Goal: Task Accomplishment & Management: Manage account settings

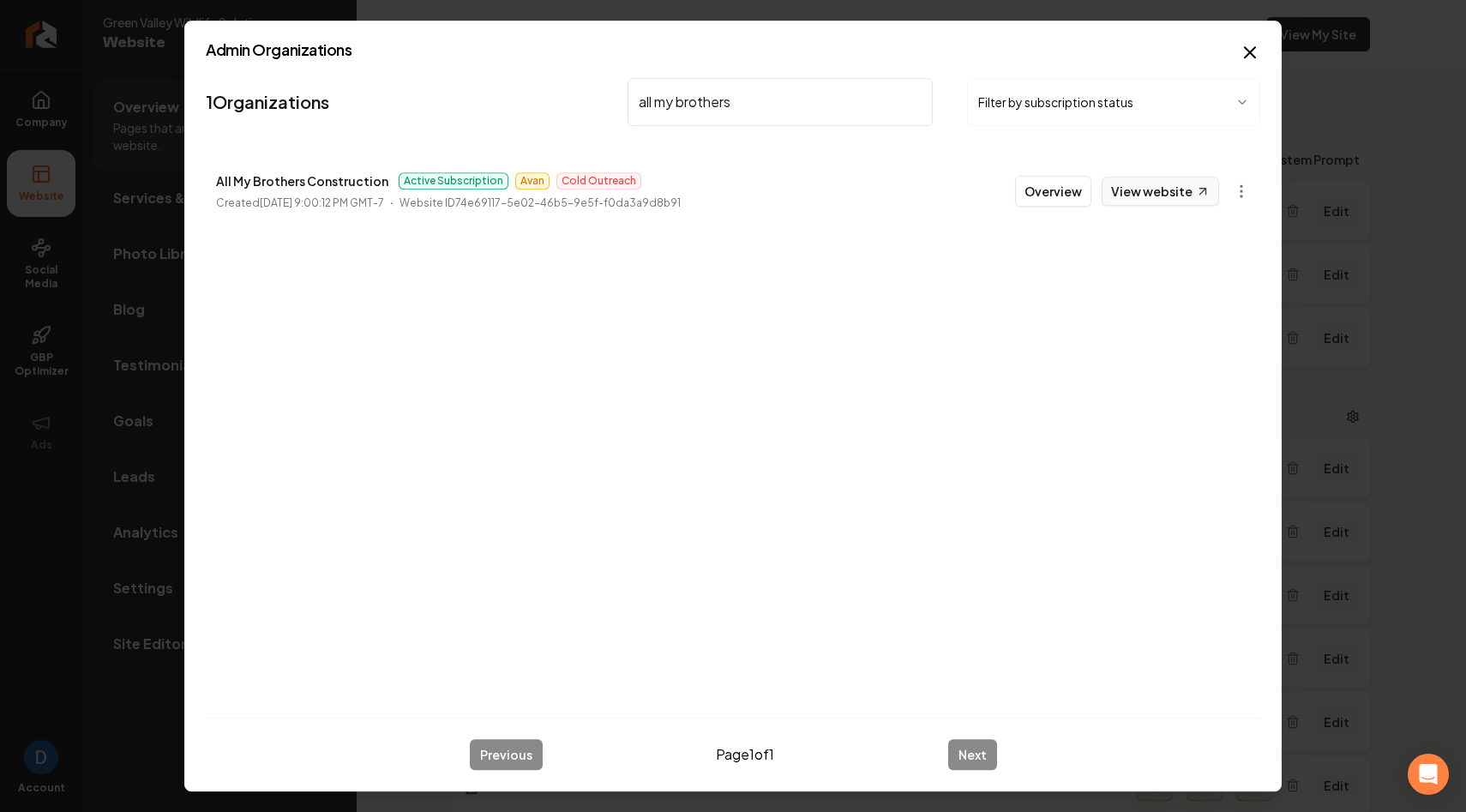
type input "all my brothers"
click at [1149, 194] on link "View website" at bounding box center [1159, 191] width 117 height 30
click at [1071, 190] on button "Overview" at bounding box center [1053, 191] width 76 height 30
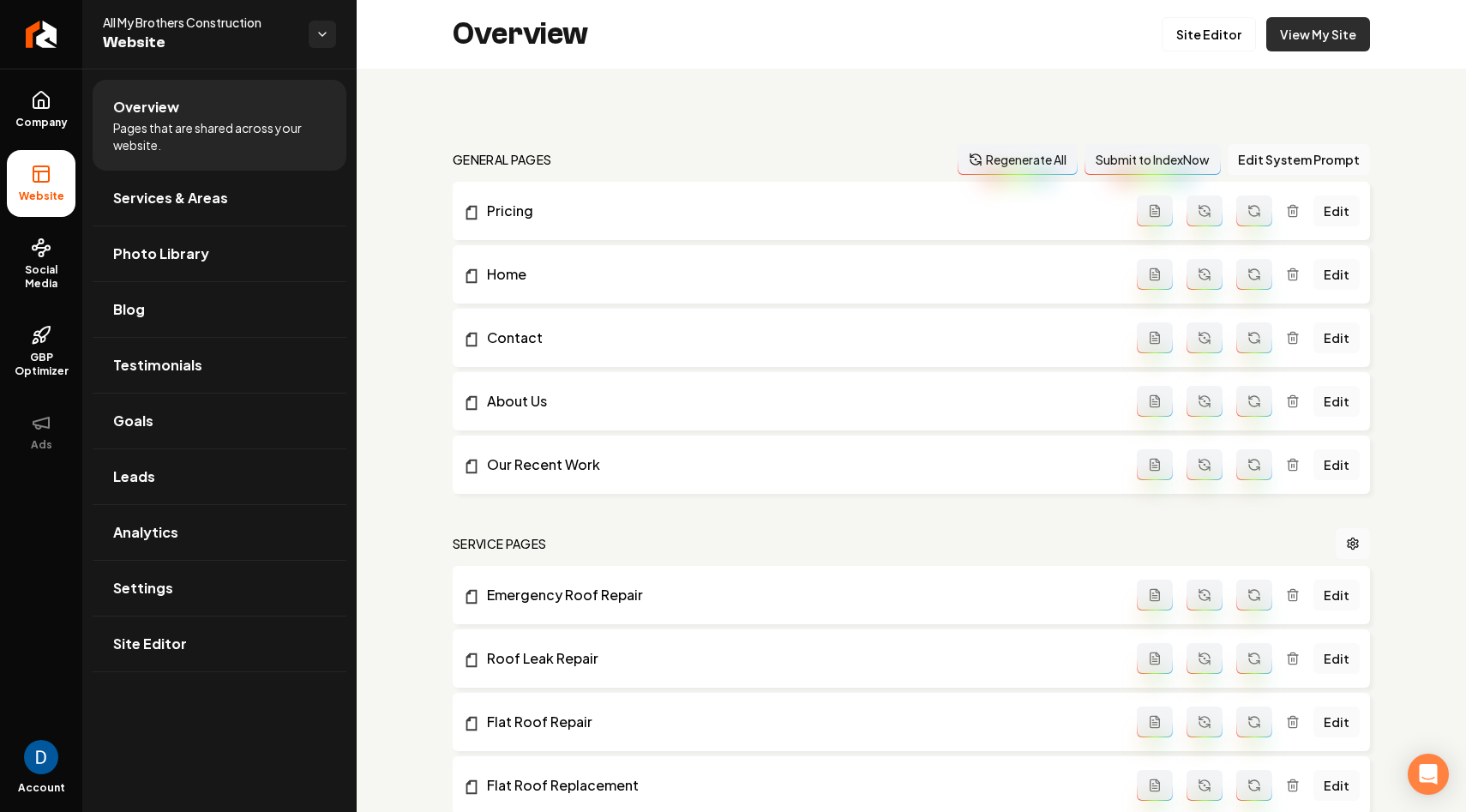
click at [1295, 27] on link "View My Site" at bounding box center [1317, 34] width 104 height 34
click at [33, 367] on span "GBP Optimizer" at bounding box center [41, 364] width 69 height 28
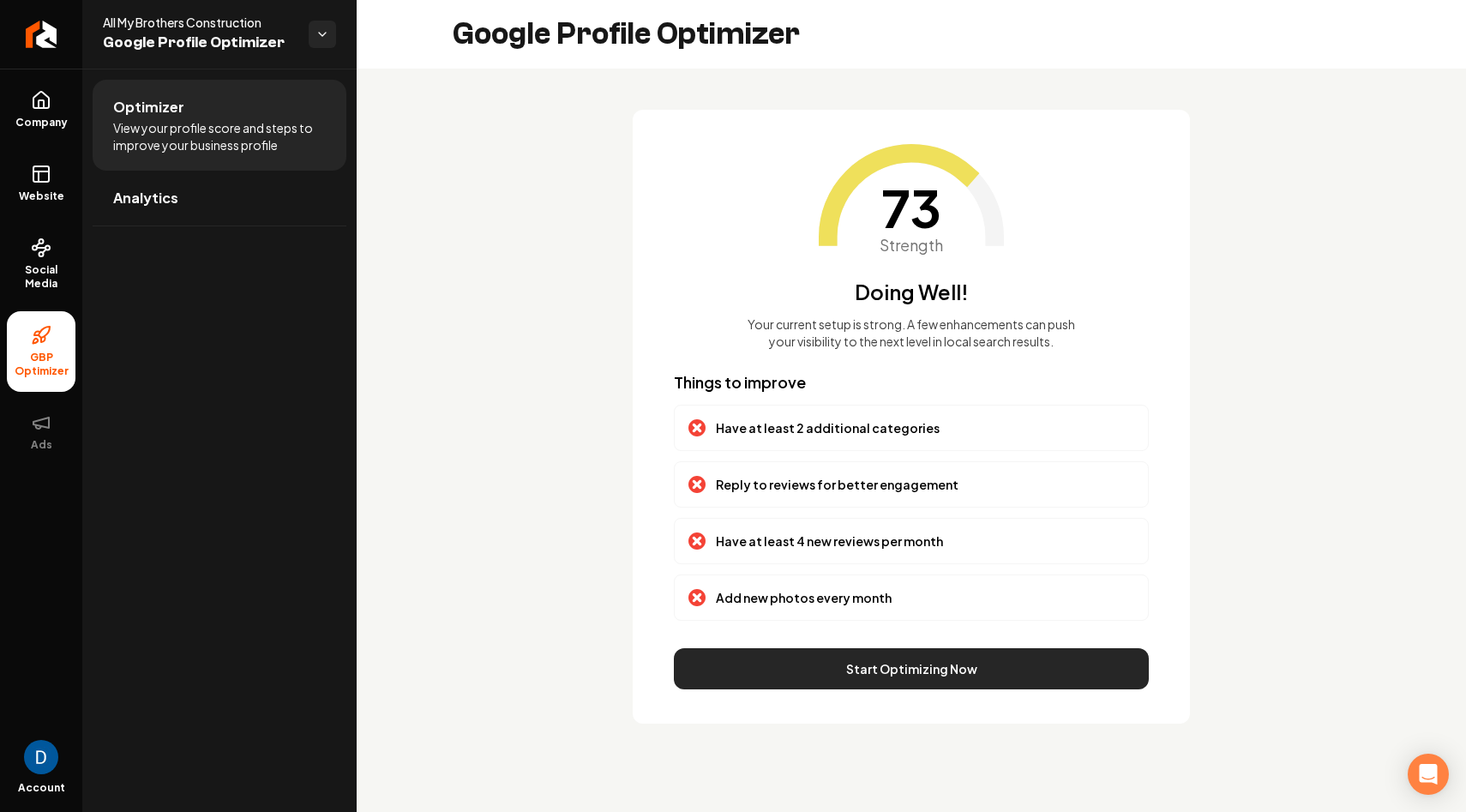
click at [822, 667] on button "Start Optimizing Now" at bounding box center [911, 668] width 475 height 41
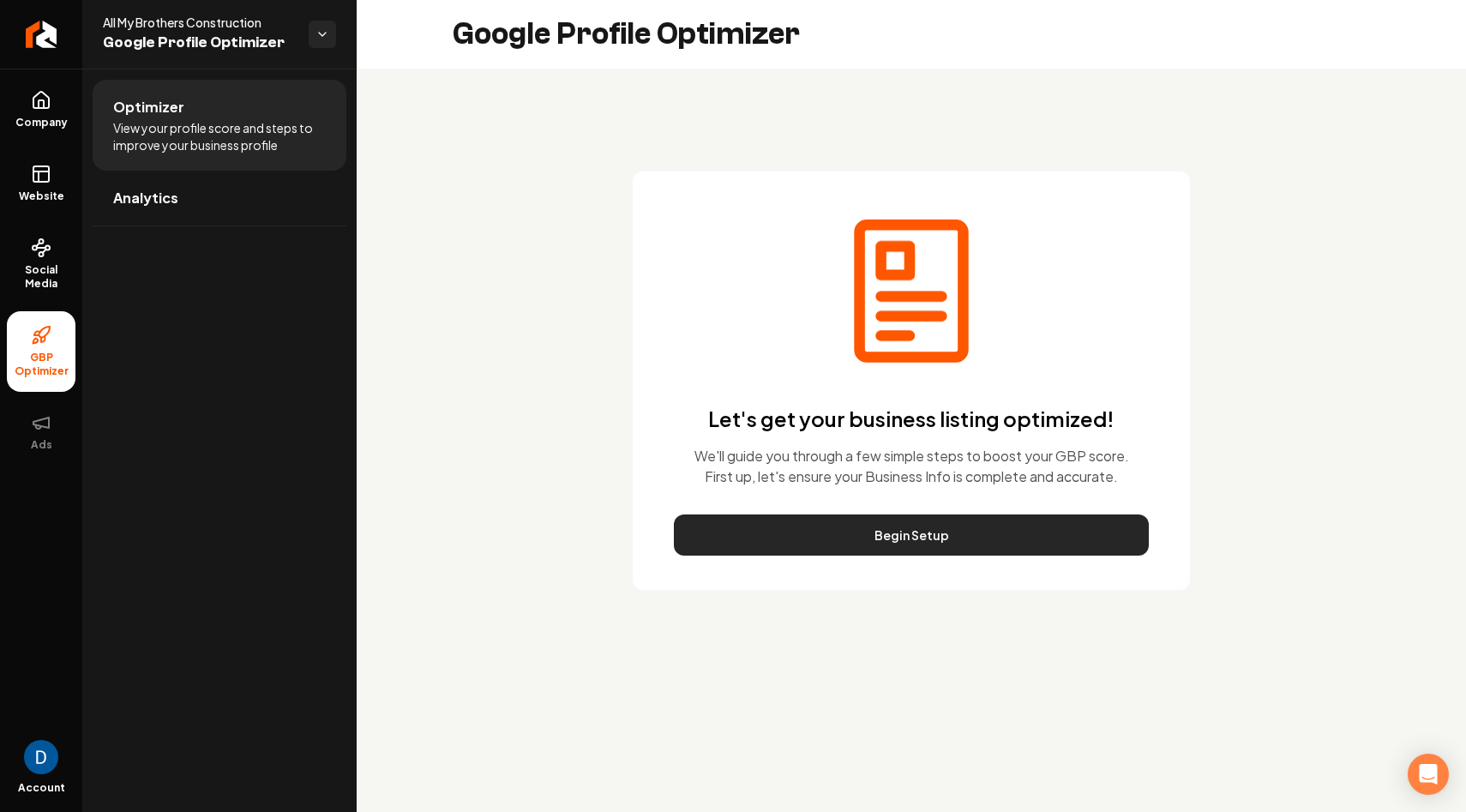
click at [886, 524] on button "Begin Setup" at bounding box center [911, 534] width 475 height 41
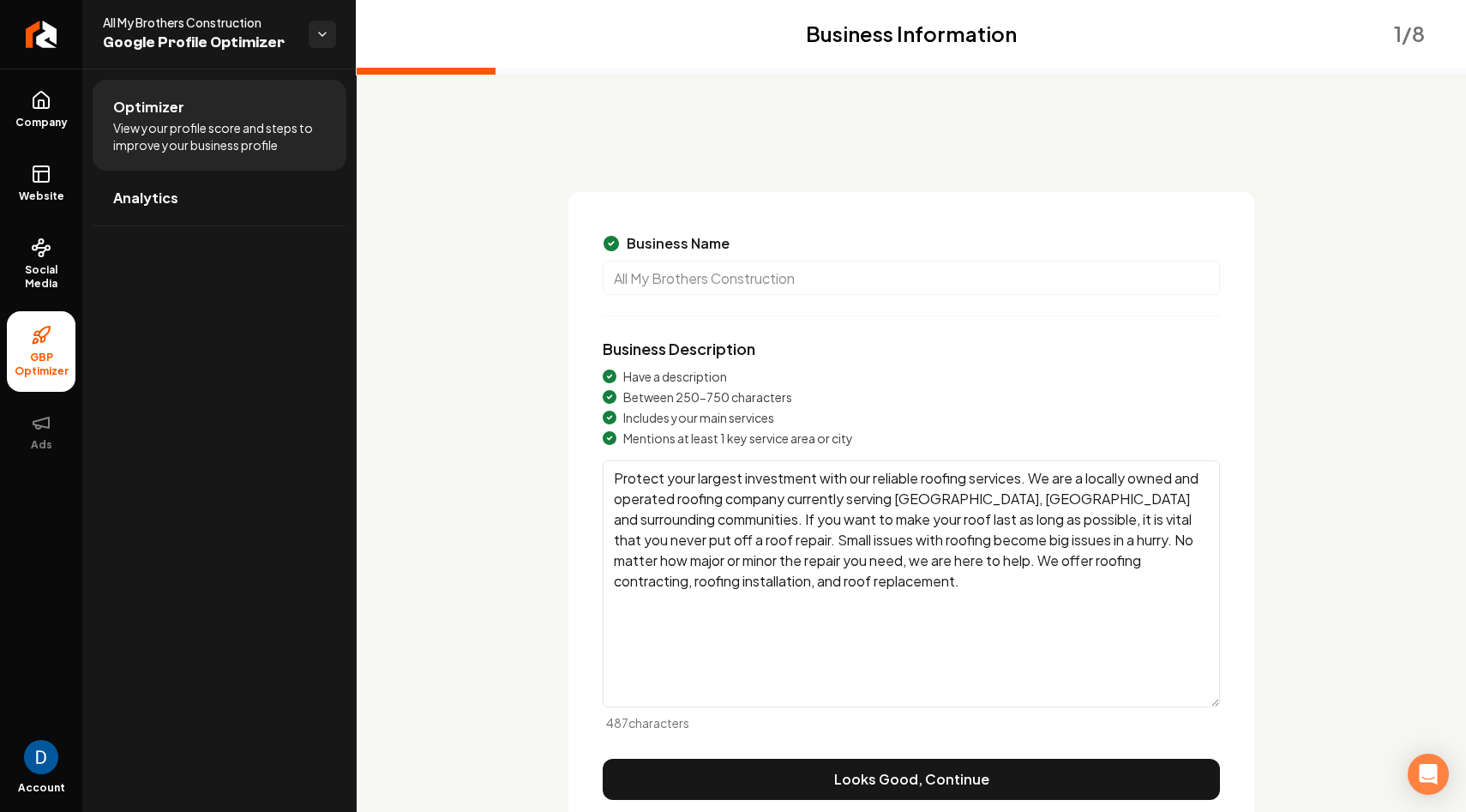
scroll to position [70, 0]
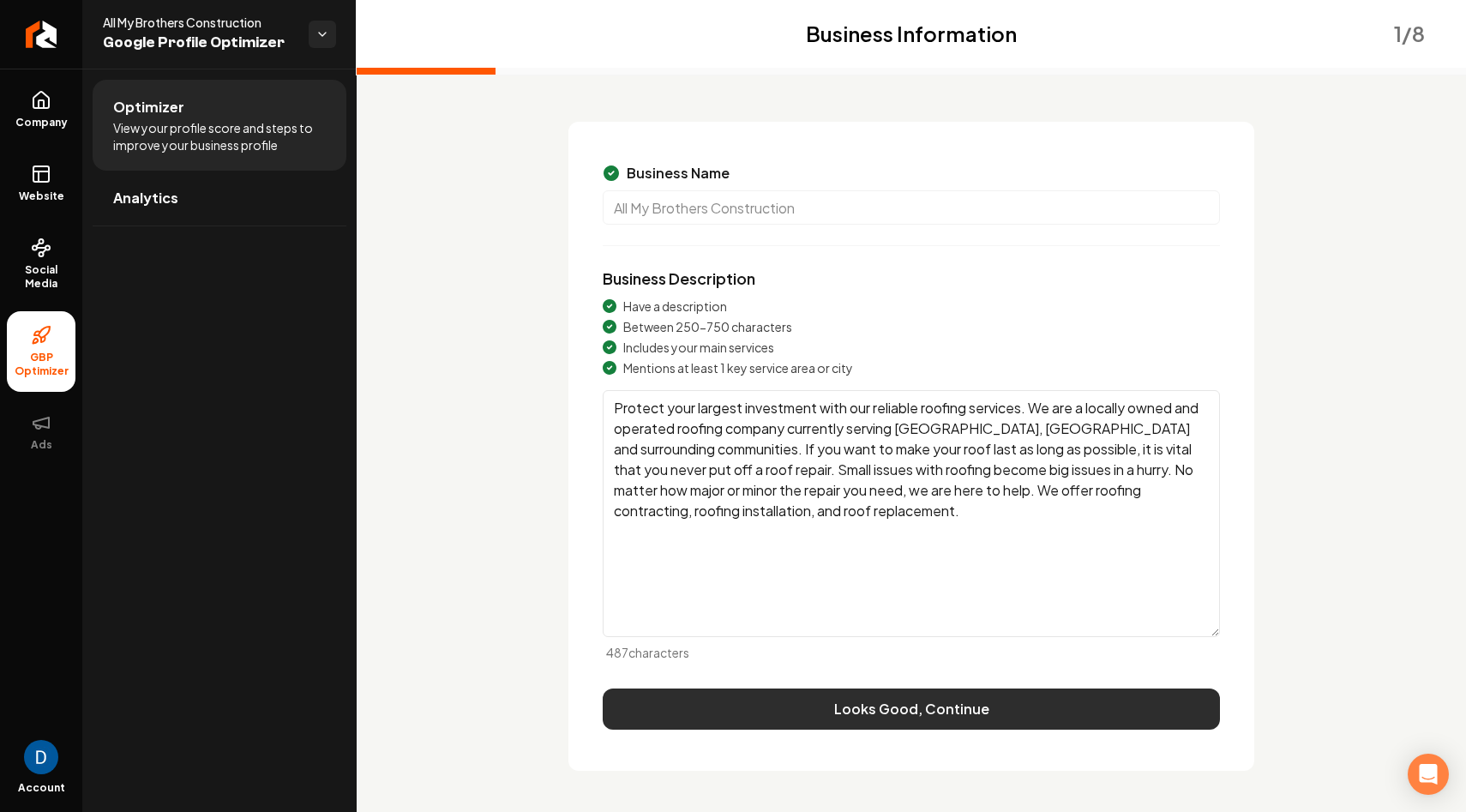
click at [806, 710] on button "Looks Good, Continue" at bounding box center [911, 708] width 617 height 41
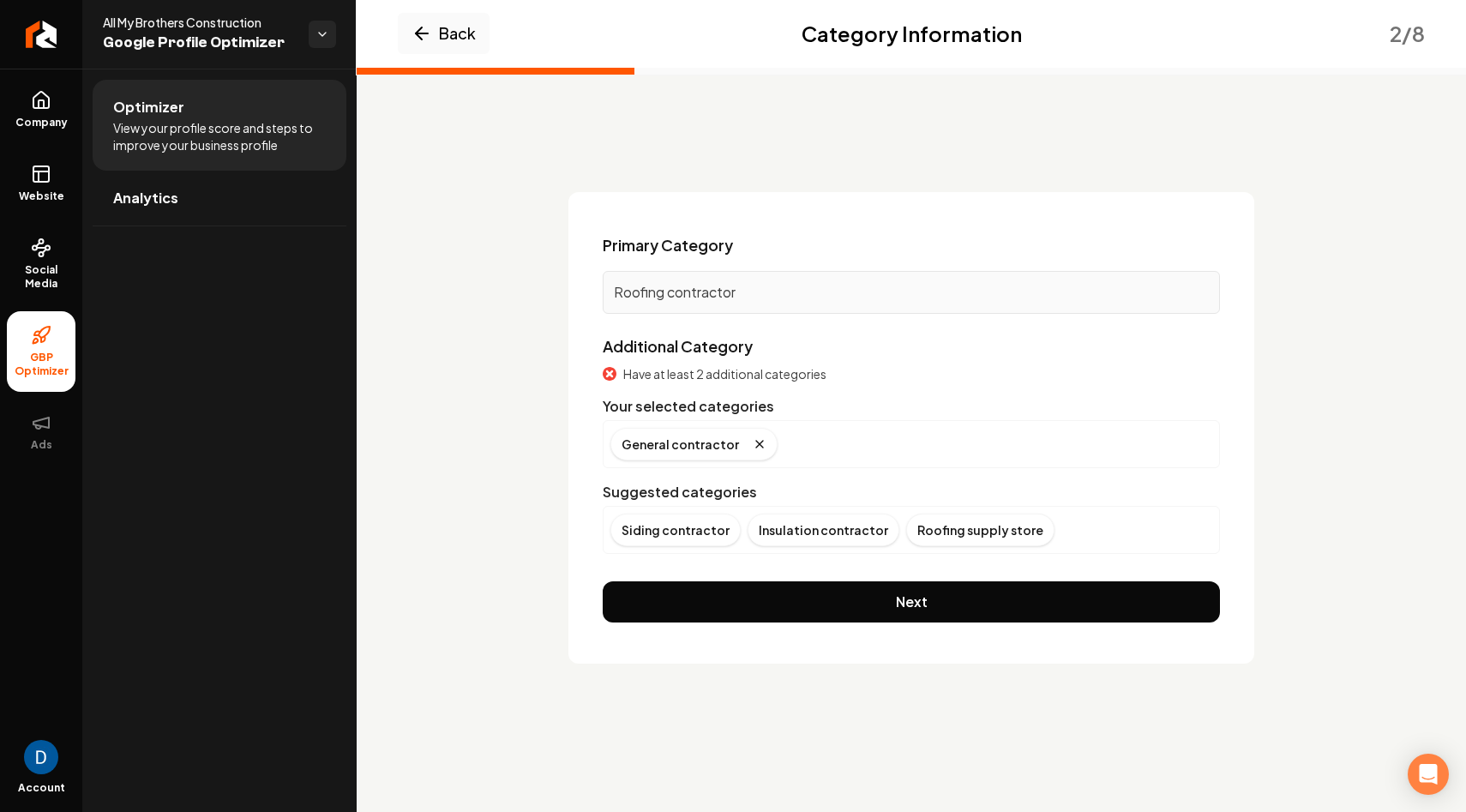
scroll to position [0, 0]
click at [744, 631] on div "Primary Category Roofing contractor Additional Category Have at least 2 additio…" at bounding box center [911, 427] width 685 height 471
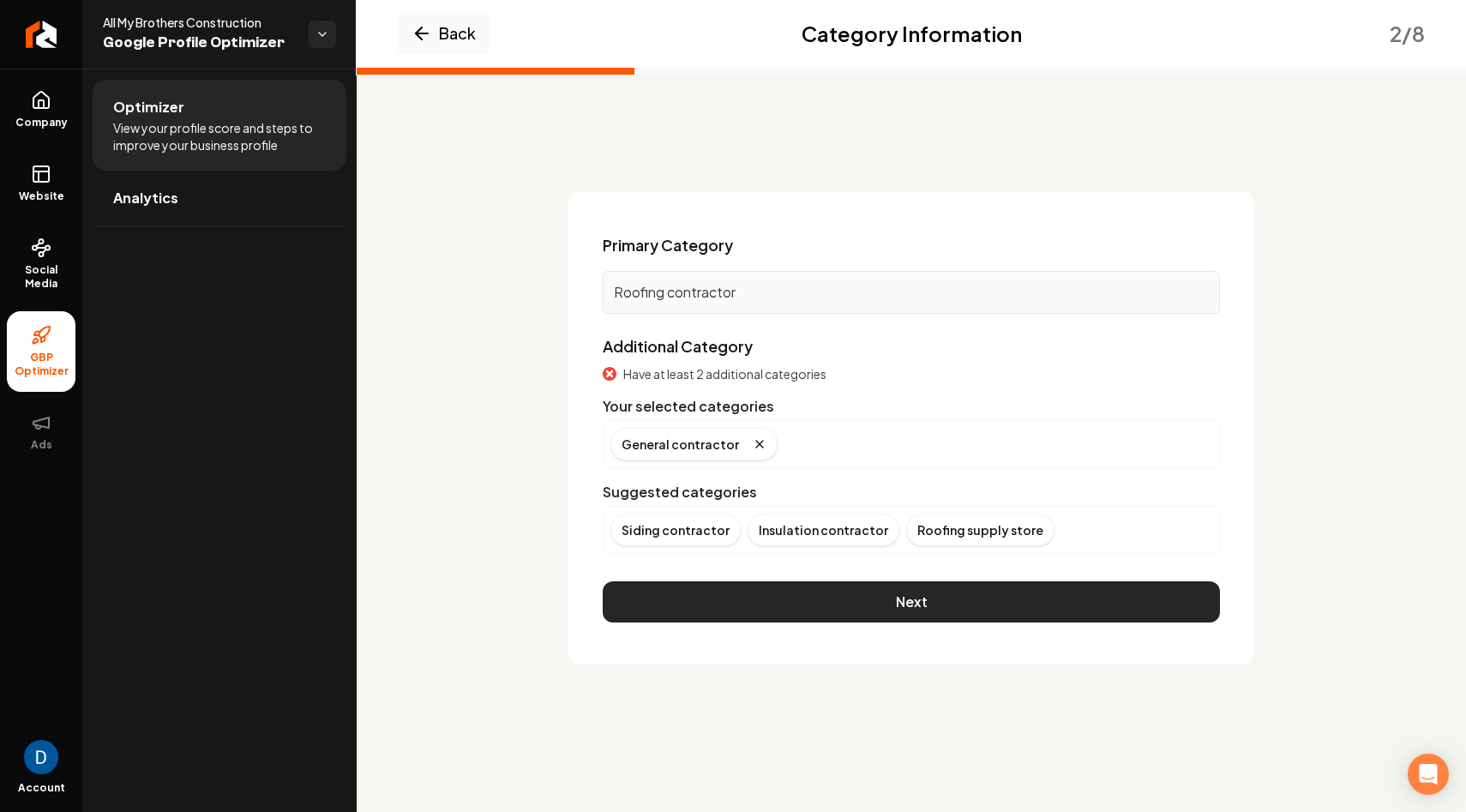
click at [754, 616] on button "Next" at bounding box center [911, 602] width 617 height 41
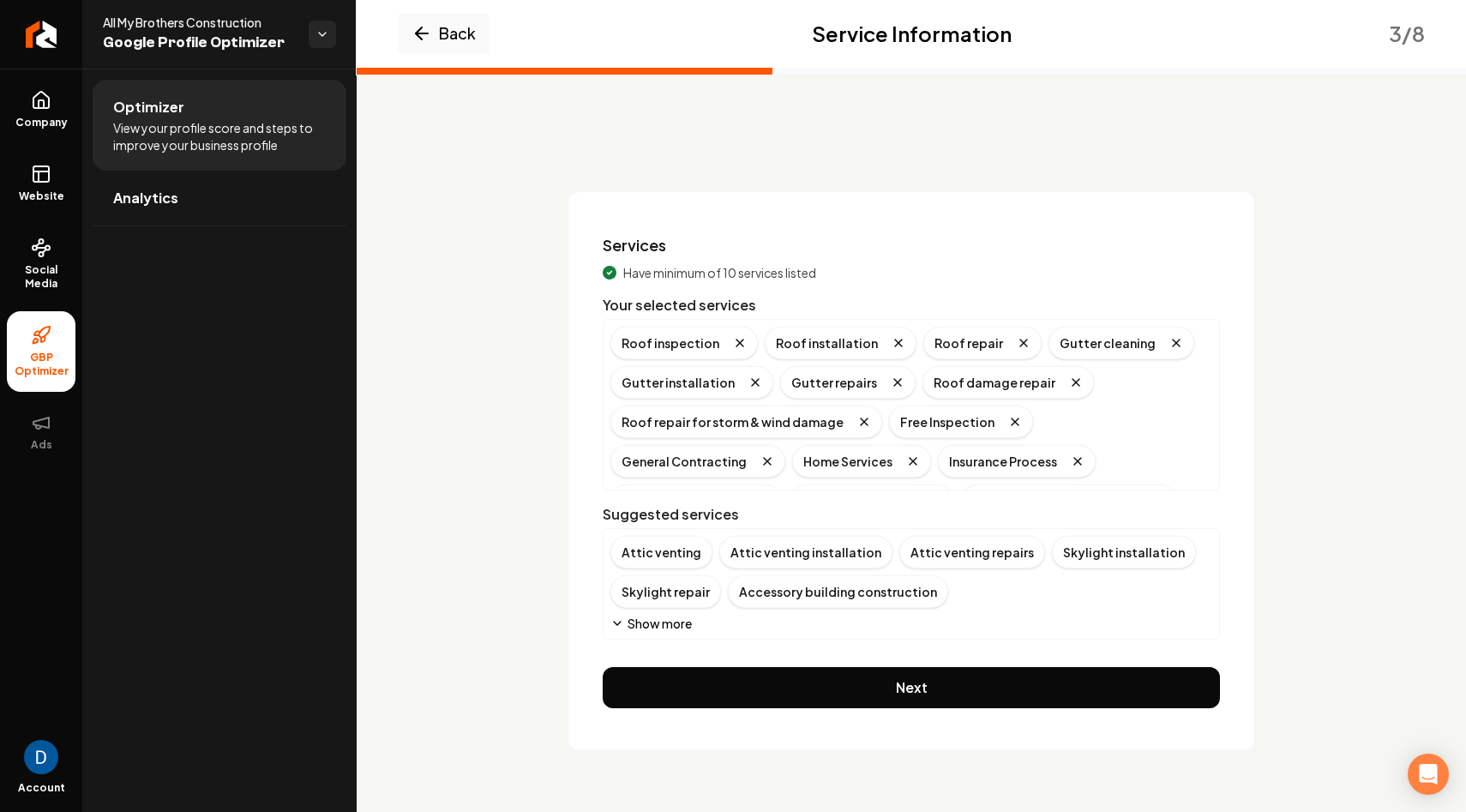
click at [635, 624] on button "Show more" at bounding box center [651, 624] width 82 height 17
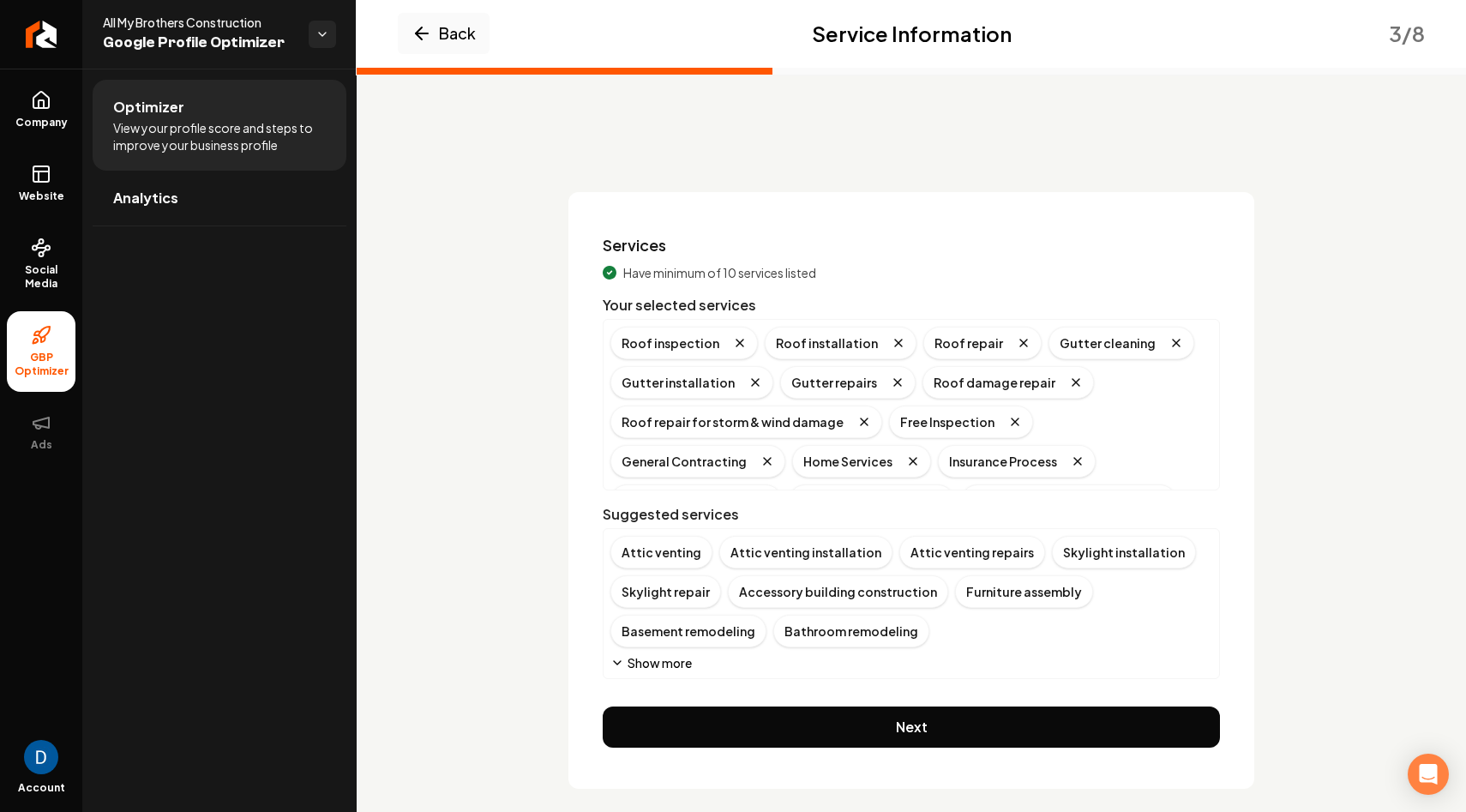
click at [549, 606] on div "Back Service Information 3 / 8 Services Have minimum of 10 services listed Your…" at bounding box center [911, 477] width 918 height 624
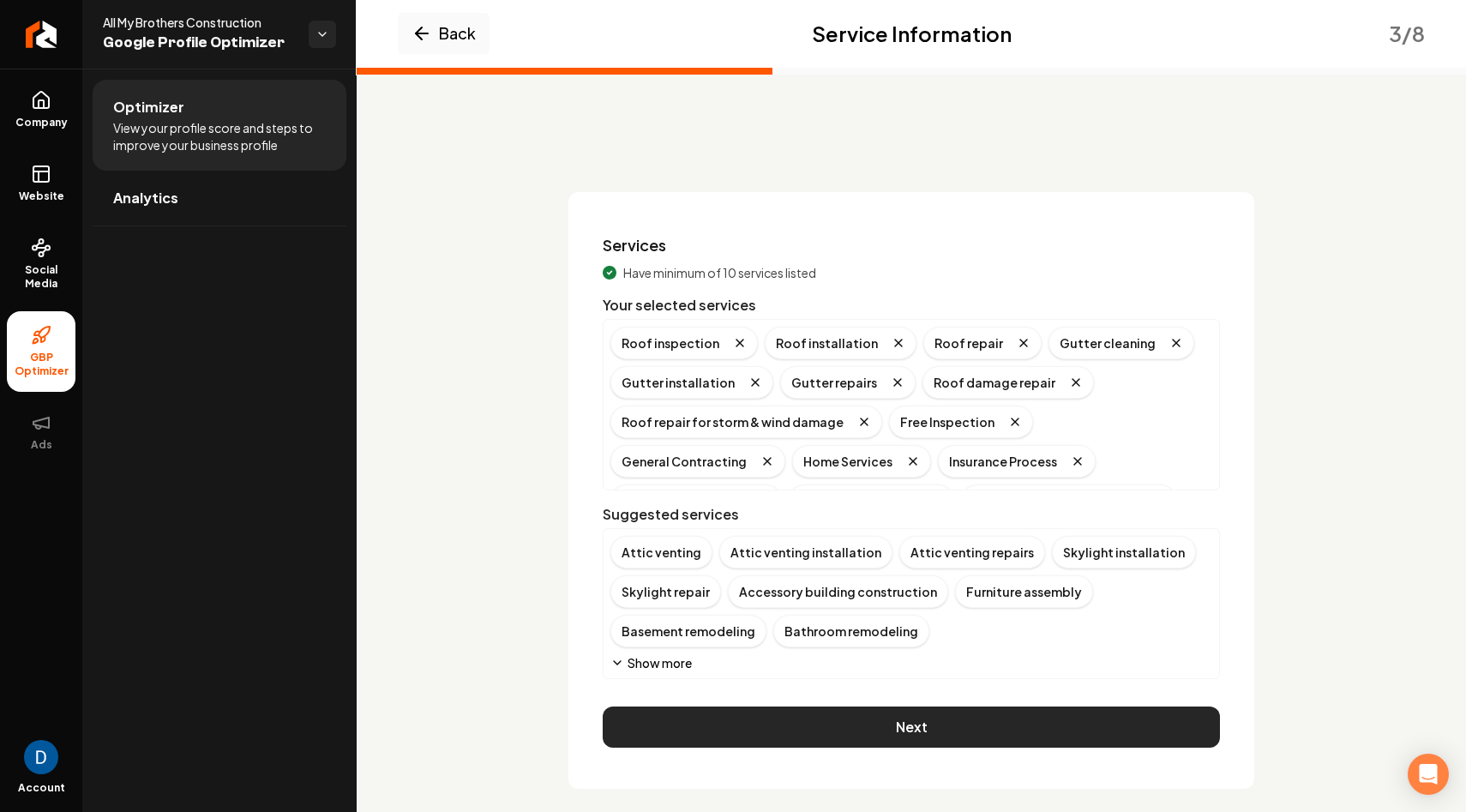
click at [791, 717] on button "Next" at bounding box center [911, 726] width 617 height 41
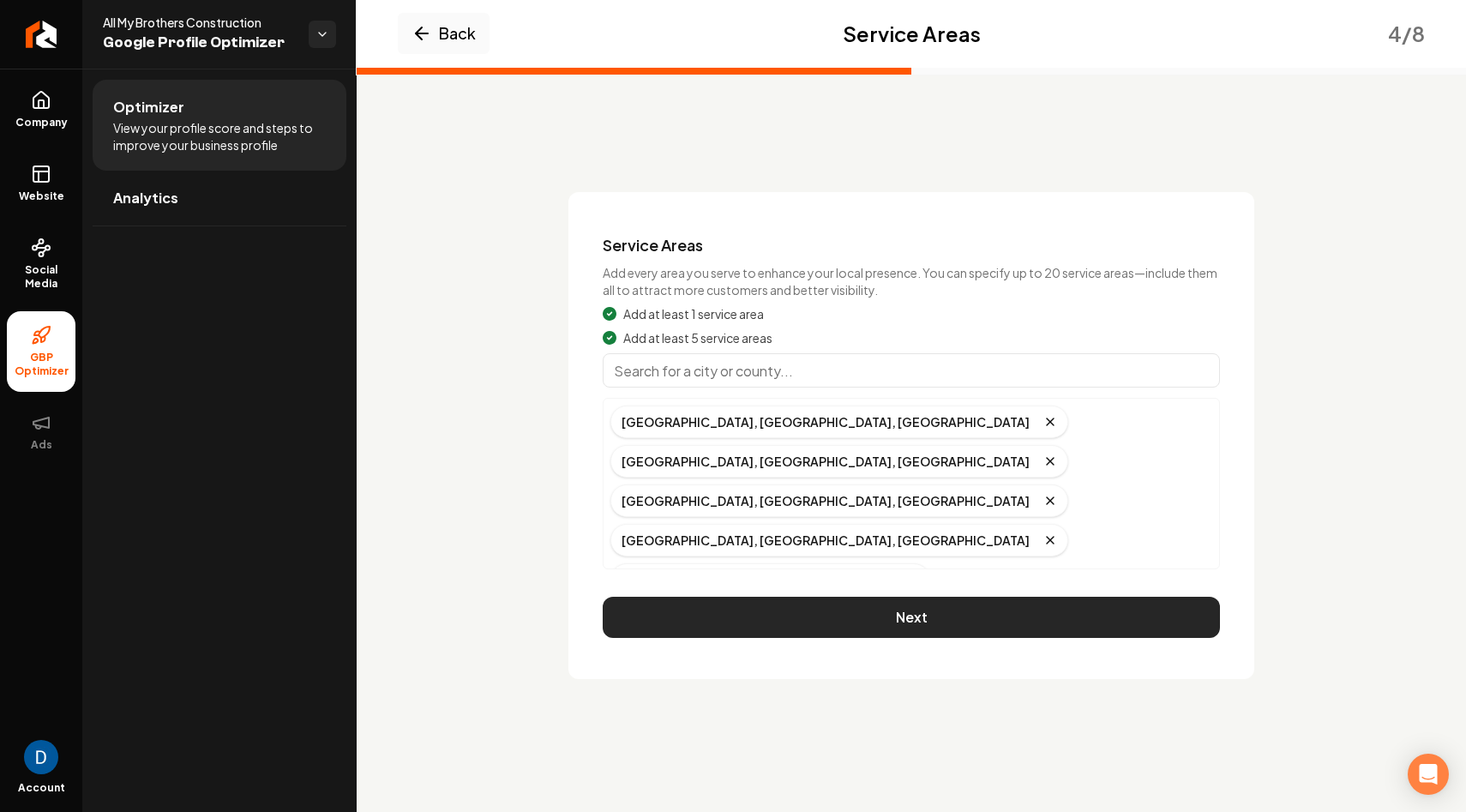
click at [802, 597] on button "Next" at bounding box center [911, 617] width 617 height 41
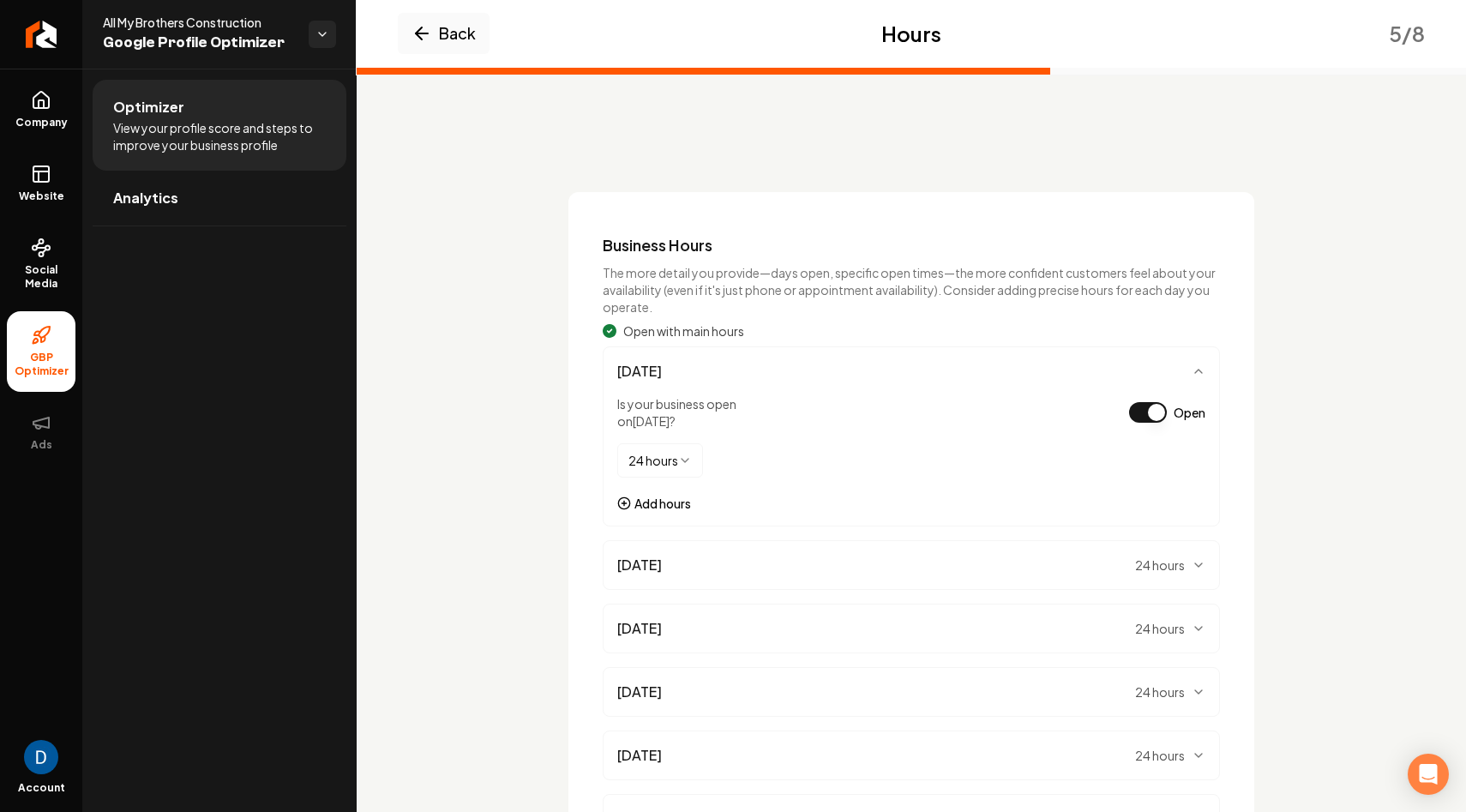
scroll to position [246, 0]
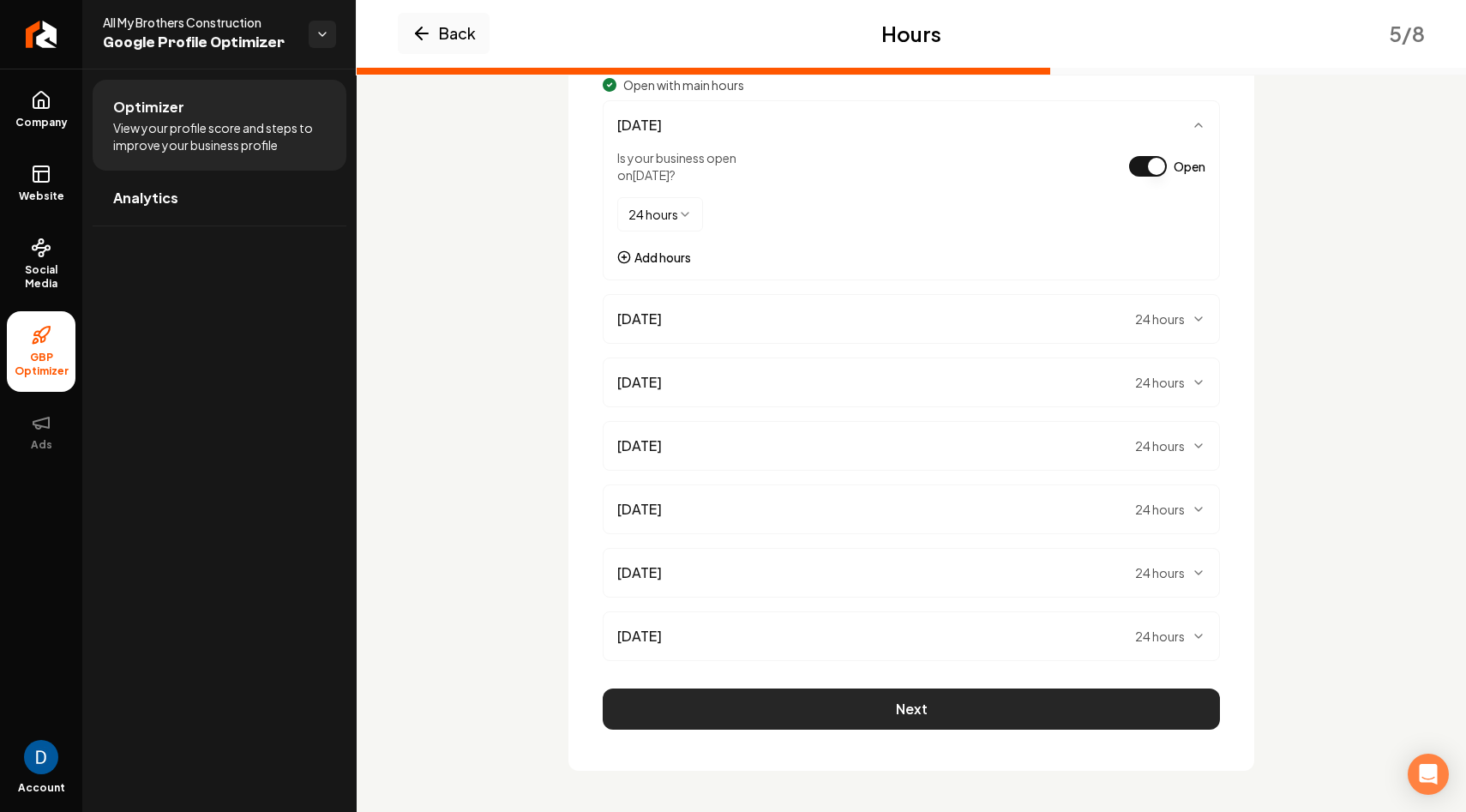
click at [783, 708] on button "Next" at bounding box center [911, 708] width 617 height 41
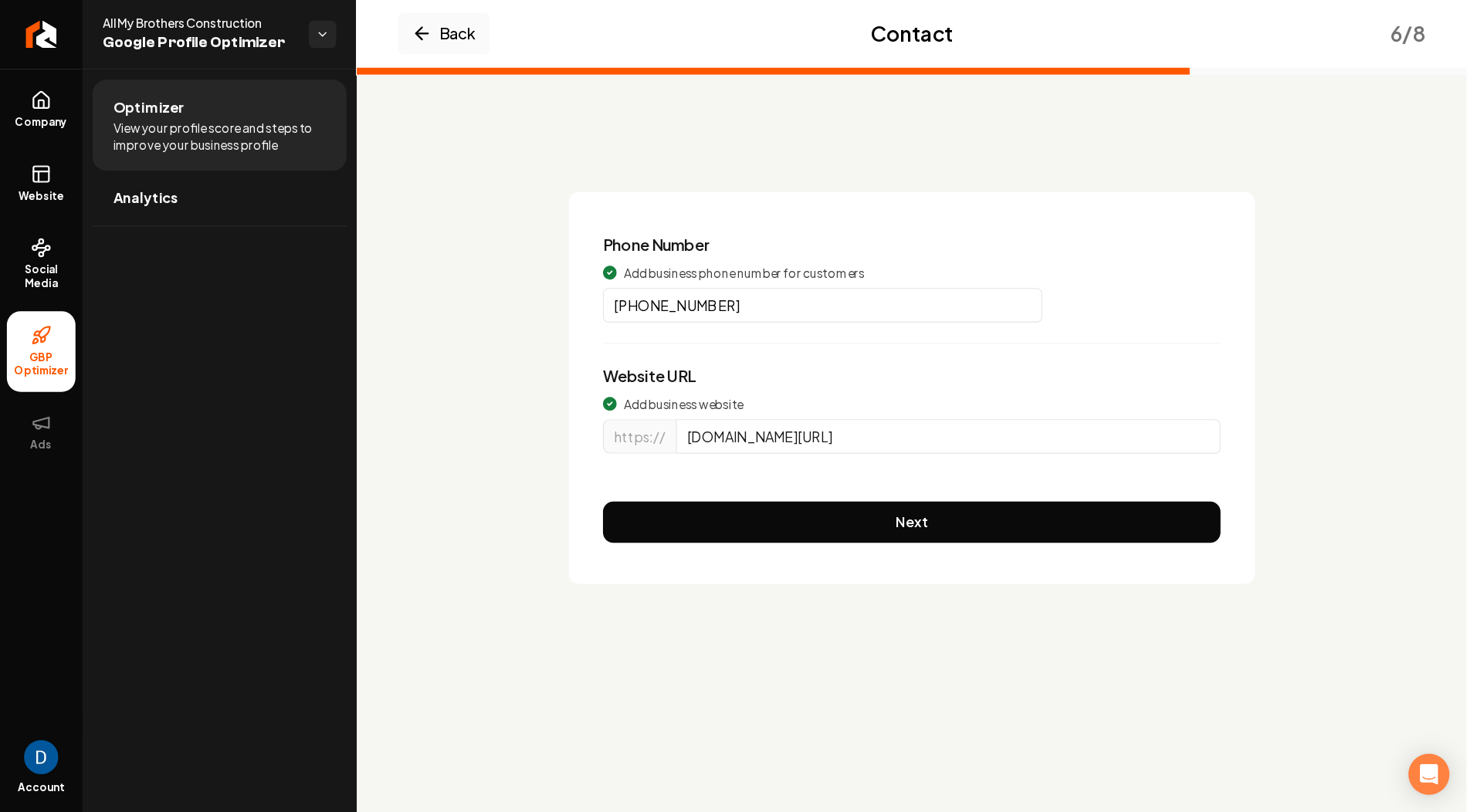
scroll to position [0, 0]
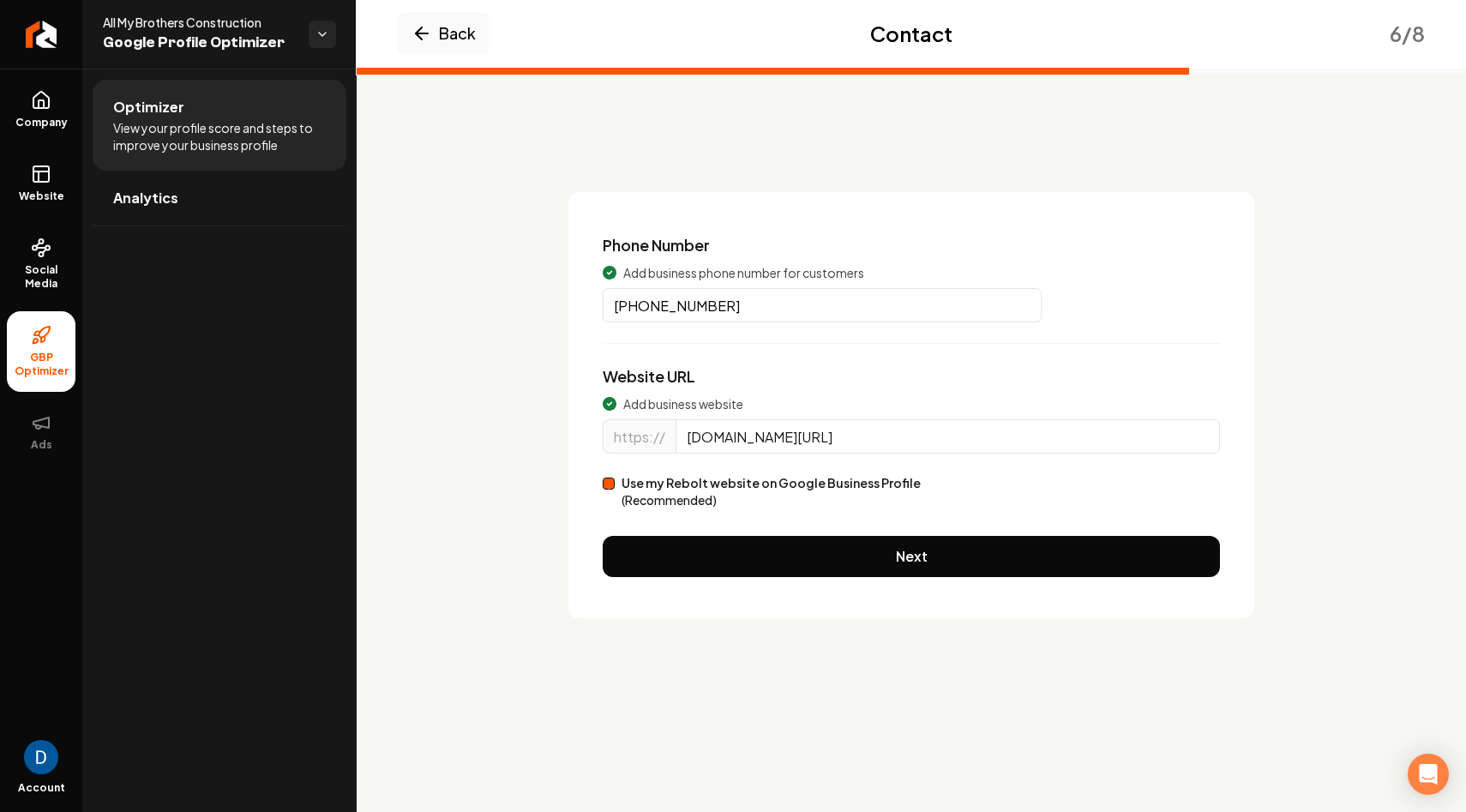
click at [196, 32] on span "Google Profile Optimizer" at bounding box center [199, 42] width 192 height 24
click at [205, 19] on span "All My Brothers Construction" at bounding box center [199, 22] width 192 height 17
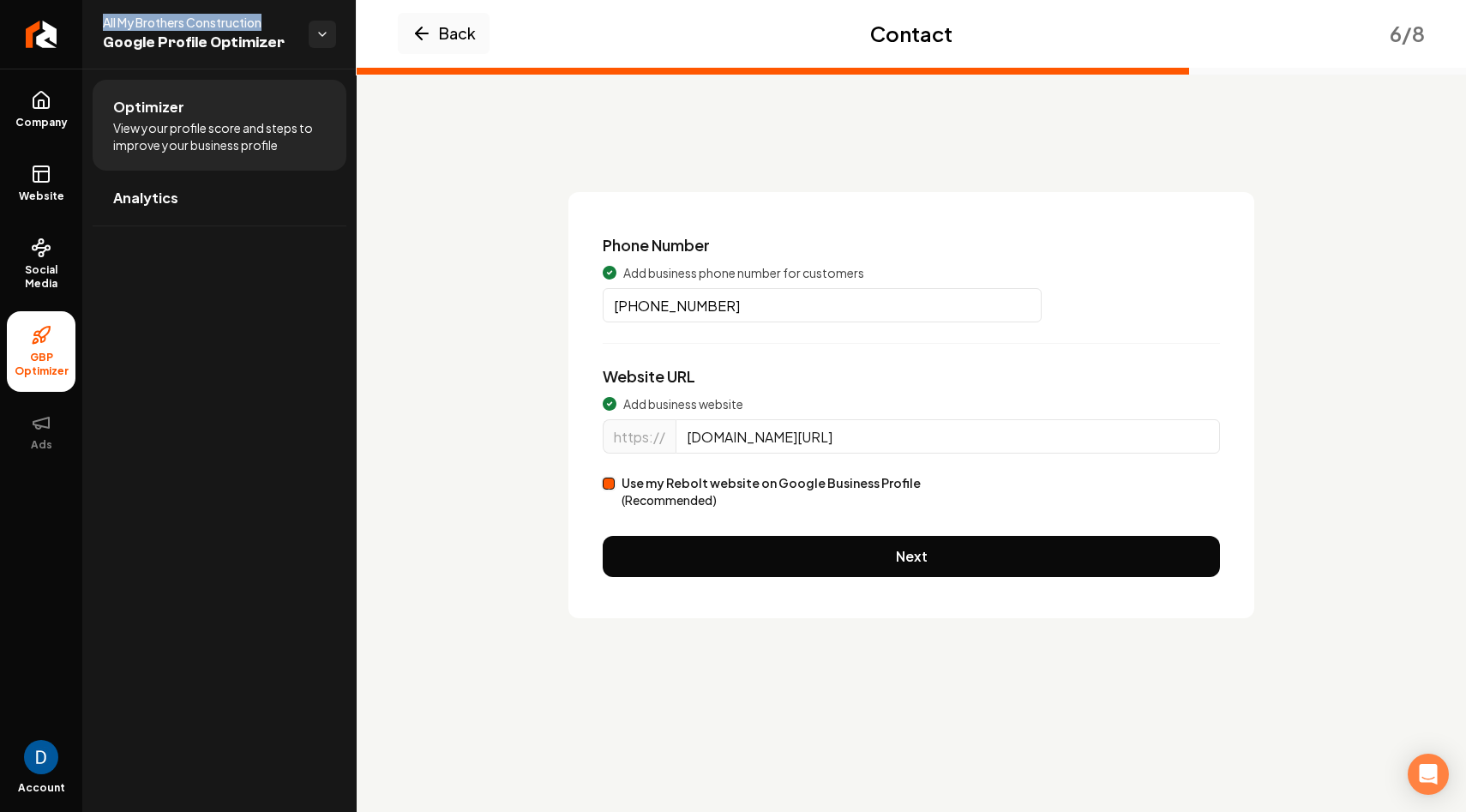
copy span "All My Brothers Construction"
click at [606, 476] on div "Use my Rebolt website on Google Business Profile (Recommended)" at bounding box center [911, 491] width 617 height 34
click at [609, 484] on button "Use my Rebolt website on Google Business Profile (Recommended)" at bounding box center [608, 484] width 12 height 12
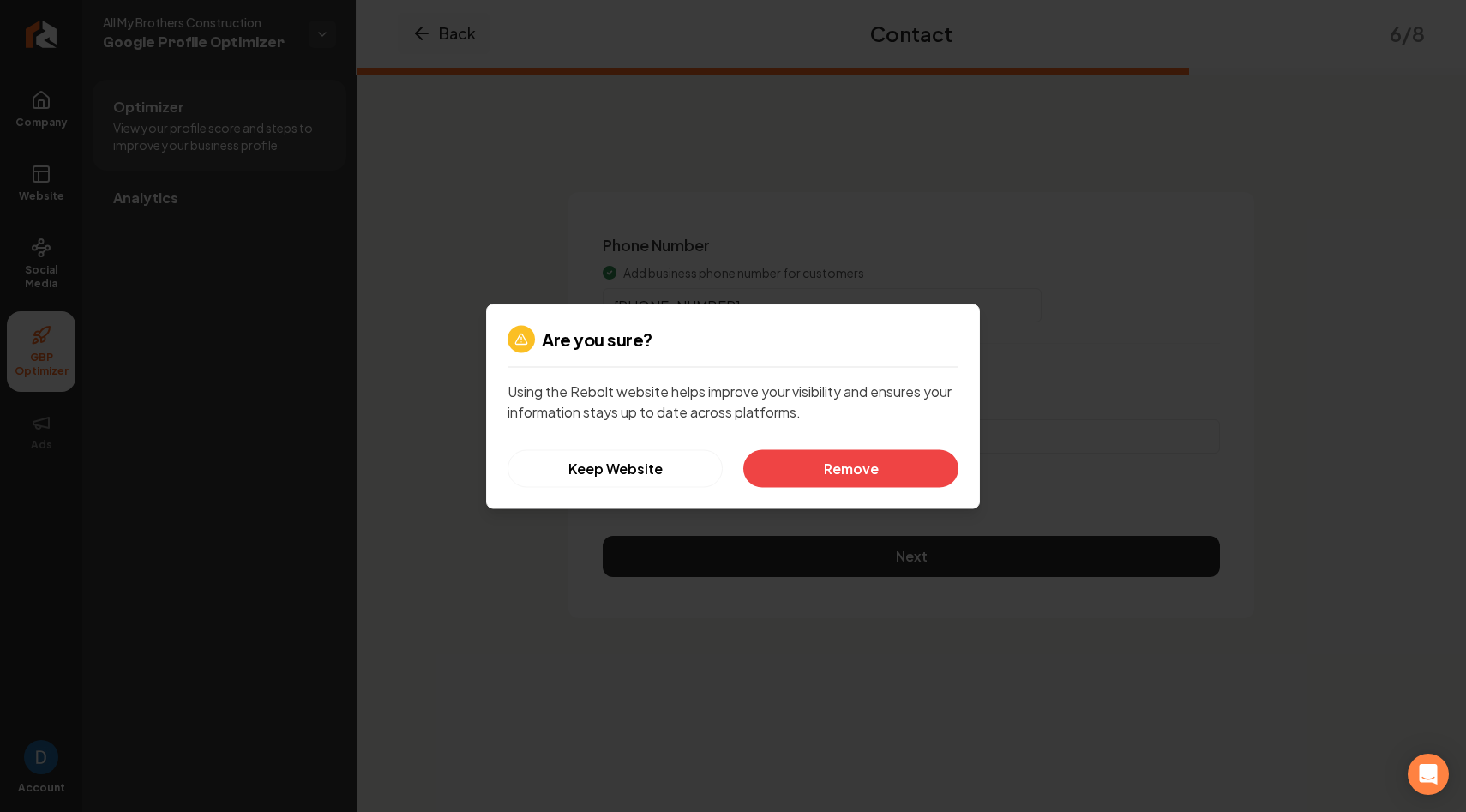
click at [545, 564] on div at bounding box center [733, 406] width 1466 height 812
click at [711, 287] on div at bounding box center [733, 406] width 1466 height 812
click at [563, 494] on div "Are you sure? Using the Rebolt website helps improve your visibility and ensure…" at bounding box center [733, 406] width 494 height 205
click at [564, 481] on button "Keep Website" at bounding box center [615, 468] width 215 height 38
type input "allmybrothersroofing.com"
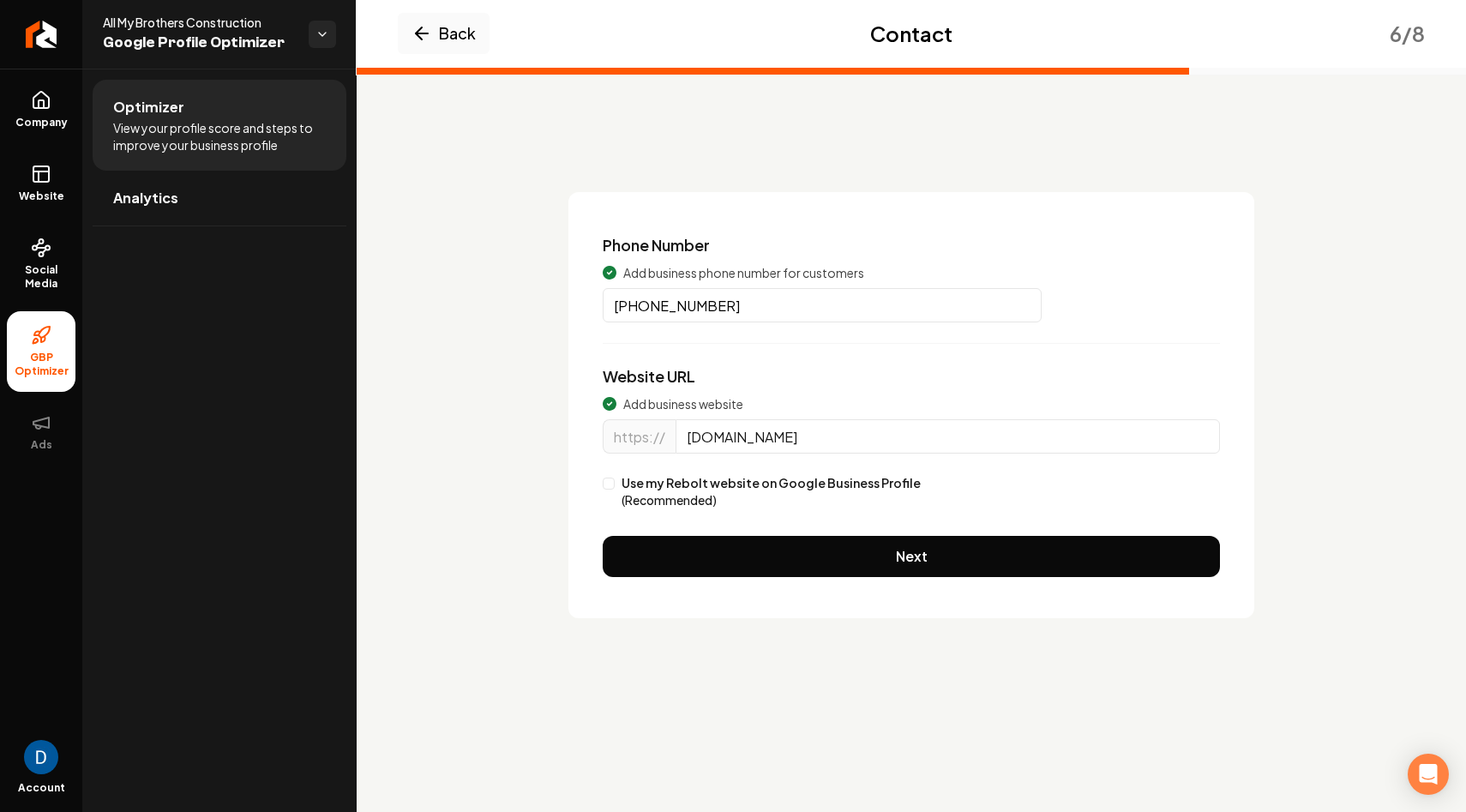
click at [620, 489] on div "Use my Rebolt website on Google Business Profile (Recommended)" at bounding box center [911, 491] width 617 height 34
click at [608, 485] on button "Use my Rebolt website on Google Business Profile (Recommended)" at bounding box center [608, 484] width 12 height 12
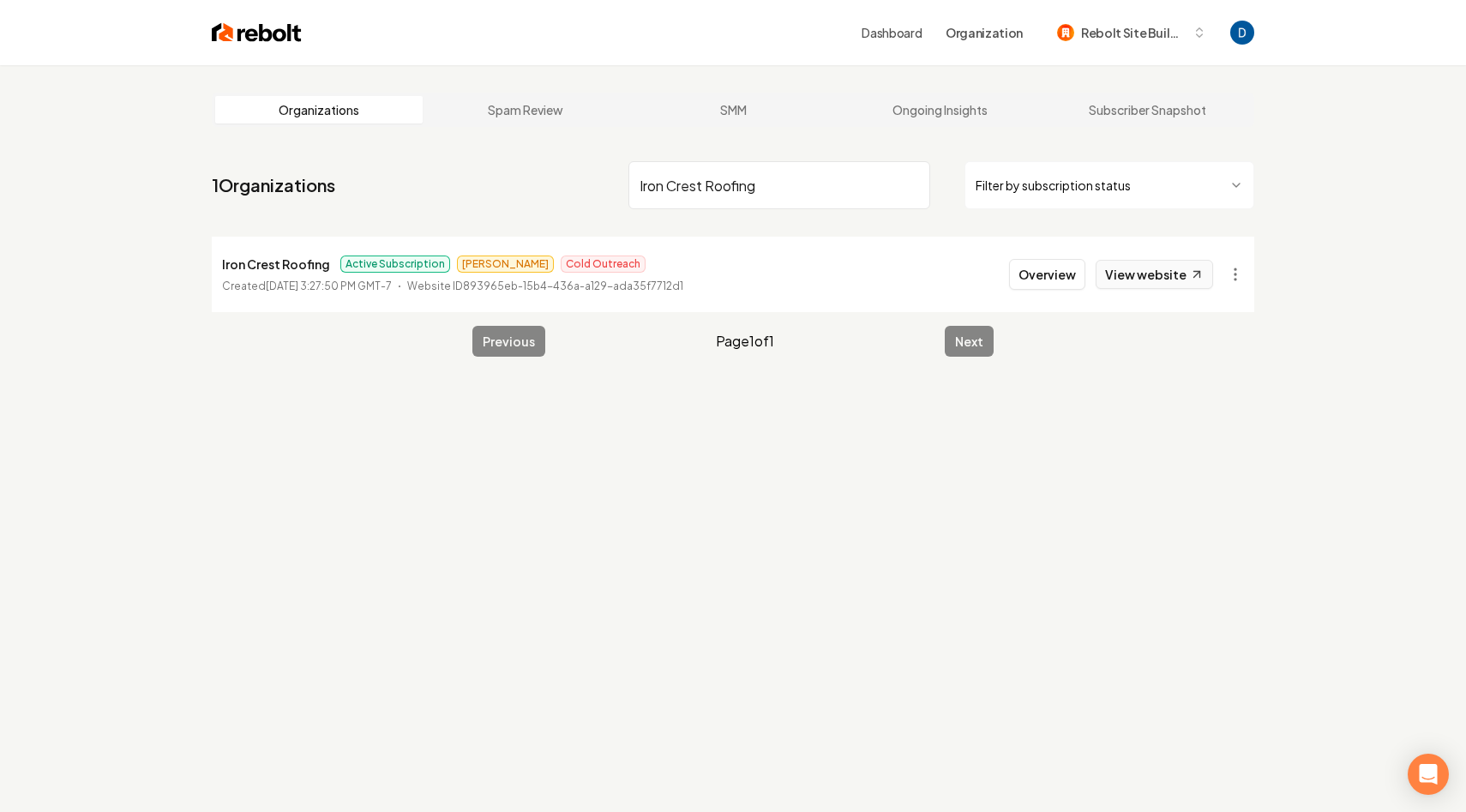
type input "Iron Crest Roofing"
click at [1127, 267] on link "View website" at bounding box center [1154, 274] width 117 height 30
click at [1030, 265] on button "Overview" at bounding box center [1047, 274] width 76 height 30
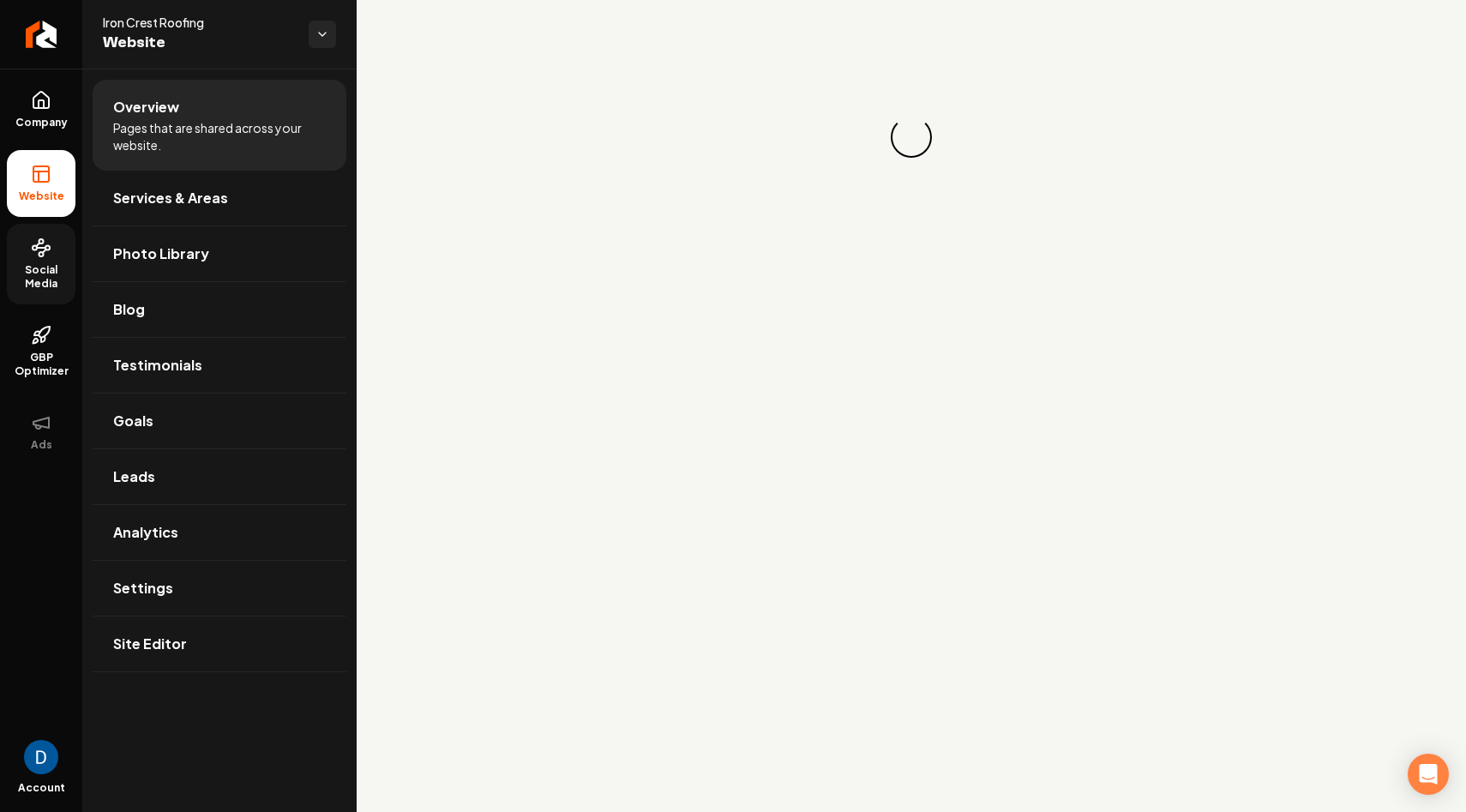
click at [48, 271] on span "Social Media" at bounding box center [41, 276] width 69 height 28
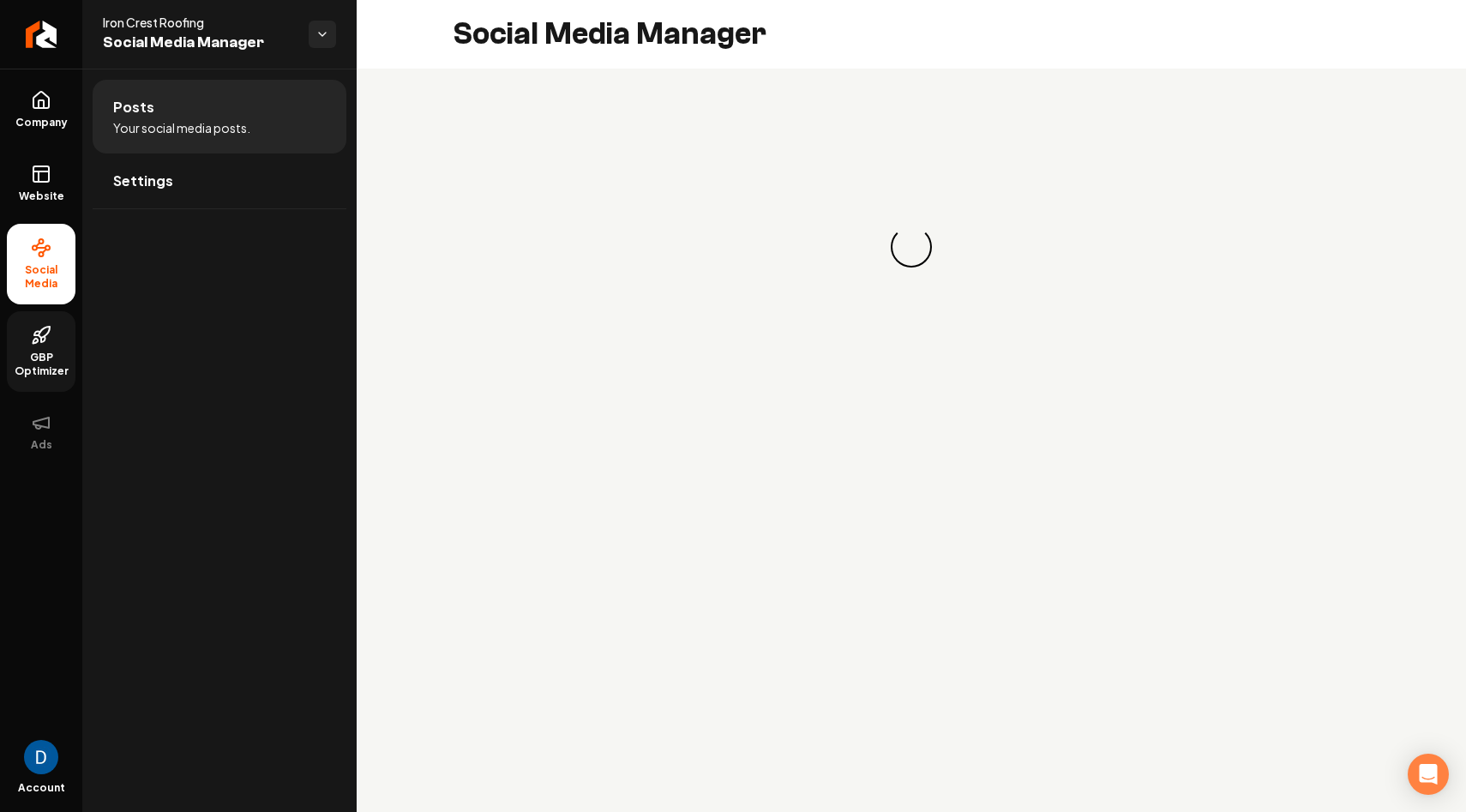
click at [34, 344] on icon at bounding box center [41, 335] width 21 height 21
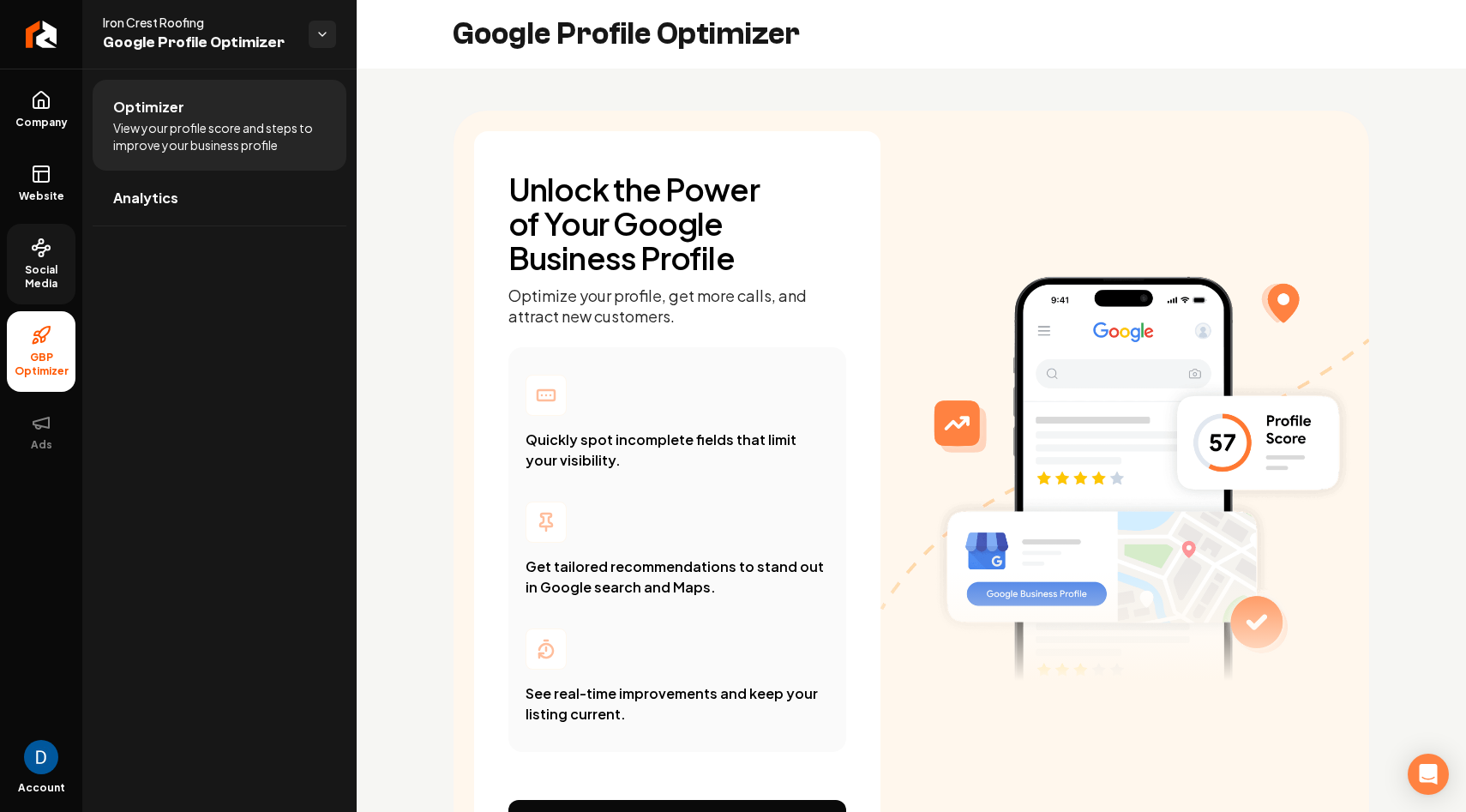
click at [38, 267] on span "Social Media" at bounding box center [41, 276] width 69 height 28
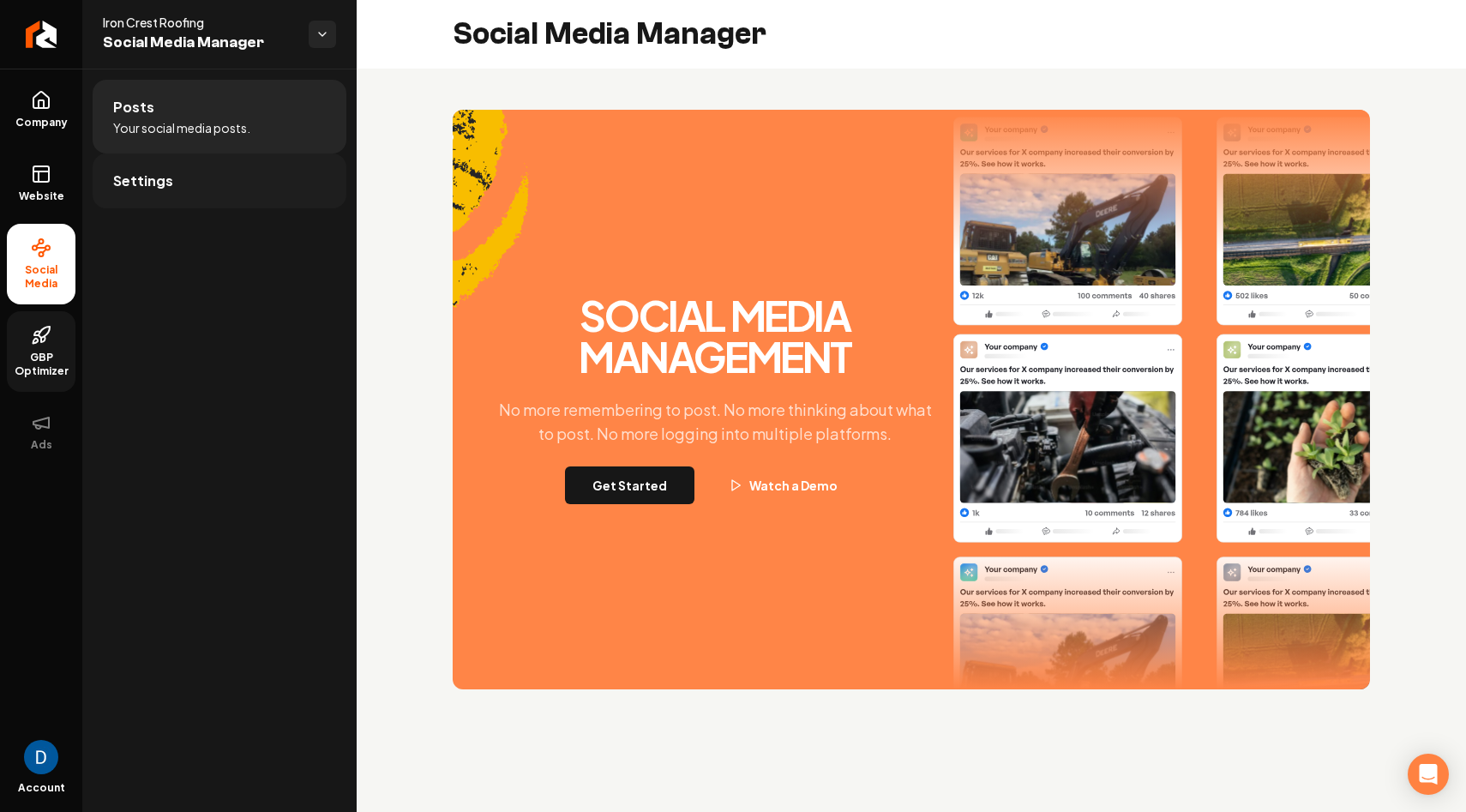
click at [246, 177] on link "Settings" at bounding box center [219, 181] width 254 height 55
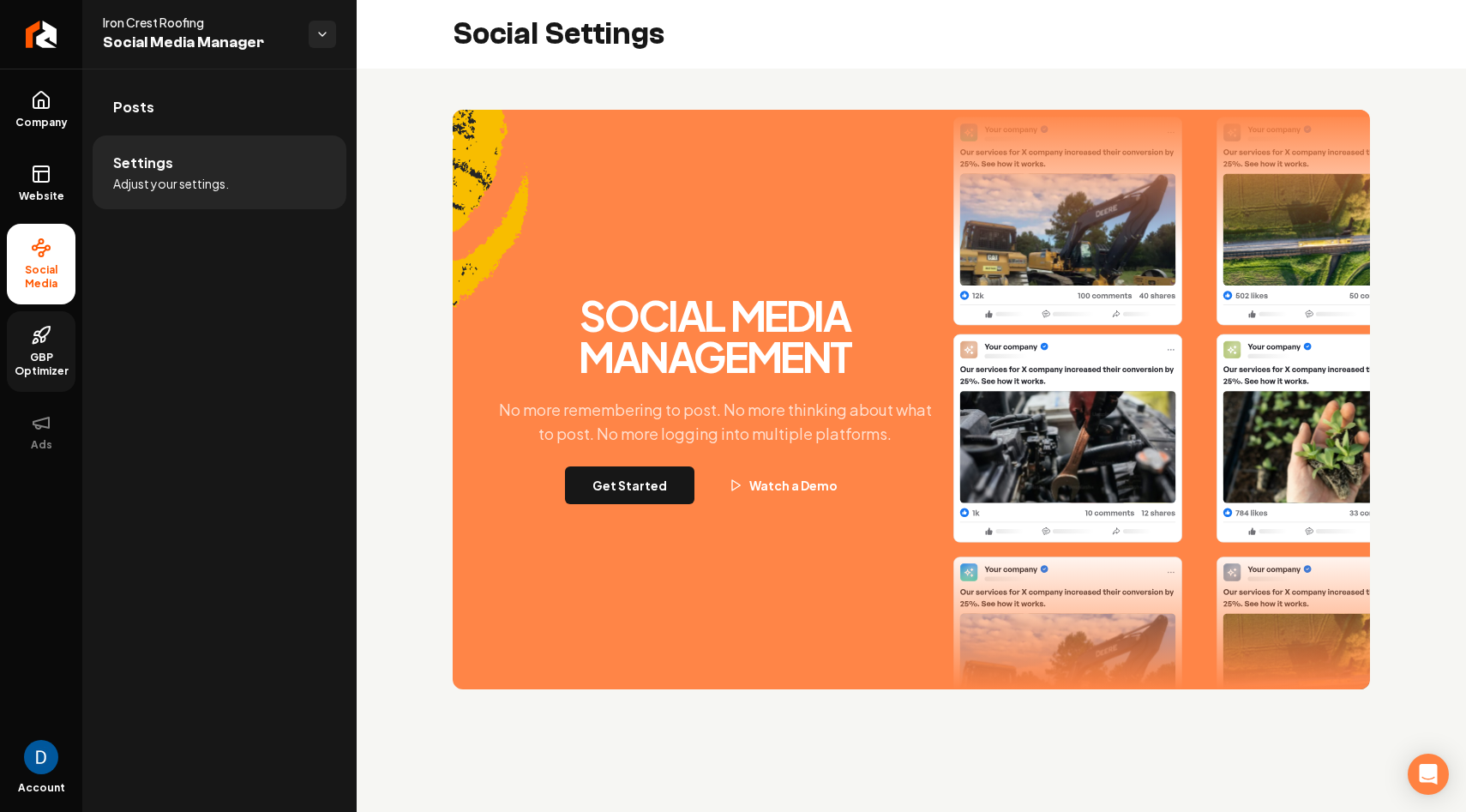
click at [260, 142] on li "Settings Adjust your settings." at bounding box center [219, 171] width 254 height 73
click at [249, 106] on link "Posts" at bounding box center [219, 108] width 254 height 55
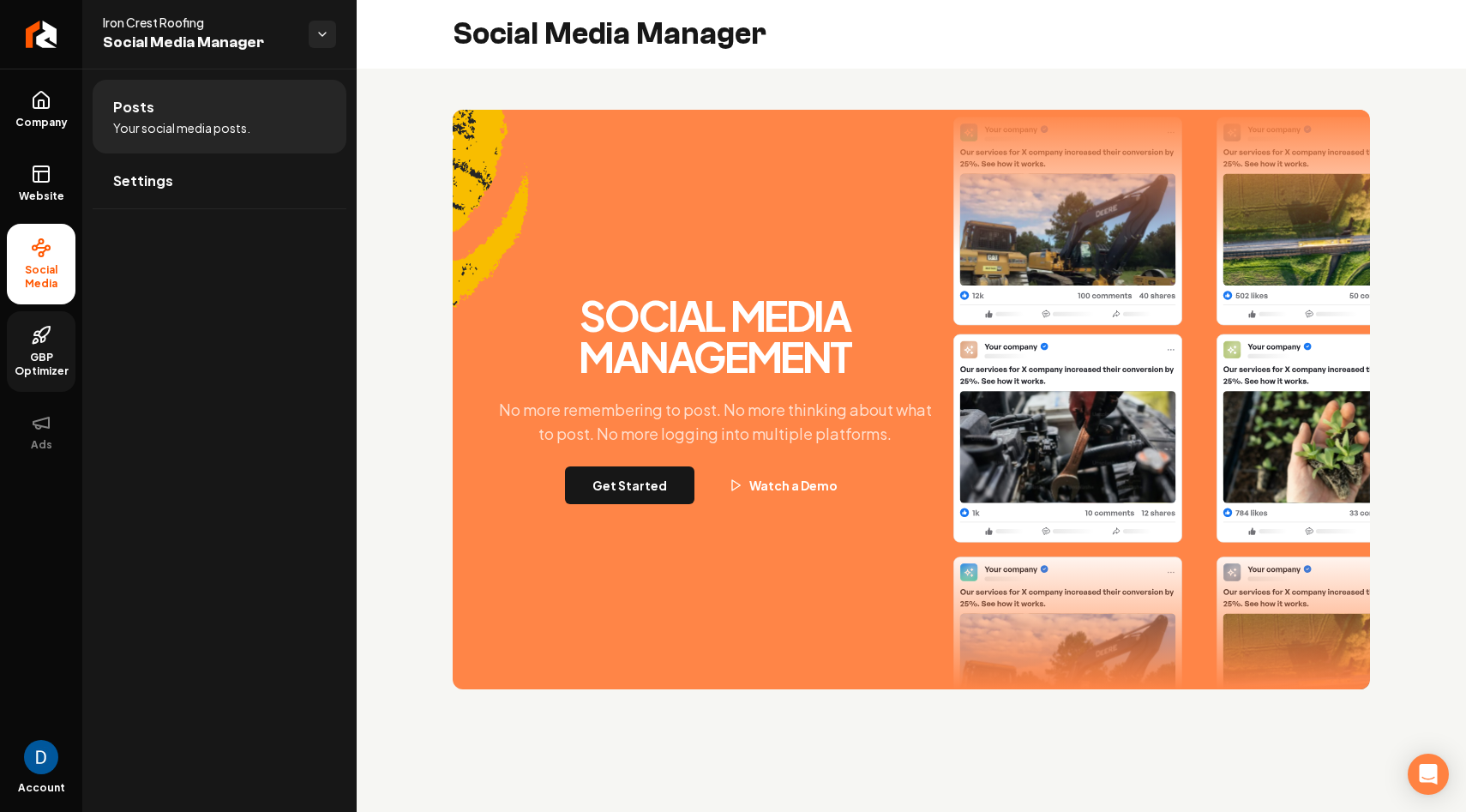
click at [649, 505] on div "Social Media Management No more remembering to post. No more thinking about wha…" at bounding box center [911, 399] width 918 height 580
click at [644, 495] on button "Get Started" at bounding box center [629, 485] width 129 height 38
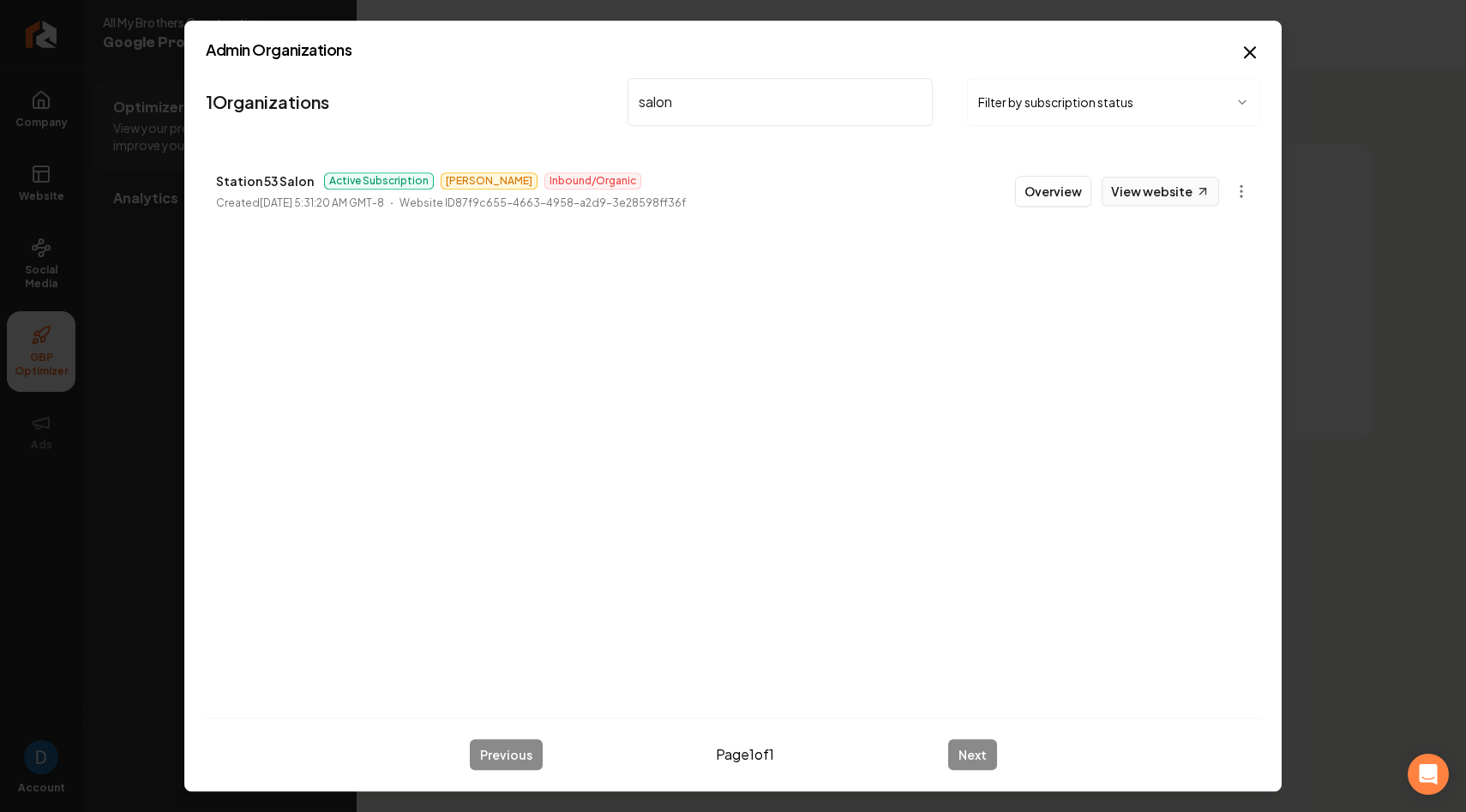
type input "salon"
click at [1144, 189] on link "View website" at bounding box center [1159, 191] width 117 height 30
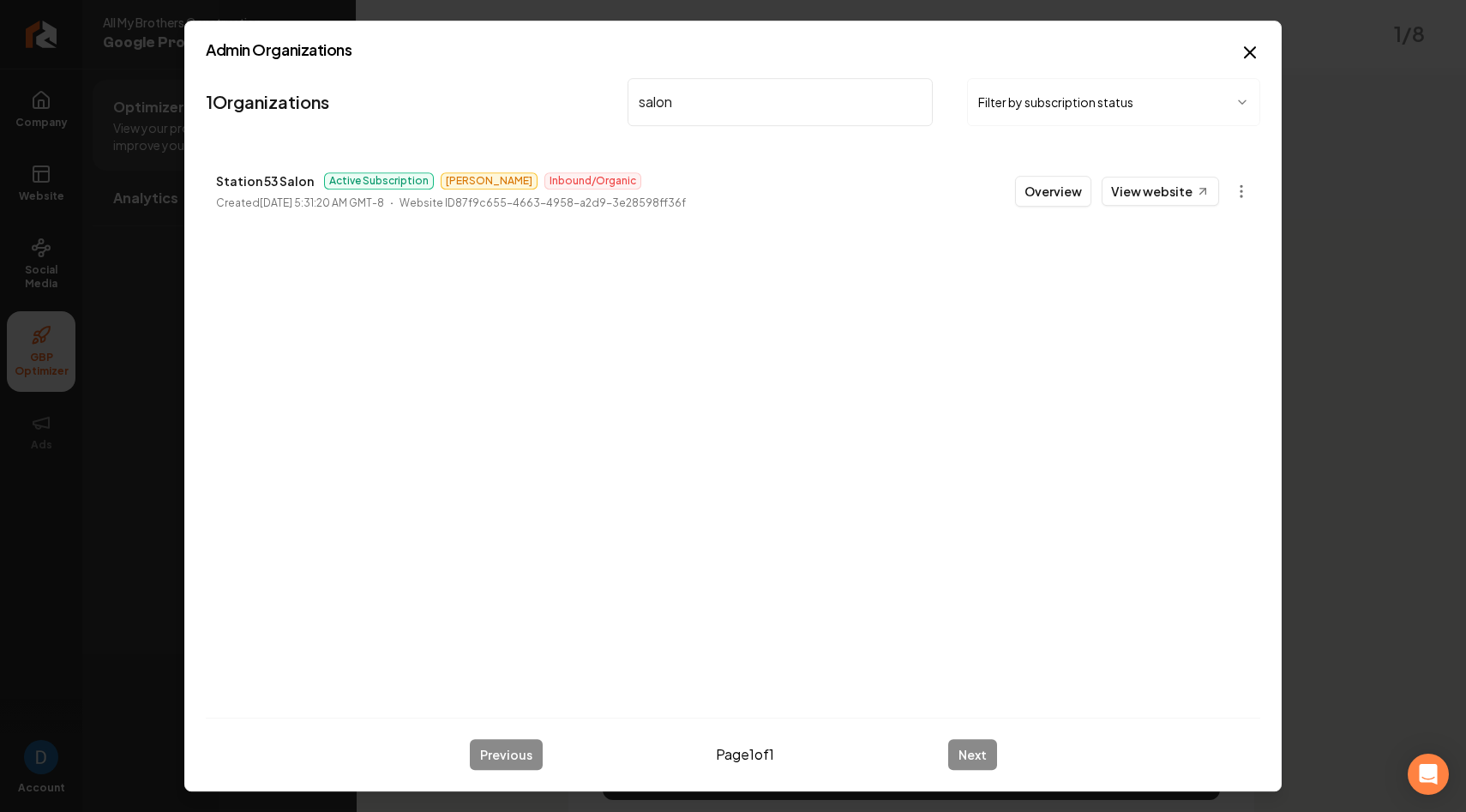
click at [1059, 186] on button "Overview" at bounding box center [1053, 191] width 76 height 30
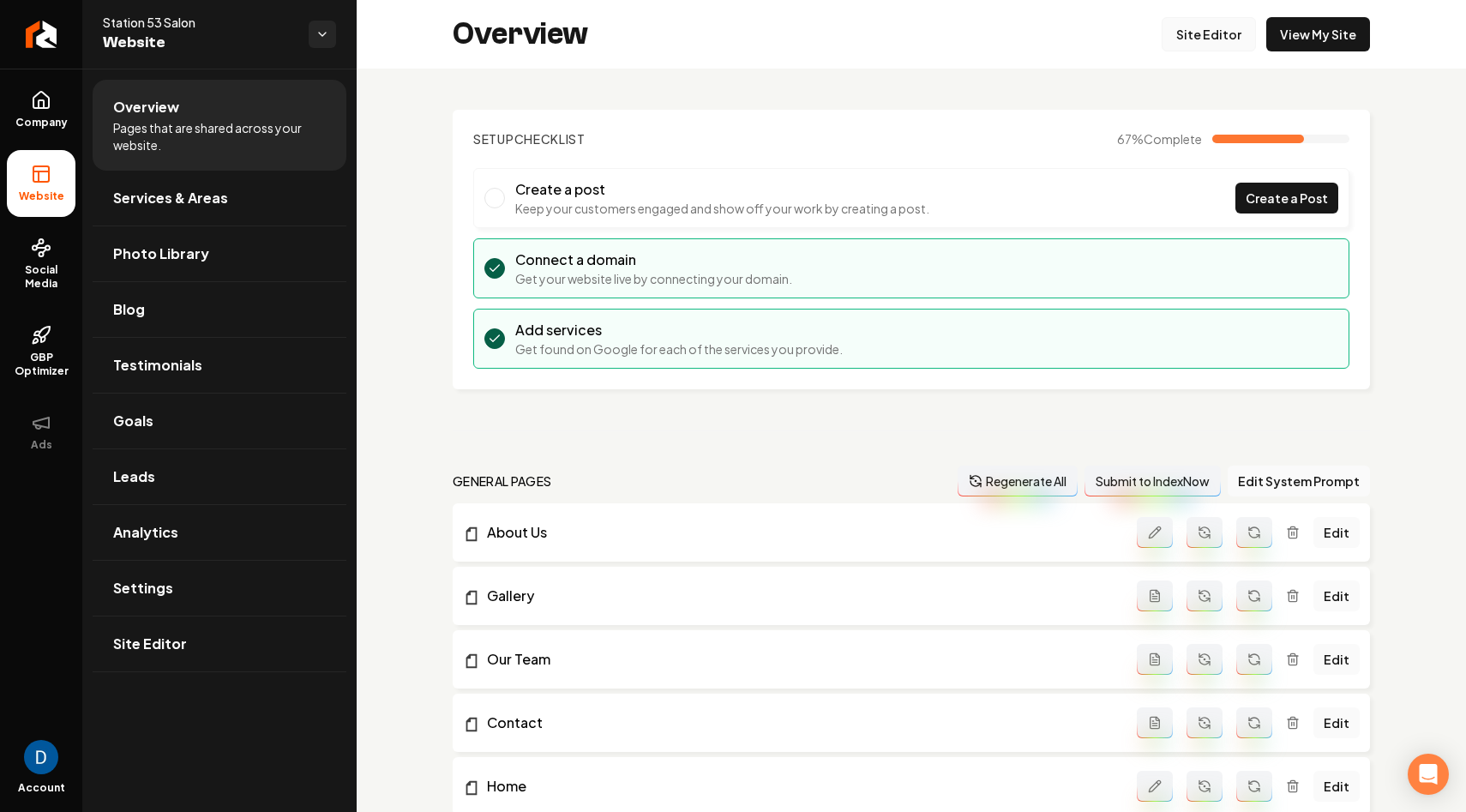
click at [1216, 20] on link "Site Editor" at bounding box center [1208, 34] width 94 height 34
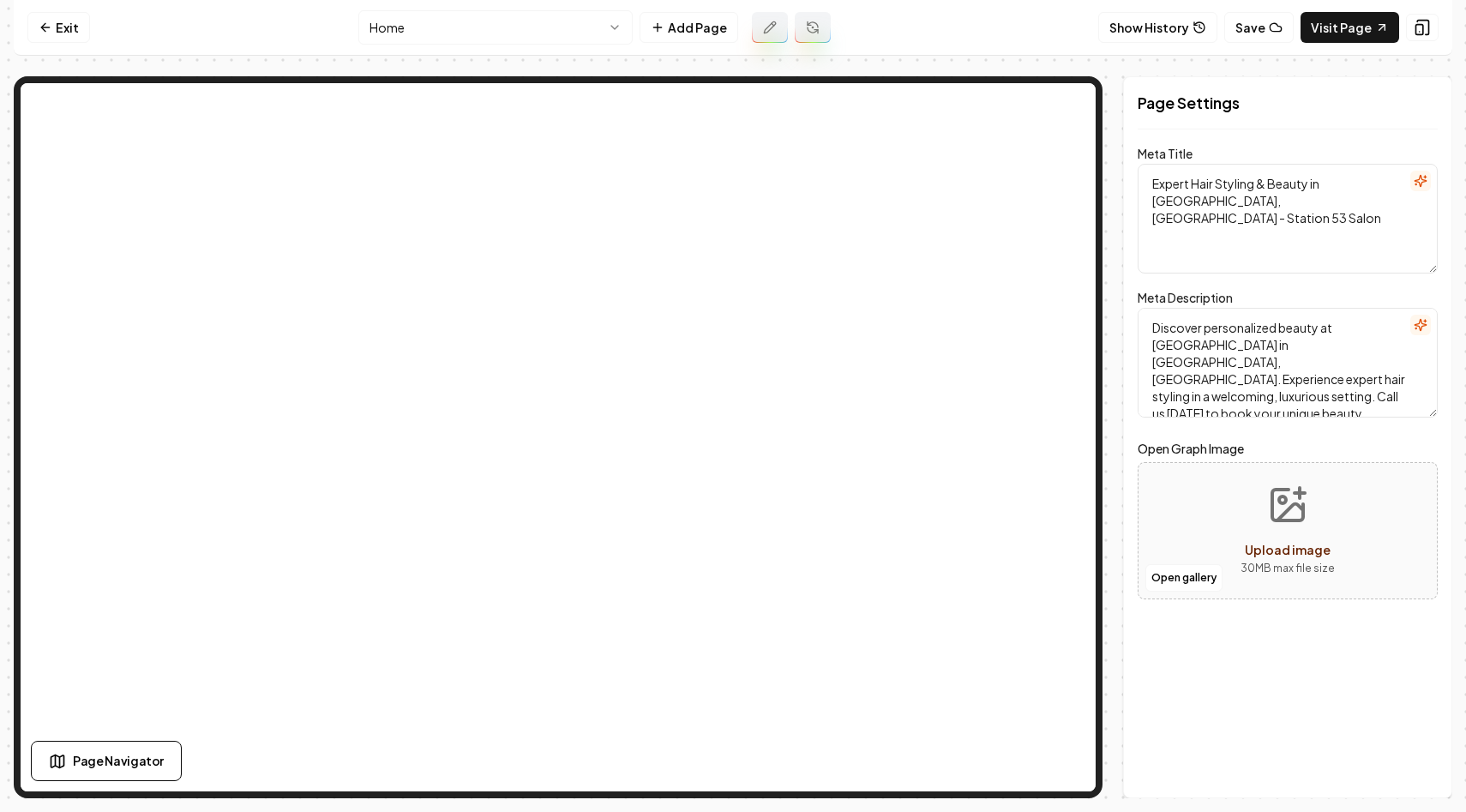
click at [540, 31] on html "Computer Required This feature is only available on a computer. Please switch t…" at bounding box center [733, 406] width 1466 height 812
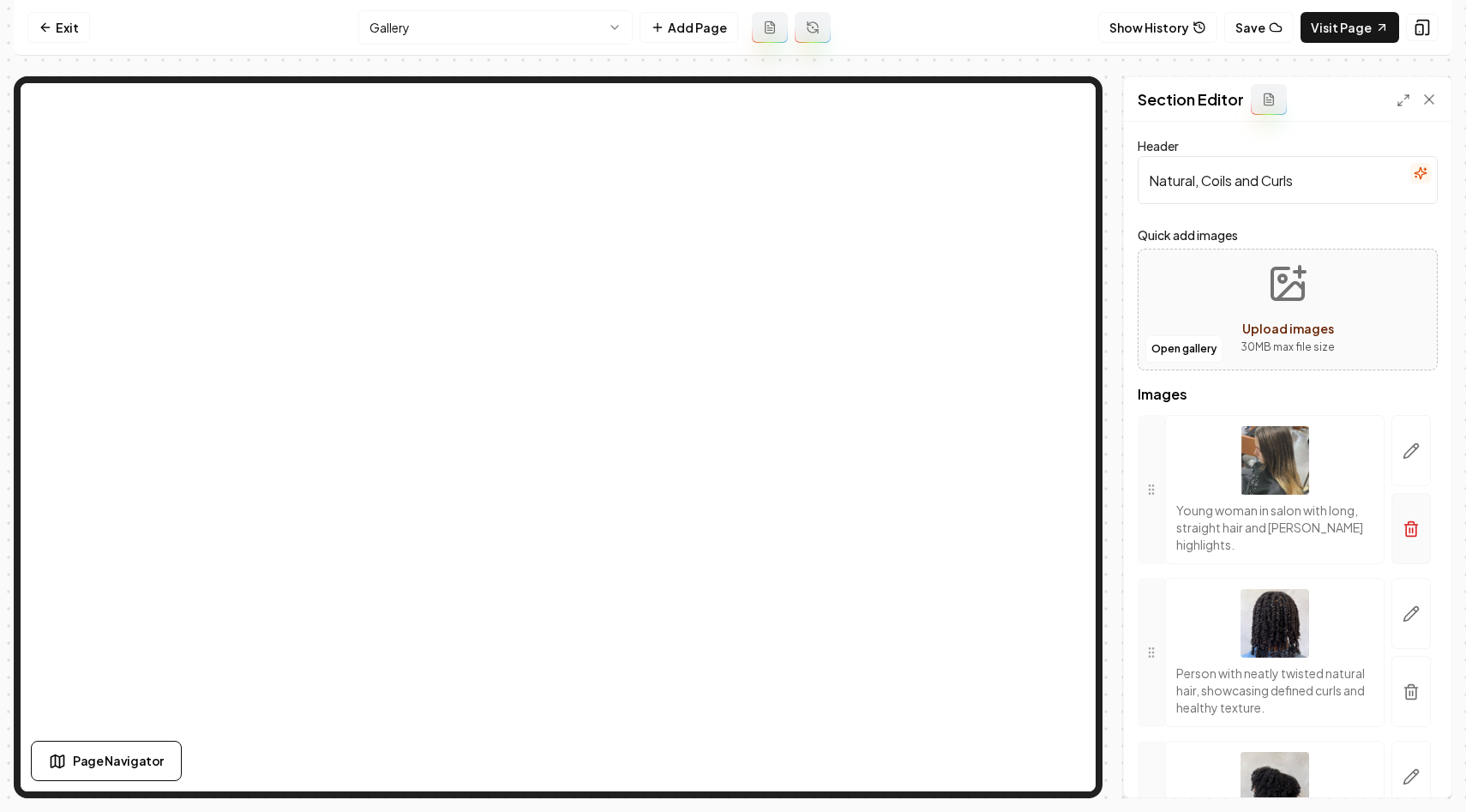
click at [1407, 521] on icon "button" at bounding box center [1411, 529] width 17 height 17
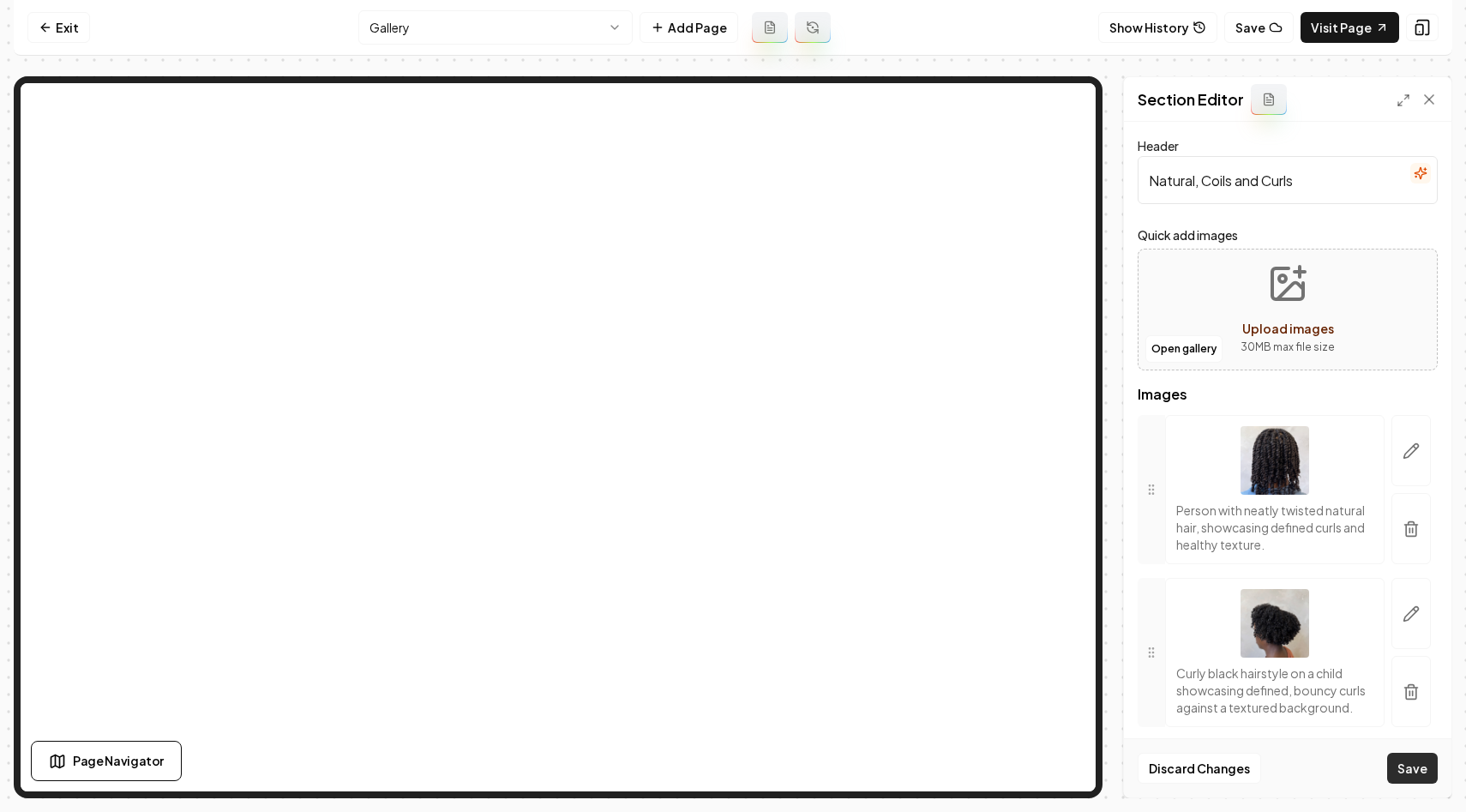
click at [1403, 770] on button "Save" at bounding box center [1412, 768] width 50 height 30
click at [61, 30] on link "Exit" at bounding box center [59, 28] width 63 height 30
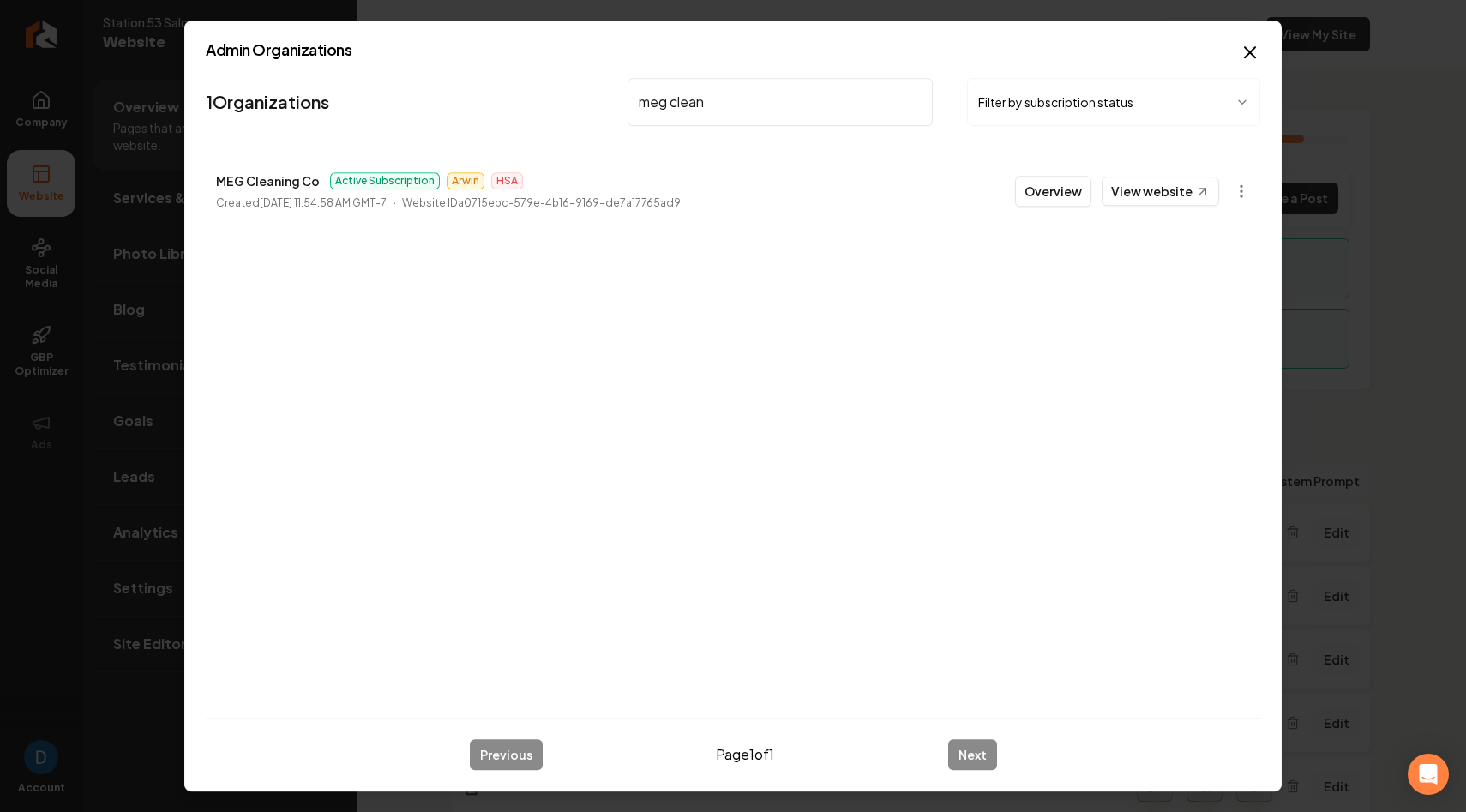
click at [279, 175] on p "MEG Cleaning Co" at bounding box center [267, 181] width 104 height 21
copy p "MEG Cleaning Co"
click at [1167, 189] on link "View website" at bounding box center [1159, 191] width 117 height 30
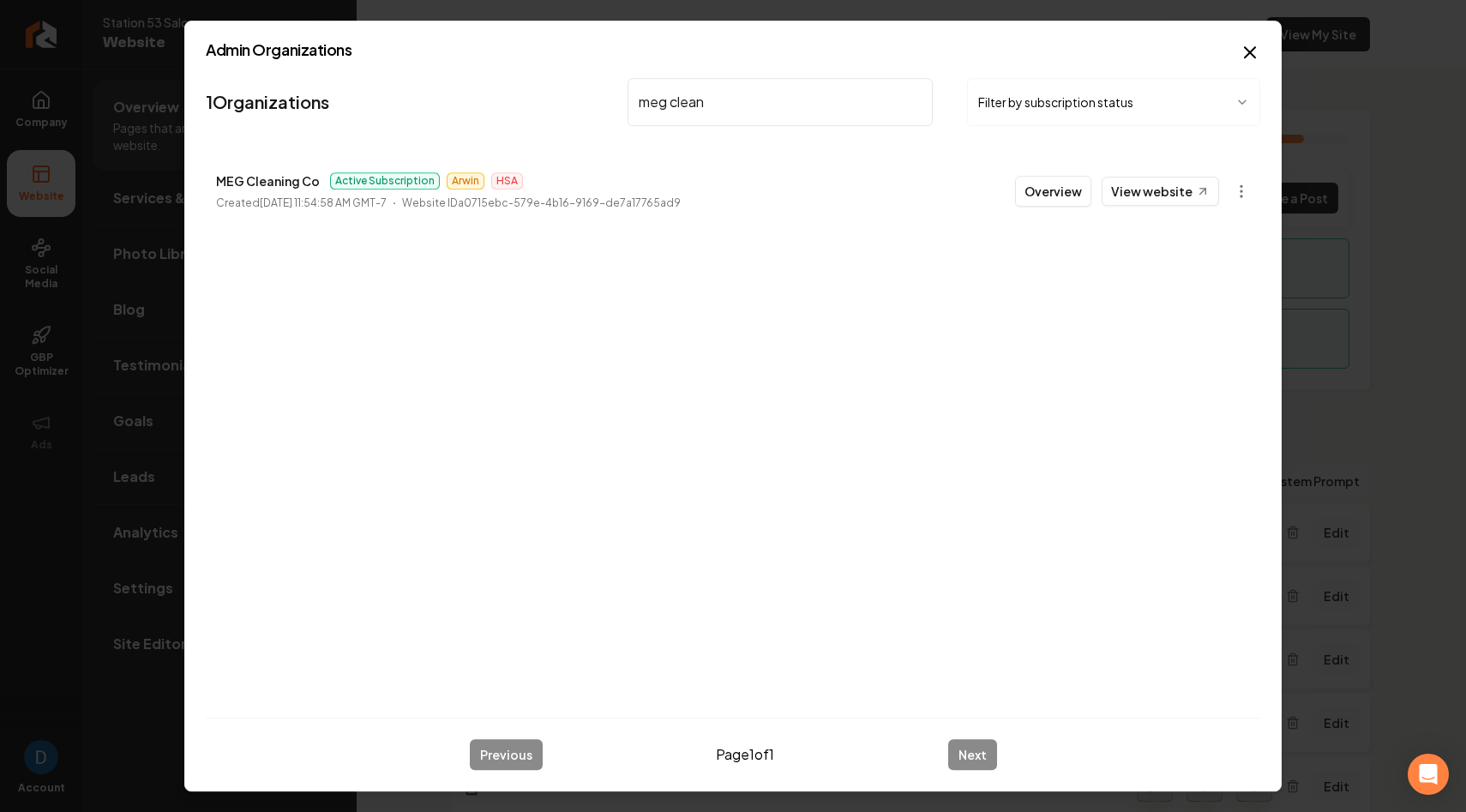
click at [748, 129] on nav "1 Organizations meg clean Filter by subscription status" at bounding box center [733, 109] width 1055 height 75
click at [748, 105] on input "meg clean" at bounding box center [780, 102] width 306 height 48
type input "champion out"
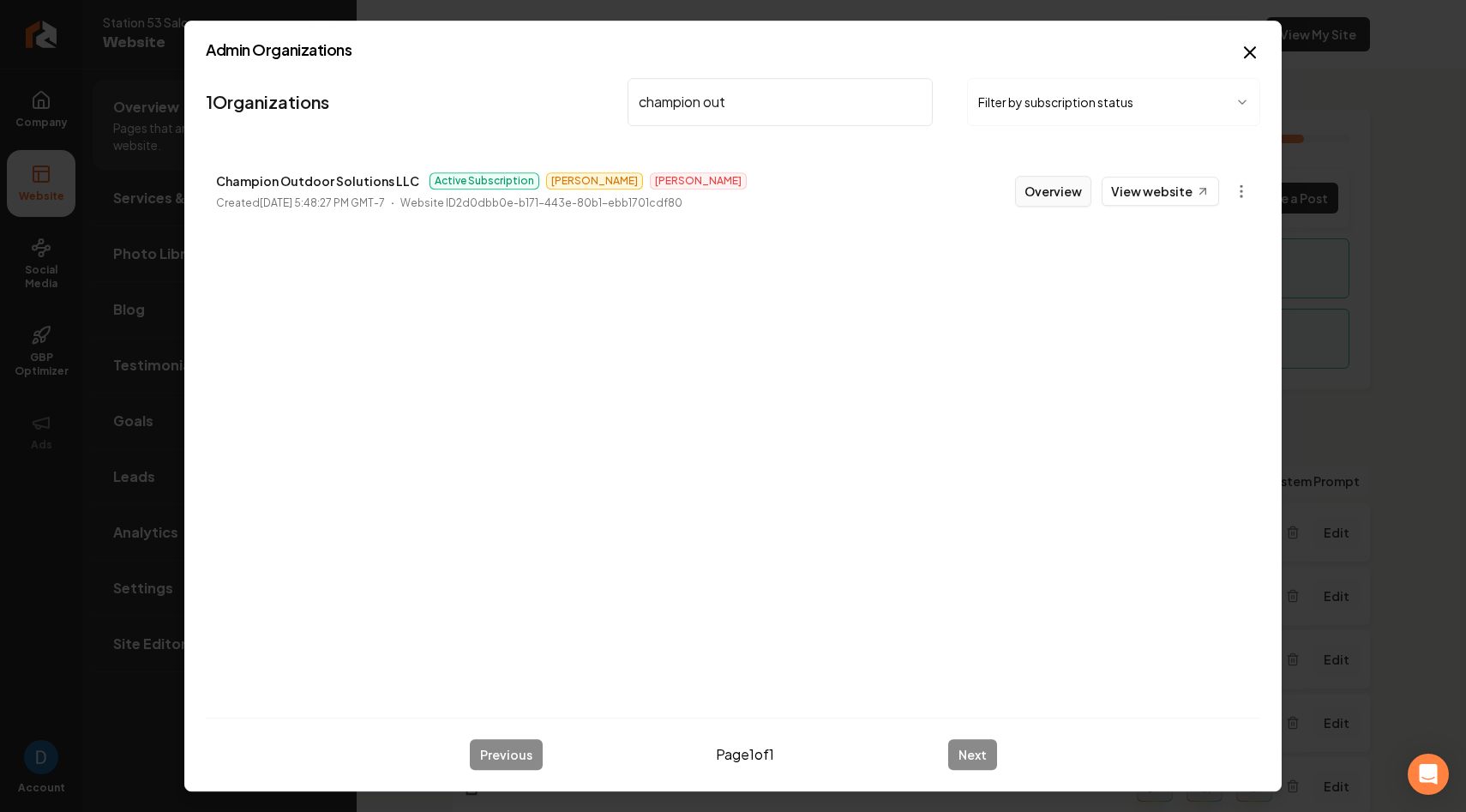
click at [1047, 183] on button "Overview" at bounding box center [1053, 191] width 76 height 30
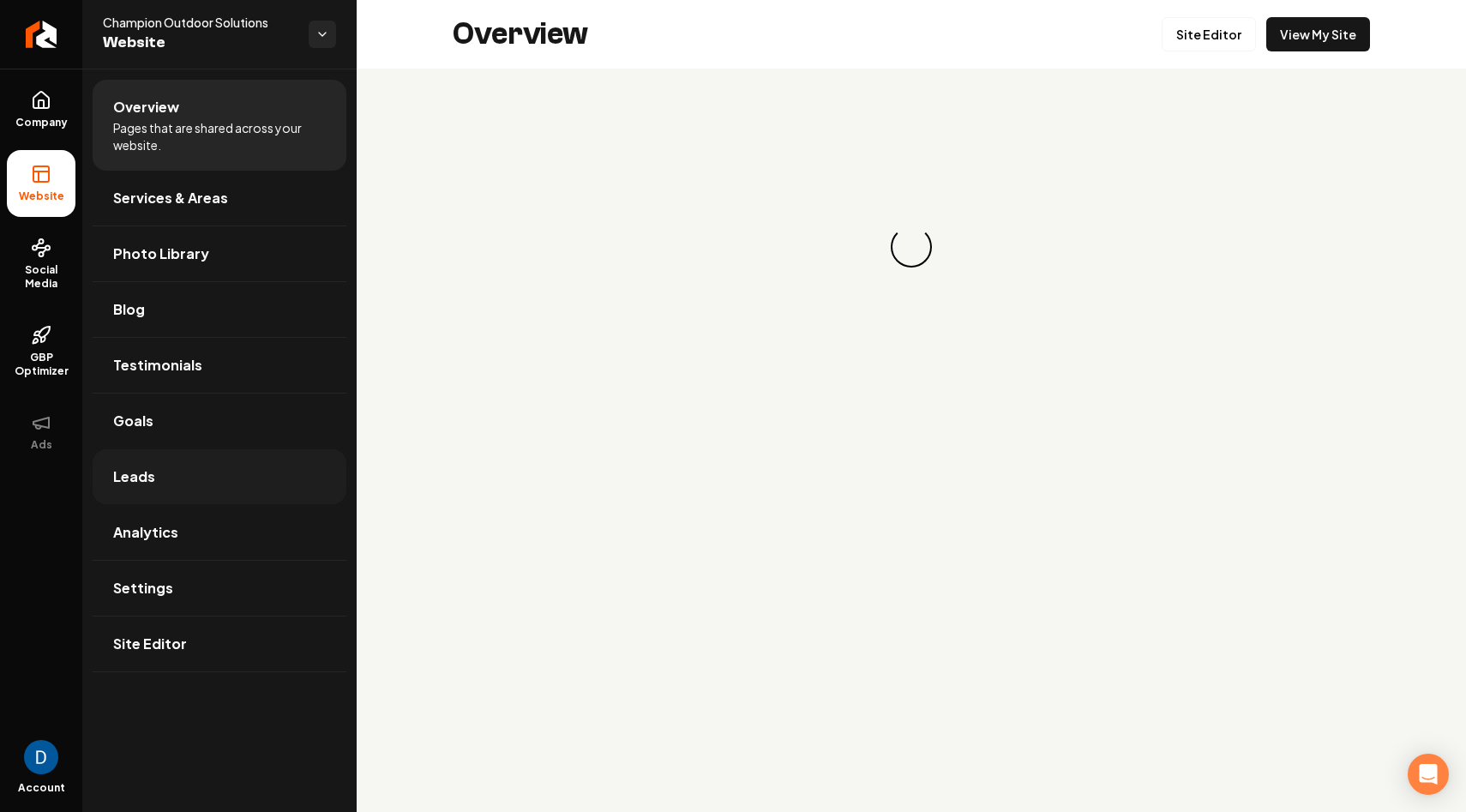
click at [155, 478] on link "Leads" at bounding box center [219, 477] width 254 height 55
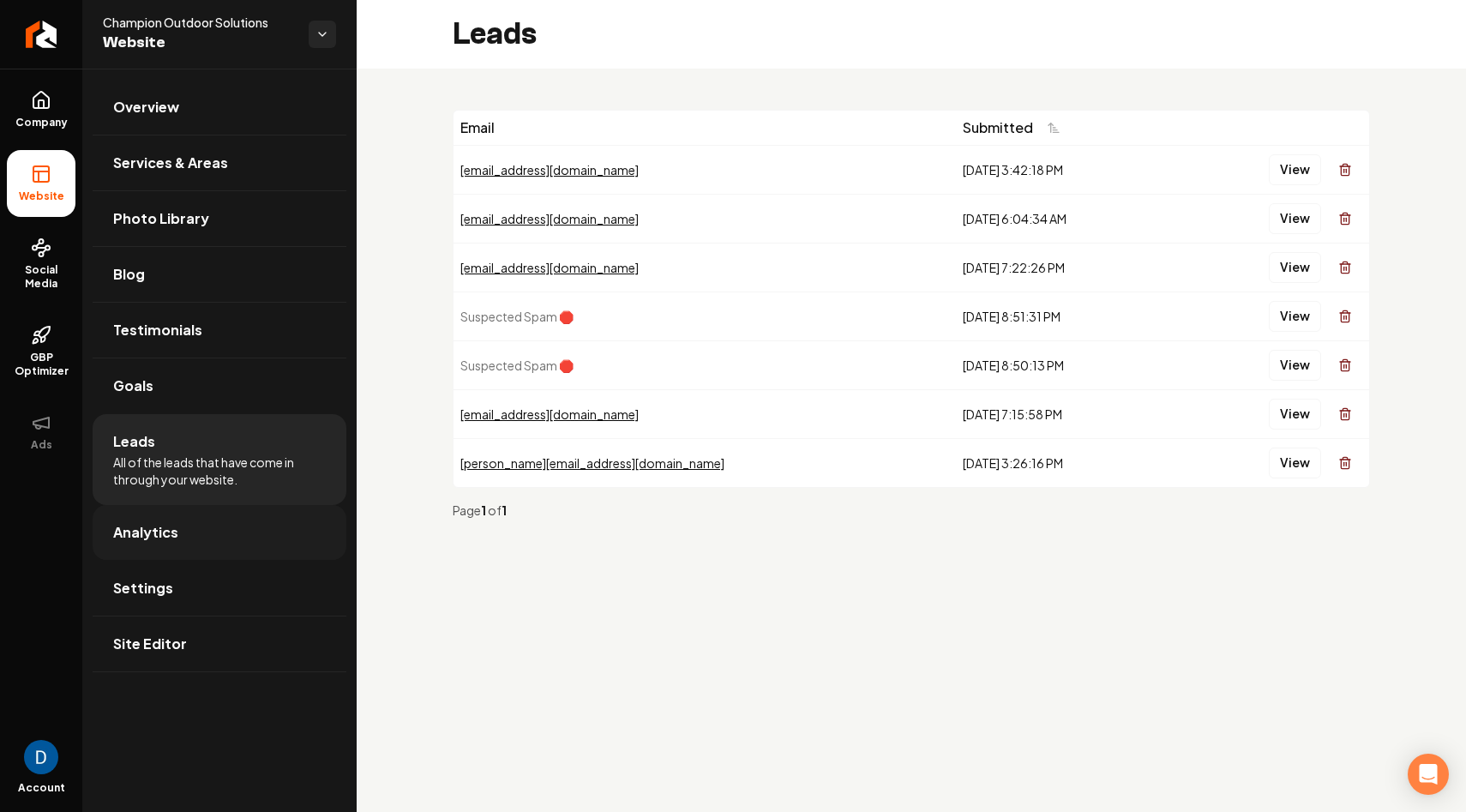
click at [175, 536] on link "Analytics" at bounding box center [219, 532] width 254 height 55
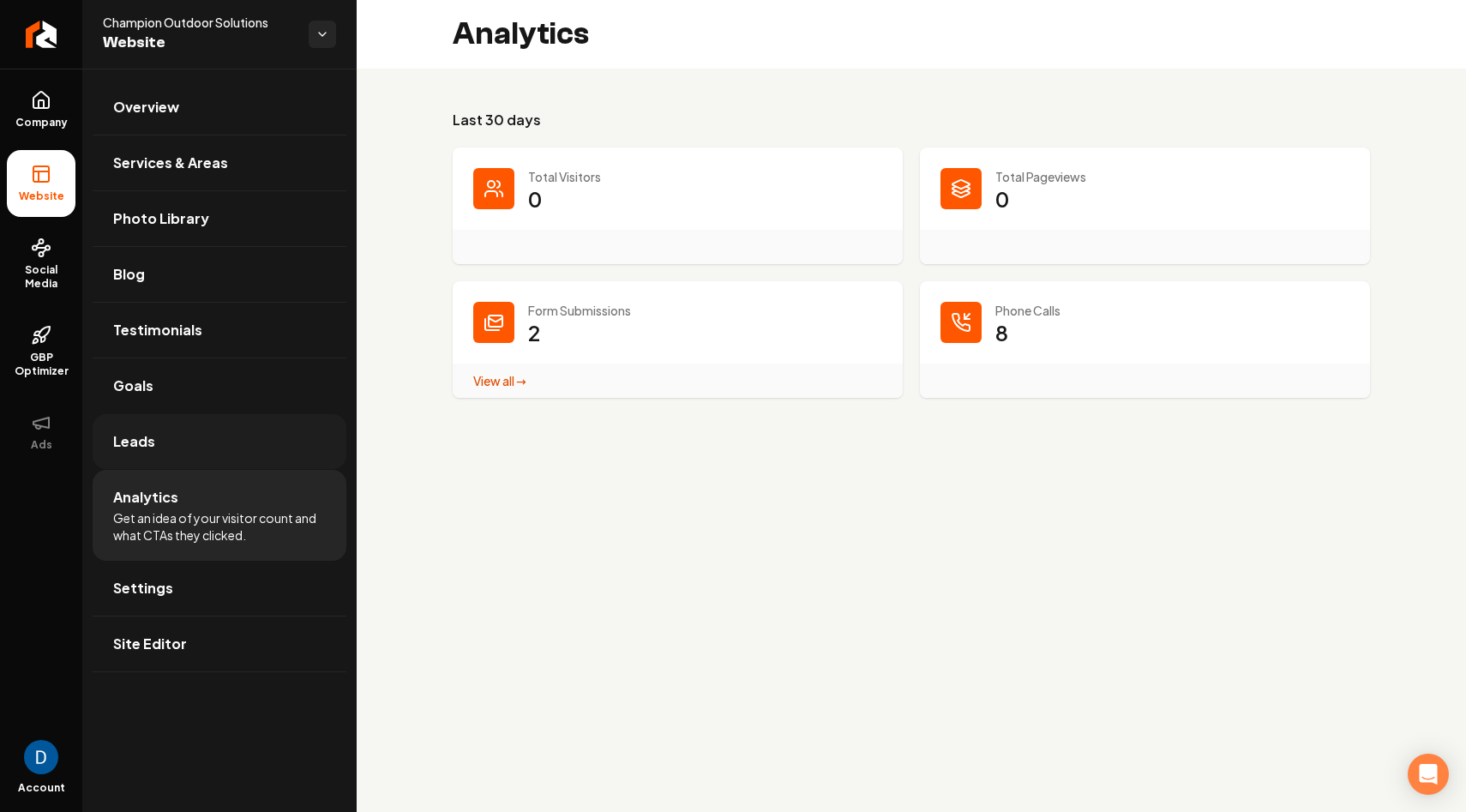
click at [204, 454] on link "Leads" at bounding box center [219, 442] width 254 height 55
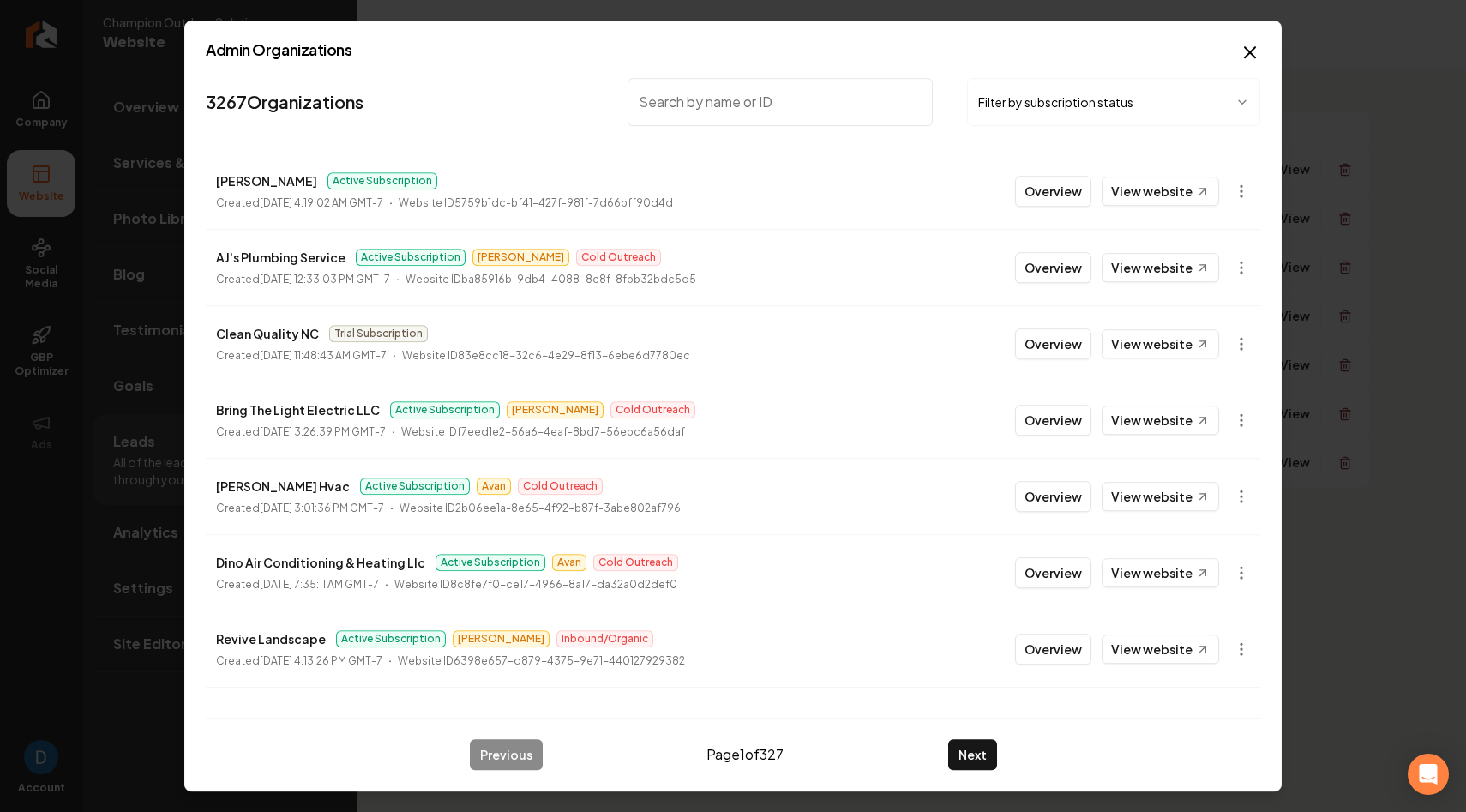
click at [1262, 46] on div "Admin Organizations 3267 Organizations Filter by subscription status Bennys Bub…" at bounding box center [733, 406] width 1098 height 771
click at [1258, 48] on icon "button" at bounding box center [1250, 52] width 21 height 21
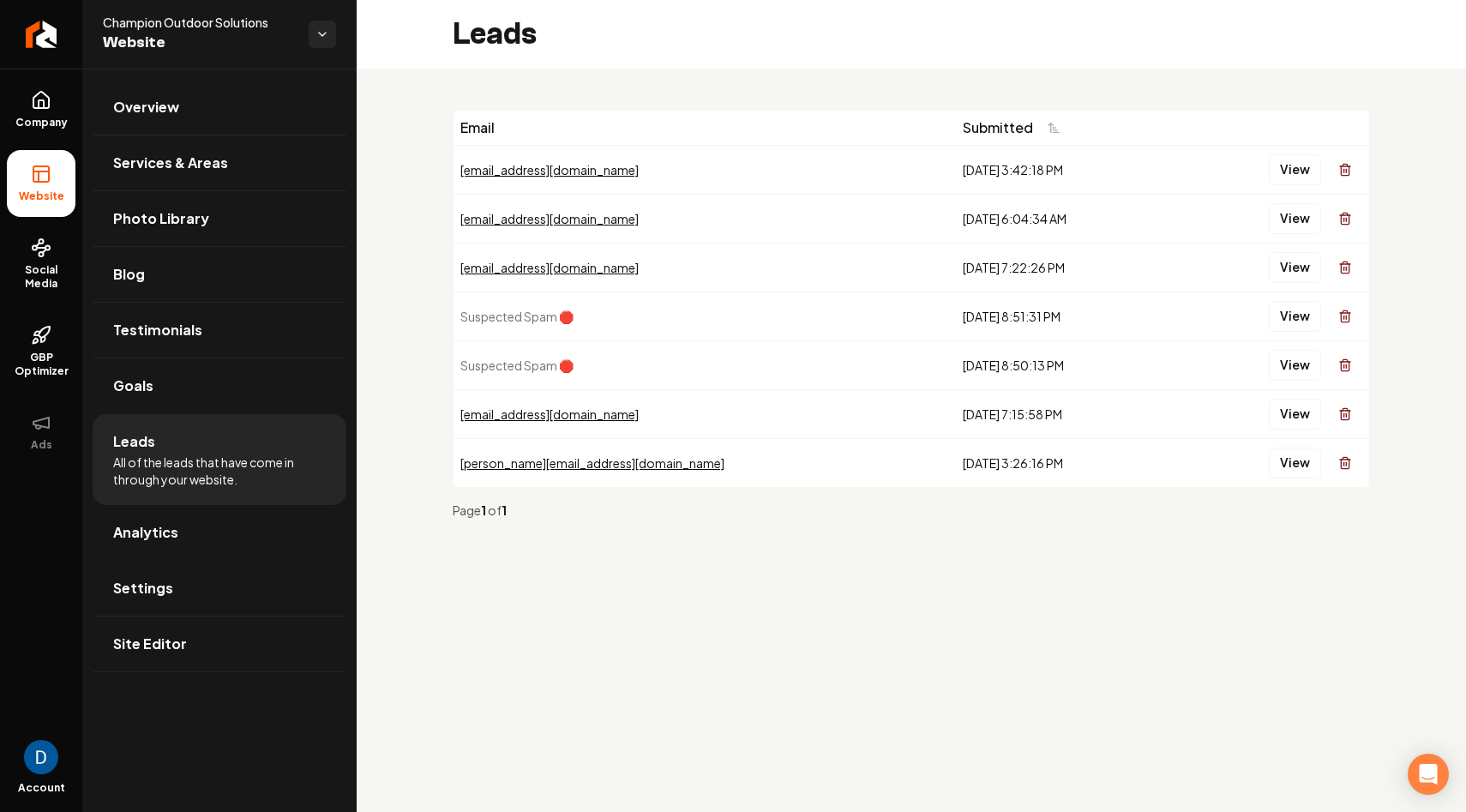
click at [168, 35] on span "Website" at bounding box center [199, 42] width 192 height 24
click at [186, 26] on span "Champion Outdoor Solutions" at bounding box center [199, 22] width 192 height 17
copy span "Champion Outdoor Solutions"
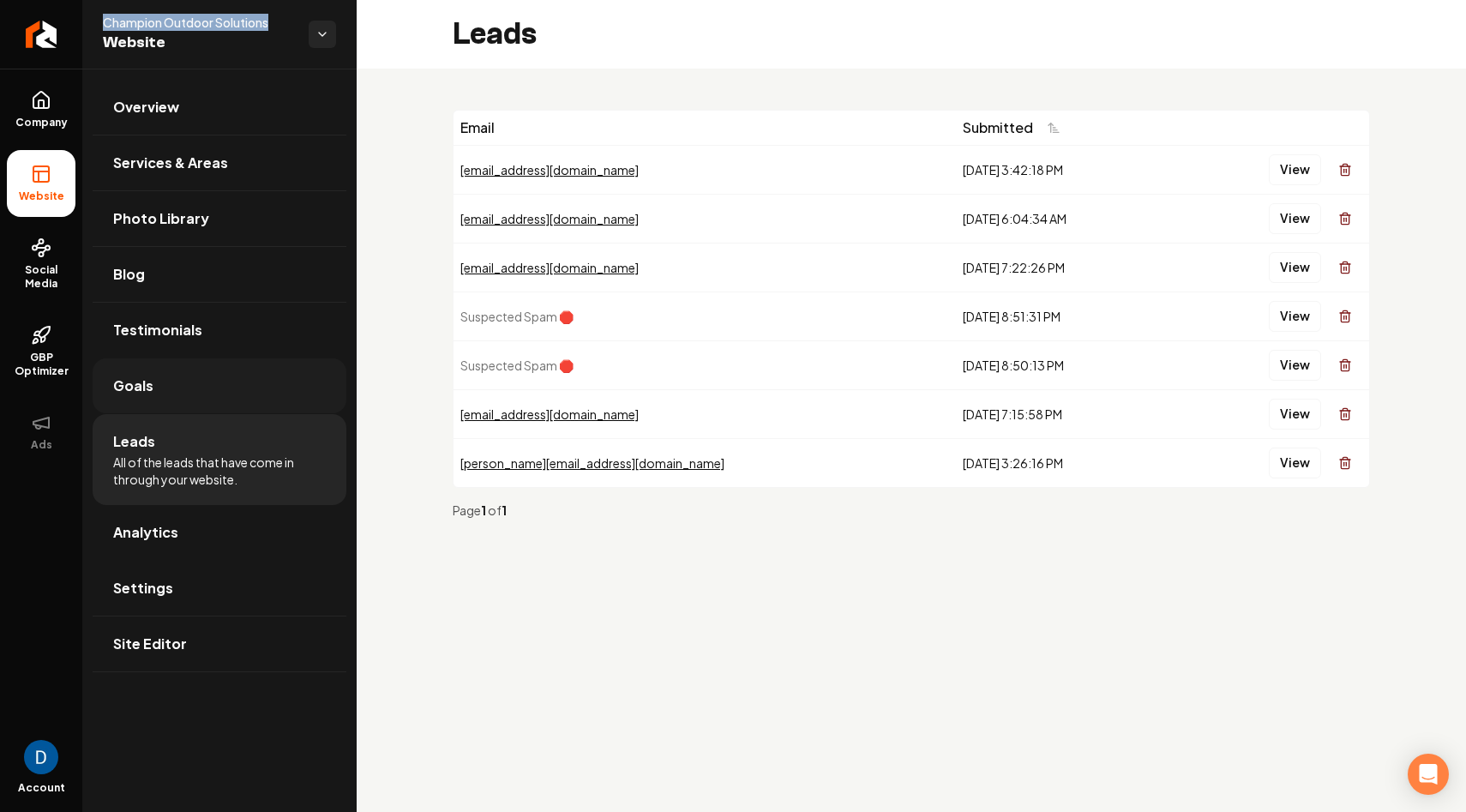
click at [176, 388] on link "Goals" at bounding box center [219, 386] width 254 height 55
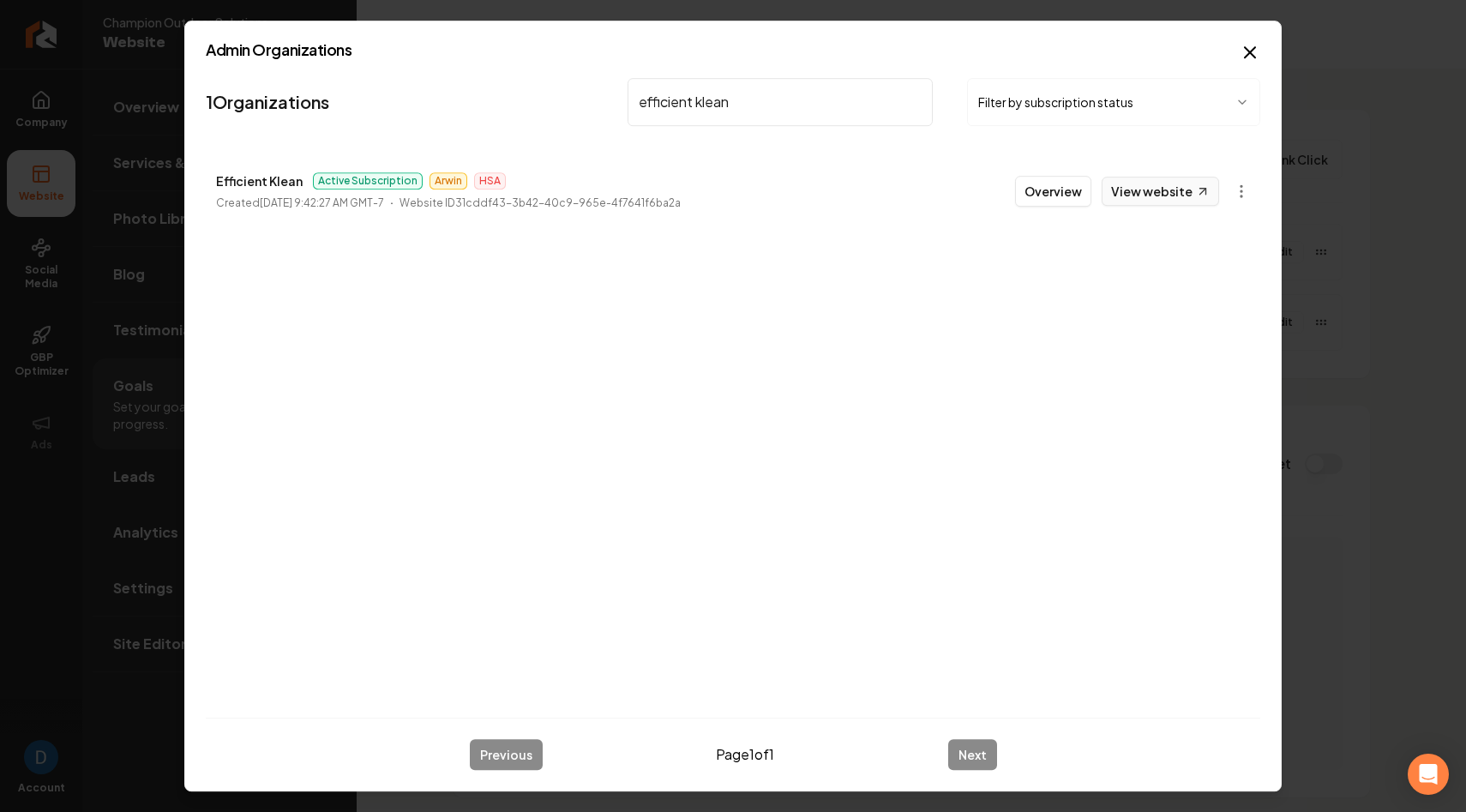
type input "efficient klean"
click at [1150, 184] on link "View website" at bounding box center [1159, 191] width 117 height 30
click at [1056, 191] on button "Overview" at bounding box center [1053, 191] width 76 height 30
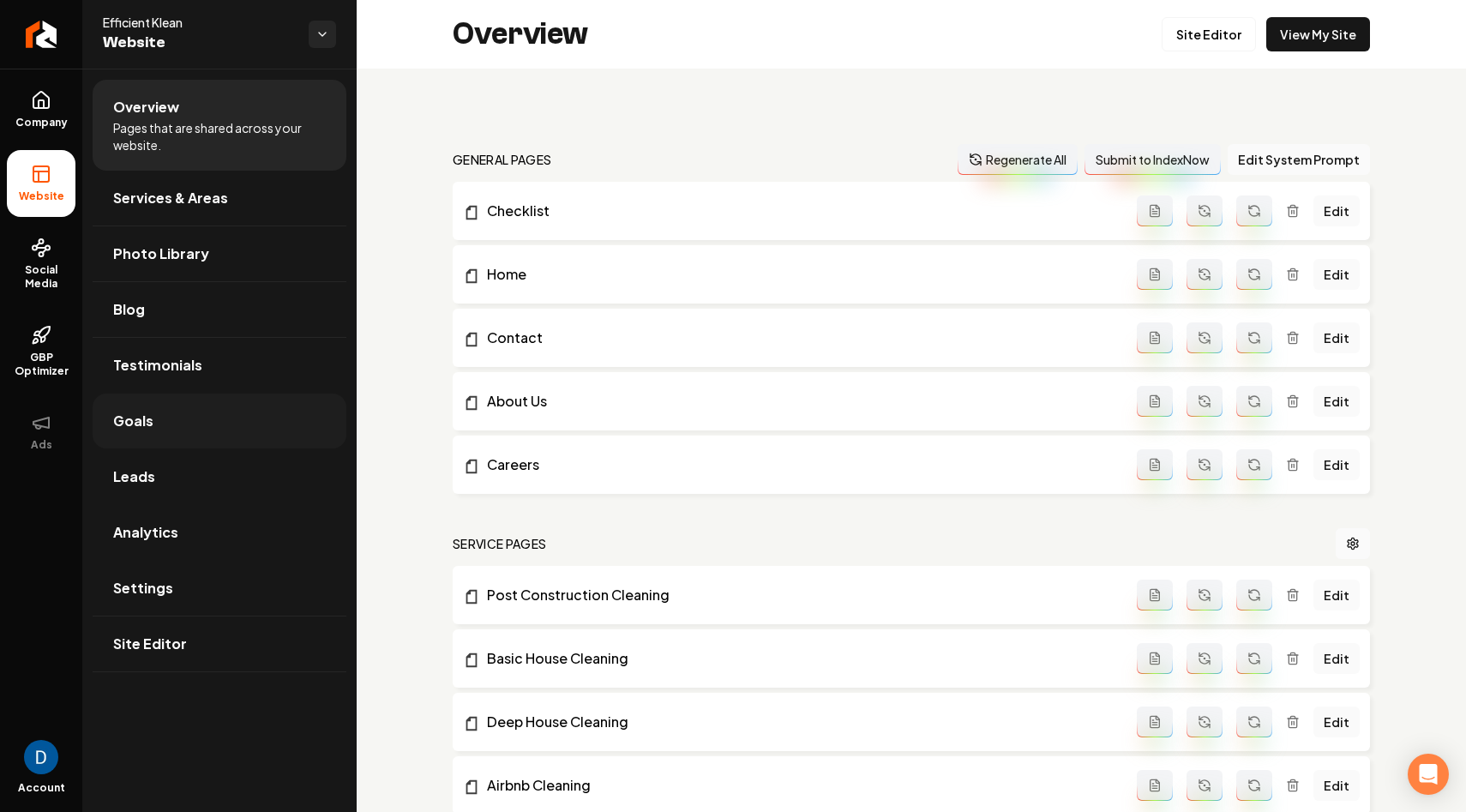
click at [188, 425] on link "Goals" at bounding box center [219, 421] width 254 height 55
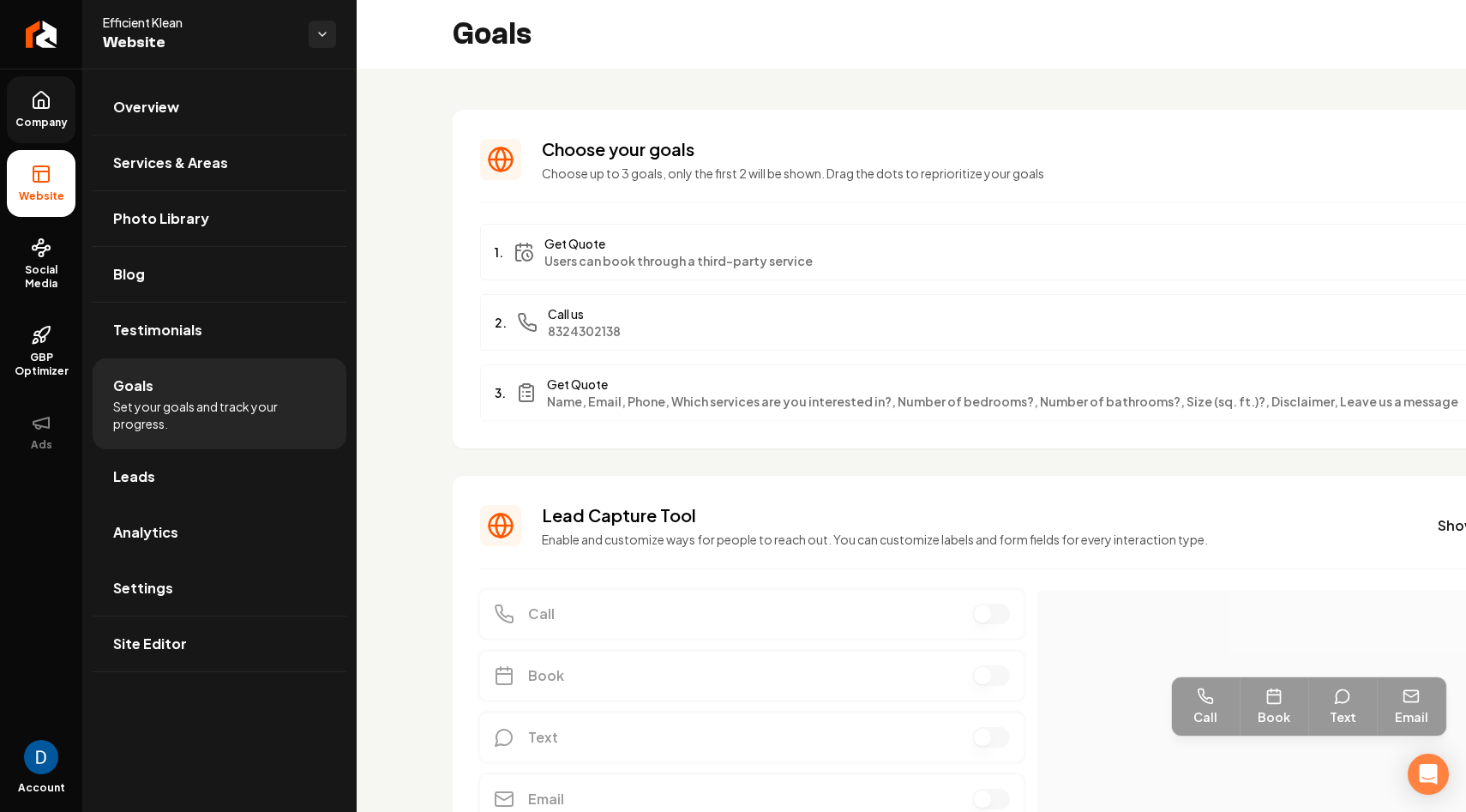
click at [42, 129] on link "Company" at bounding box center [41, 109] width 69 height 67
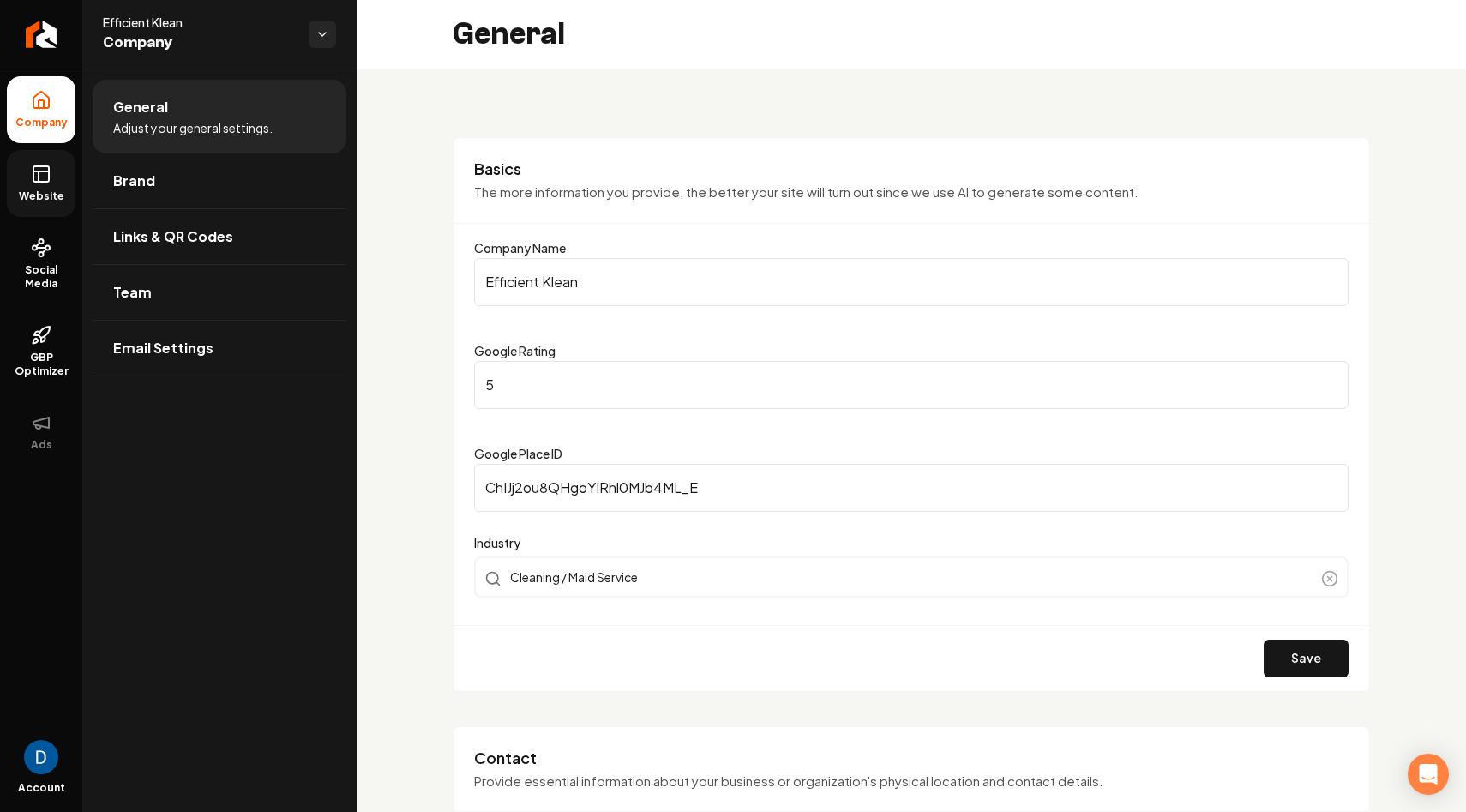
click at [74, 169] on link "Website" at bounding box center [41, 184] width 69 height 67
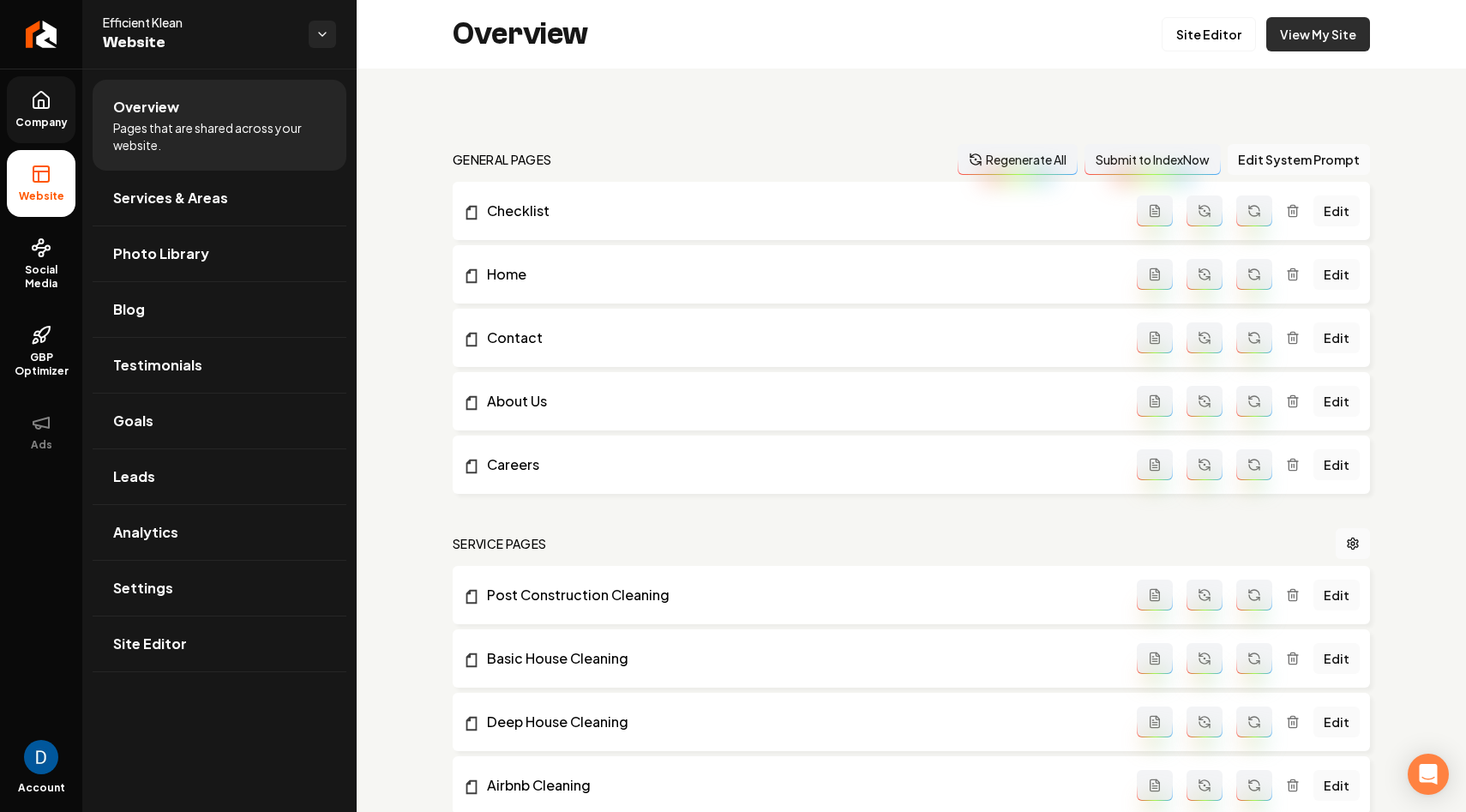
click at [1343, 30] on link "View My Site" at bounding box center [1317, 34] width 104 height 34
click at [180, 426] on link "Goals" at bounding box center [219, 421] width 254 height 55
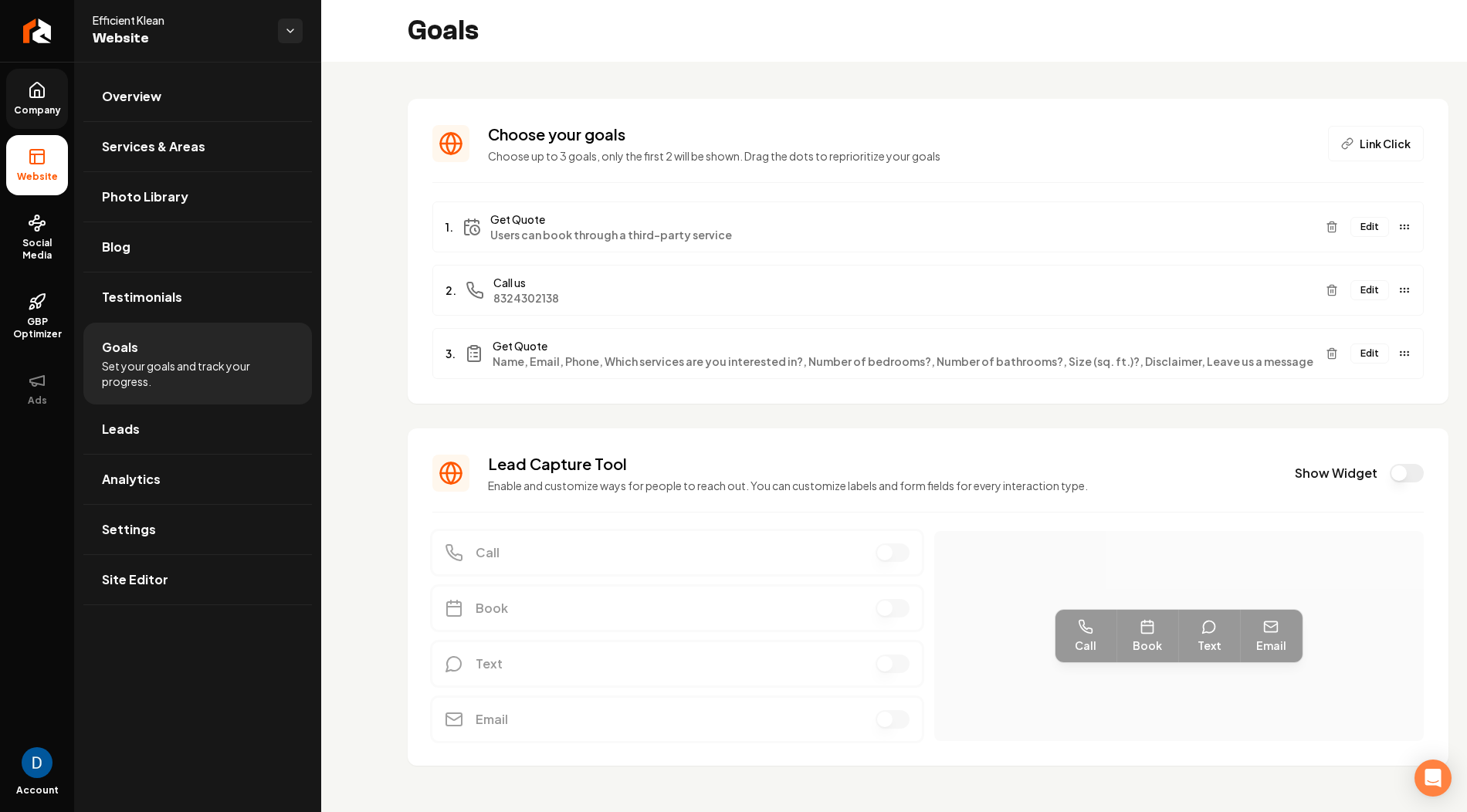
click at [1320, 221] on button "Edit" at bounding box center [1369, 226] width 39 height 20
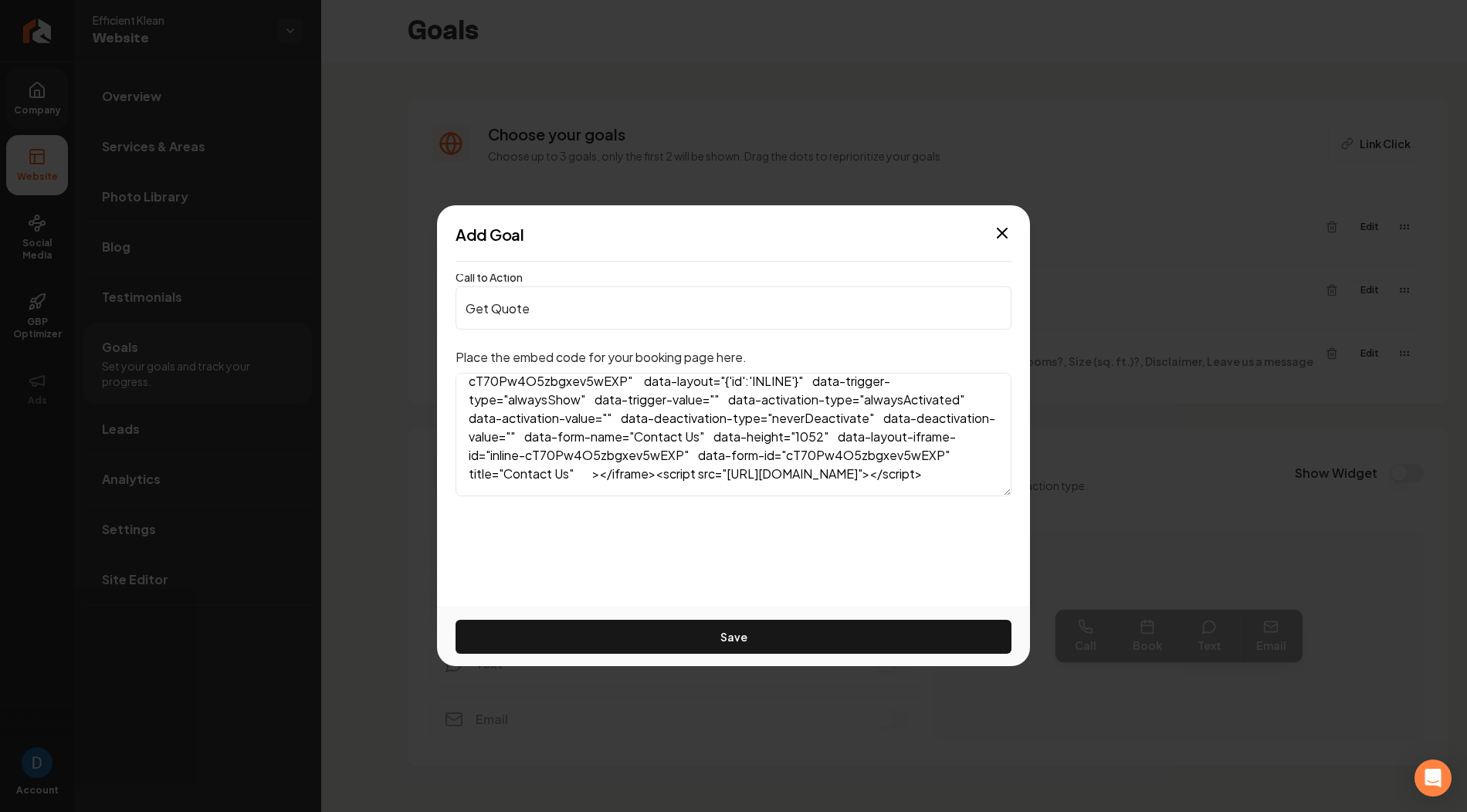
scroll to position [68, 0]
click at [1009, 248] on div "Add Goal Call to Action Get Quote Place the embed code for your booking page he…" at bounding box center [734, 406] width 593 height 401
click at [998, 234] on icon "button" at bounding box center [1002, 233] width 19 height 19
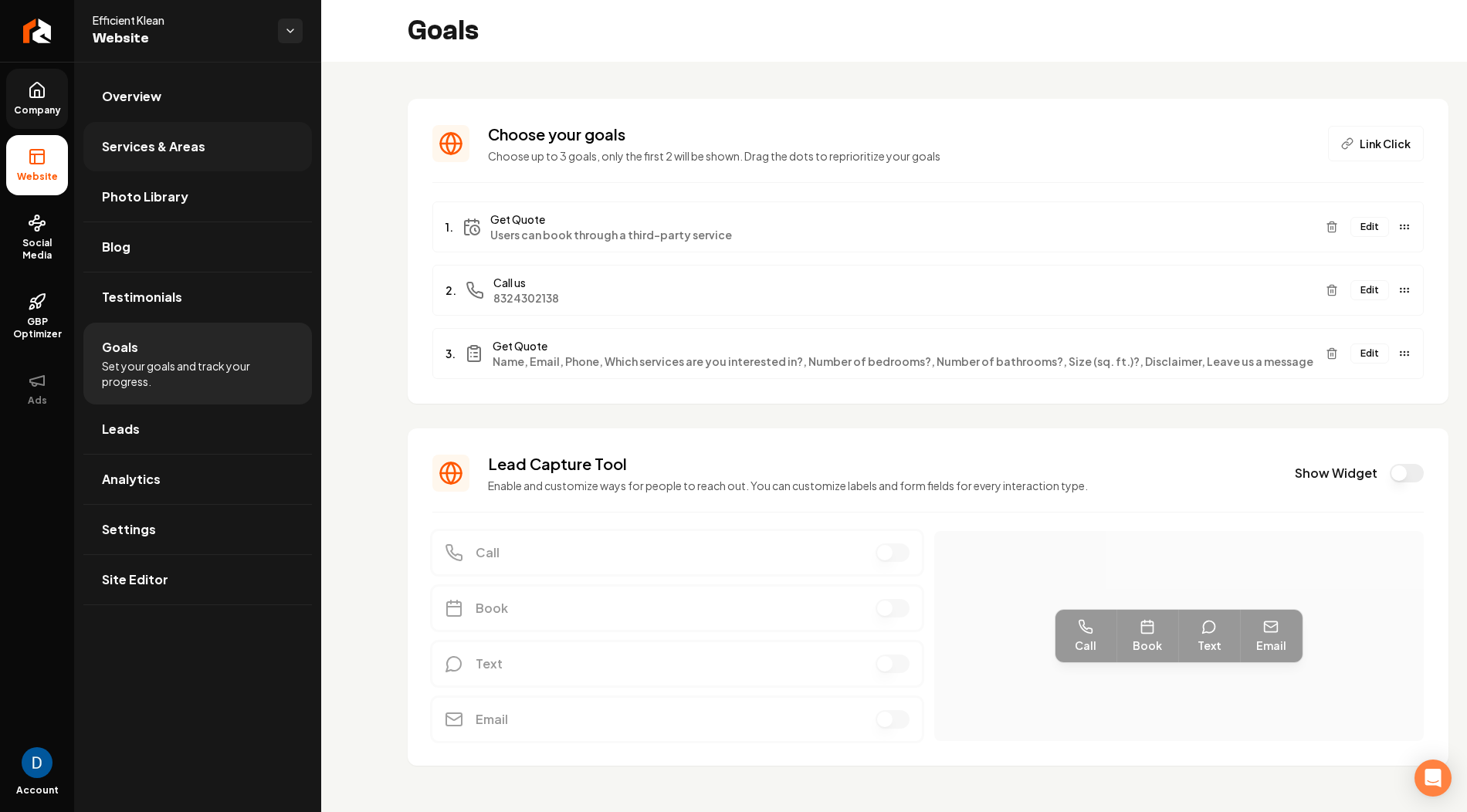
click at [195, 159] on link "Services & Areas" at bounding box center [197, 147] width 229 height 50
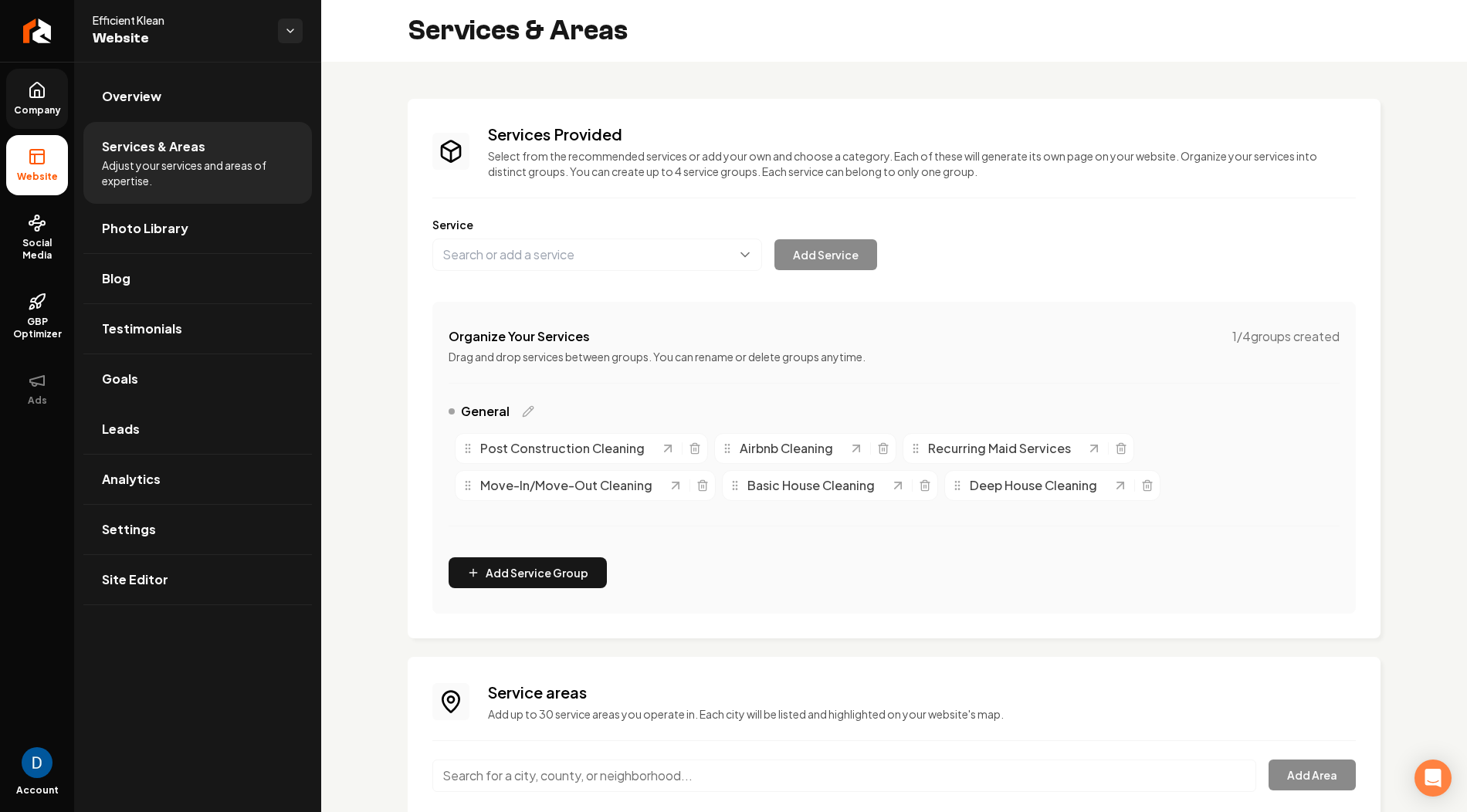
scroll to position [111, 0]
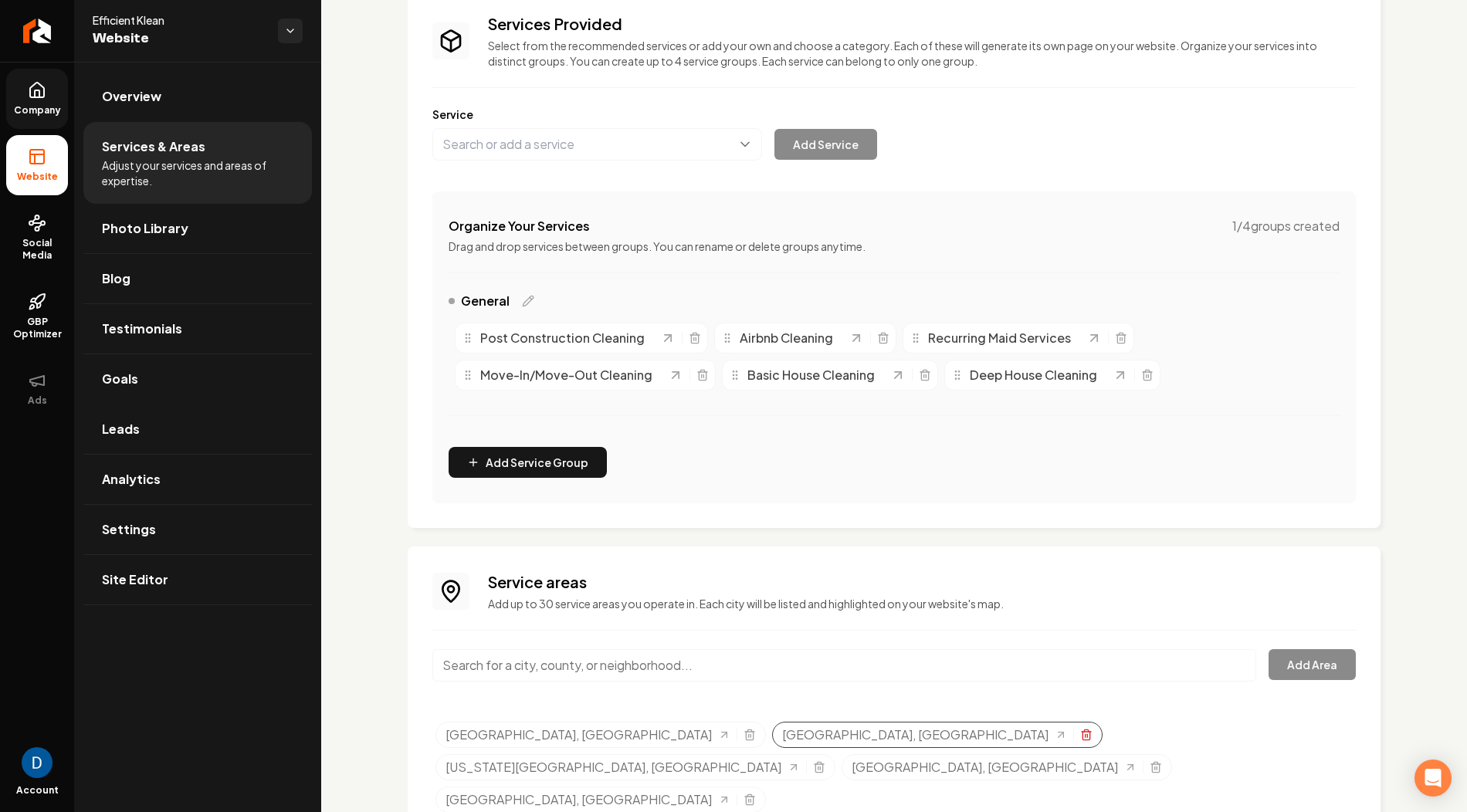
click at [1080, 729] on icon "Selected tags" at bounding box center [1086, 735] width 12 height 12
click at [628, 659] on input "Main content area" at bounding box center [844, 665] width 824 height 33
paste input "Bellaire"
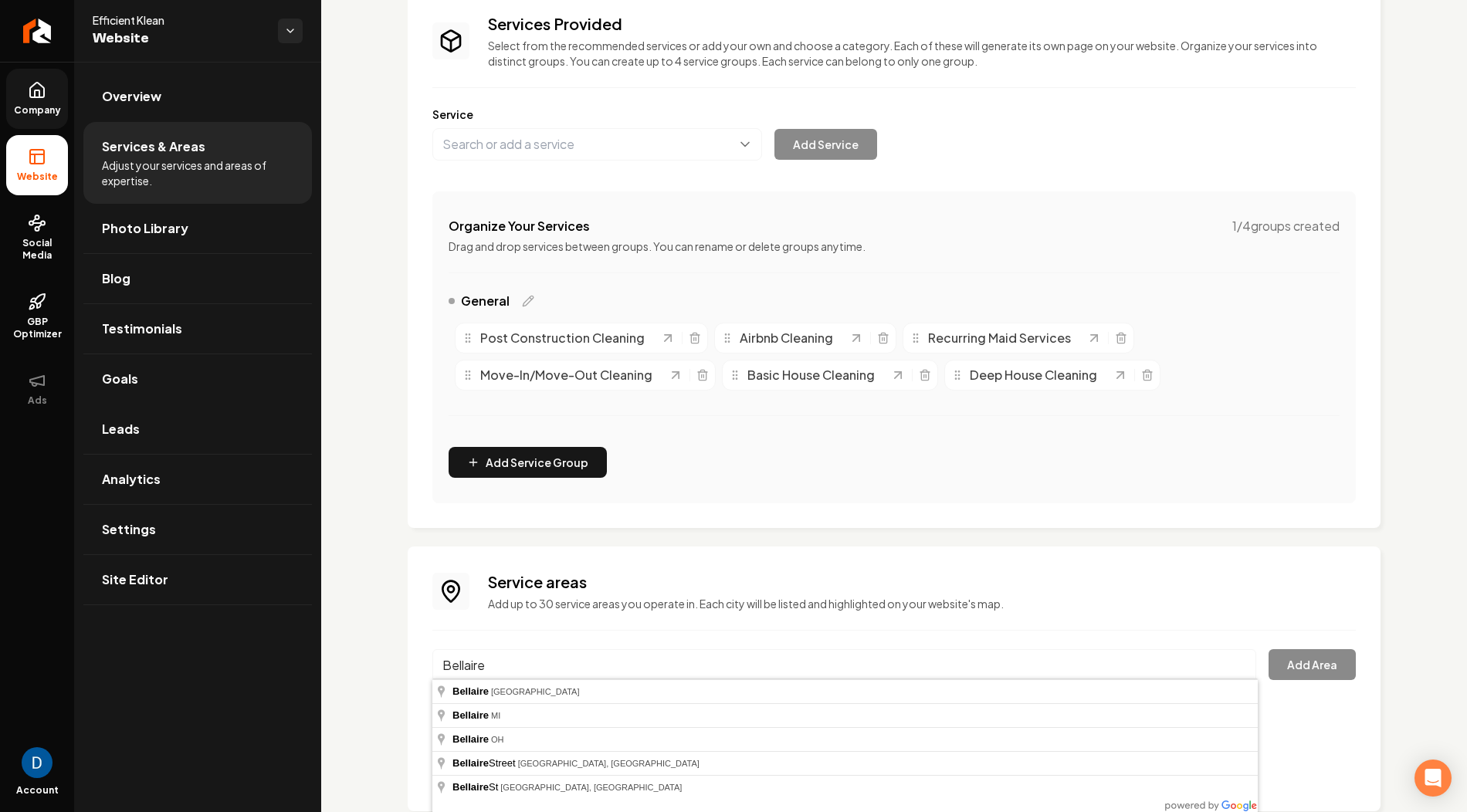
type input "Bellaire, TX"
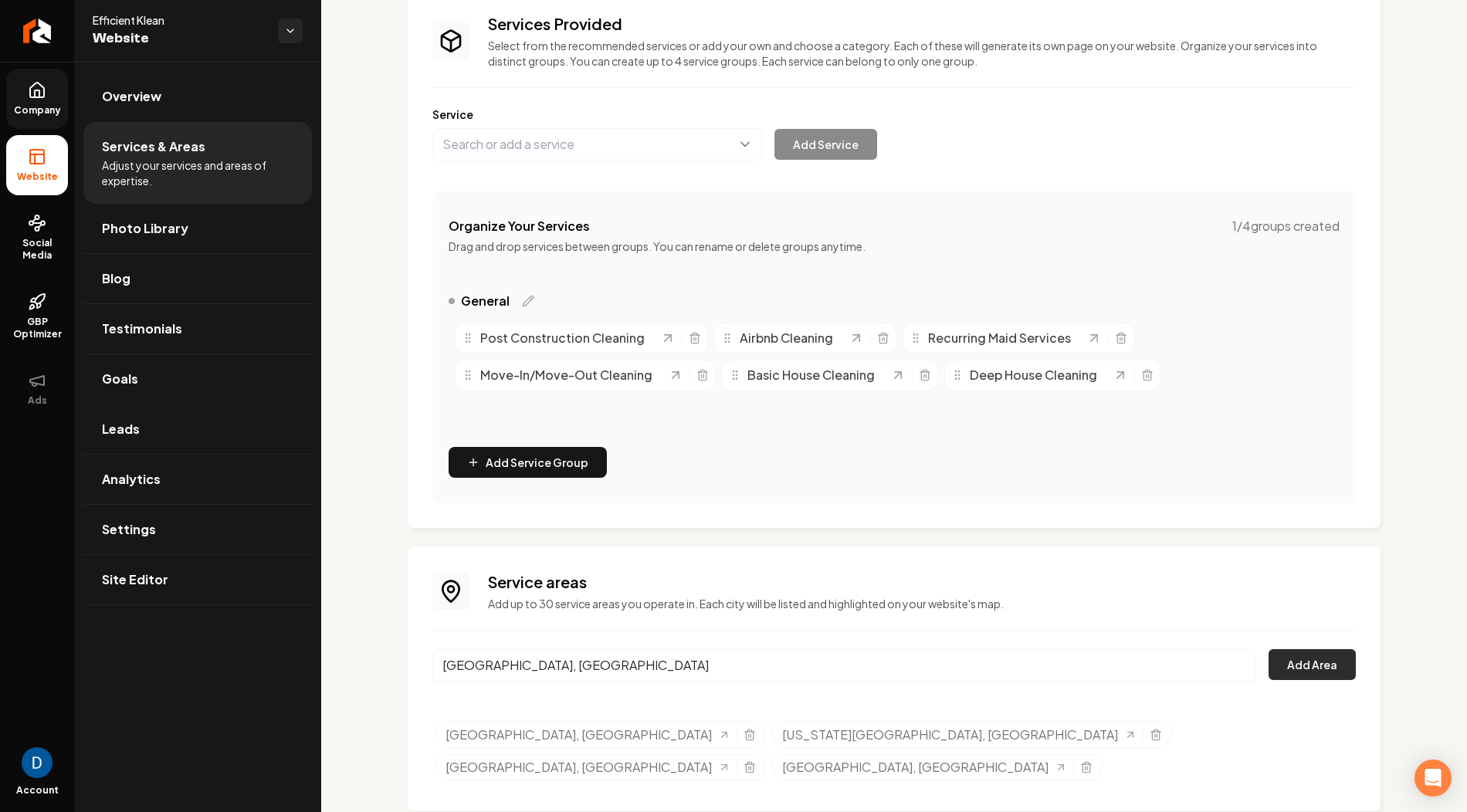
click at [1320, 670] on button "Add Area" at bounding box center [1313, 665] width 87 height 31
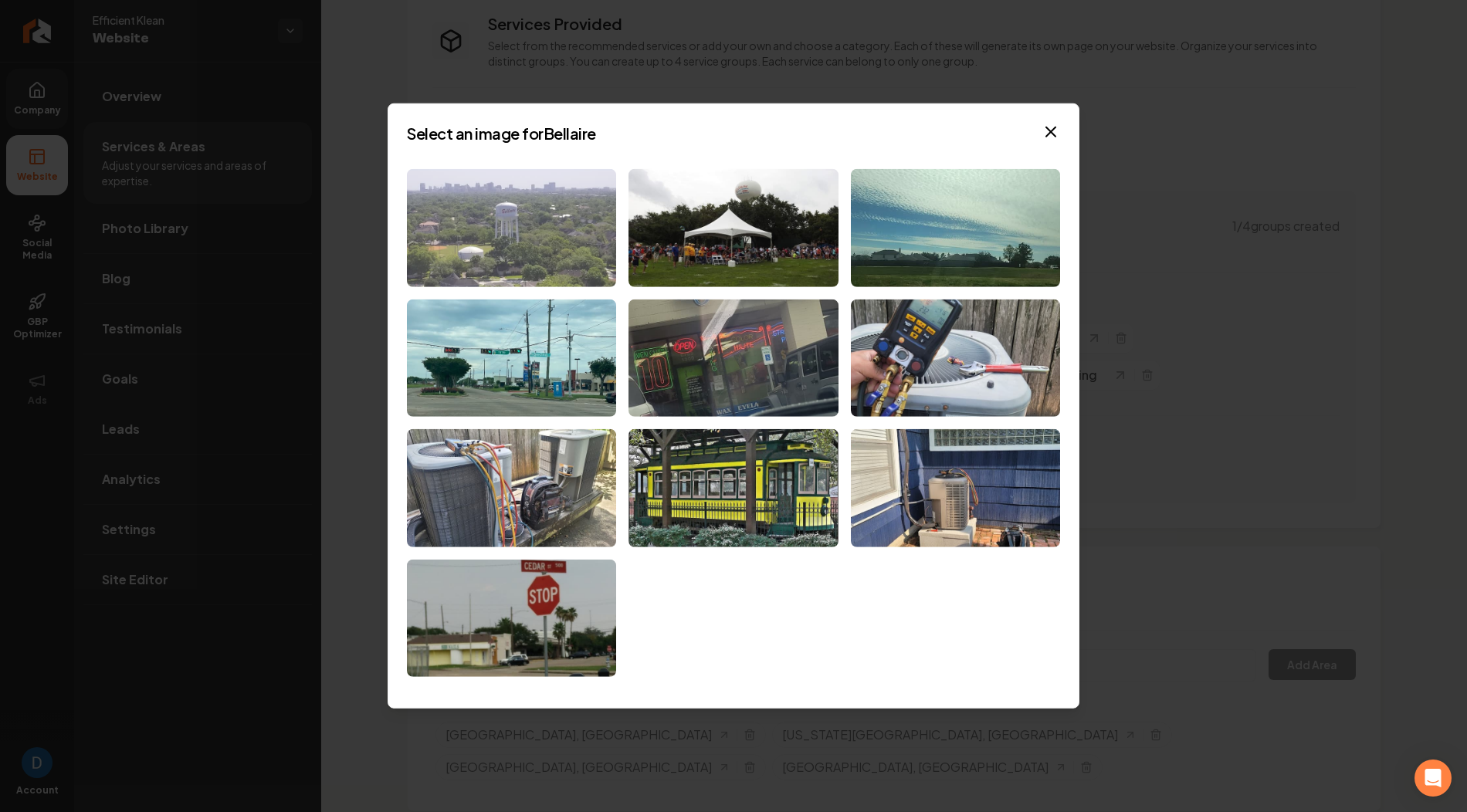
click at [487, 230] on img at bounding box center [512, 228] width 209 height 118
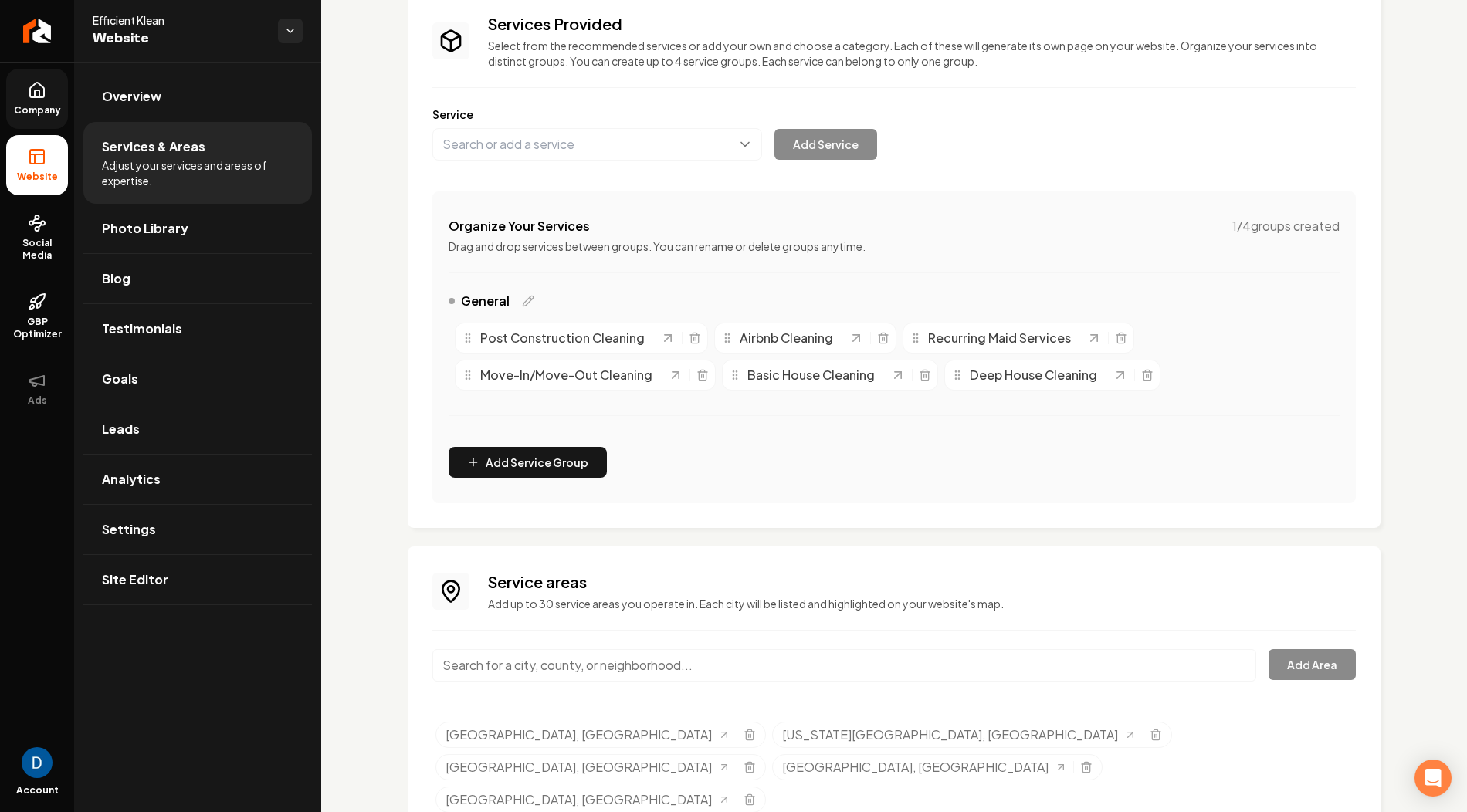
click at [558, 650] on input "Main content area" at bounding box center [844, 665] width 824 height 33
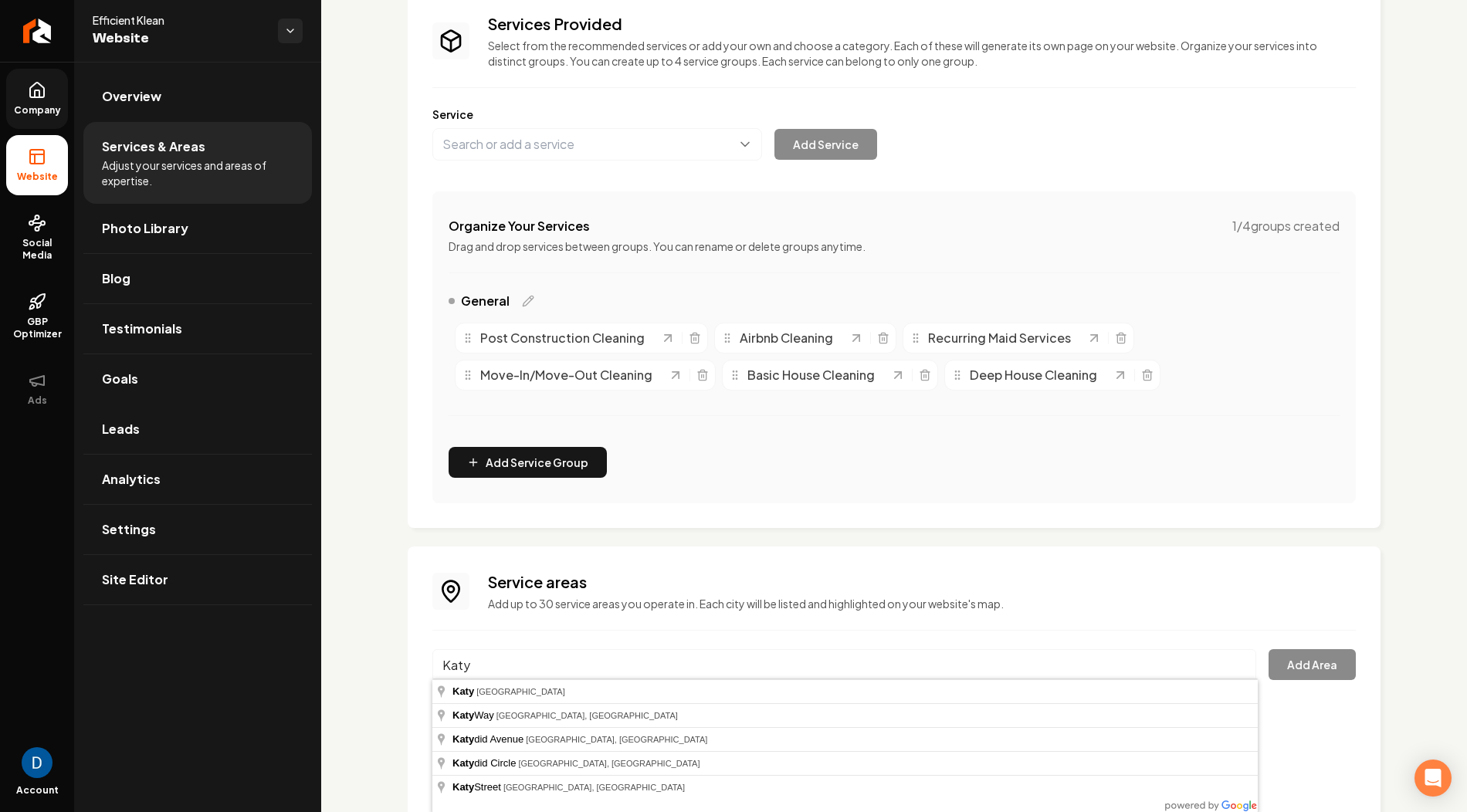
type input "Katy, TX"
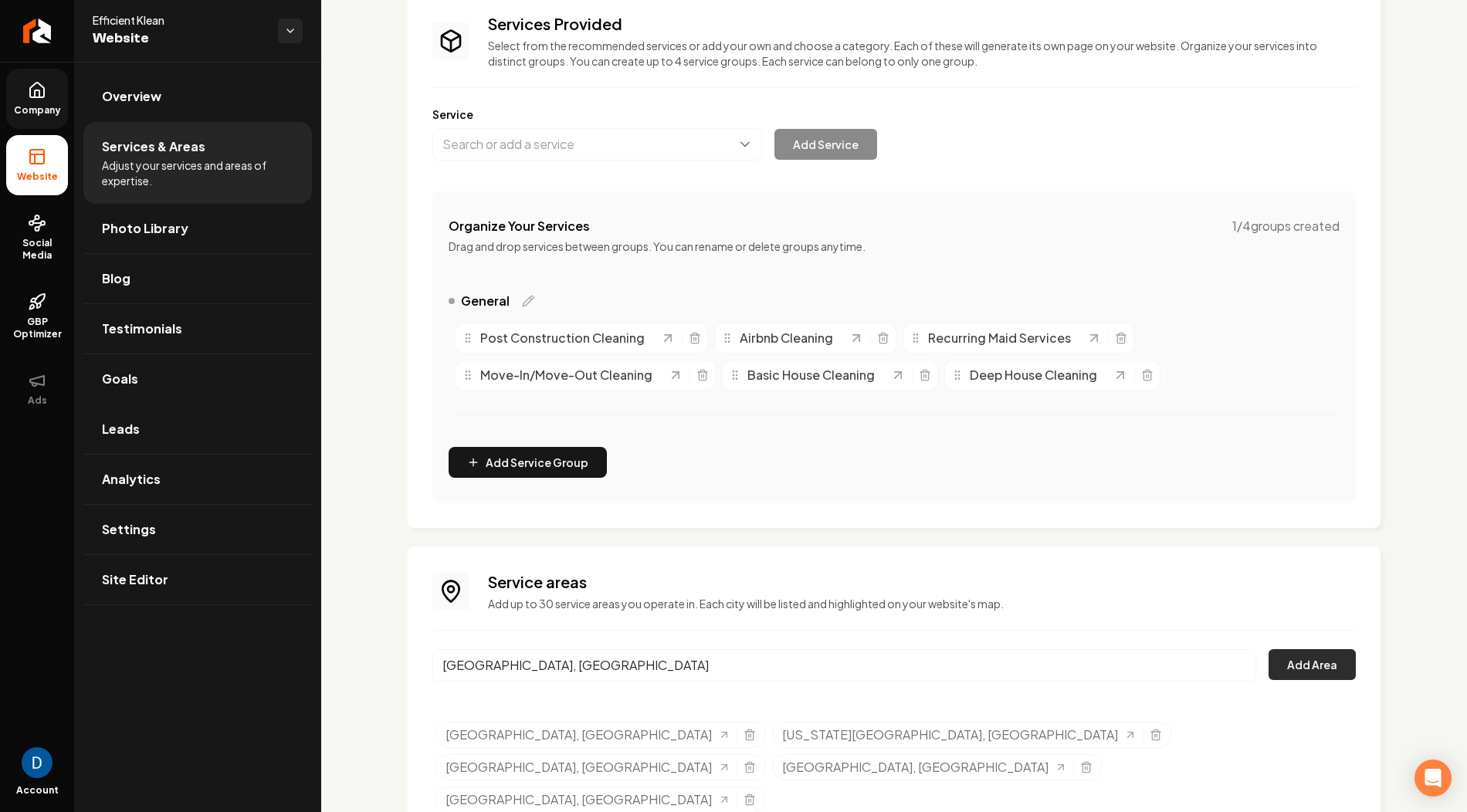
click at [1320, 677] on button "Add Area" at bounding box center [1313, 665] width 87 height 31
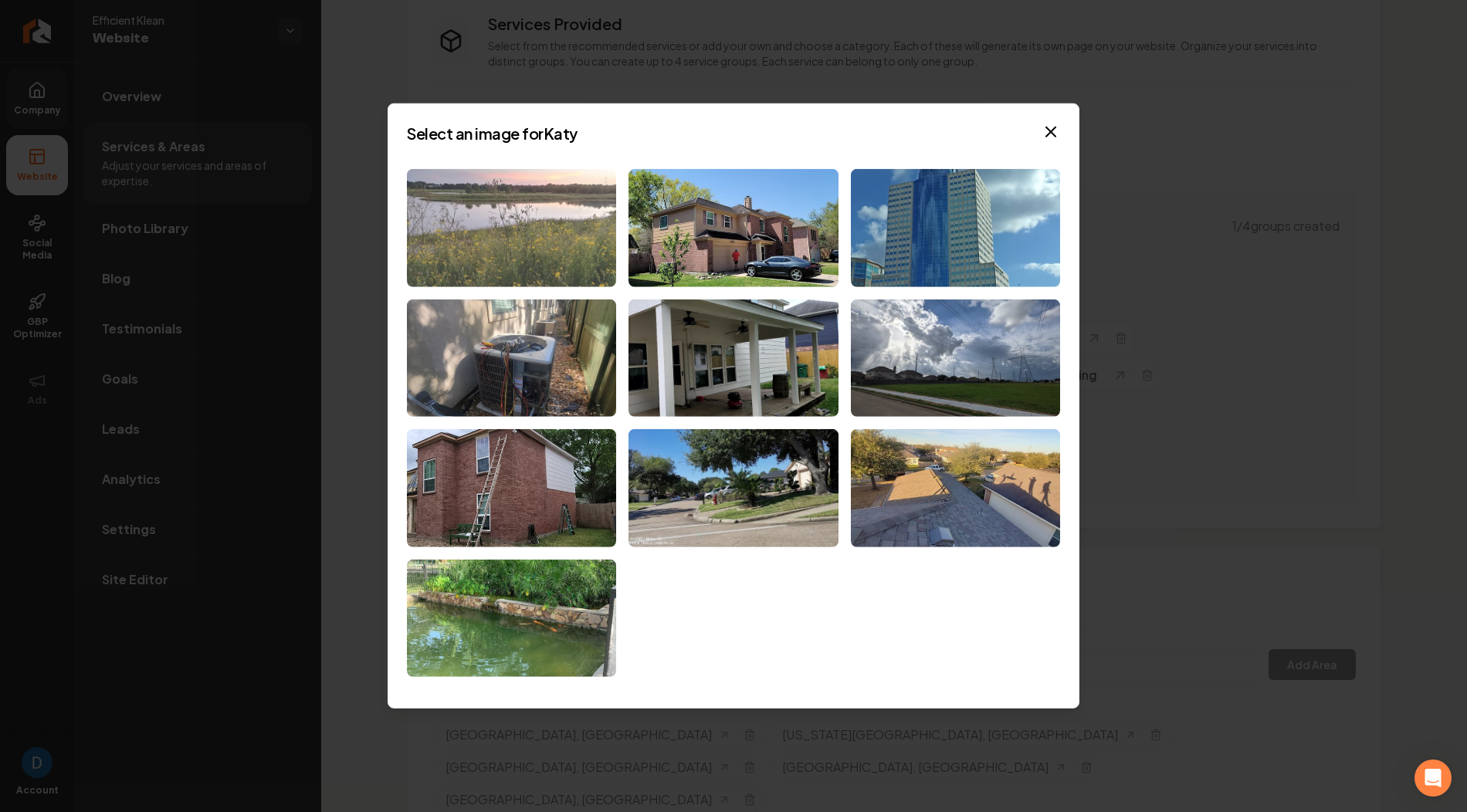
click at [503, 214] on img at bounding box center [512, 228] width 209 height 118
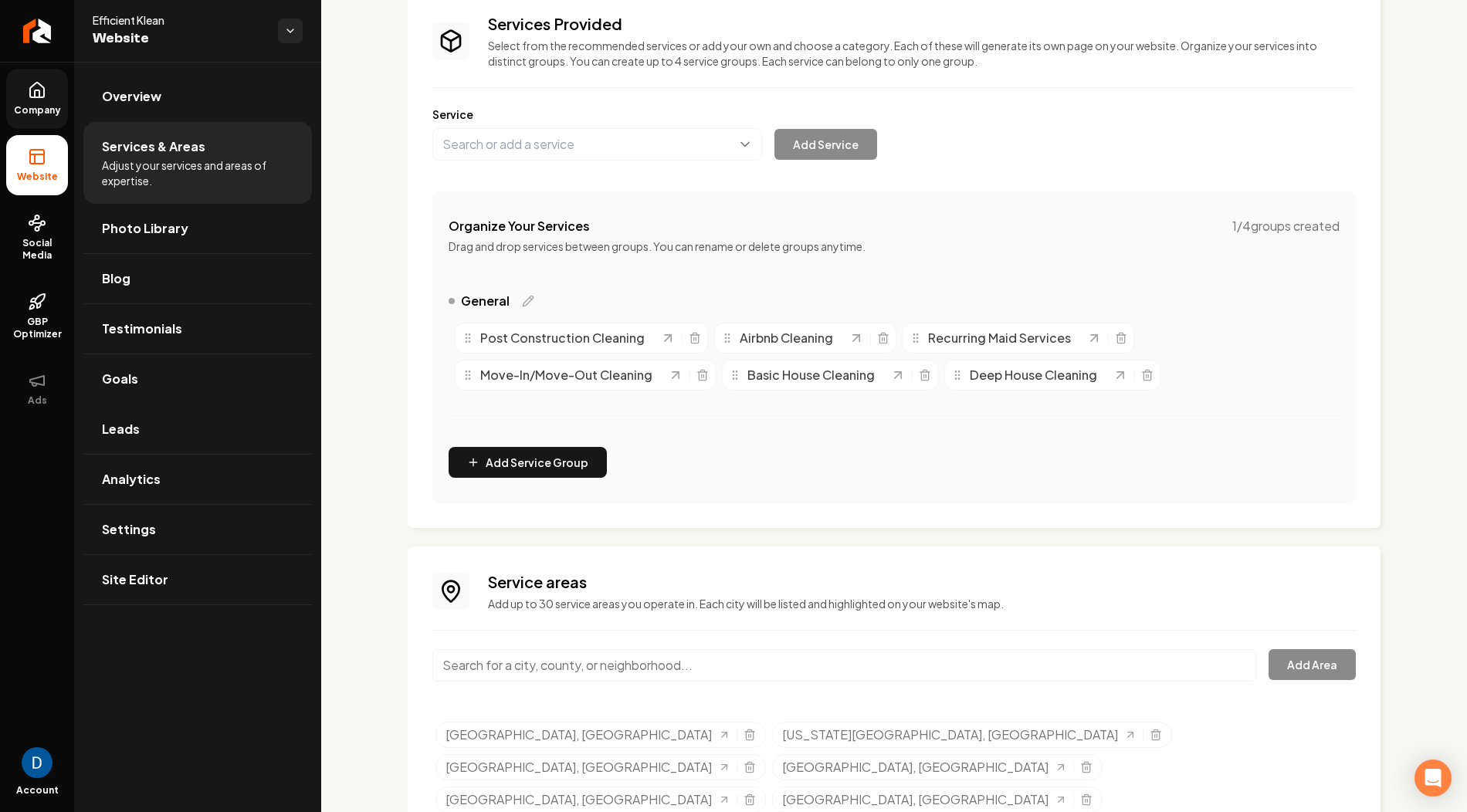
click at [596, 664] on input "Main content area" at bounding box center [844, 665] width 824 height 33
paste input "Cypress"
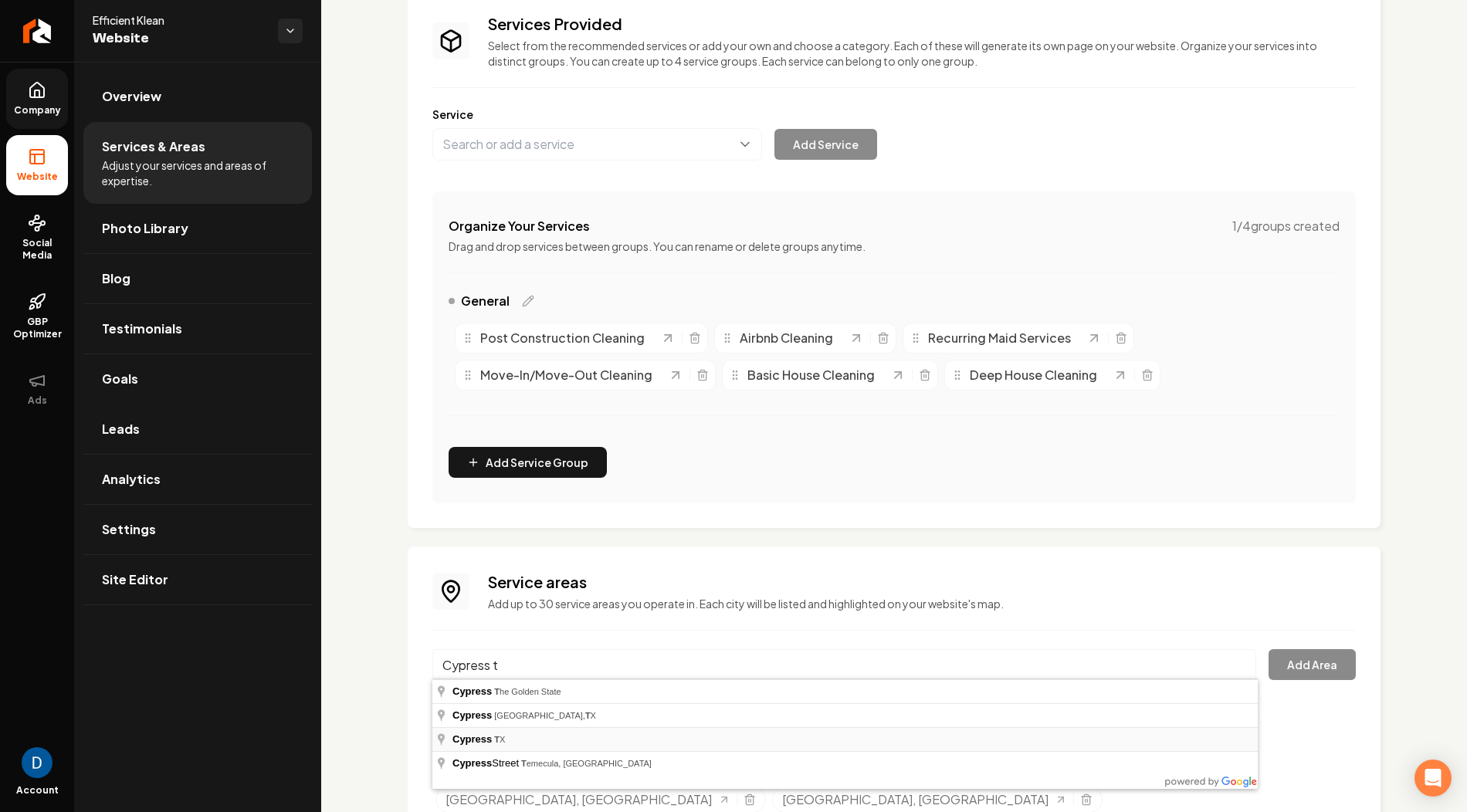
type input "Cypress, TX"
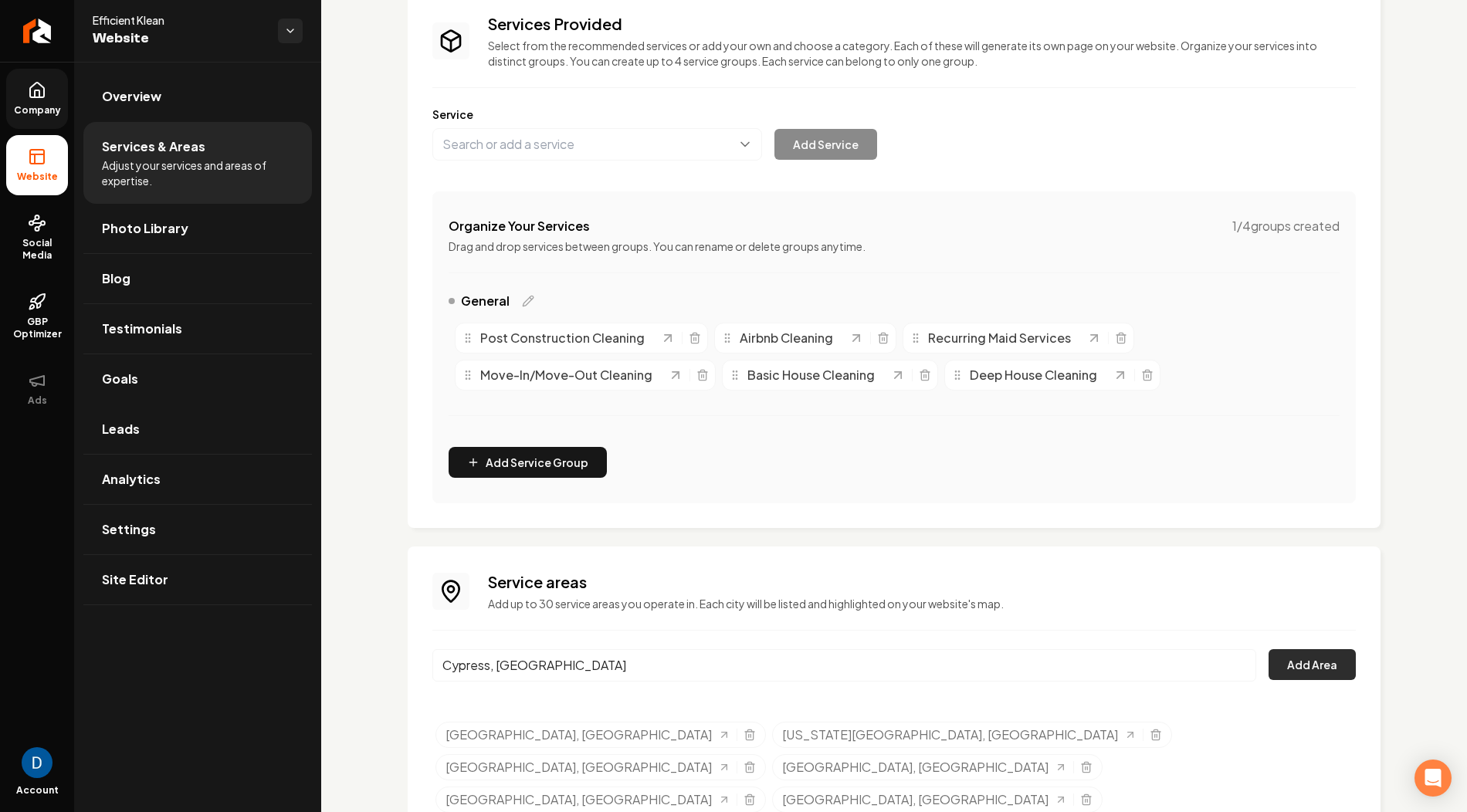
click at [1320, 653] on button "Add Area" at bounding box center [1313, 665] width 87 height 31
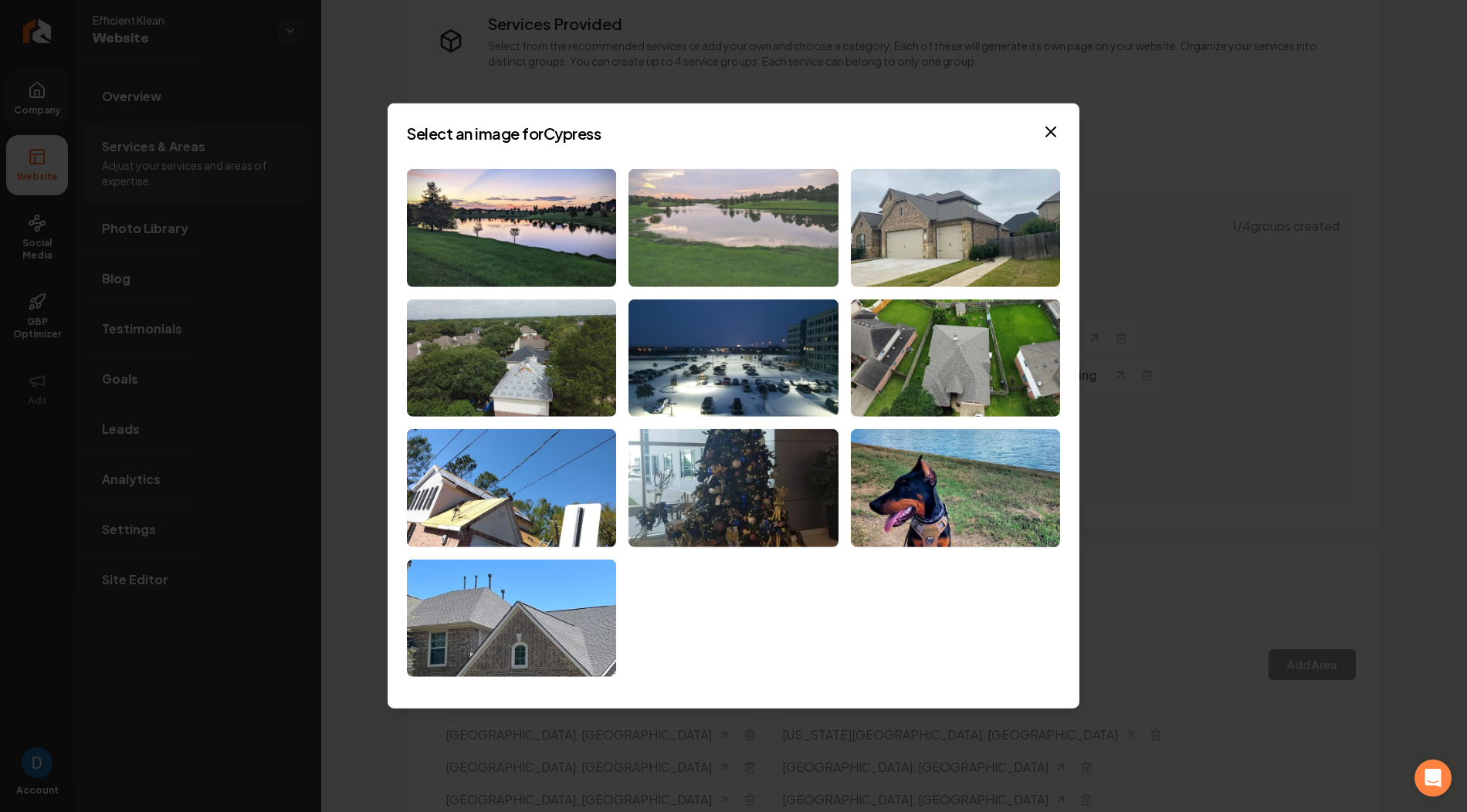
click at [734, 235] on img at bounding box center [733, 228] width 209 height 118
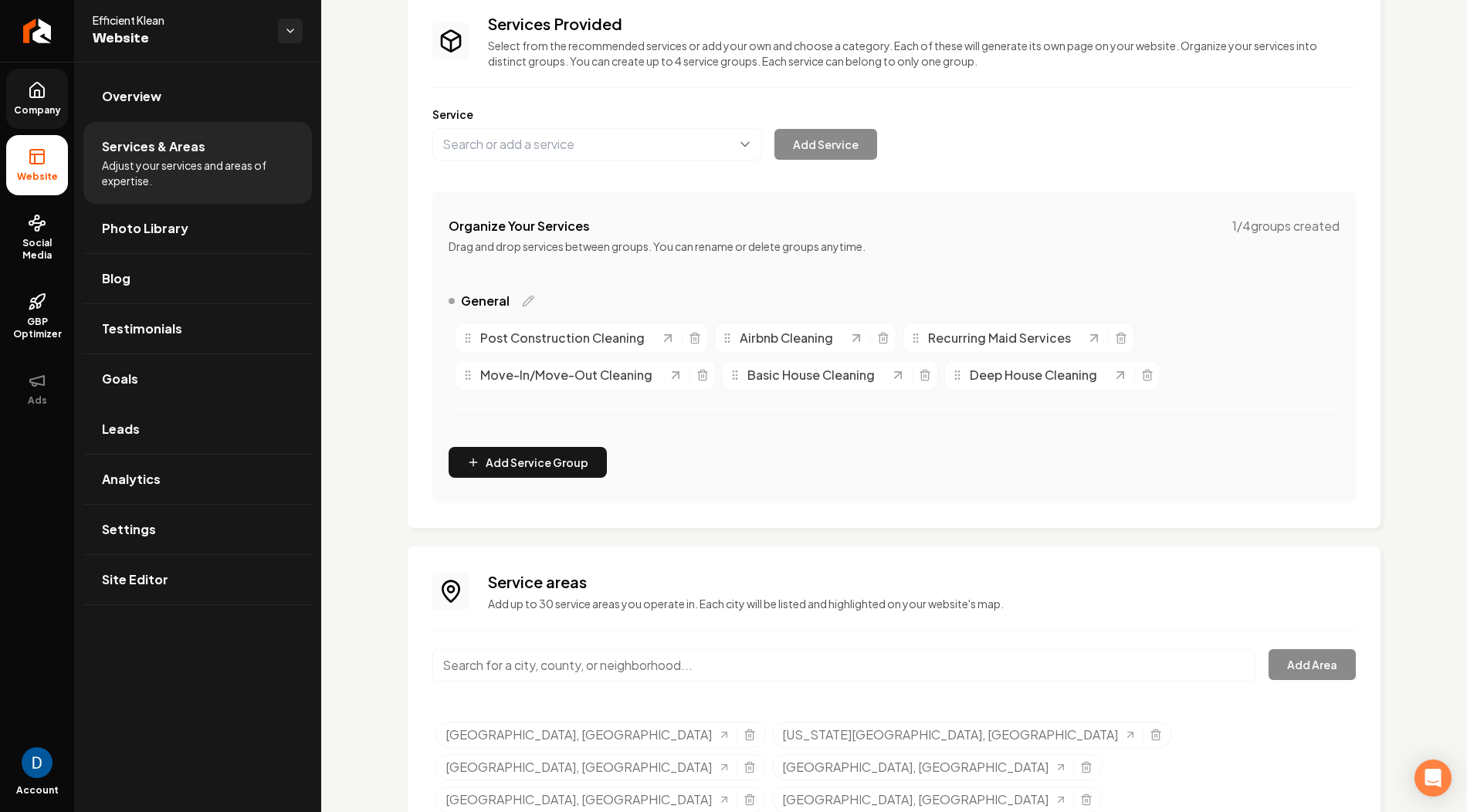
click at [48, 98] on link "Company" at bounding box center [37, 99] width 62 height 60
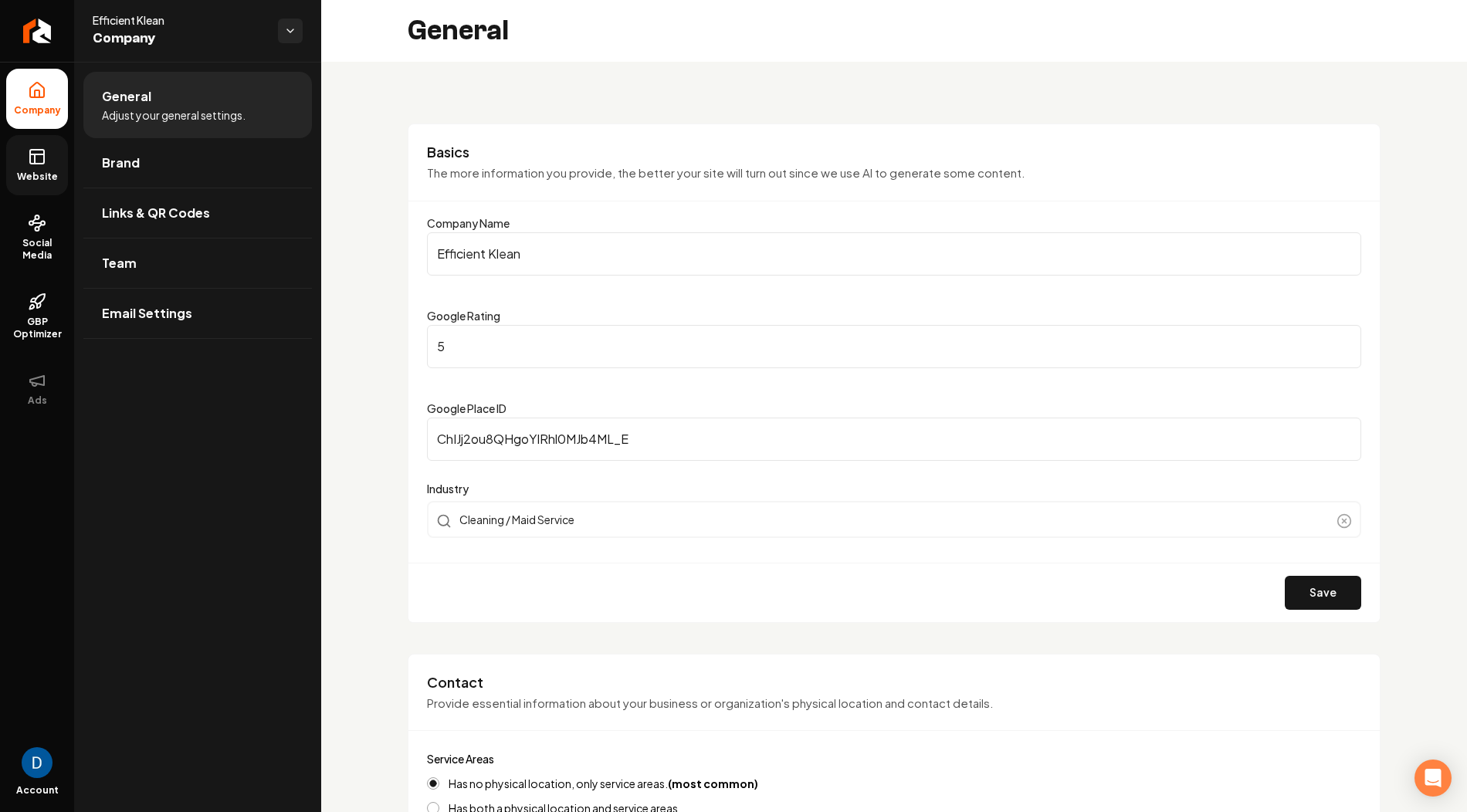
click at [19, 171] on span "Website" at bounding box center [38, 177] width 53 height 12
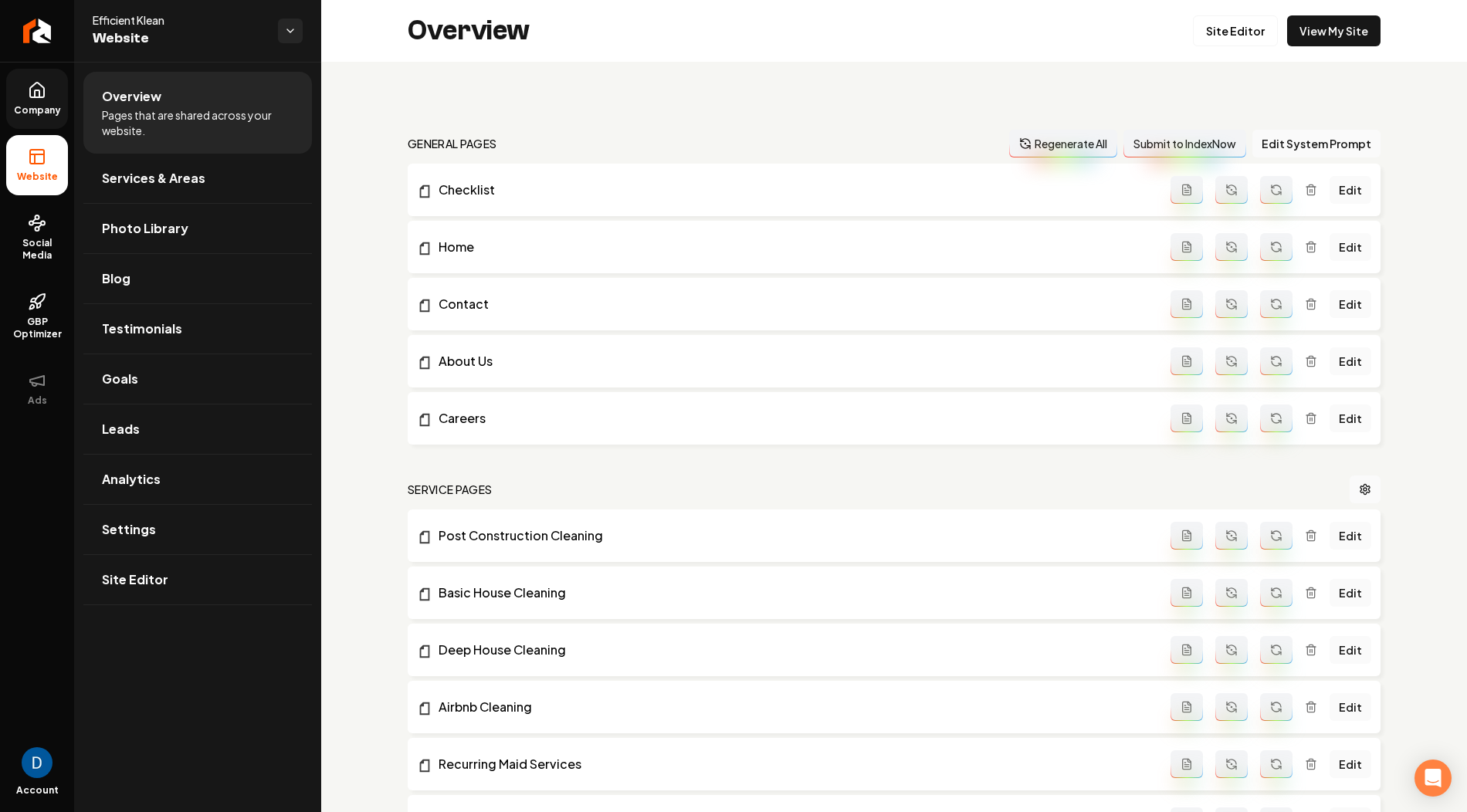
click at [1320, 8] on div "Overview Site Editor View My Site" at bounding box center [894, 31] width 1145 height 62
click at [1320, 23] on link "View My Site" at bounding box center [1333, 31] width 93 height 31
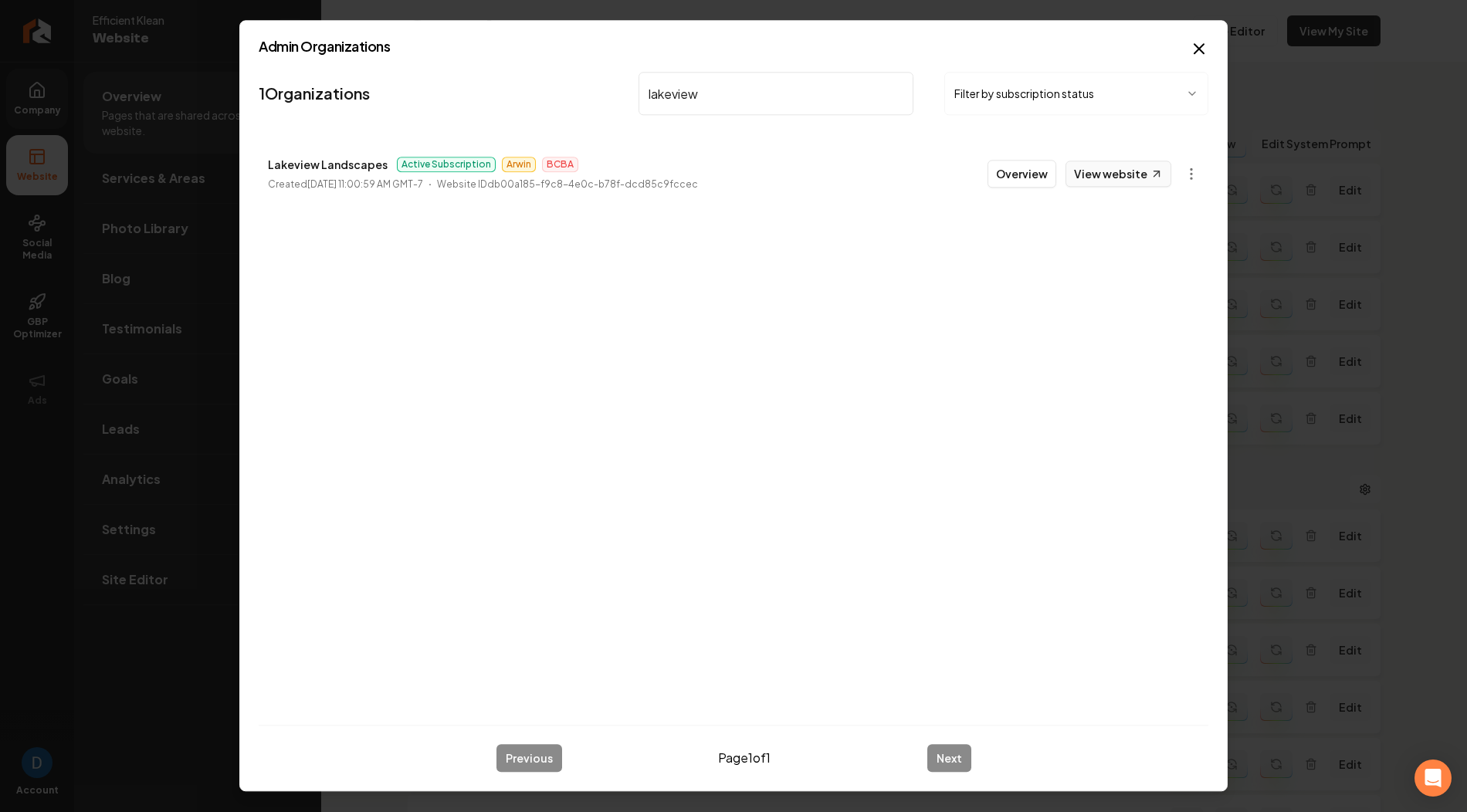
type input "lakeview"
click at [1123, 171] on link "View website" at bounding box center [1118, 173] width 105 height 27
click at [1036, 171] on button "Overview" at bounding box center [1022, 173] width 69 height 27
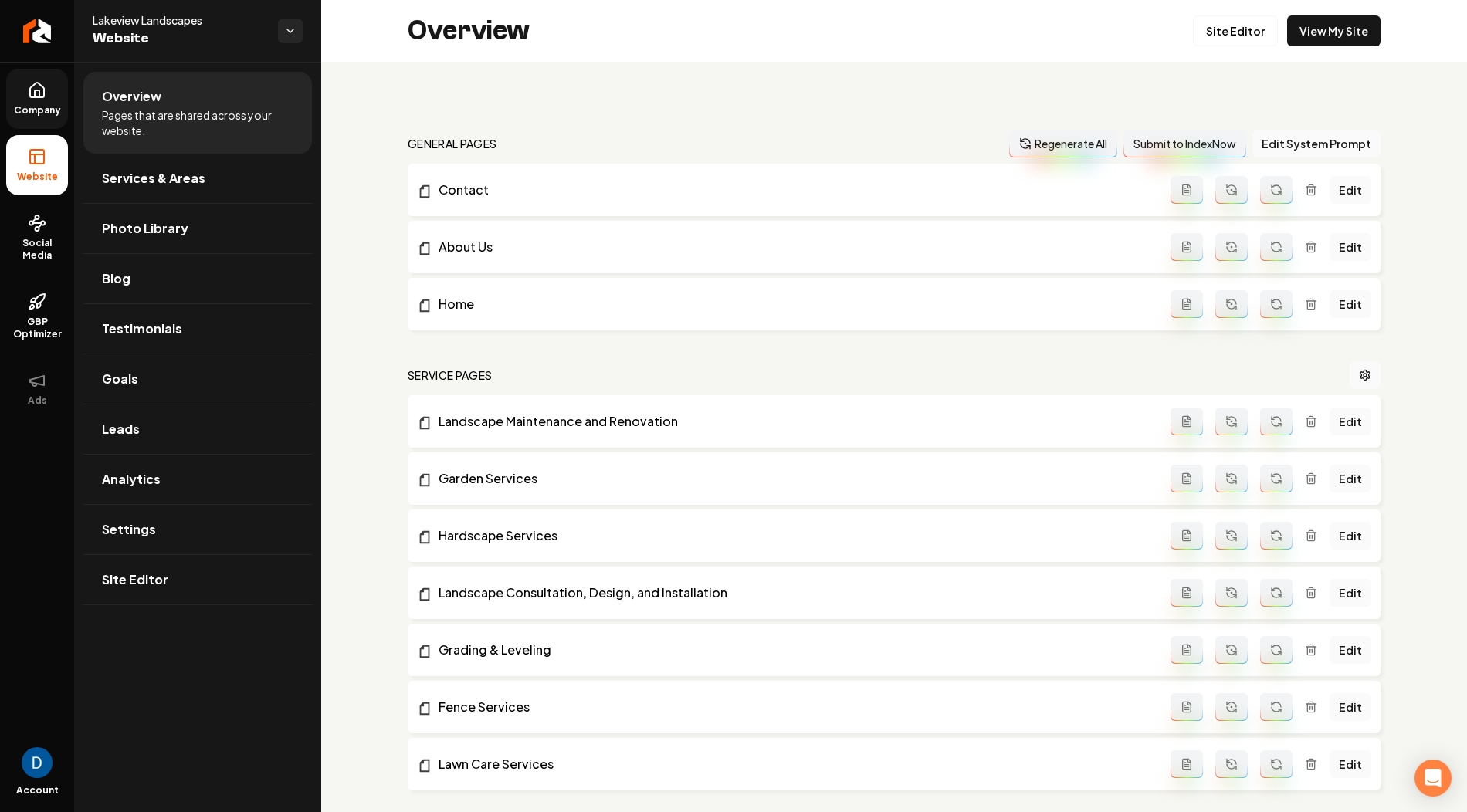
click at [53, 99] on link "Company" at bounding box center [37, 99] width 62 height 60
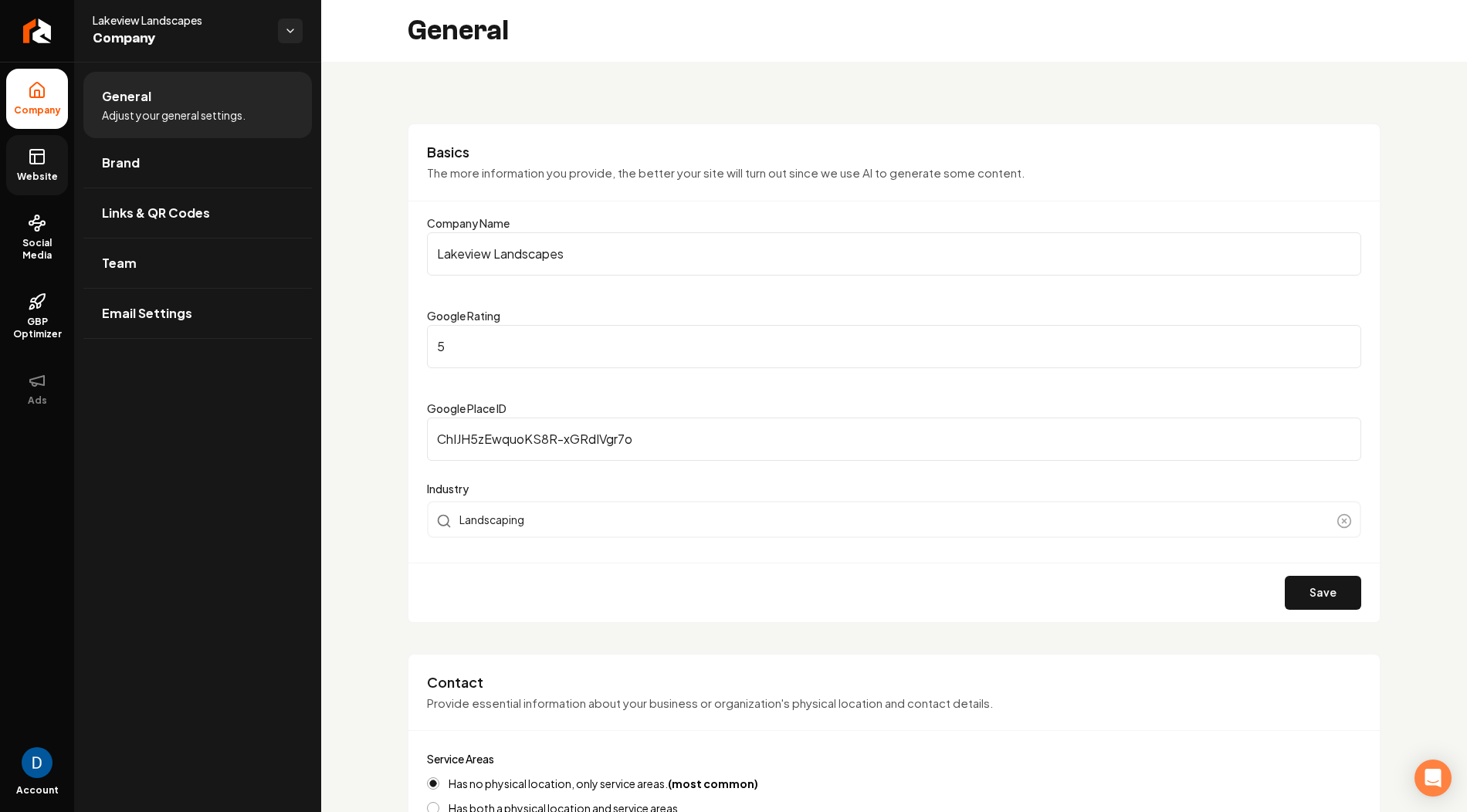
click at [33, 165] on icon at bounding box center [37, 157] width 19 height 19
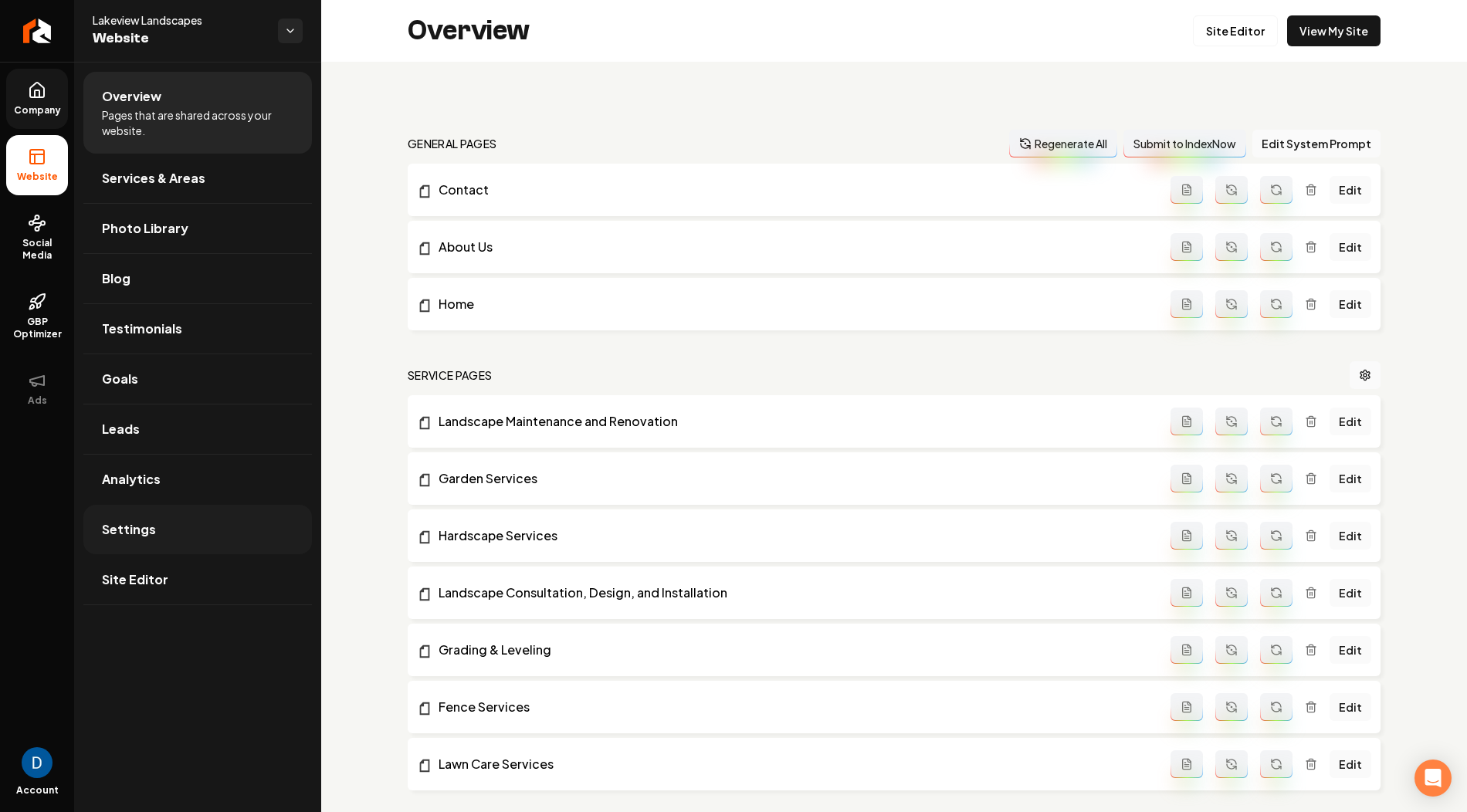
click at [171, 536] on link "Settings" at bounding box center [197, 530] width 229 height 50
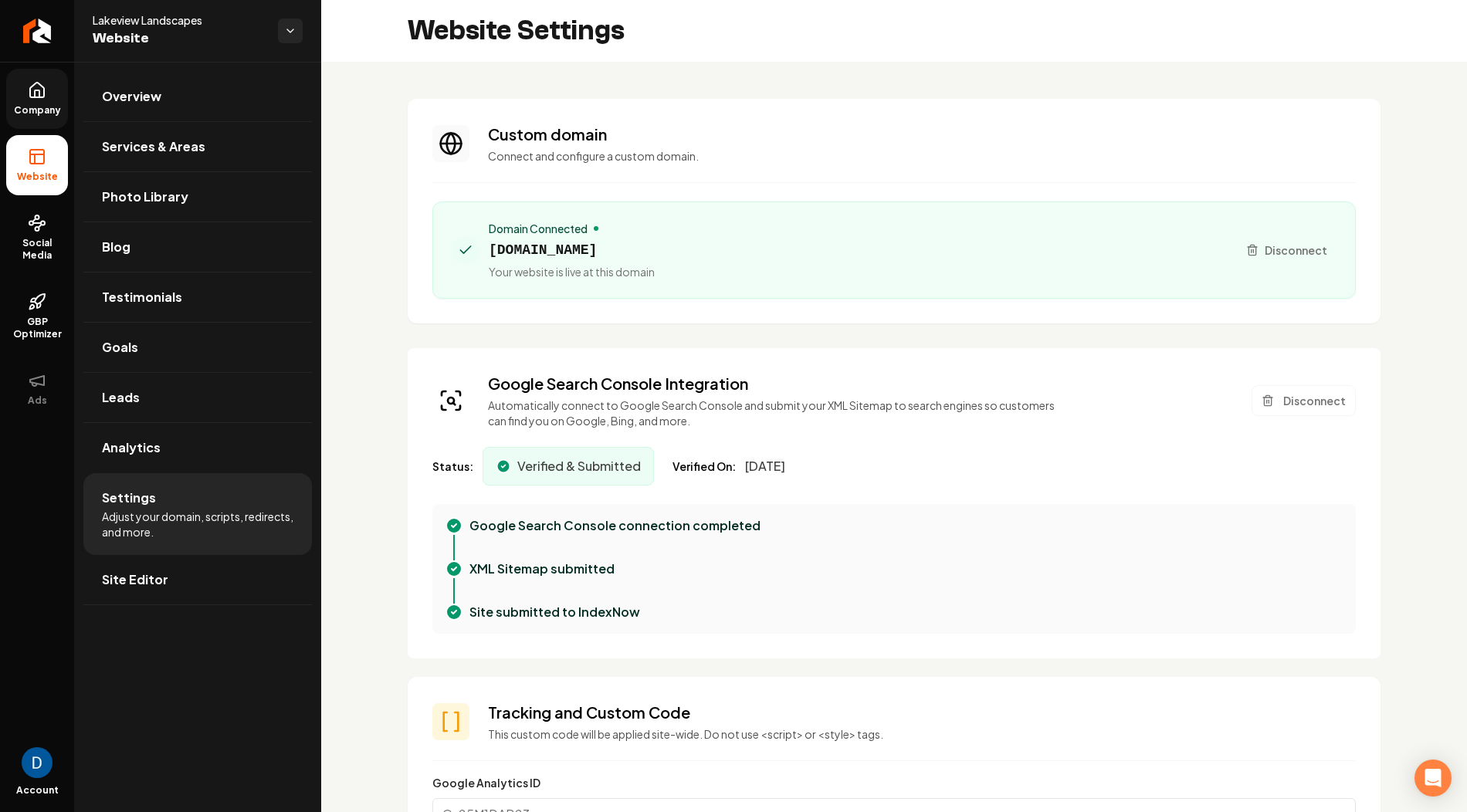
click at [528, 246] on span "lakeviewlandscapes.co" at bounding box center [572, 250] width 166 height 21
copy span "lakeviewlandscapes.co"
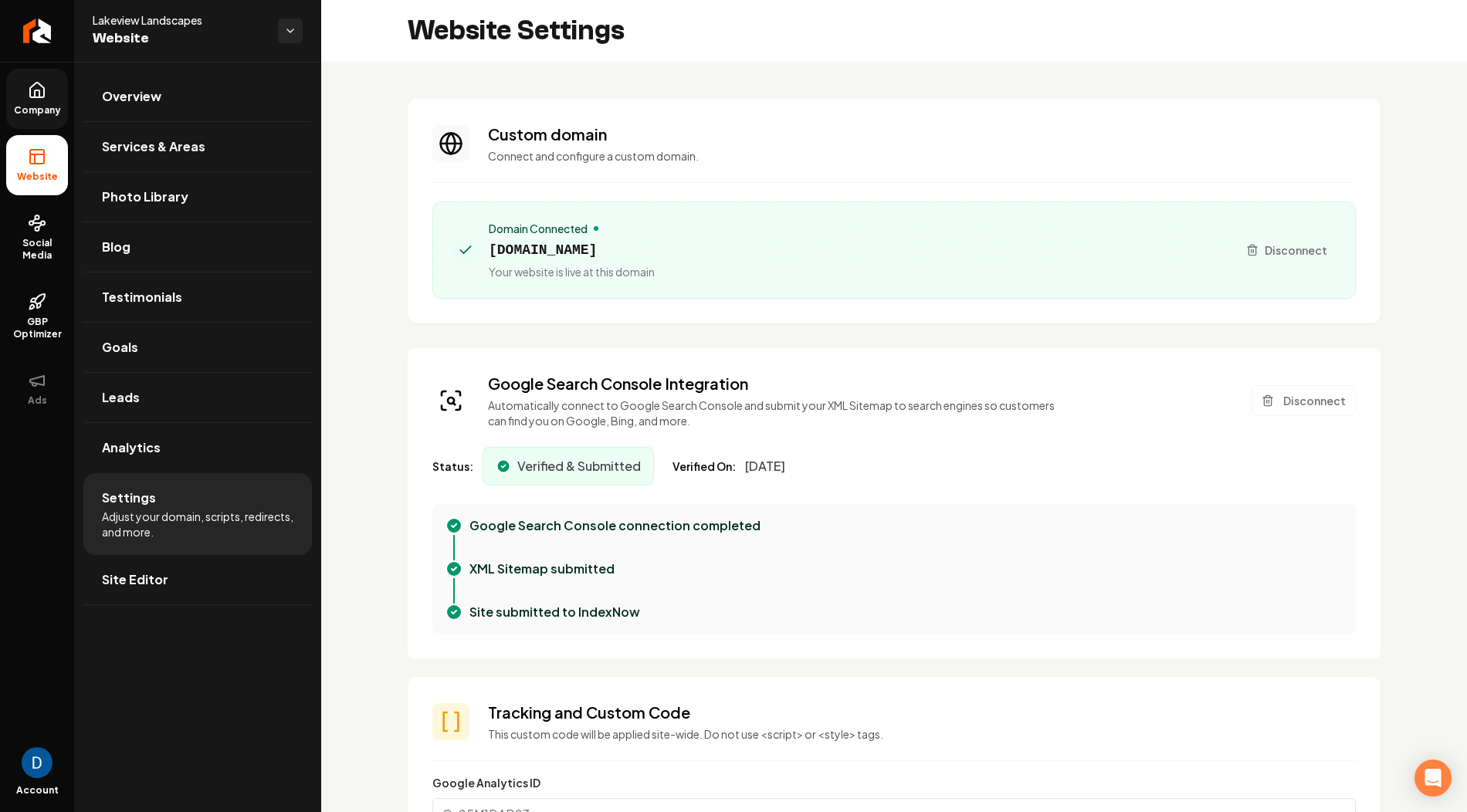
click at [141, 26] on span "Lakeview Landscapes" at bounding box center [179, 20] width 173 height 15
copy span "Lakeview Landscapes"
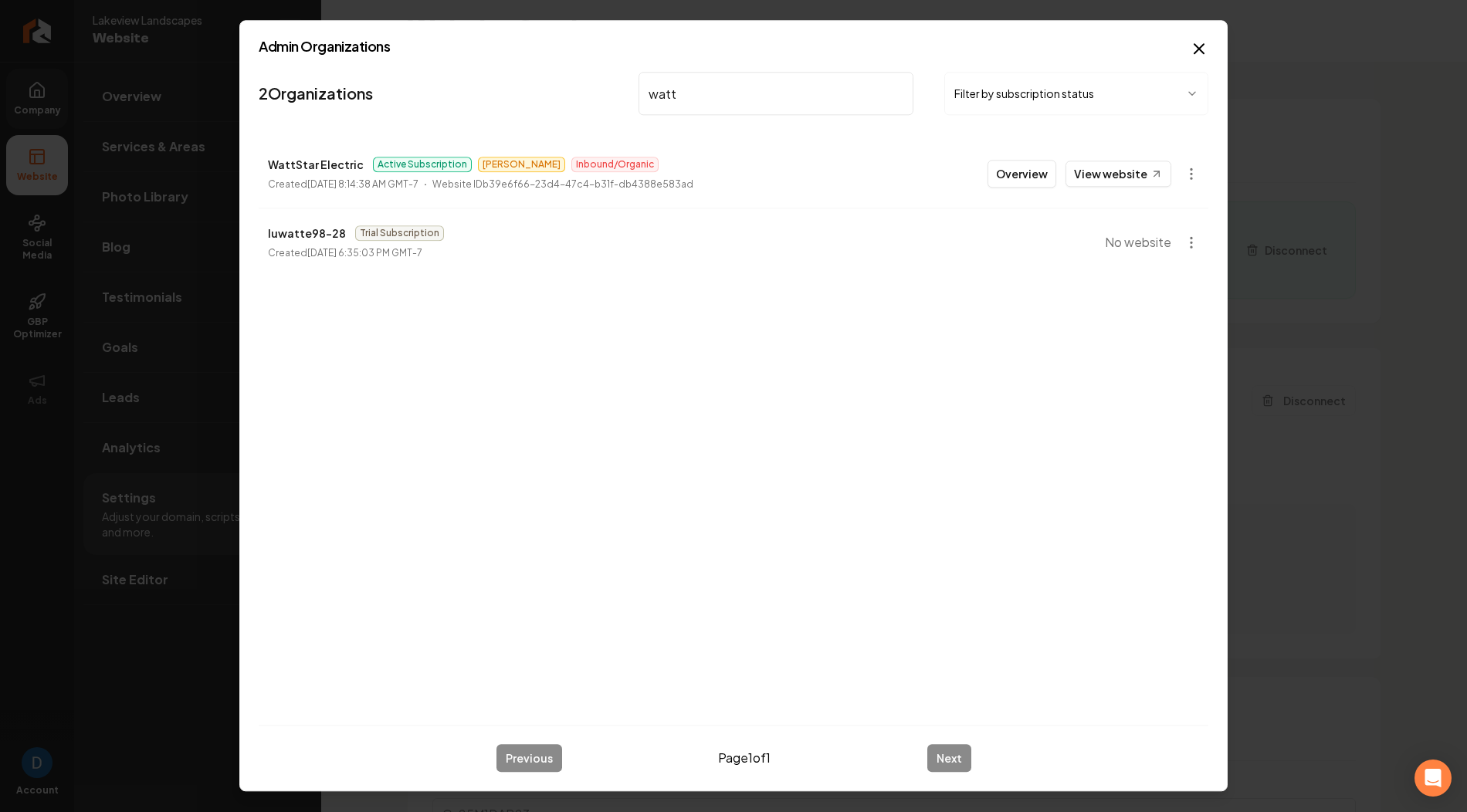
click at [712, 87] on input "watt" at bounding box center [776, 93] width 275 height 43
paste input "Bring the Light Electric LLC"
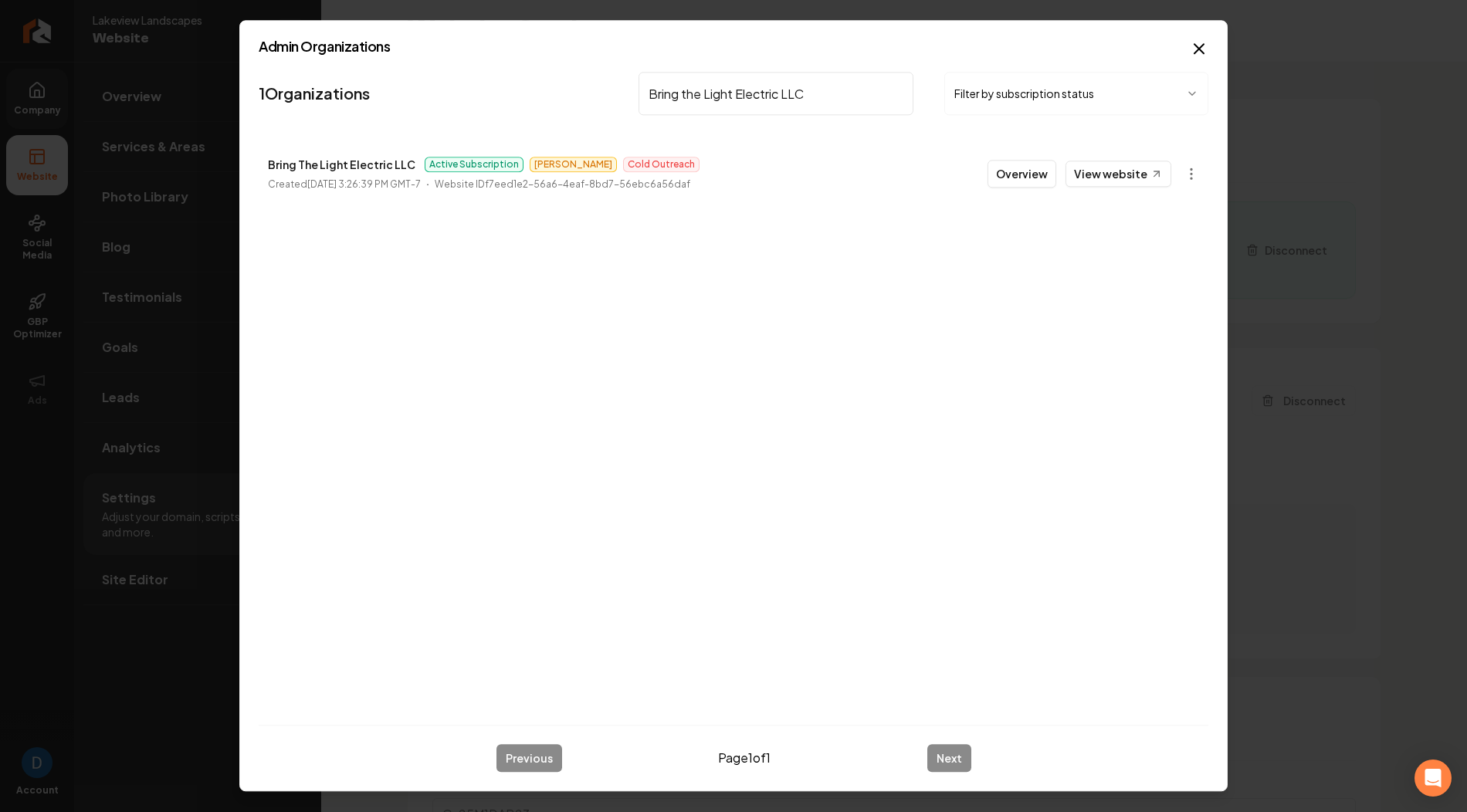
click at [352, 154] on li "Bring The Light Electric LLC Active Subscription Andrew Cold Outreach Created O…" at bounding box center [734, 173] width 950 height 68
copy p "Bring The Light Electric LLC"
click at [766, 97] on input "Bring the Light Electric LLC" at bounding box center [776, 93] width 275 height 43
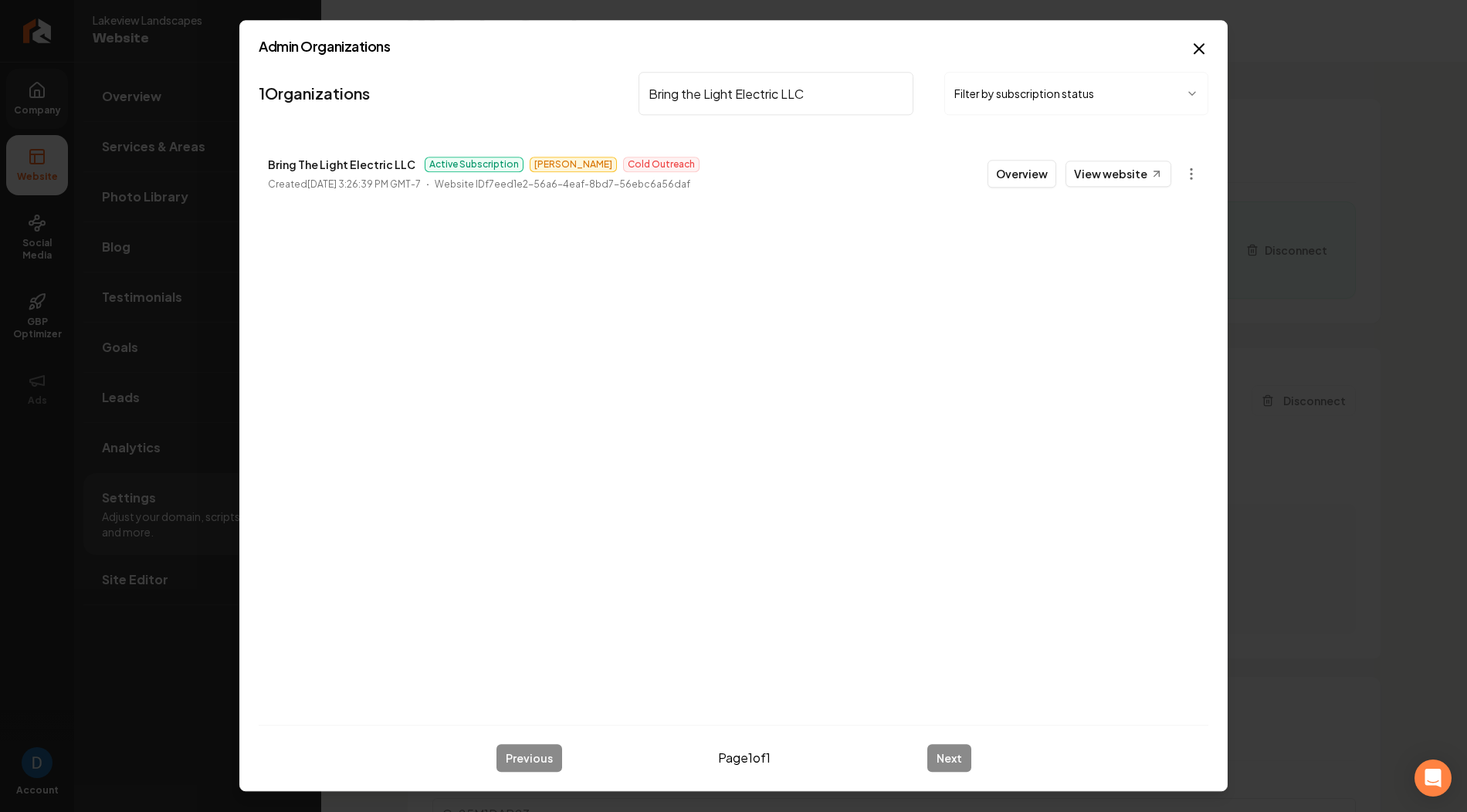
click at [766, 97] on input "Bring the Light Electric LLC" at bounding box center [776, 93] width 275 height 43
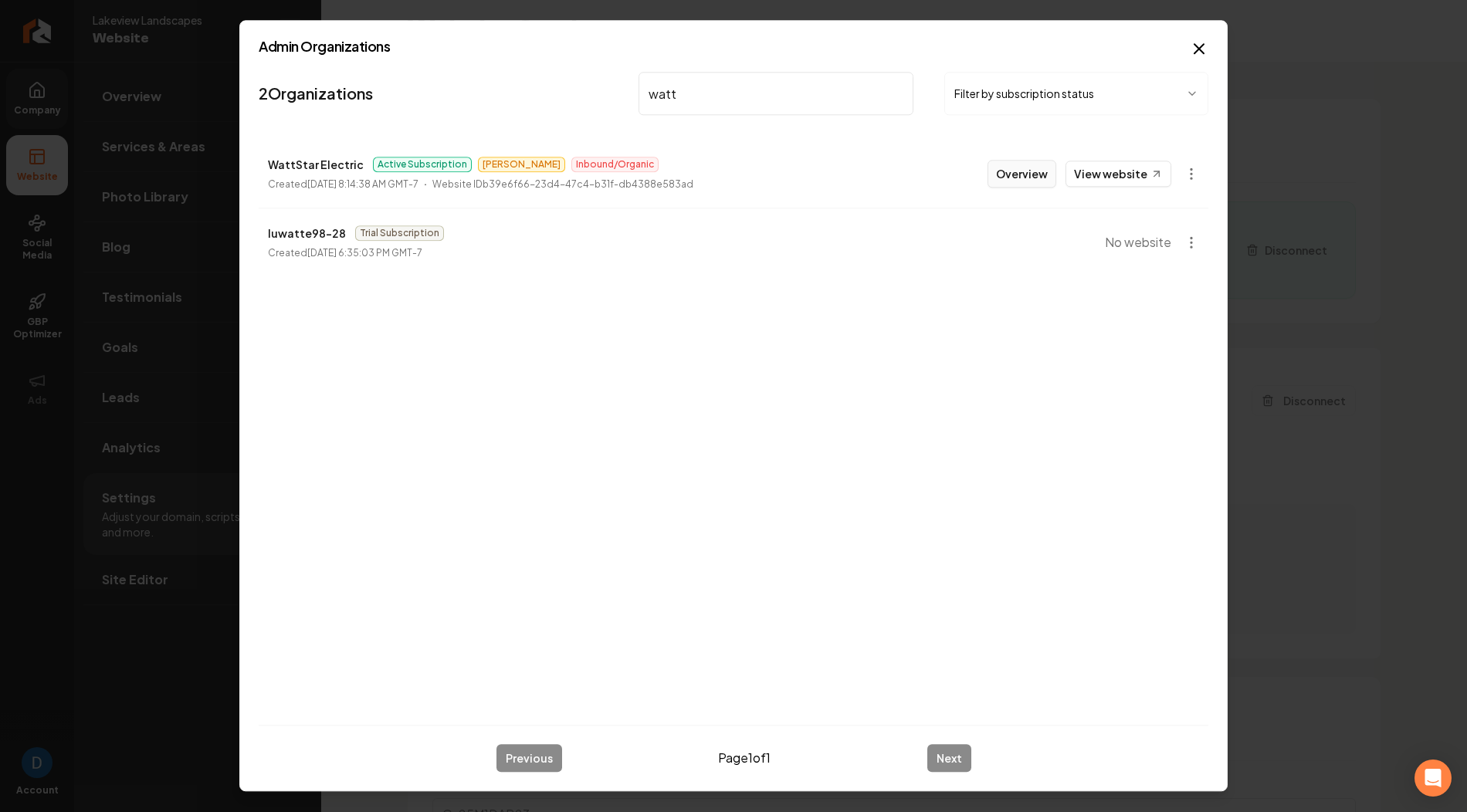
type input "watt"
click at [1036, 172] on button "Overview" at bounding box center [1022, 173] width 69 height 27
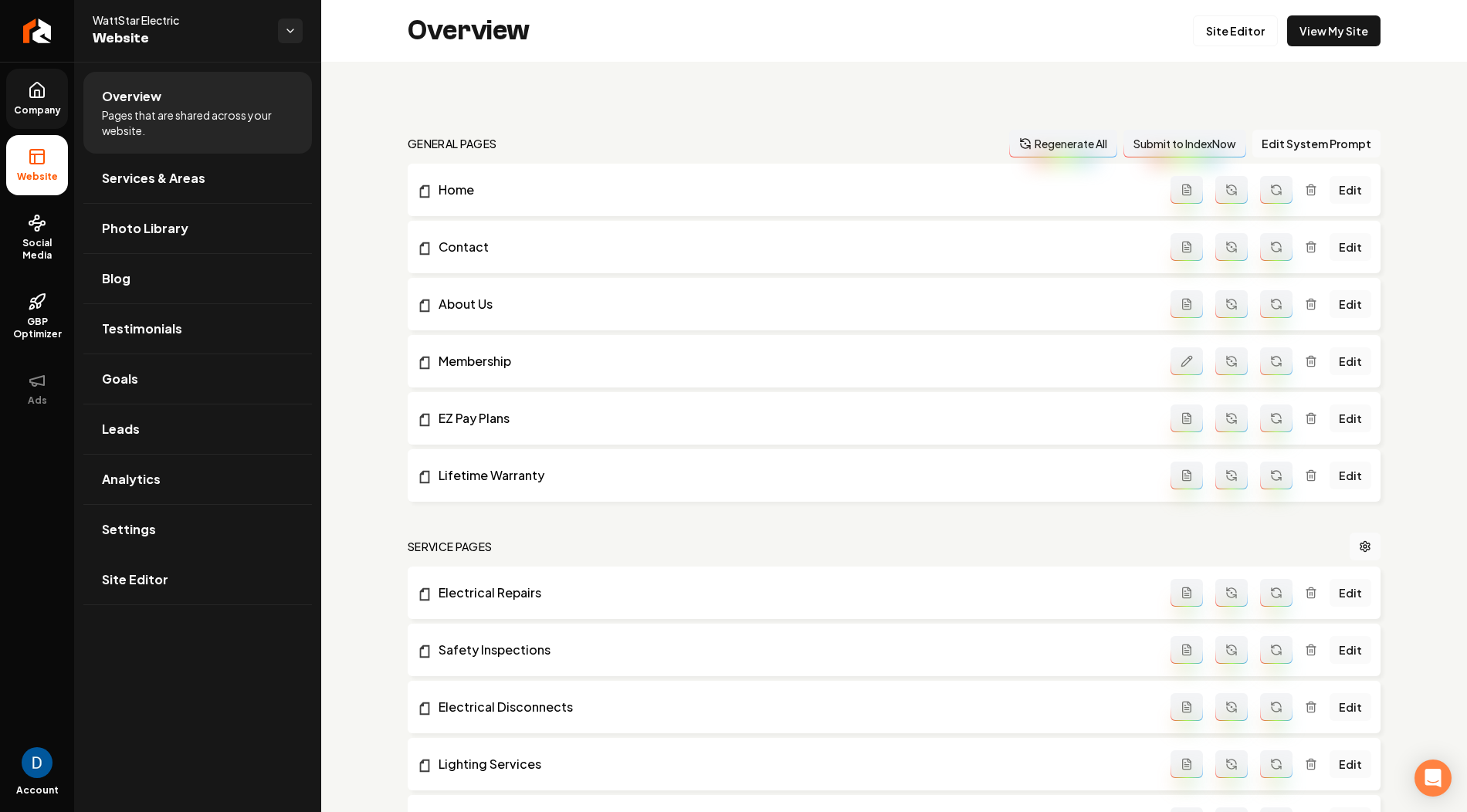
click at [1236, 8] on div "Overview Site Editor View My Site" at bounding box center [894, 31] width 1145 height 62
click at [1230, 25] on link "Site Editor" at bounding box center [1235, 31] width 85 height 31
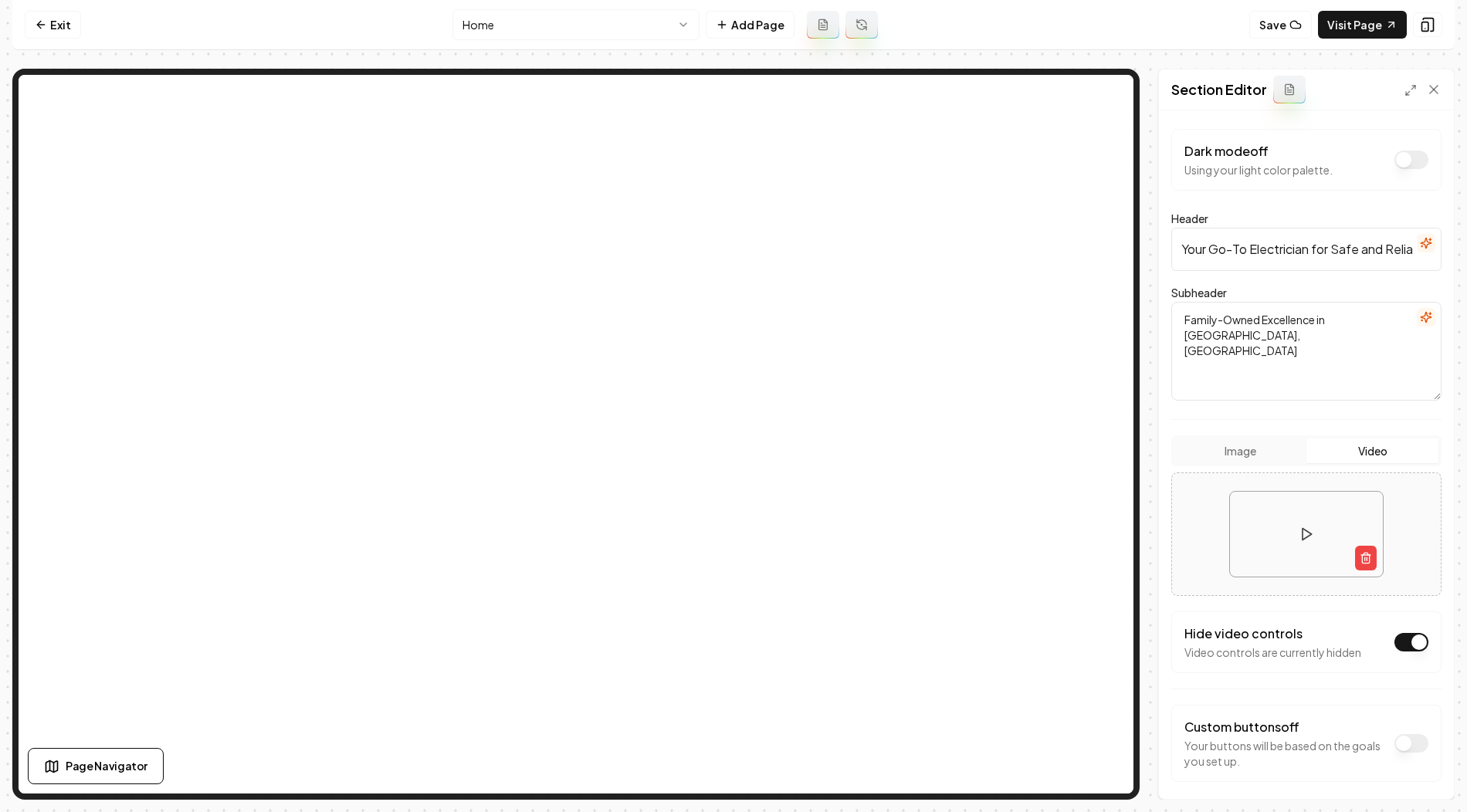
click at [1237, 438] on button "Image" at bounding box center [1241, 450] width 132 height 25
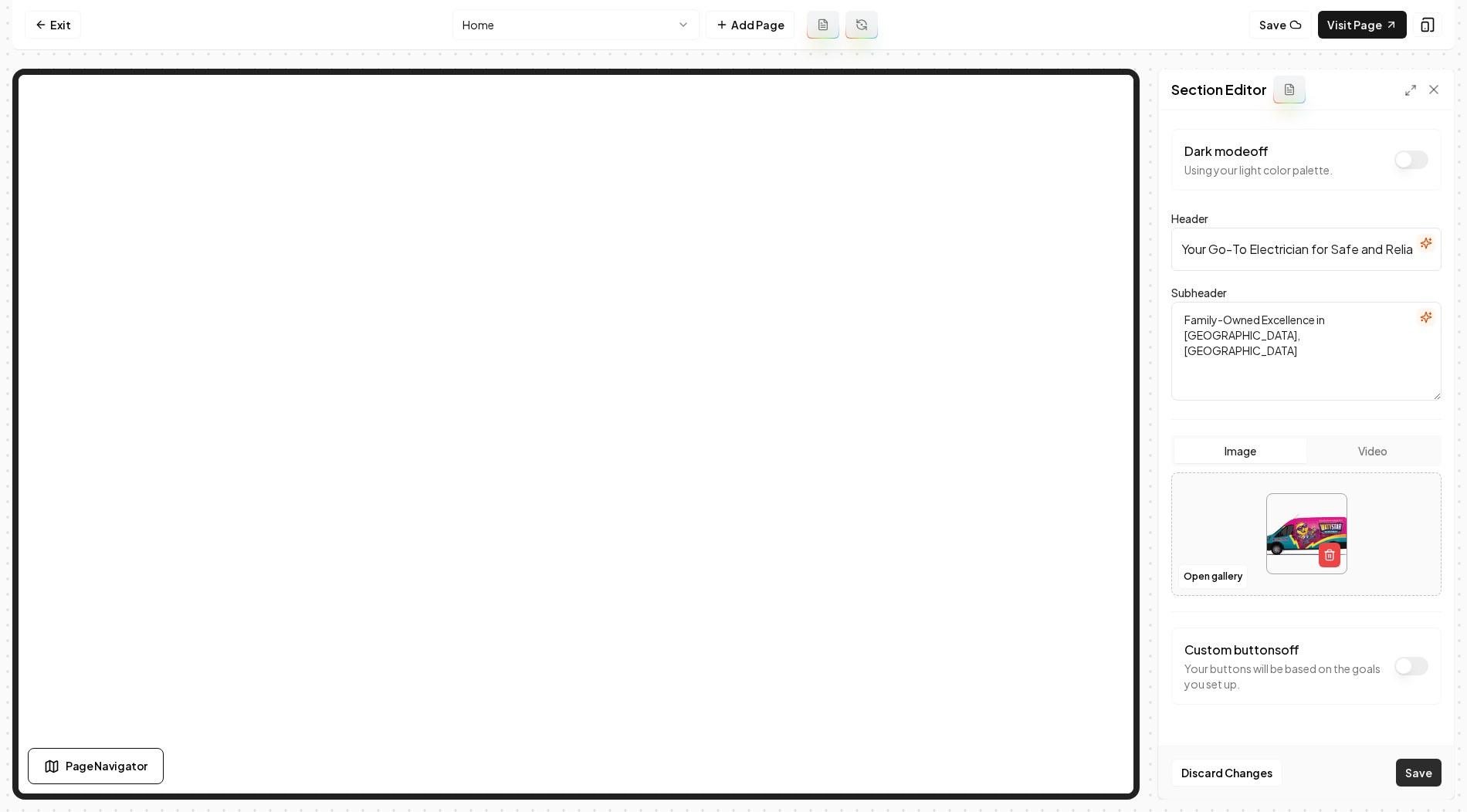
click at [1320, 731] on button "Save" at bounding box center [1418, 773] width 45 height 27
click at [1320, 21] on link "Visit Page" at bounding box center [1362, 25] width 89 height 27
click at [47, 15] on link "Exit" at bounding box center [53, 25] width 57 height 27
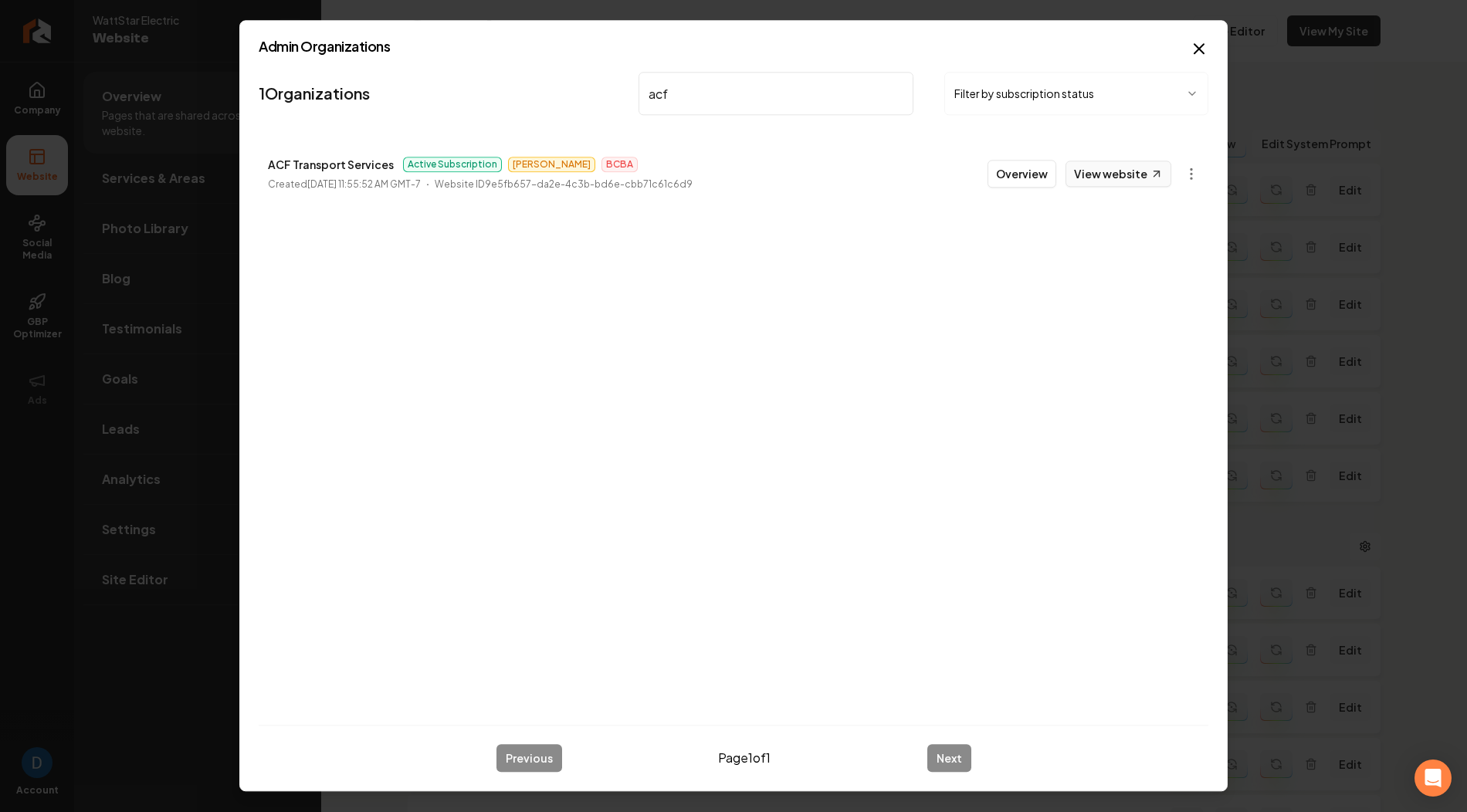
type input "acf"
click at [1143, 174] on link "View website" at bounding box center [1118, 173] width 105 height 27
click at [1047, 170] on button "Overview" at bounding box center [1022, 173] width 69 height 27
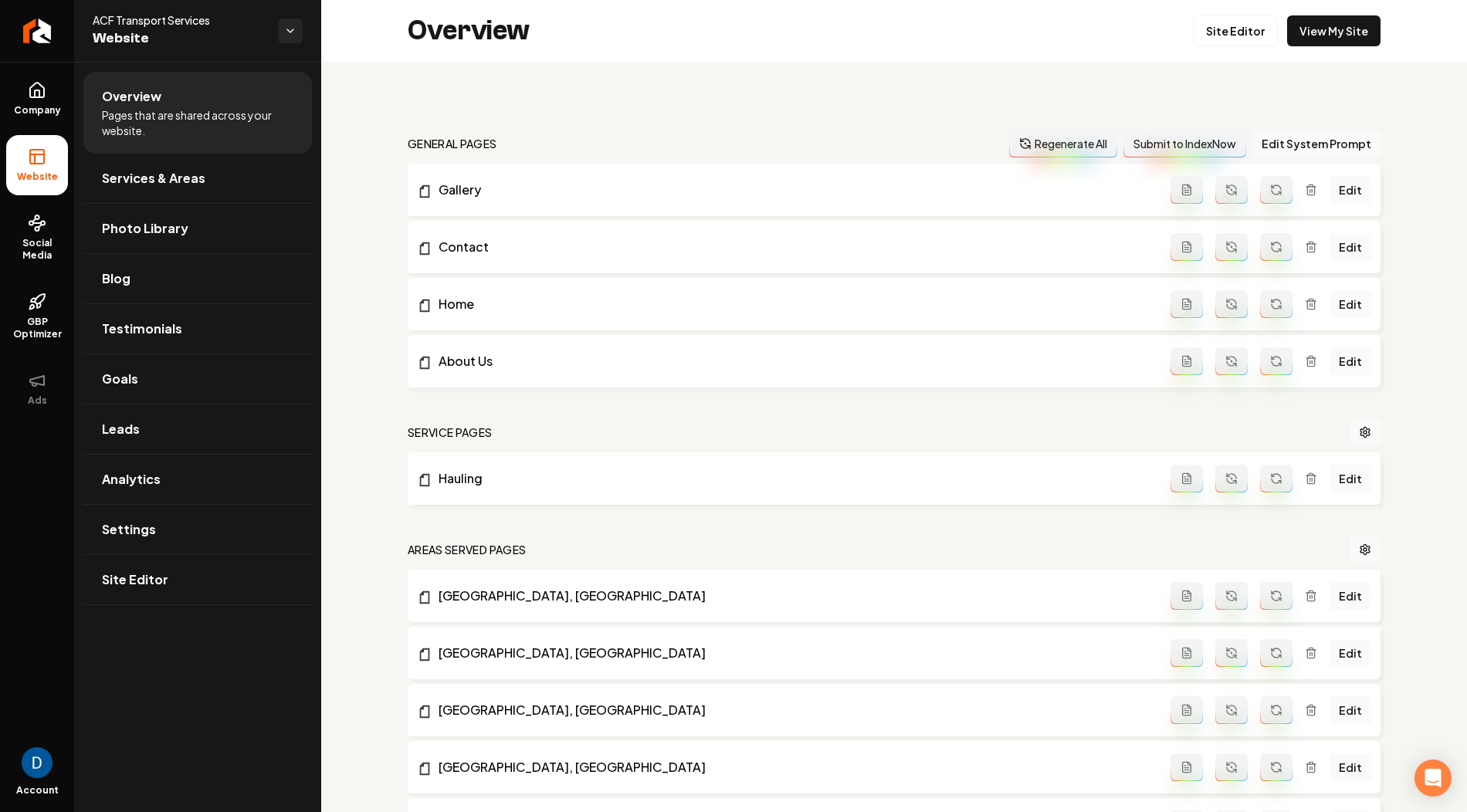
scroll to position [90, 0]
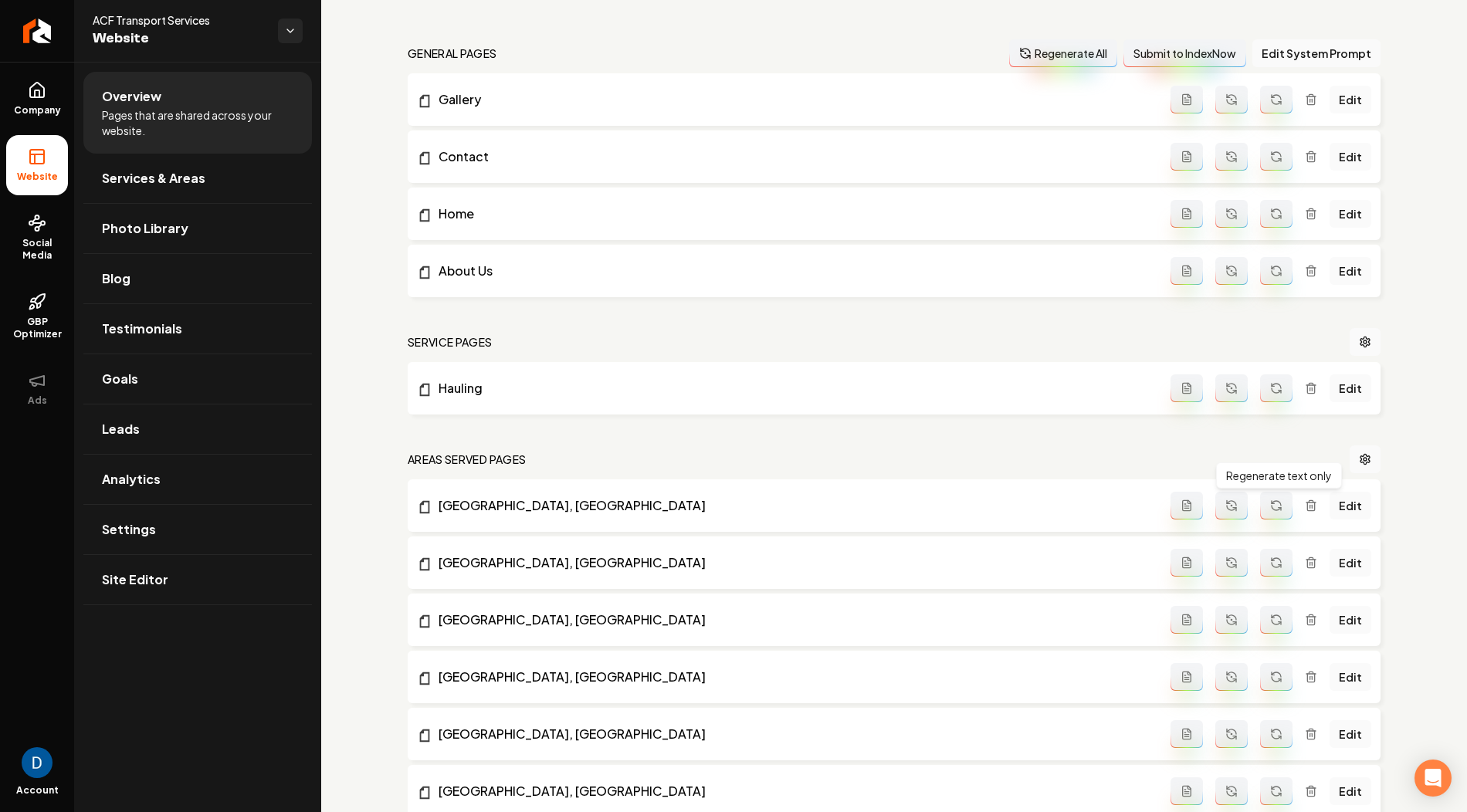
click at [1273, 500] on icon "Main content area" at bounding box center [1276, 506] width 12 height 12
click at [1320, 509] on link "Edit" at bounding box center [1350, 506] width 42 height 27
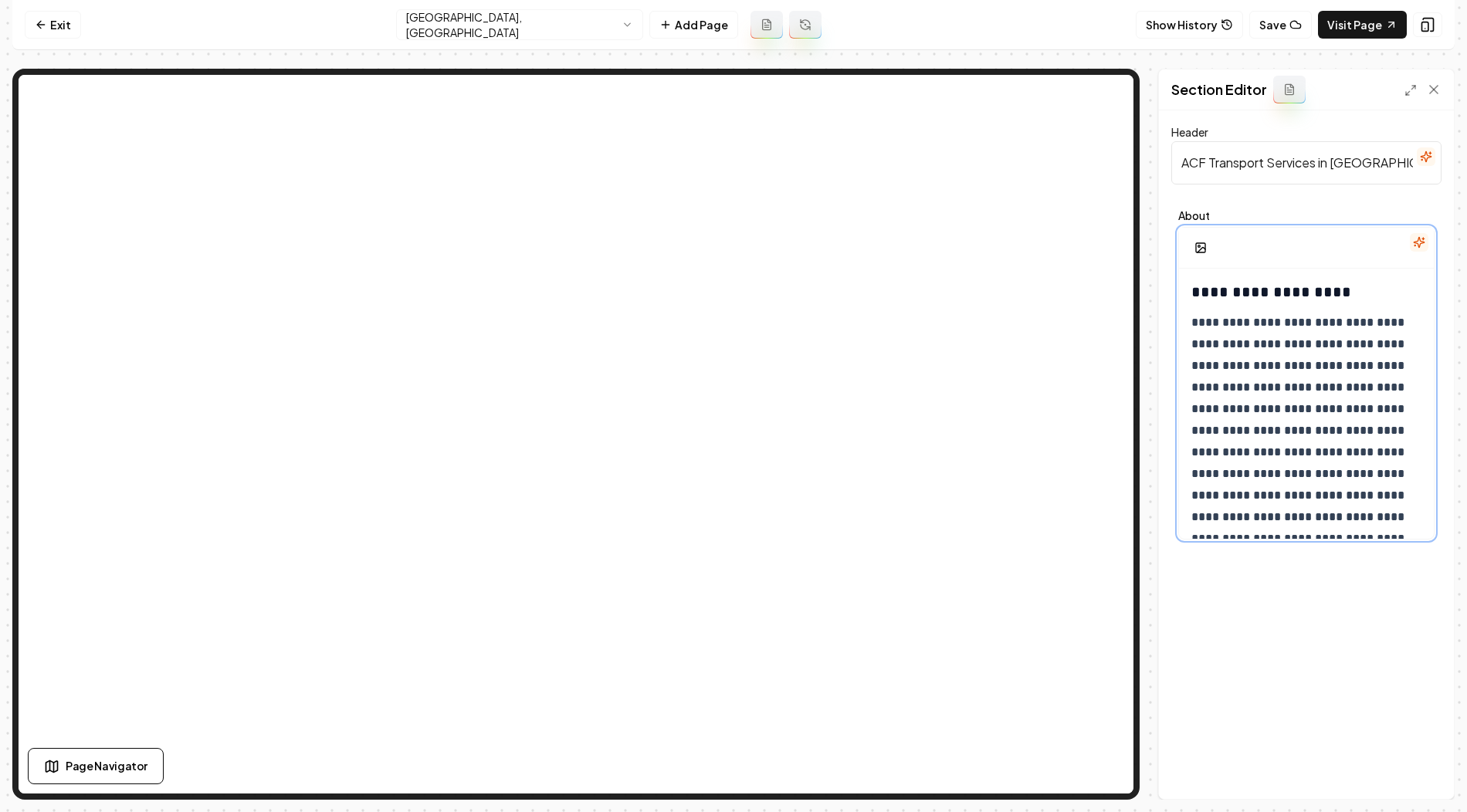
click at [1231, 299] on h3 "**********" at bounding box center [1307, 292] width 232 height 21
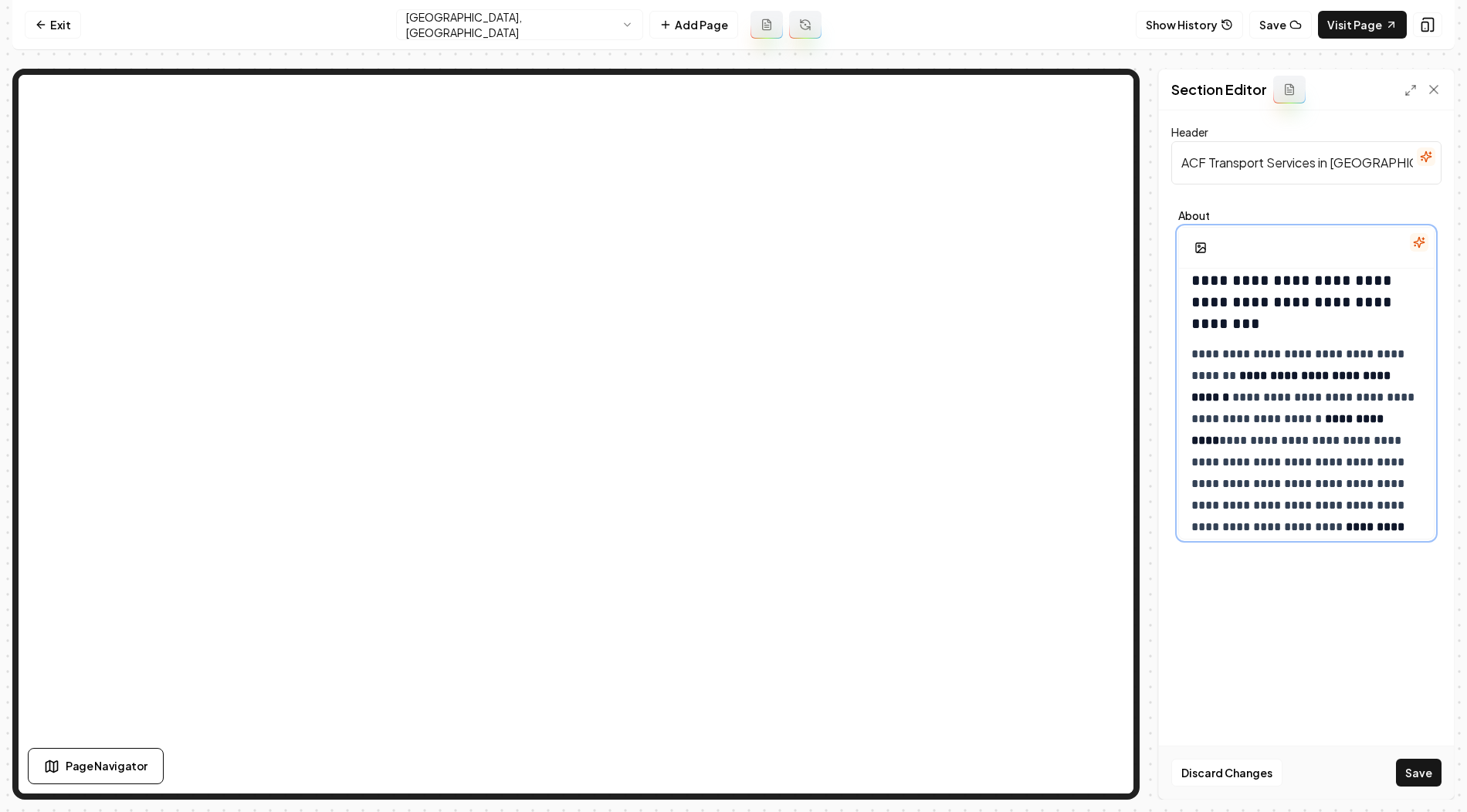
scroll to position [1143, 0]
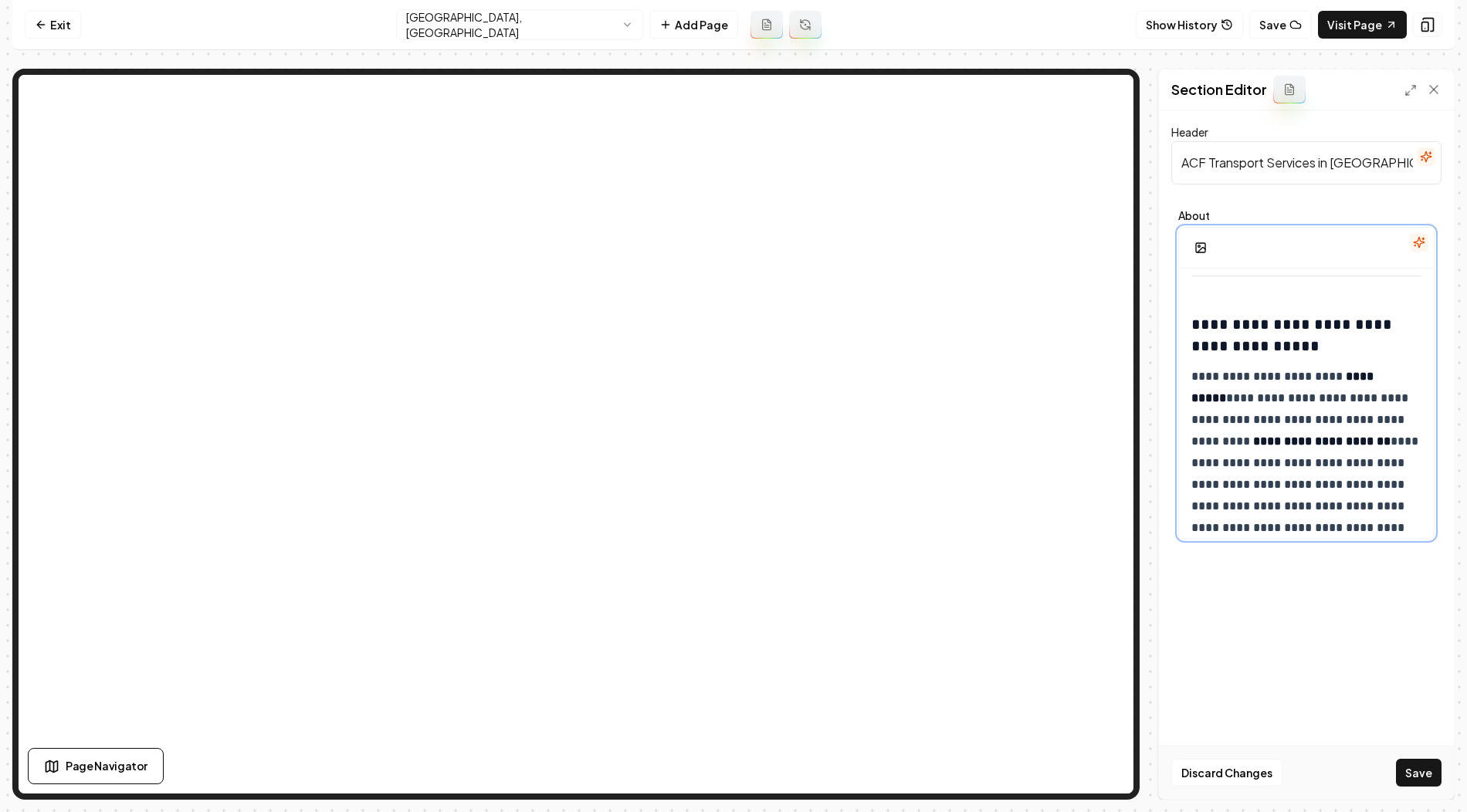
click at [1193, 322] on h3 "**********" at bounding box center [1307, 335] width 232 height 43
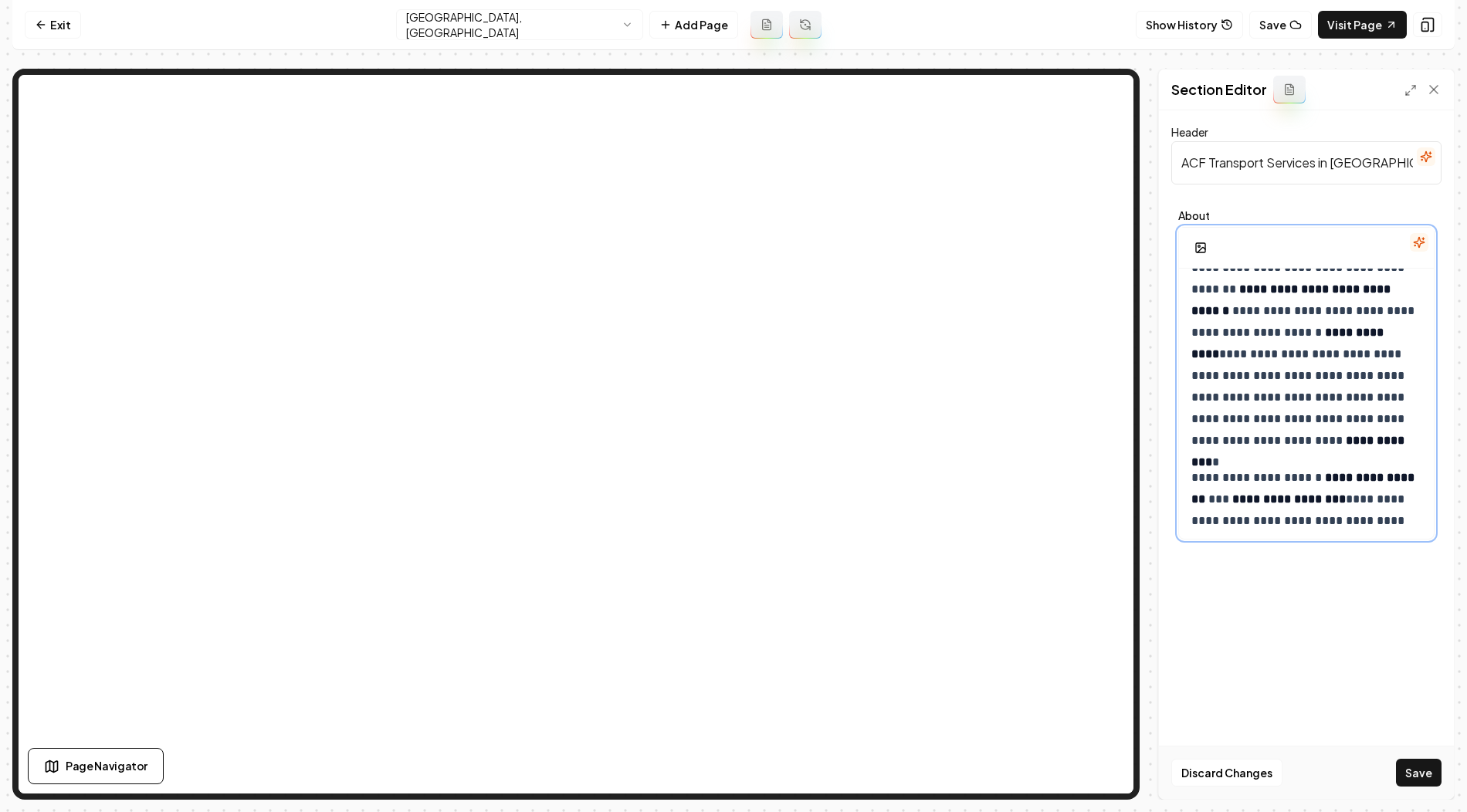
scroll to position [0, 0]
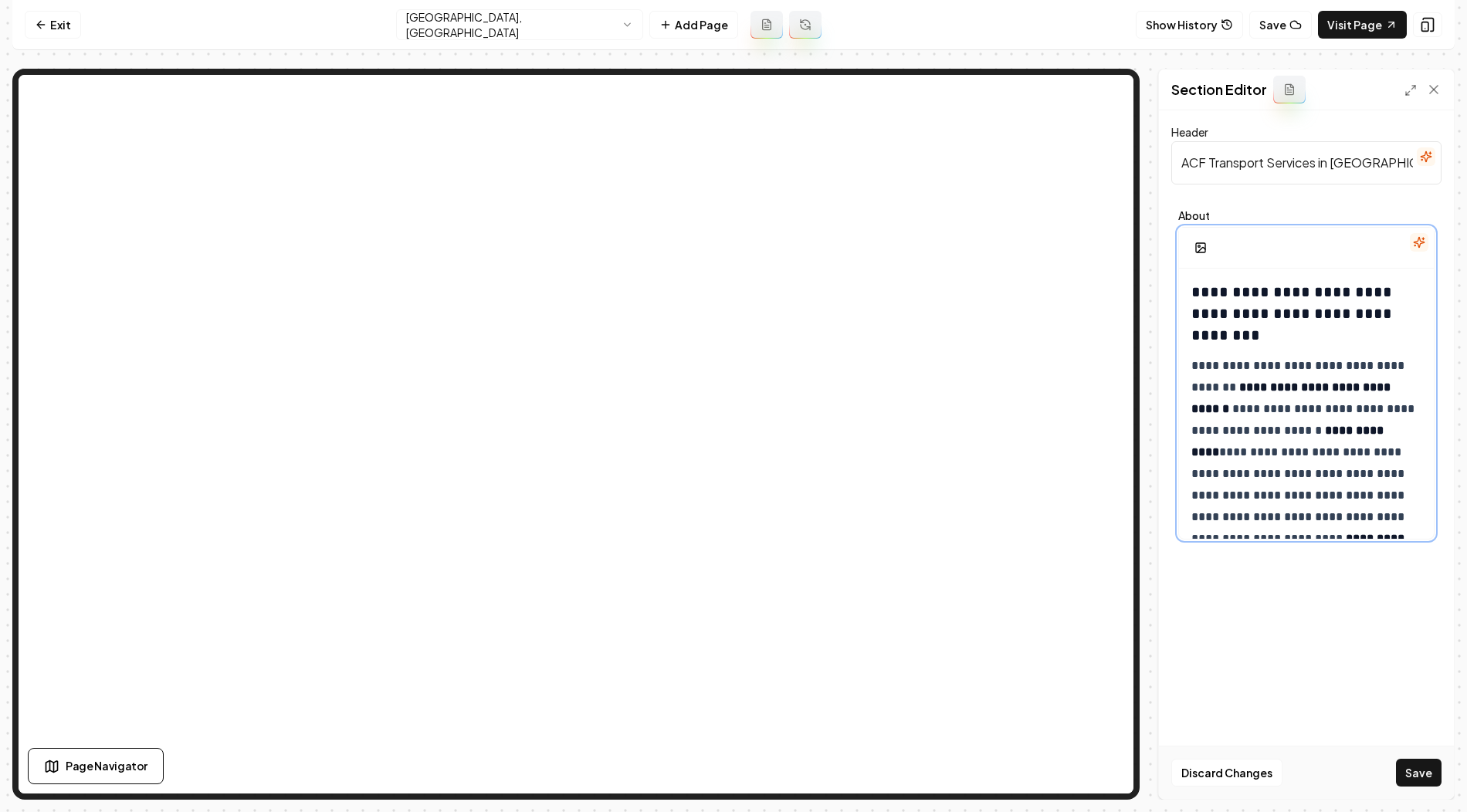
click at [1233, 297] on h3 "**********" at bounding box center [1307, 314] width 232 height 65
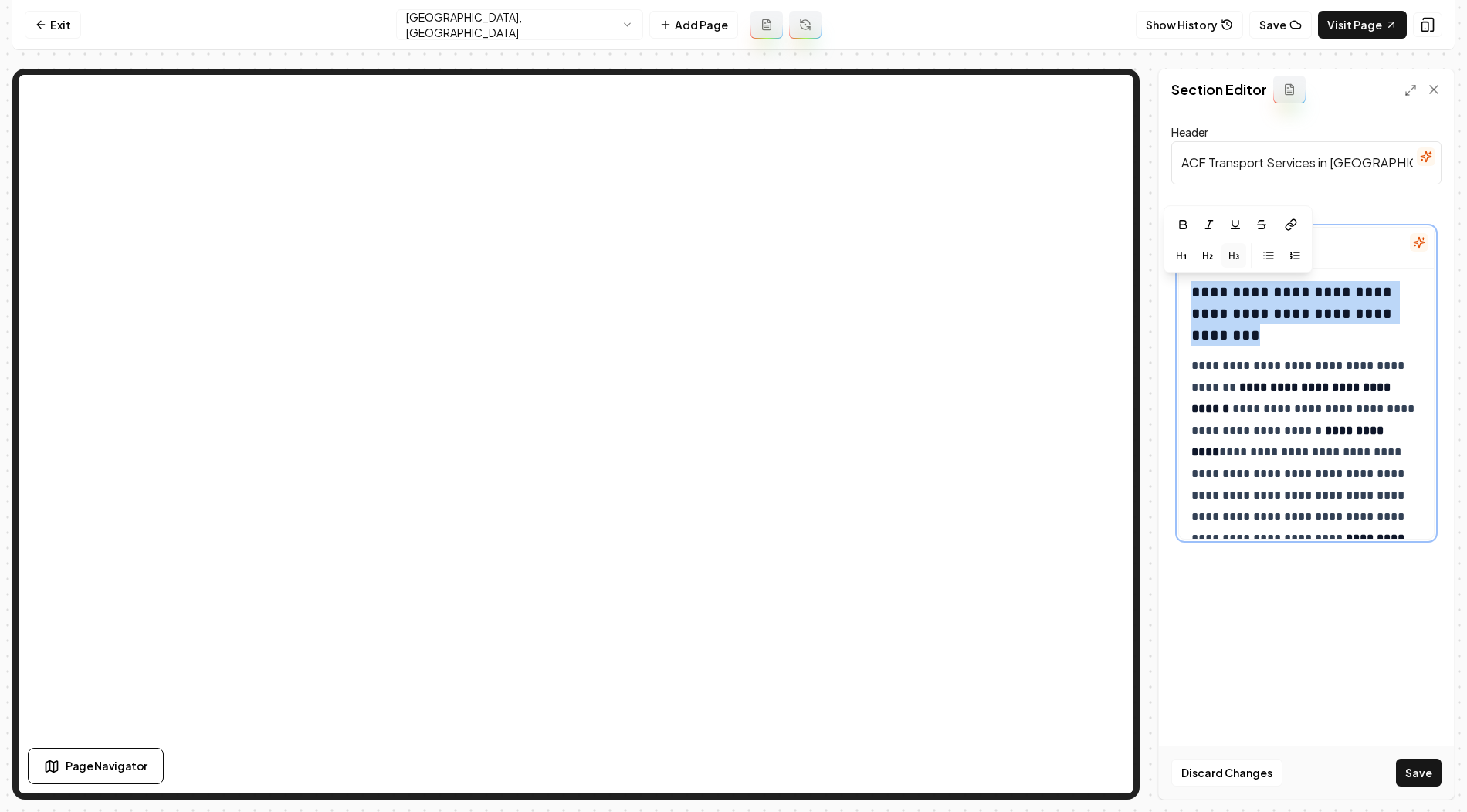
click at [1271, 300] on h3 "**********" at bounding box center [1307, 314] width 232 height 65
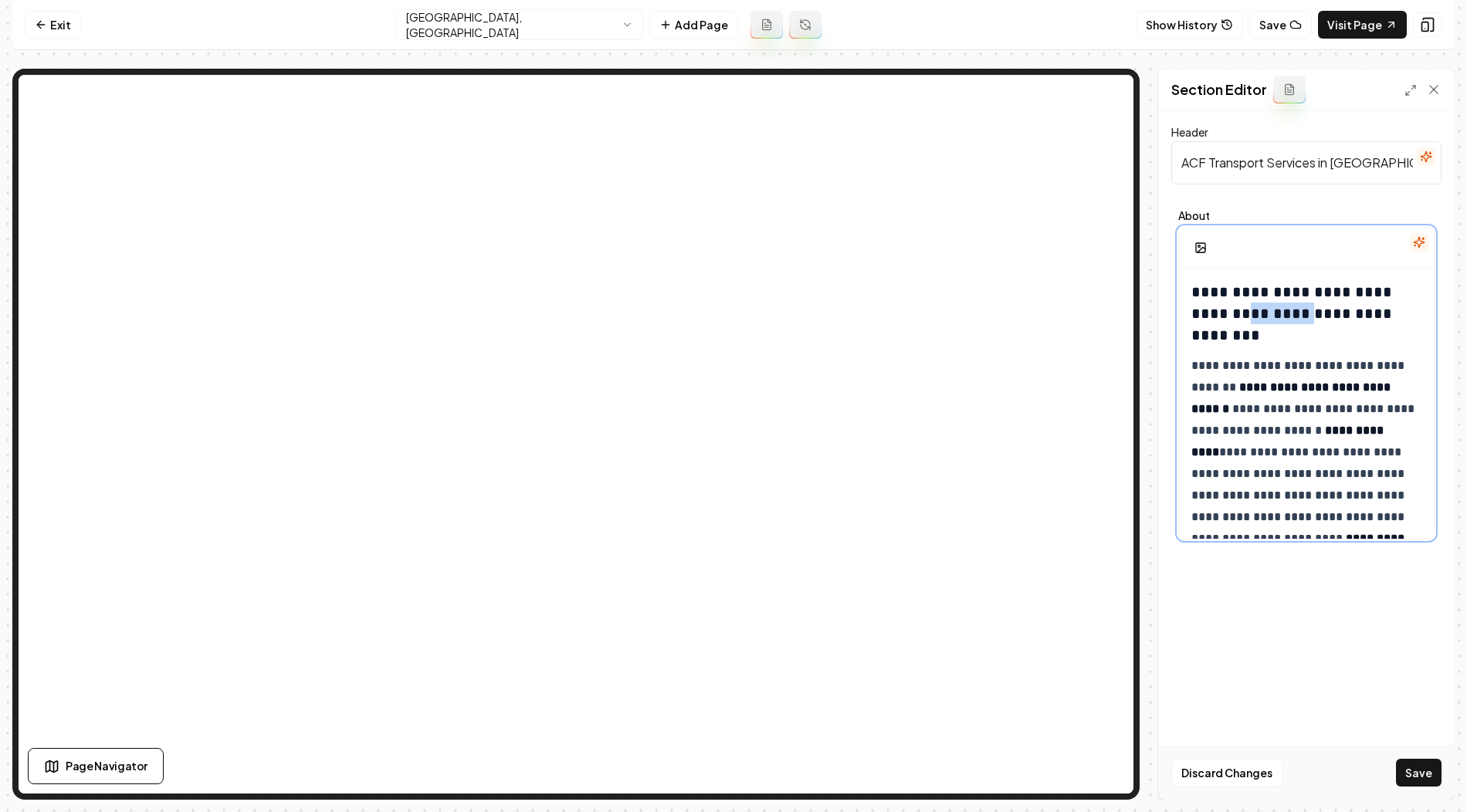
click at [1271, 300] on h3 "**********" at bounding box center [1307, 314] width 232 height 65
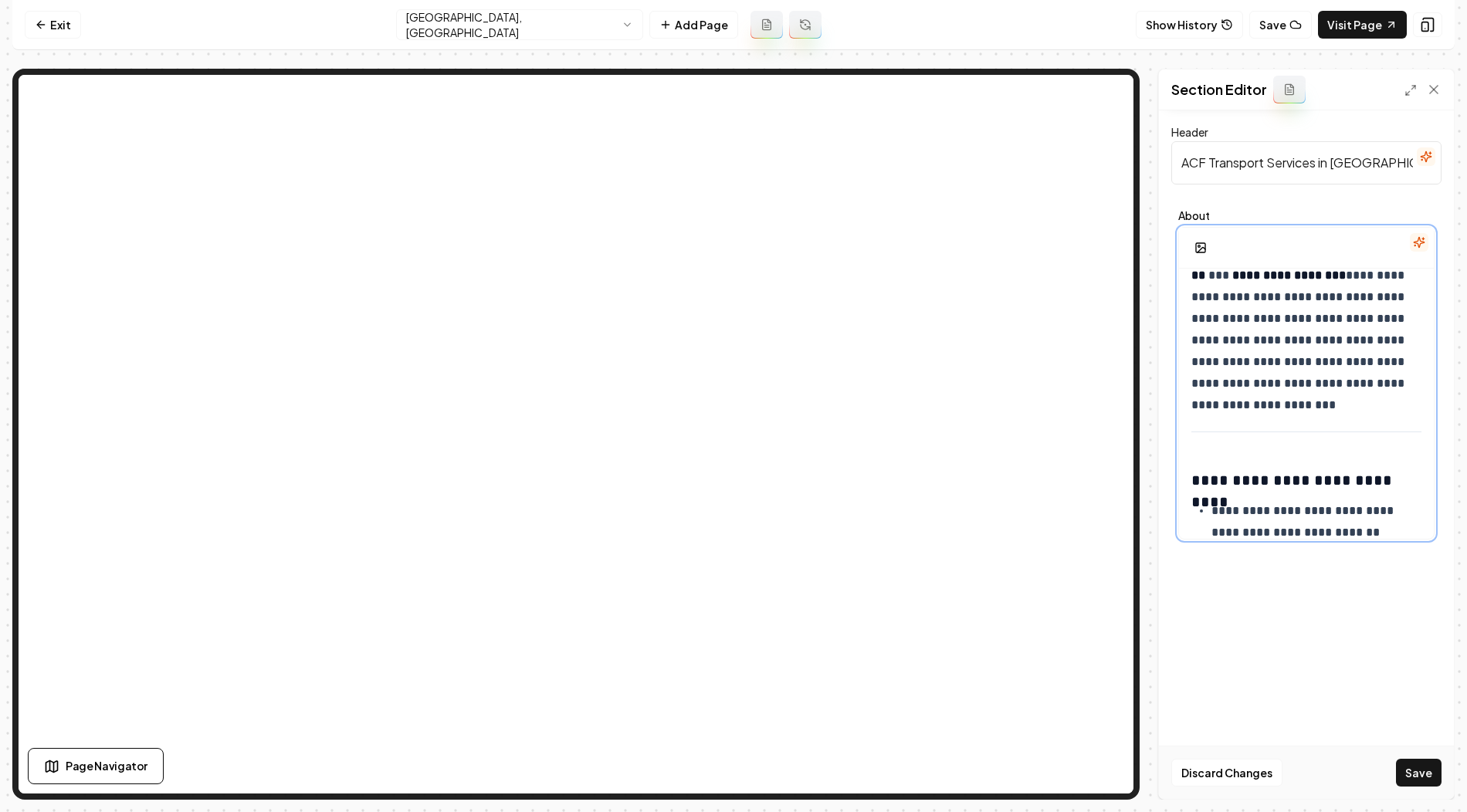
scroll to position [327, 0]
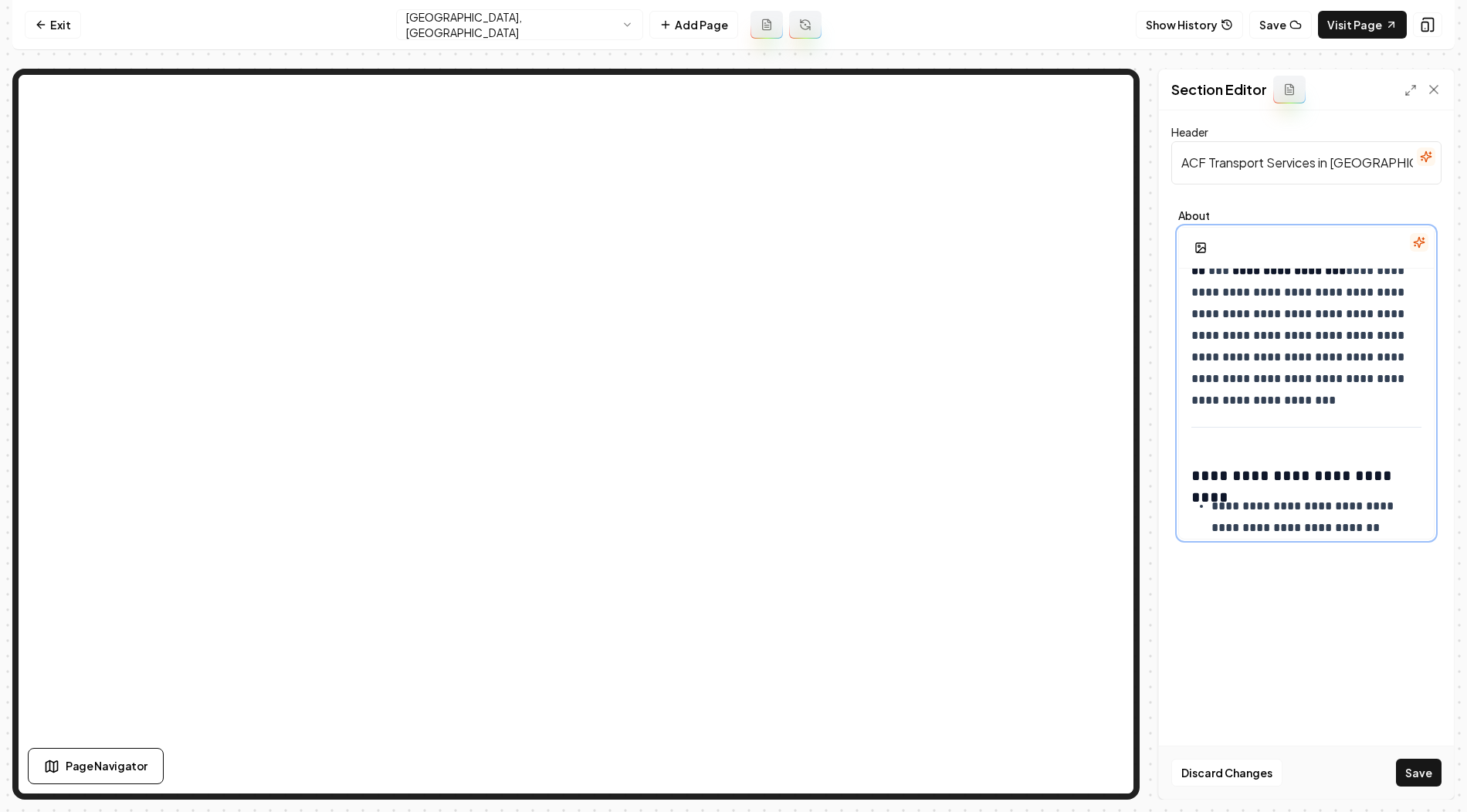
click at [1236, 422] on div "**********" at bounding box center [1306, 629] width 255 height 1375
click at [1220, 435] on div "**********" at bounding box center [1306, 629] width 255 height 1375
click at [1199, 452] on div "**********" at bounding box center [1306, 629] width 255 height 1375
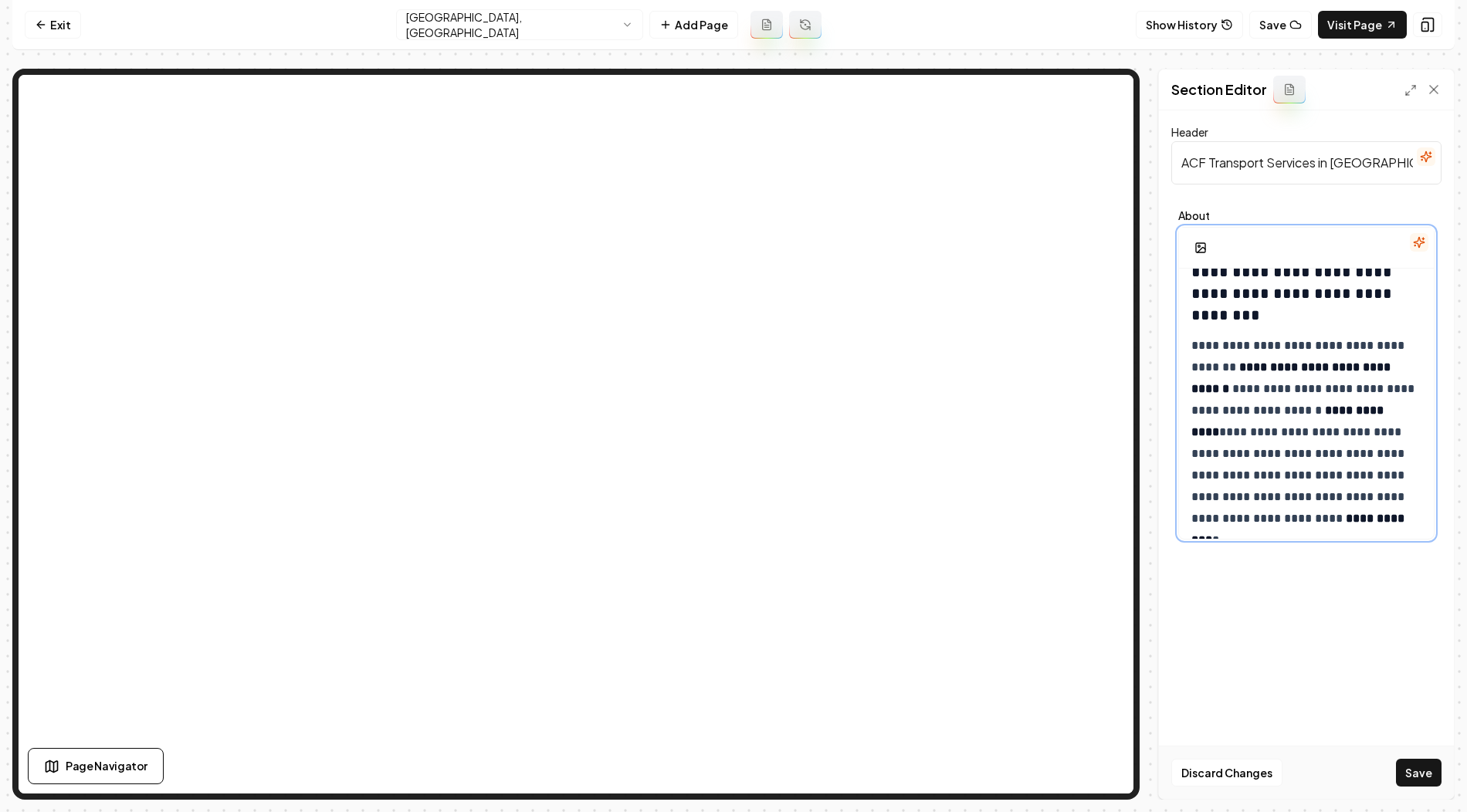
scroll to position [0, 0]
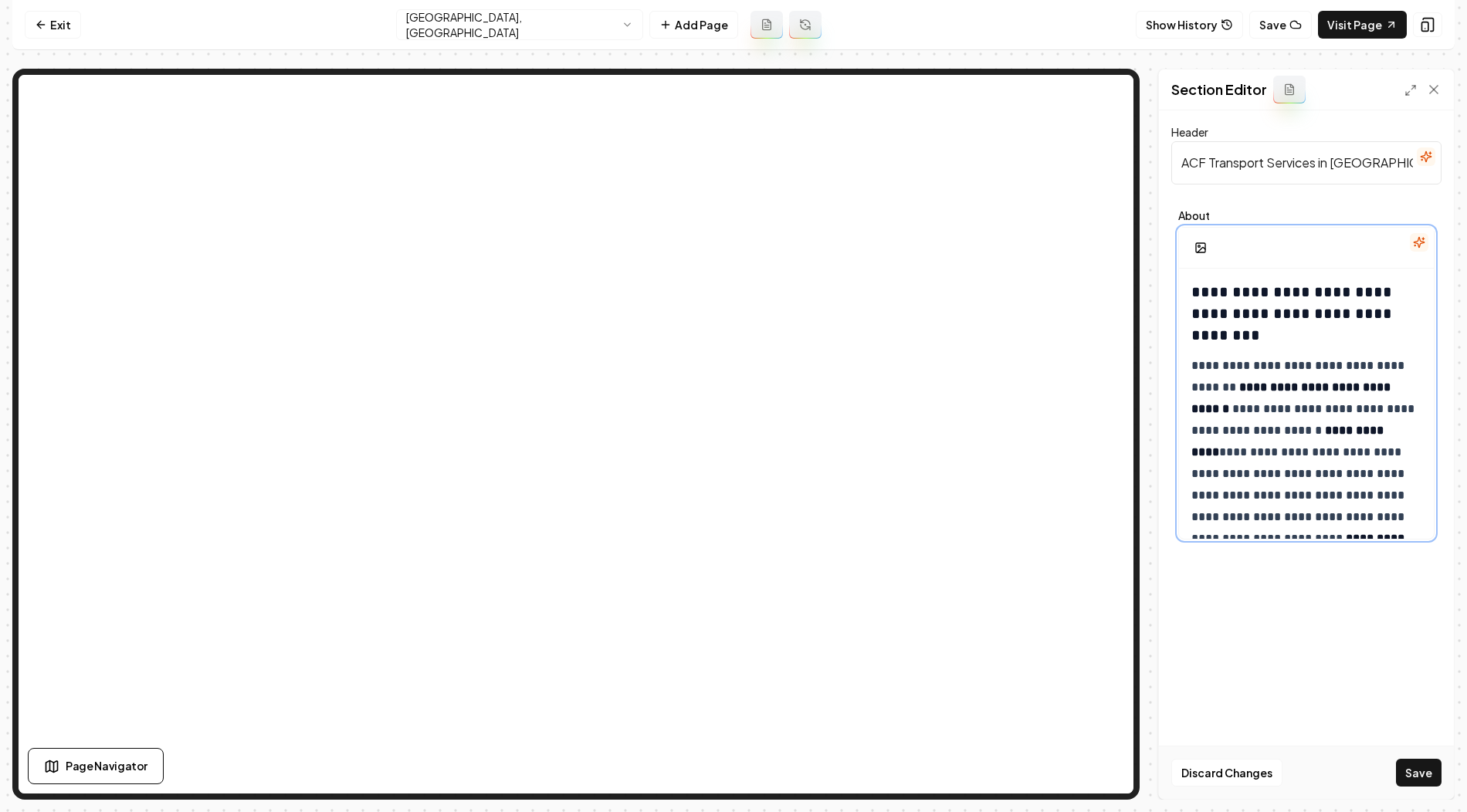
click at [1255, 281] on h3 "**********" at bounding box center [1307, 314] width 232 height 65
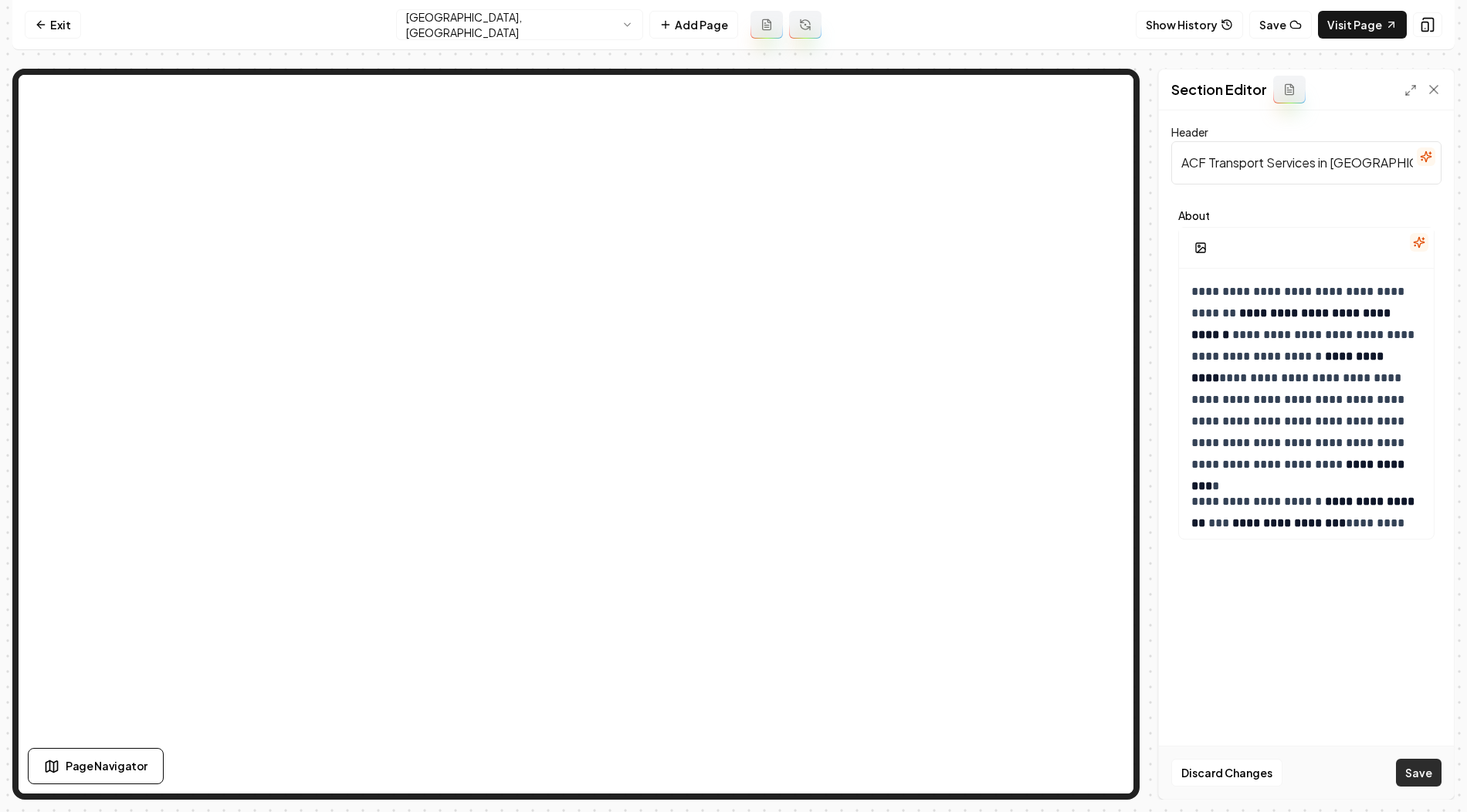
click at [1320, 731] on button "Save" at bounding box center [1418, 773] width 45 height 27
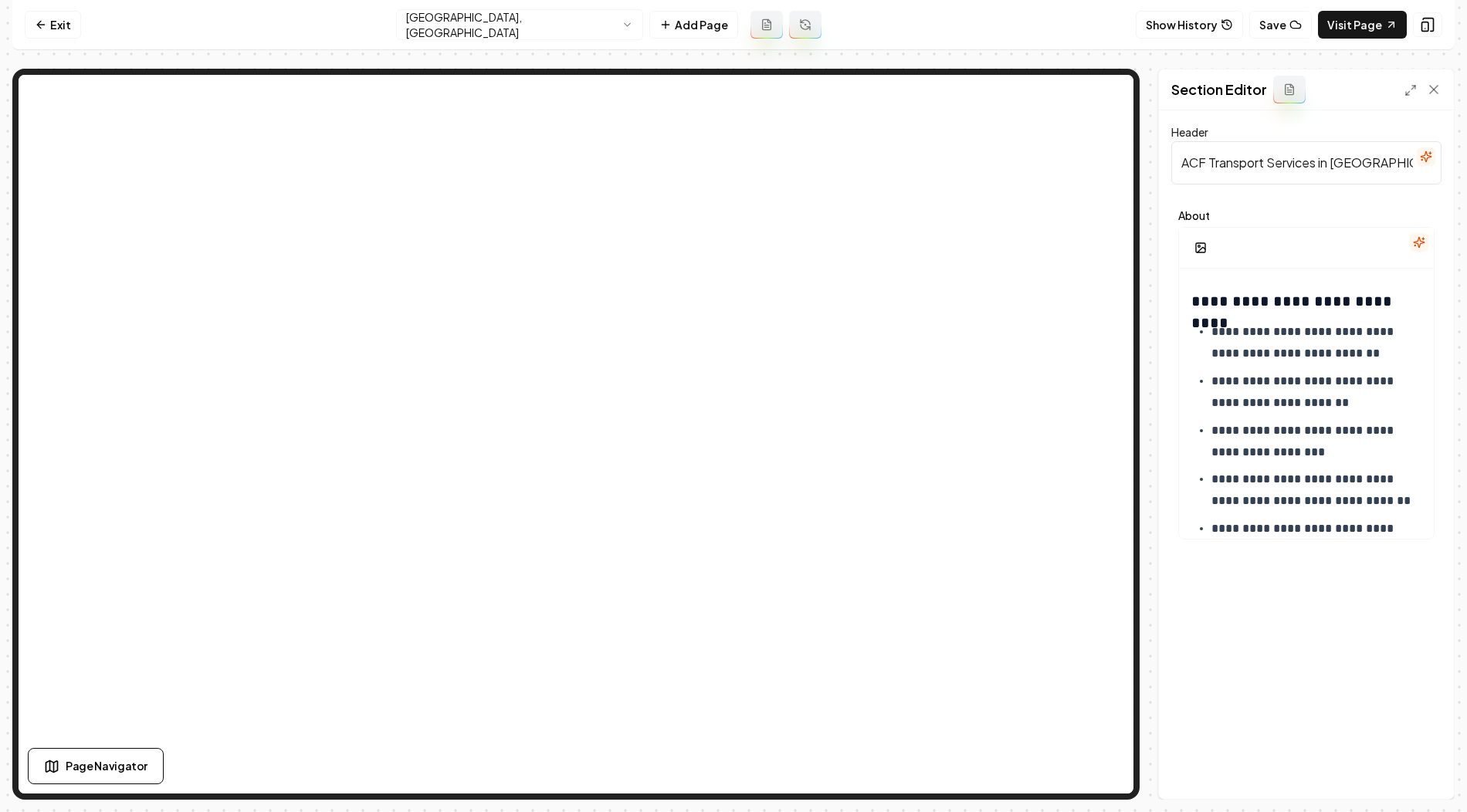
scroll to position [938, 0]
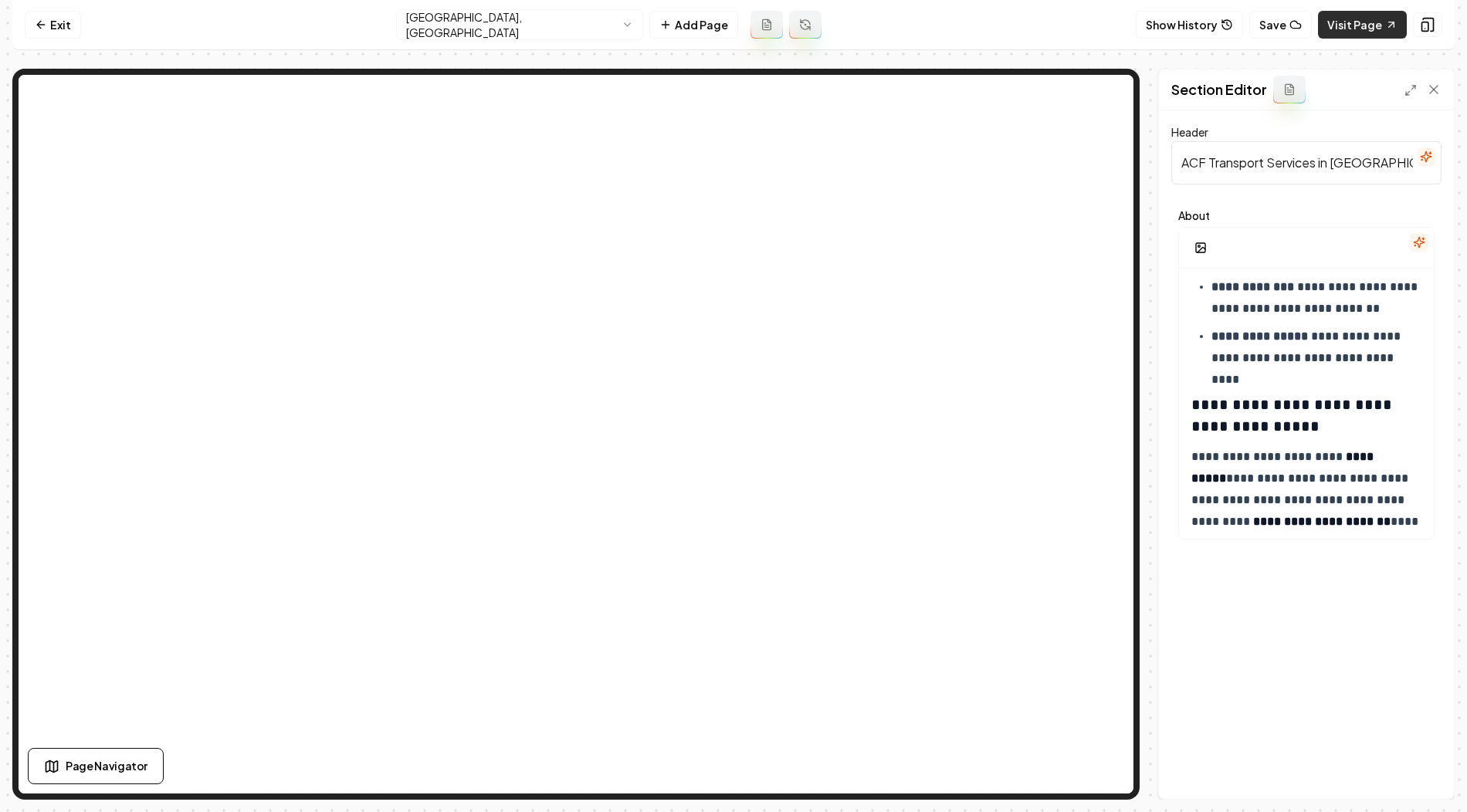
click at [1320, 26] on link "Visit Page" at bounding box center [1362, 25] width 89 height 27
click at [57, 27] on link "Exit" at bounding box center [53, 25] width 57 height 27
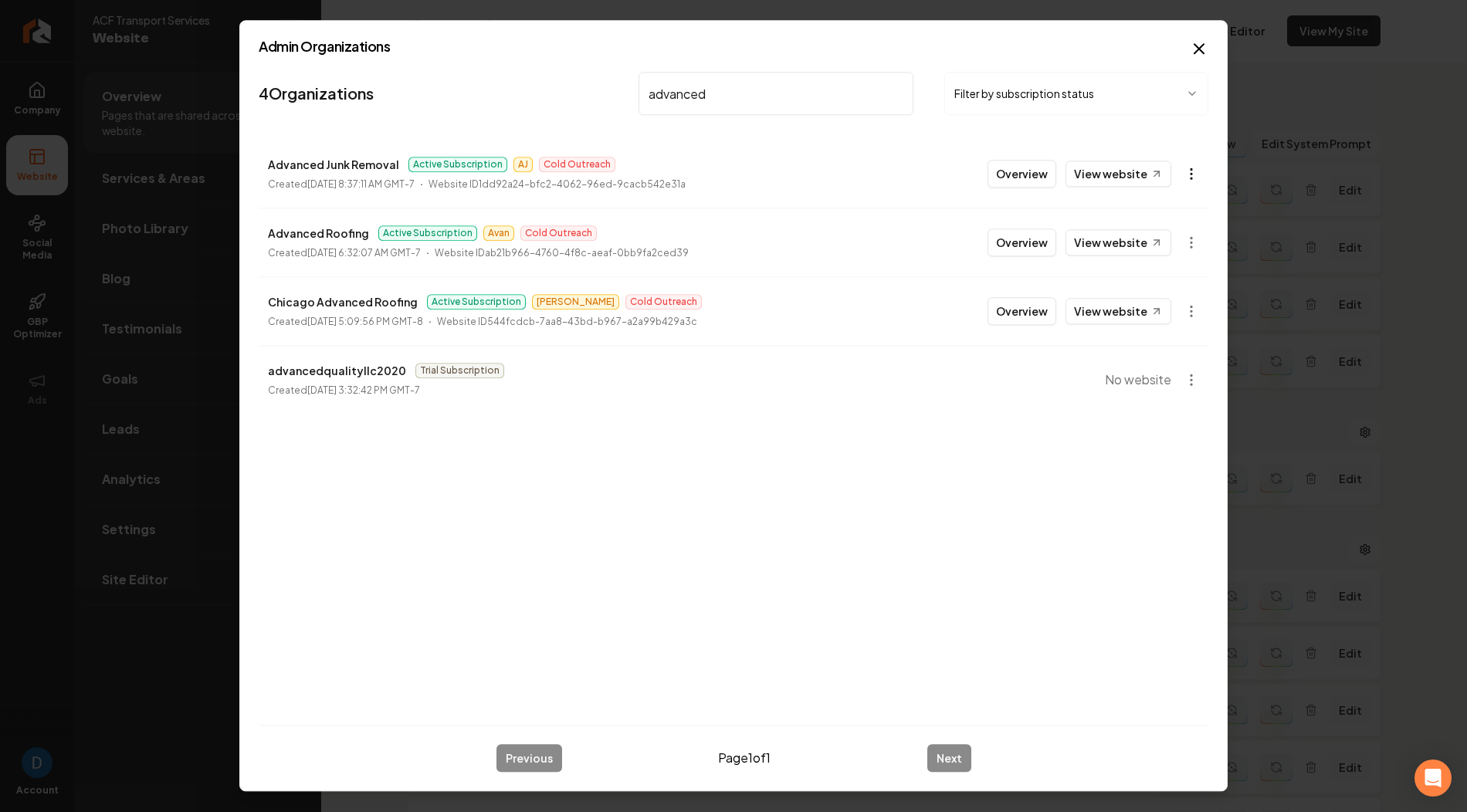
type input "advanced"
click at [1187, 184] on body "Company Website Social Media GBP Optimizer Ads Account ACF Transport Services W…" at bounding box center [733, 406] width 1467 height 812
click at [1135, 307] on link "View in Stripe" at bounding box center [1154, 307] width 98 height 25
click at [1208, 38] on div "Admin Organizations 4 Organizations advanced Filter by subscription status Adva…" at bounding box center [733, 406] width 989 height 772
click at [1194, 44] on icon "button" at bounding box center [1199, 48] width 9 height 9
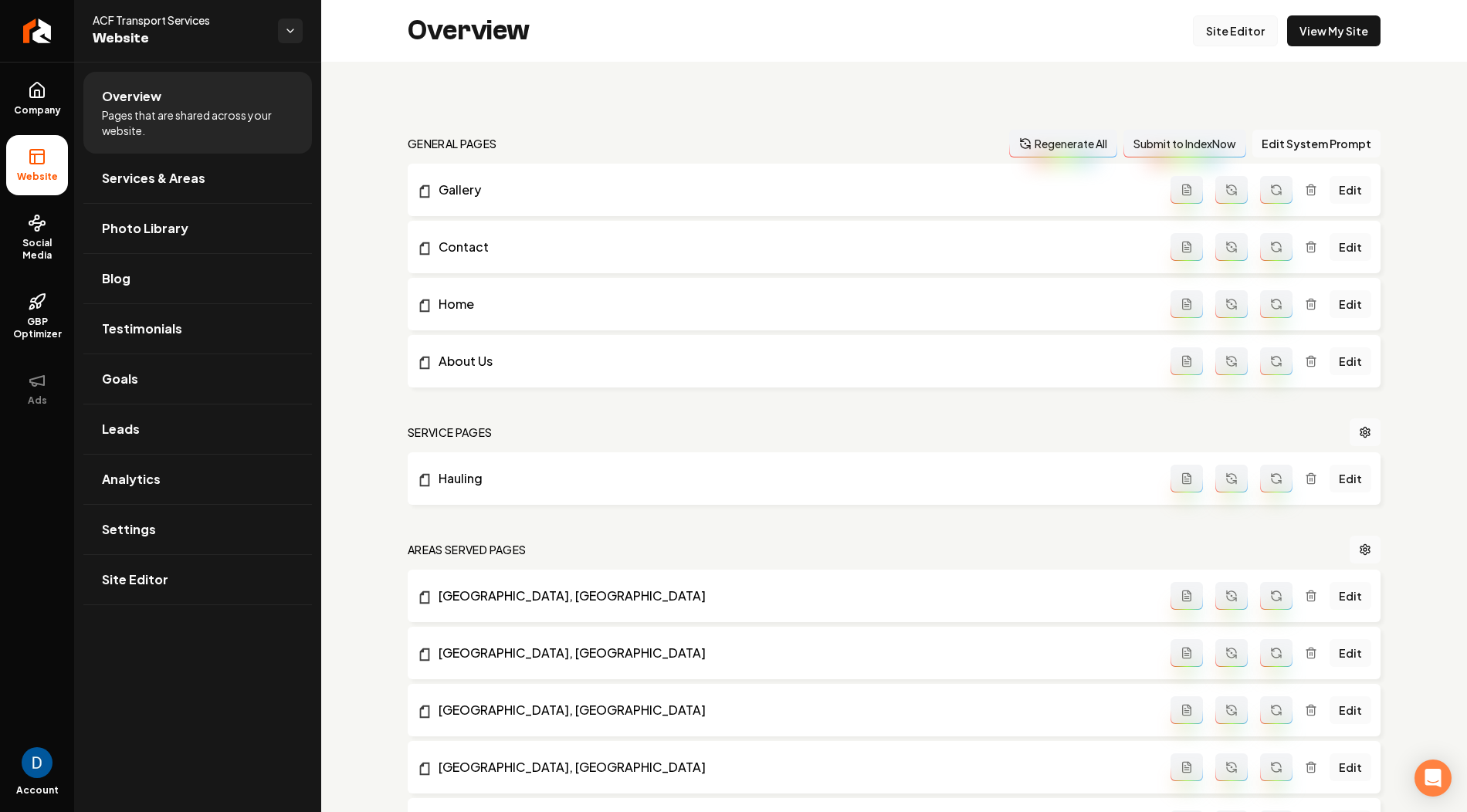
click at [1248, 27] on link "Site Editor" at bounding box center [1235, 31] width 85 height 31
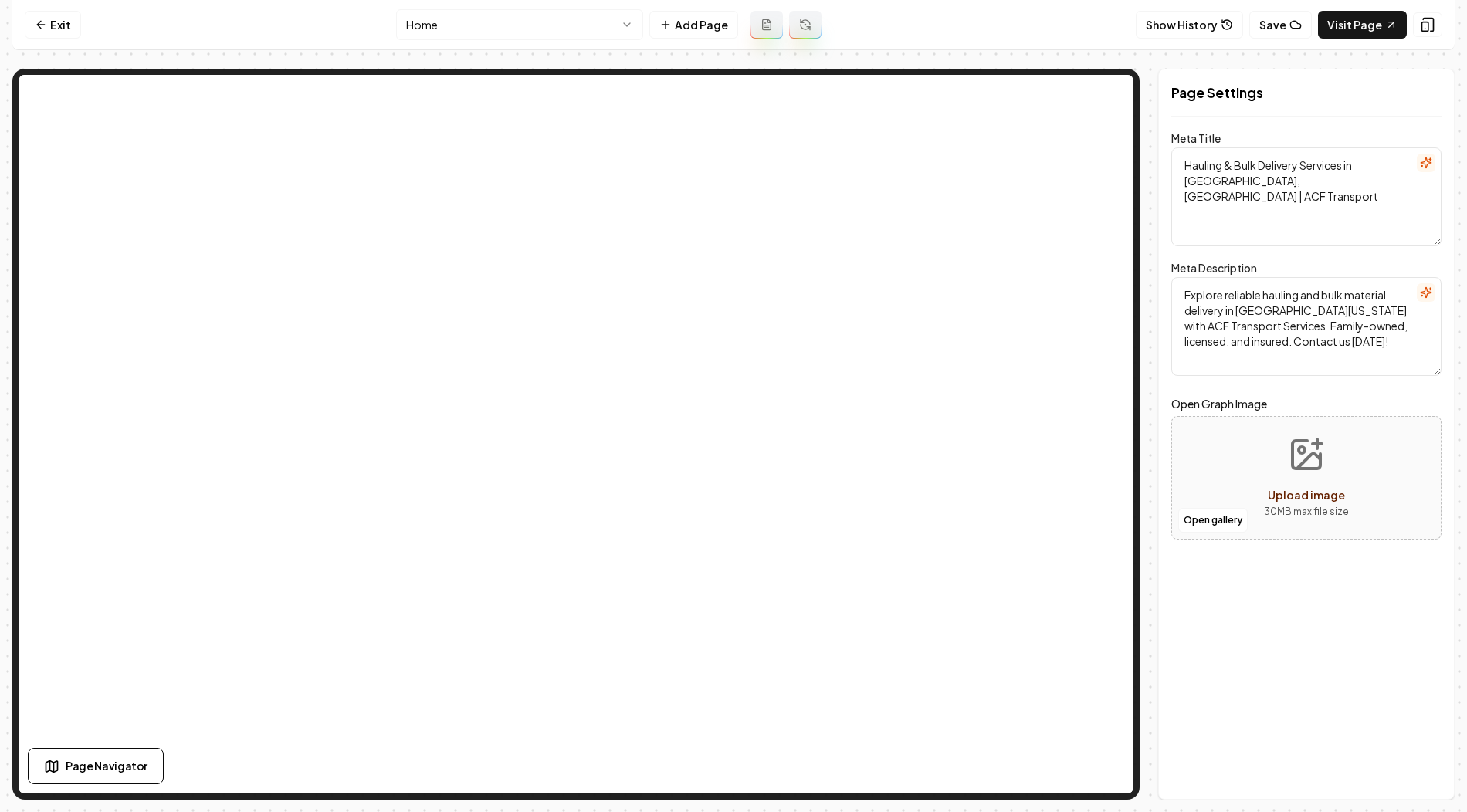
click at [554, 33] on html "Computer Required This feature is only available on a computer. Please switch t…" at bounding box center [733, 406] width 1467 height 812
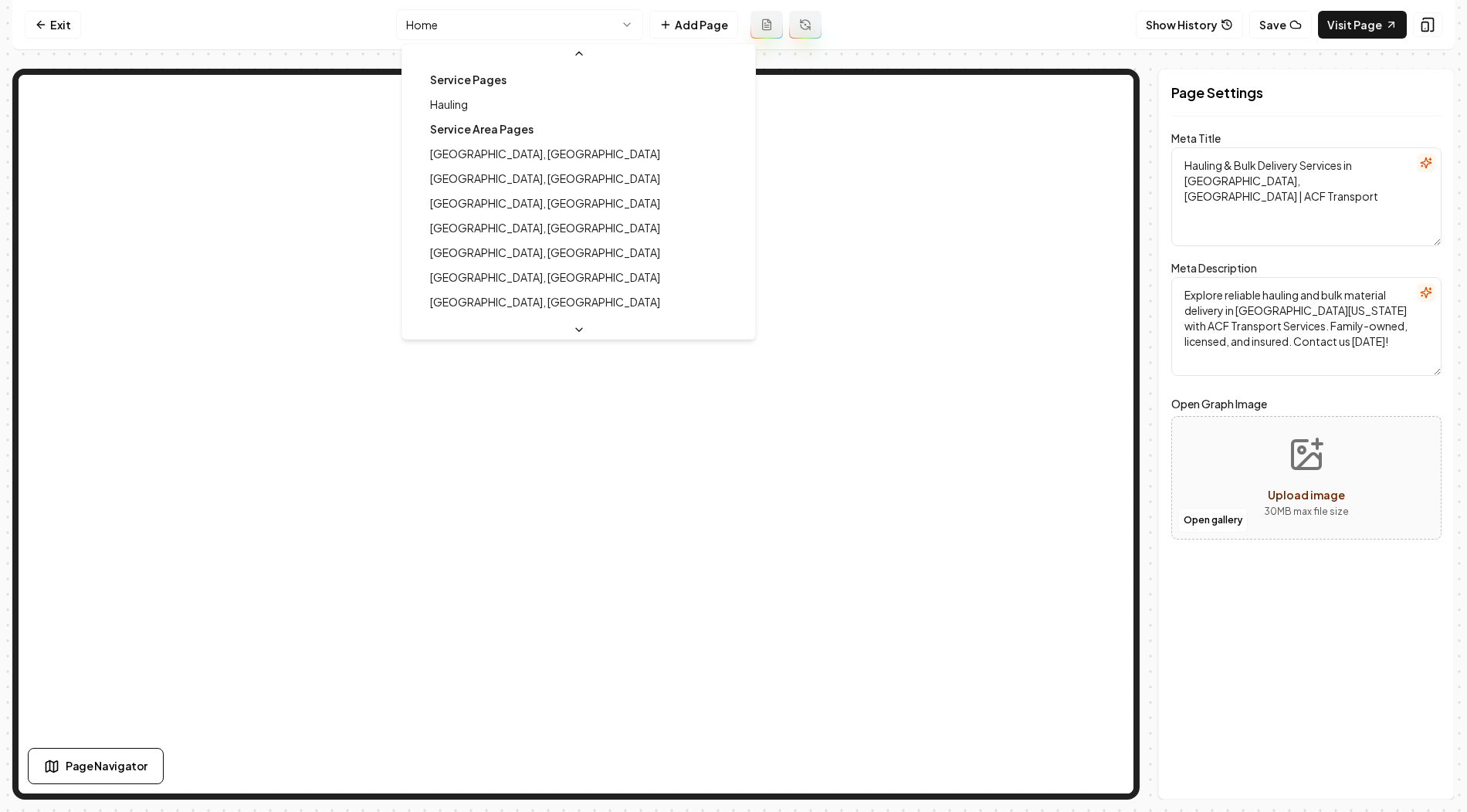
scroll to position [114, 0]
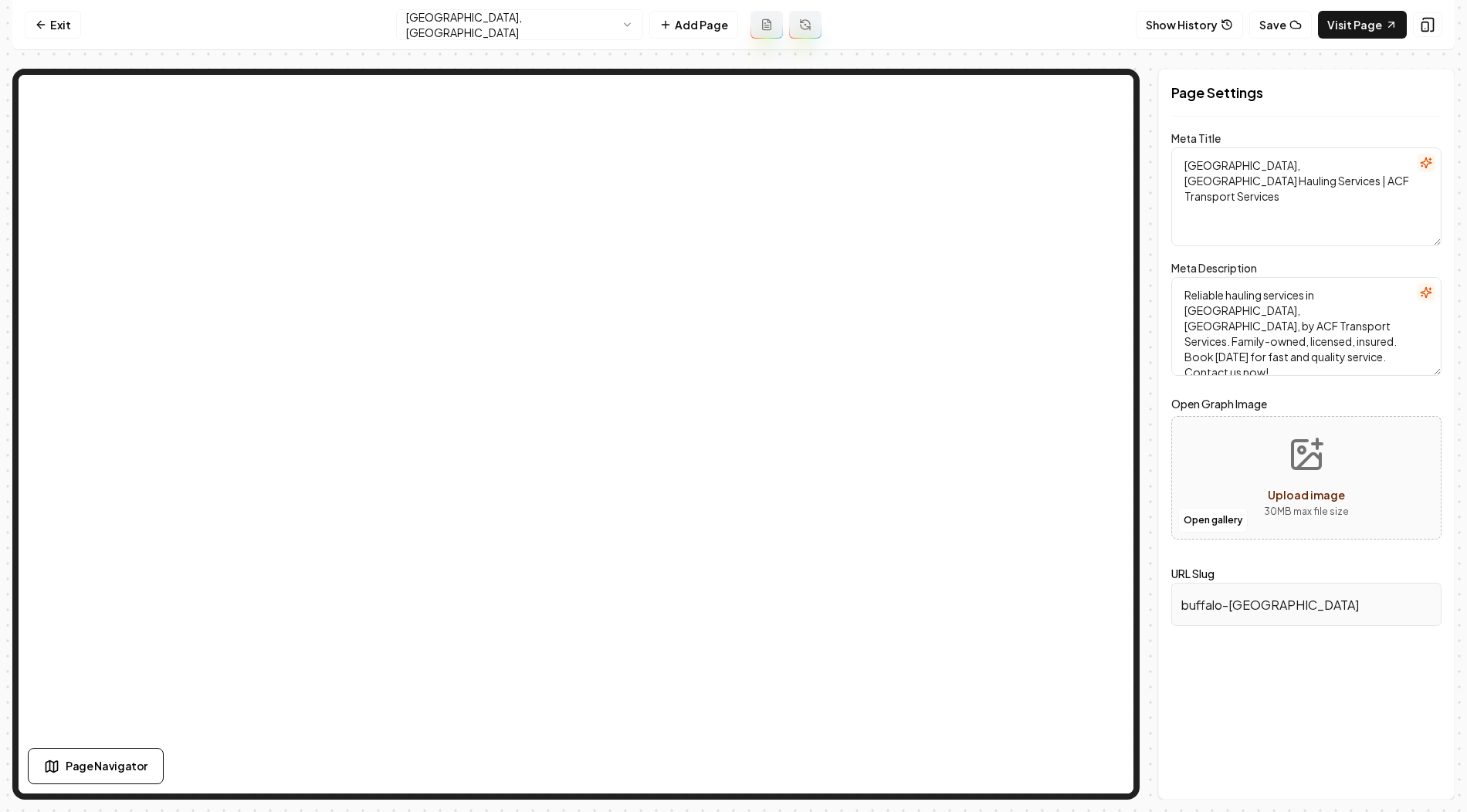
click at [553, 15] on html "Computer Required This feature is only available on a computer. Please switch t…" at bounding box center [733, 406] width 1467 height 812
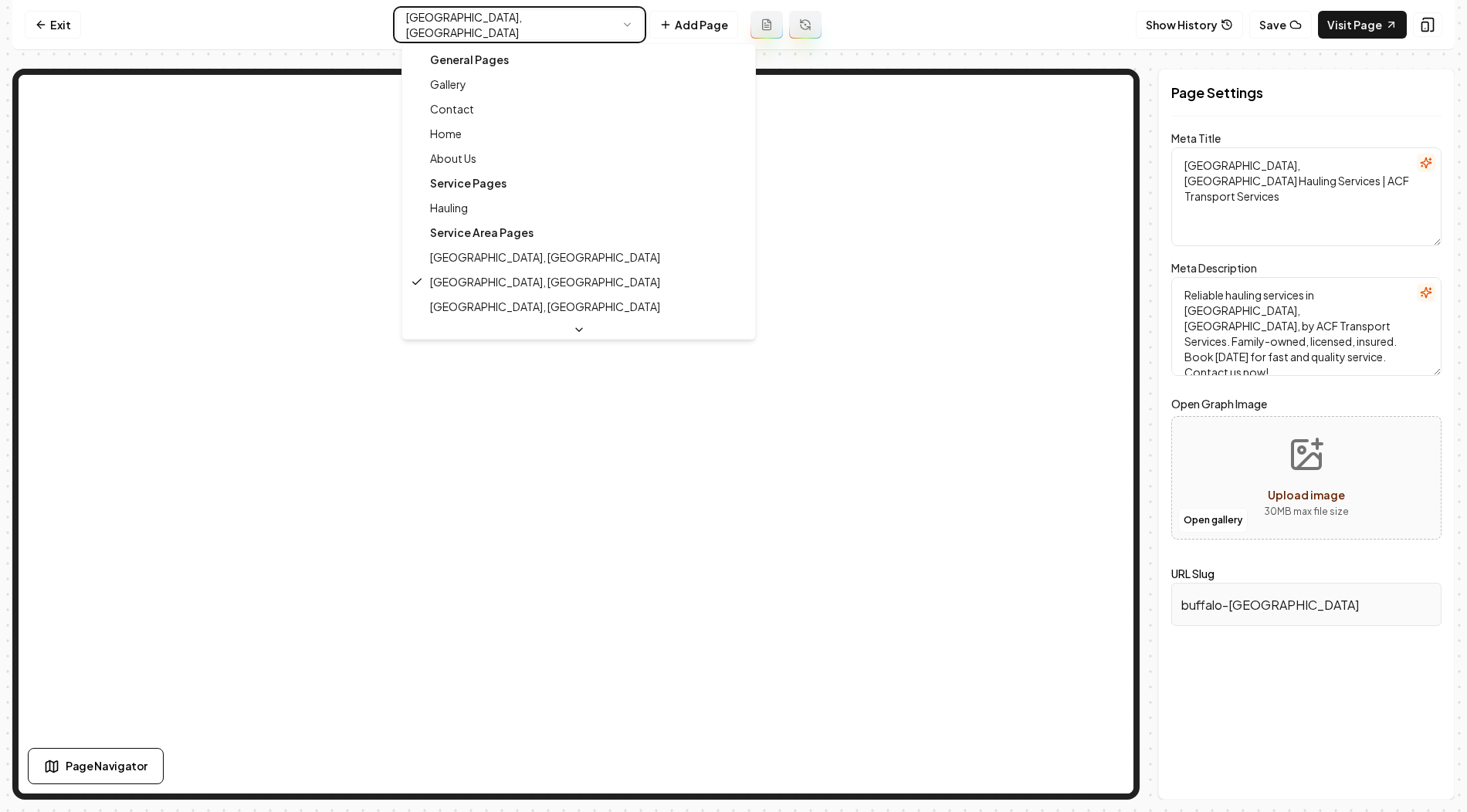
type textarea "Monticello, MN Hauling Services – ACF Transport Services"
type textarea "Reliable hauling in Monticello, MN! ACF Transport Services offers expert bulk m…"
type input "monticello-mn"
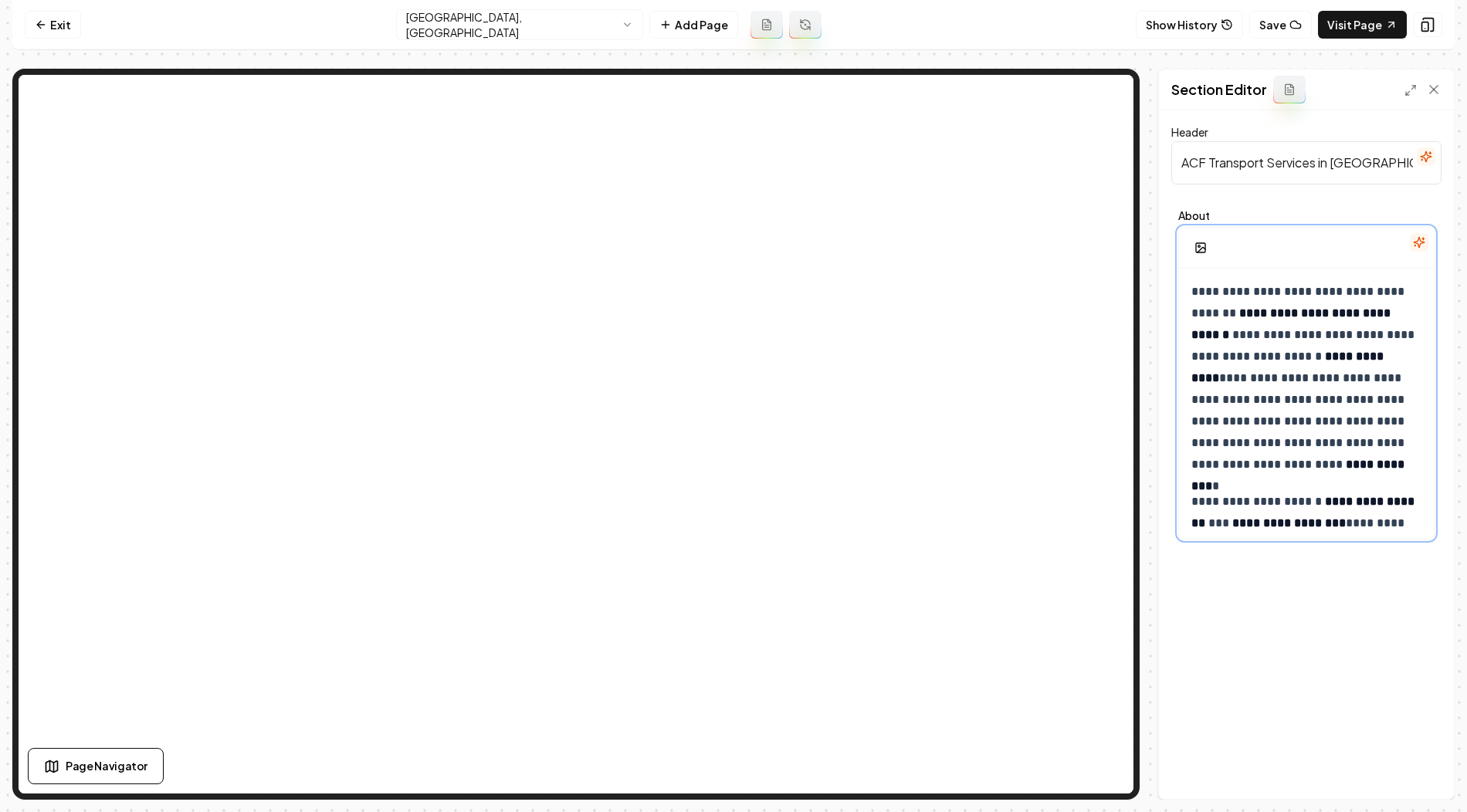
click at [1293, 412] on p "**********" at bounding box center [1307, 378] width 232 height 195
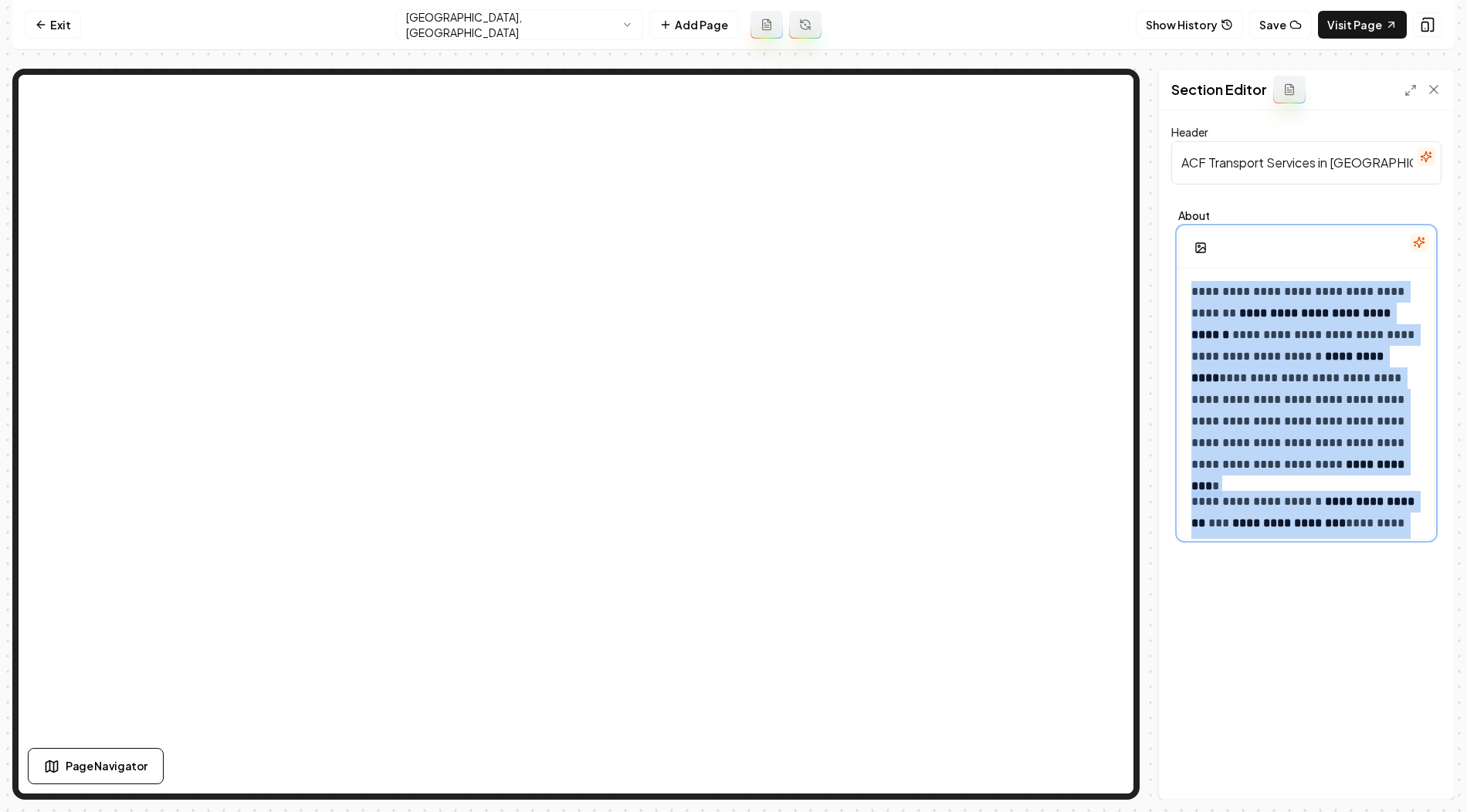
scroll to position [1031, 0]
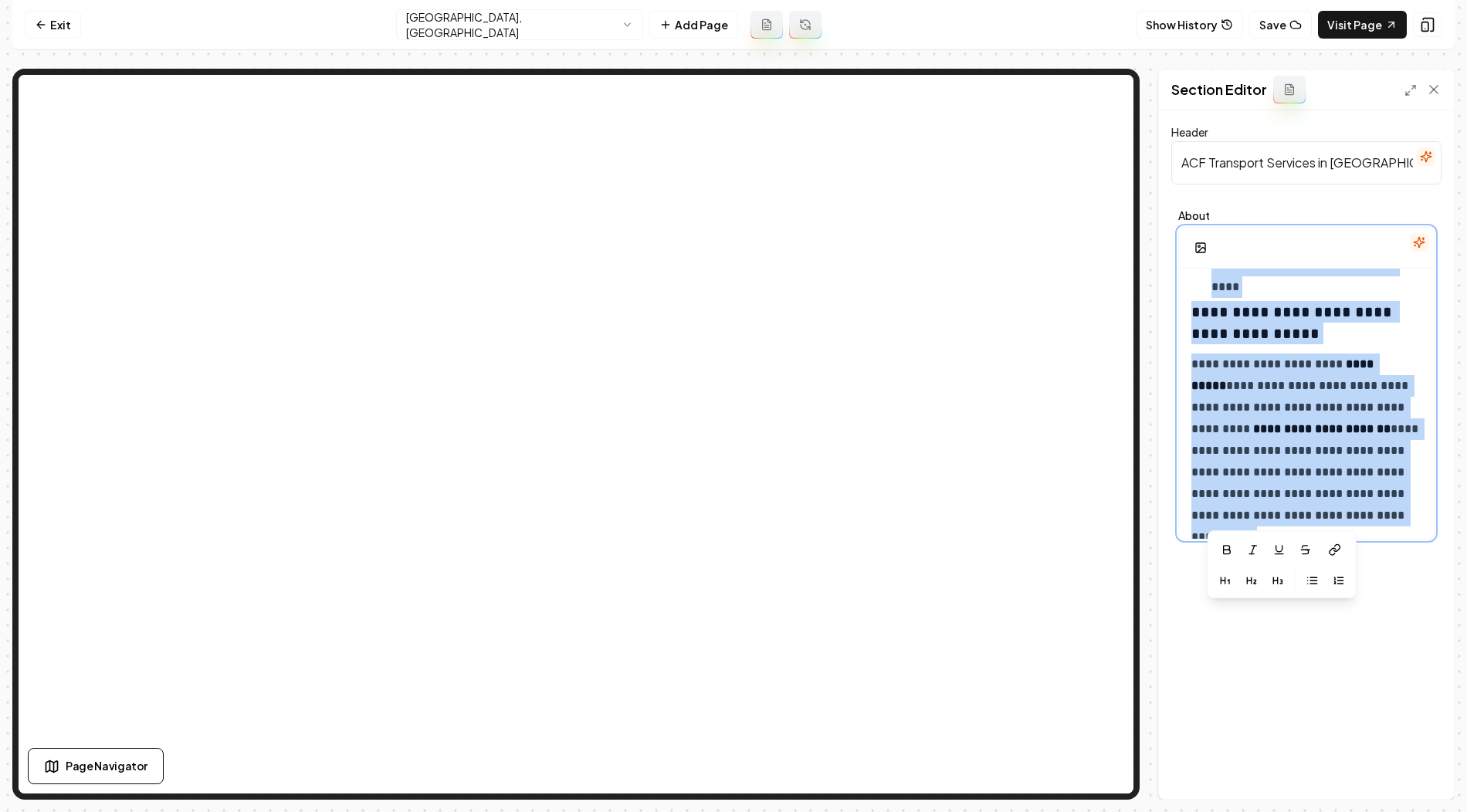
copy div "**********"
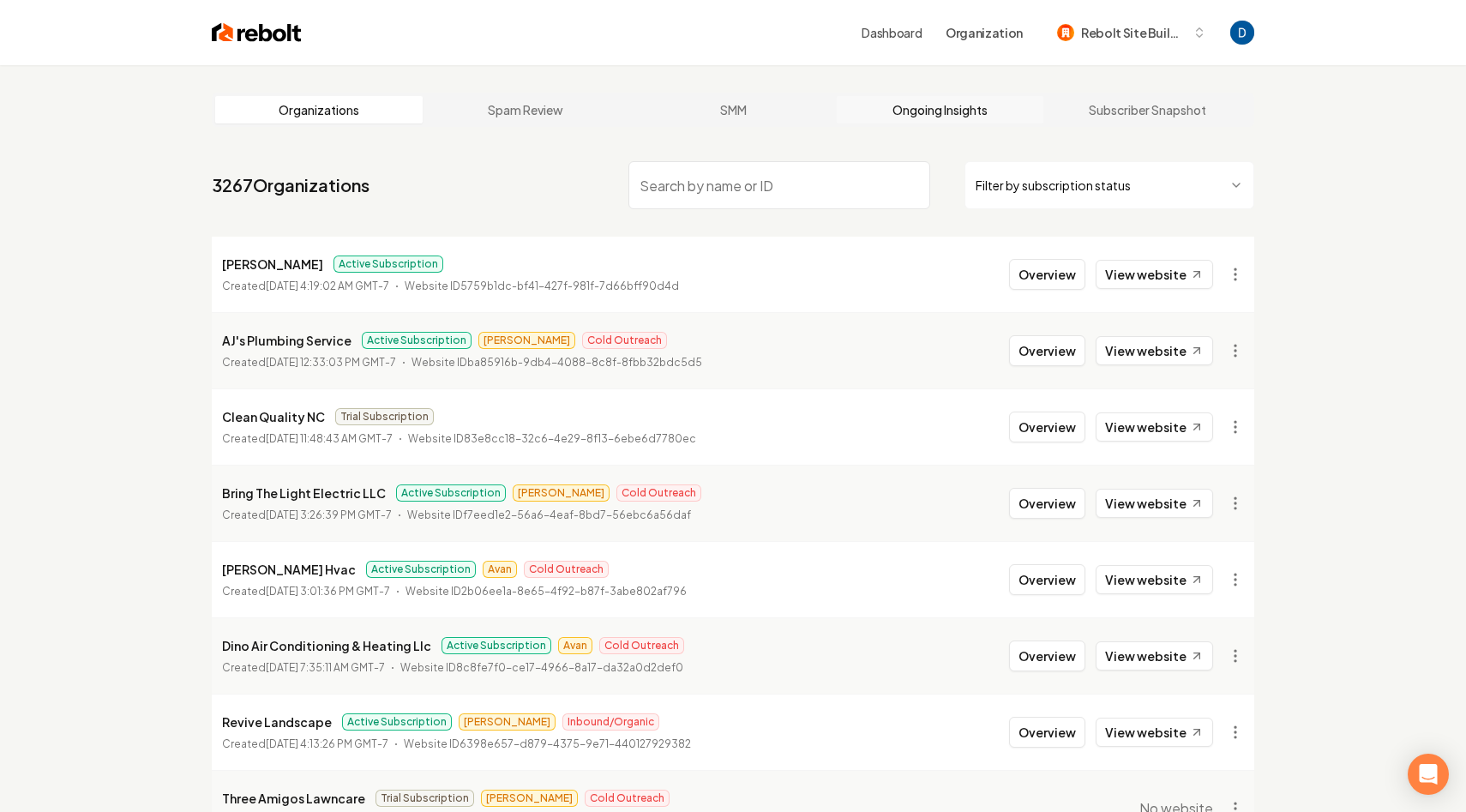
click at [941, 110] on link "Ongoing Insights" at bounding box center [941, 109] width 208 height 28
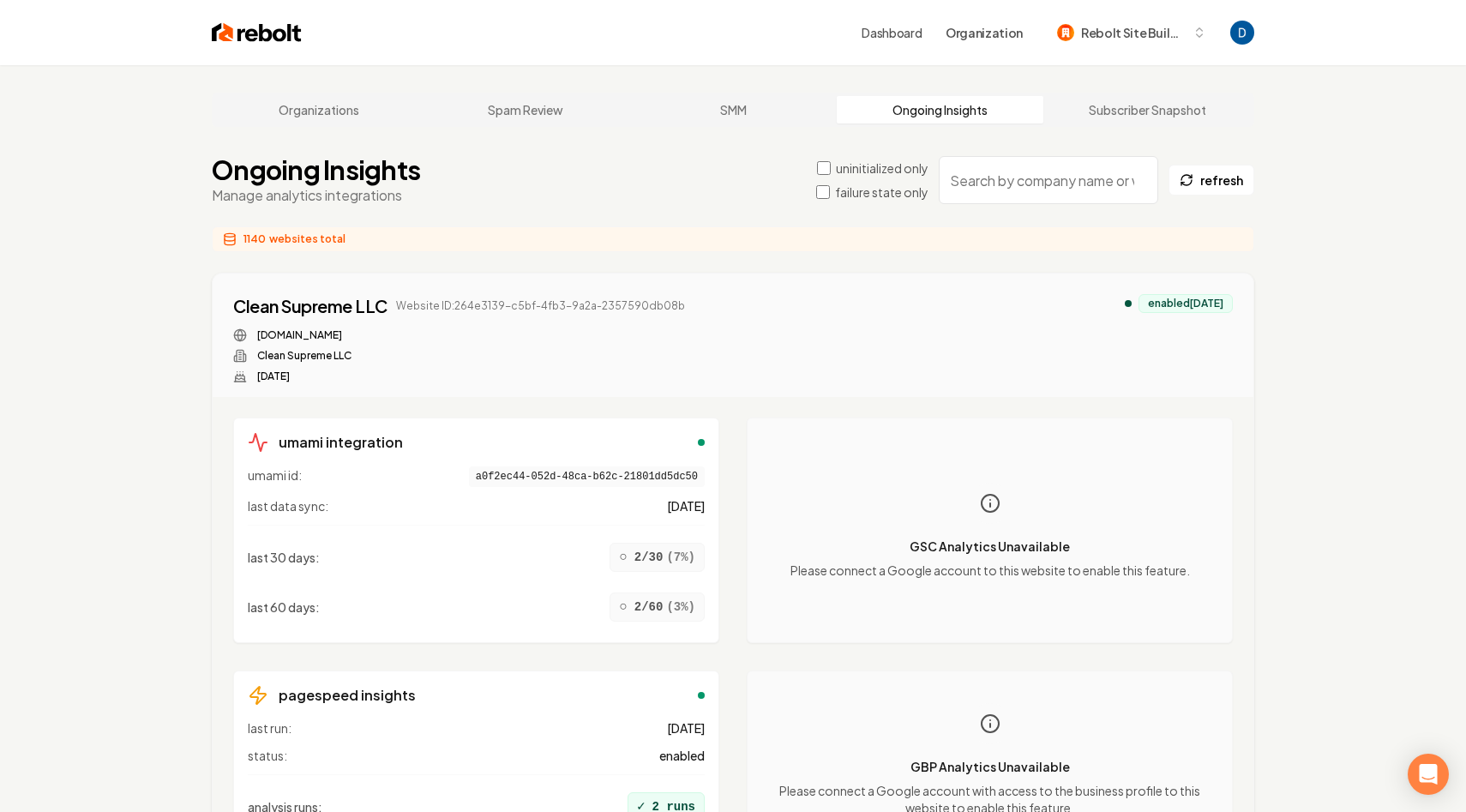
click at [1015, 185] on input "search" at bounding box center [1048, 180] width 220 height 48
paste input "Champion Outdoor Solutions"
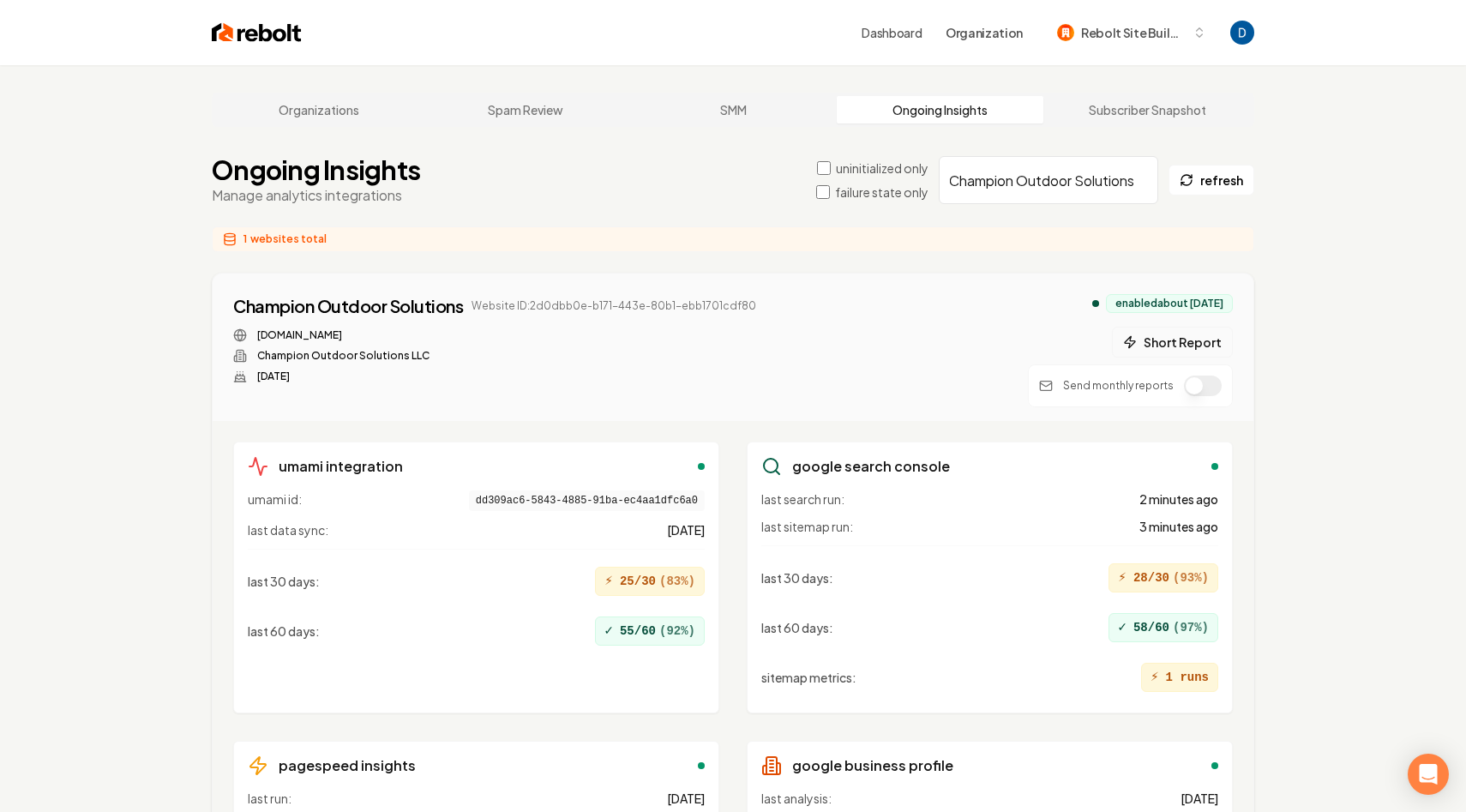
type input "Champion Outdoor Solutions"
click at [1175, 338] on button "Short Report" at bounding box center [1172, 342] width 121 height 30
click at [787, 311] on button "1 report" at bounding box center [794, 307] width 64 height 21
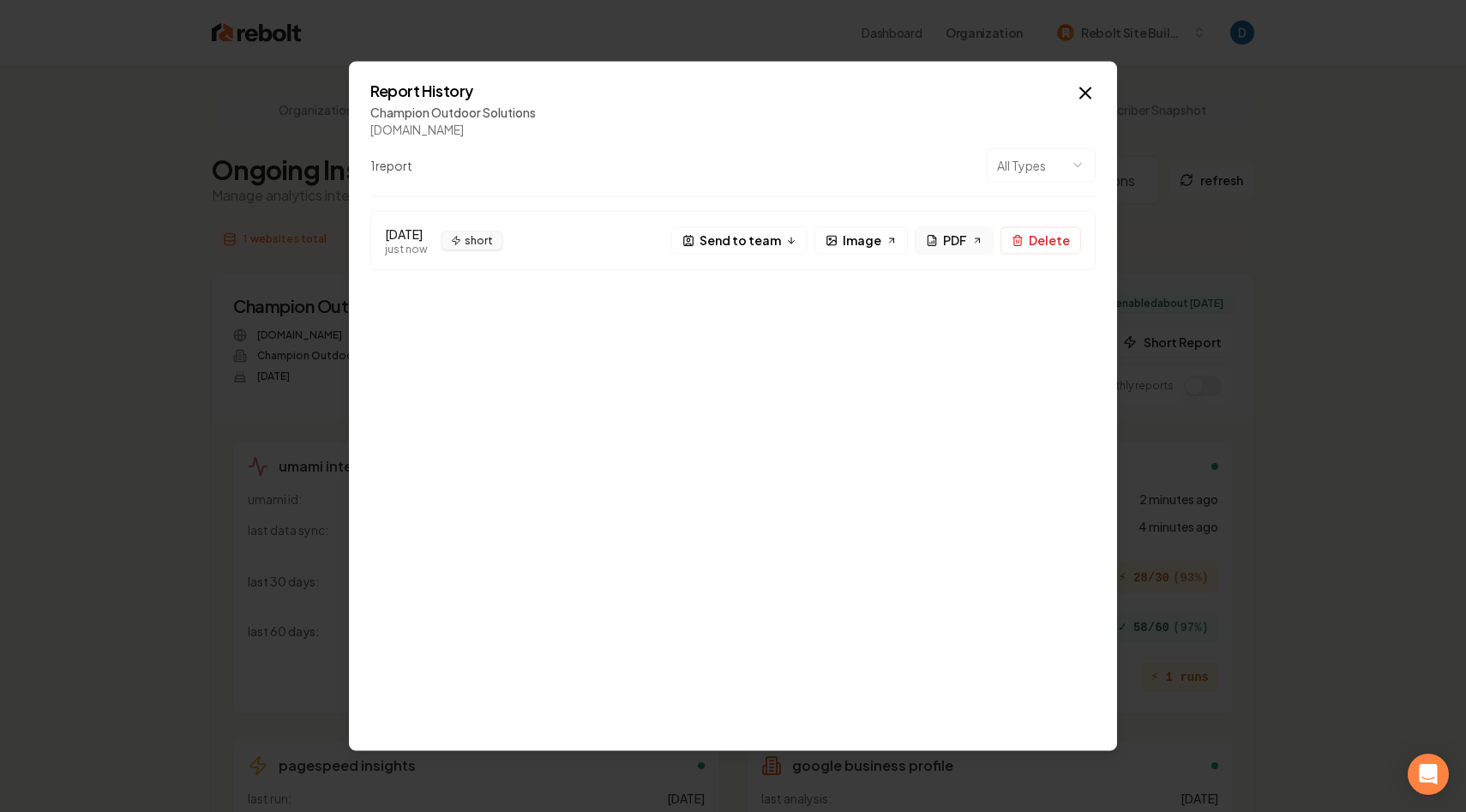
click at [942, 236] on link "PDF" at bounding box center [954, 240] width 79 height 28
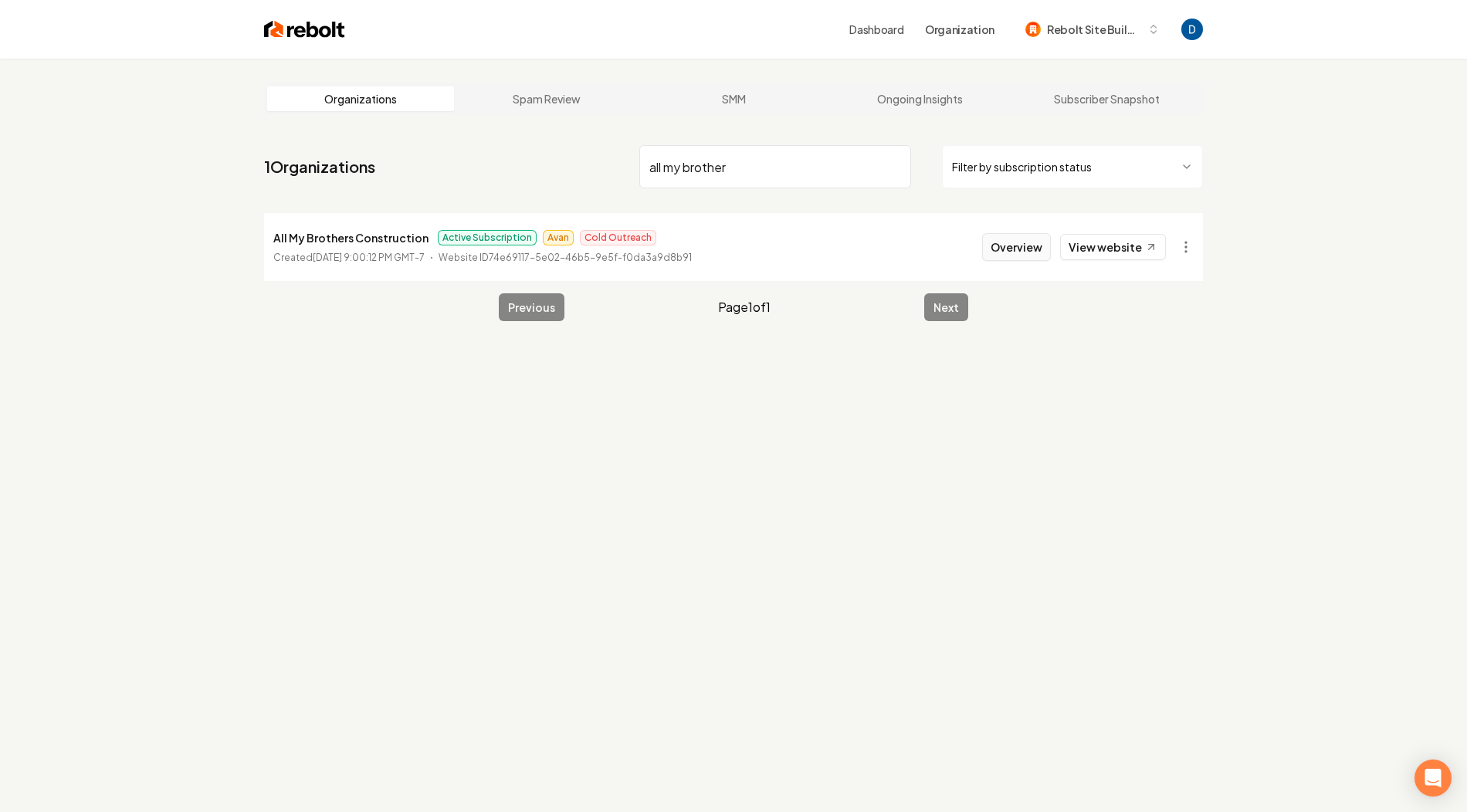
type input "all my brother"
click at [1026, 260] on button "Overview" at bounding box center [1016, 247] width 69 height 27
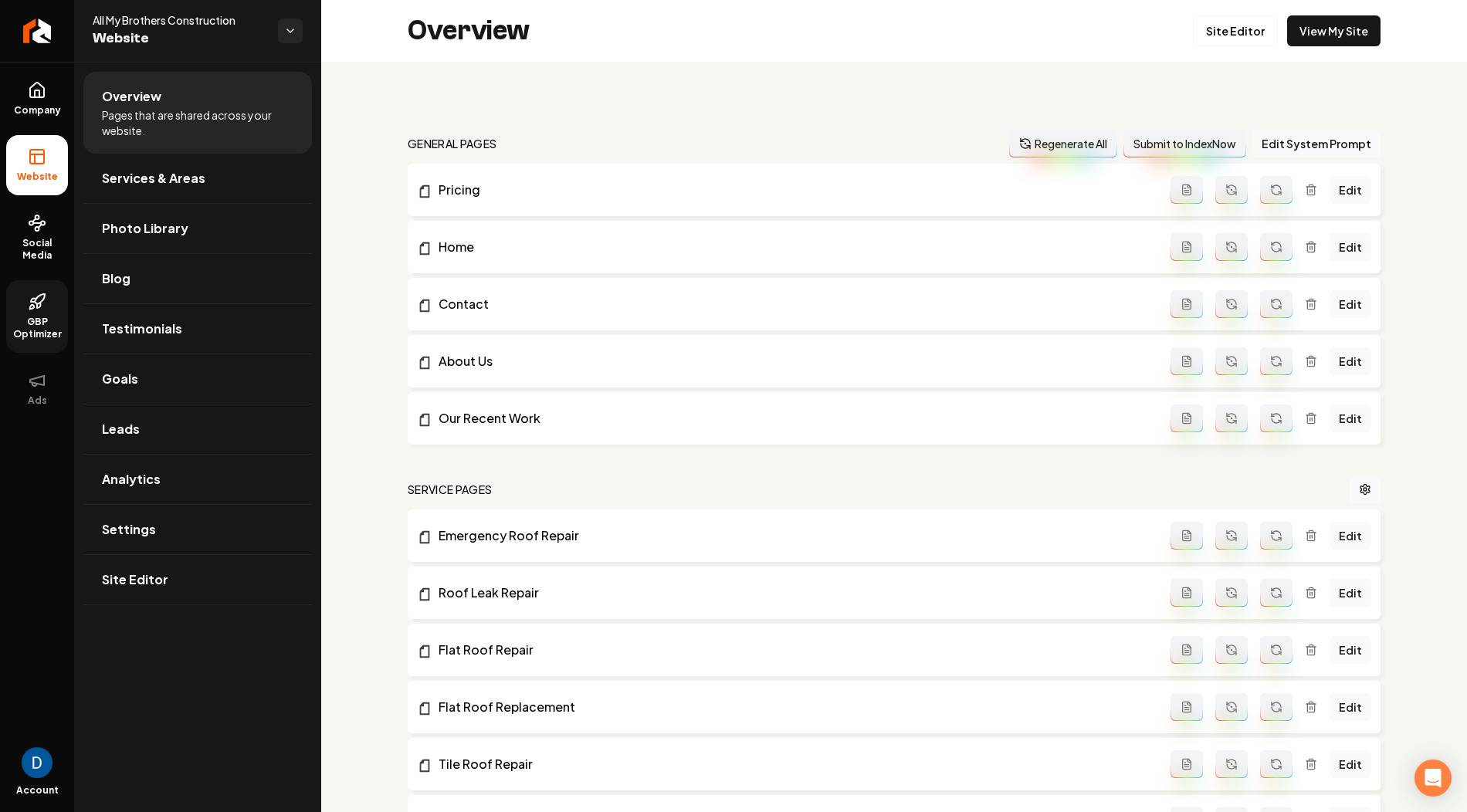
click at [43, 311] on link "GBP Optimizer" at bounding box center [37, 316] width 62 height 73
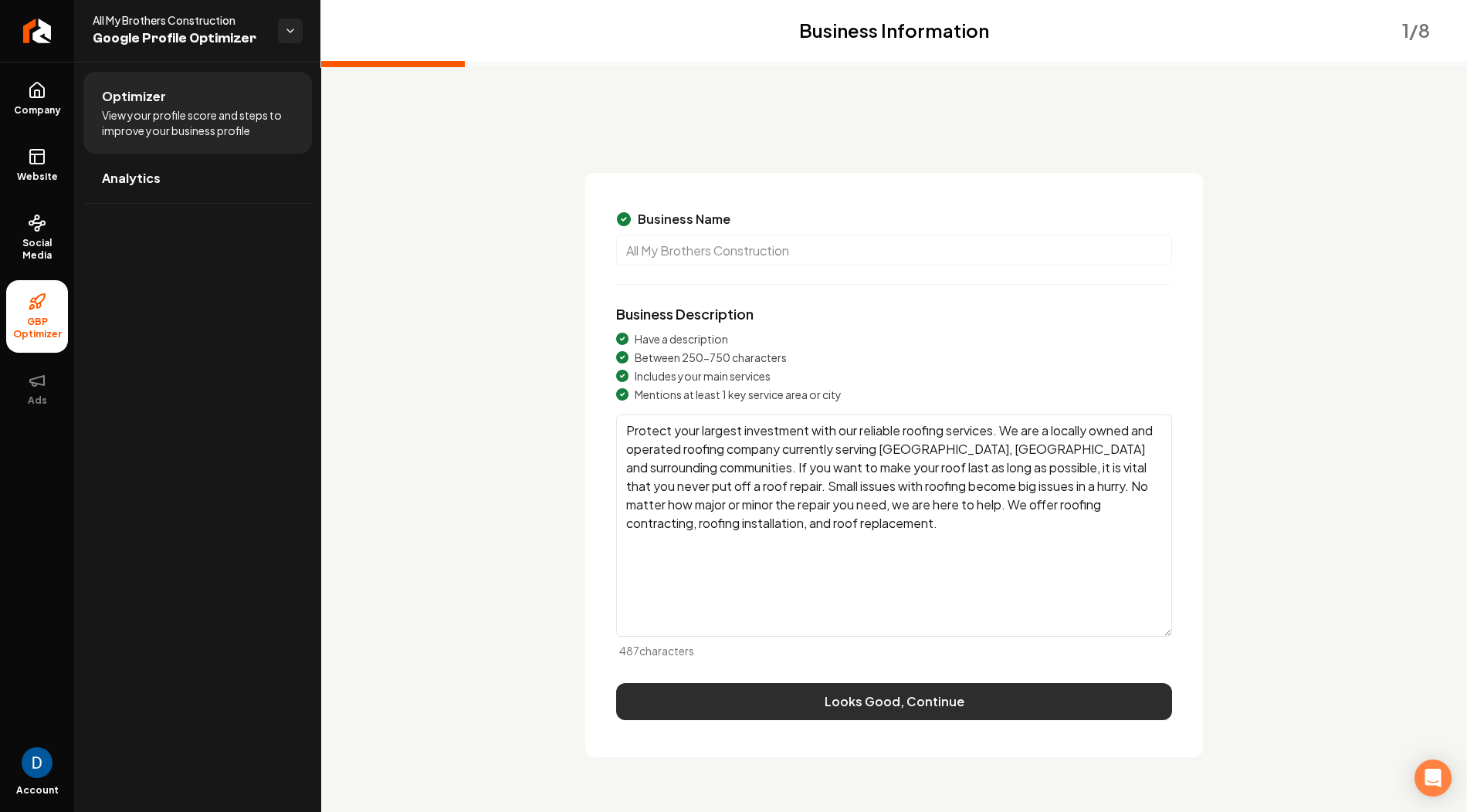
click at [786, 696] on button "Looks Good, Continue" at bounding box center [894, 701] width 556 height 37
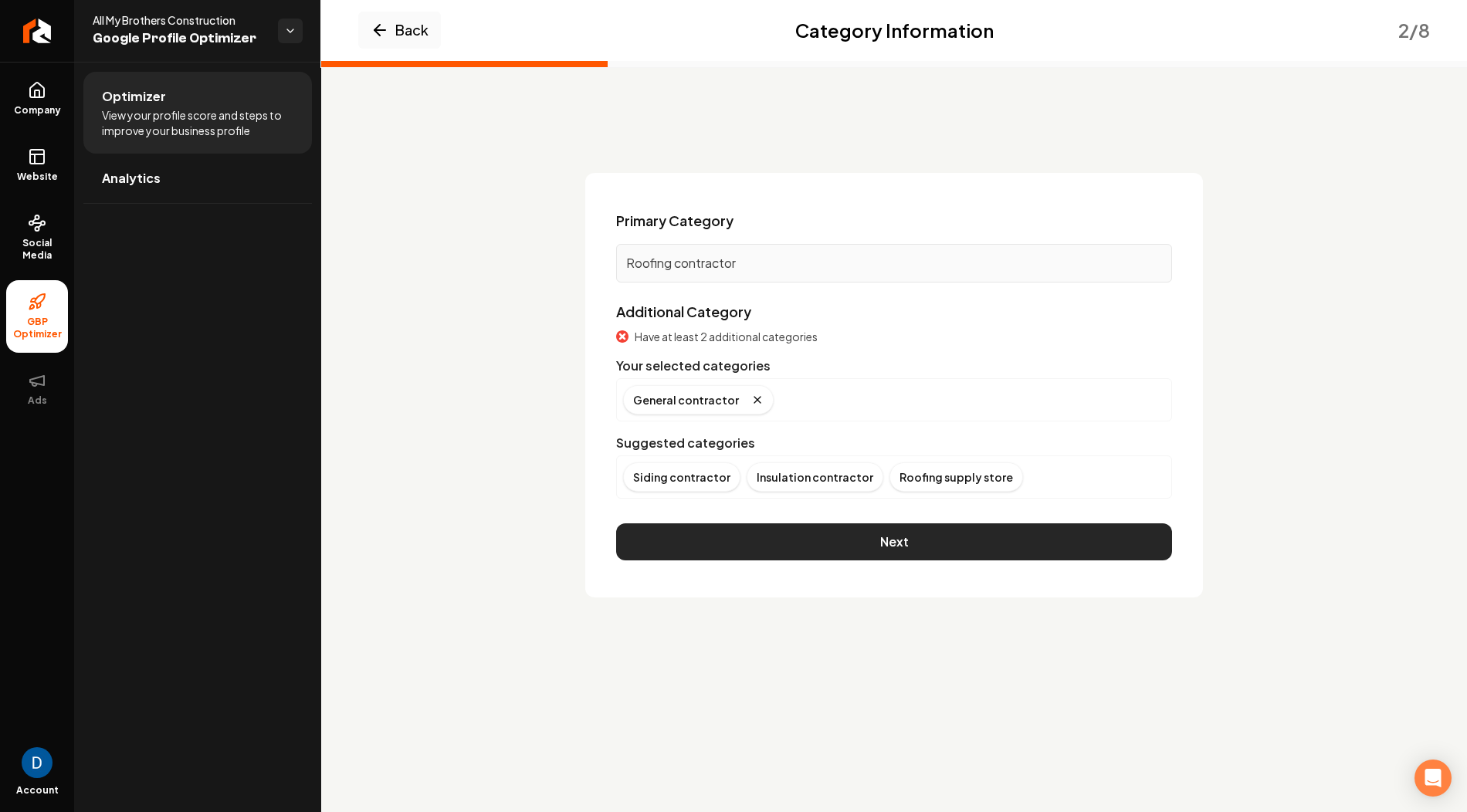
click at [881, 530] on button "Next" at bounding box center [894, 542] width 556 height 37
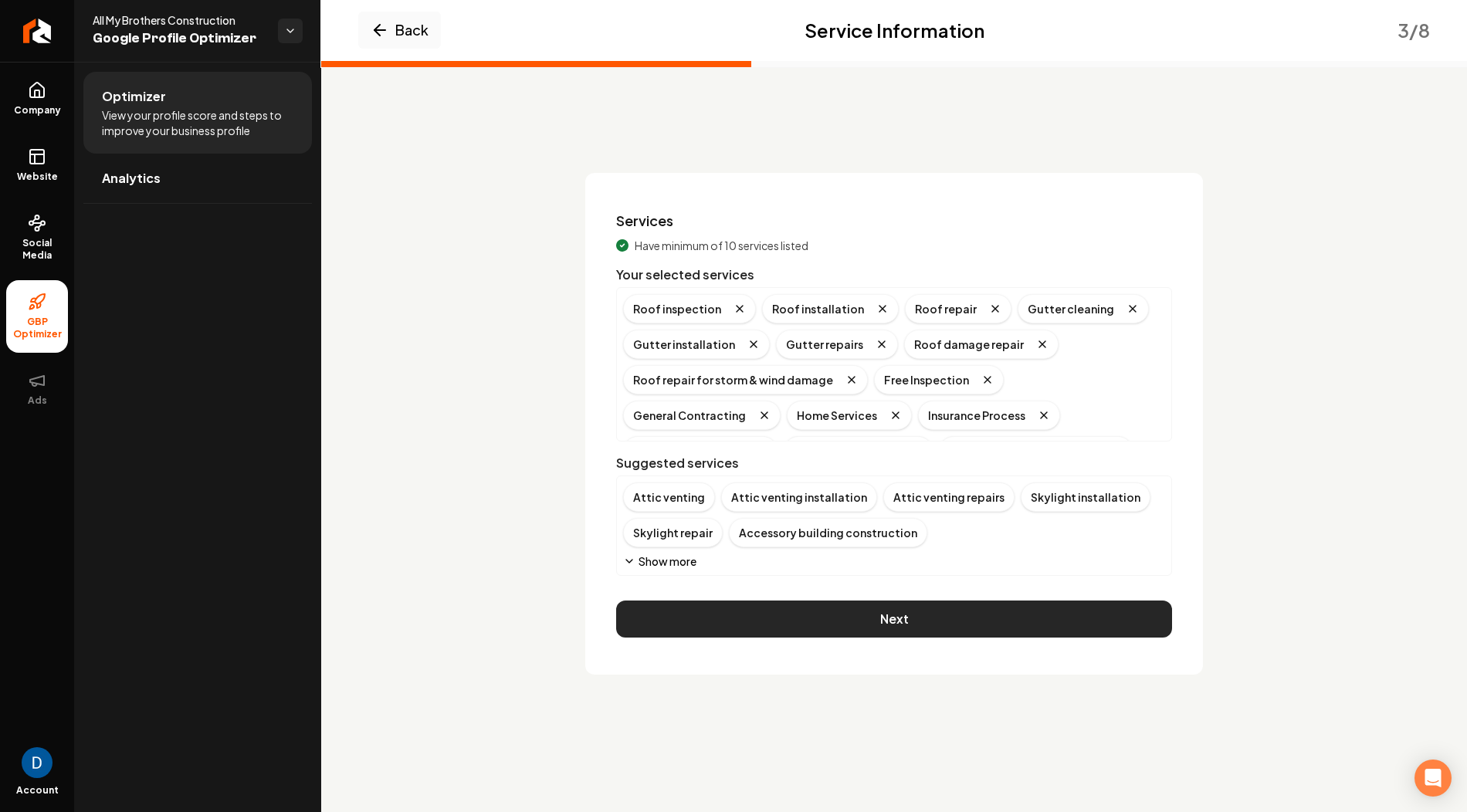
click at [865, 615] on button "Next" at bounding box center [894, 619] width 556 height 37
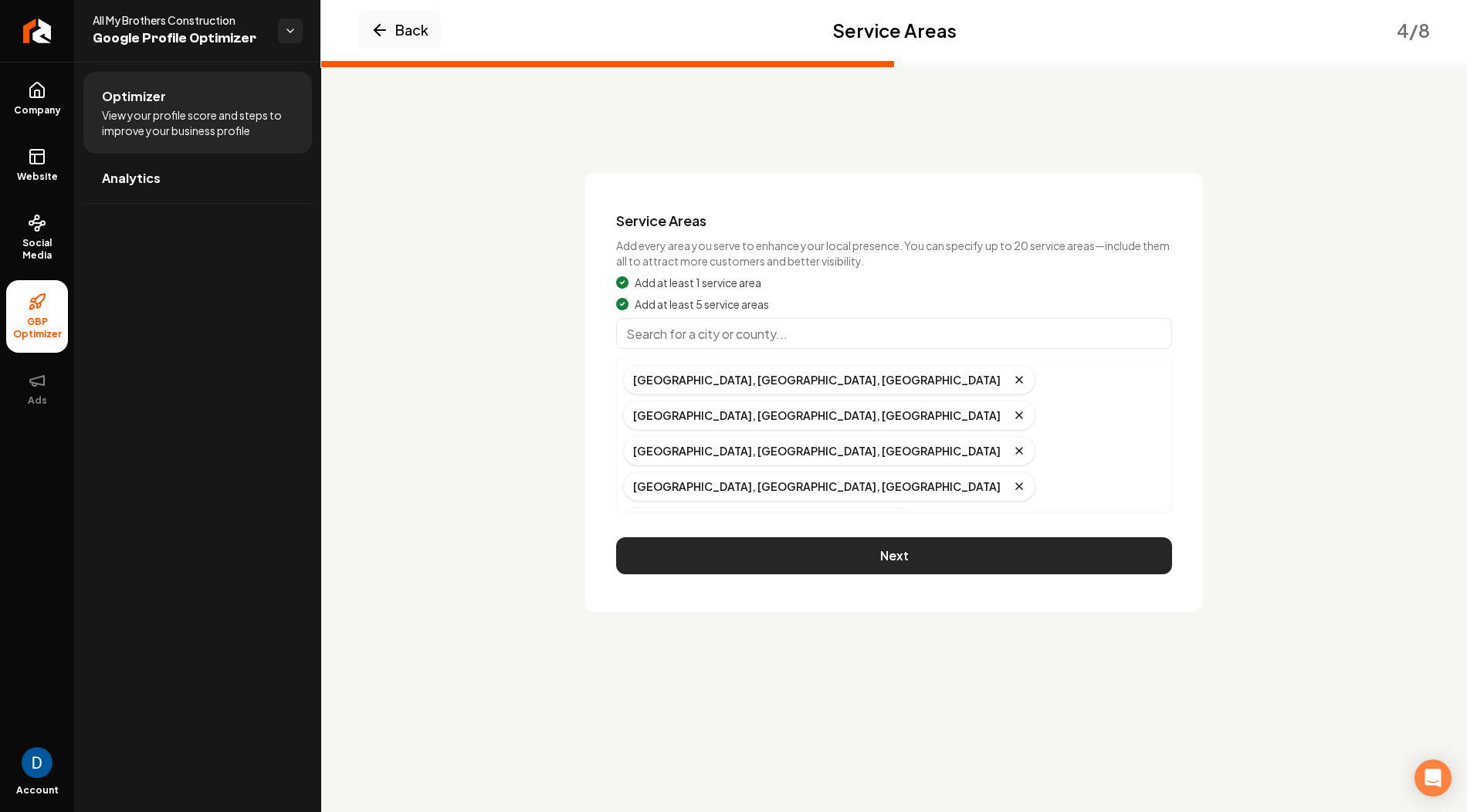
click at [905, 538] on button "Next" at bounding box center [894, 556] width 556 height 37
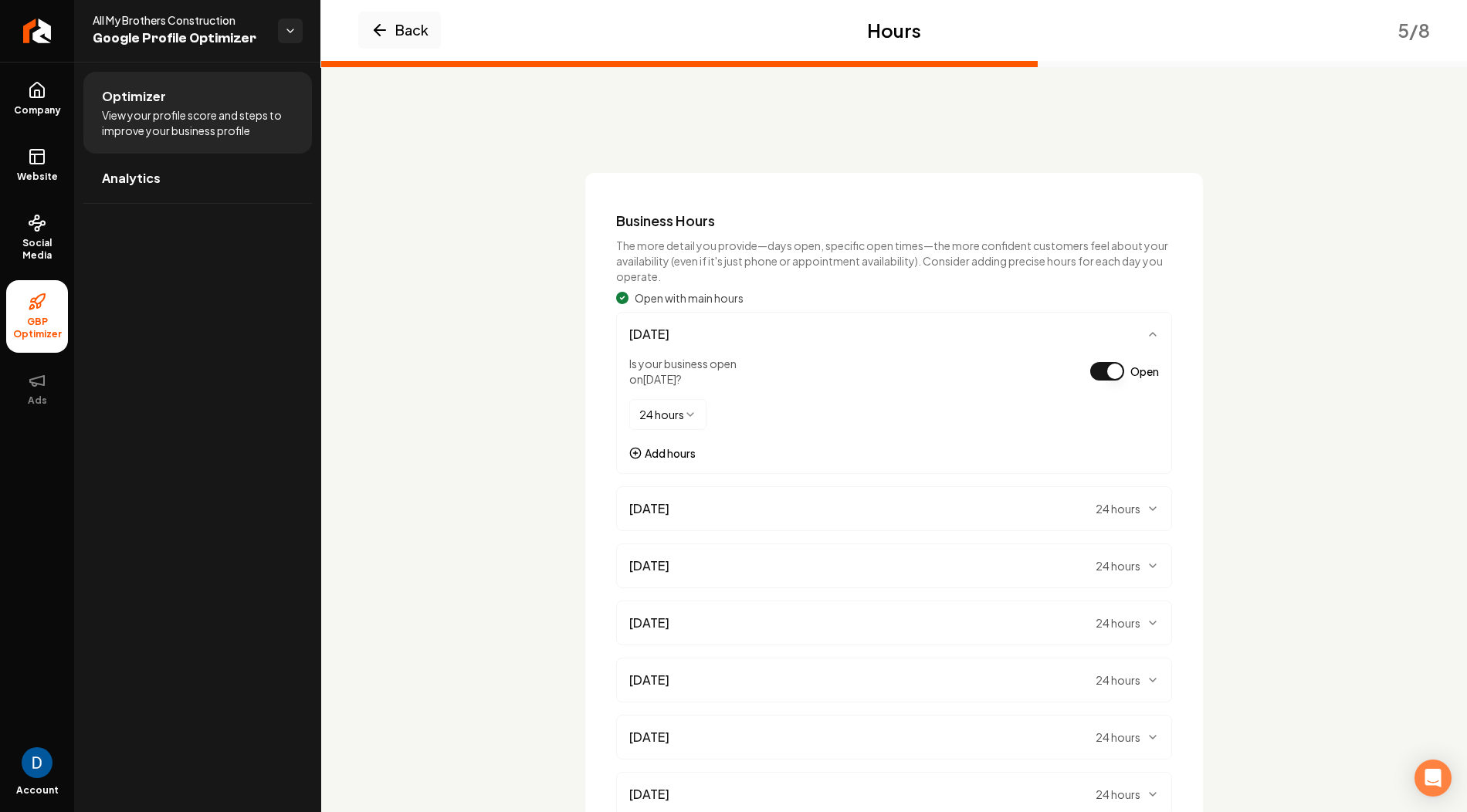
scroll to position [135, 0]
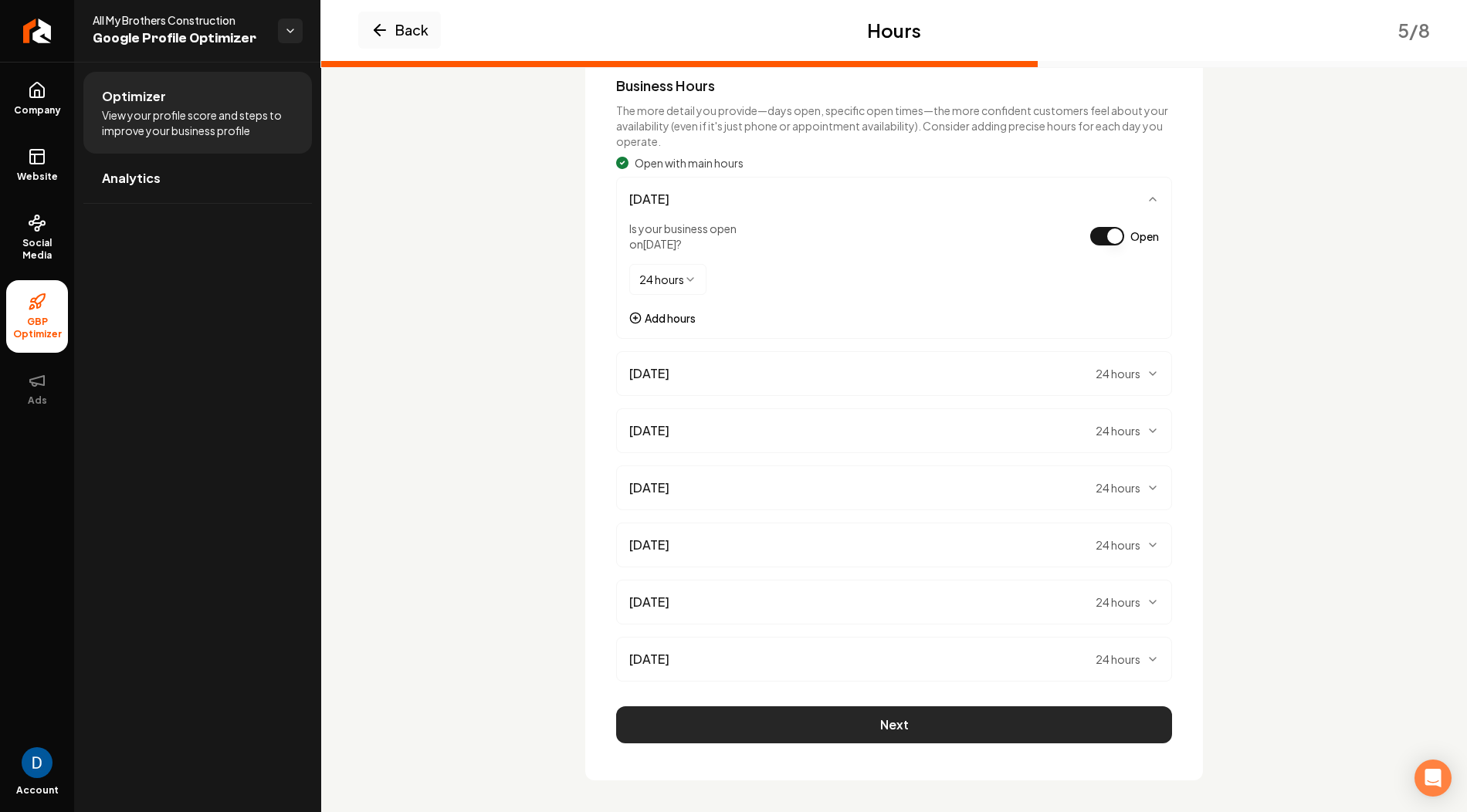
click at [722, 713] on button "Next" at bounding box center [894, 725] width 556 height 37
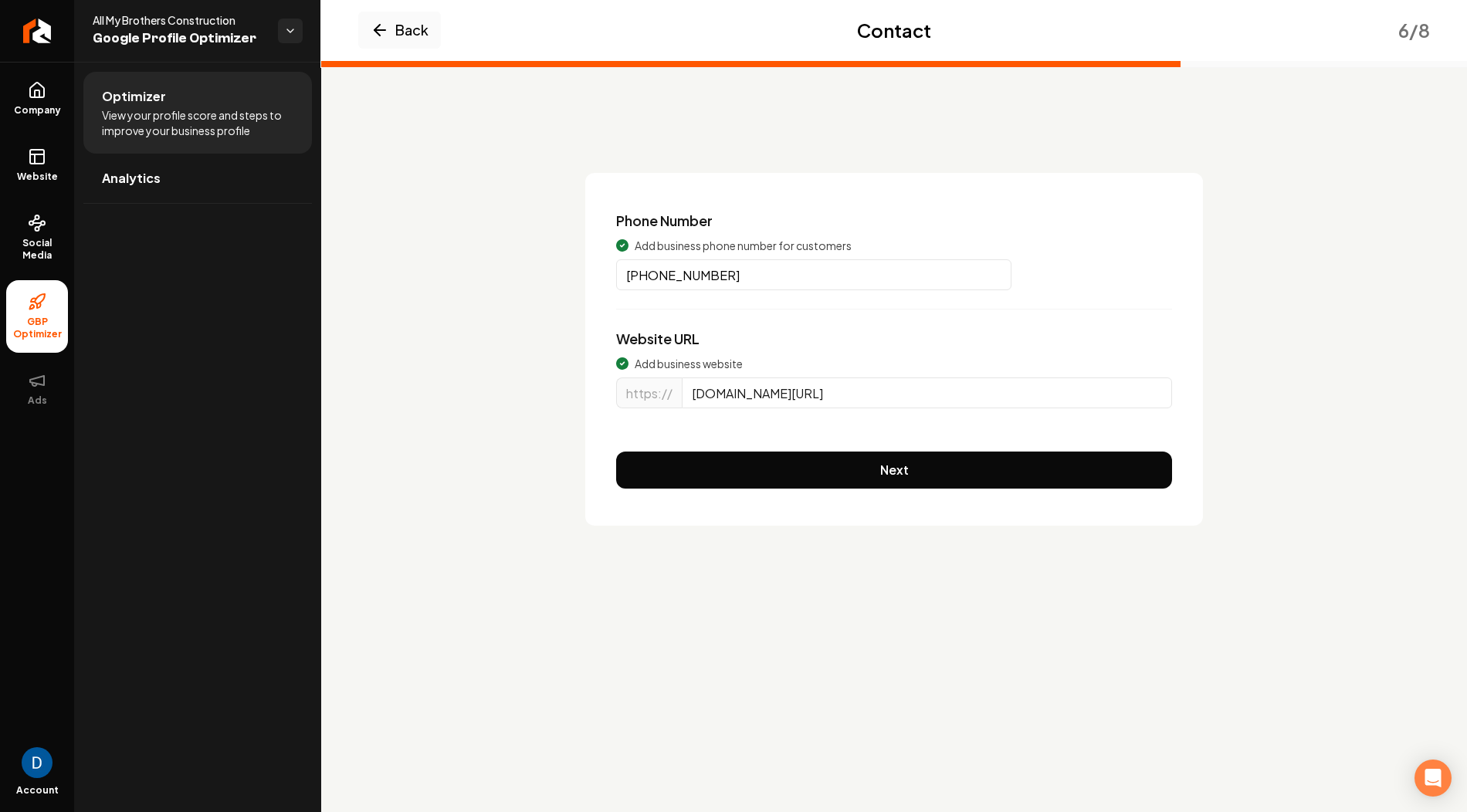
scroll to position [0, 0]
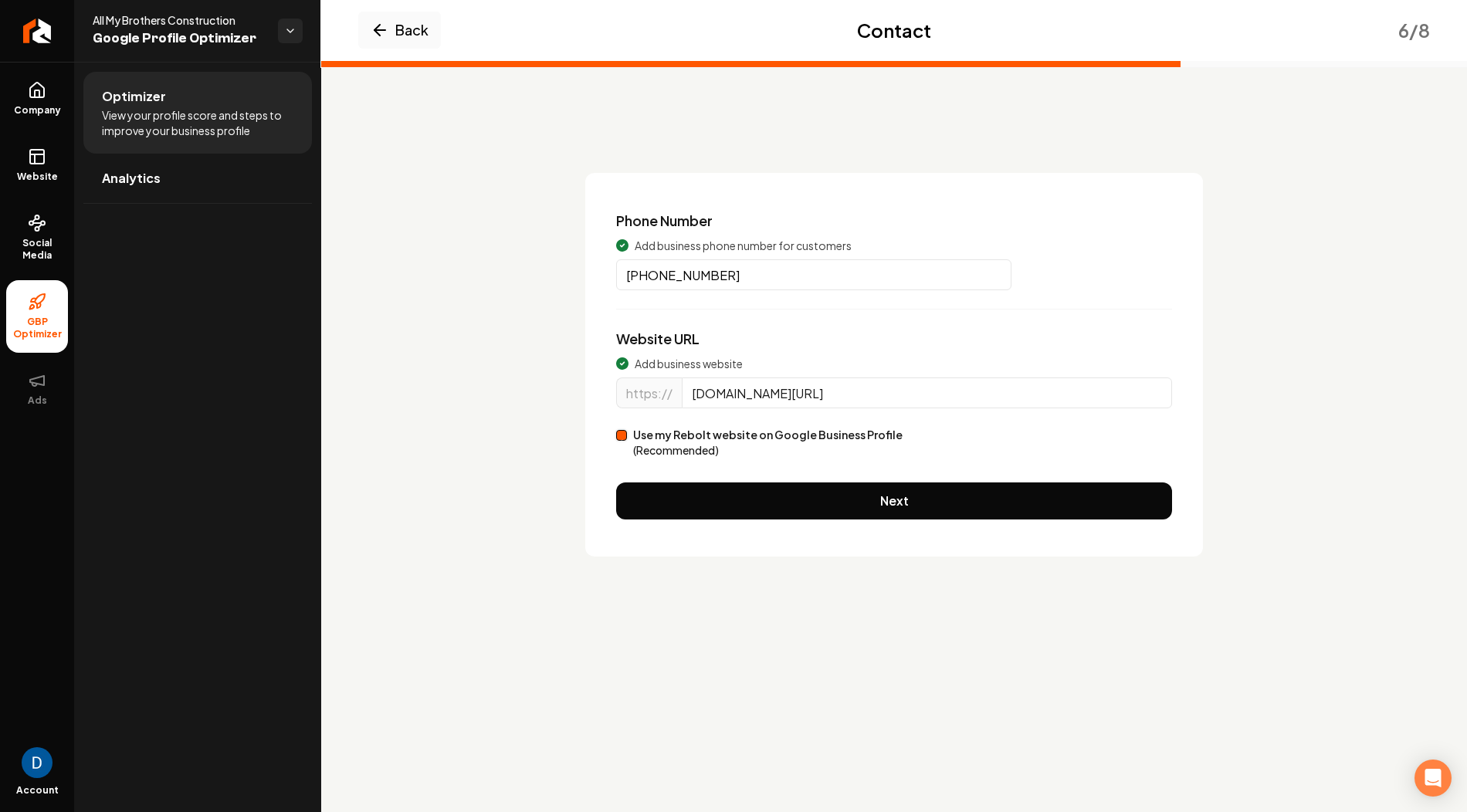
drag, startPoint x: 724, startPoint y: 396, endPoint x: 966, endPoint y: 388, distance: 242.1
click at [966, 388] on input "www.allmybrothersconstruction.com/" at bounding box center [927, 393] width 490 height 31
paste input "roofing"
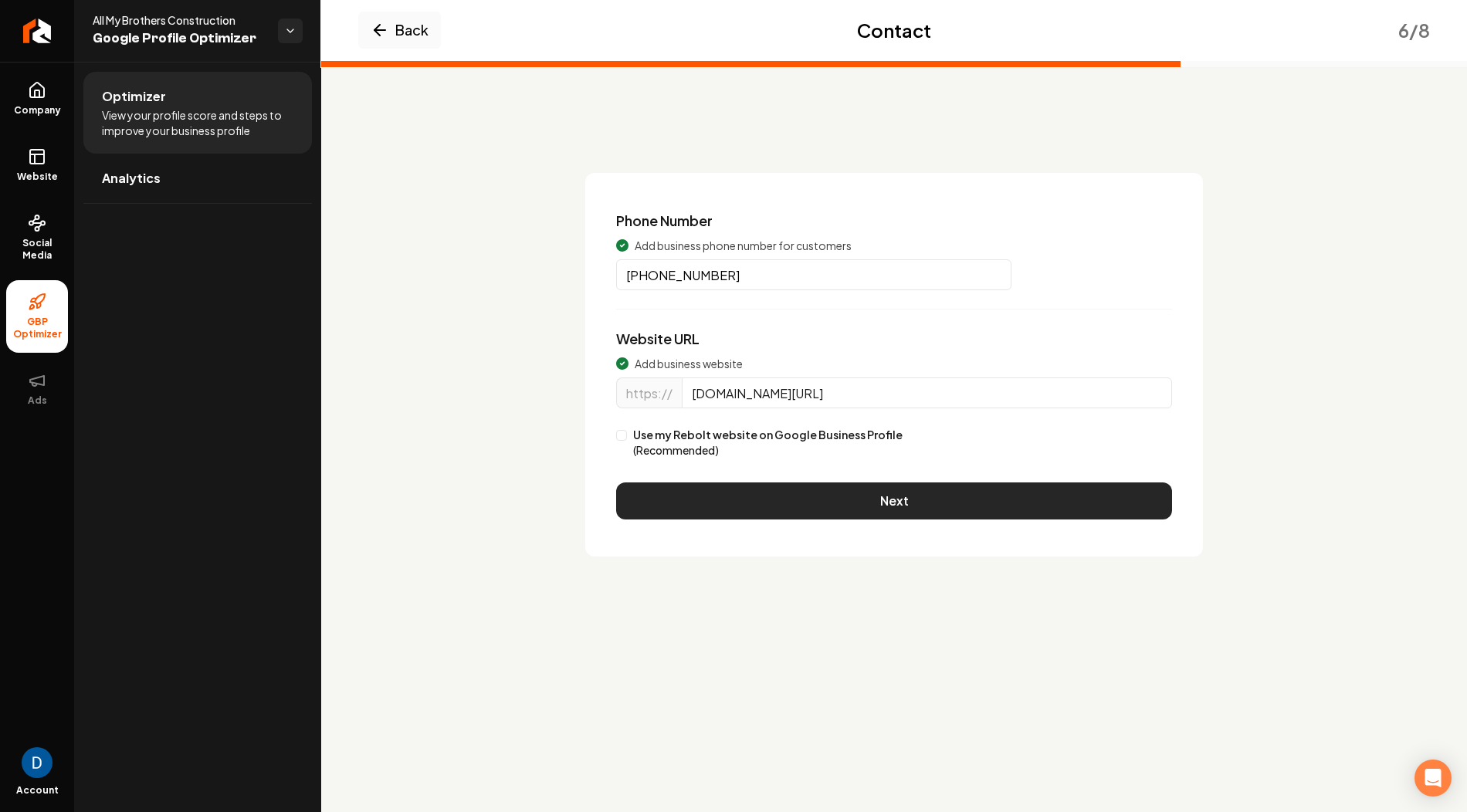
type input "www.allmybrothersroofing.com/"
click at [852, 498] on button "Next" at bounding box center [894, 501] width 556 height 37
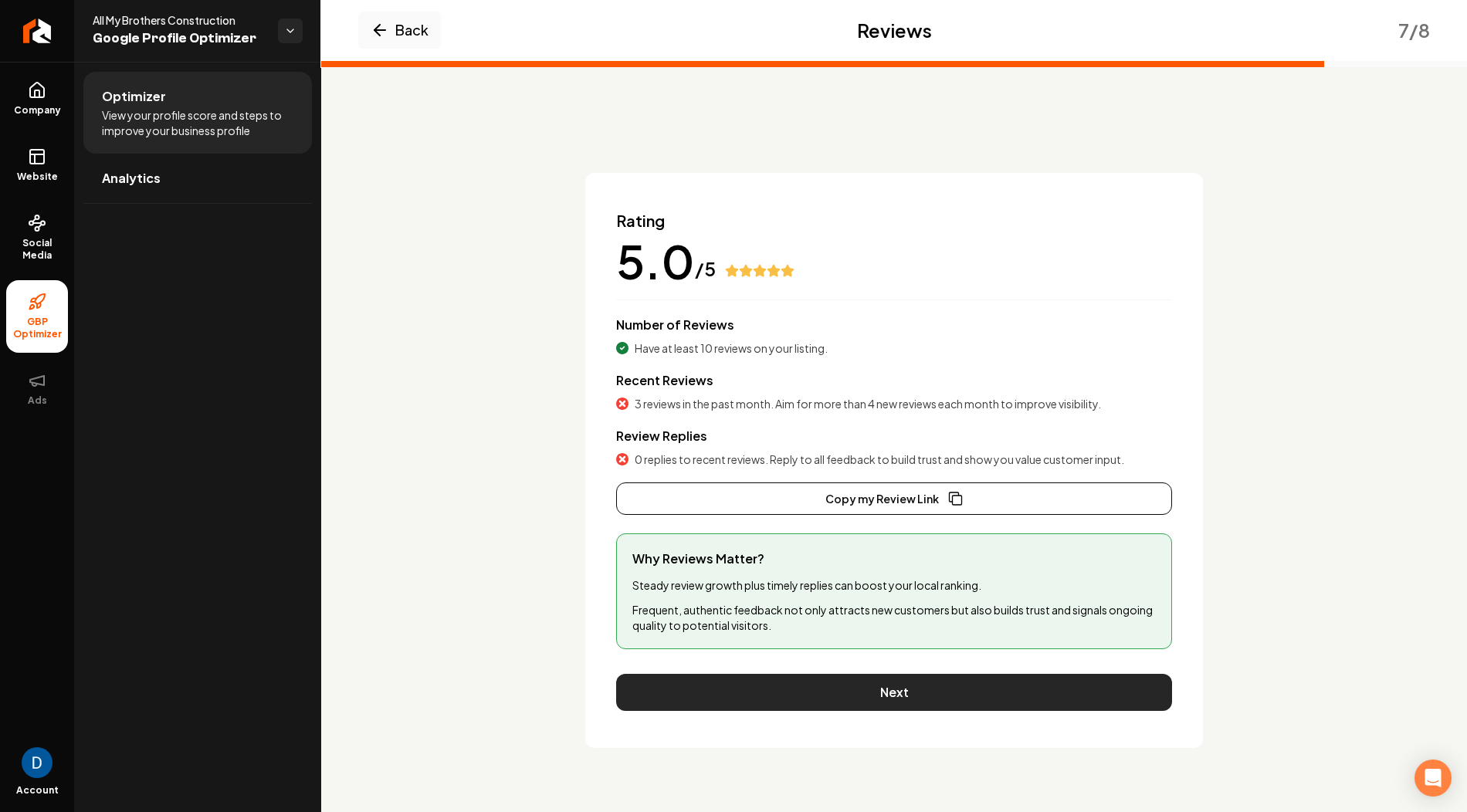
click at [810, 686] on button "Next" at bounding box center [894, 692] width 556 height 37
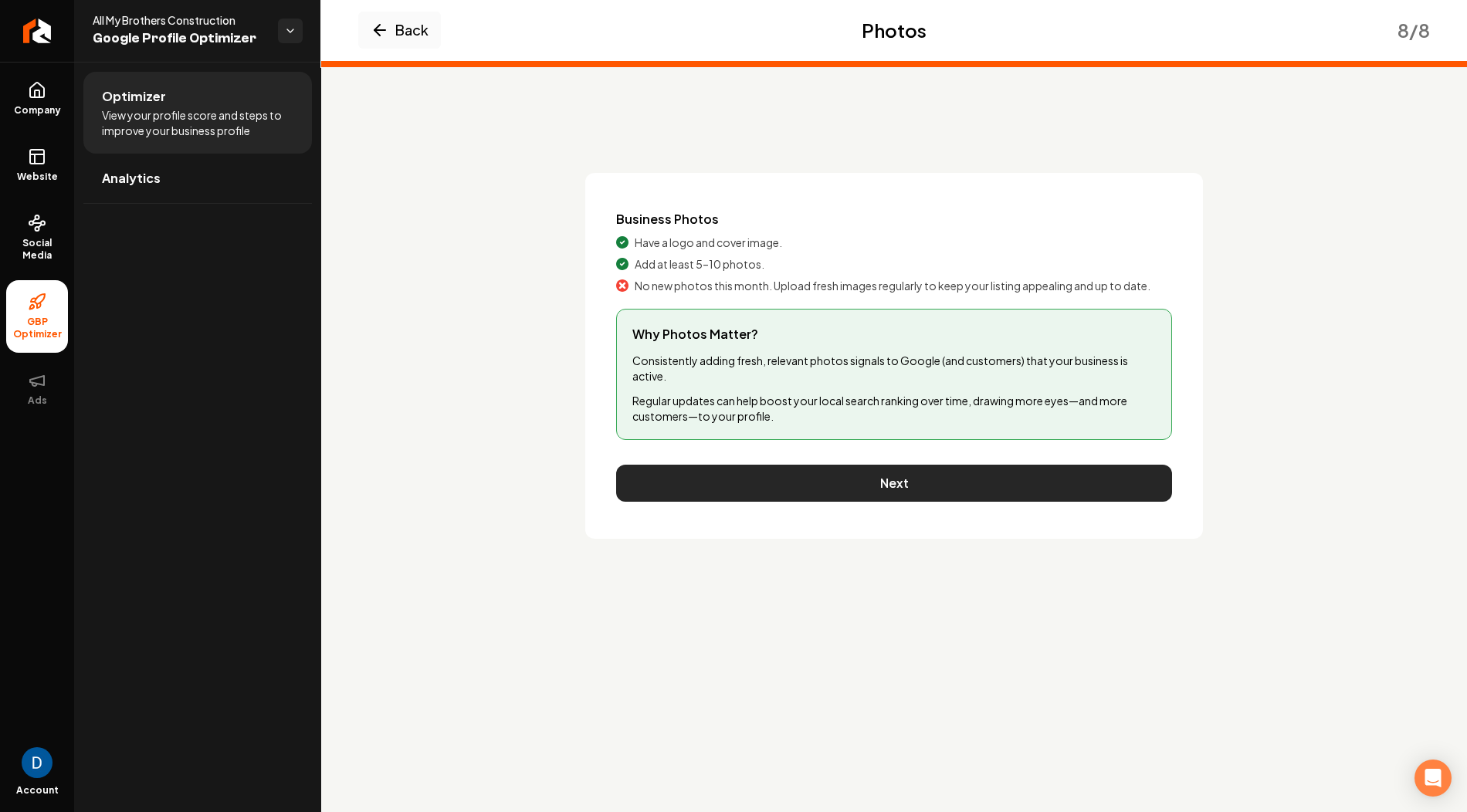
click at [877, 481] on button "Next" at bounding box center [894, 483] width 556 height 37
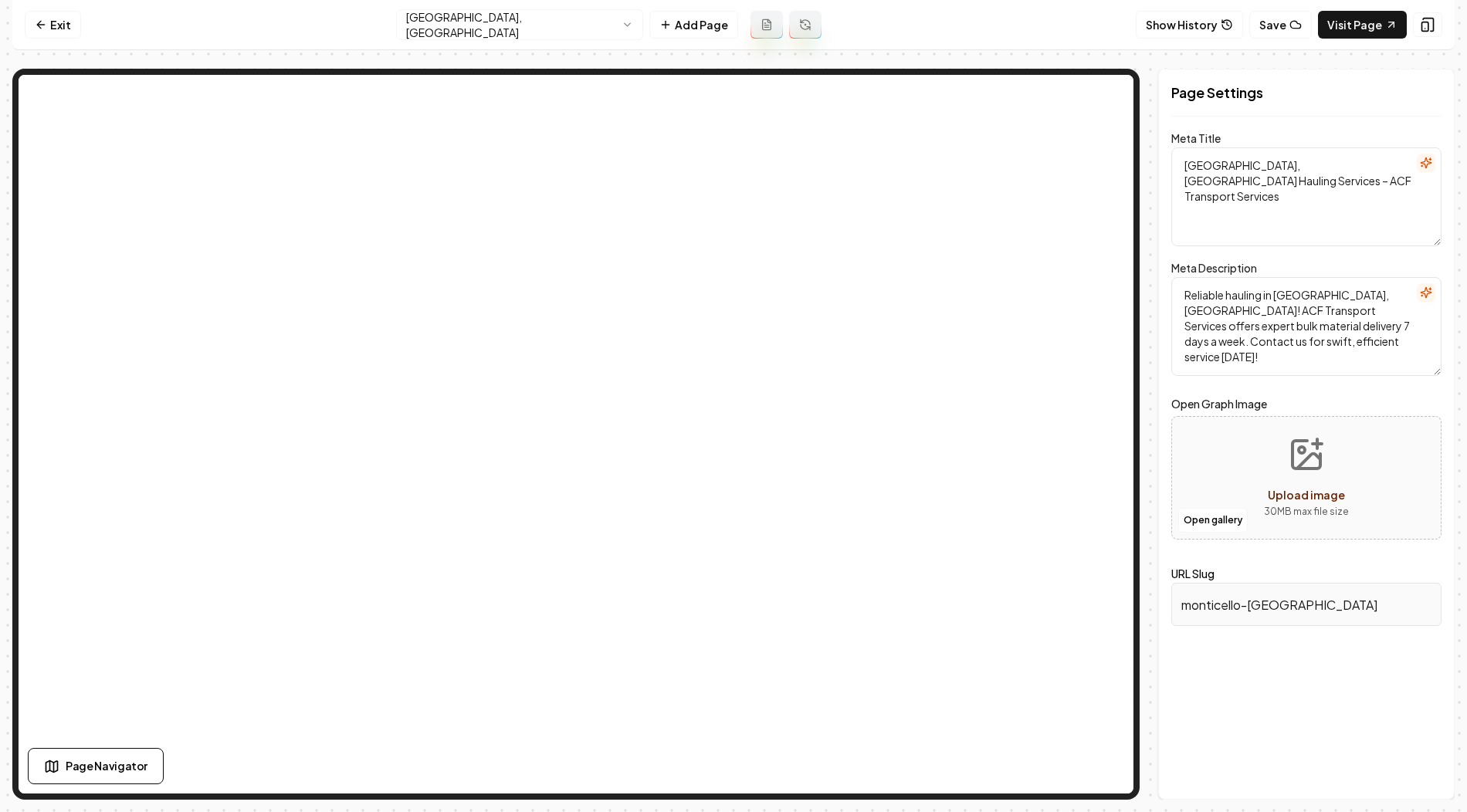
click at [528, 15] on html "Computer Required This feature is only available on a computer. Please switch t…" at bounding box center [733, 406] width 1467 height 812
click at [1227, 298] on textarea "Reliable hauling services in Buffalo, MN, by ACF Transport Services. Family-own…" at bounding box center [1306, 326] width 270 height 99
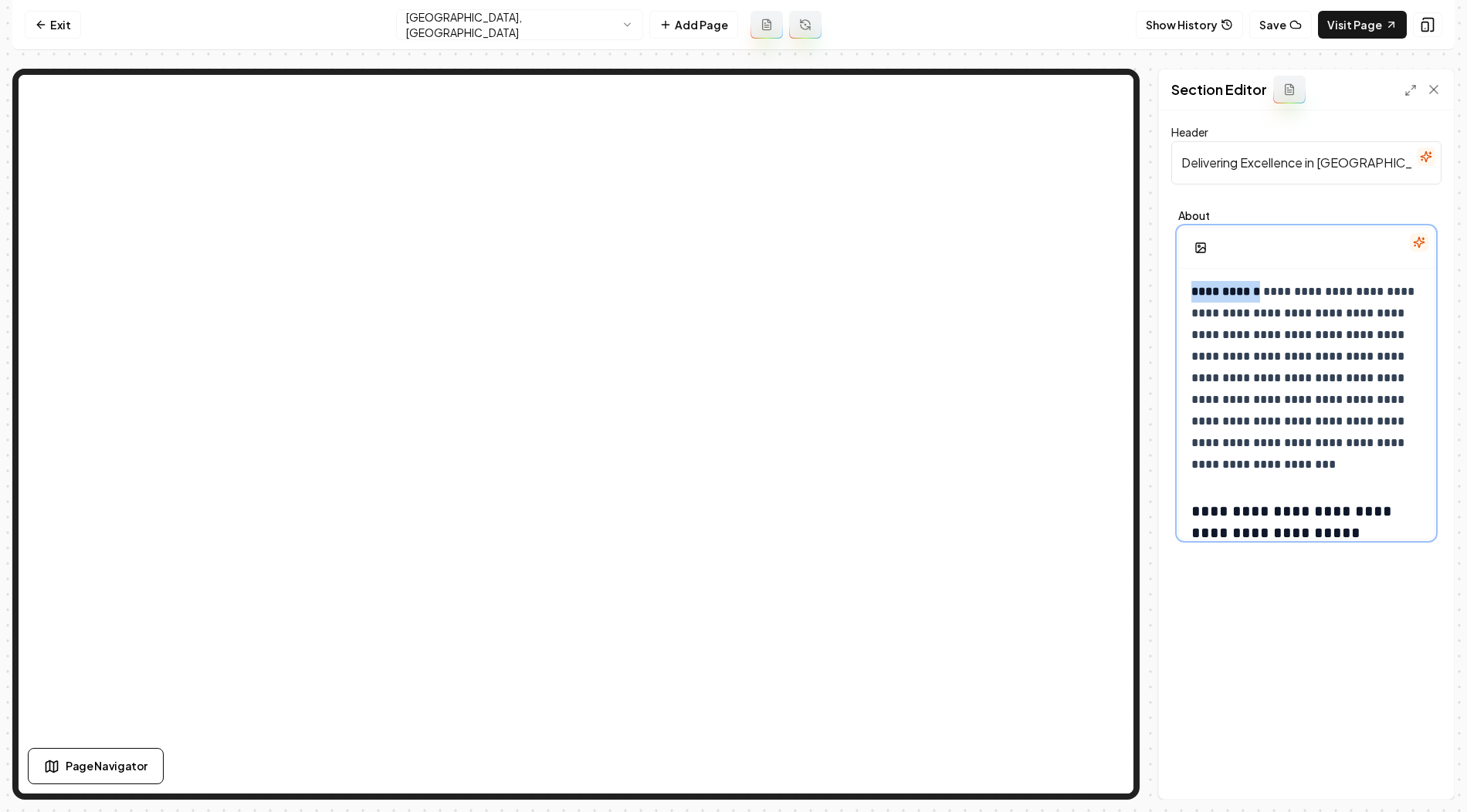
drag, startPoint x: 1190, startPoint y: 292, endPoint x: 1255, endPoint y: 287, distance: 65.2
copy strong "**********"
click at [1250, 169] on input "Delivering Excellence in Buffalo" at bounding box center [1306, 163] width 270 height 43
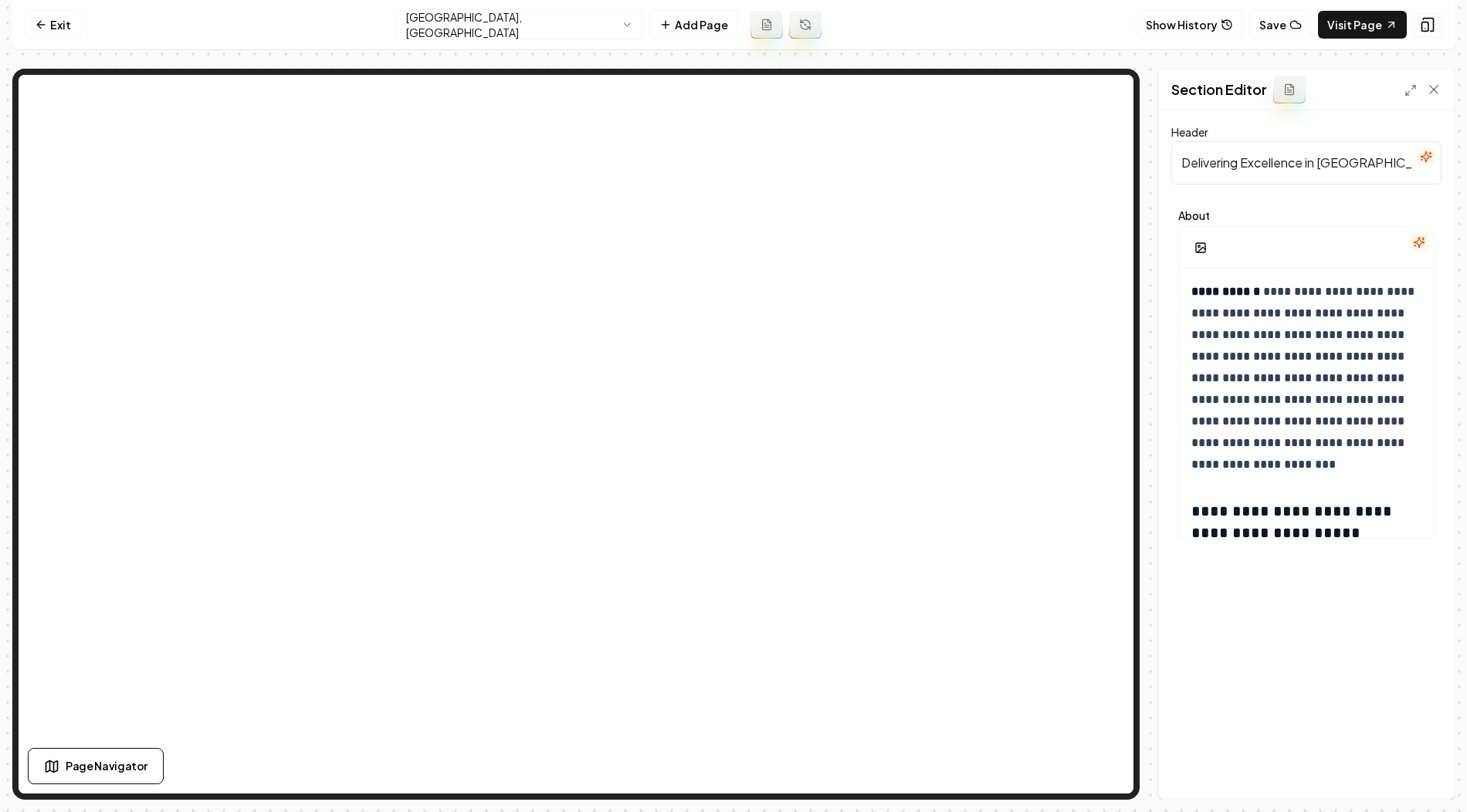
click at [1250, 169] on input "Delivering Excellence in Buffalo" at bounding box center [1306, 163] width 270 height 43
paste input "Material Hauling and Dump Truck Services in Buffalo, MN"
type input "Material Hauling and Dump Truck Services in Buffalo, MN"
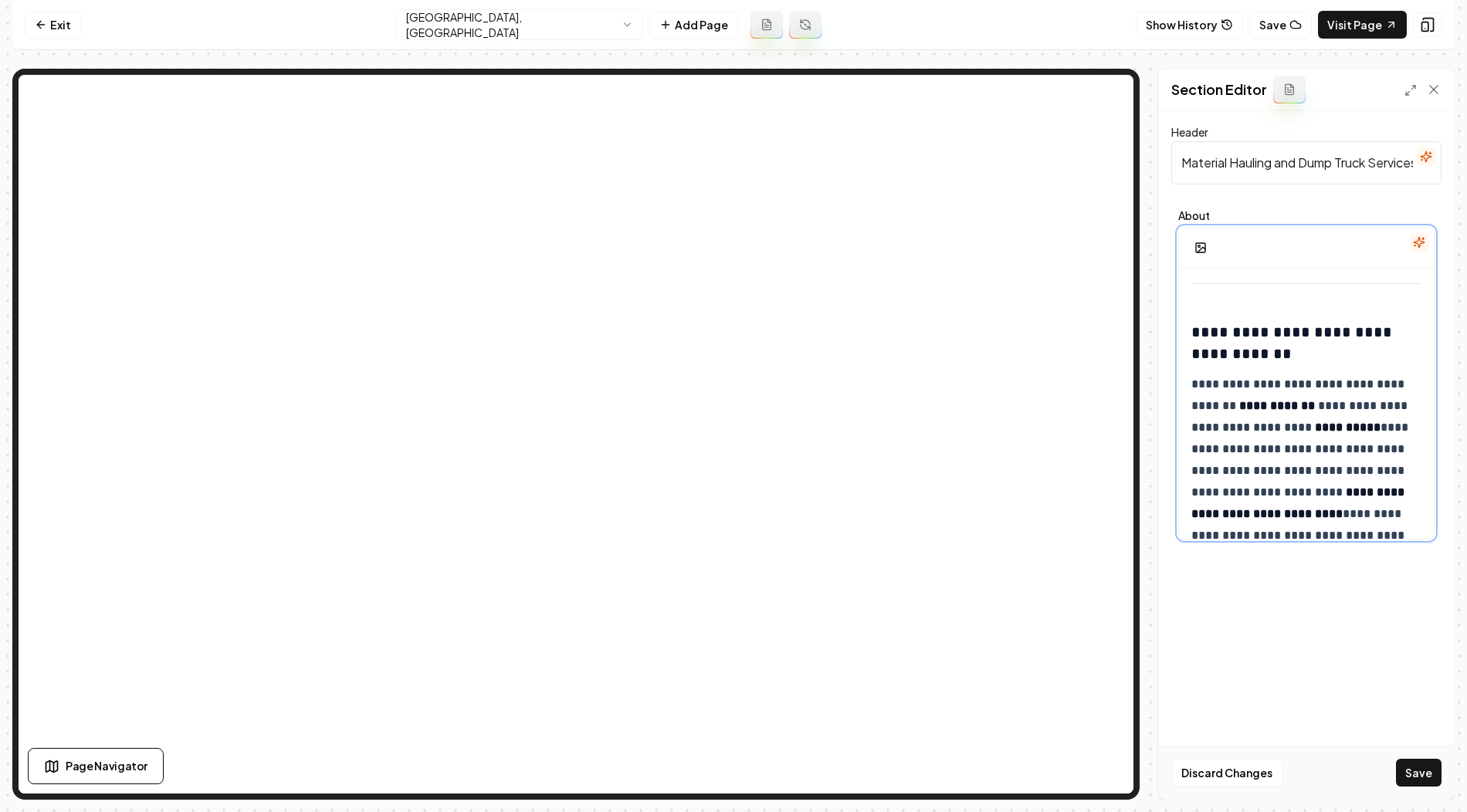
scroll to position [1092, 0]
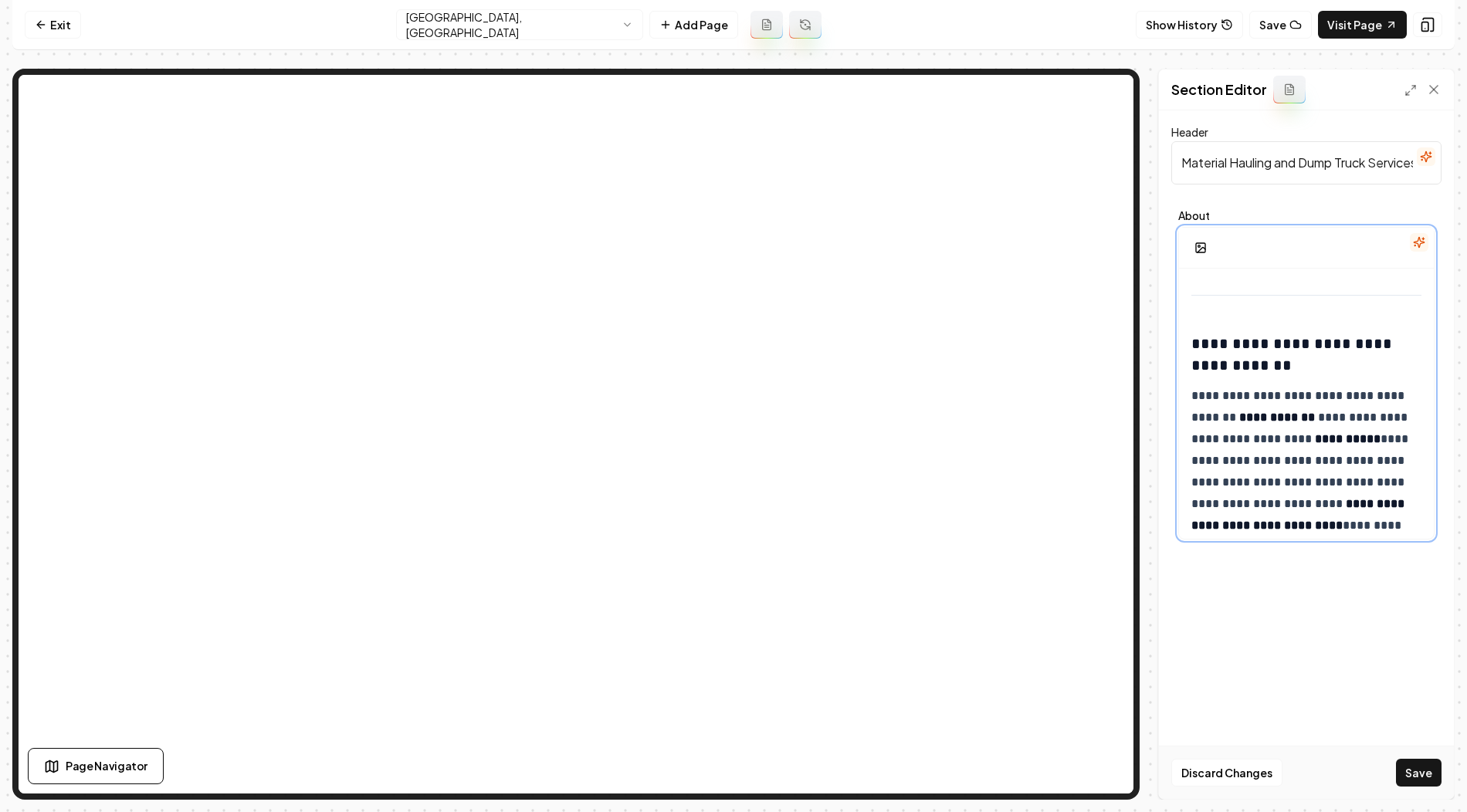
click at [1195, 347] on h3 "**********" at bounding box center [1307, 354] width 232 height 43
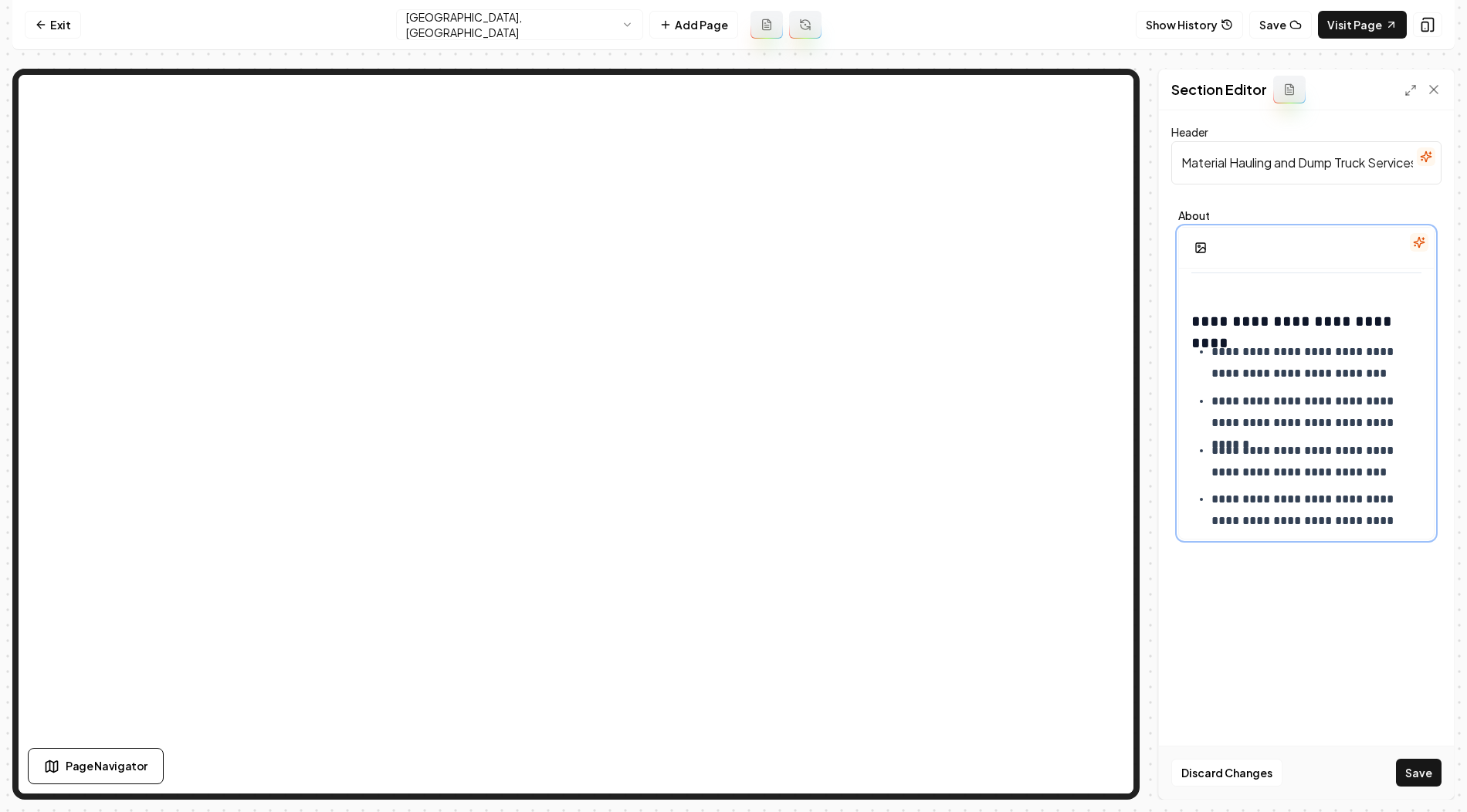
scroll to position [0, 0]
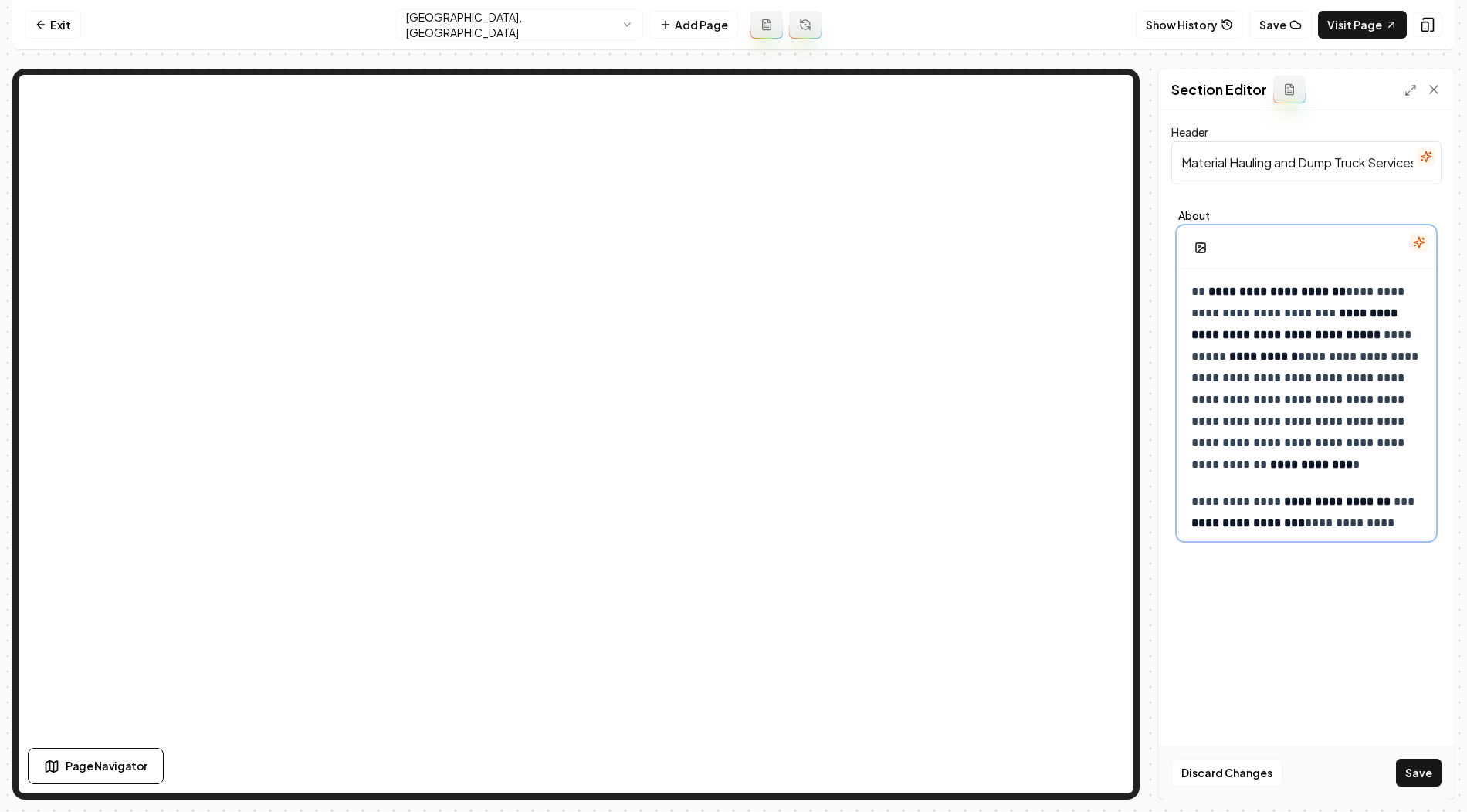
click at [1194, 291] on p "**********" at bounding box center [1307, 378] width 232 height 195
click at [1414, 773] on button "Save" at bounding box center [1418, 773] width 45 height 27
click at [460, 21] on html "**********" at bounding box center [733, 406] width 1467 height 812
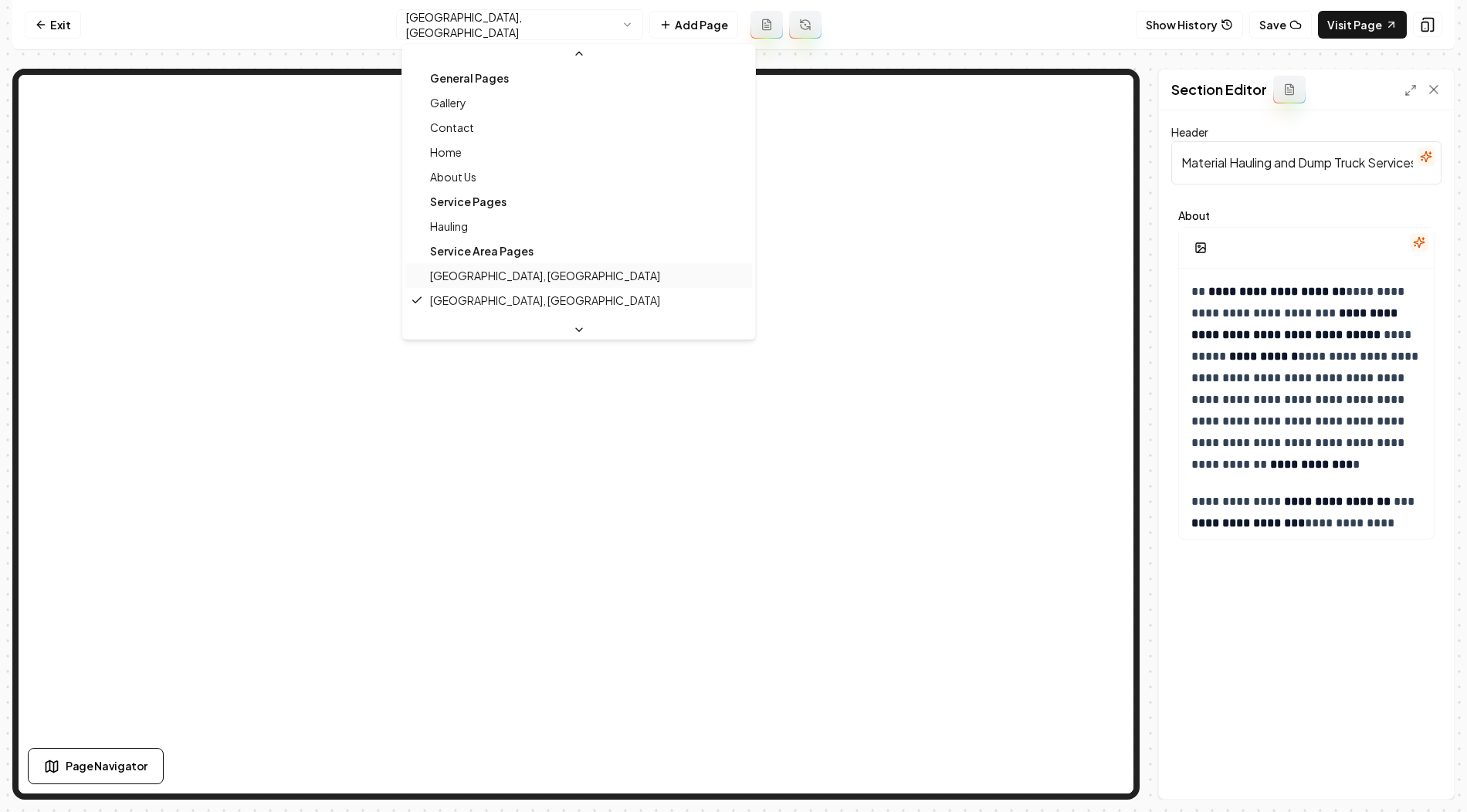
scroll to position [67, 0]
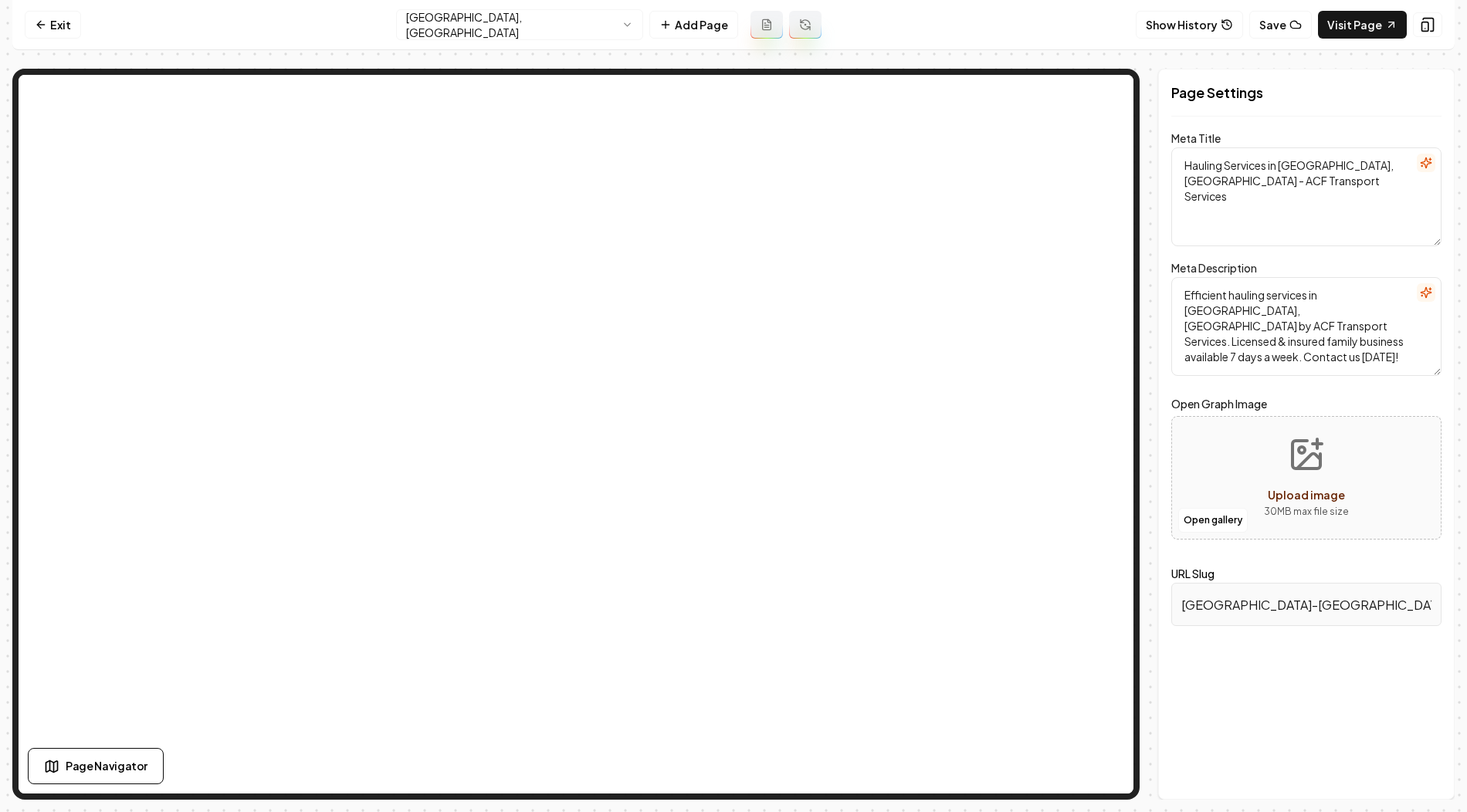
drag, startPoint x: 1282, startPoint y: 161, endPoint x: 1352, endPoint y: 161, distance: 70.0
click at [1352, 161] on textarea "Hauling Services in Alexandria, MN - ACF Transport Services" at bounding box center [1306, 196] width 270 height 99
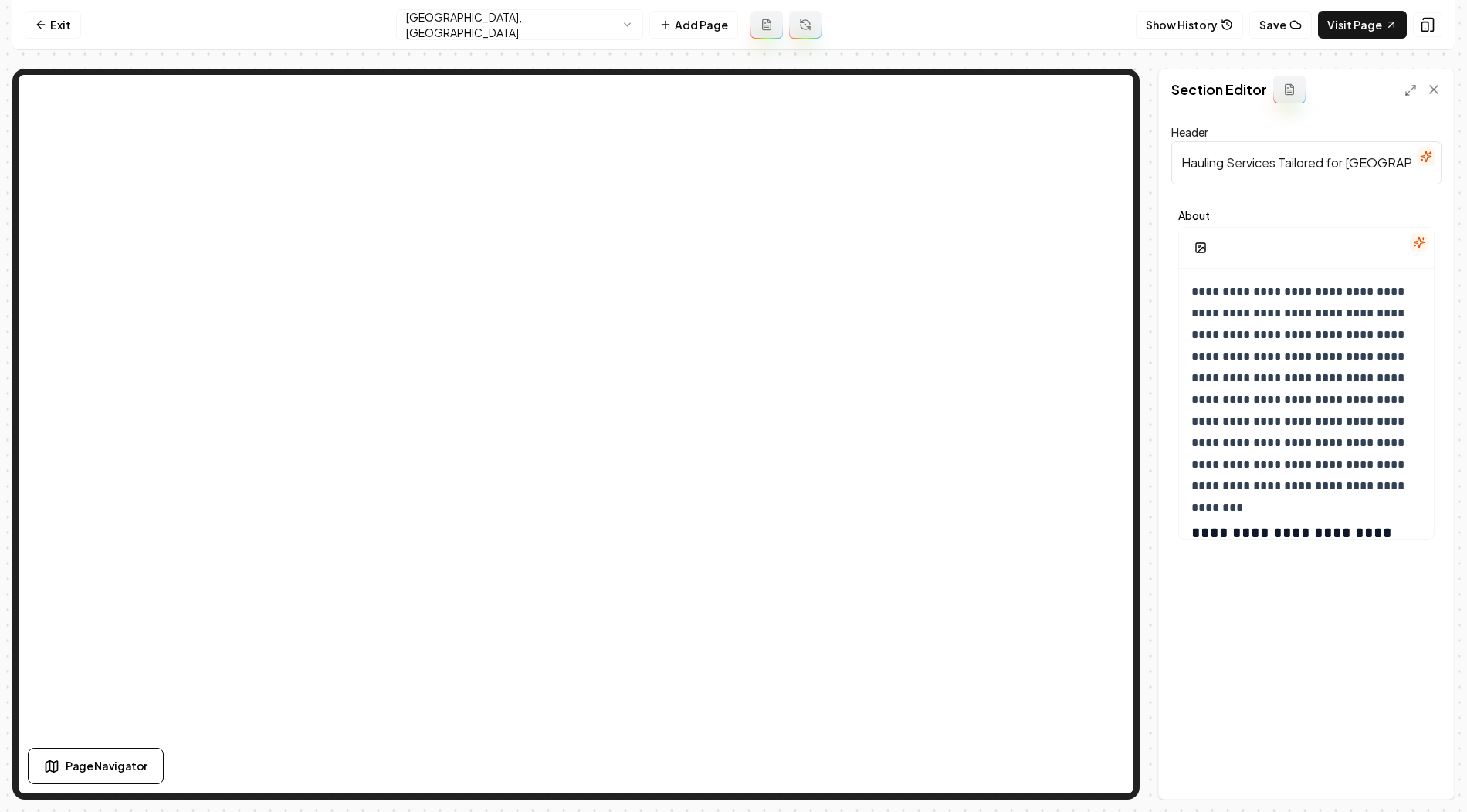
click at [1222, 166] on input "Hauling Services Tailored for Alexandria" at bounding box center [1306, 163] width 270 height 43
paste input "Material Hauling and Dump Truck Services in Alexandria, MN"
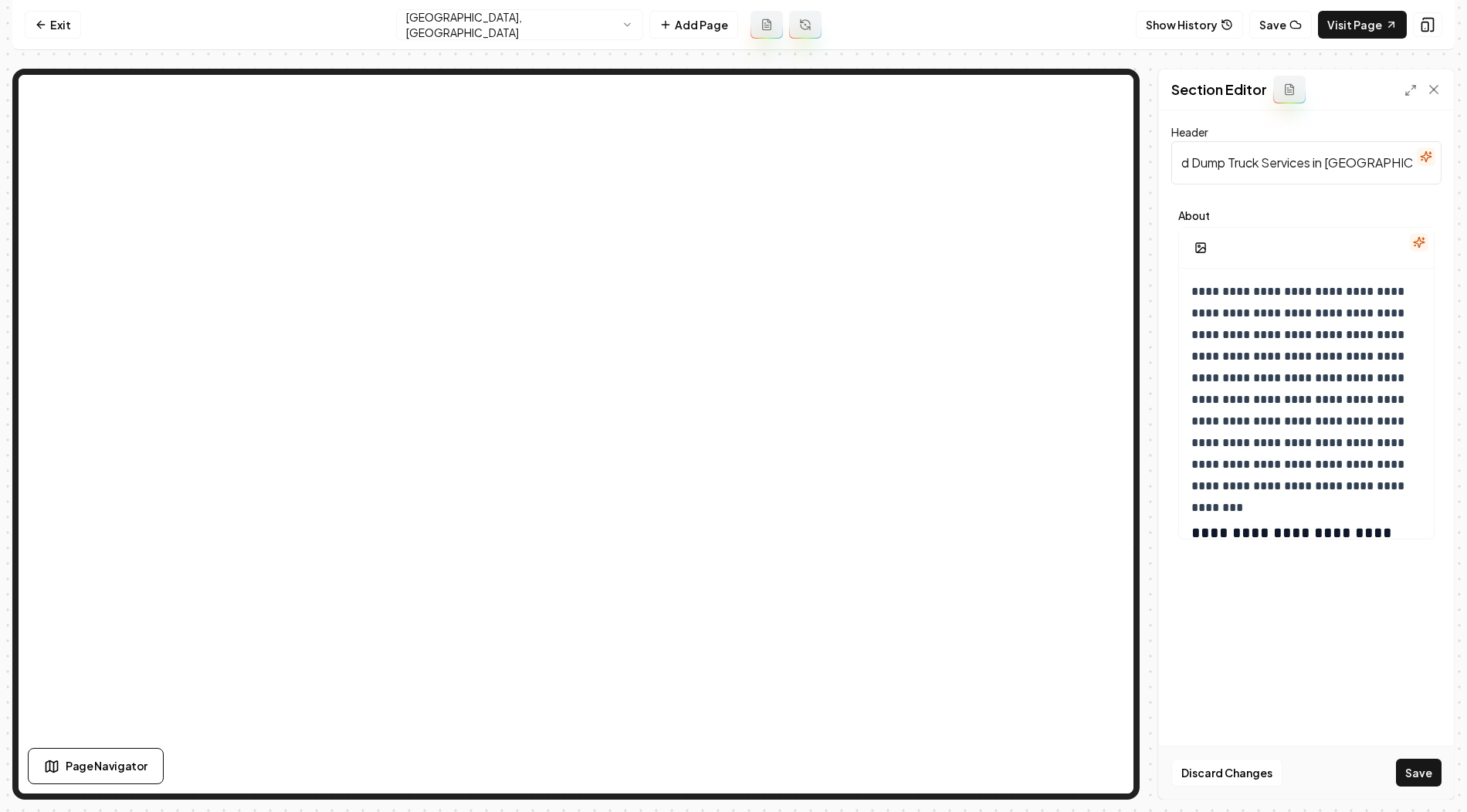
type input "Material Hauling and Dump Truck Services in Alexandria, MN"
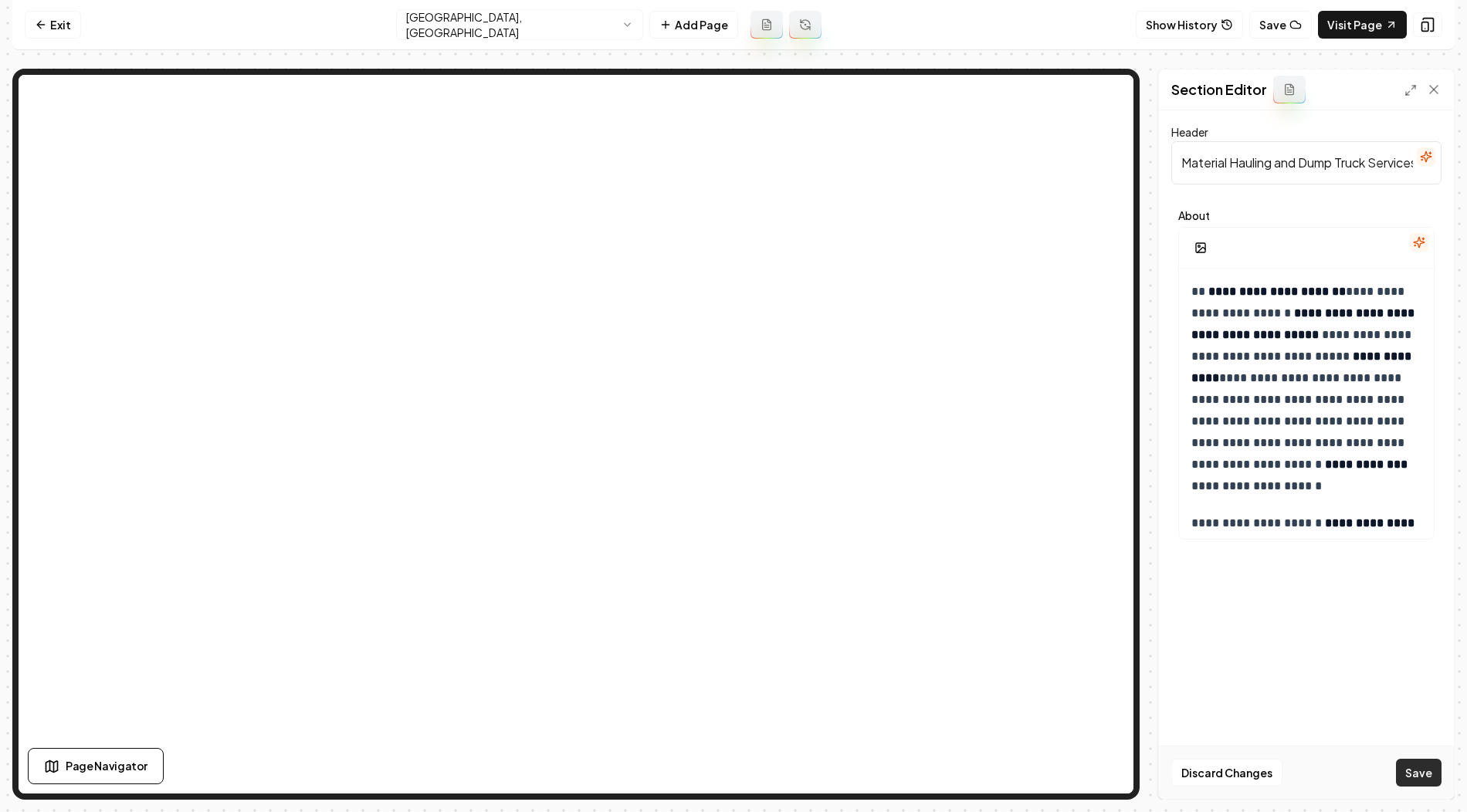
click at [1423, 765] on button "Save" at bounding box center [1418, 773] width 45 height 27
click at [560, 20] on html "**********" at bounding box center [733, 406] width 1467 height 812
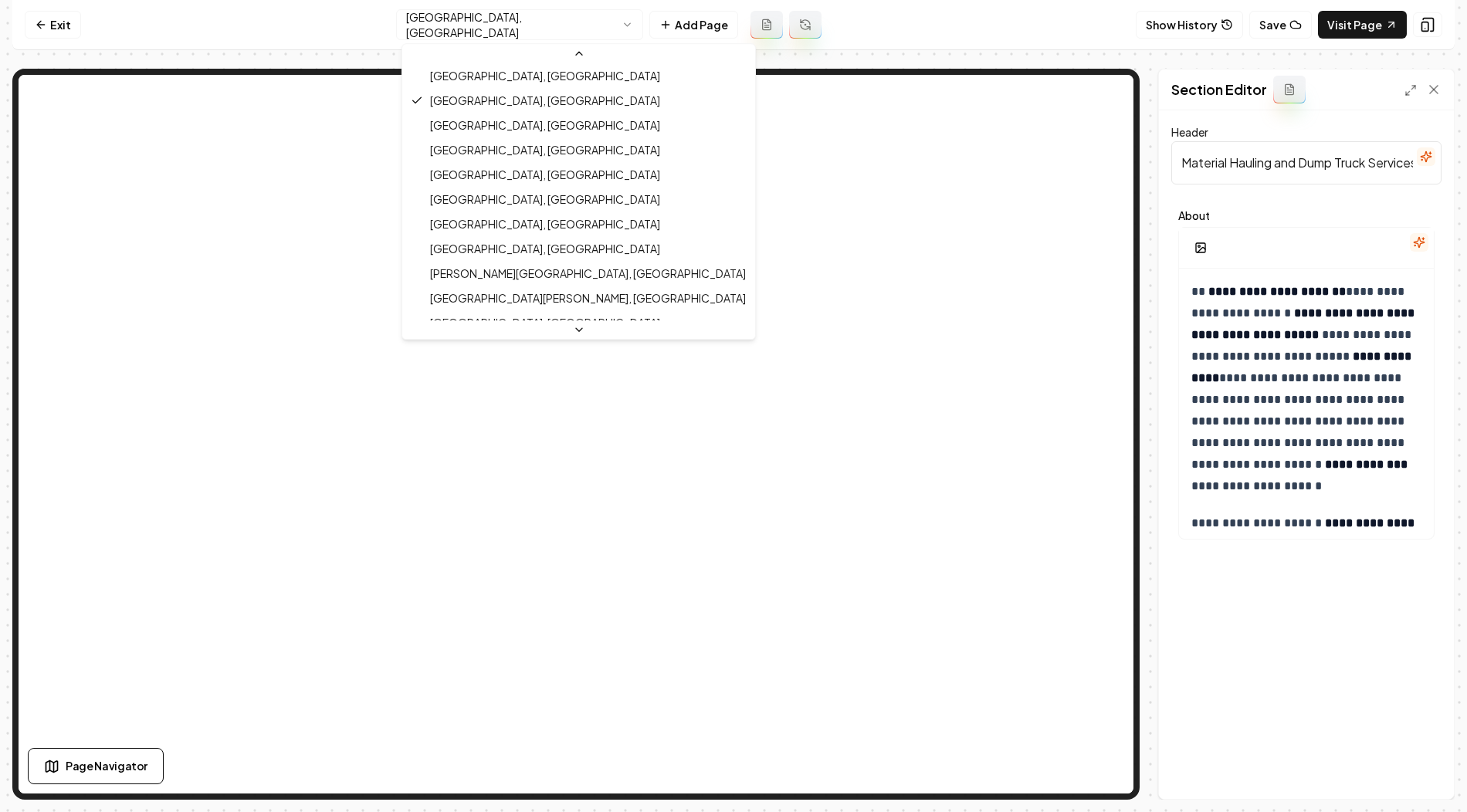
scroll to position [244, 0]
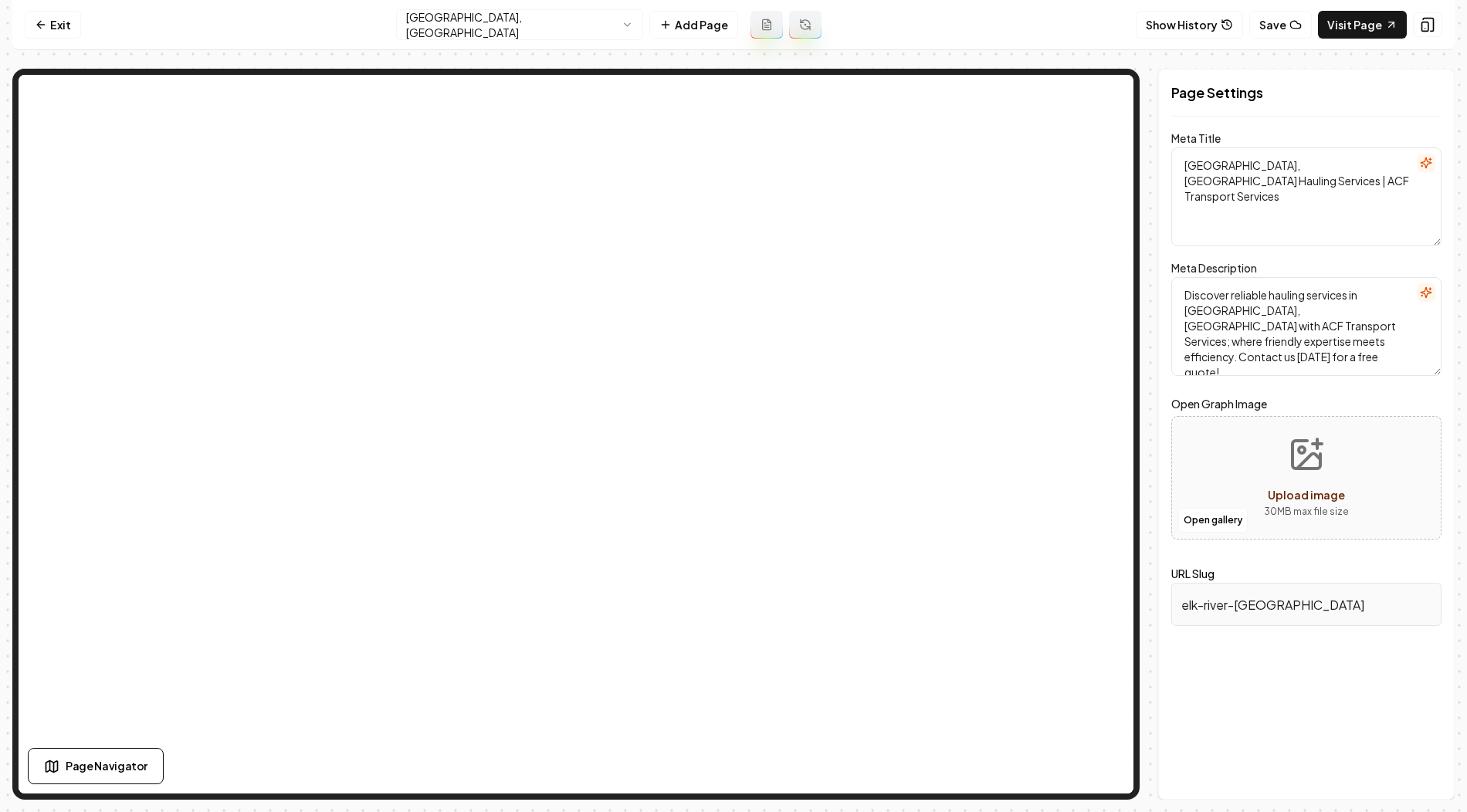
drag, startPoint x: 1181, startPoint y: 166, endPoint x: 1245, endPoint y: 165, distance: 64.0
click at [1245, 165] on textarea "Elk River, MN Hauling Services | ACF Transport Services" at bounding box center [1306, 196] width 270 height 99
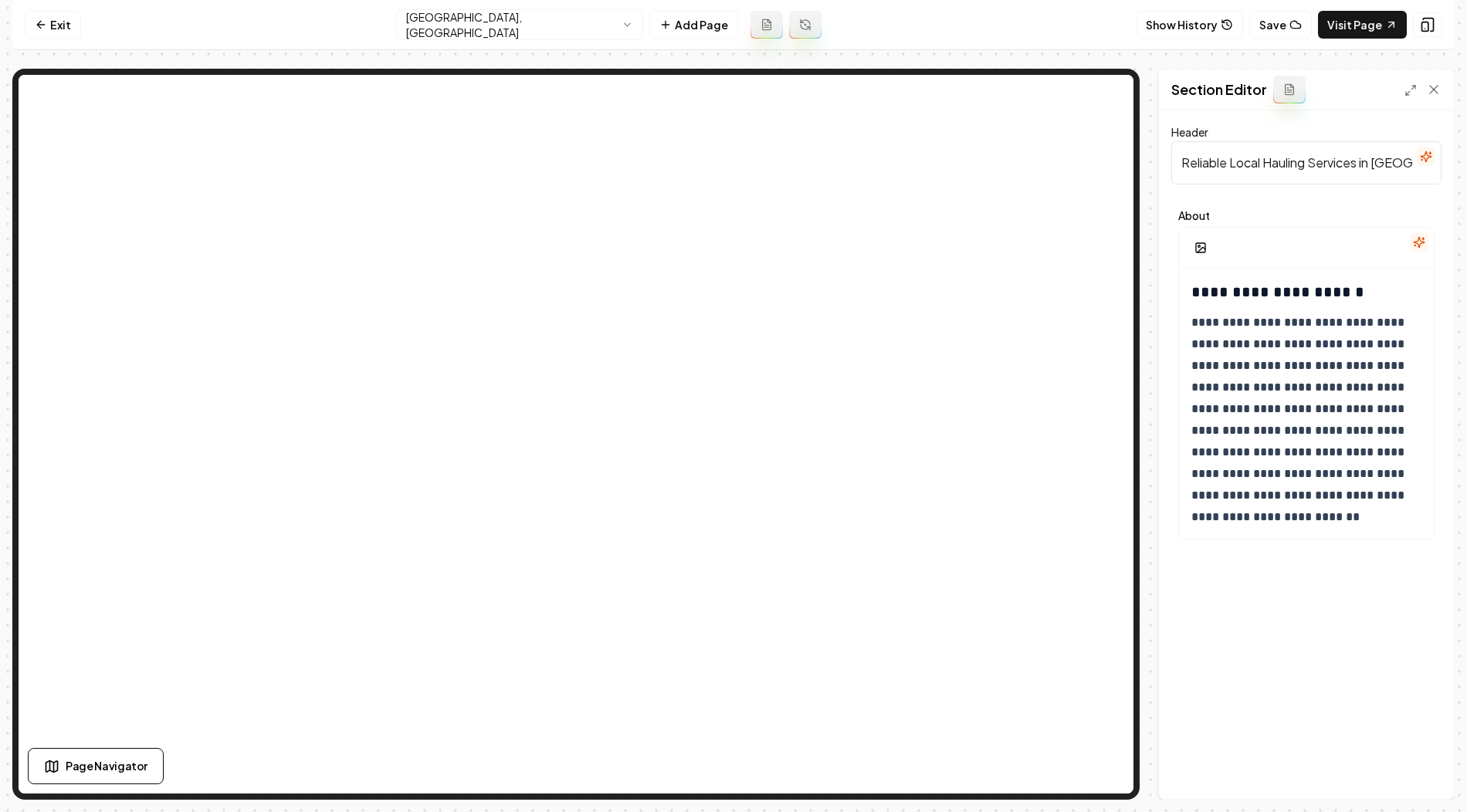
click at [1263, 161] on input "Reliable Local Hauling Services in Elk River" at bounding box center [1306, 163] width 270 height 43
paste input "Material Hauling and Dump Truck Services in Elk River, MN"
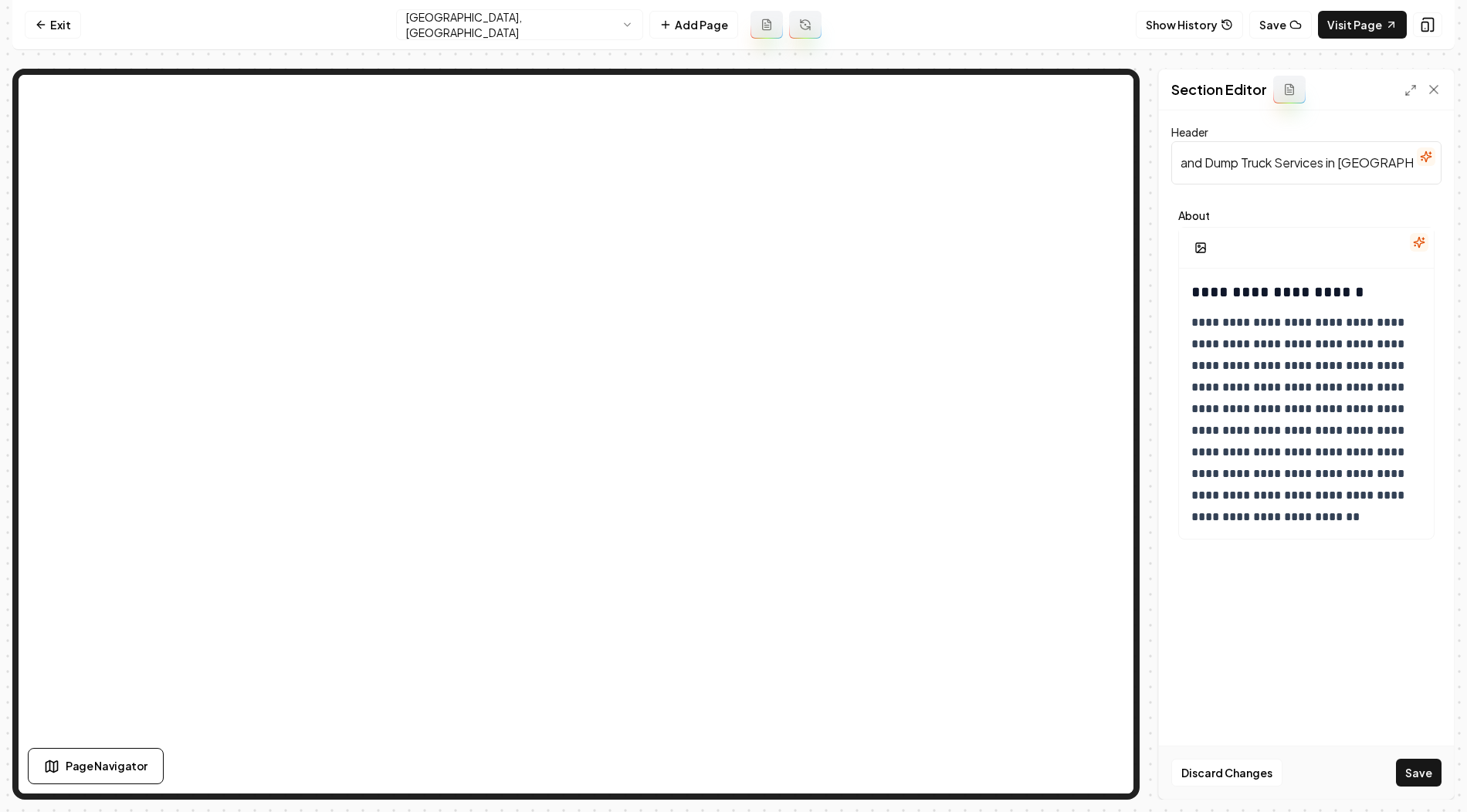
type input "Material Hauling and Dump Truck Services in Elk River, MN"
click at [1197, 290] on h3 "**********" at bounding box center [1307, 292] width 232 height 21
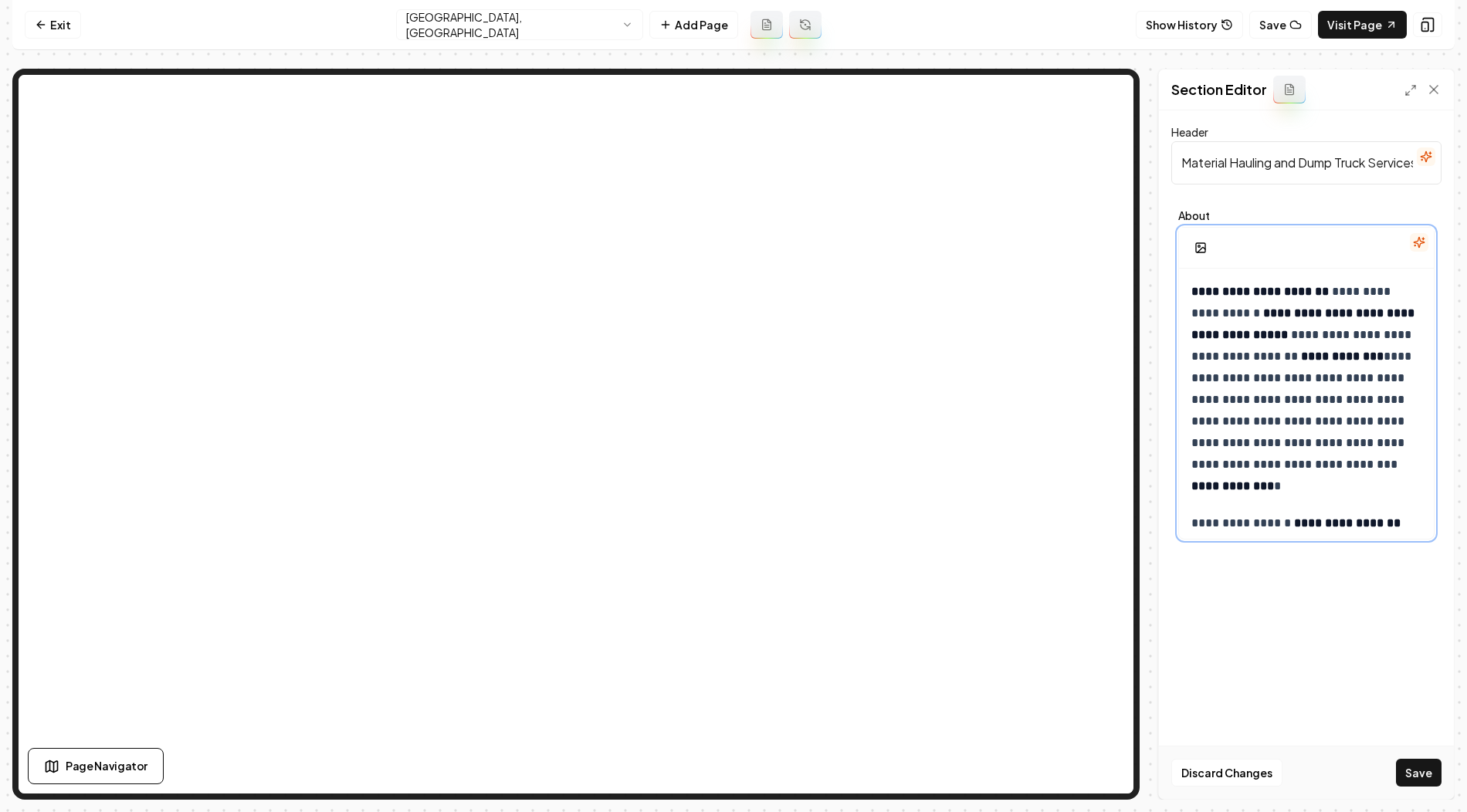
click at [1191, 286] on strong "**********" at bounding box center [1260, 292] width 137 height 12
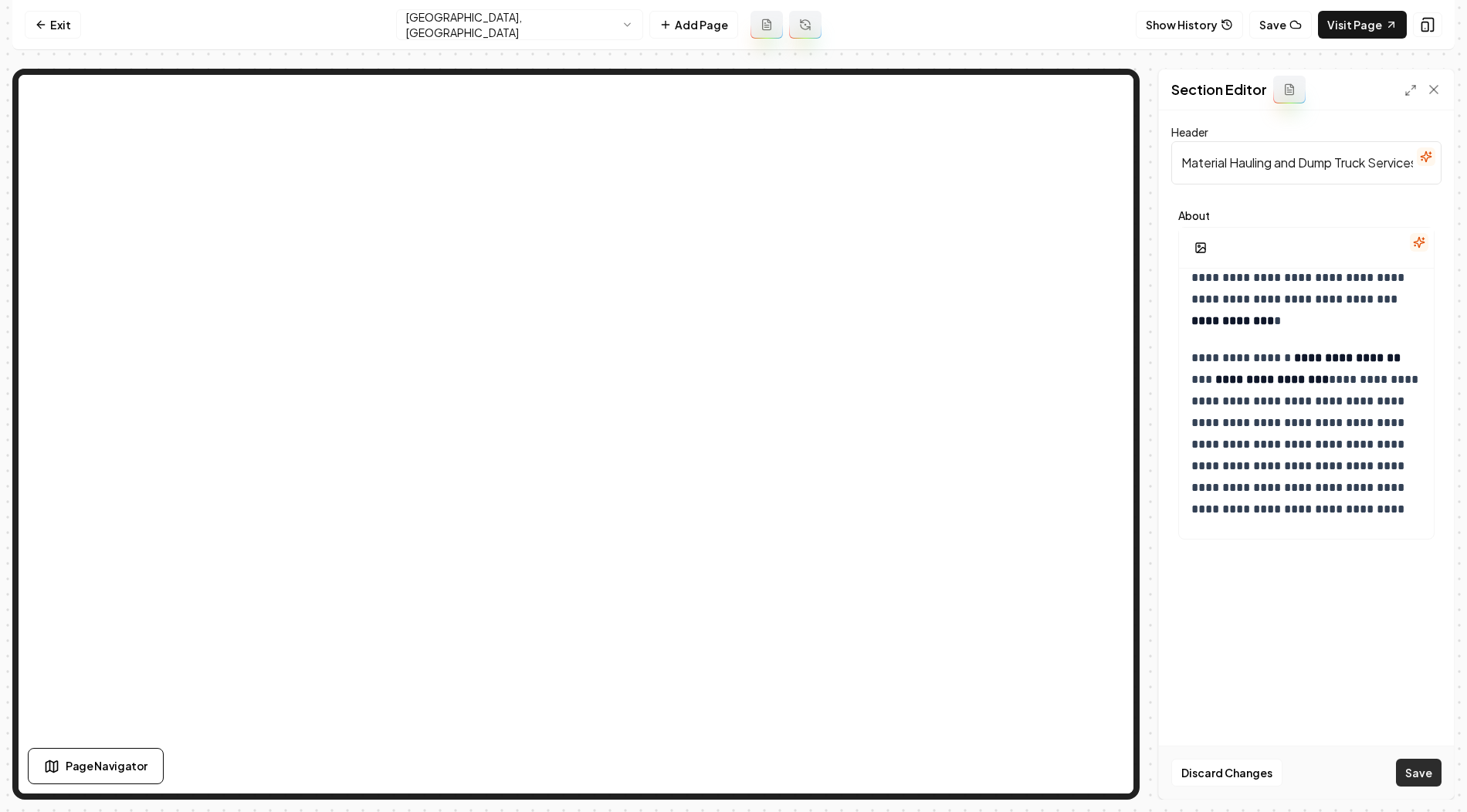
click at [1410, 782] on button "Save" at bounding box center [1418, 773] width 45 height 27
click at [582, 21] on html "**********" at bounding box center [733, 406] width 1467 height 812
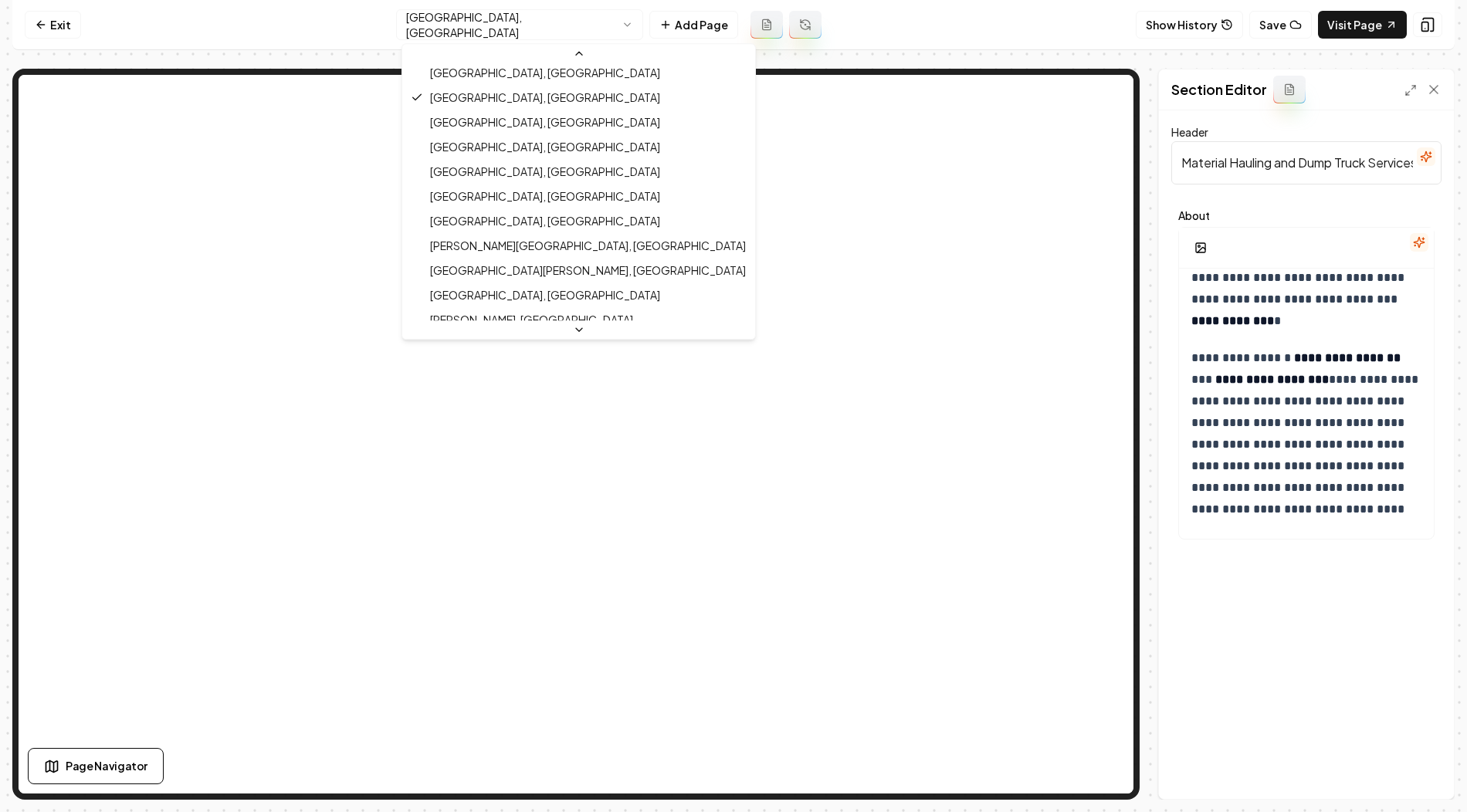
scroll to position [270, 0]
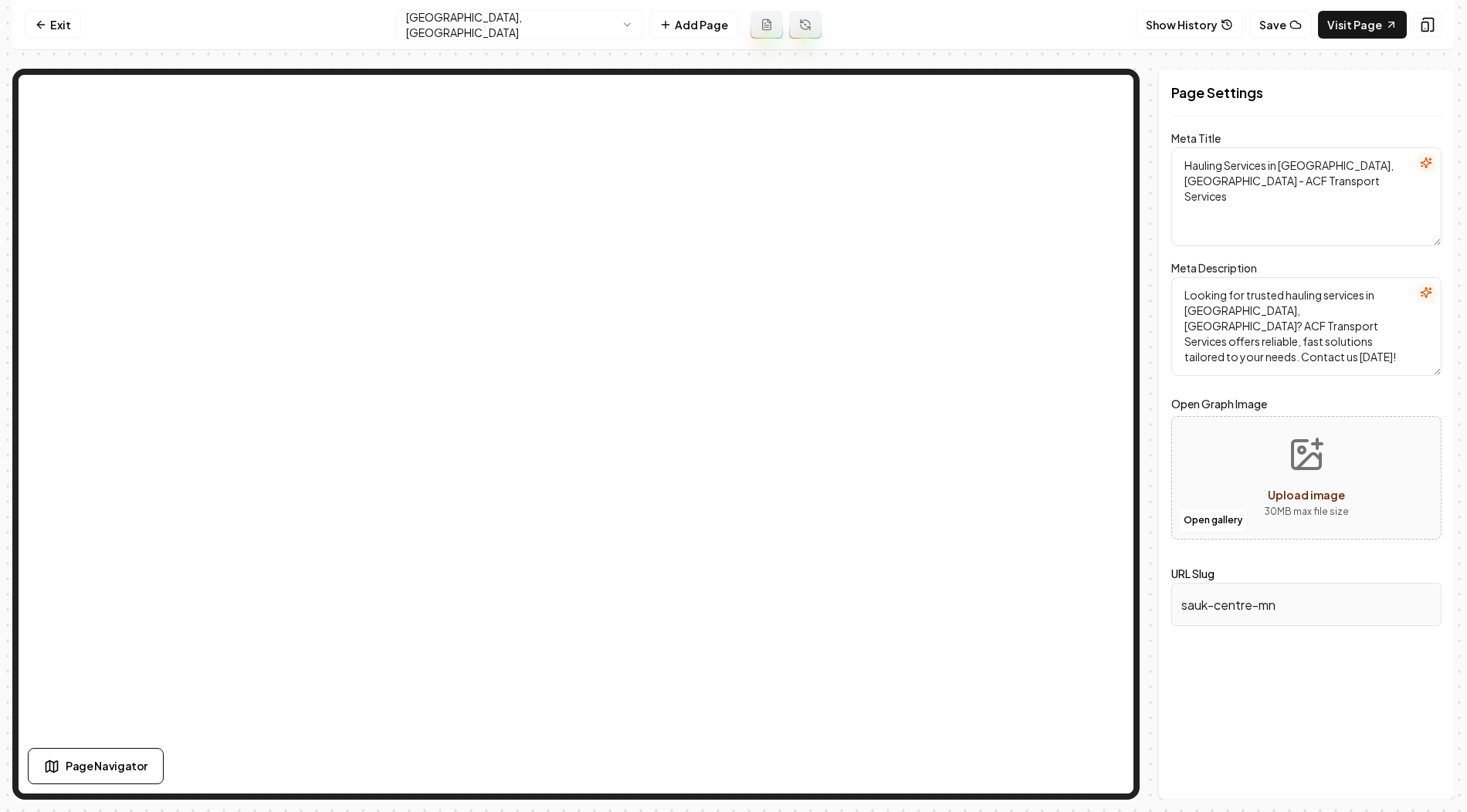
drag, startPoint x: 1282, startPoint y: 165, endPoint x: 1363, endPoint y: 162, distance: 81.1
click at [1363, 162] on textarea "Hauling Services in Sauk Centre, MN - ACF Transport Services" at bounding box center [1306, 196] width 270 height 99
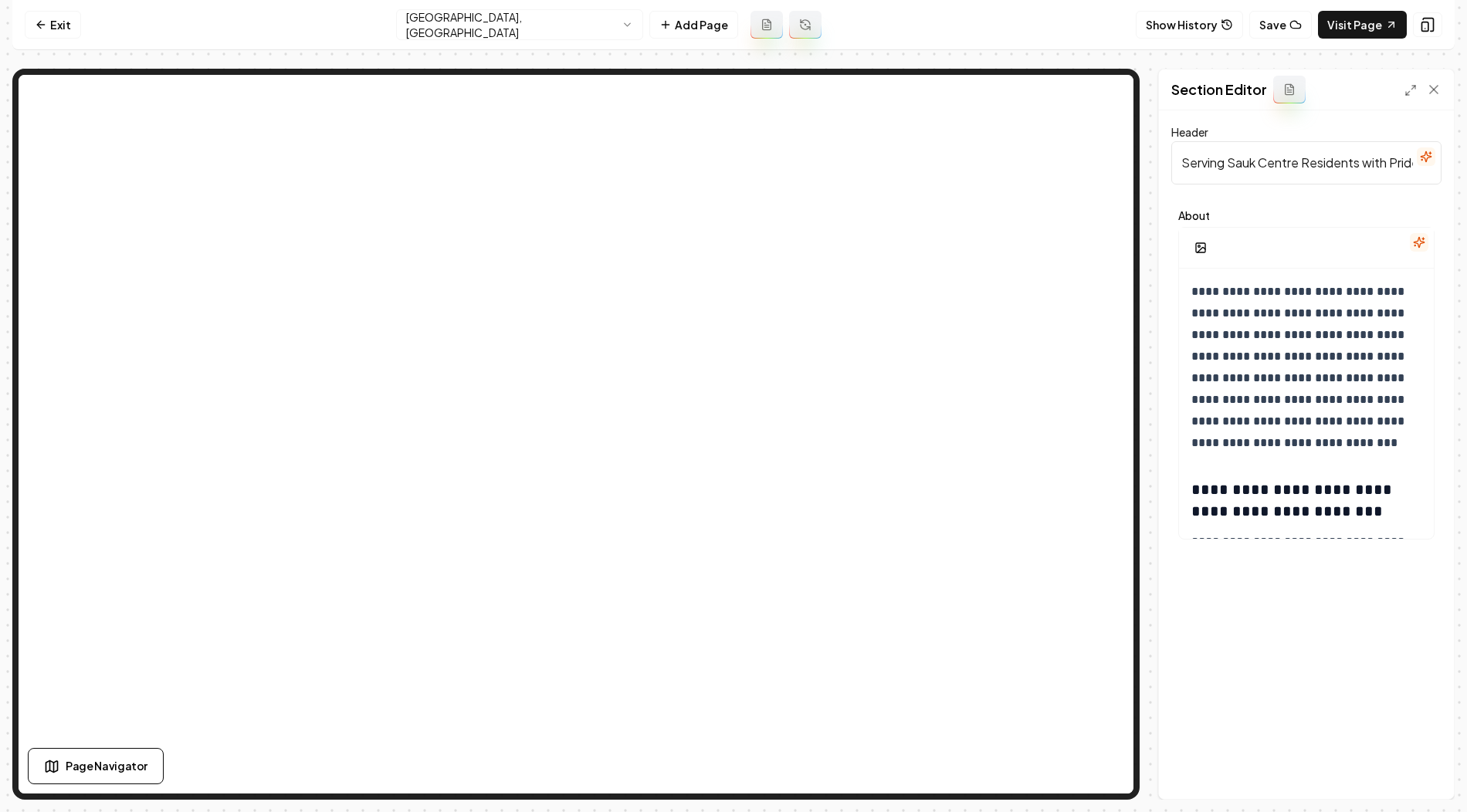
click at [1254, 160] on input "Serving Sauk Centre Residents with Pride" at bounding box center [1306, 163] width 270 height 43
paste input "Material Hauling and Dump Truck Services in Sauk Centre, MN"
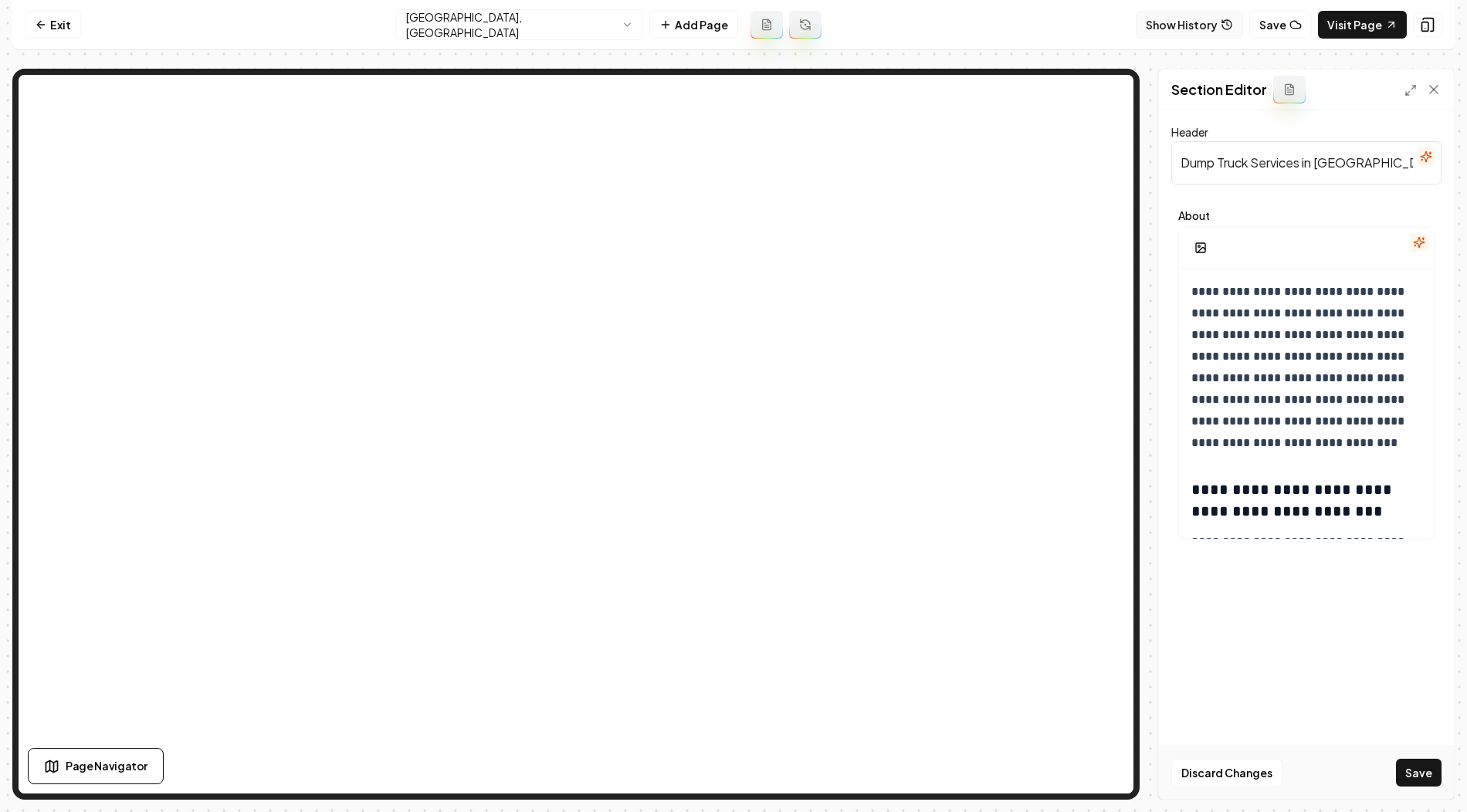
type input "Material Hauling and Dump Truck Services in Sauk Centre, MN"
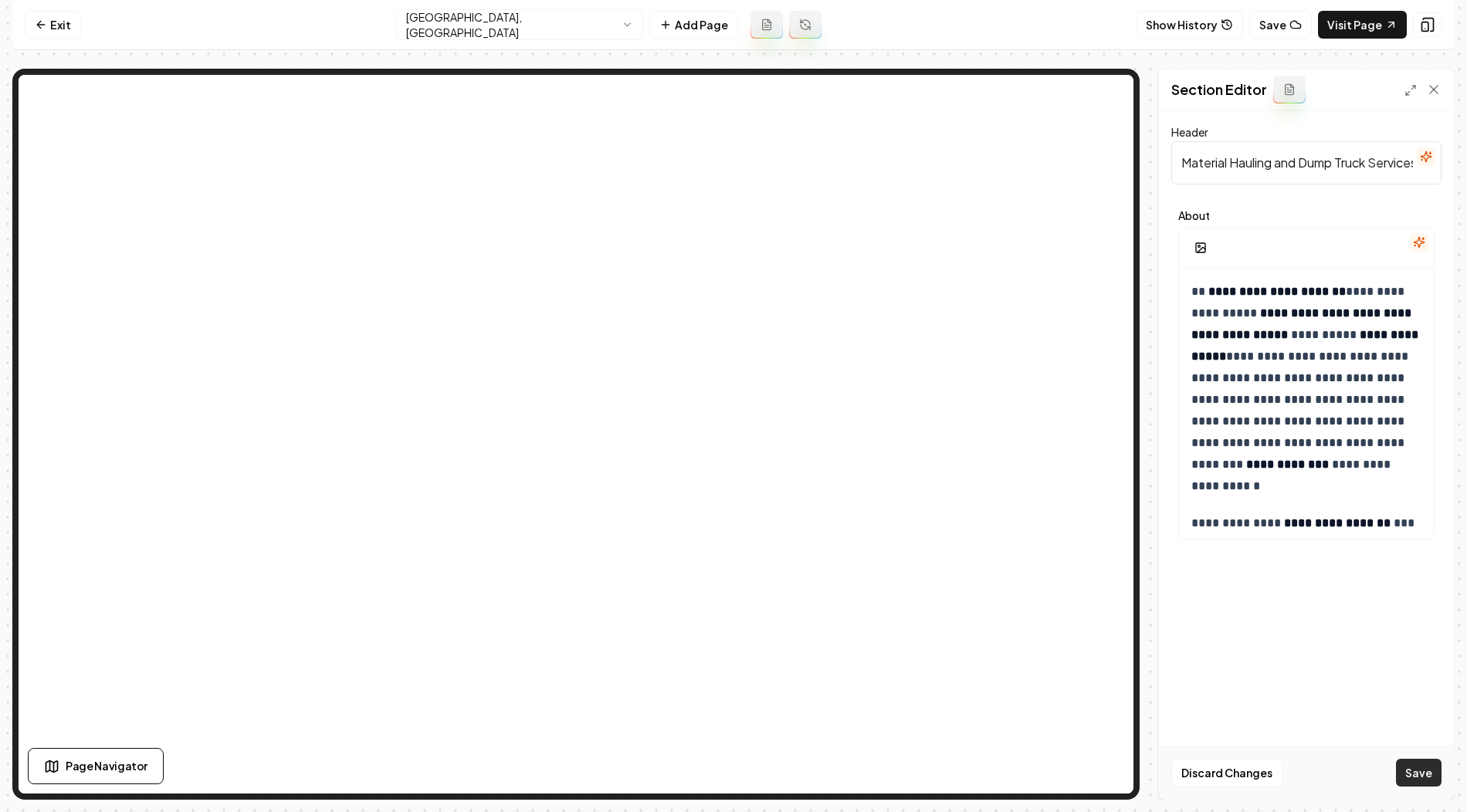
click at [1440, 775] on button "Save" at bounding box center [1418, 773] width 45 height 27
click at [568, 25] on html "**********" at bounding box center [733, 406] width 1467 height 812
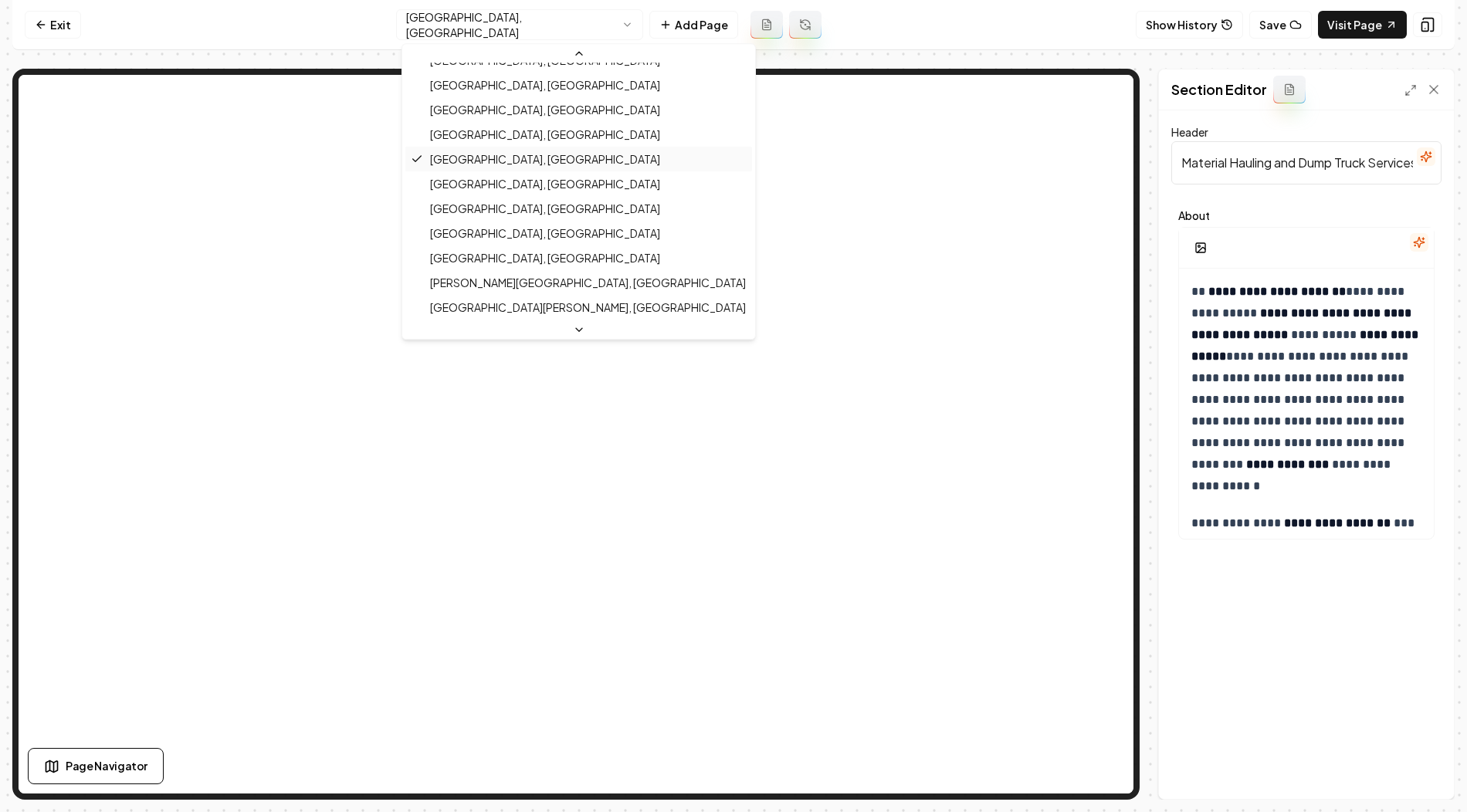
scroll to position [221, 0]
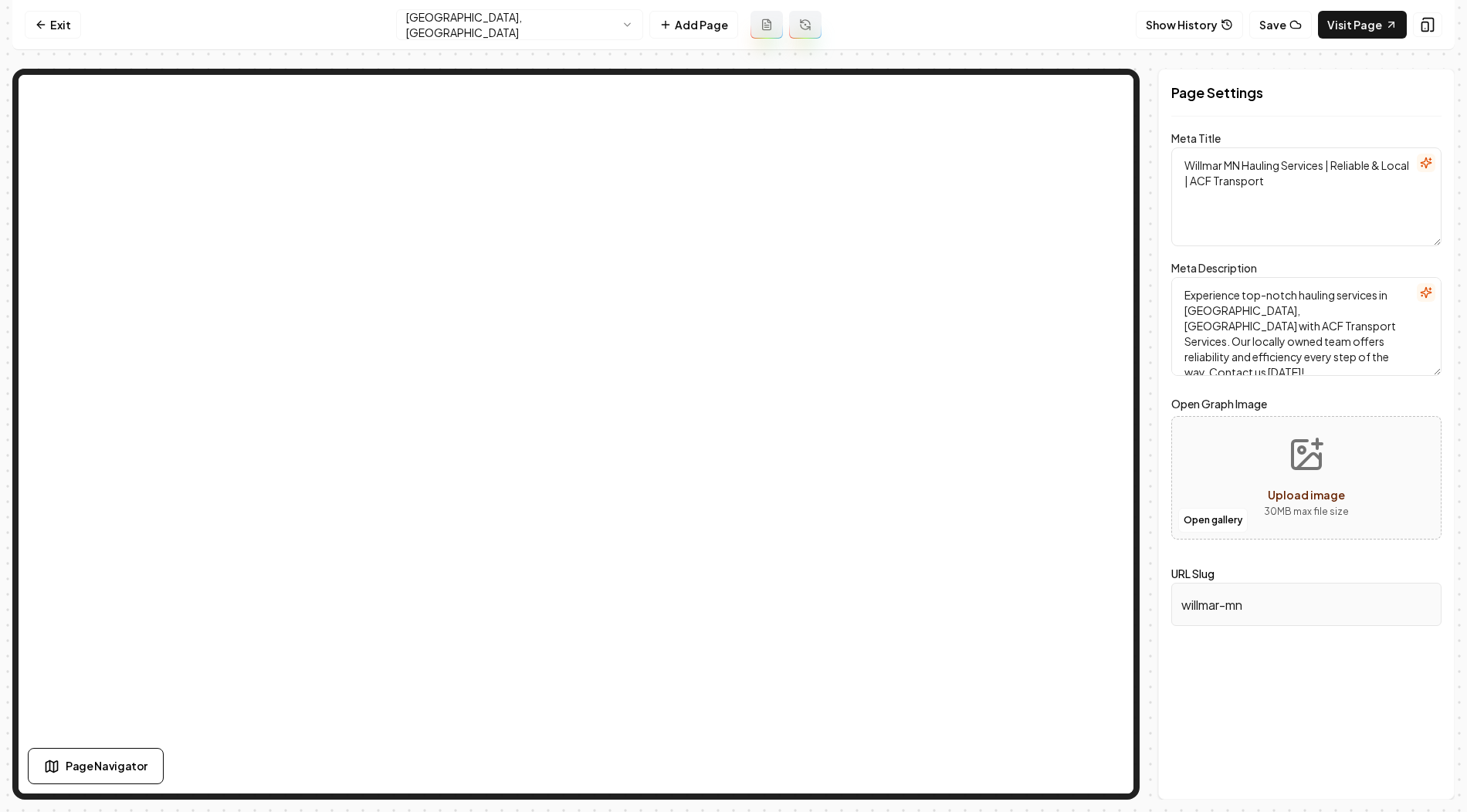
drag, startPoint x: 1183, startPoint y: 166, endPoint x: 1237, endPoint y: 166, distance: 54.0
click at [1237, 166] on textarea "Willmar MN Hauling Services | Reliable & Local | ACF Transport" at bounding box center [1306, 196] width 270 height 99
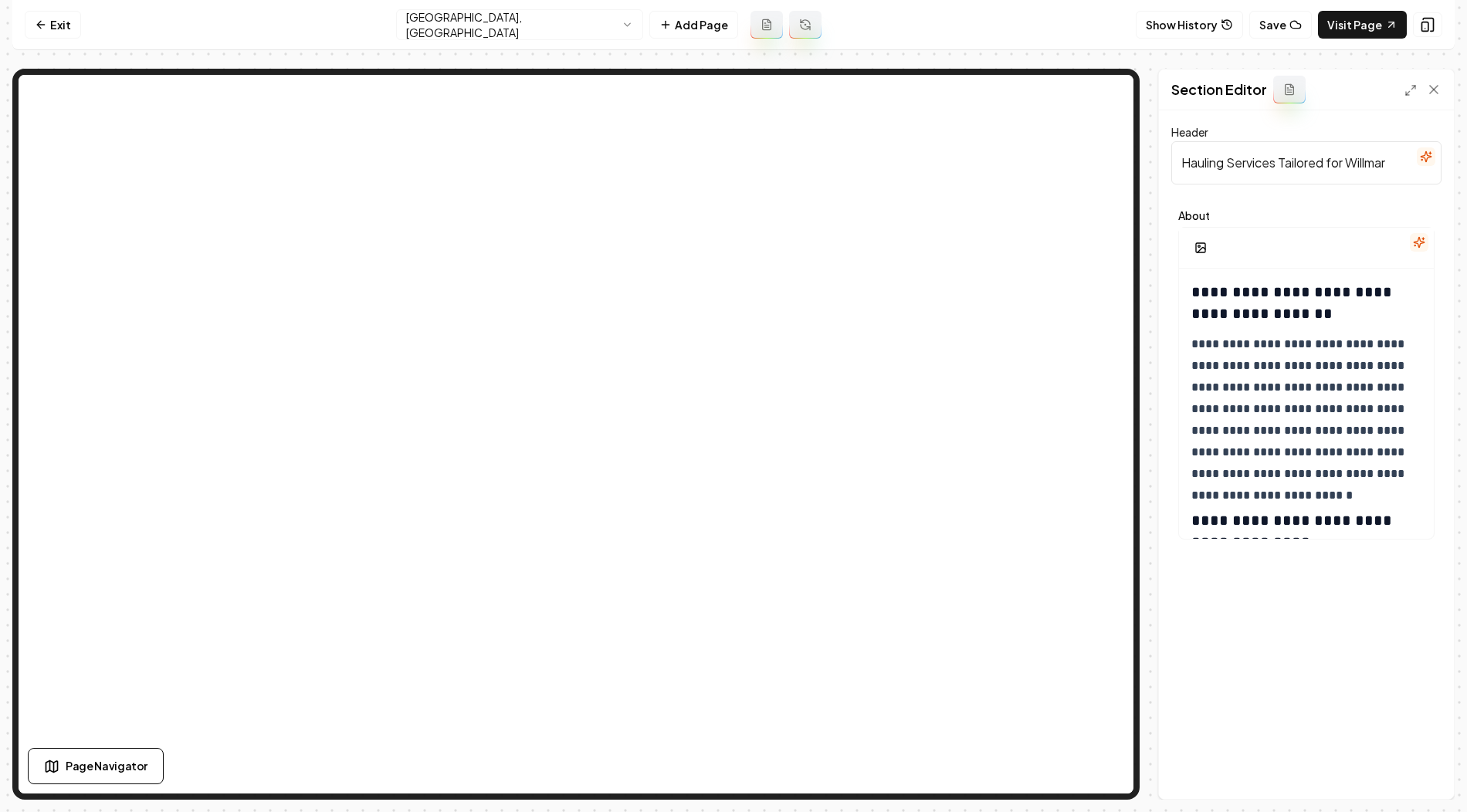
click at [1260, 170] on input "Hauling Services Tailored for Willmar" at bounding box center [1306, 163] width 270 height 43
paste input "Material Hauling and Dump Truck Services in Willmar, MN"
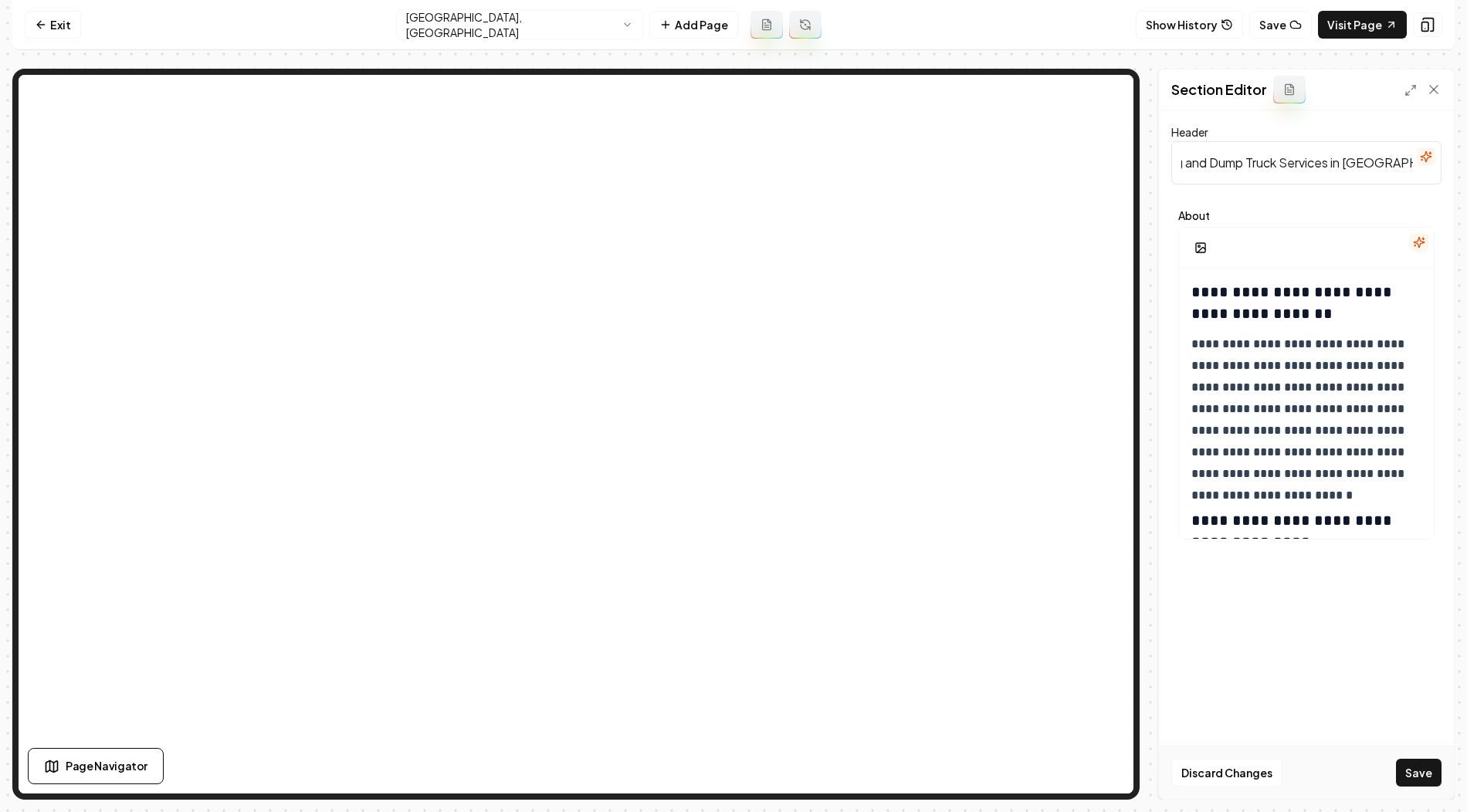
type input "Material Hauling and Dump Truck Services in Willmar, MN"
click at [1218, 309] on h3 "**********" at bounding box center [1307, 303] width 232 height 43
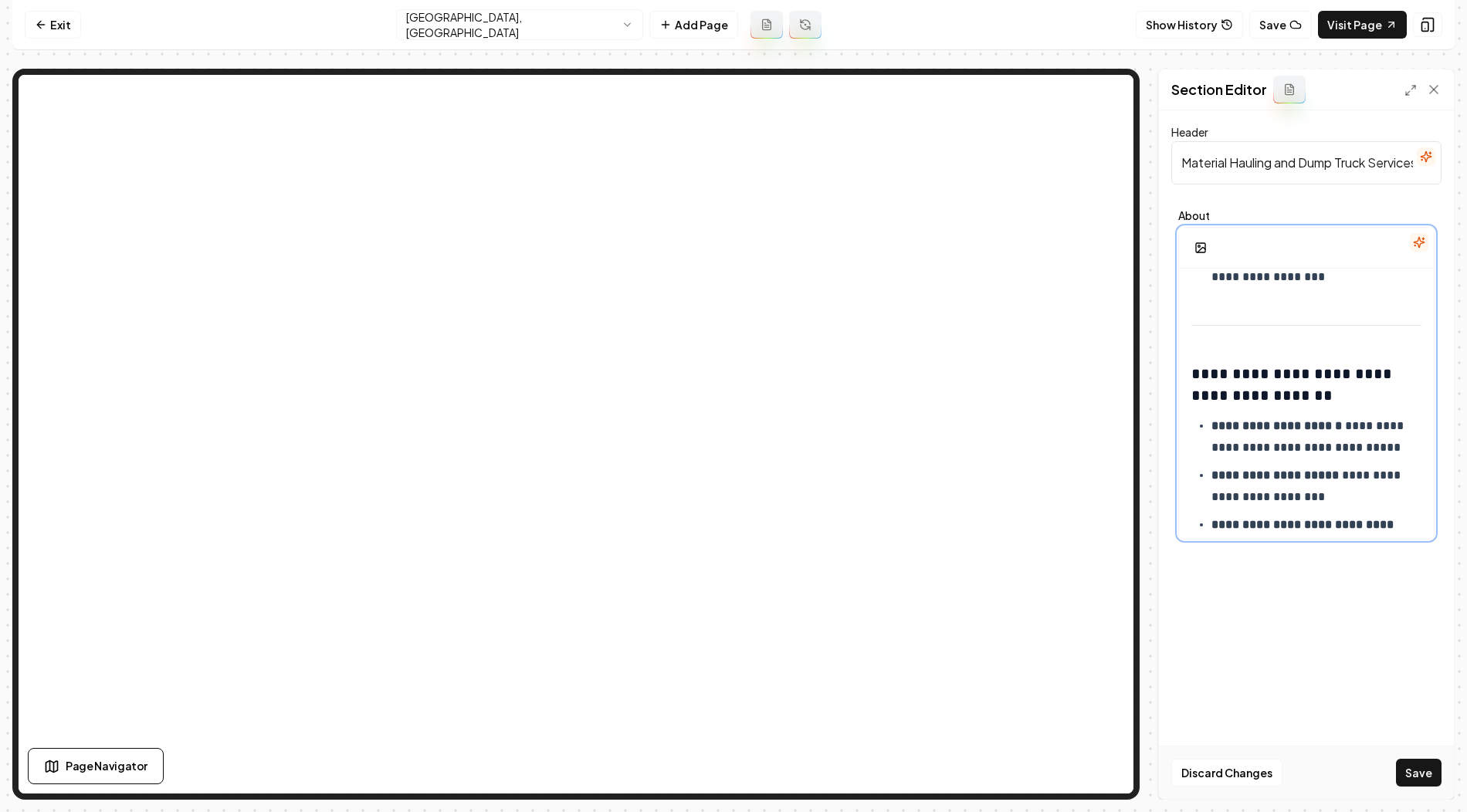
scroll to position [1167, 0]
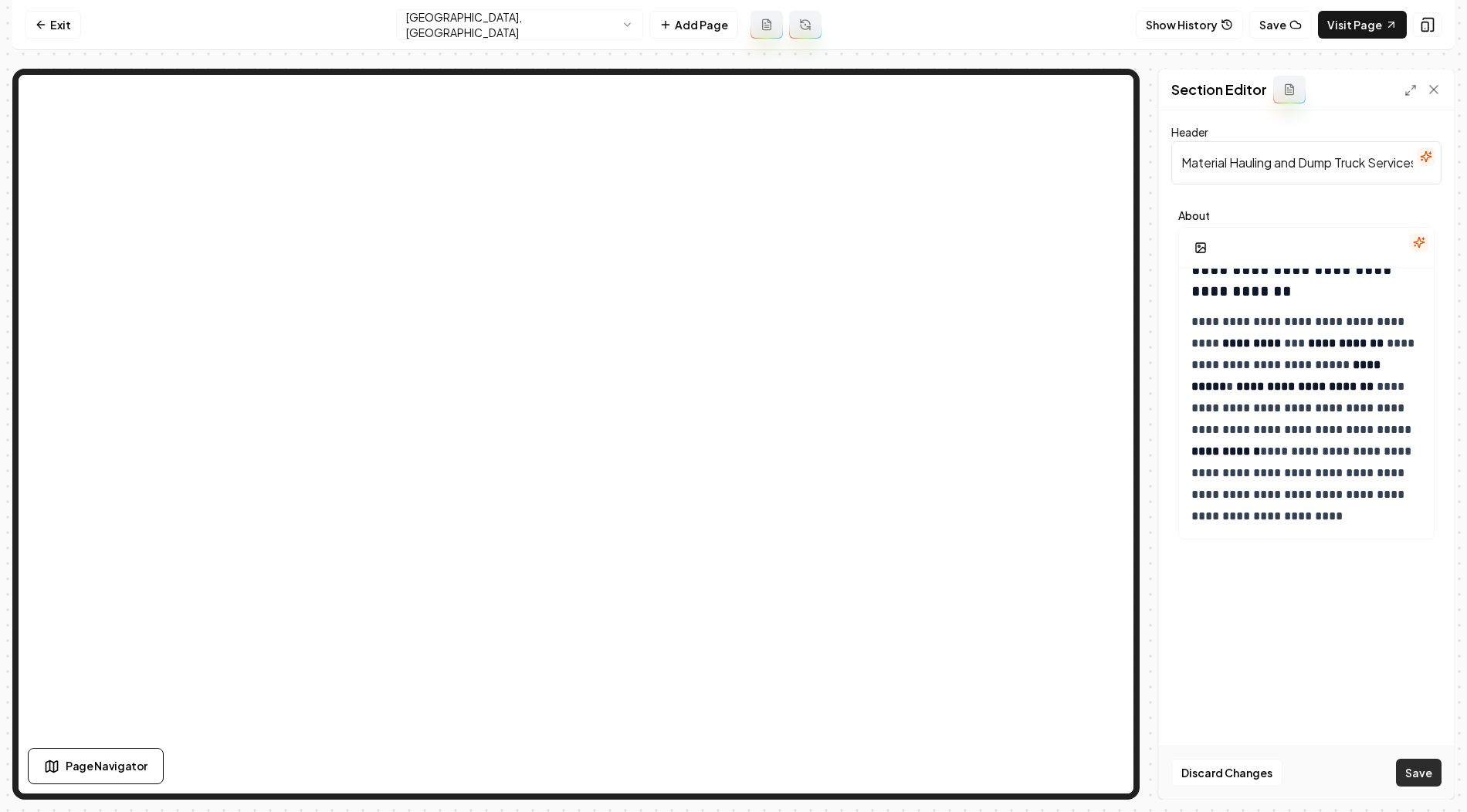
click at [1408, 779] on button "Save" at bounding box center [1418, 773] width 45 height 27
click at [616, 20] on html "**********" at bounding box center [733, 406] width 1467 height 812
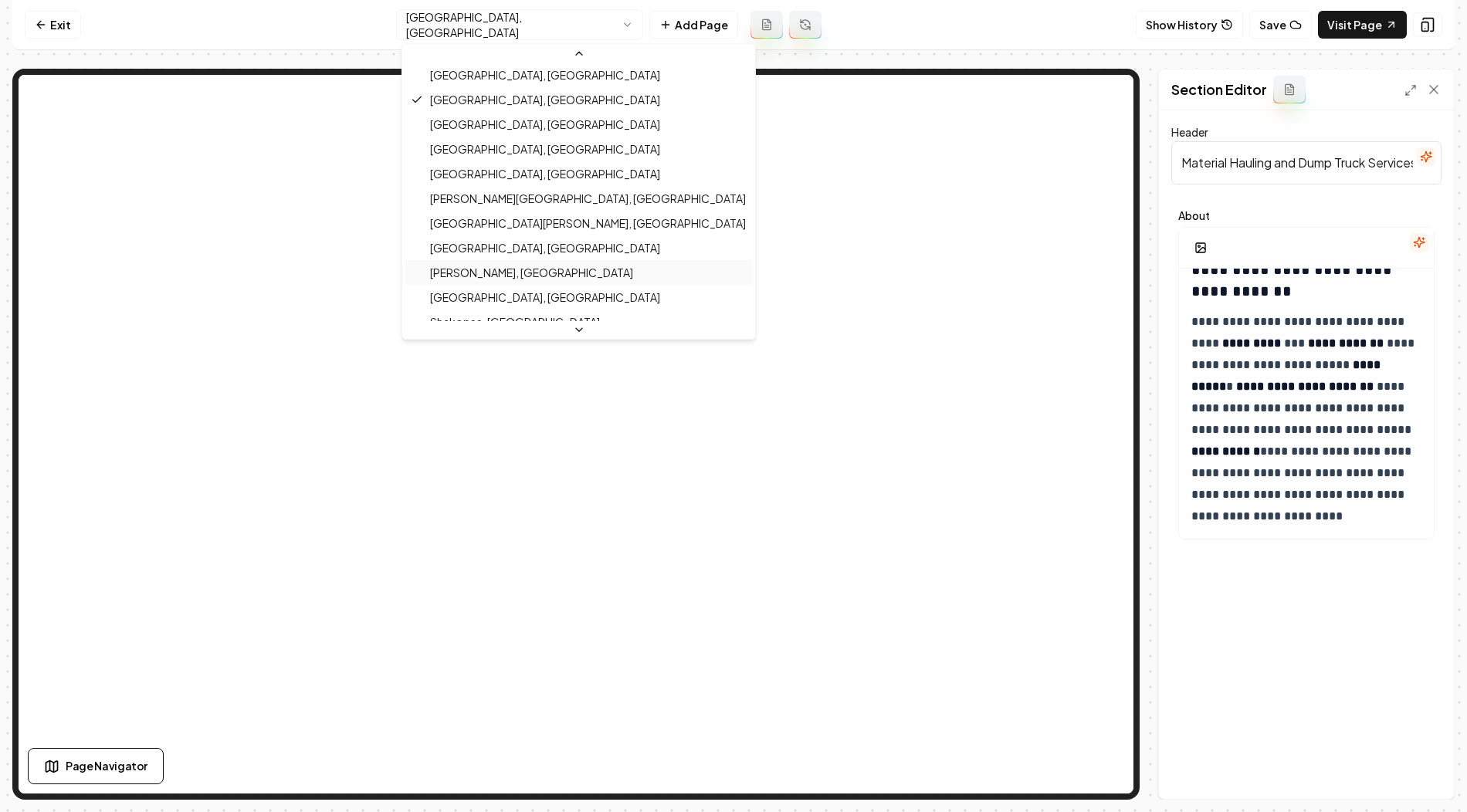
scroll to position [280, 0]
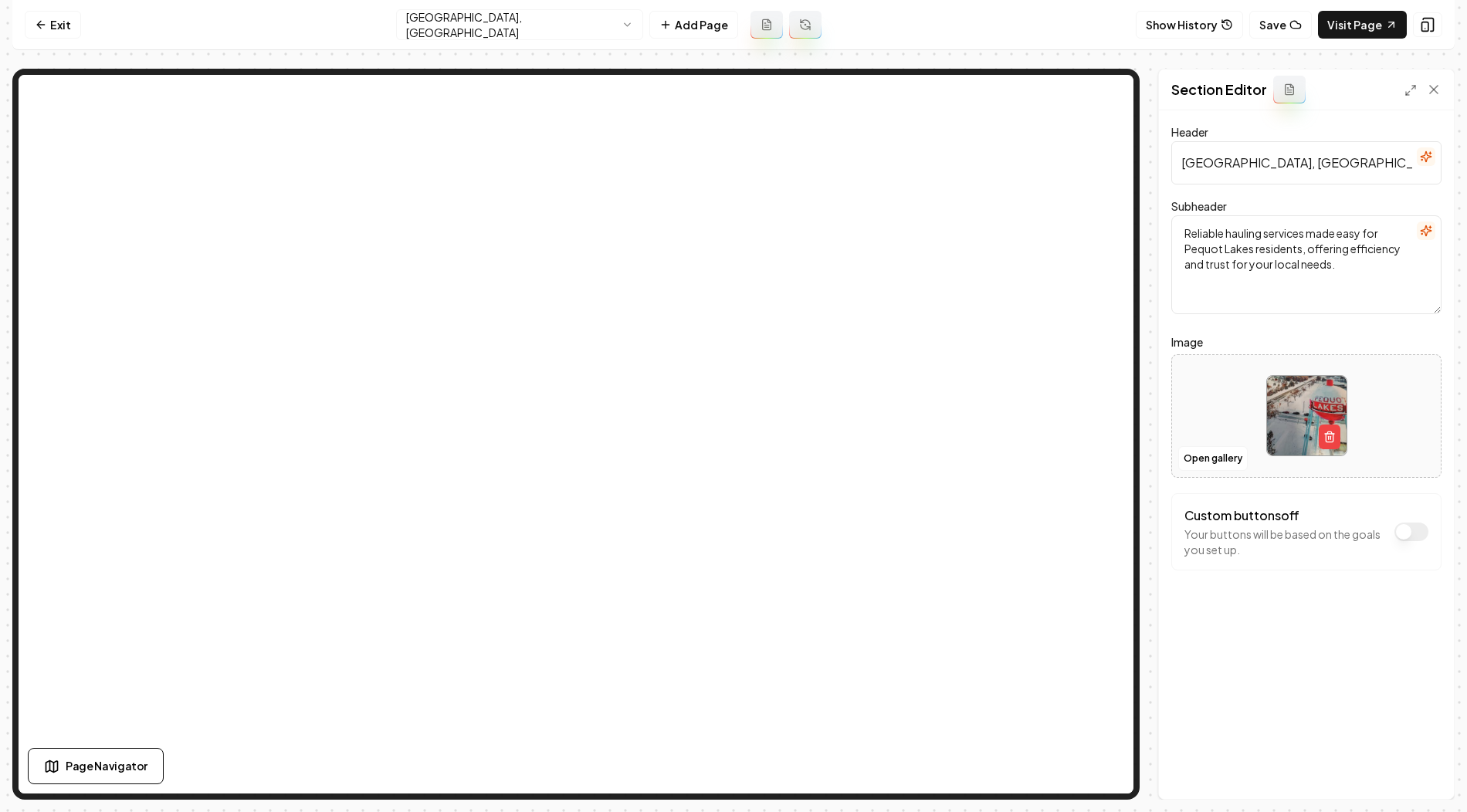
drag, startPoint x: 1182, startPoint y: 164, endPoint x: 1284, endPoint y: 164, distance: 102.0
click at [1284, 164] on input "Pequot Lakes, MN Hauling" at bounding box center [1306, 163] width 270 height 43
click at [593, 15] on html "Computer Required This feature is only available on a computer. Please switch t…" at bounding box center [733, 406] width 1467 height 812
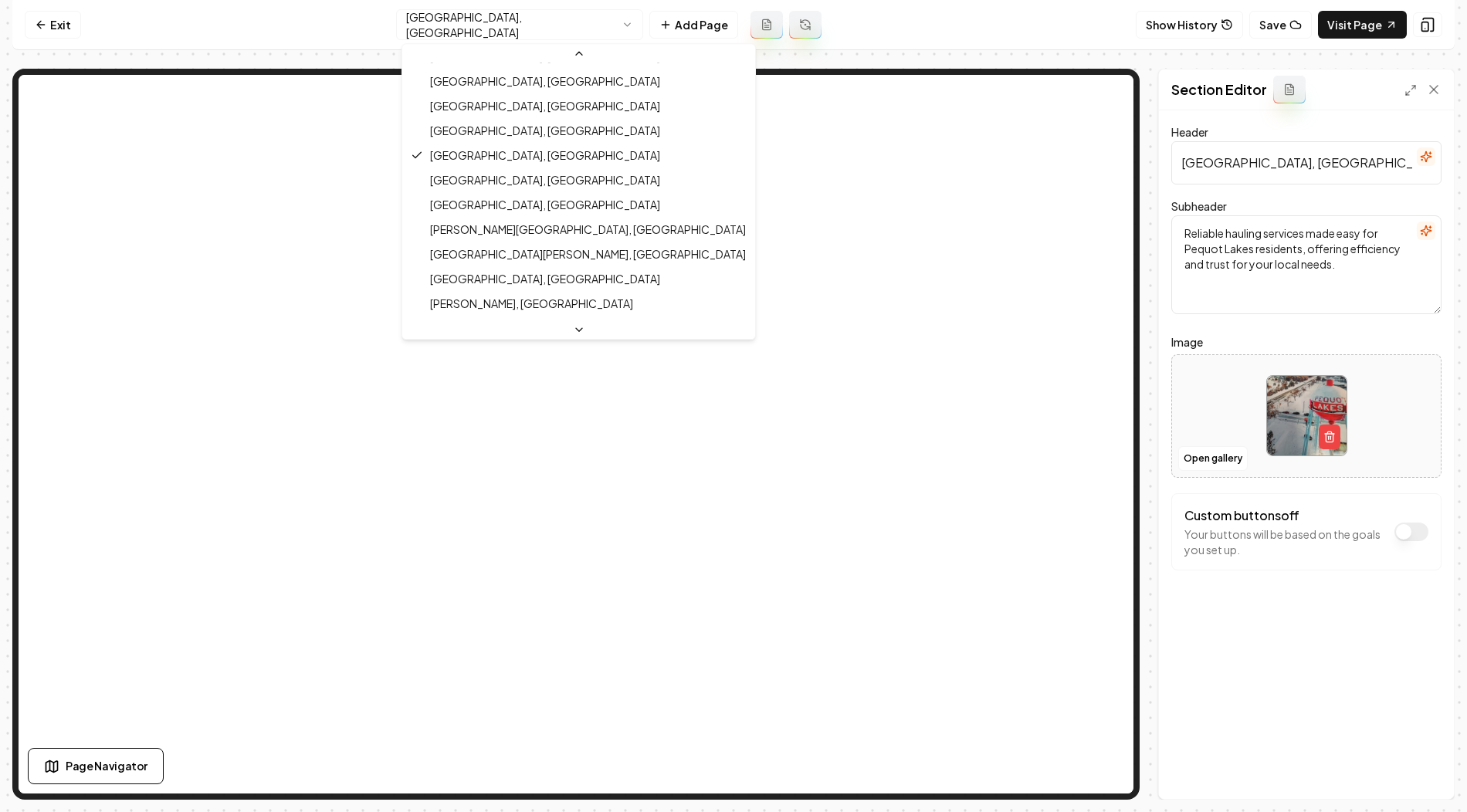
scroll to position [220, 0]
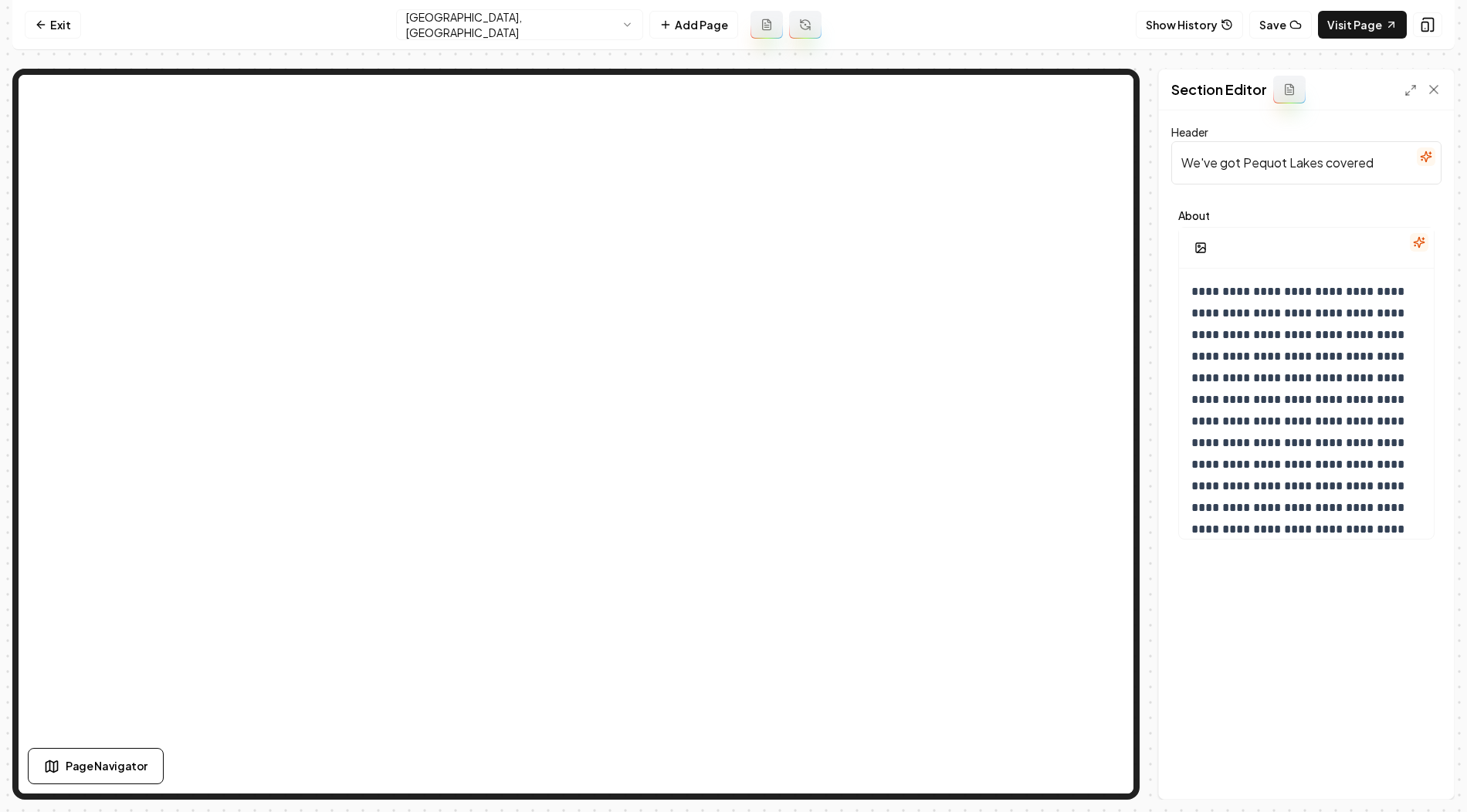
click at [1256, 151] on input "We've got Pequot Lakes covered" at bounding box center [1306, 163] width 270 height 43
paste input "Material Hauling and Dump Truck Services in Pequot Lakes, MN"
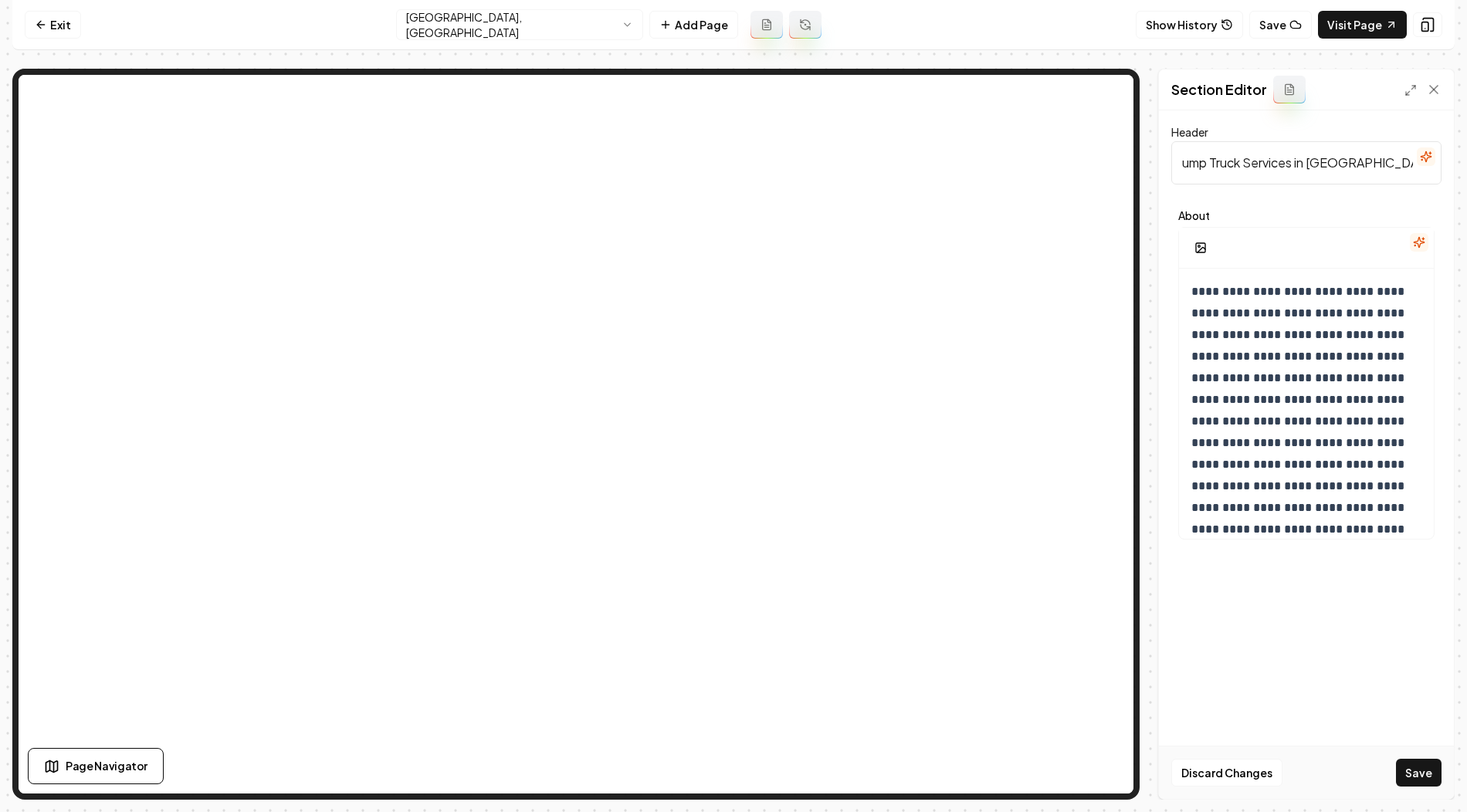
type input "Material Hauling and Dump Truck Services in Pequot Lakes, MN"
click at [1204, 302] on p "**********" at bounding box center [1307, 422] width 232 height 281
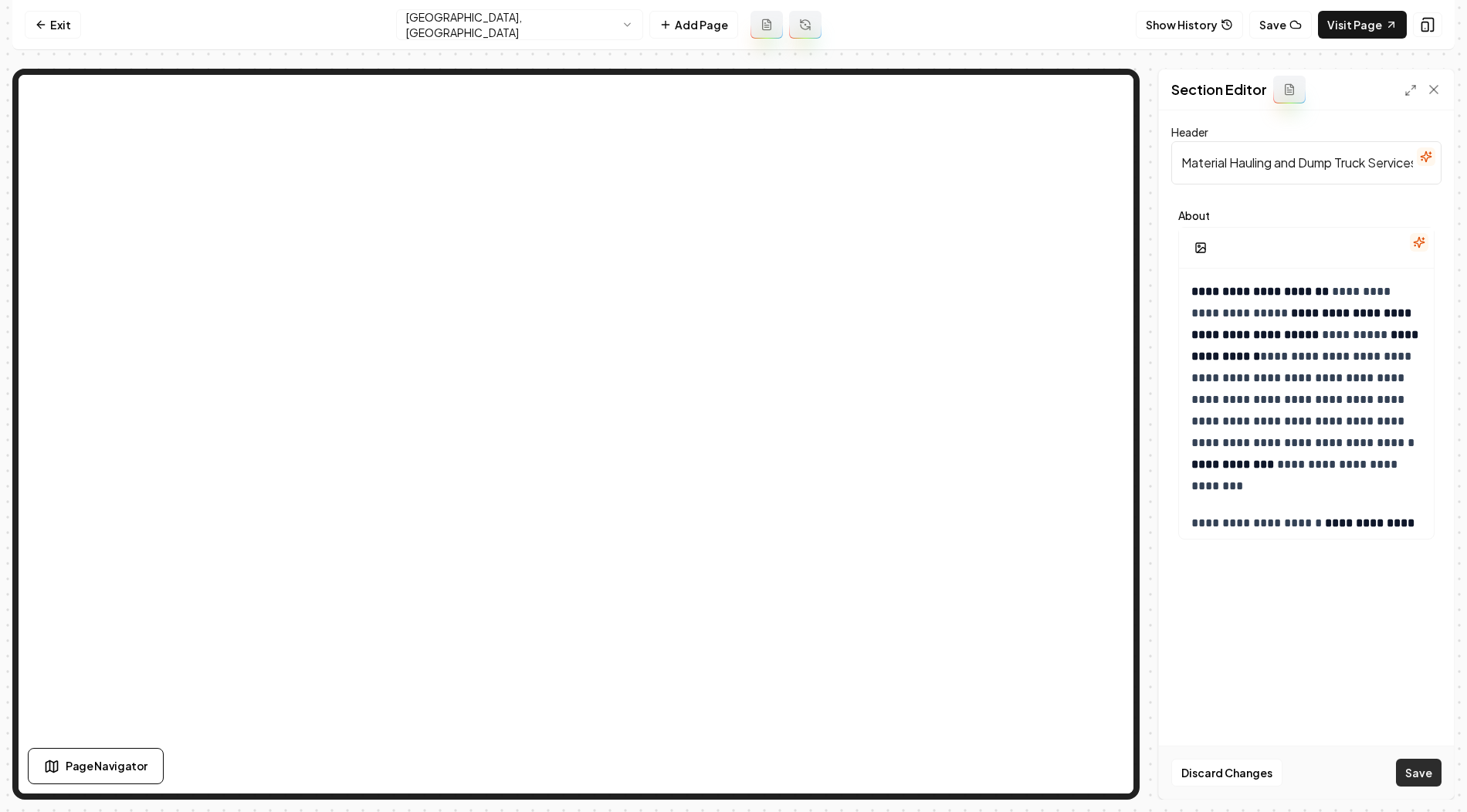
click at [1411, 767] on button "Save" at bounding box center [1418, 773] width 45 height 27
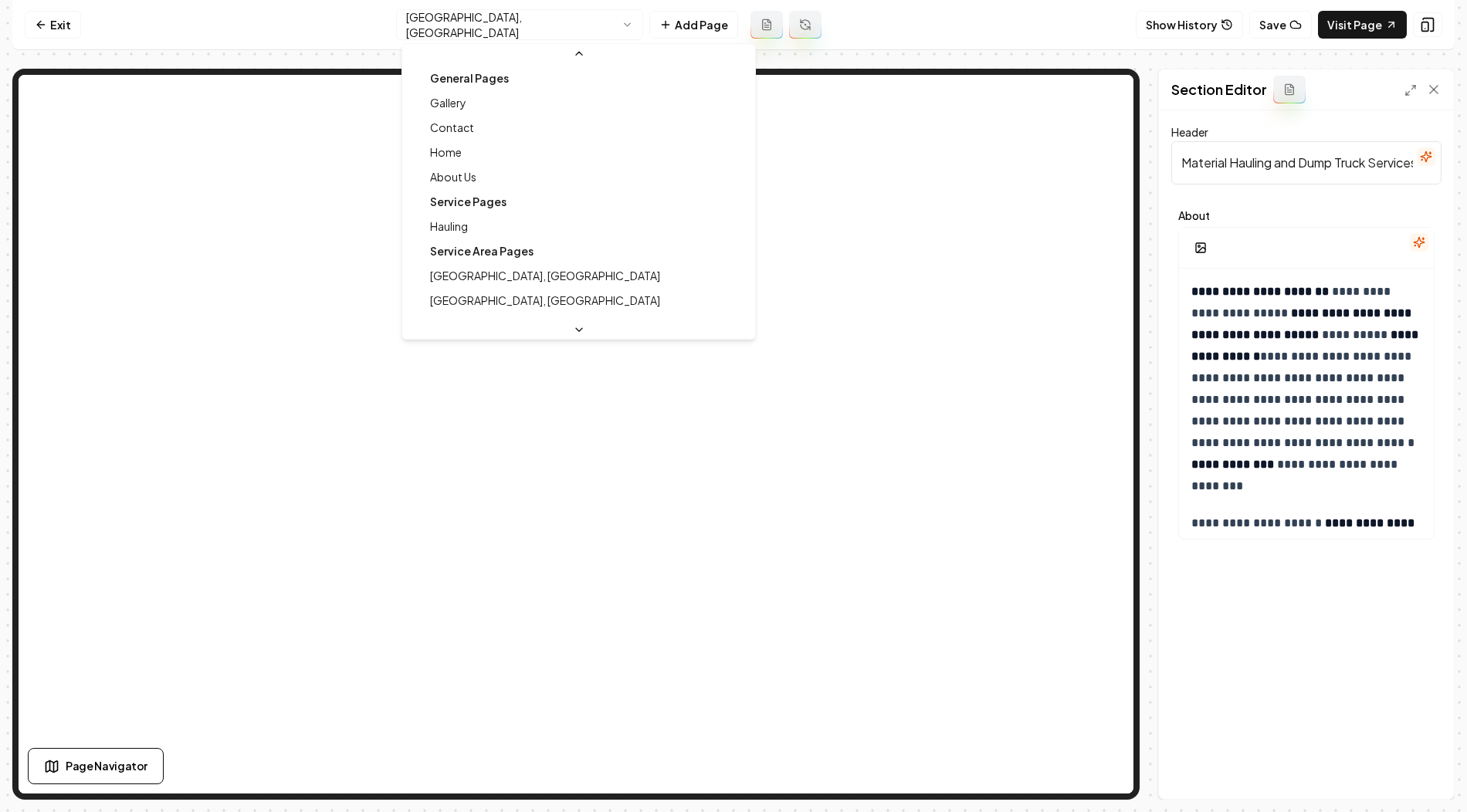
click at [580, 24] on html "**********" at bounding box center [733, 406] width 1467 height 812
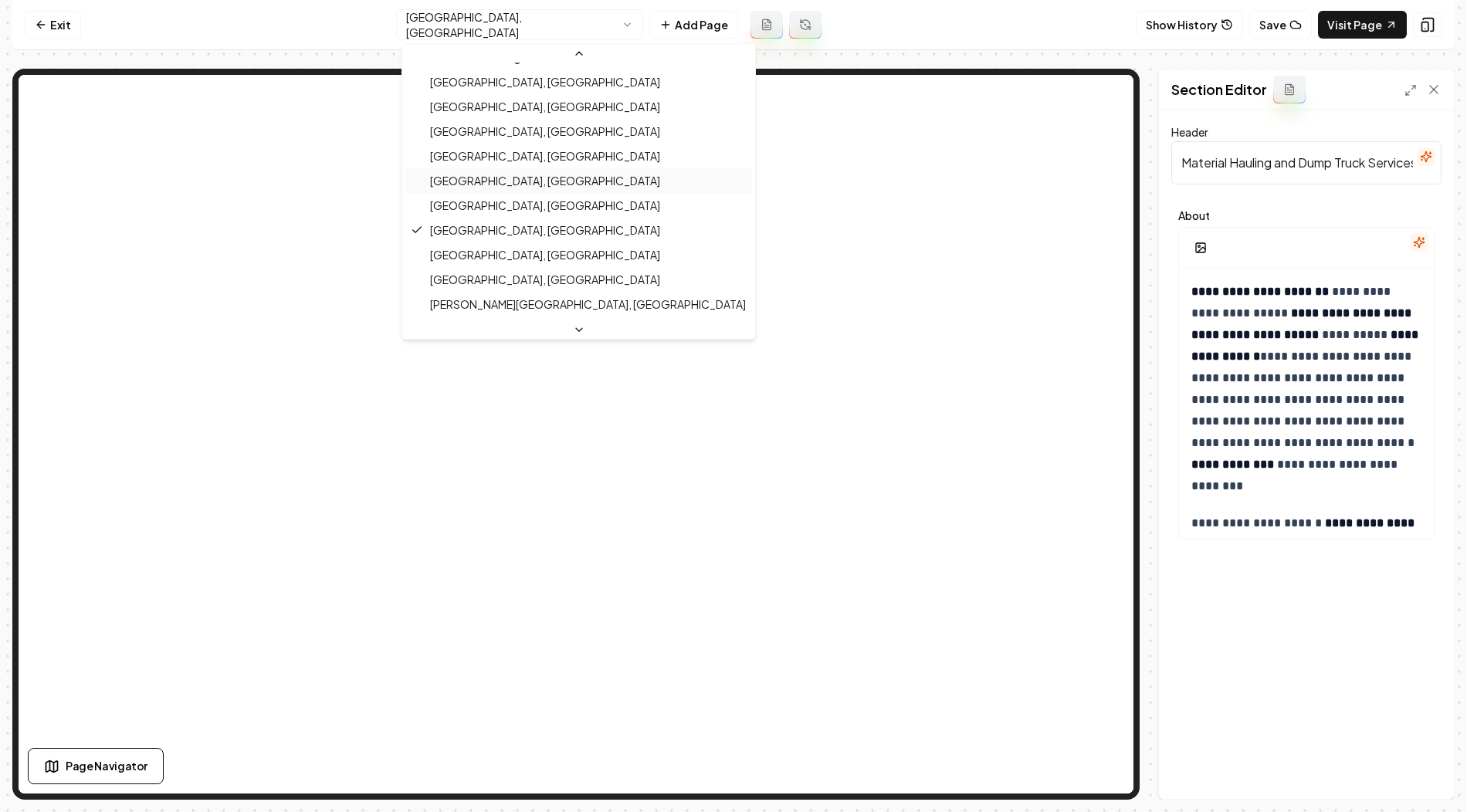
scroll to position [198, 0]
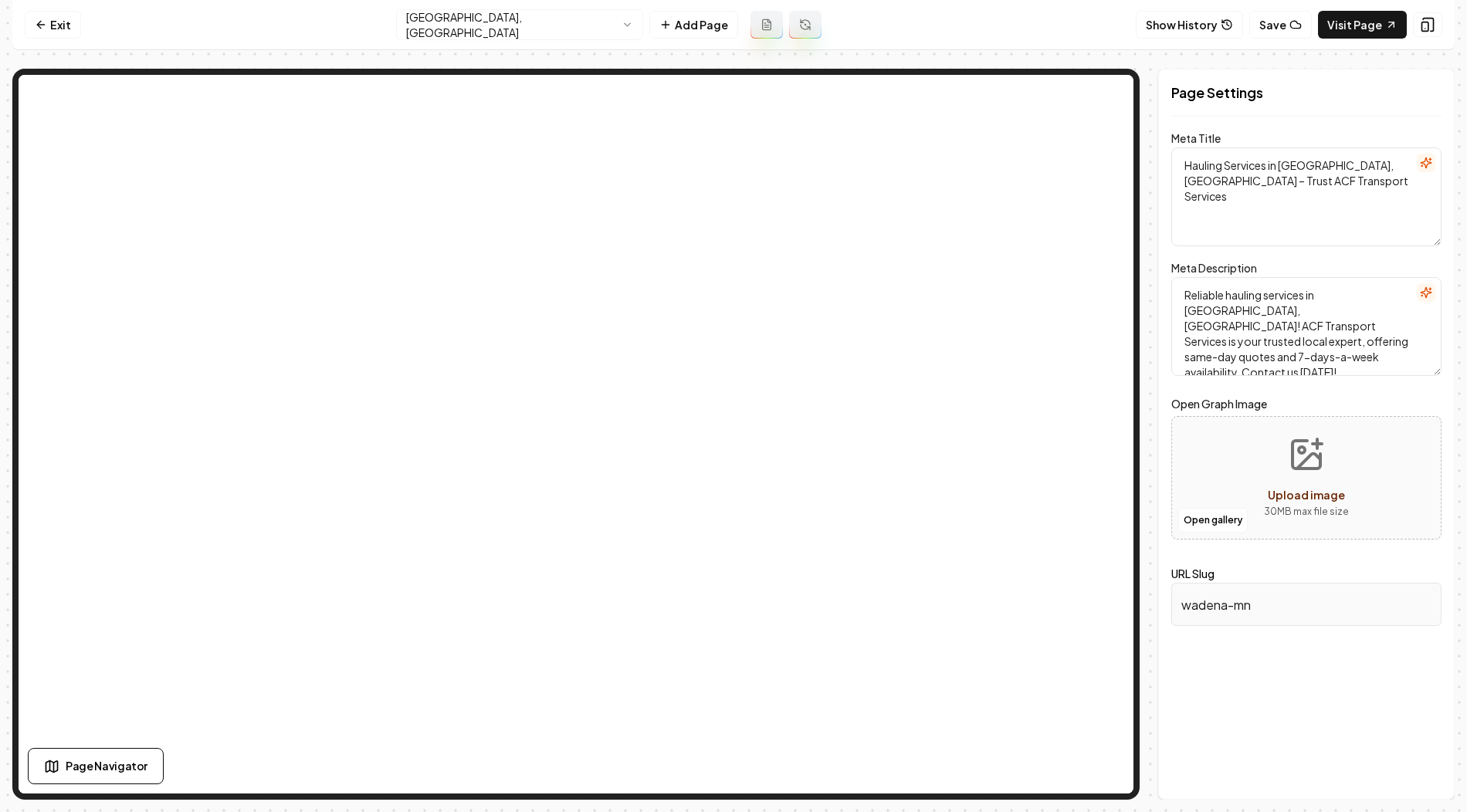
click at [1224, 173] on textarea "Hauling Services in Wadena, MN – Trust ACF Transport Services" at bounding box center [1306, 196] width 270 height 99
drag, startPoint x: 1281, startPoint y: 167, endPoint x: 1342, endPoint y: 166, distance: 61.0
click at [1342, 166] on textarea "Hauling Services in Wadena, MN – Trust ACF Transport Services" at bounding box center [1306, 196] width 270 height 99
click at [1221, 775] on button "Discard Changes" at bounding box center [1227, 773] width 111 height 27
type textarea "Hauling Services in Wadena, MN – Trust ACF Transport Services"
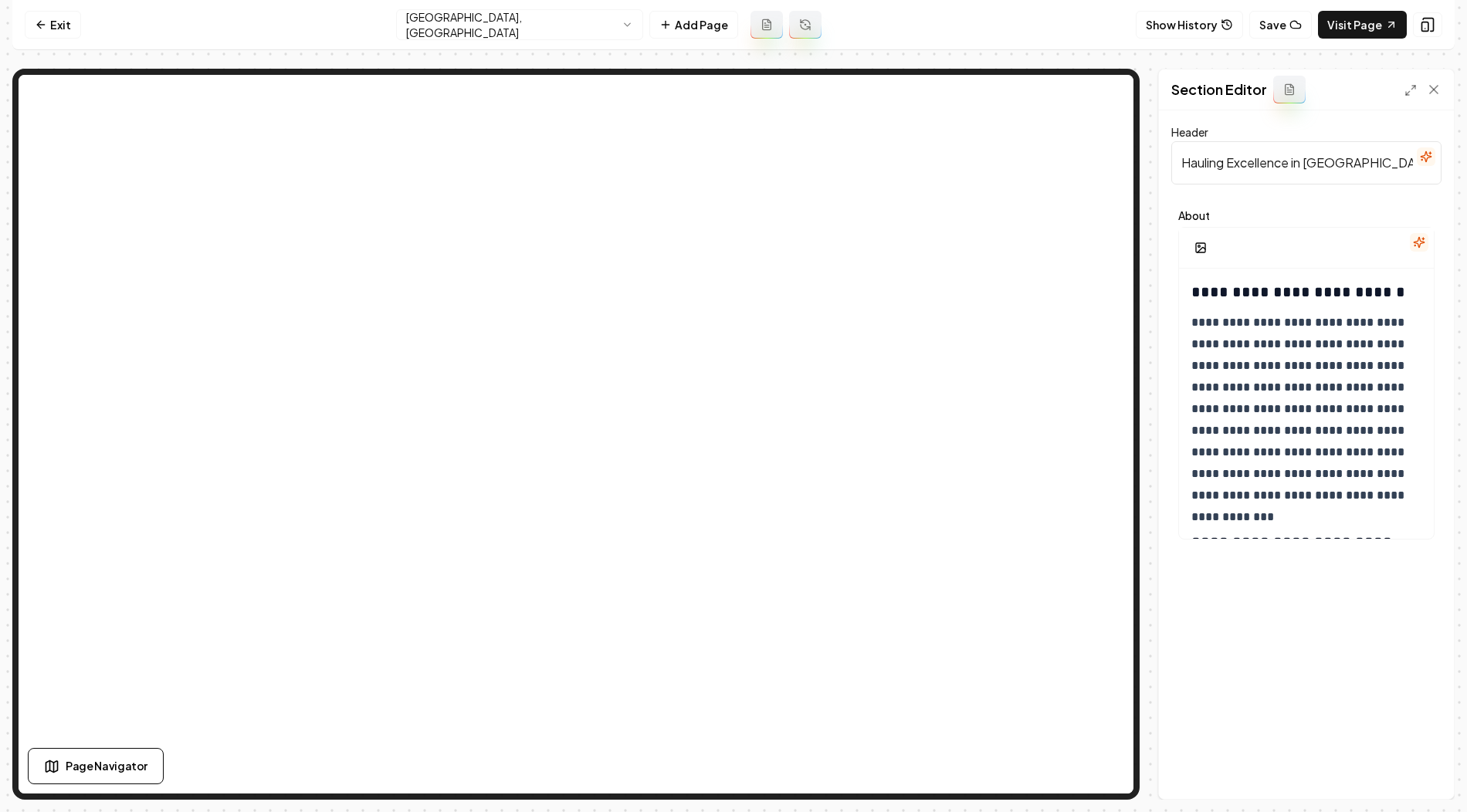
click at [1231, 167] on input "Hauling Excellence in Wadena" at bounding box center [1306, 163] width 270 height 43
paste input "Material Hauling and Dump Truck Services in Wadena, MN"
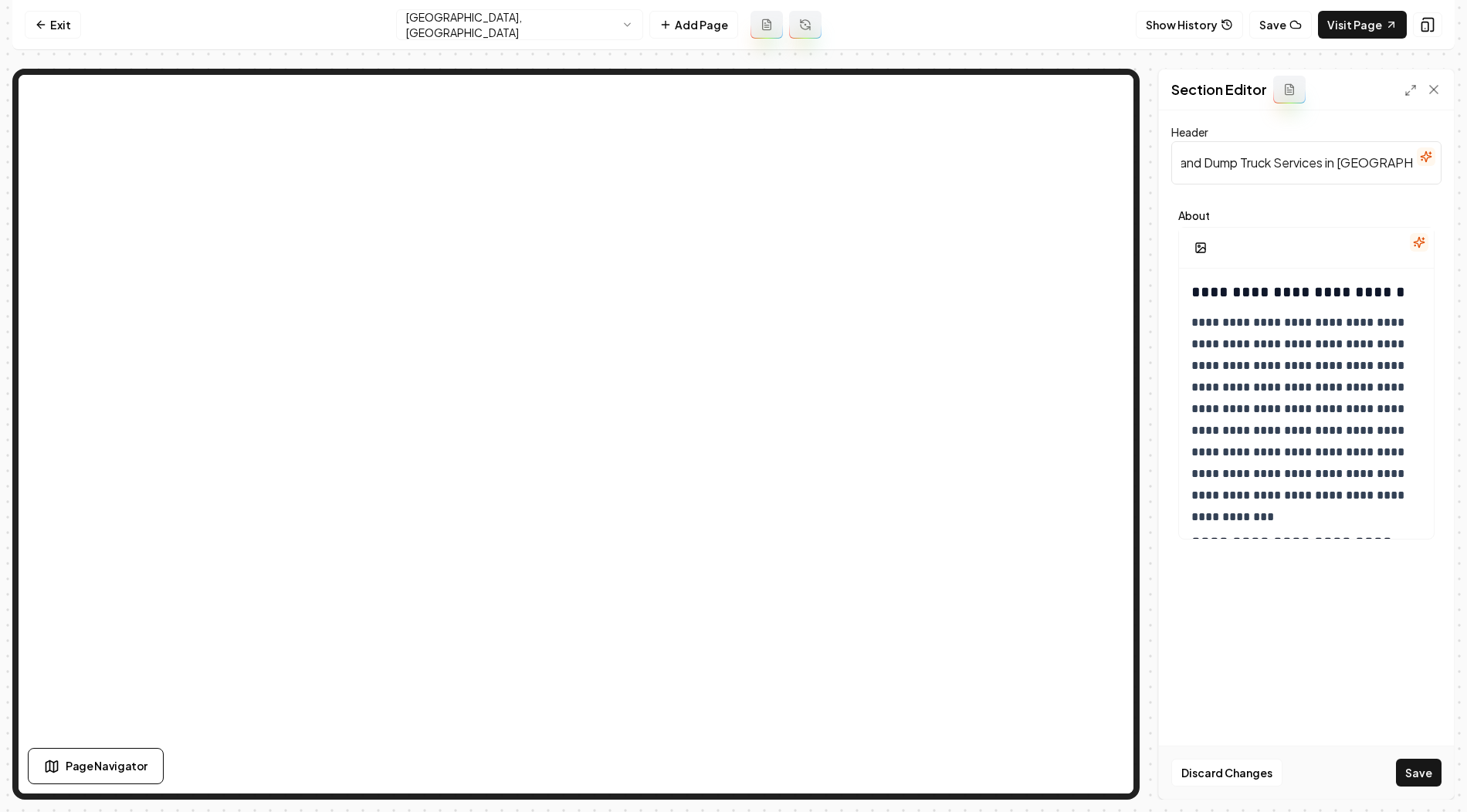
type input "Material Hauling and Dump Truck Services in Wadena, MN"
click at [1199, 291] on h3 "**********" at bounding box center [1307, 292] width 232 height 21
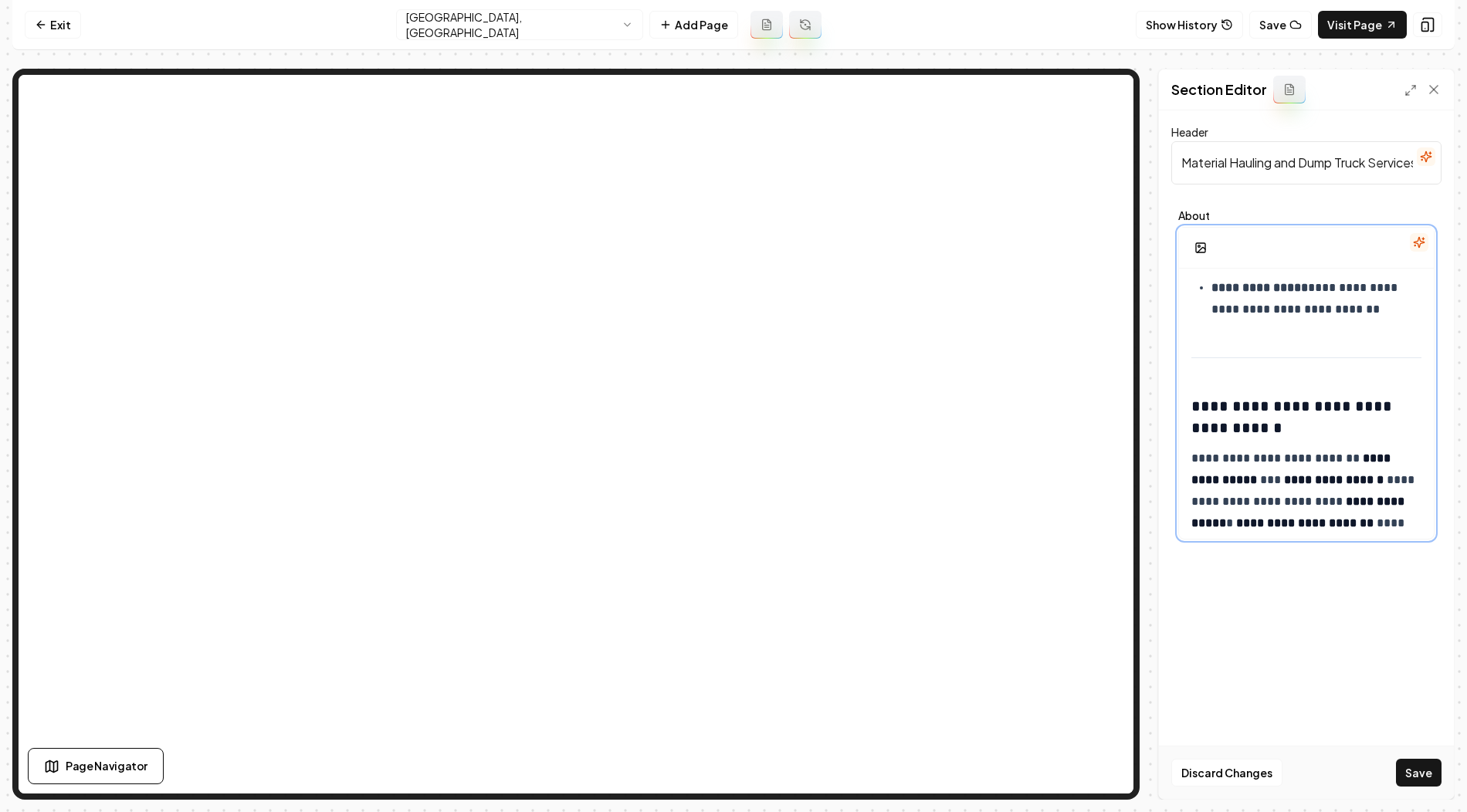
scroll to position [1188, 0]
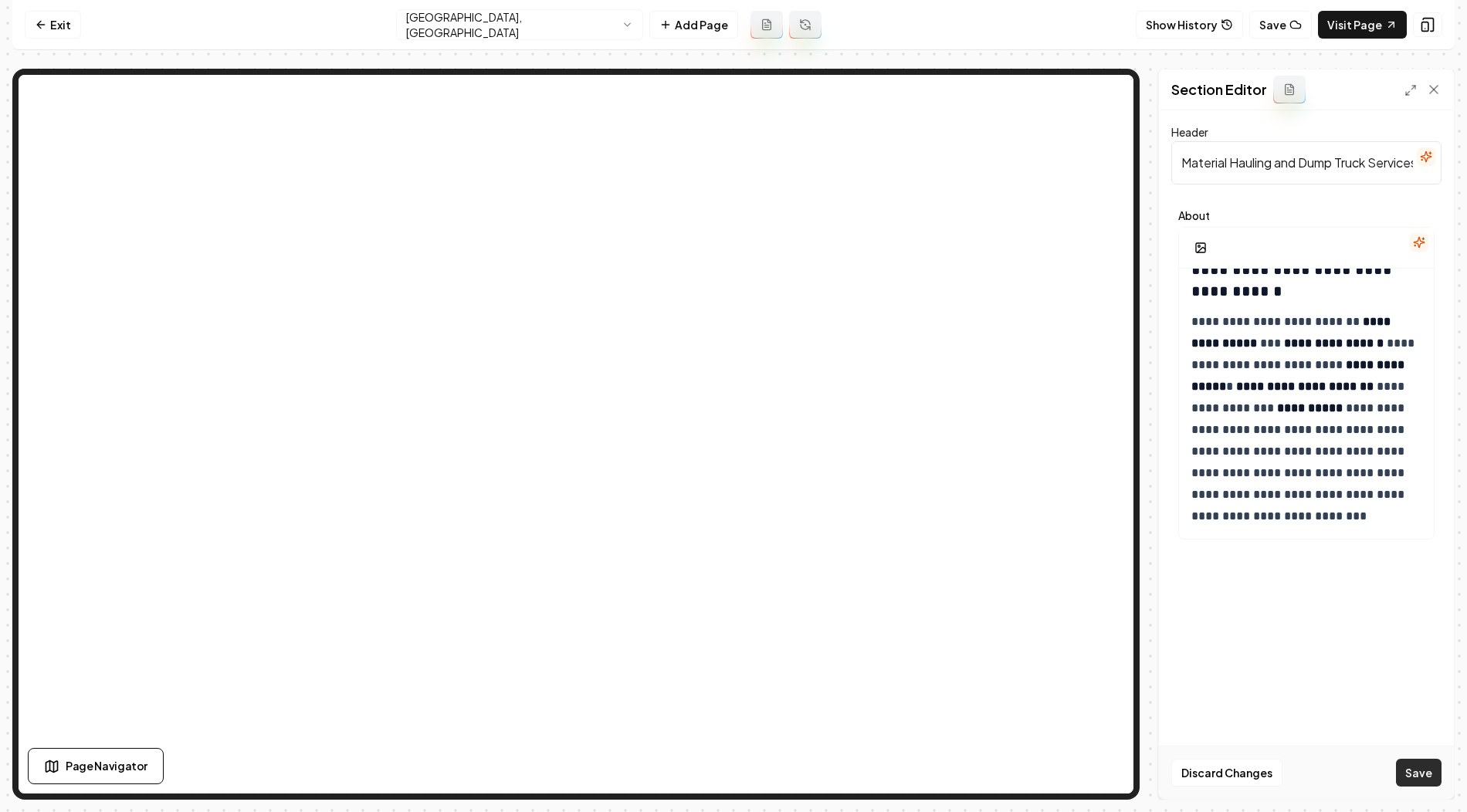
click at [1423, 779] on button "Save" at bounding box center [1418, 773] width 45 height 27
click at [530, 24] on html "**********" at bounding box center [733, 406] width 1467 height 812
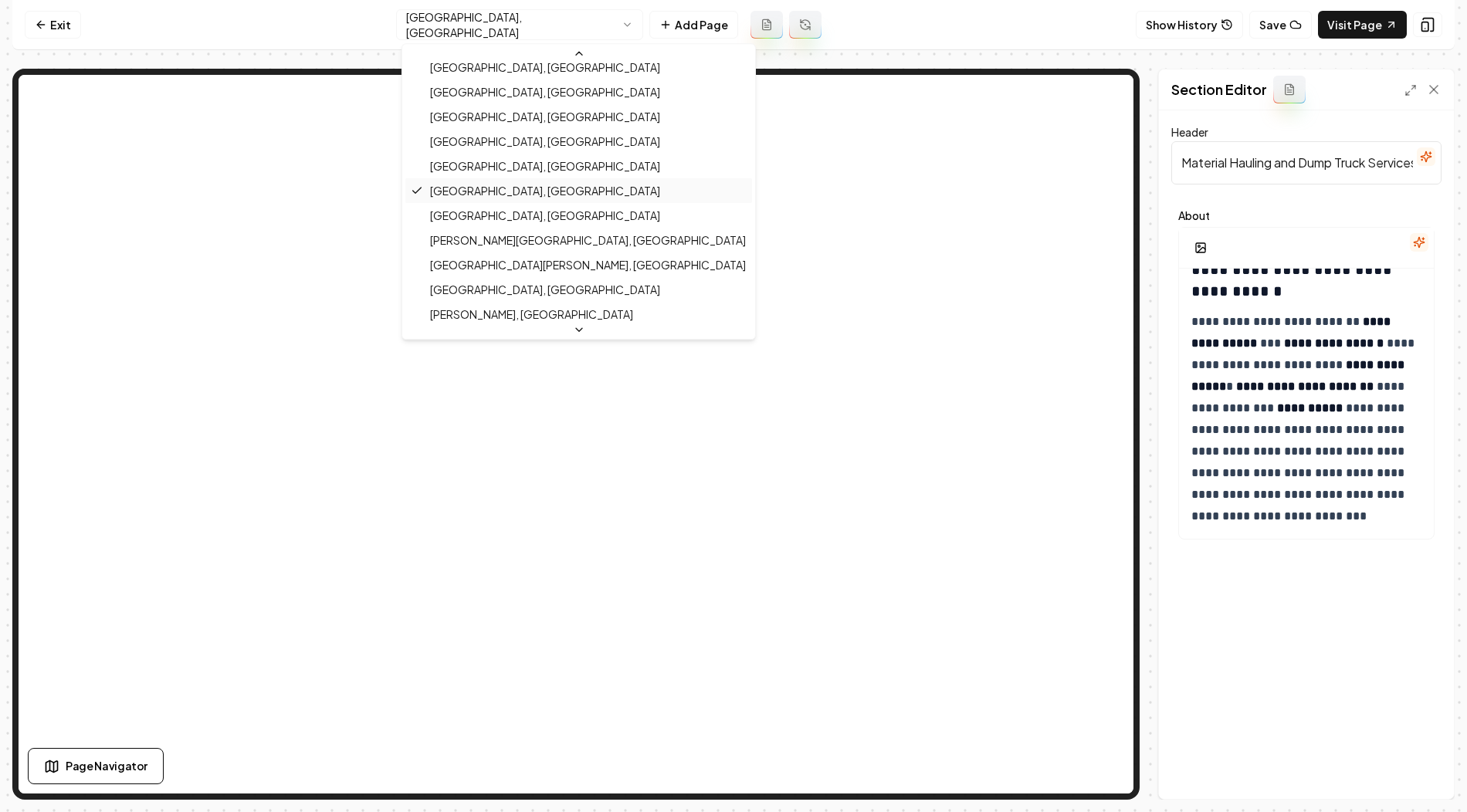
scroll to position [274, 0]
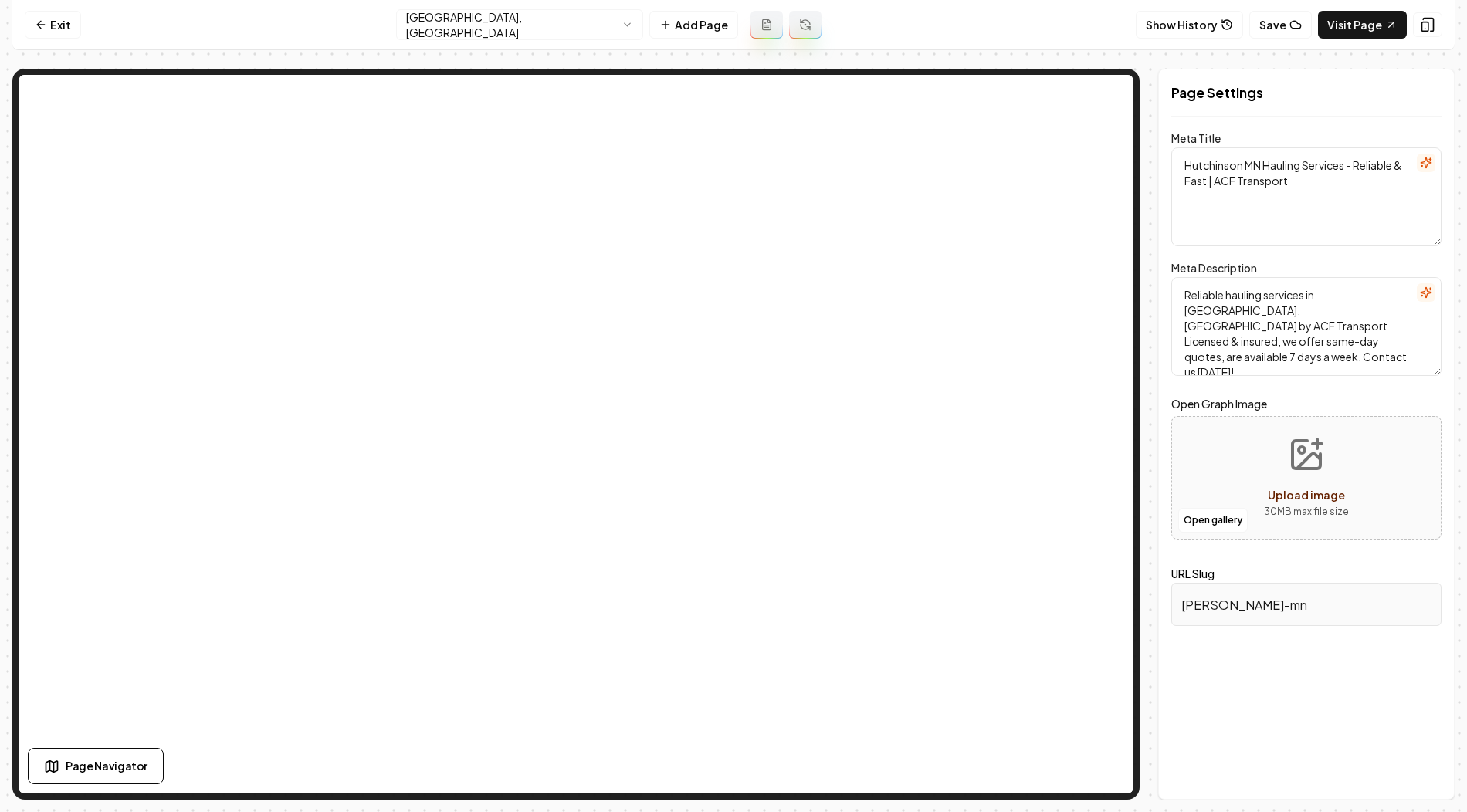
drag, startPoint x: 1183, startPoint y: 165, endPoint x: 1260, endPoint y: 167, distance: 77.0
click at [1260, 167] on textarea "Hutchinson MN Hauling Services - Reliable & Fast | ACF Transport" at bounding box center [1306, 196] width 270 height 99
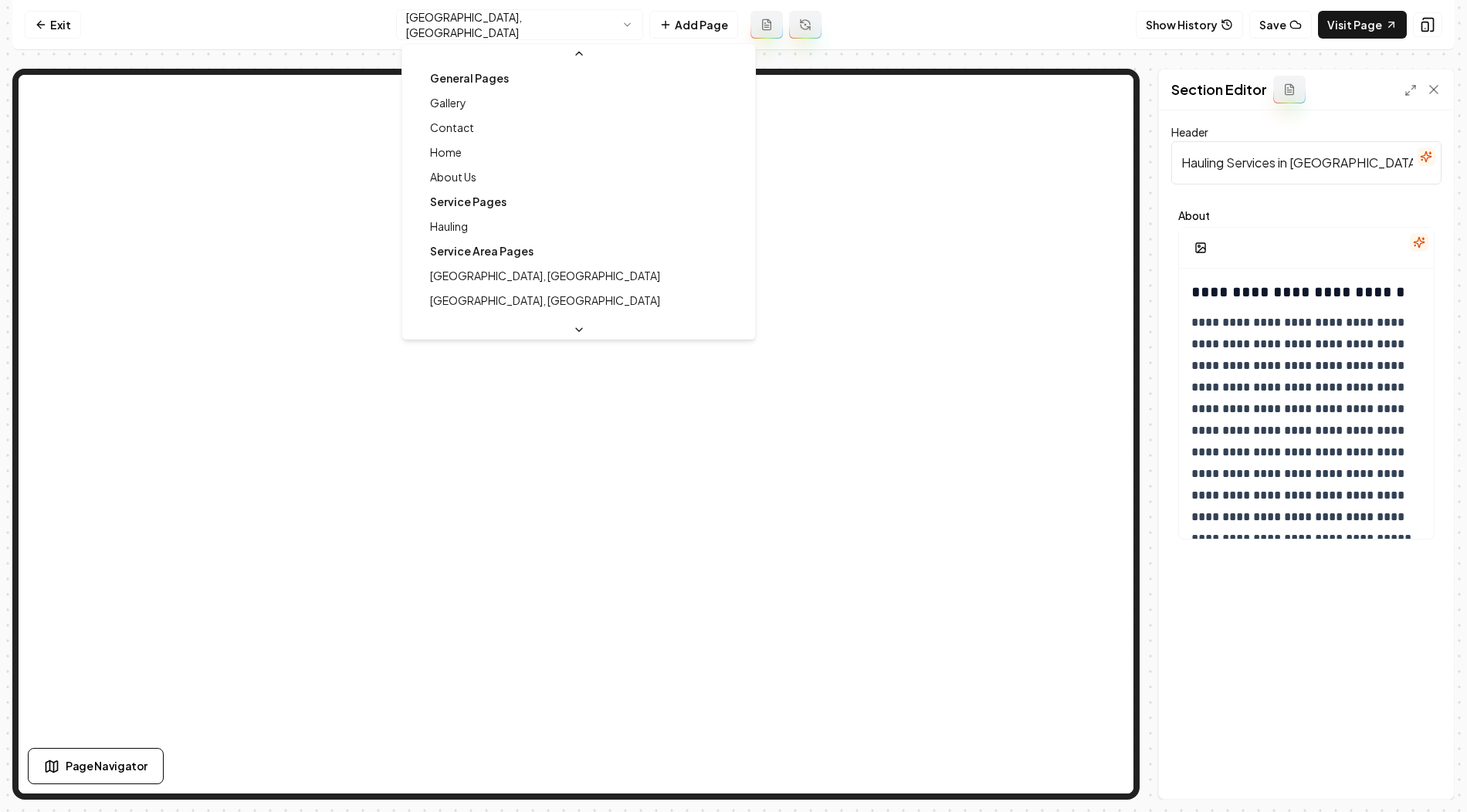
click at [589, 26] on html "**********" at bounding box center [733, 406] width 1467 height 812
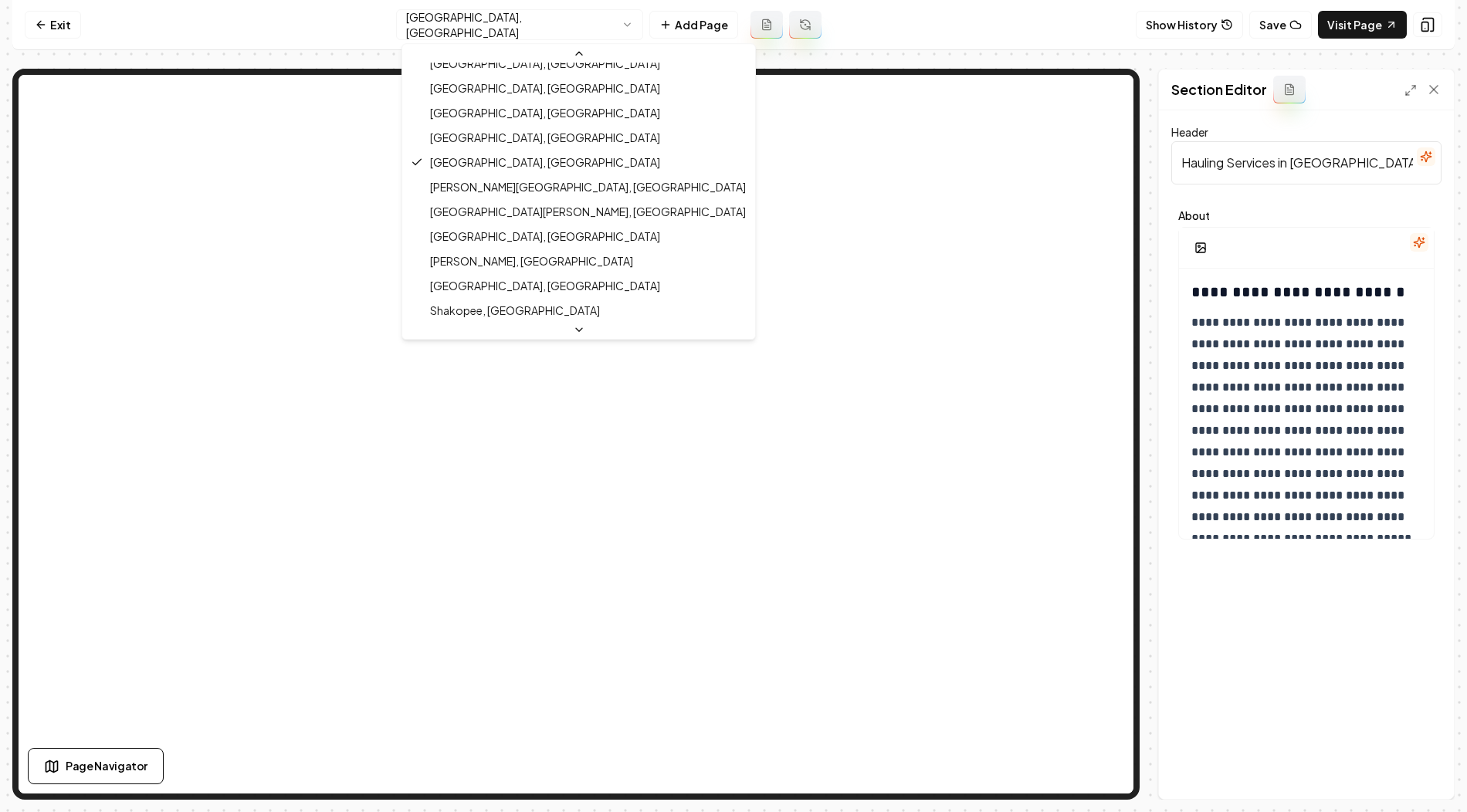
scroll to position [311, 0]
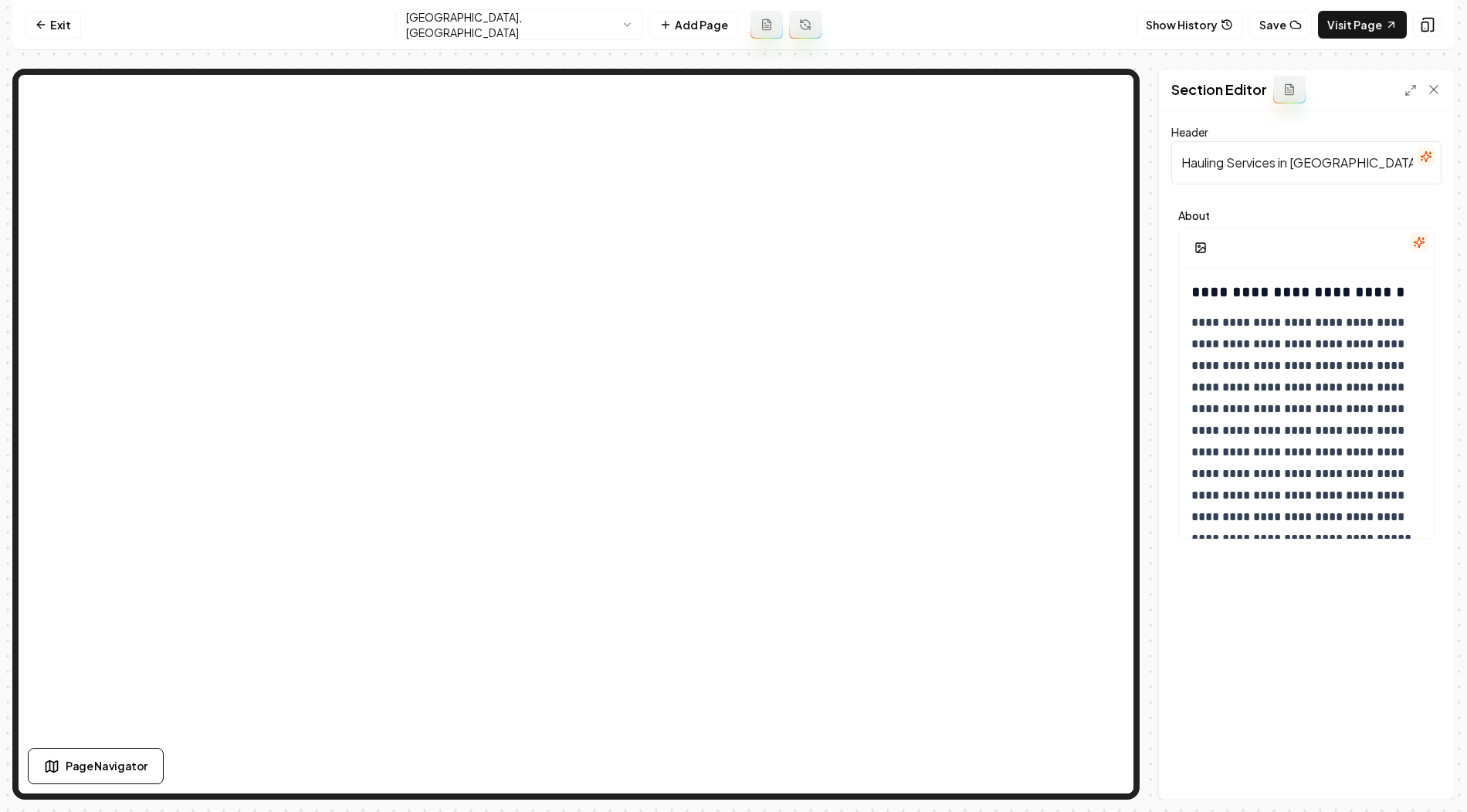
click at [1285, 166] on input "Hauling Services in Hutchinson, MN - Reliable and Ready" at bounding box center [1306, 163] width 270 height 43
click at [1285, 170] on input "Hauling Services in Hutchinson, MN - Reliable and Ready" at bounding box center [1306, 163] width 270 height 43
click at [1257, 159] on input "Hauling Services in Hutchinson, MN - Reliable and Ready" at bounding box center [1306, 163] width 270 height 43
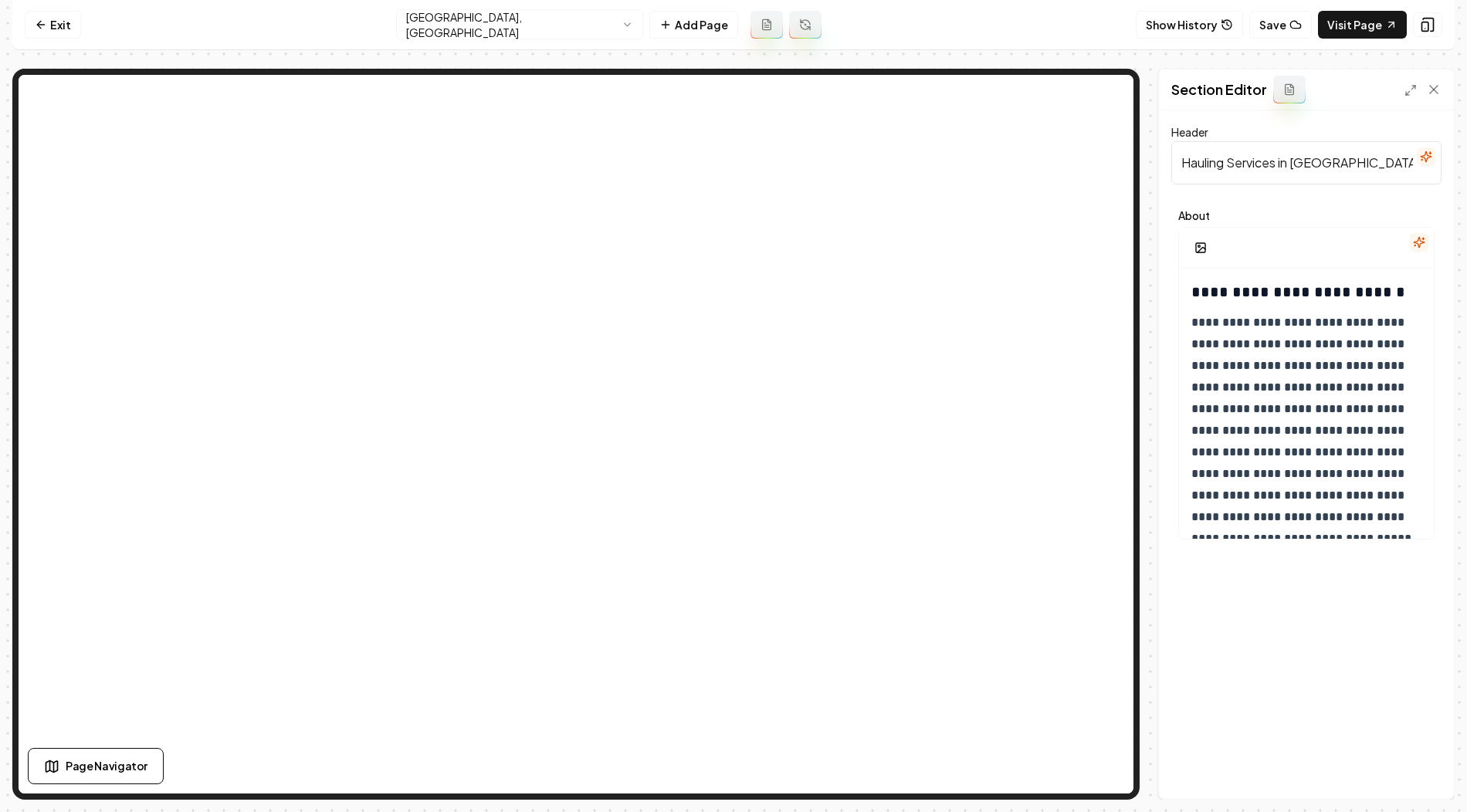
click at [1257, 159] on input "Hauling Services in Hutchinson, MN - Reliable and Ready" at bounding box center [1306, 163] width 270 height 43
paste input "Material Hauling and Dump Truck Services in Hutchinson, MN"
type input "Material Hauling and Dump Truck Services in Hutchinson, MN"
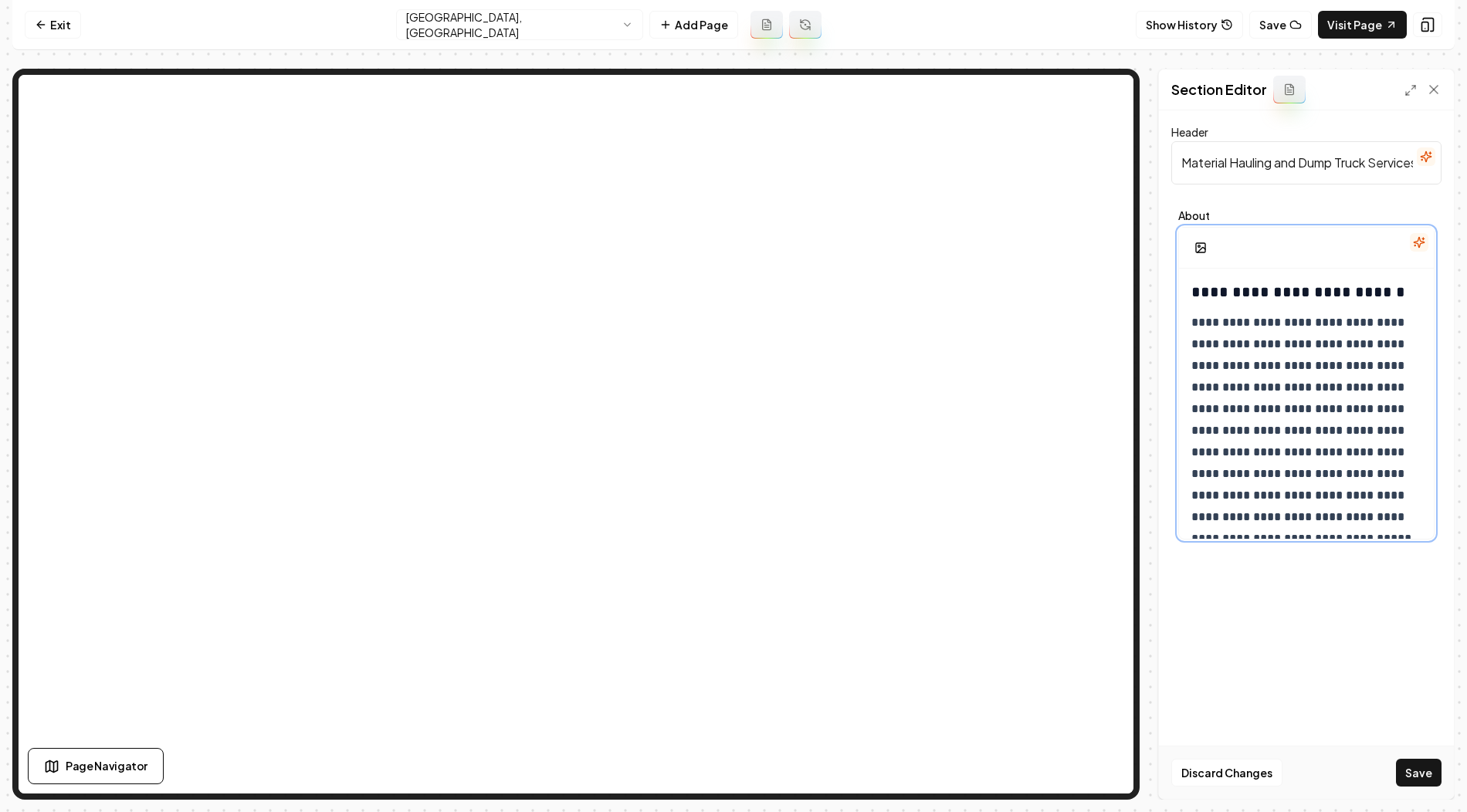
click at [1194, 291] on h3 "**********" at bounding box center [1307, 292] width 232 height 21
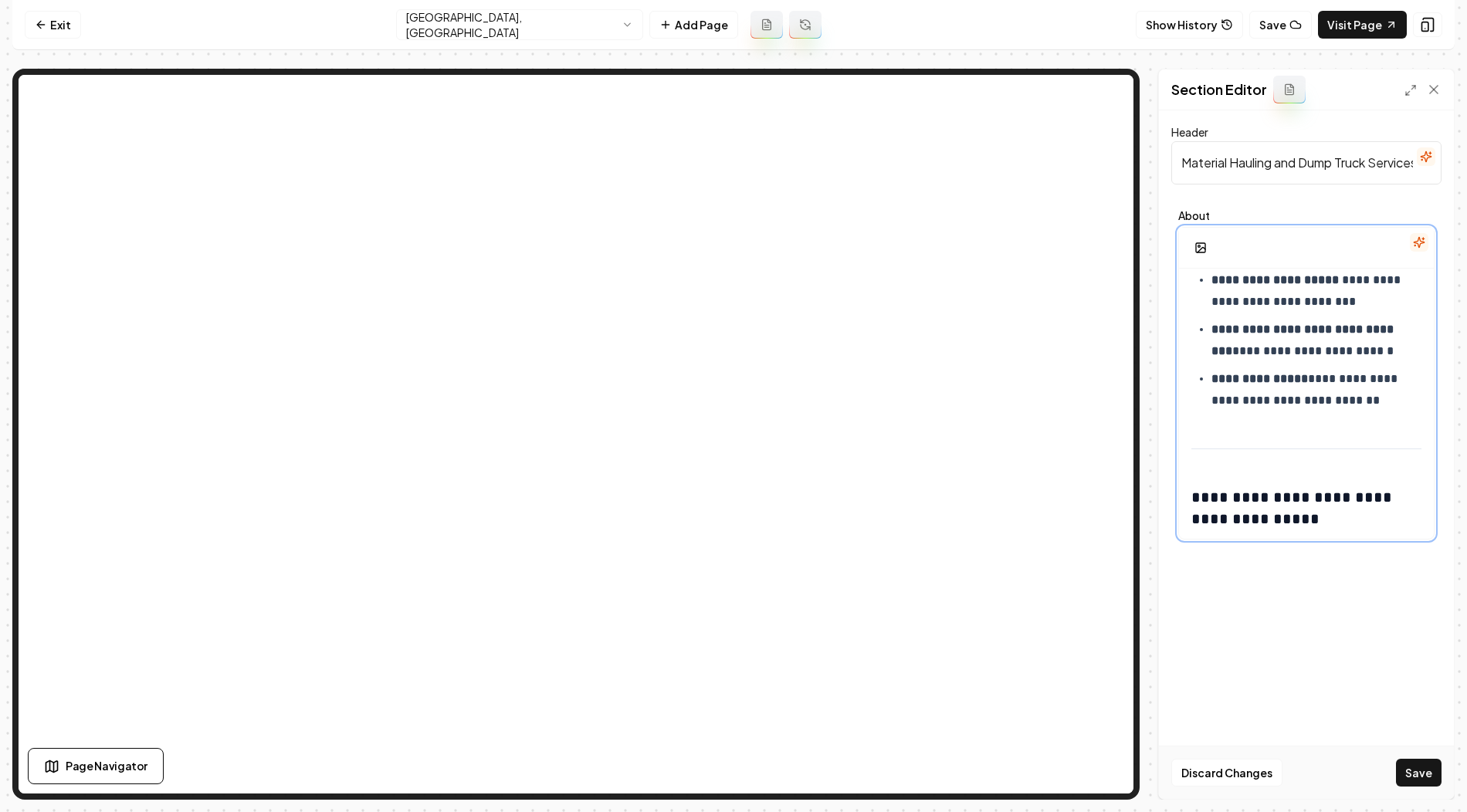
scroll to position [1145, 0]
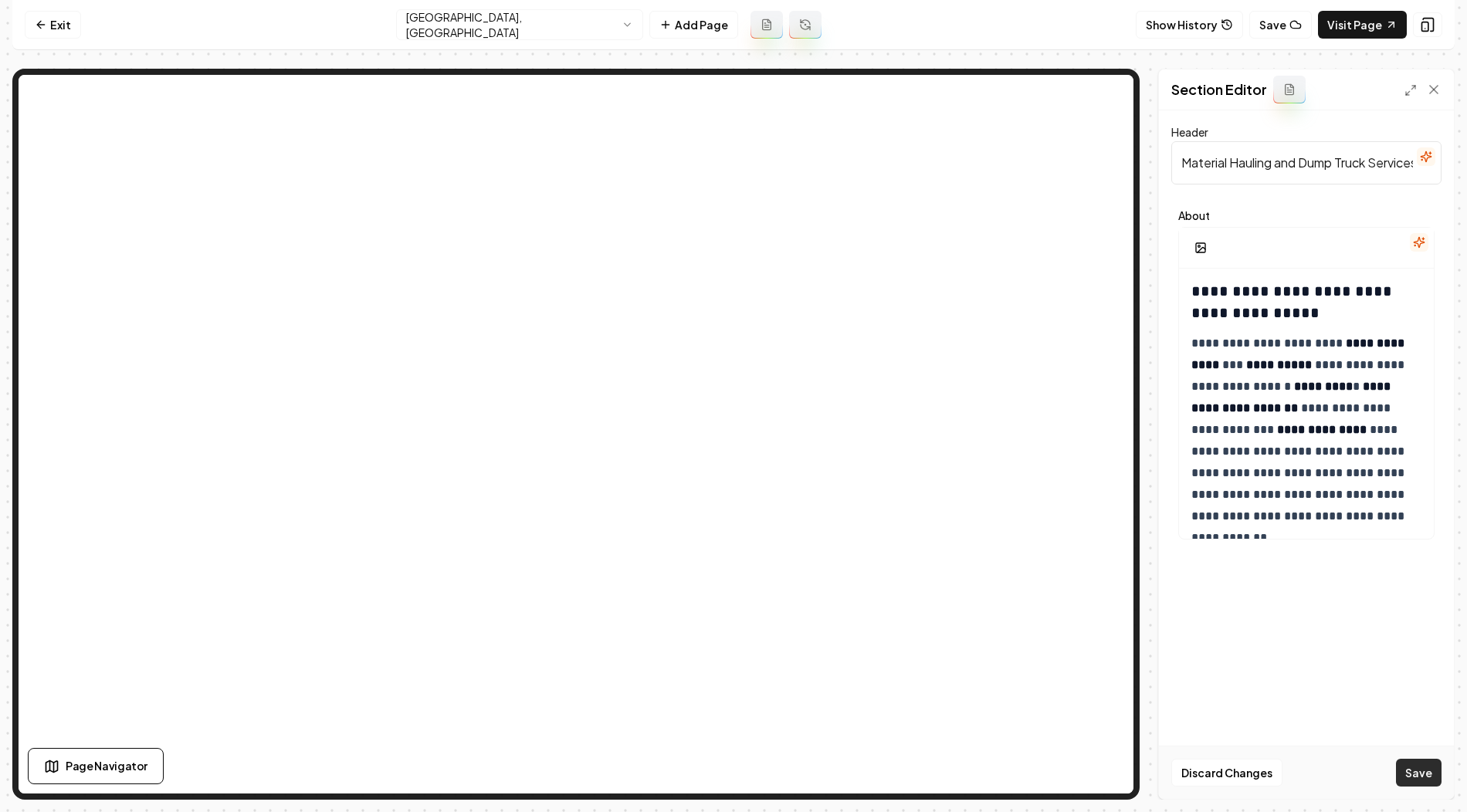
click at [1421, 785] on button "Save" at bounding box center [1418, 773] width 45 height 27
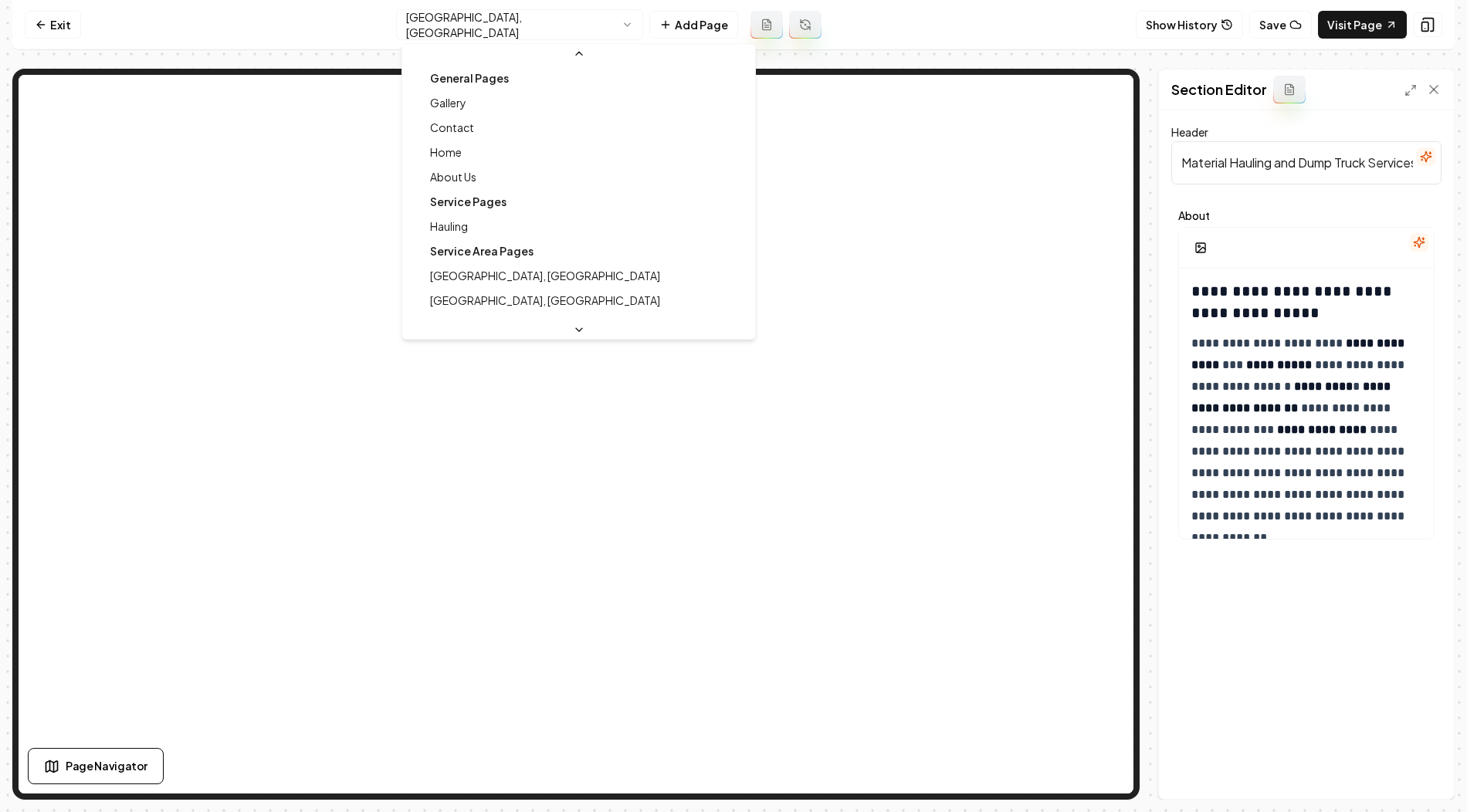
click at [574, 33] on html "**********" at bounding box center [733, 406] width 1467 height 812
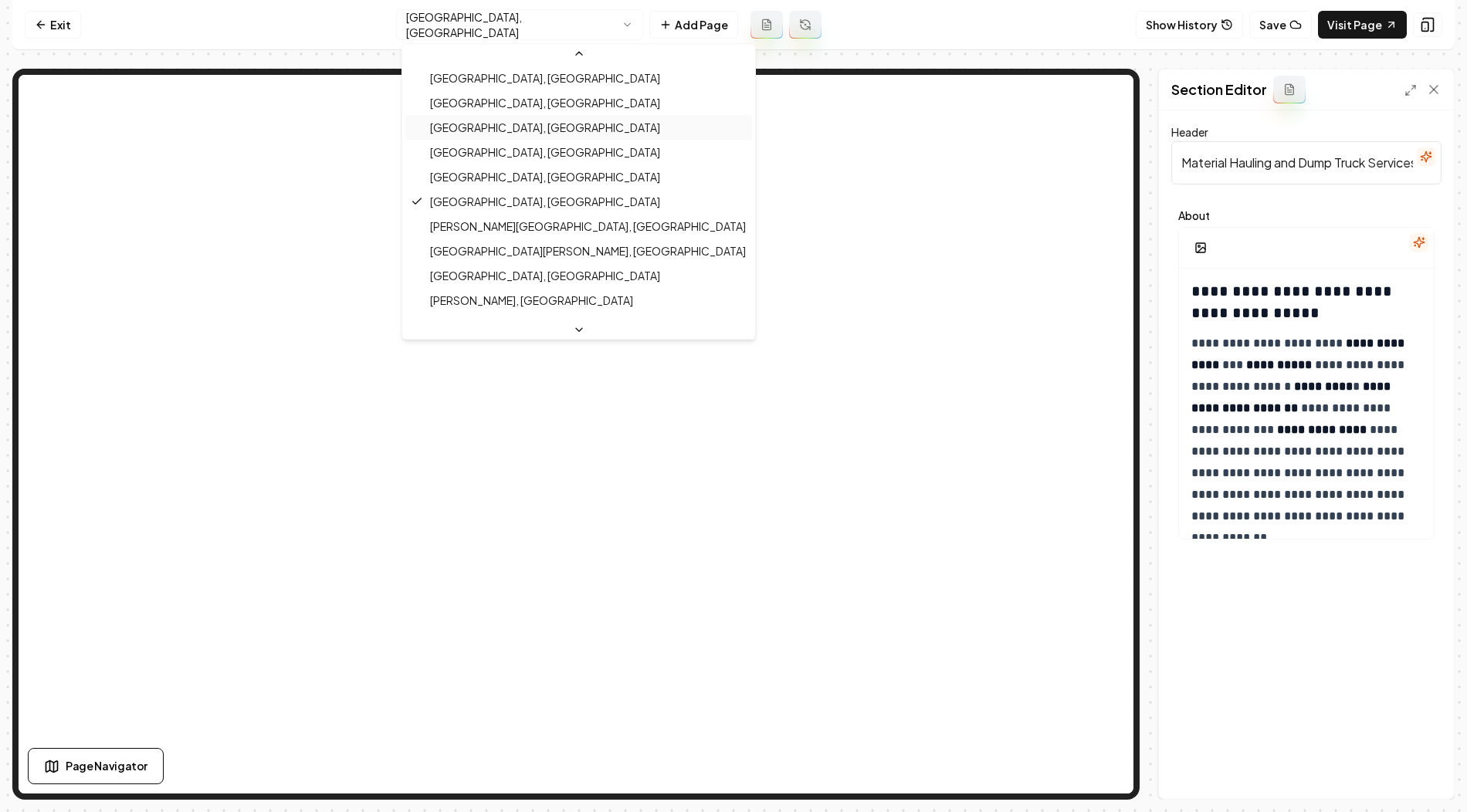
scroll to position [278, 0]
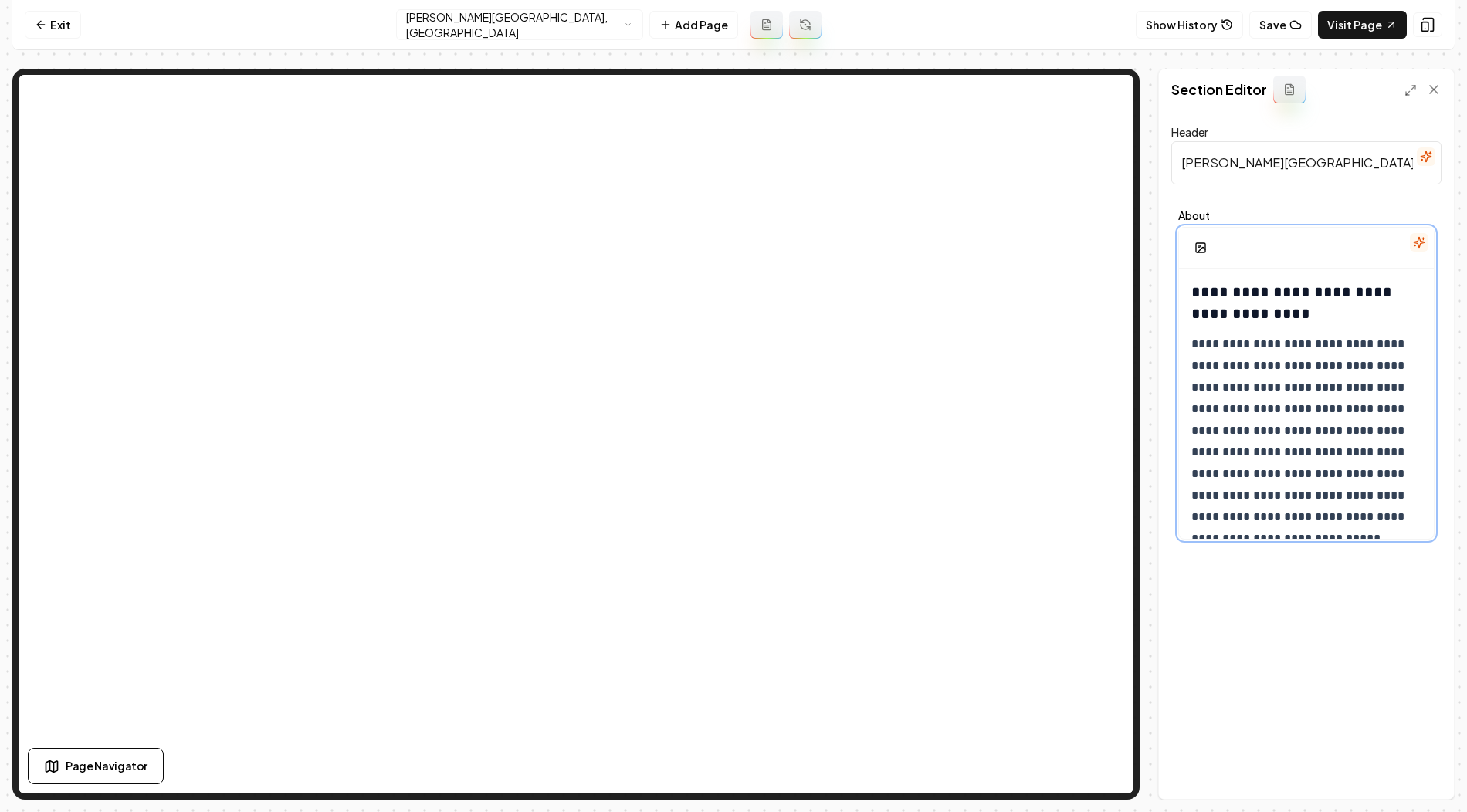
click at [1183, 289] on div "**********" at bounding box center [1306, 813] width 255 height 1090
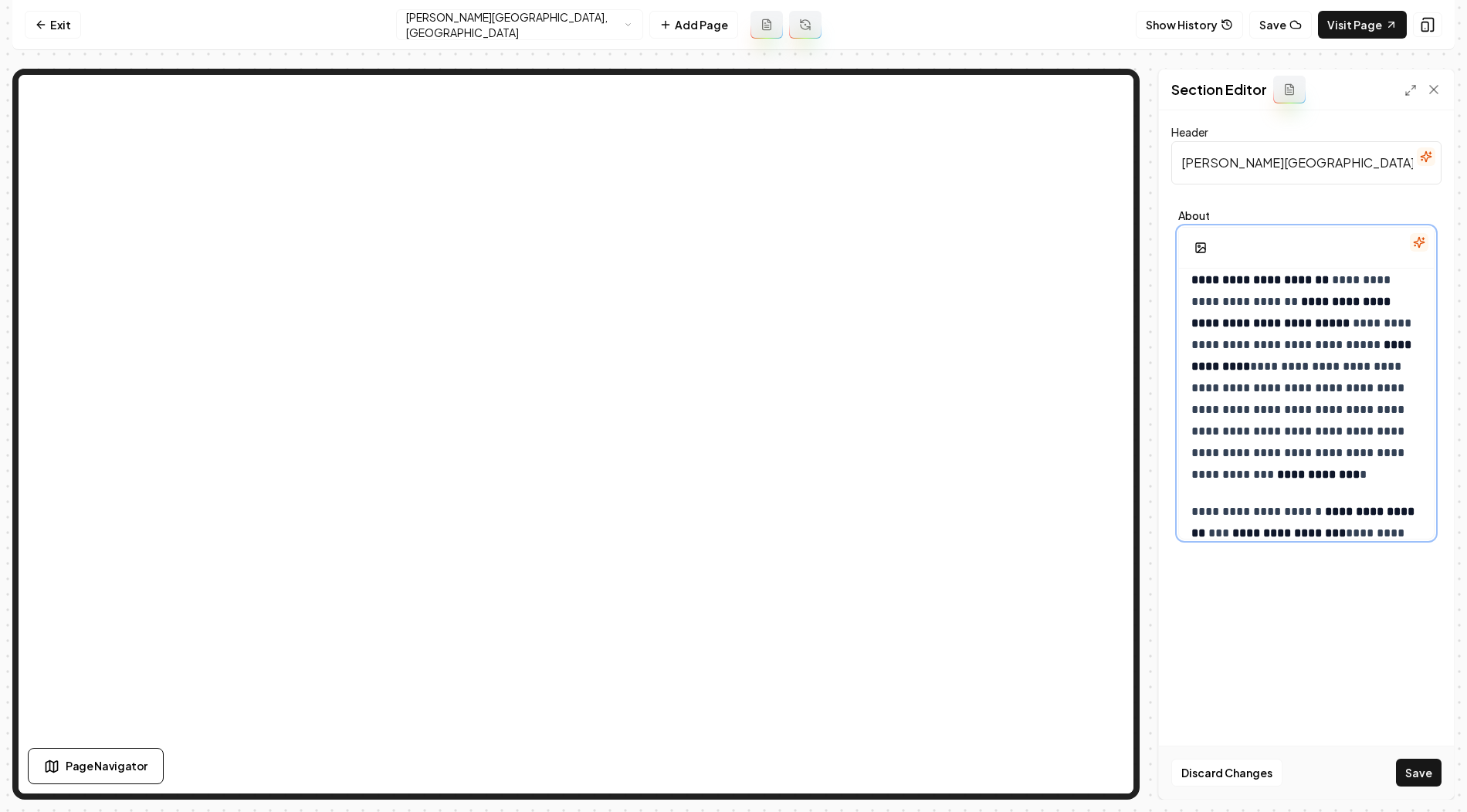
scroll to position [1134, 0]
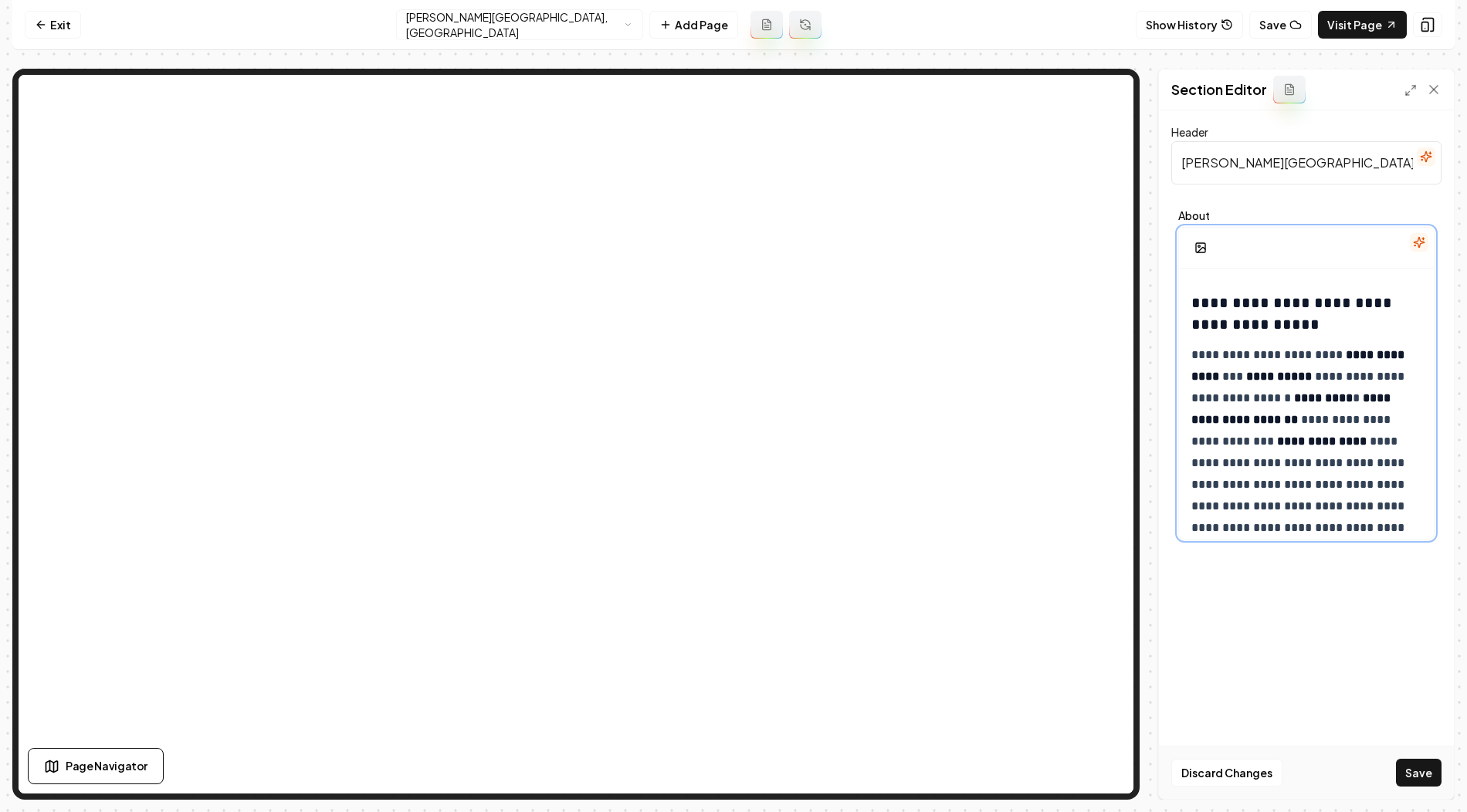
click at [1192, 297] on h3 "**********" at bounding box center [1307, 313] width 232 height 43
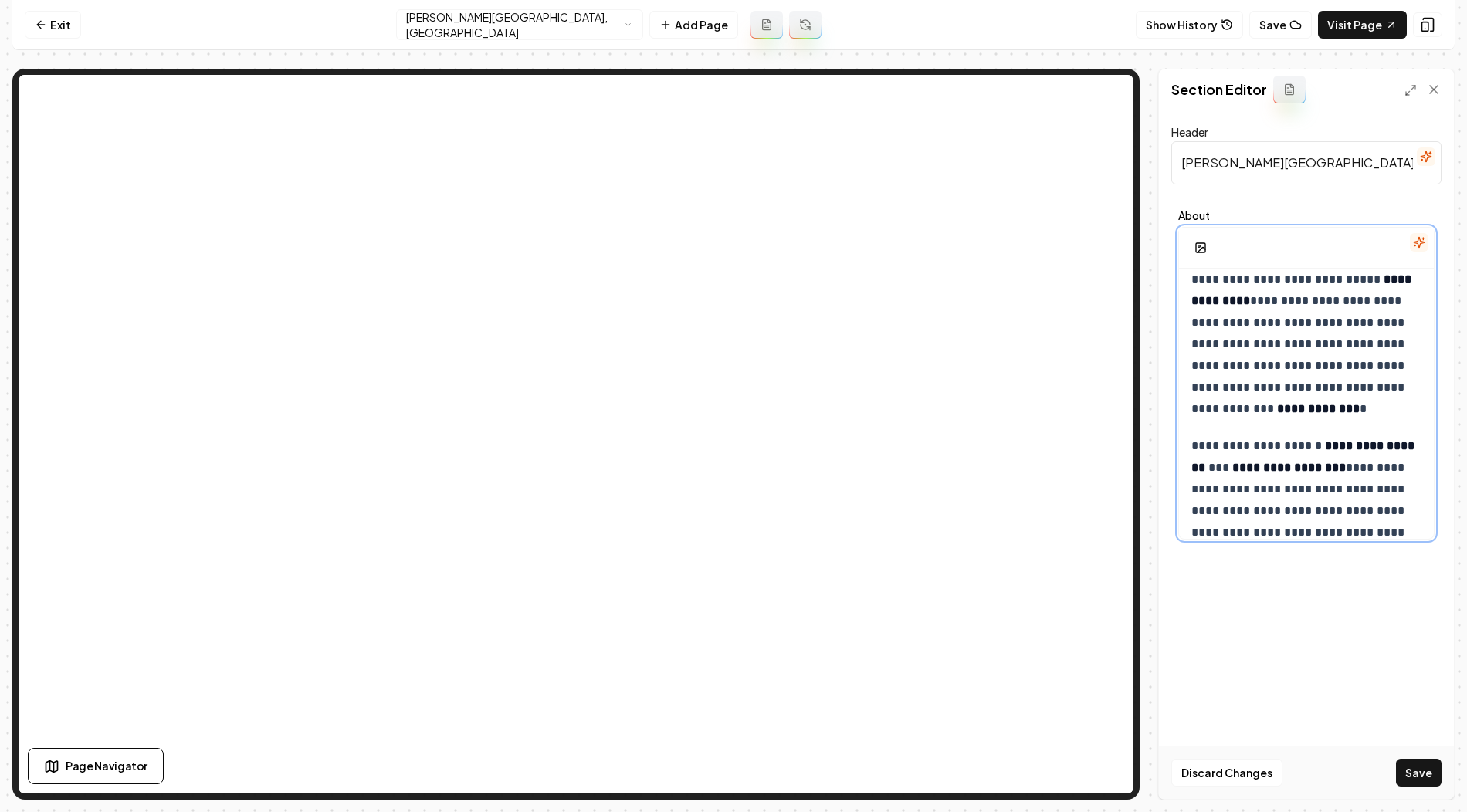
scroll to position [0, 0]
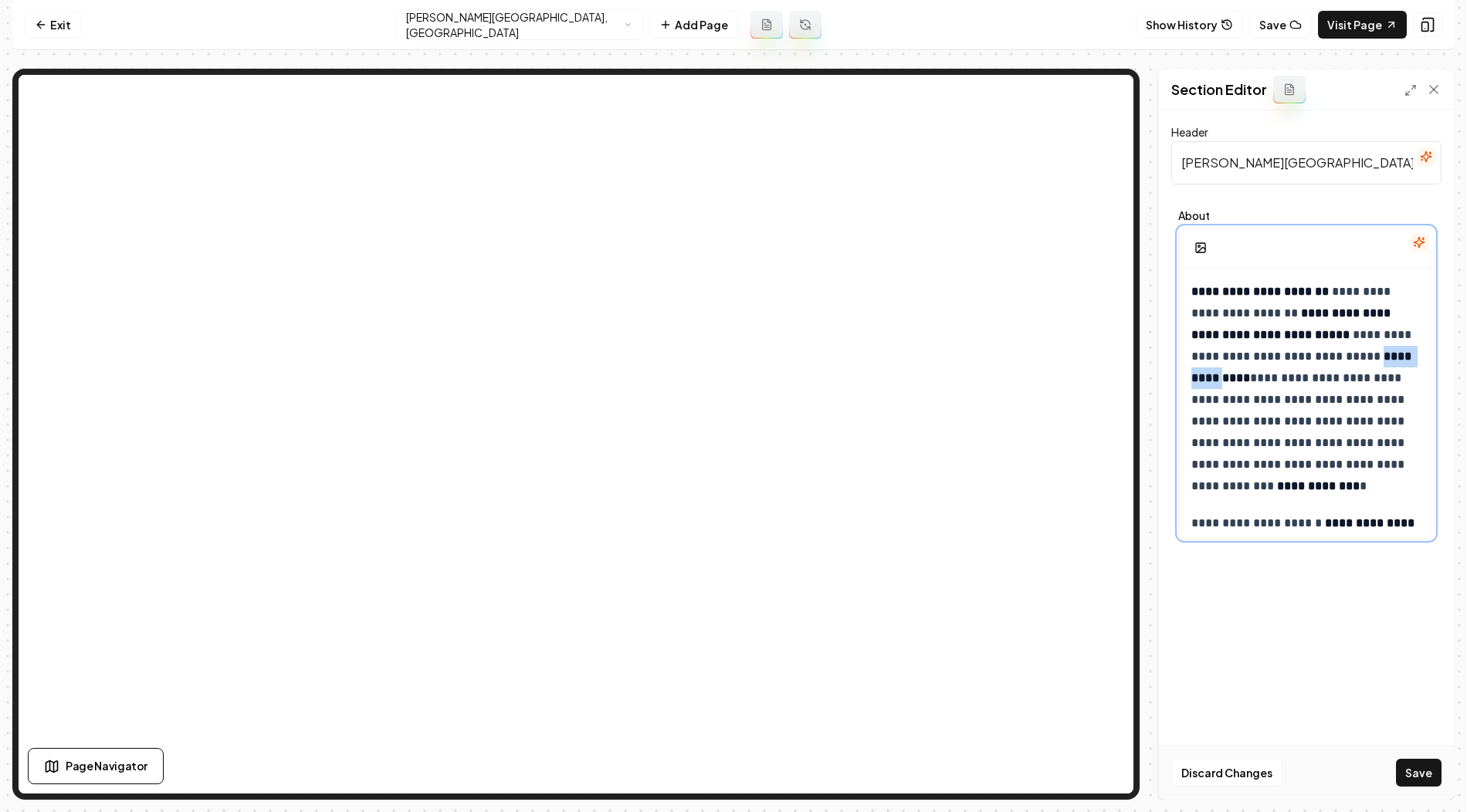
drag, startPoint x: 1260, startPoint y: 380, endPoint x: 1326, endPoint y: 378, distance: 66.0
click at [1326, 378] on strong "**********" at bounding box center [1302, 367] width 223 height 33
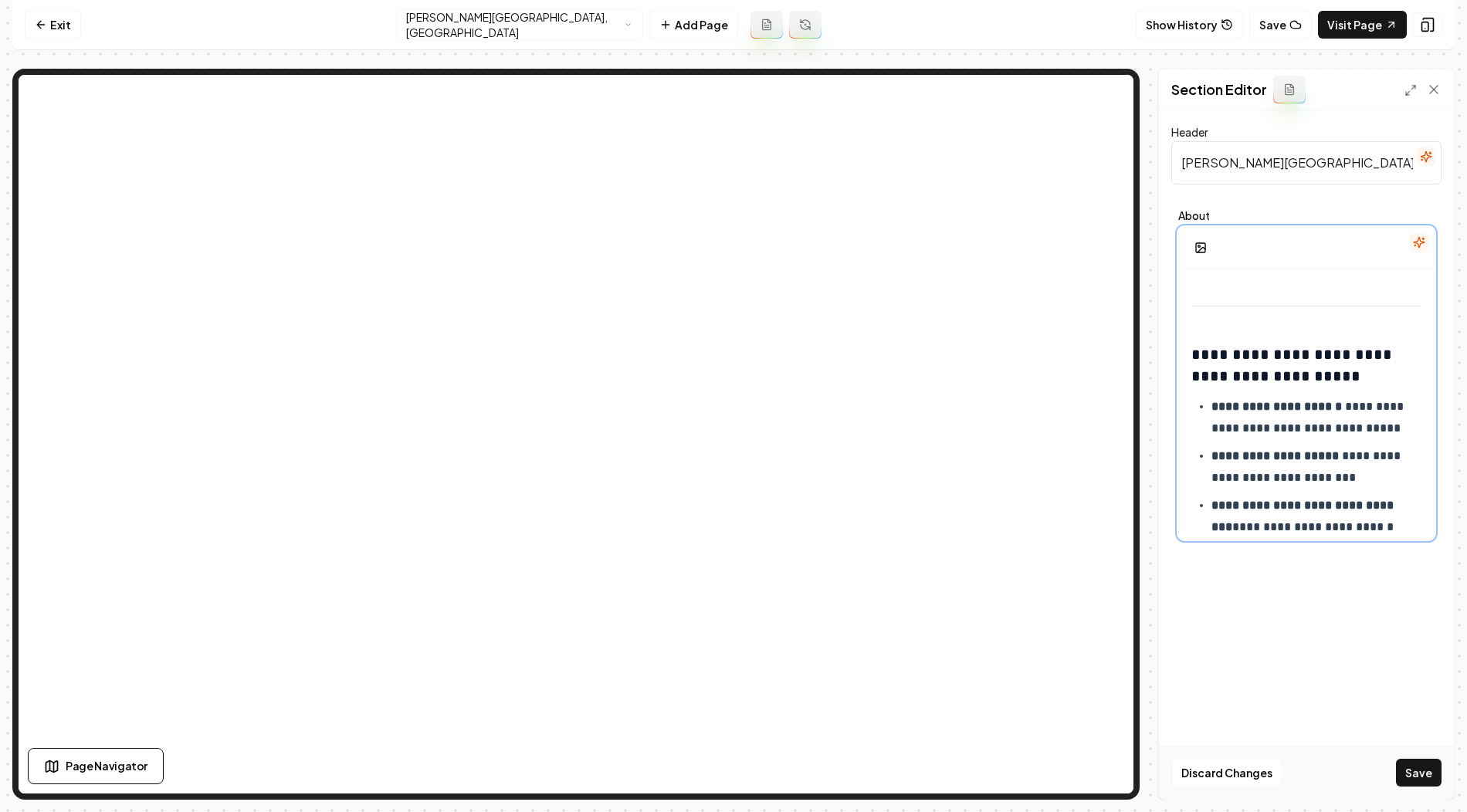
scroll to position [764, 0]
click at [1257, 348] on h3 "**********" at bounding box center [1307, 364] width 232 height 43
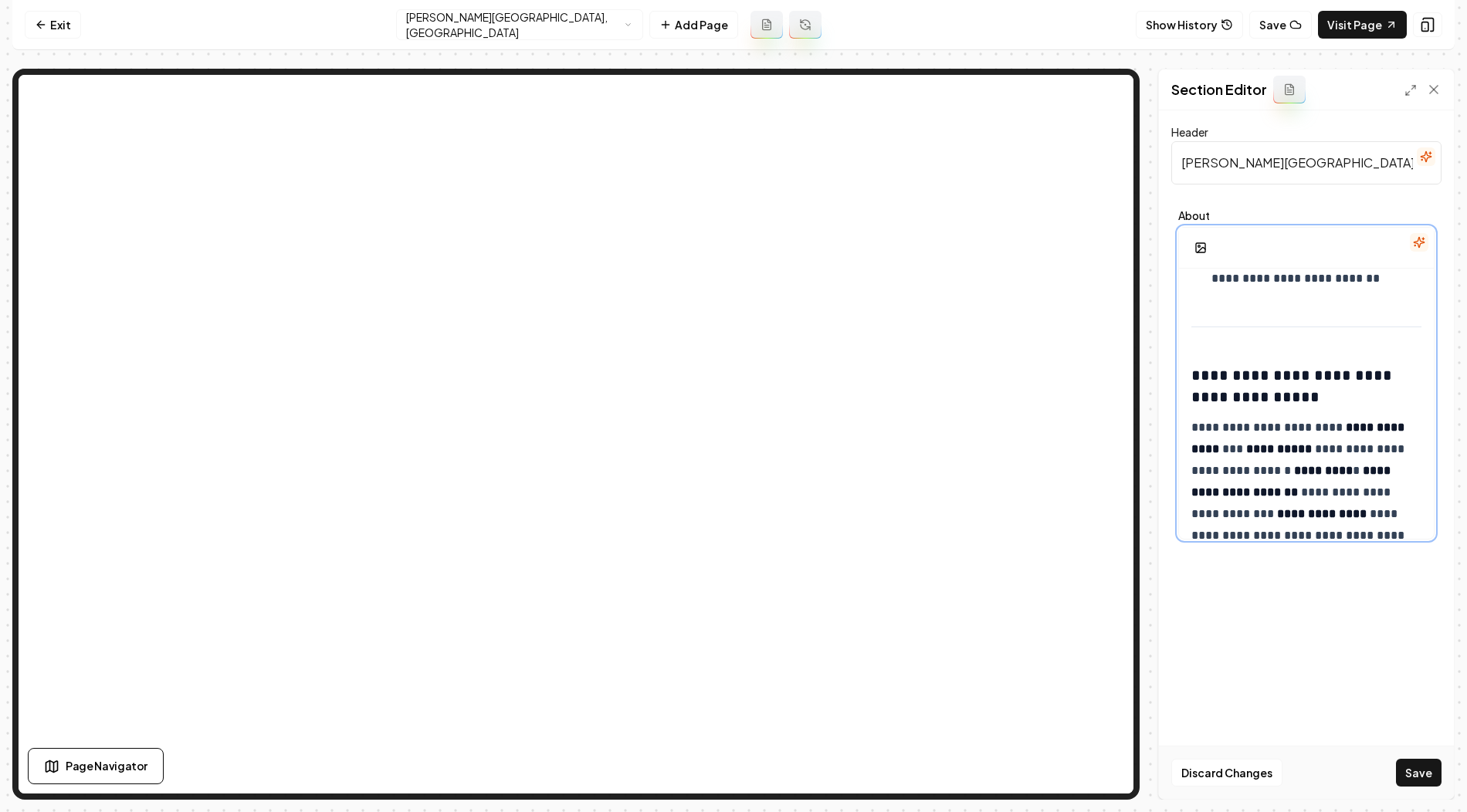
scroll to position [1062, 0]
drag, startPoint x: 1310, startPoint y: 371, endPoint x: 1392, endPoint y: 366, distance: 82.2
click at [1392, 366] on h3 "**********" at bounding box center [1307, 385] width 232 height 43
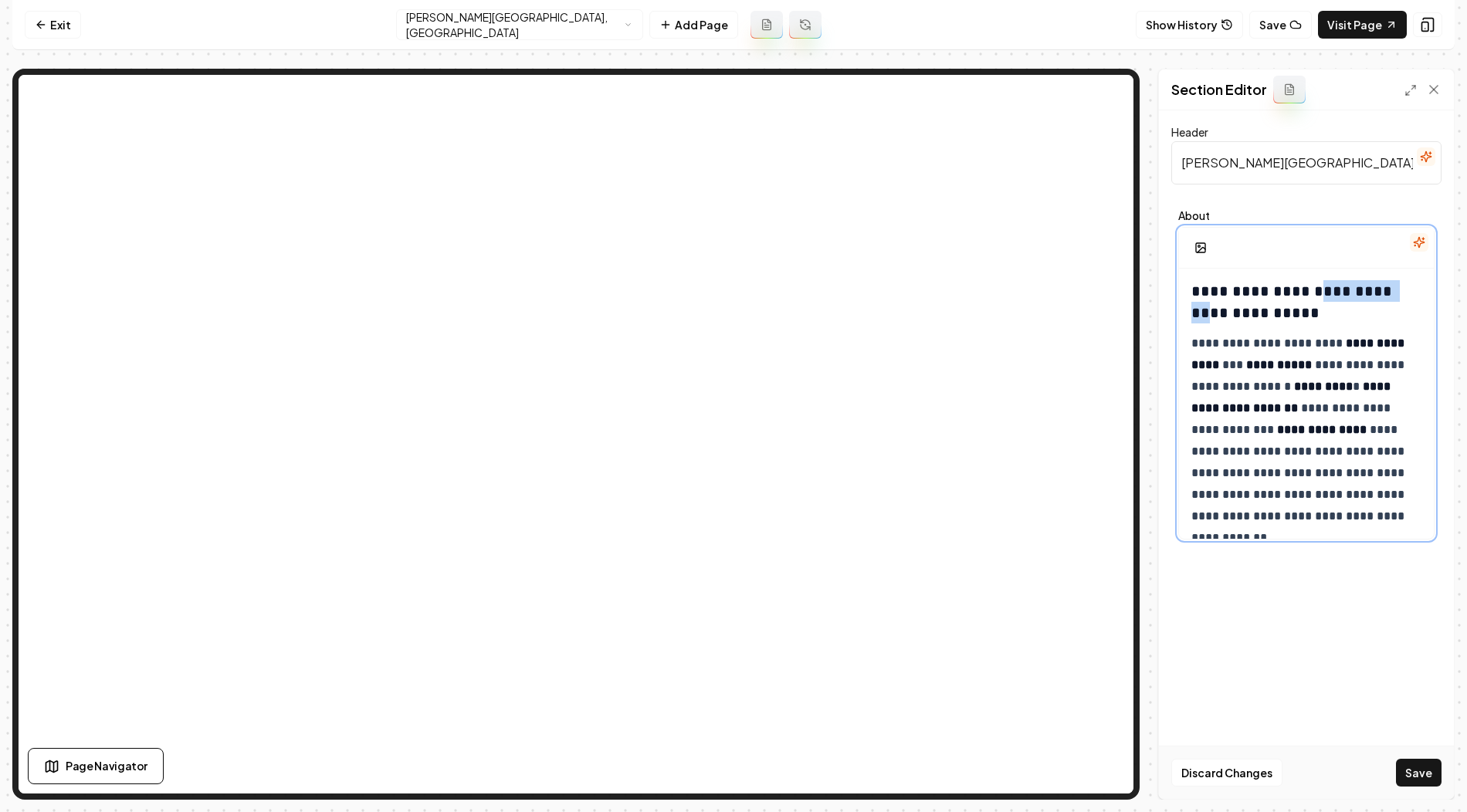
drag, startPoint x: 1312, startPoint y: 288, endPoint x: 1399, endPoint y: 288, distance: 87.0
click at [1399, 288] on h3 "**********" at bounding box center [1307, 302] width 232 height 43
copy h3 "**********"
click at [1193, 344] on p "**********" at bounding box center [1307, 430] width 232 height 195
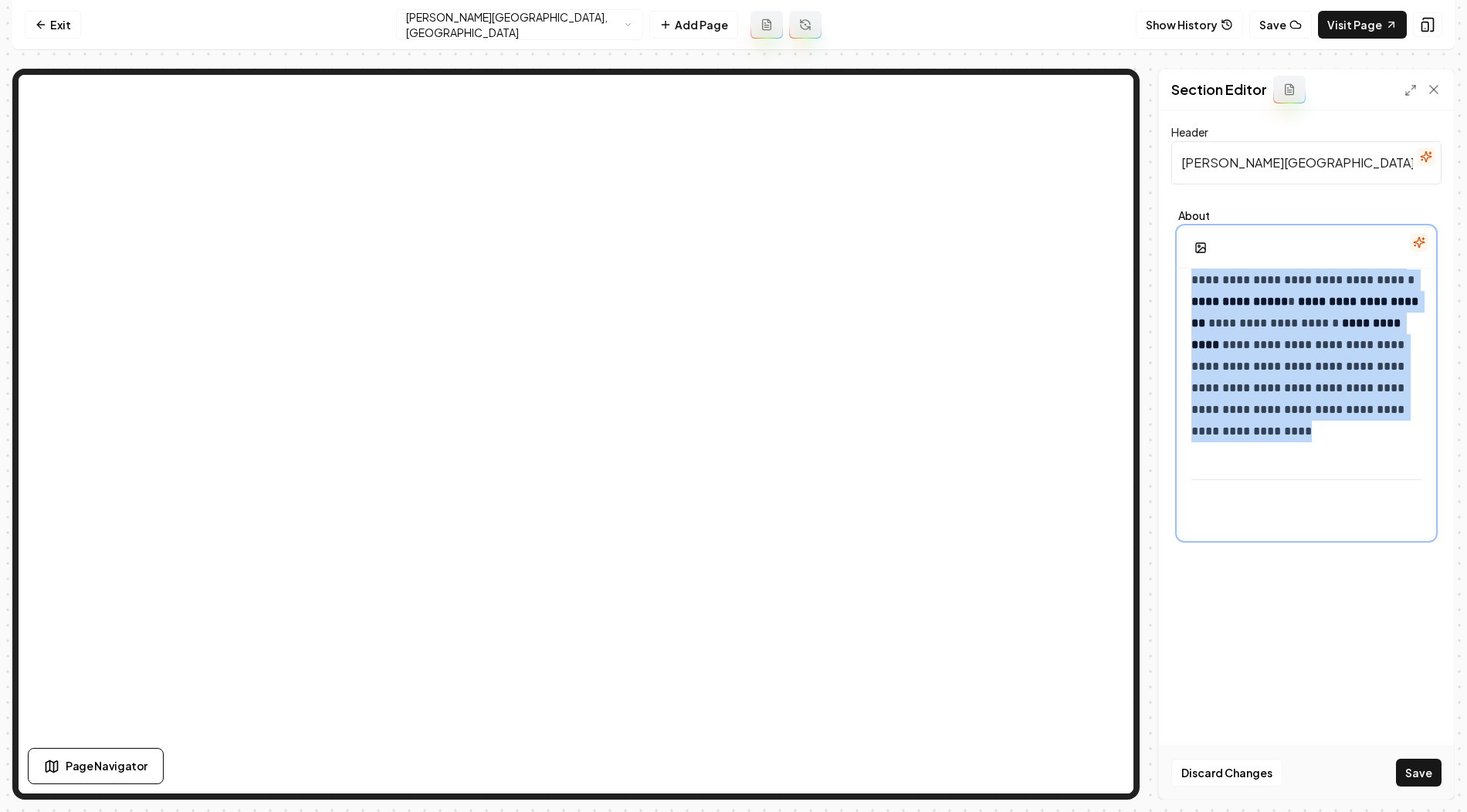
scroll to position [1205, 0]
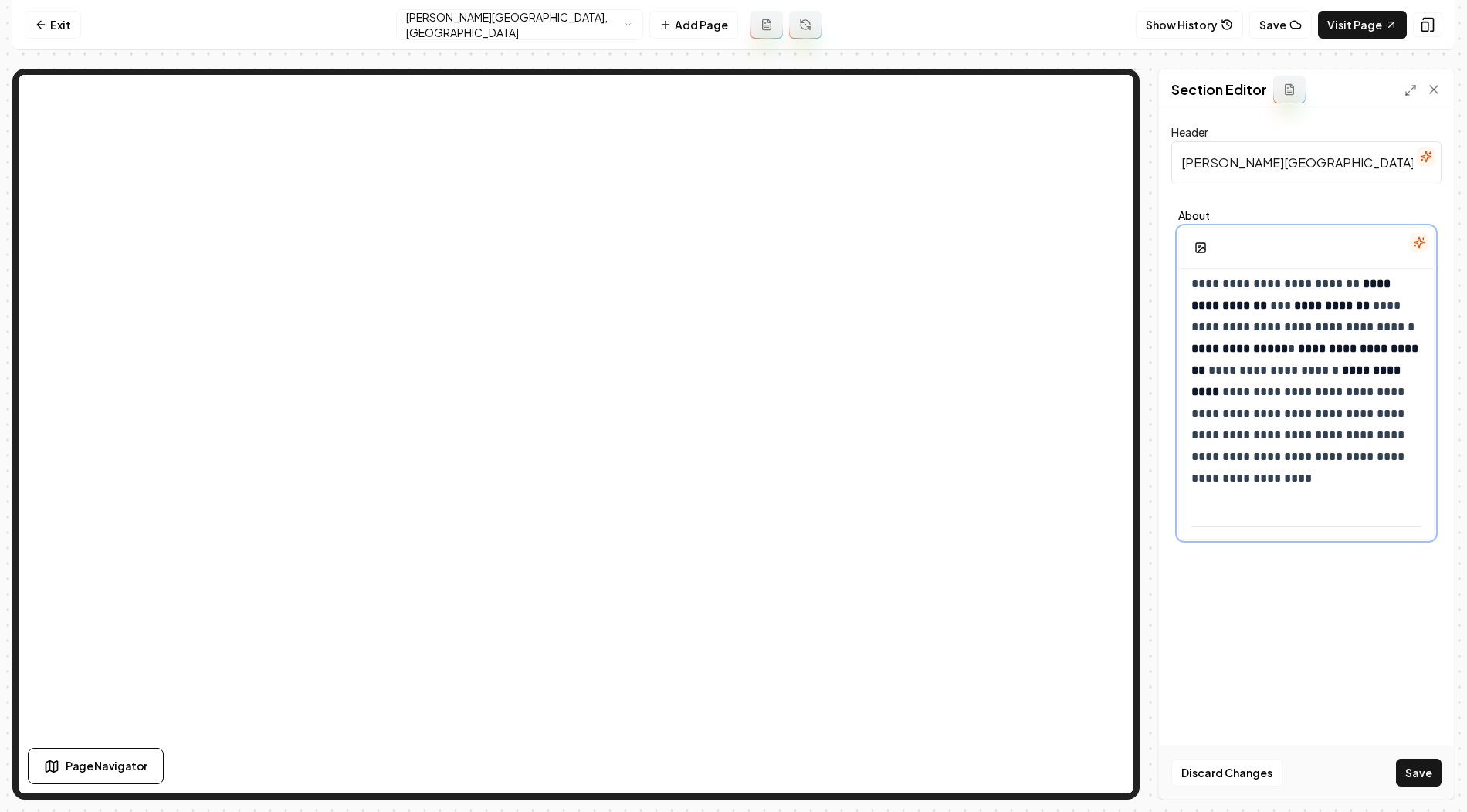
click at [1237, 371] on strong "**********" at bounding box center [1306, 359] width 230 height 33
click at [1211, 526] on hr at bounding box center [1306, 526] width 230 height 1
click at [1207, 540] on div "**********" at bounding box center [1306, 375] width 270 height 344
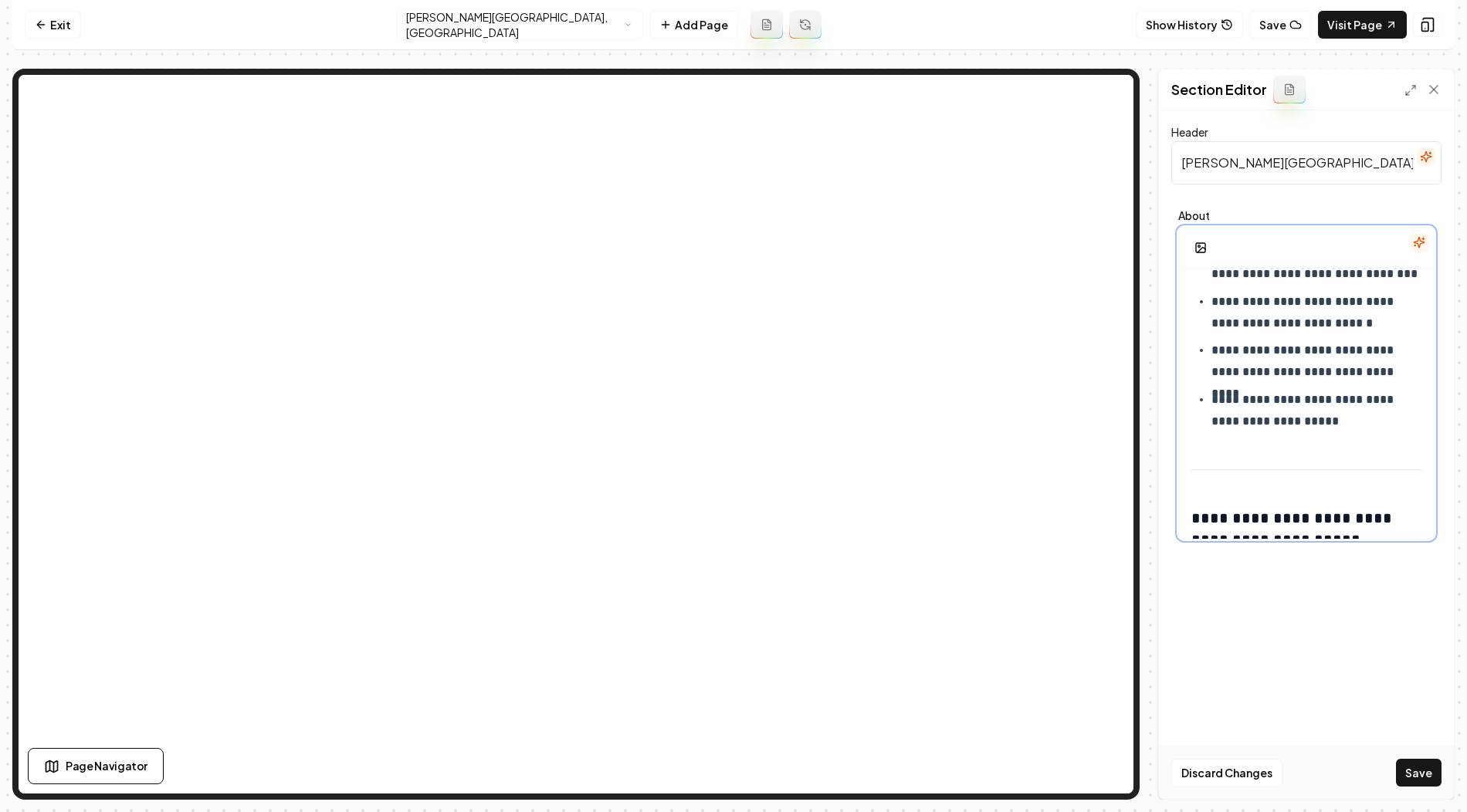
scroll to position [589, 0]
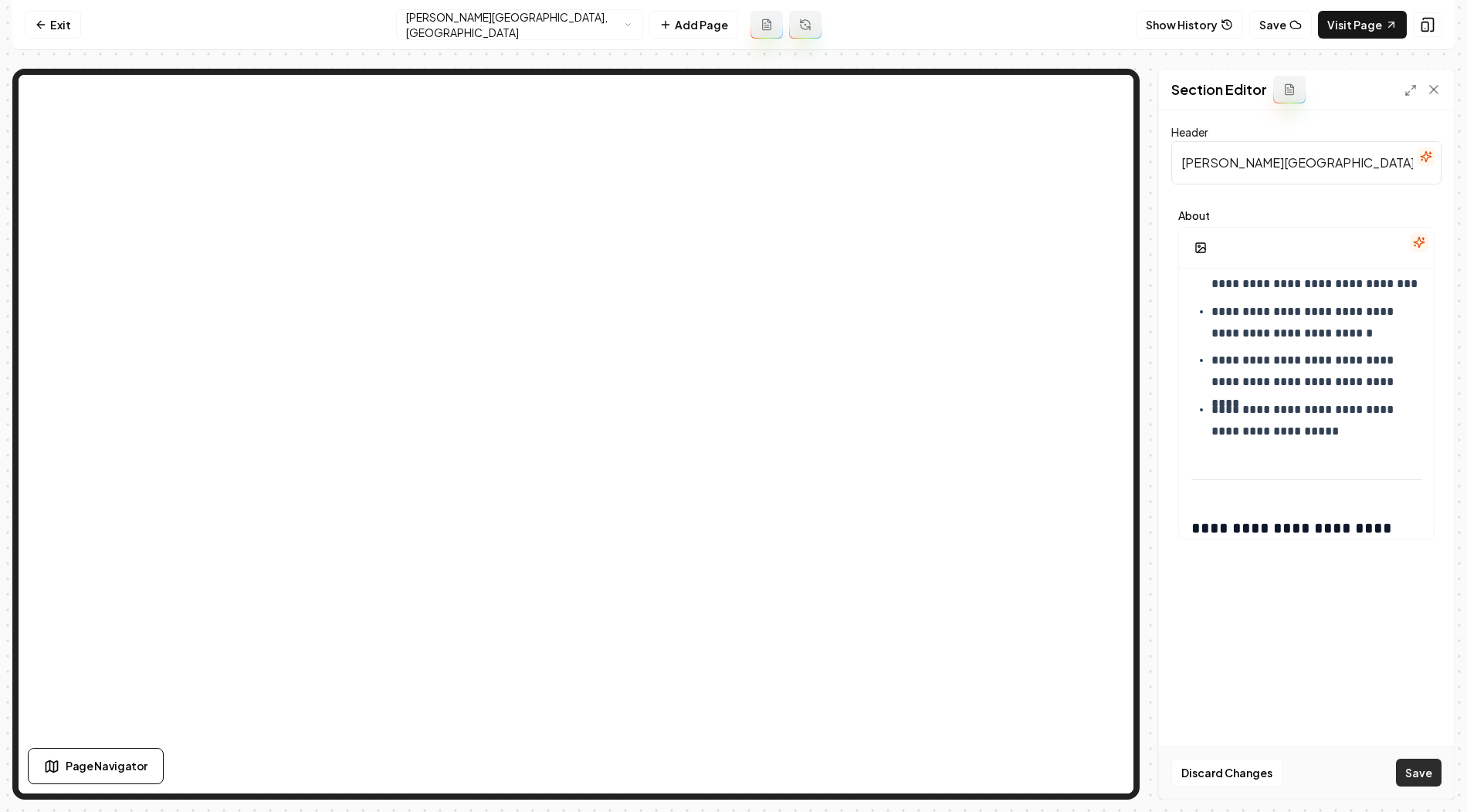
click at [1408, 763] on button "Save" at bounding box center [1418, 773] width 45 height 27
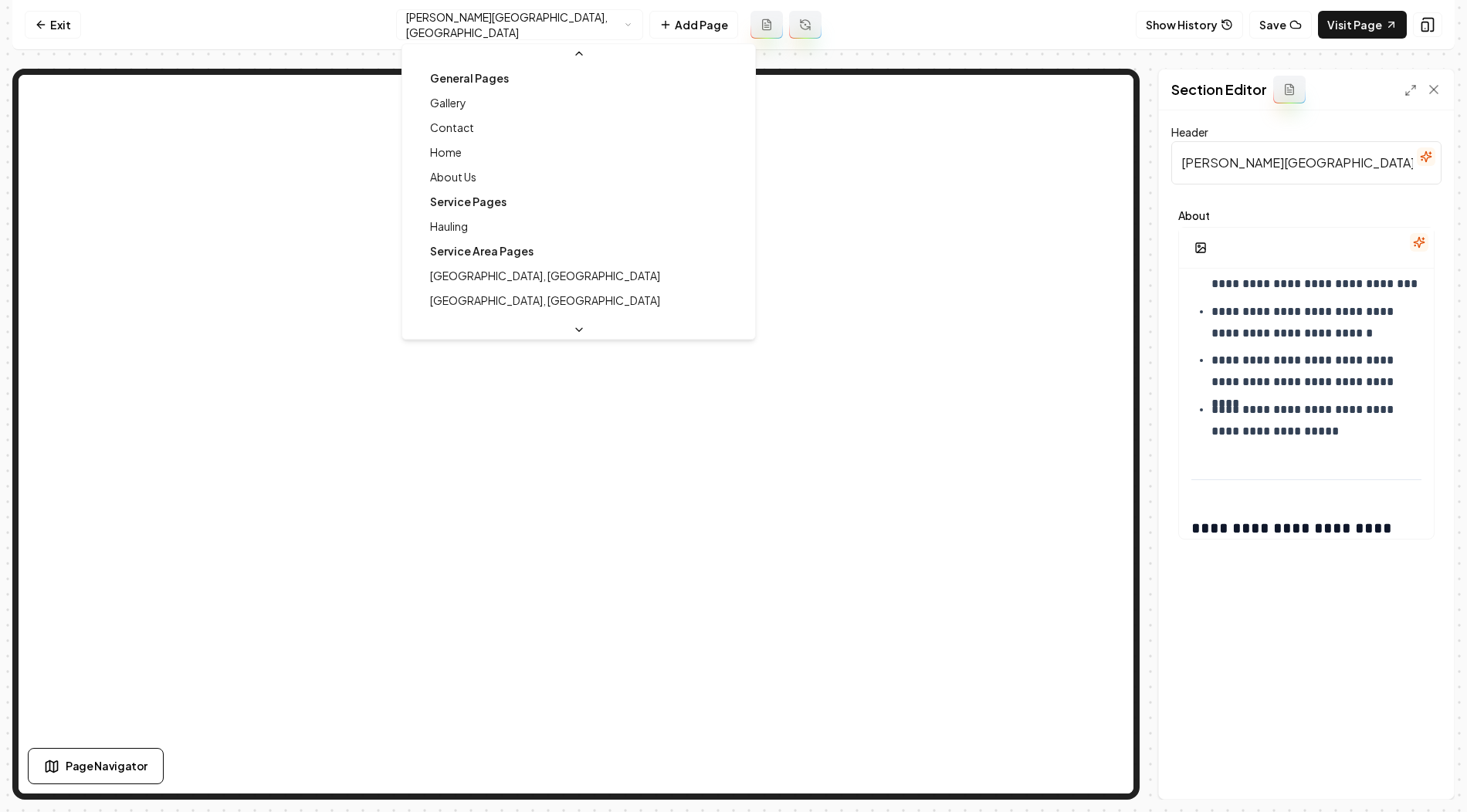
click at [550, 22] on html "**********" at bounding box center [733, 406] width 1467 height 812
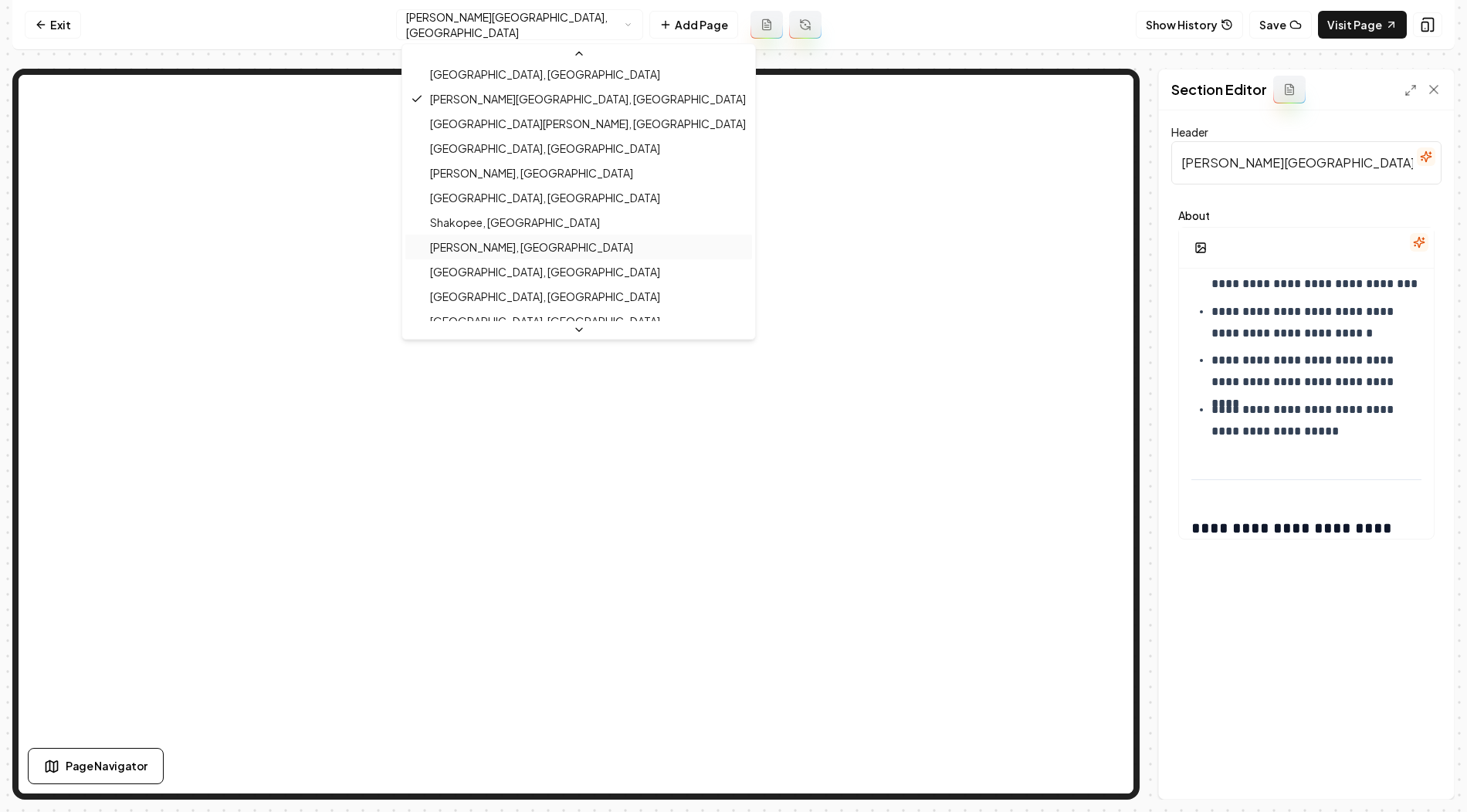
scroll to position [409, 0]
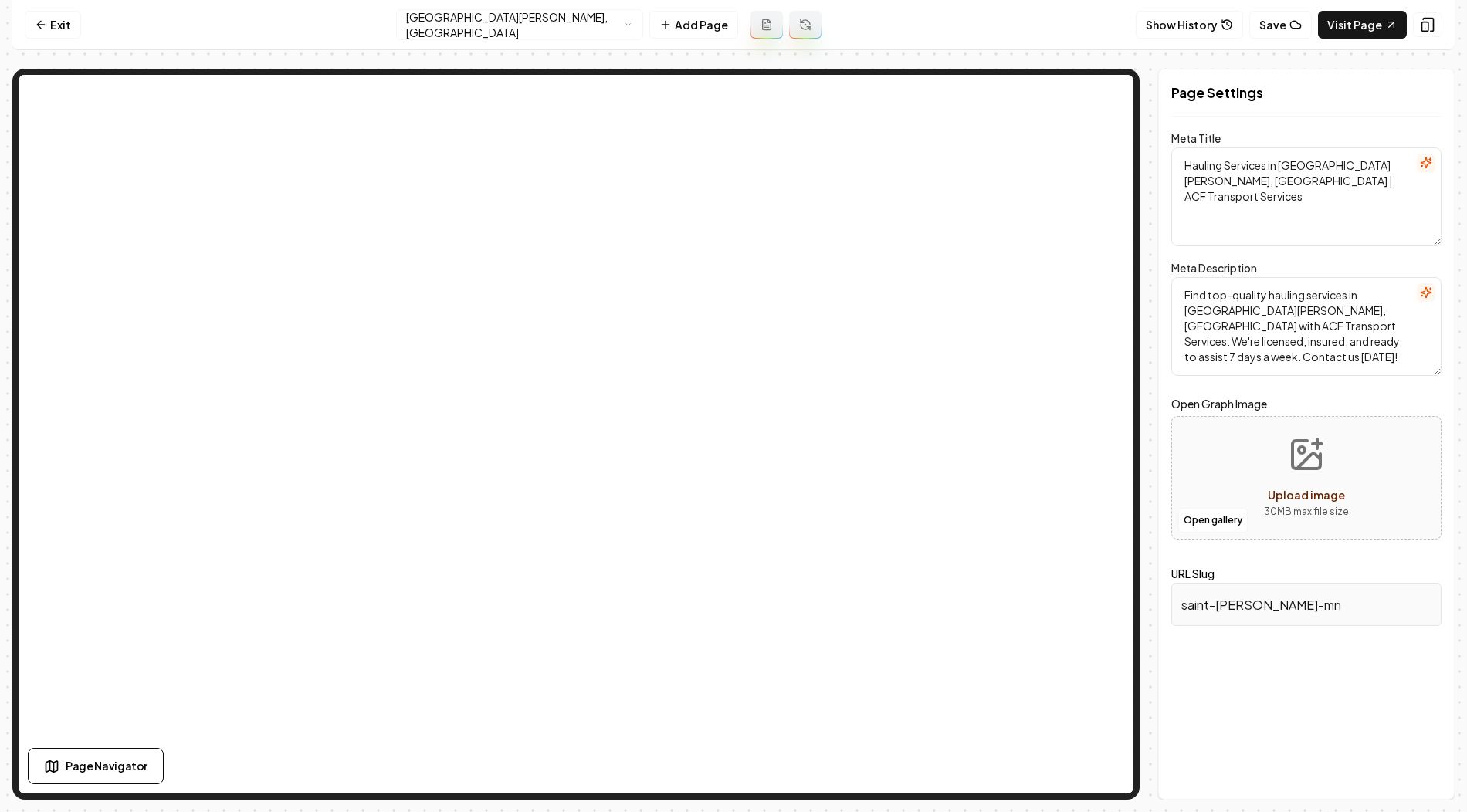
drag, startPoint x: 1280, startPoint y: 165, endPoint x: 1367, endPoint y: 165, distance: 87.0
click at [1367, 165] on textarea "Hauling Services in Saint Joseph, MN | ACF Transport Services" at bounding box center [1306, 196] width 270 height 99
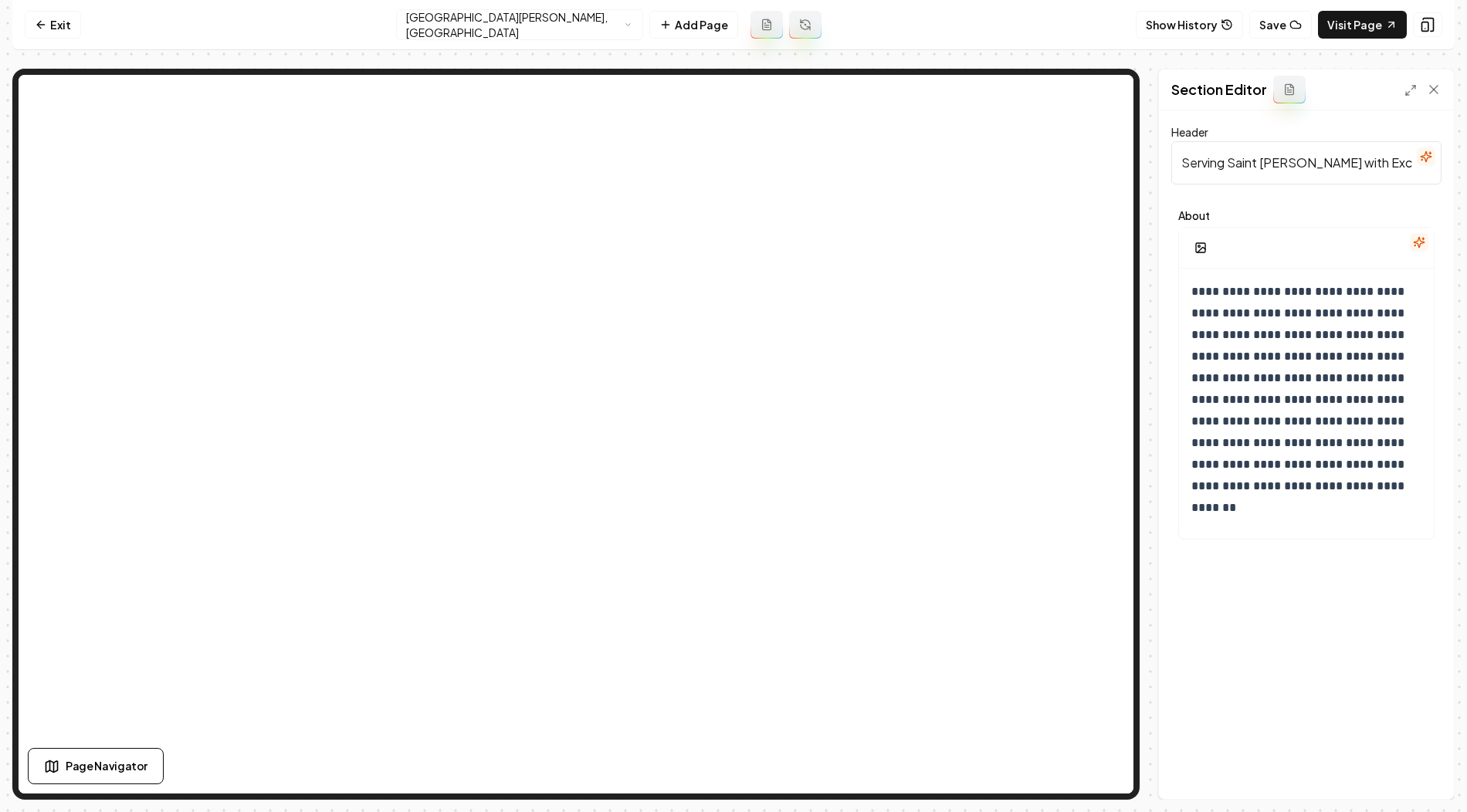
click at [1358, 154] on input "Serving Saint Joseph with Excellence" at bounding box center [1306, 163] width 270 height 43
paste input "Material Hauling and Dump Truck Services in Saint Joseph, MN"
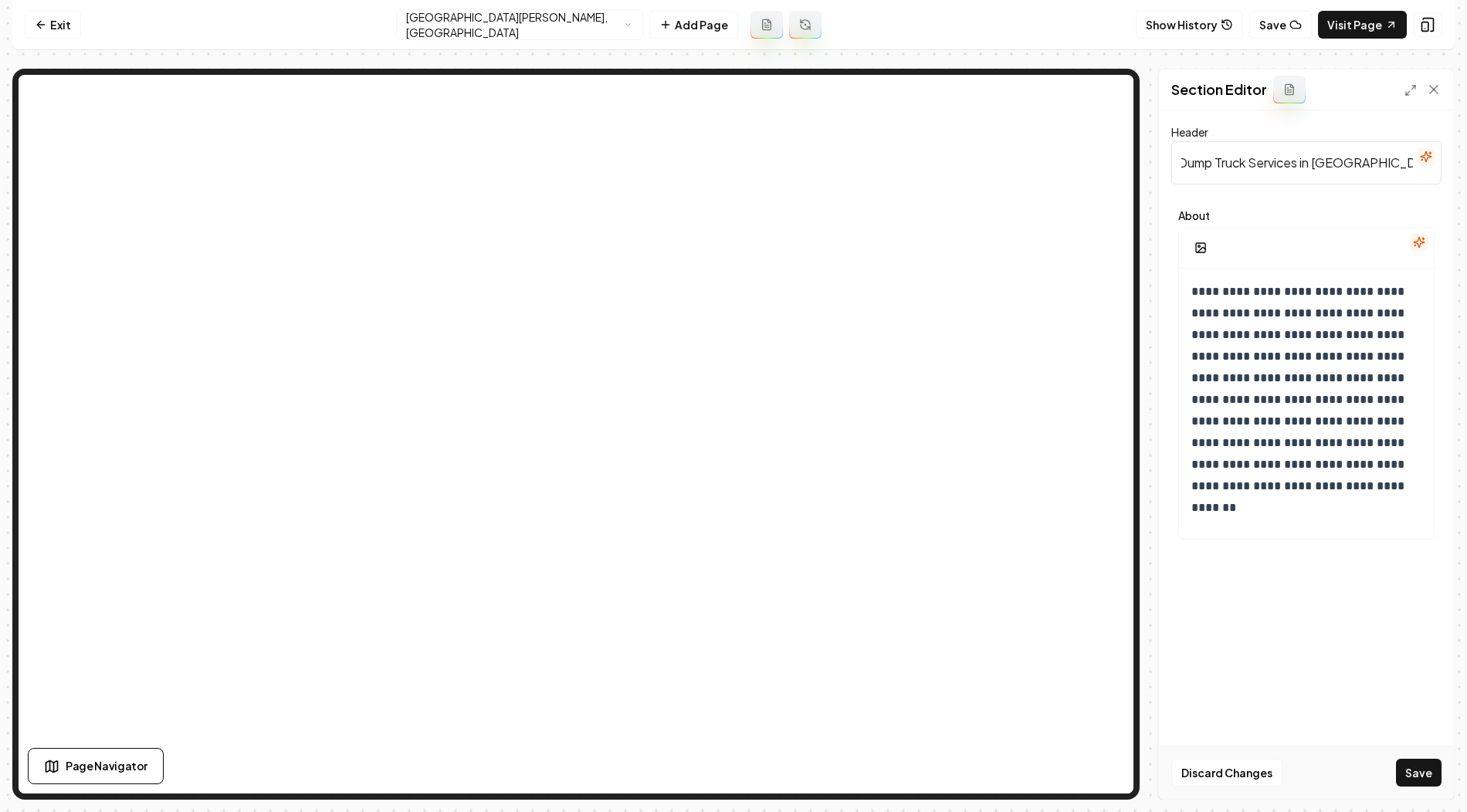
type input "Material Hauling and Dump Truck Services in Saint Joseph, MN"
click at [1199, 283] on p "**********" at bounding box center [1307, 400] width 232 height 238
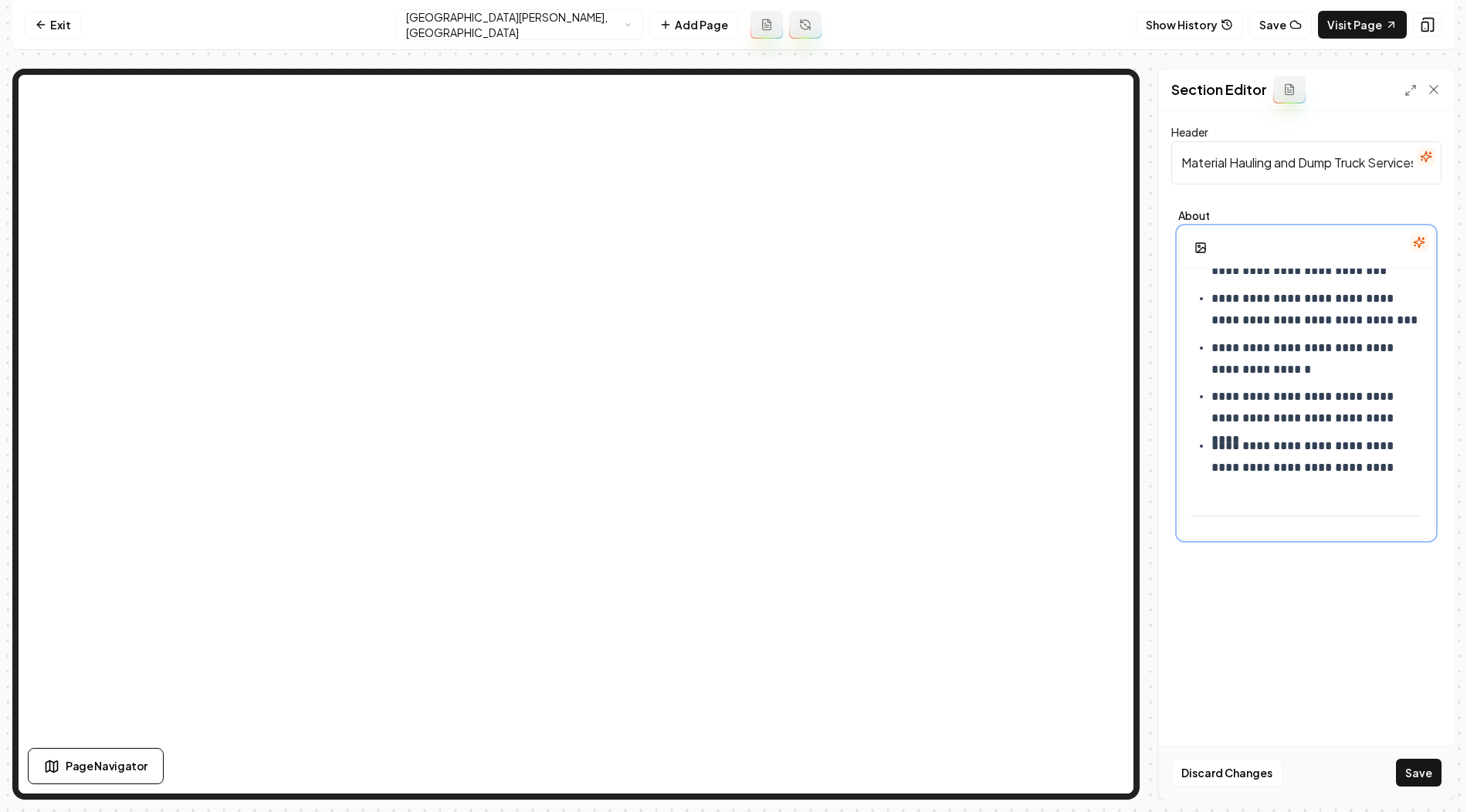
scroll to position [1145, 0]
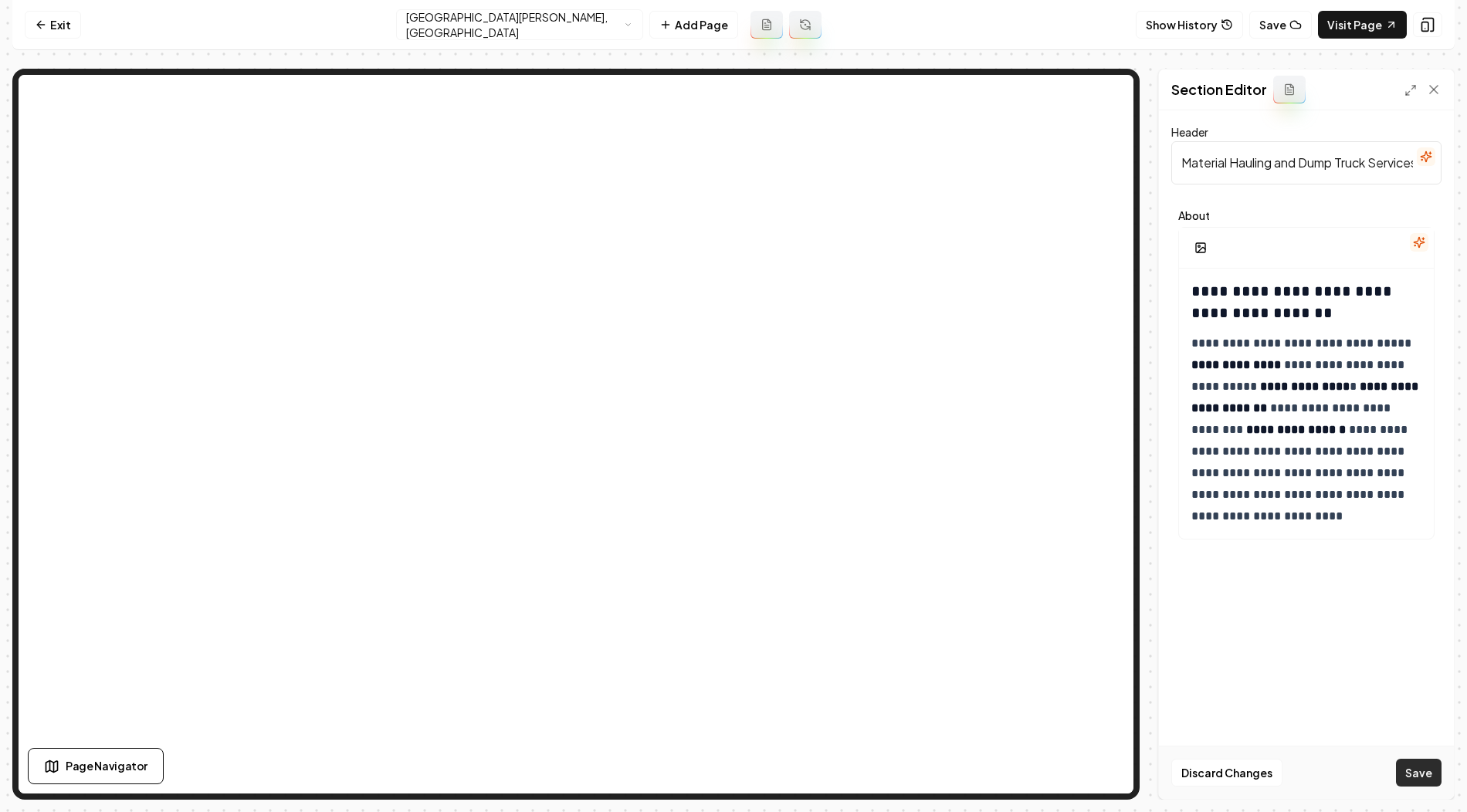
click at [1413, 782] on button "Save" at bounding box center [1418, 773] width 45 height 27
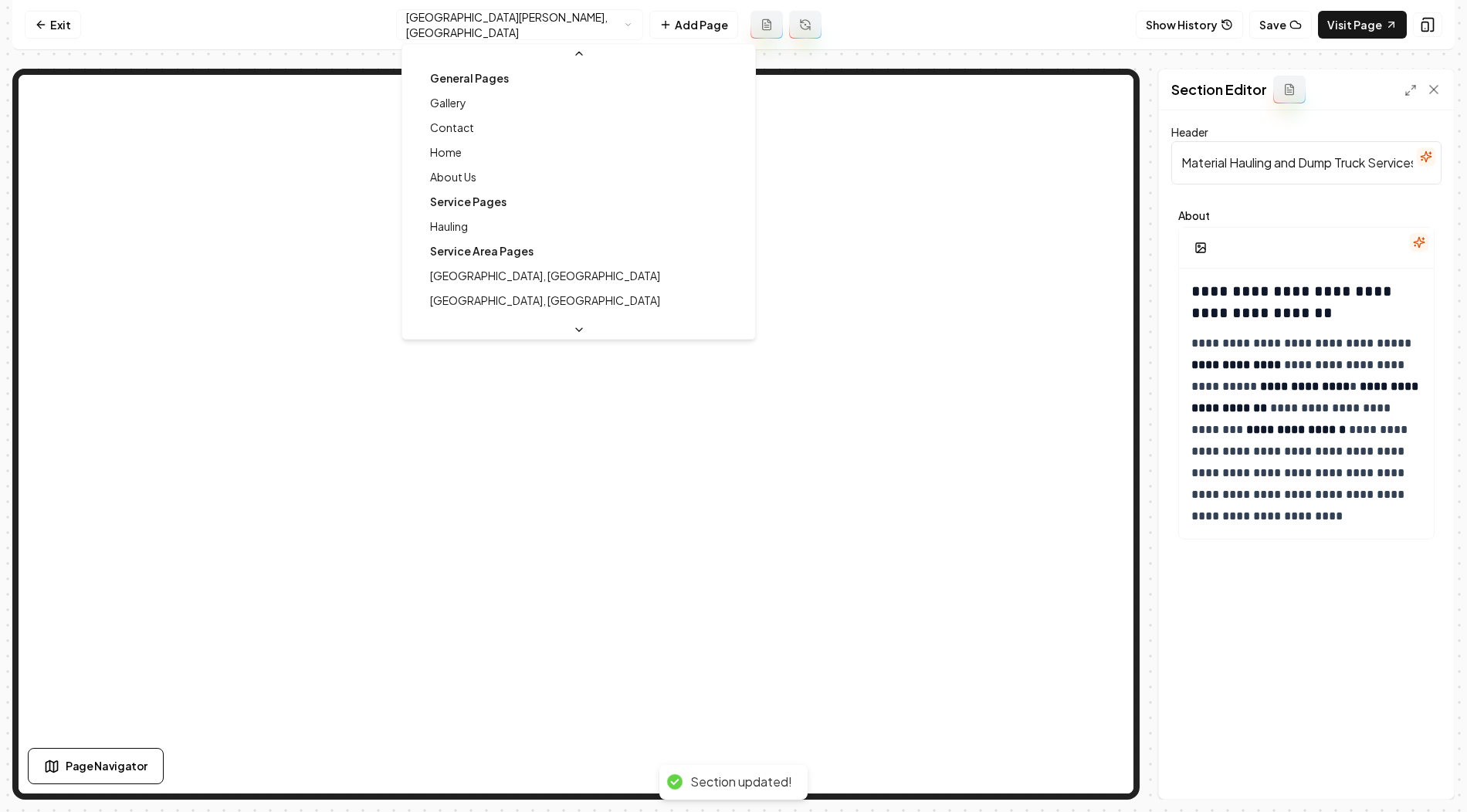
click at [561, 27] on html "**********" at bounding box center [733, 406] width 1467 height 812
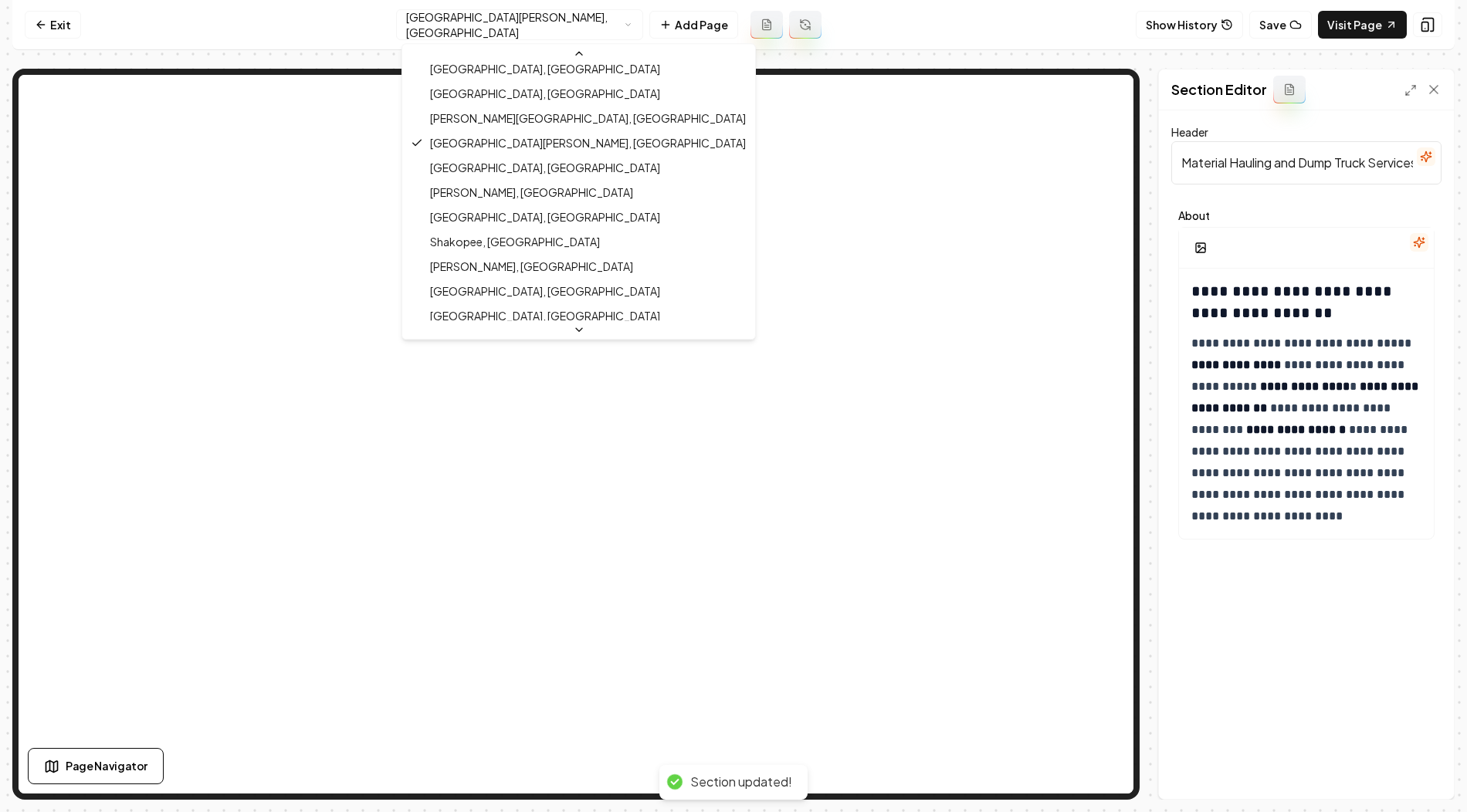
scroll to position [423, 0]
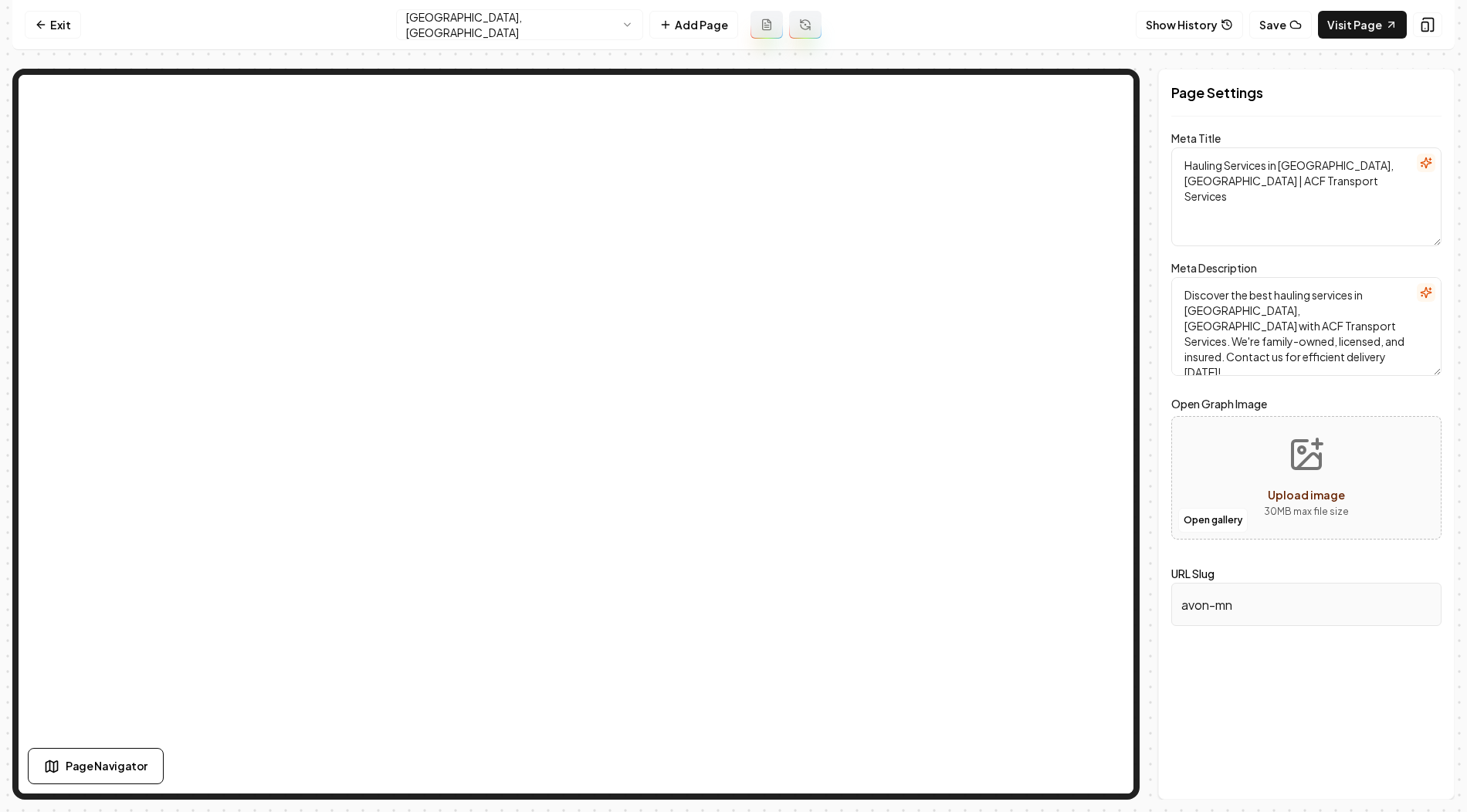
drag, startPoint x: 1281, startPoint y: 167, endPoint x: 1326, endPoint y: 167, distance: 45.0
click at [1326, 167] on textarea "Hauling Services in Avon, MN | ACF Transport Services" at bounding box center [1306, 196] width 270 height 99
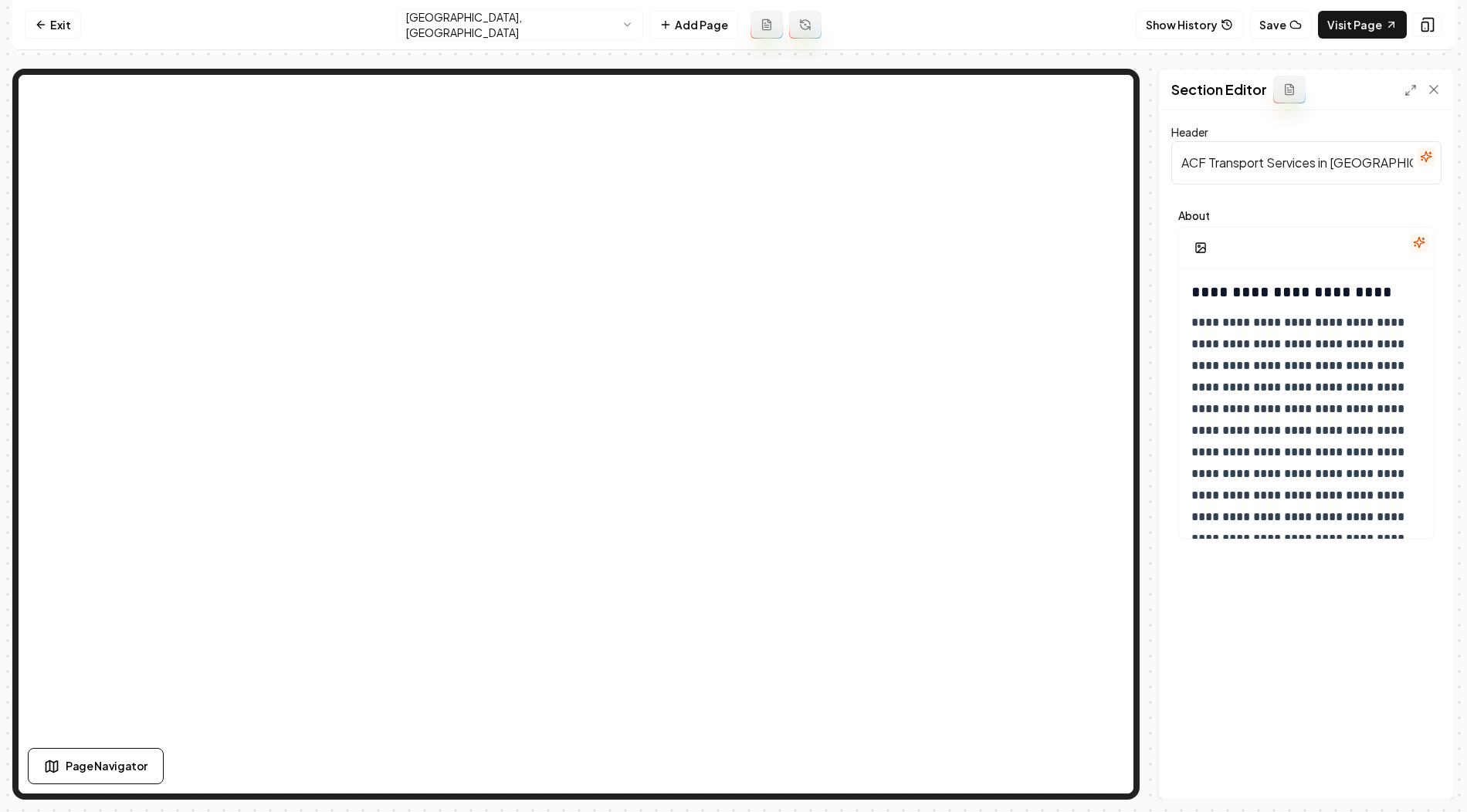
click at [1246, 164] on input "ACF Transport Services in Avon, MN" at bounding box center [1306, 163] width 270 height 43
paste input "Material Hauling and Dump Truck"
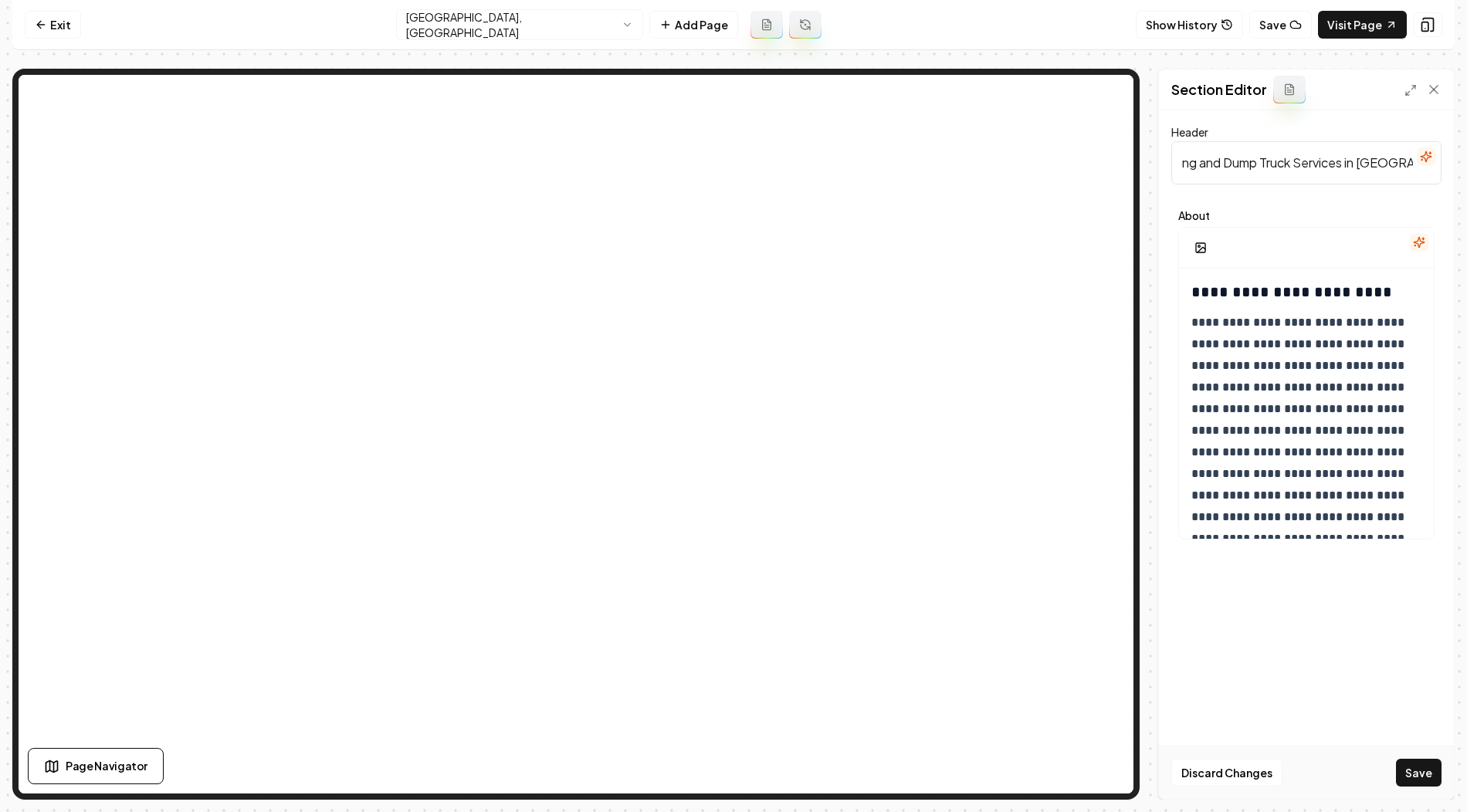
type input "Material Hauling and Dump Truck Services in Avon, MN"
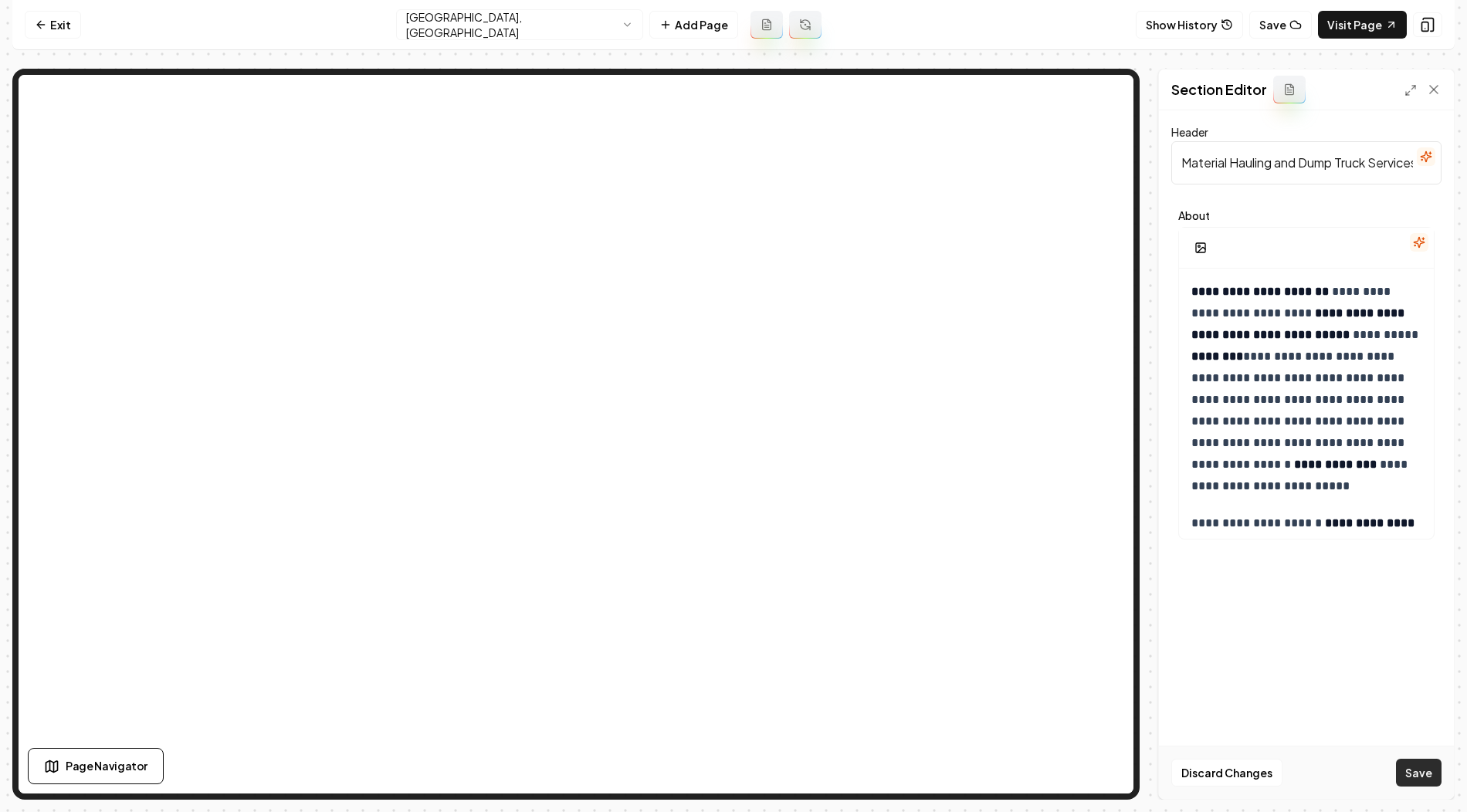
click at [1421, 775] on button "Save" at bounding box center [1418, 773] width 45 height 27
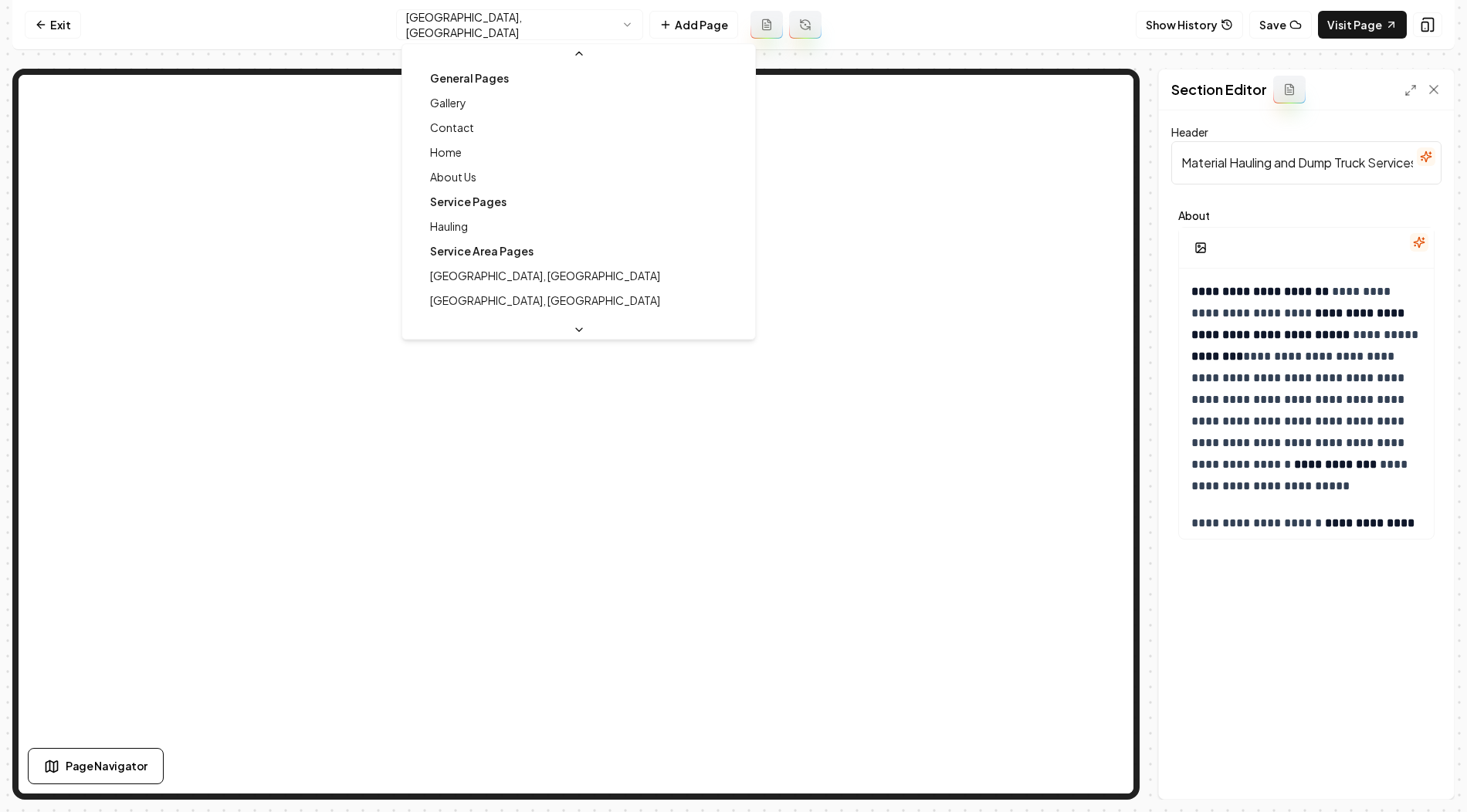
click at [557, 31] on html "**********" at bounding box center [733, 406] width 1467 height 812
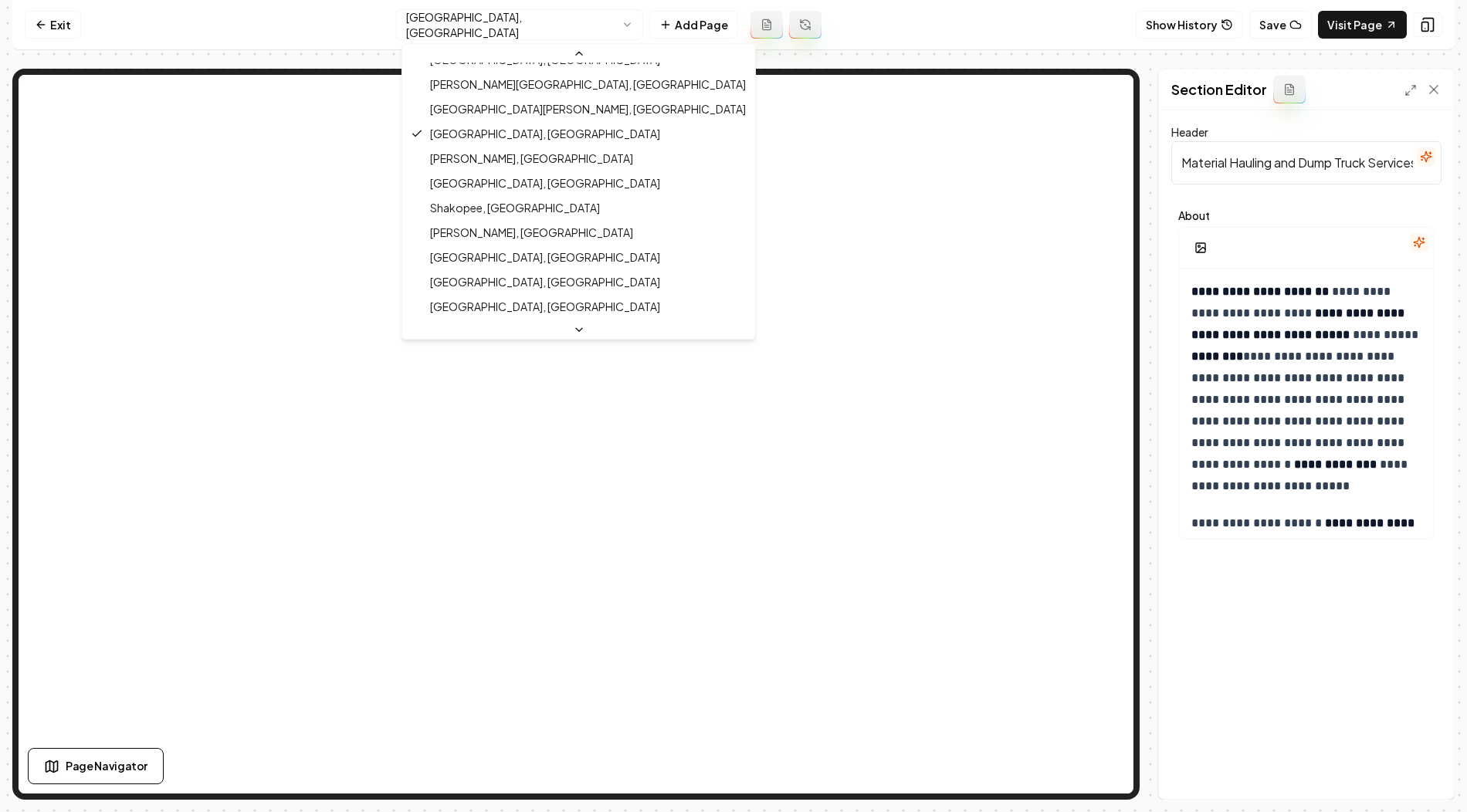
scroll to position [418, 0]
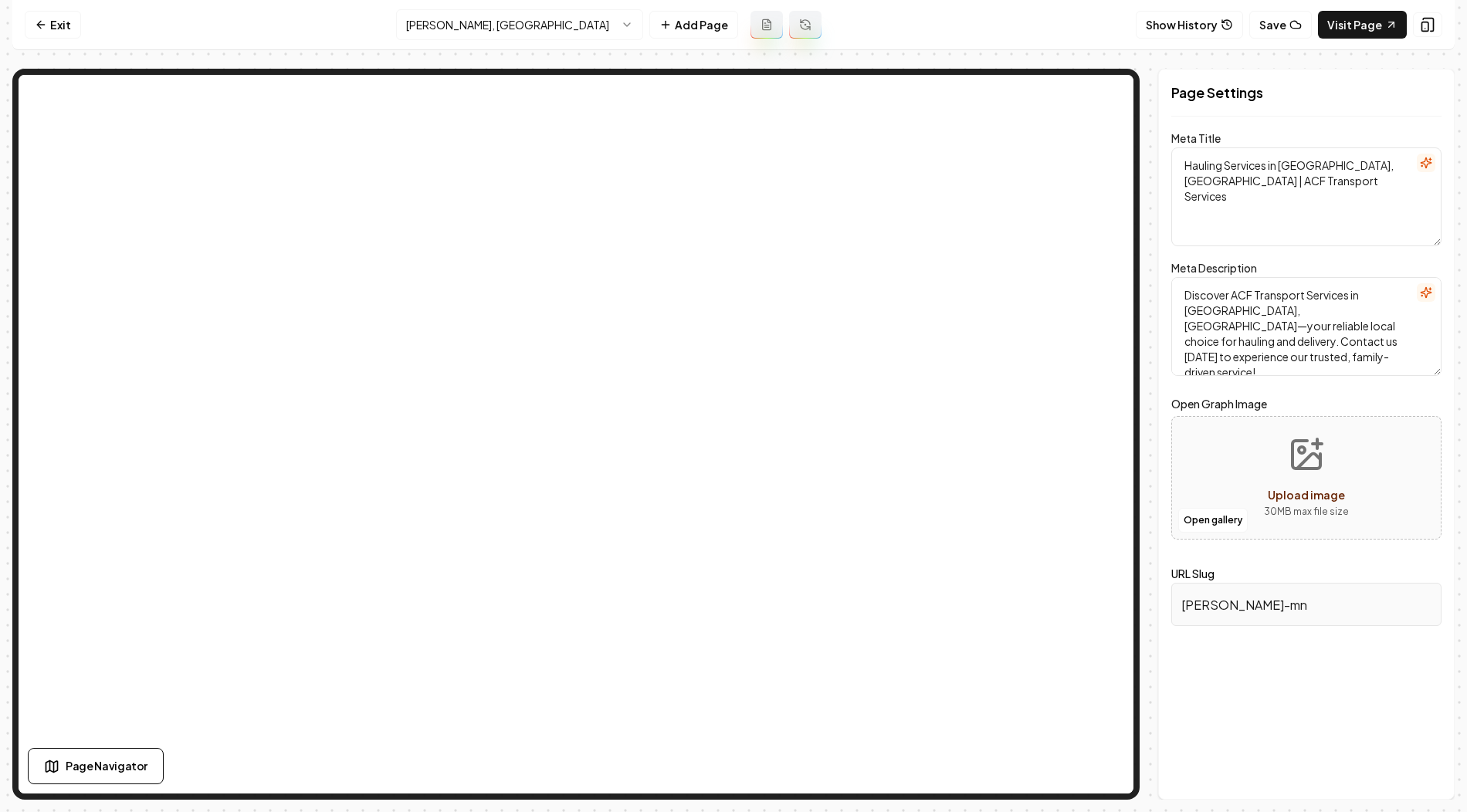
drag, startPoint x: 1283, startPoint y: 164, endPoint x: 1339, endPoint y: 164, distance: 56.0
click at [1339, 164] on textarea "Hauling Services in Kimball, MN | ACF Transport Services" at bounding box center [1306, 196] width 270 height 99
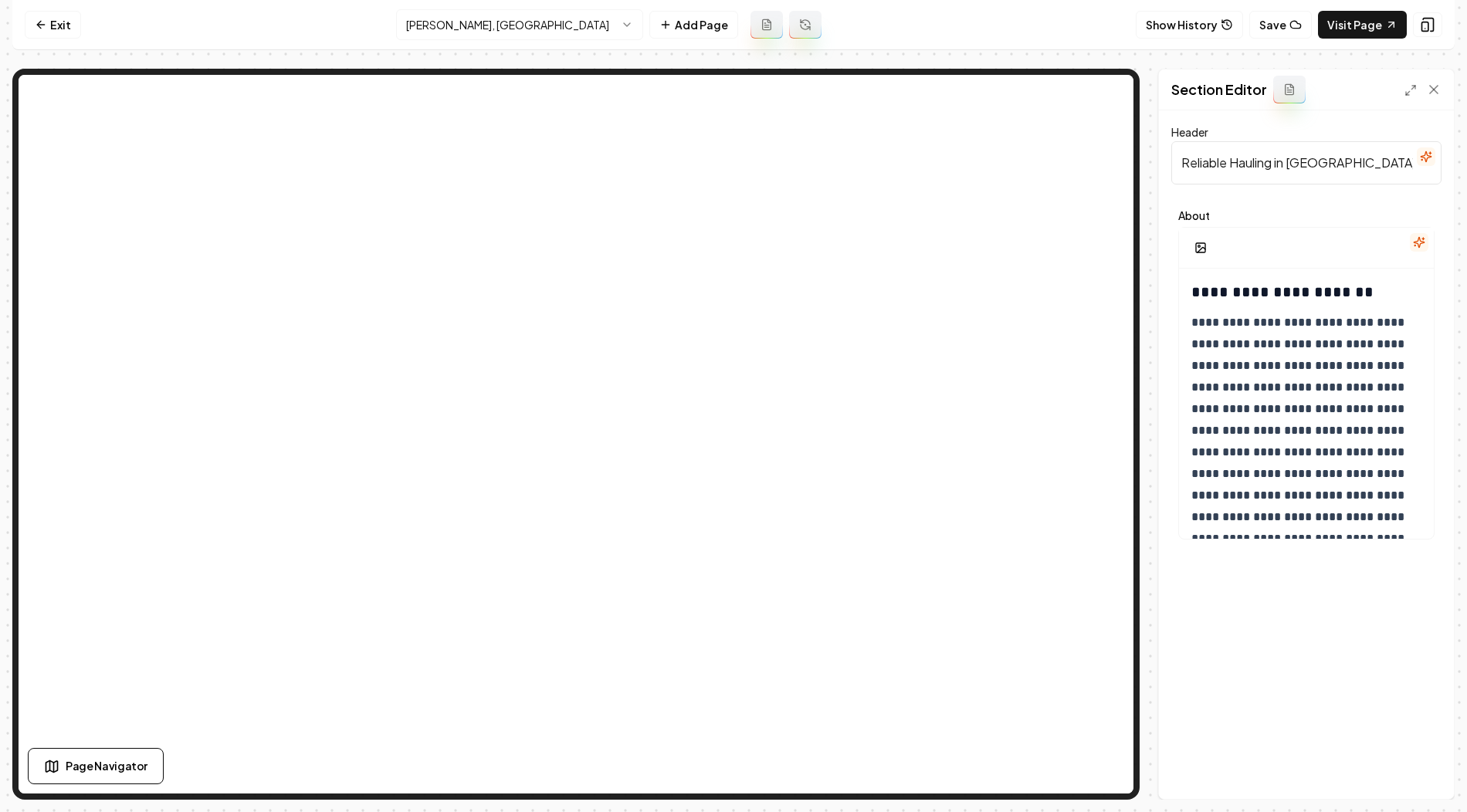
click at [1266, 167] on input "Reliable Hauling in Kimball, MN" at bounding box center [1306, 163] width 270 height 43
paste input "Material Hauling and Dump Truck Services"
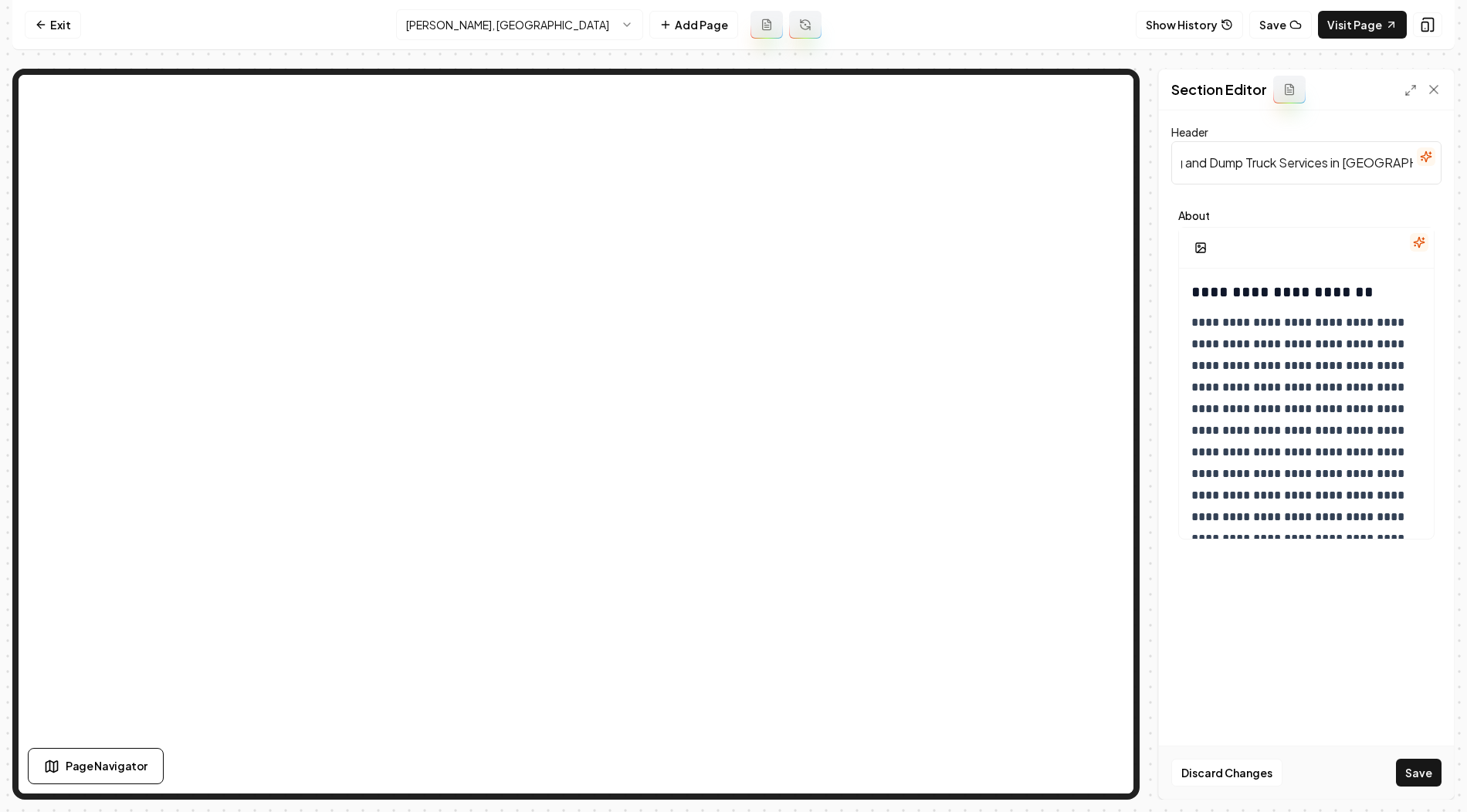
type input "Material Hauling and Dump Truck Services in Kimball, MN"
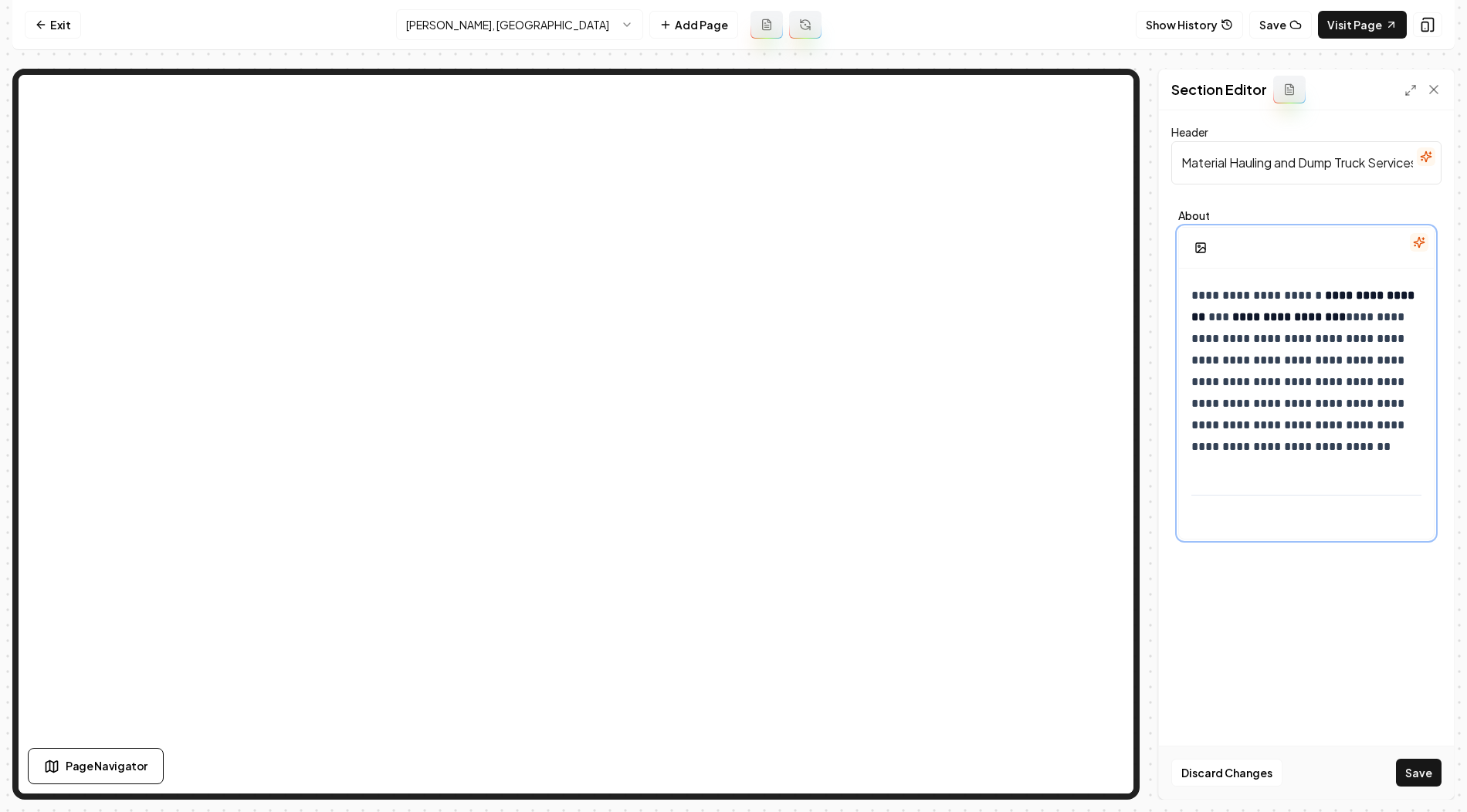
scroll to position [0, 0]
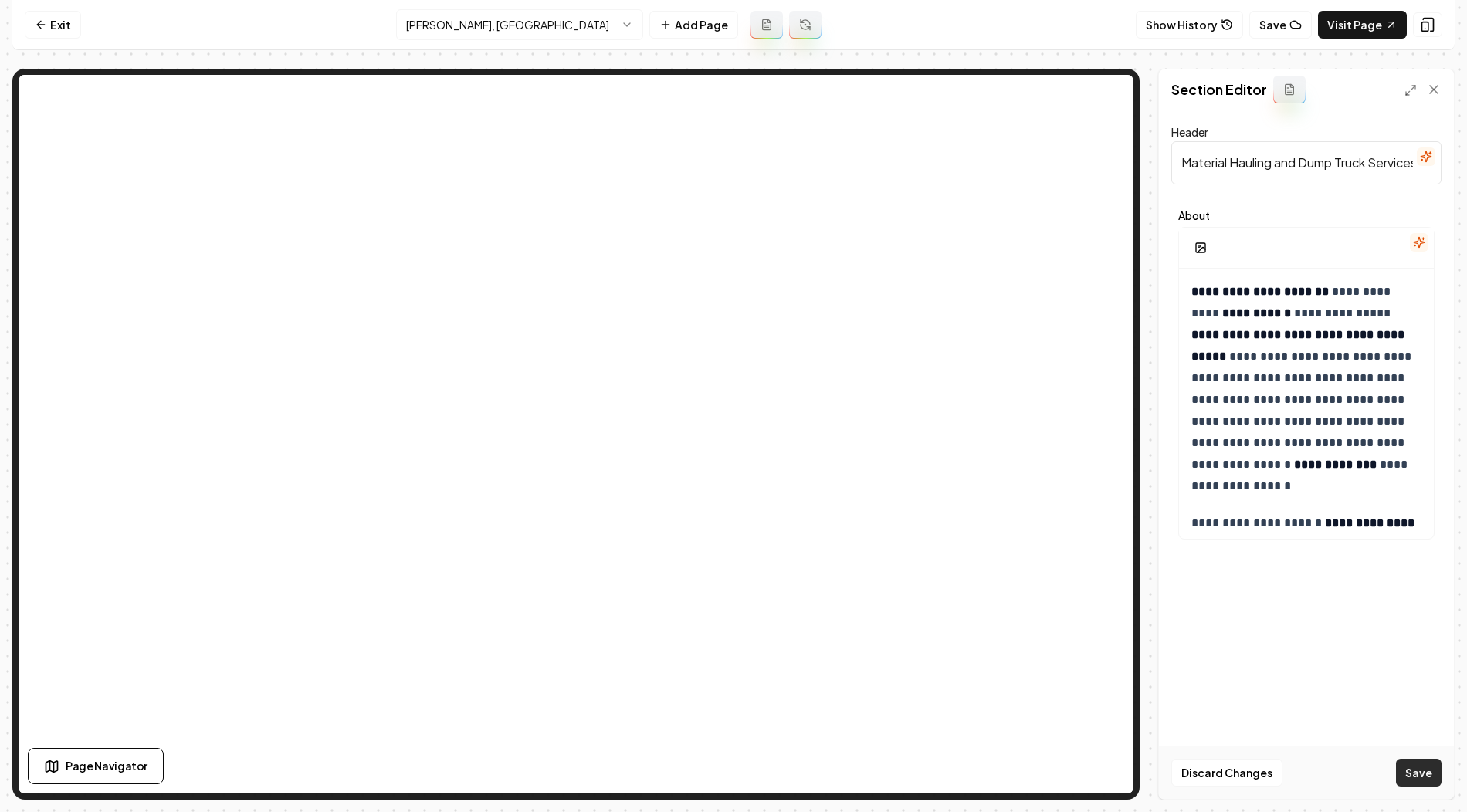
click at [1413, 766] on button "Save" at bounding box center [1418, 773] width 45 height 27
click at [573, 20] on html "**********" at bounding box center [733, 406] width 1467 height 812
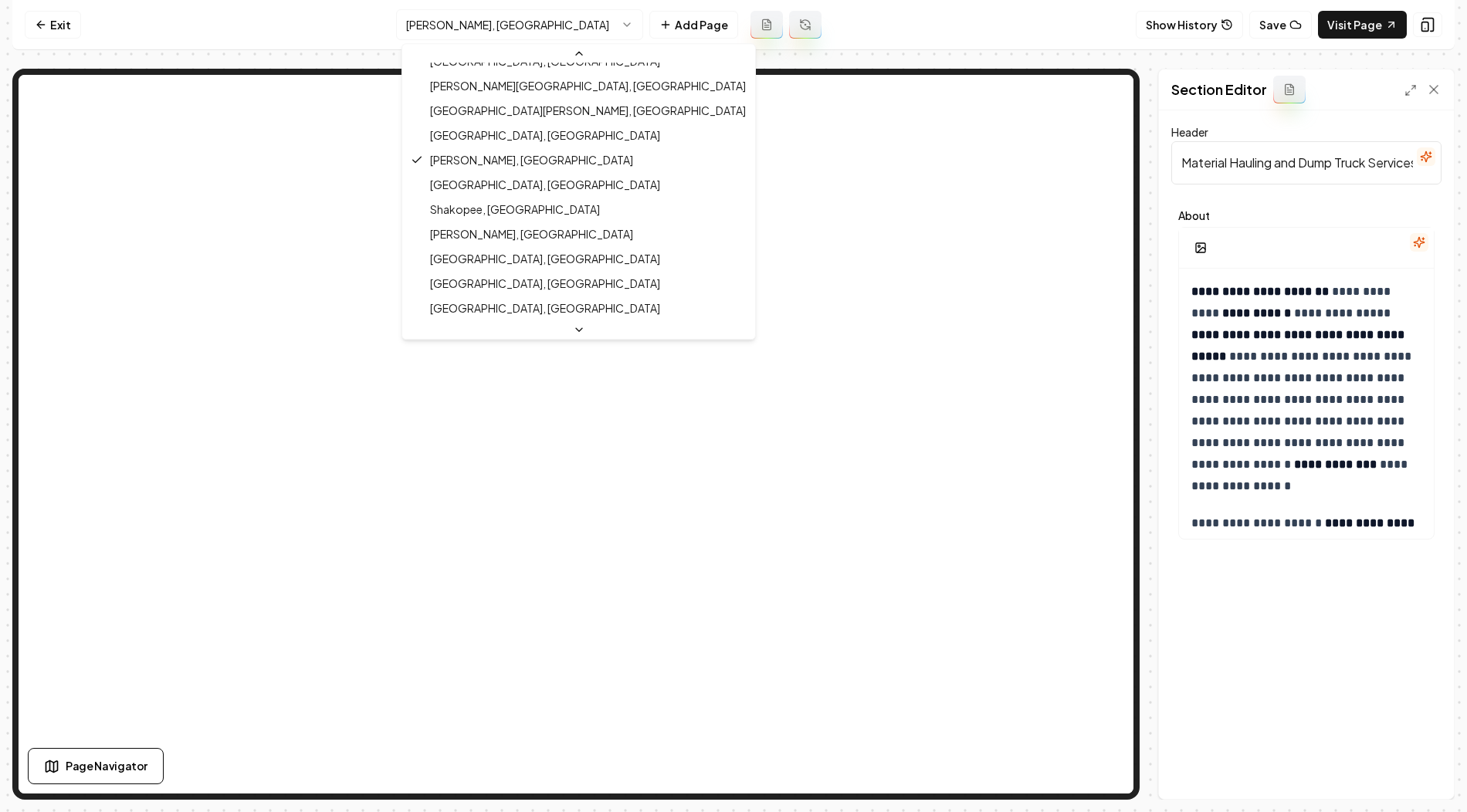
scroll to position [487, 0]
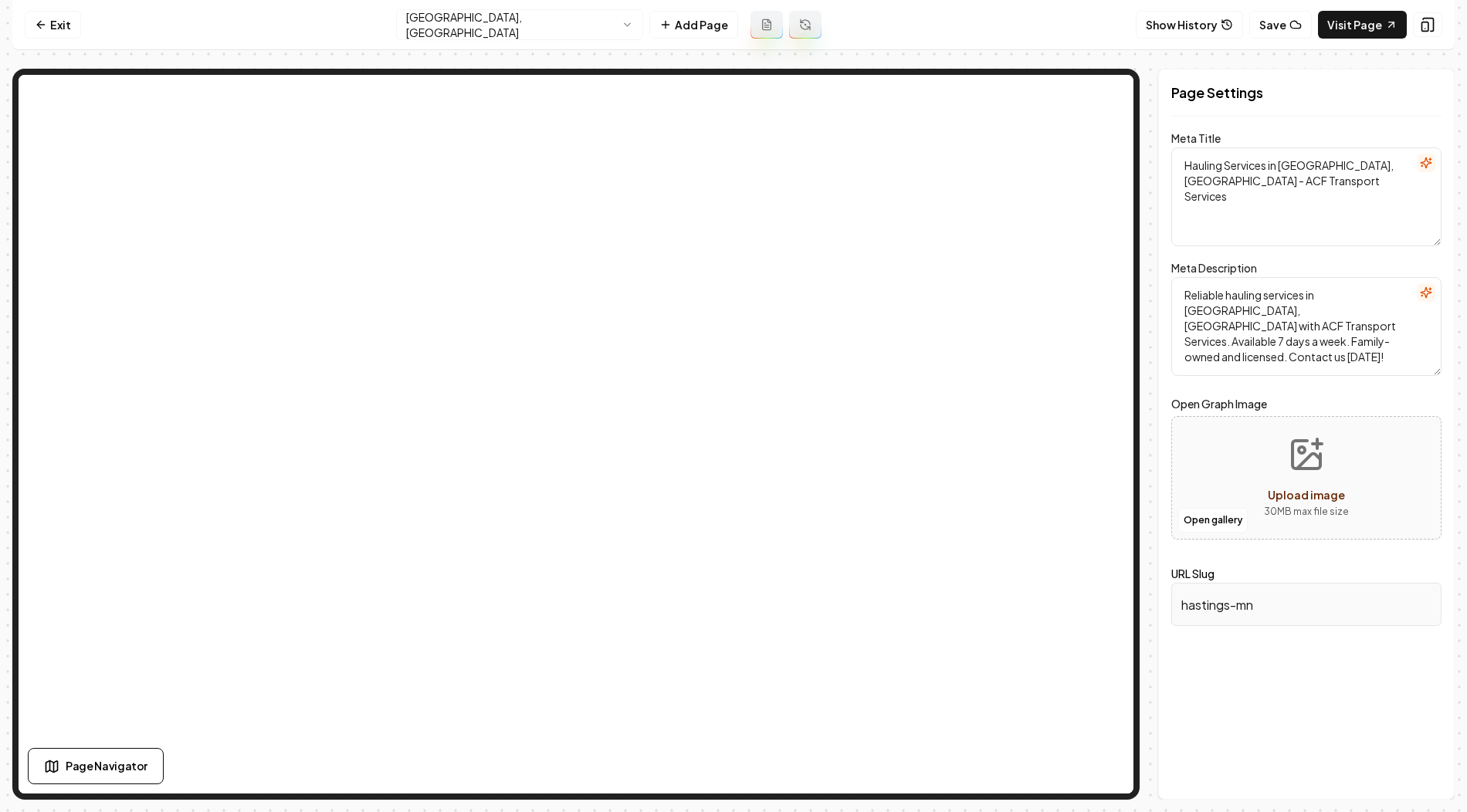
drag, startPoint x: 1282, startPoint y: 167, endPoint x: 1346, endPoint y: 165, distance: 64.0
click at [1346, 165] on textarea "Hauling Services in Hastings, MN - ACF Transport Services" at bounding box center [1306, 196] width 270 height 99
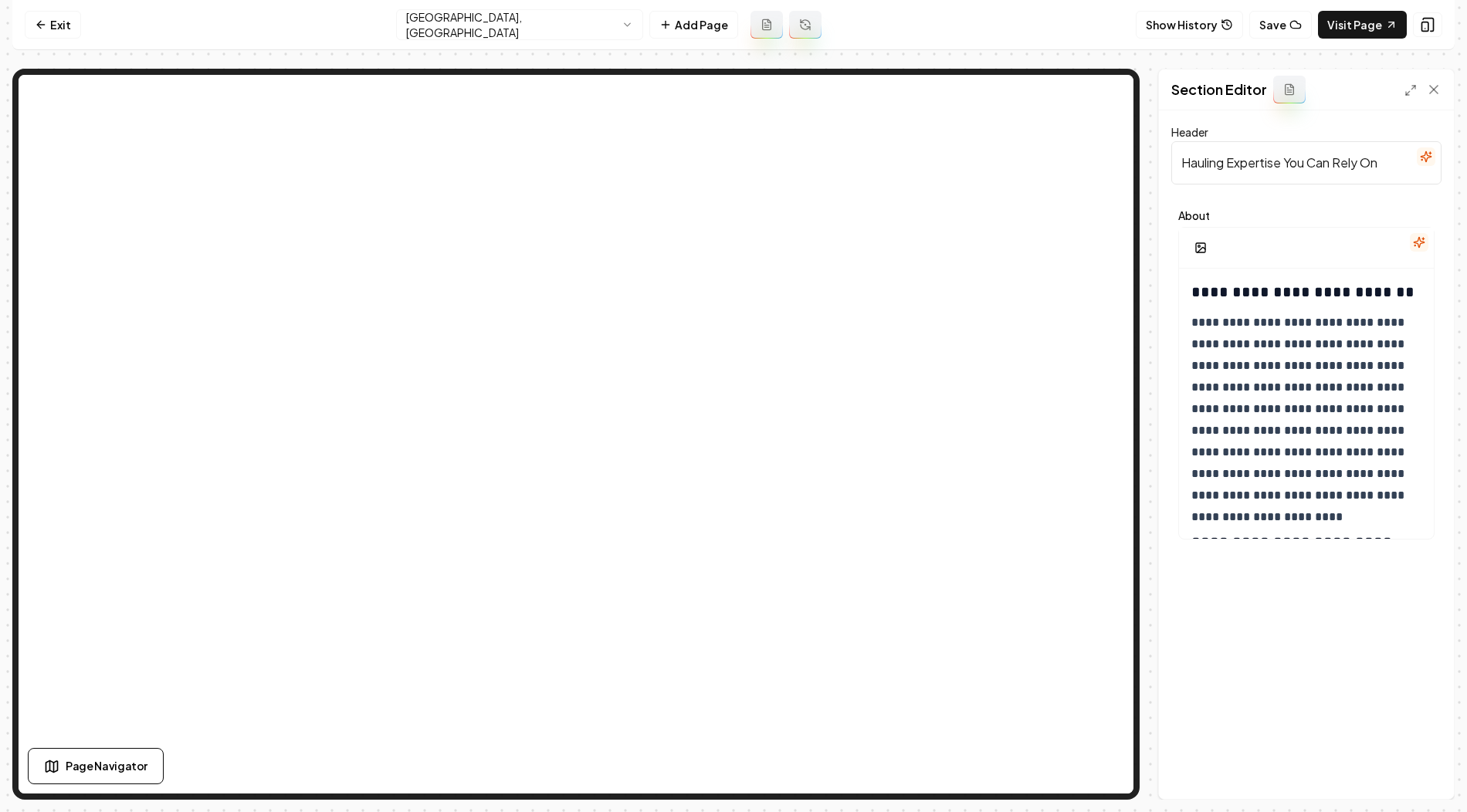
click at [1246, 148] on input "Hauling Expertise You Can Rely On" at bounding box center [1306, 163] width 270 height 43
paste input "Material Hauling and Dump Truck Services in Hastings, MN"
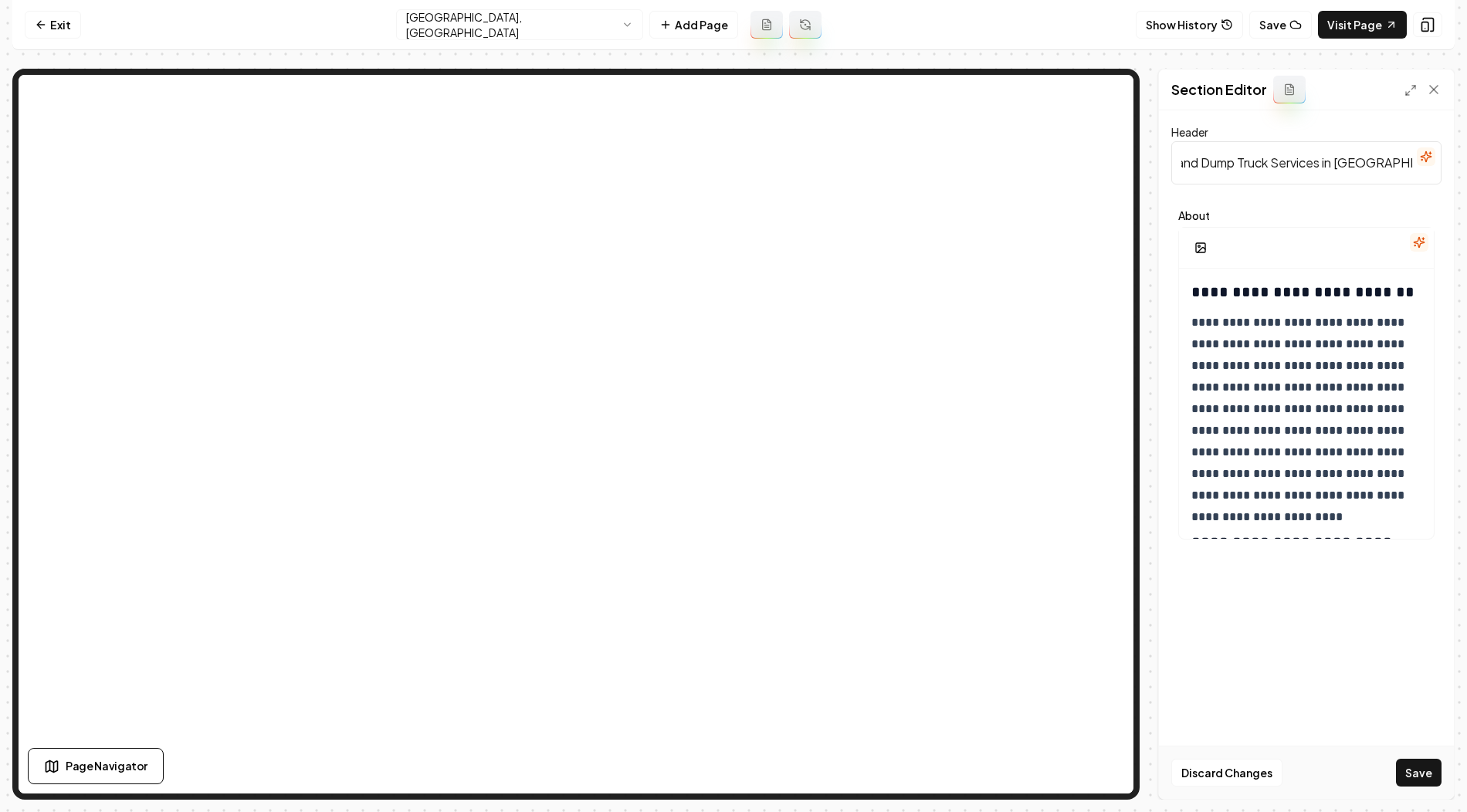
type input "Material Hauling and Dump Truck Services in Hastings, MN"
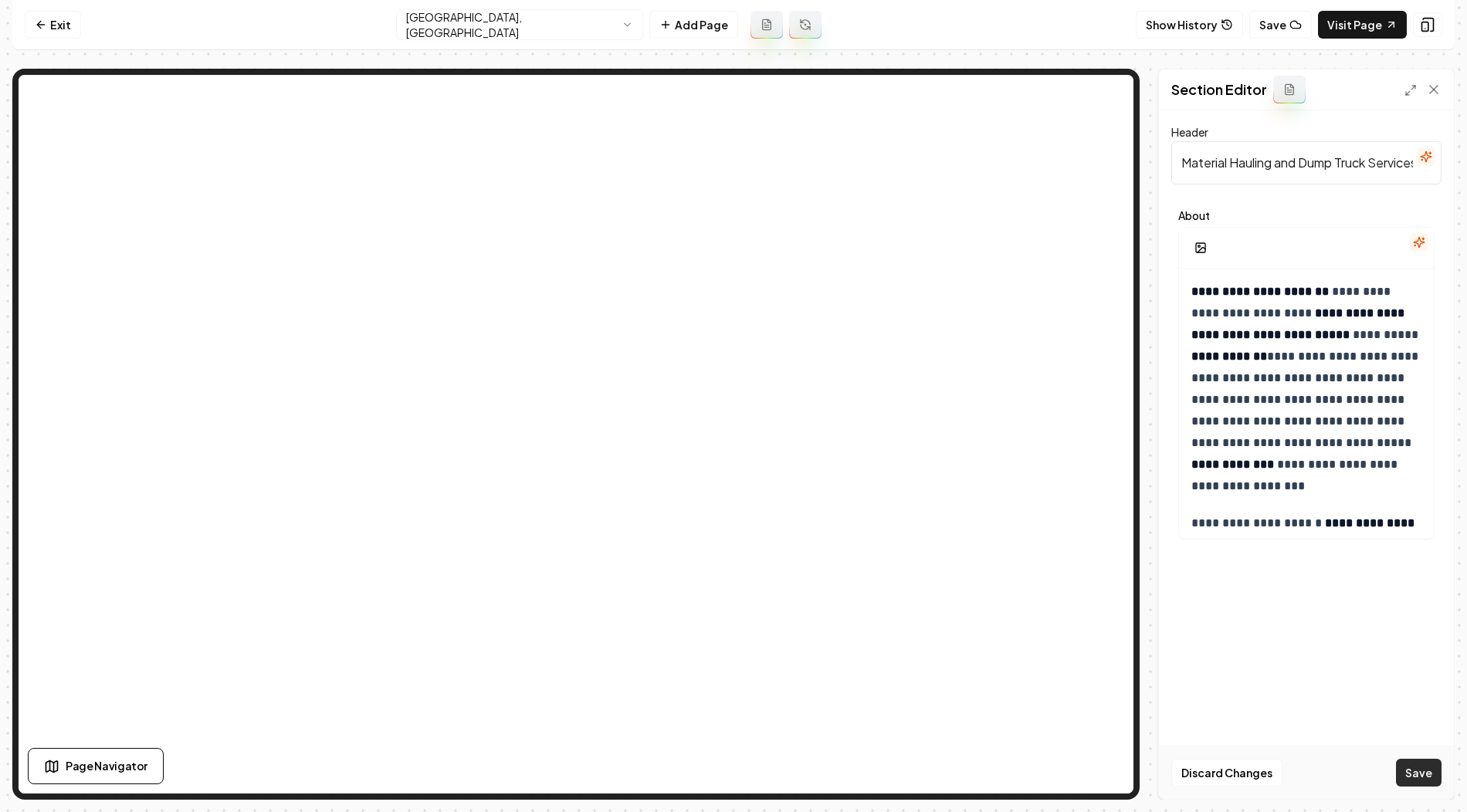
click at [1414, 778] on button "Save" at bounding box center [1418, 773] width 45 height 27
click at [532, 25] on html "**********" at bounding box center [733, 406] width 1467 height 812
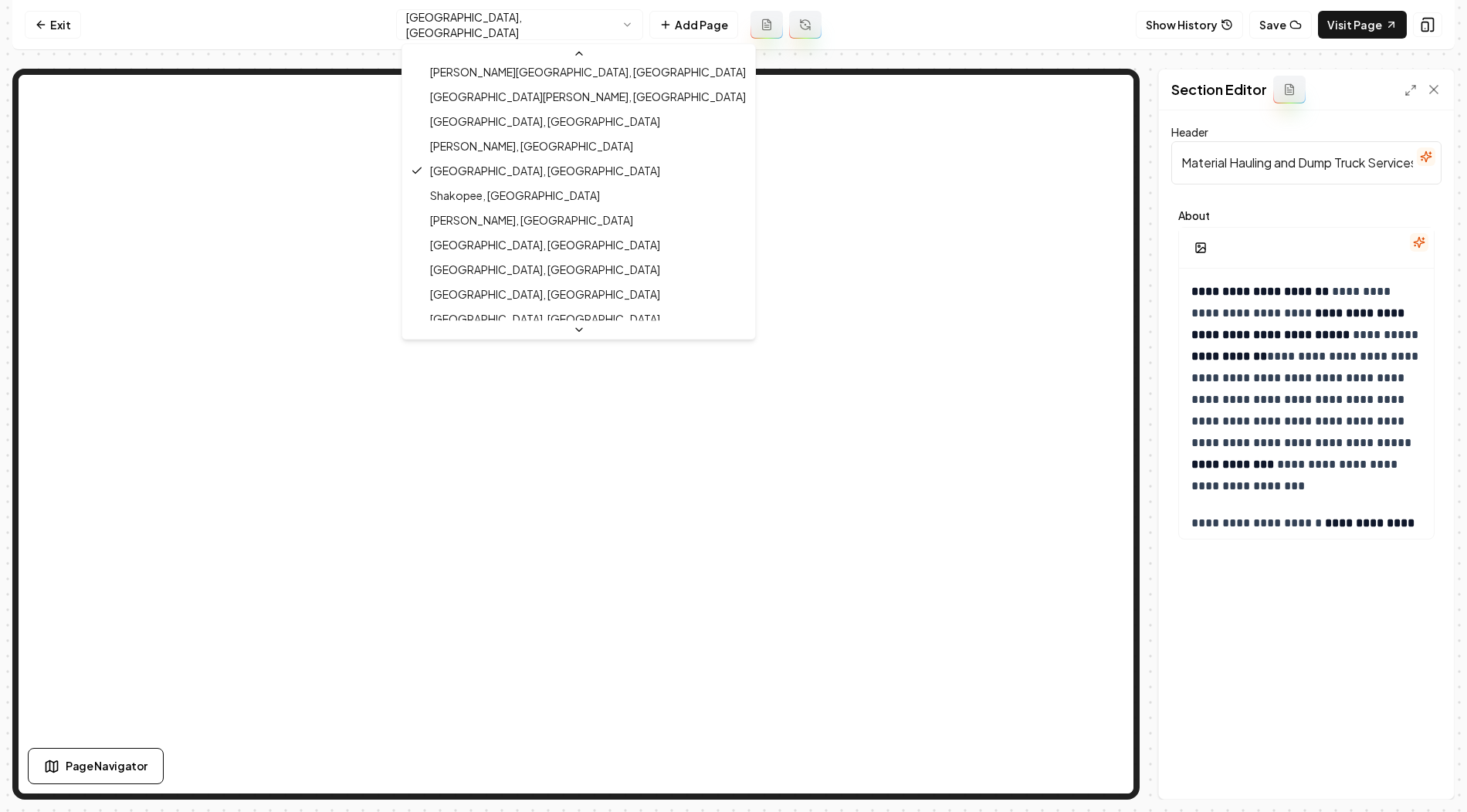
scroll to position [433, 0]
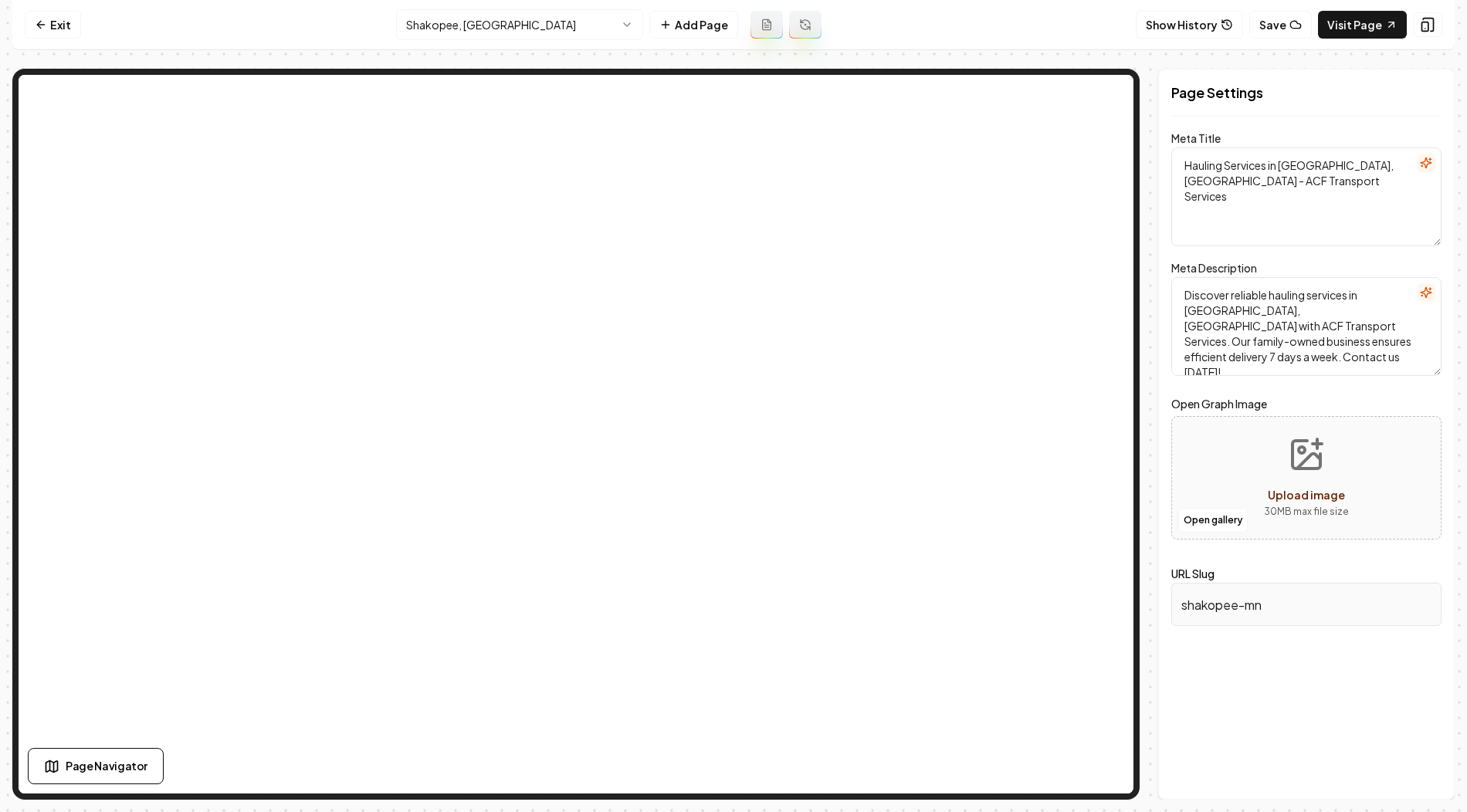
drag, startPoint x: 1282, startPoint y: 162, endPoint x: 1352, endPoint y: 163, distance: 70.0
click at [1352, 163] on textarea "Hauling Services in Shakopee, MN - ACF Transport Services" at bounding box center [1306, 196] width 270 height 99
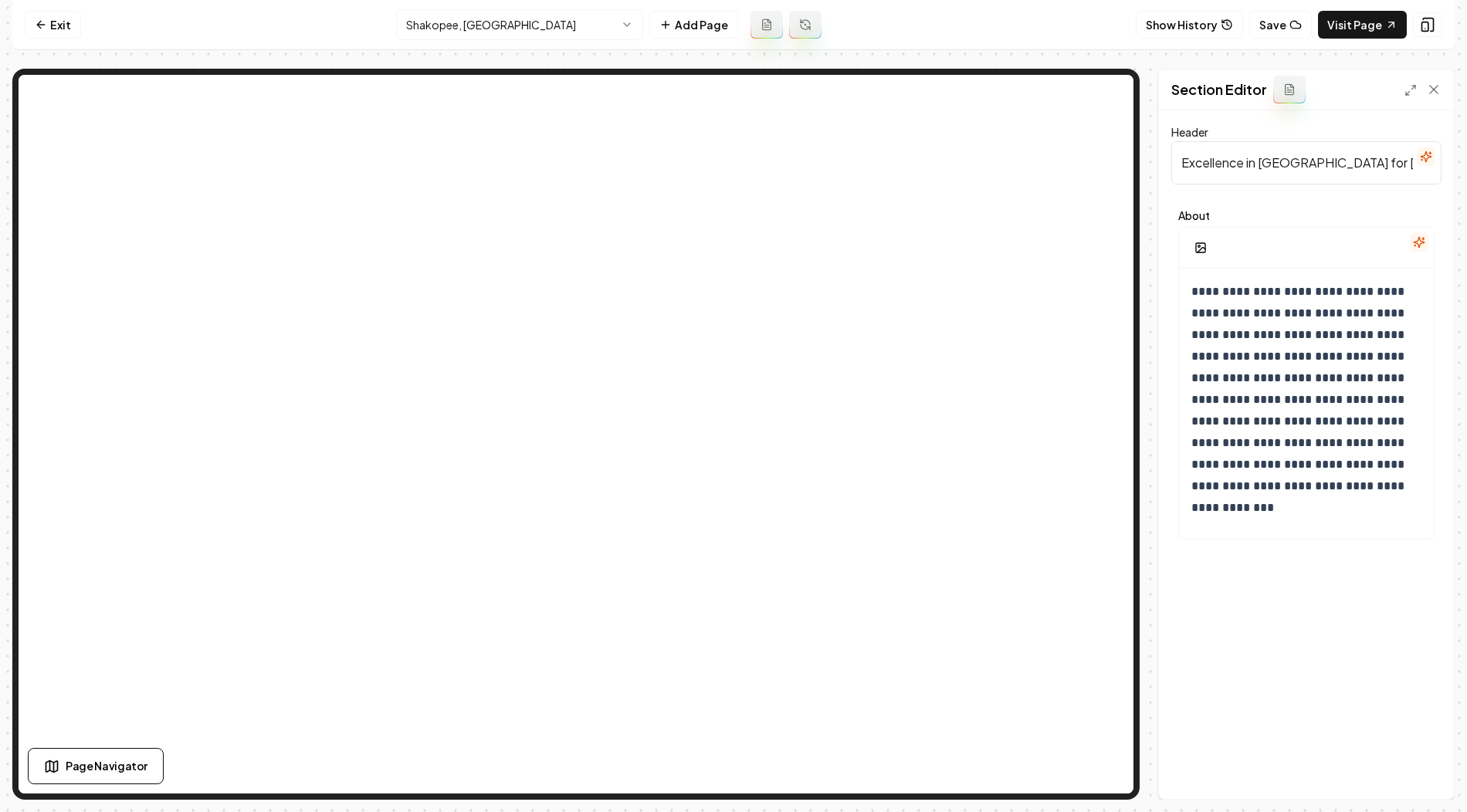
click at [1241, 167] on input "Excellence in Hauling for Shakopee, MN" at bounding box center [1306, 163] width 270 height 43
paste input "Material Hauling and Dump Truck Services in"
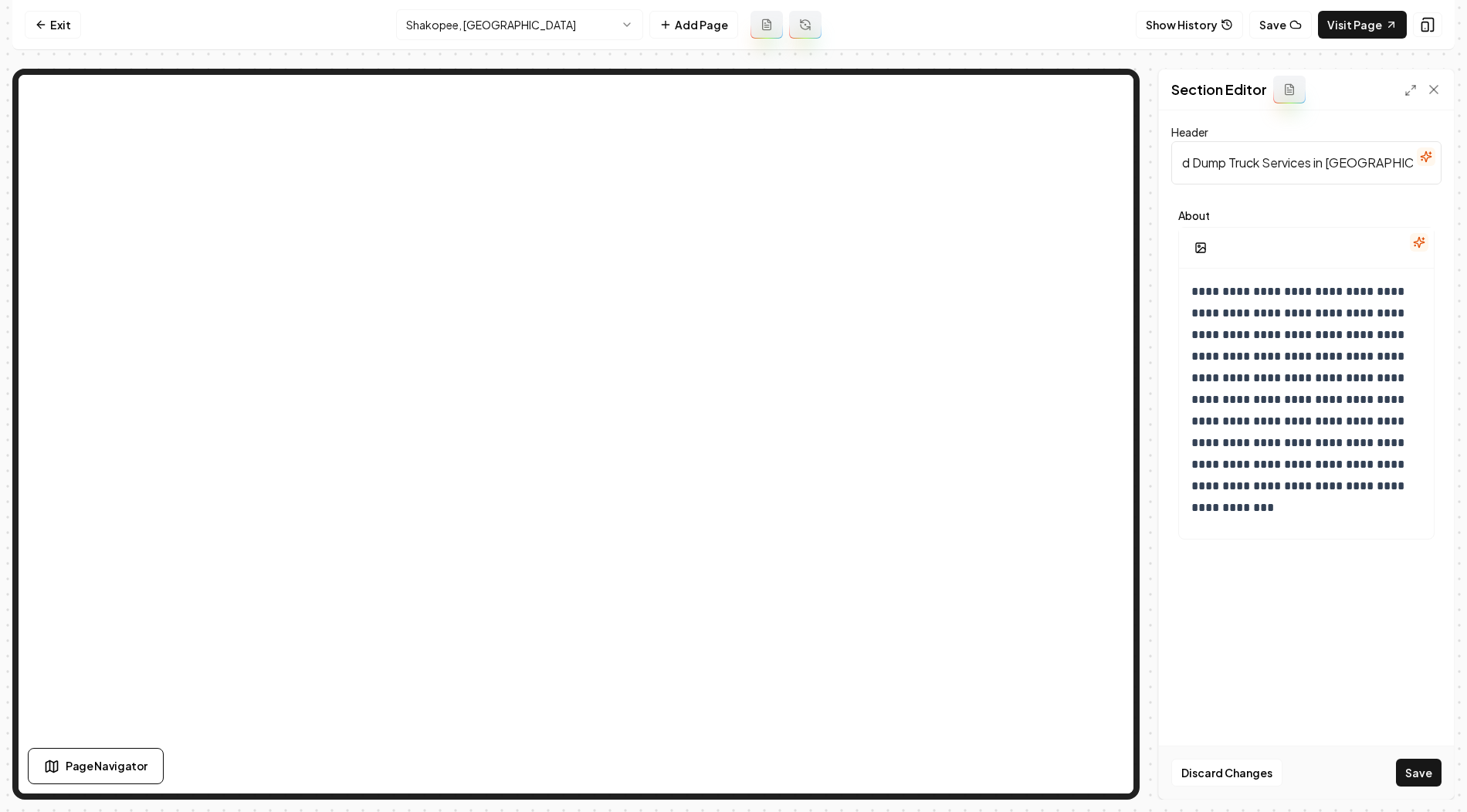
type input "Material Hauling and Dump Truck Services in Shakopee, MN"
click at [1191, 293] on p "**********" at bounding box center [1307, 400] width 232 height 238
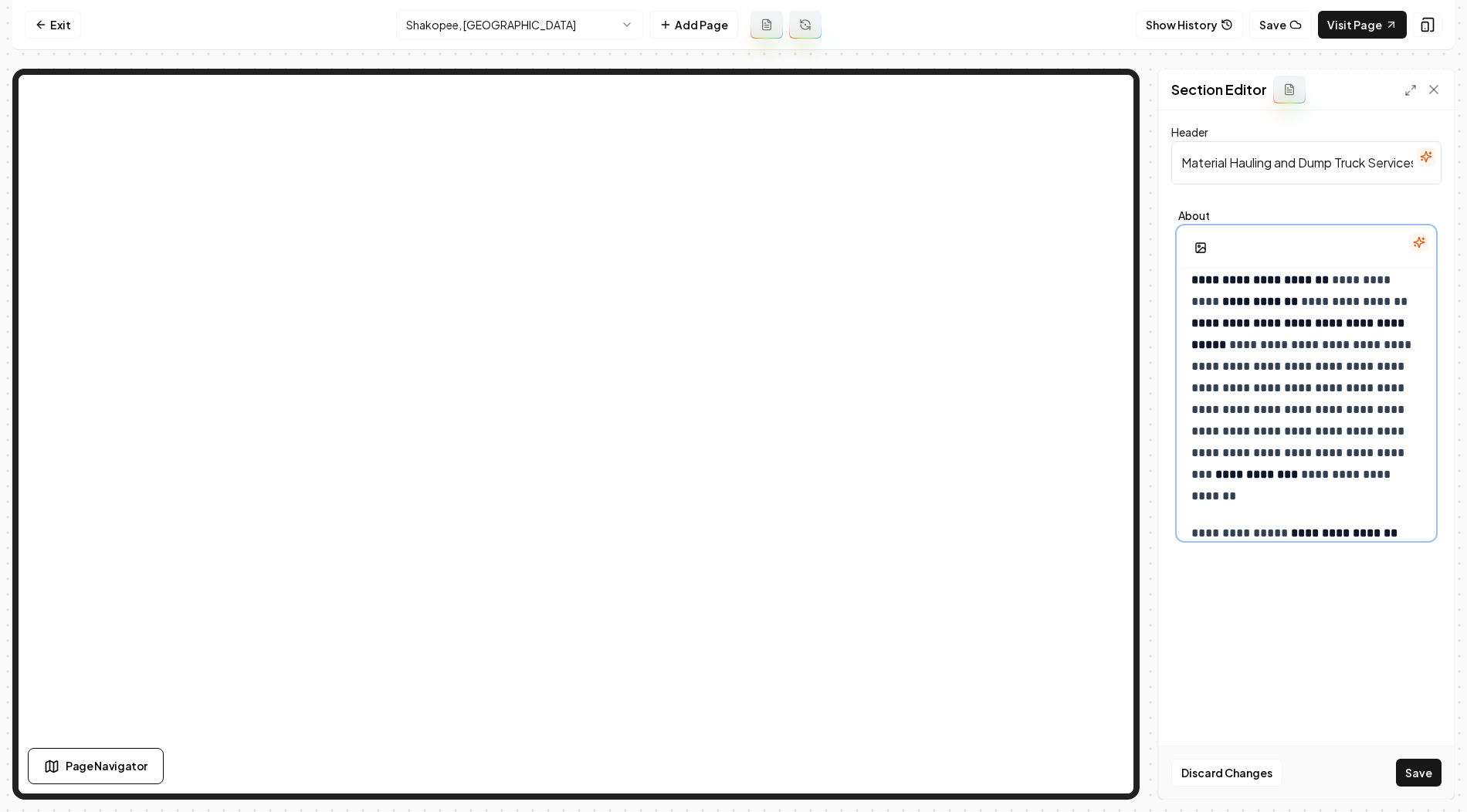
scroll to position [1176, 0]
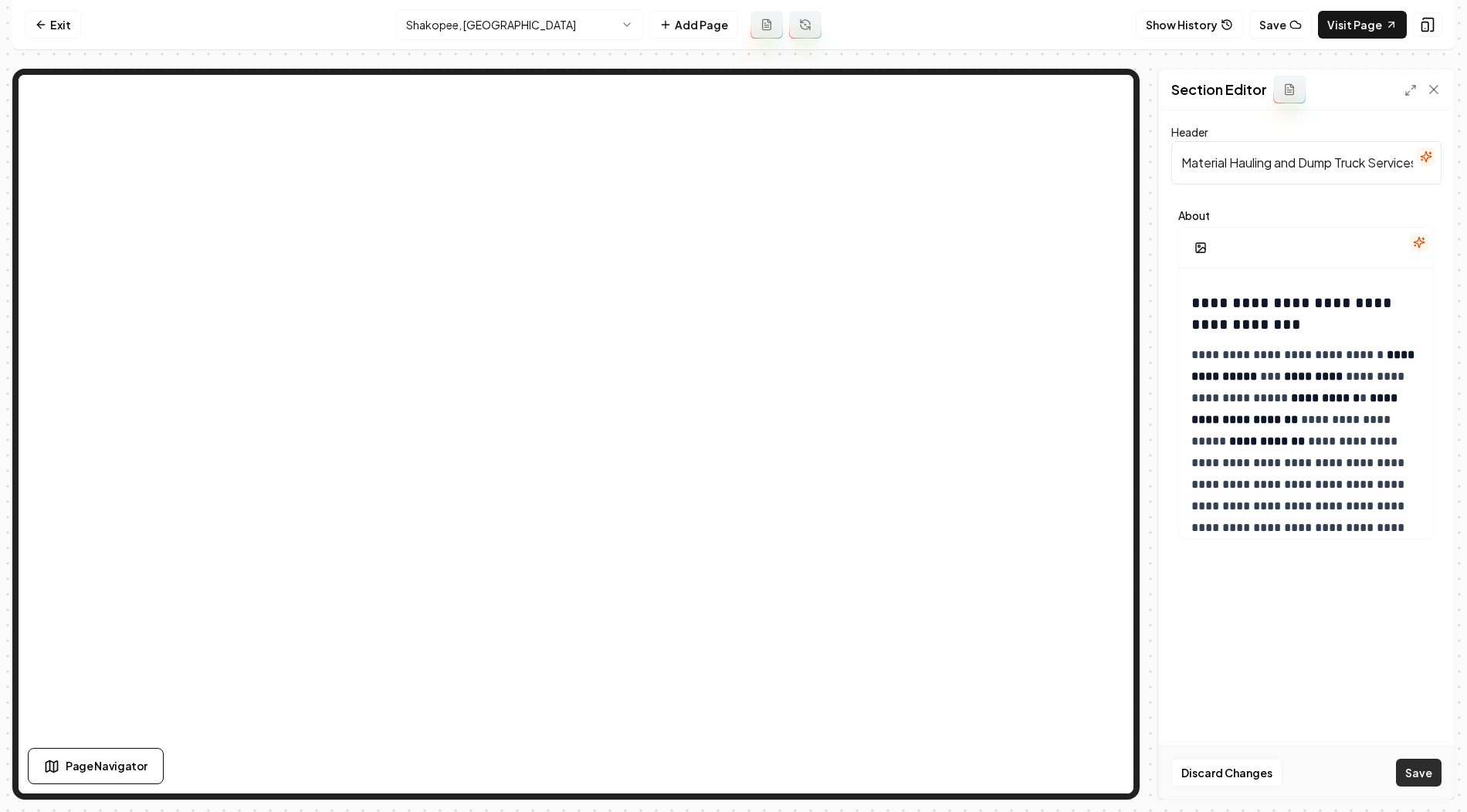
click at [1419, 767] on button "Save" at bounding box center [1418, 773] width 45 height 27
click at [545, 27] on html "**********" at bounding box center [733, 406] width 1467 height 812
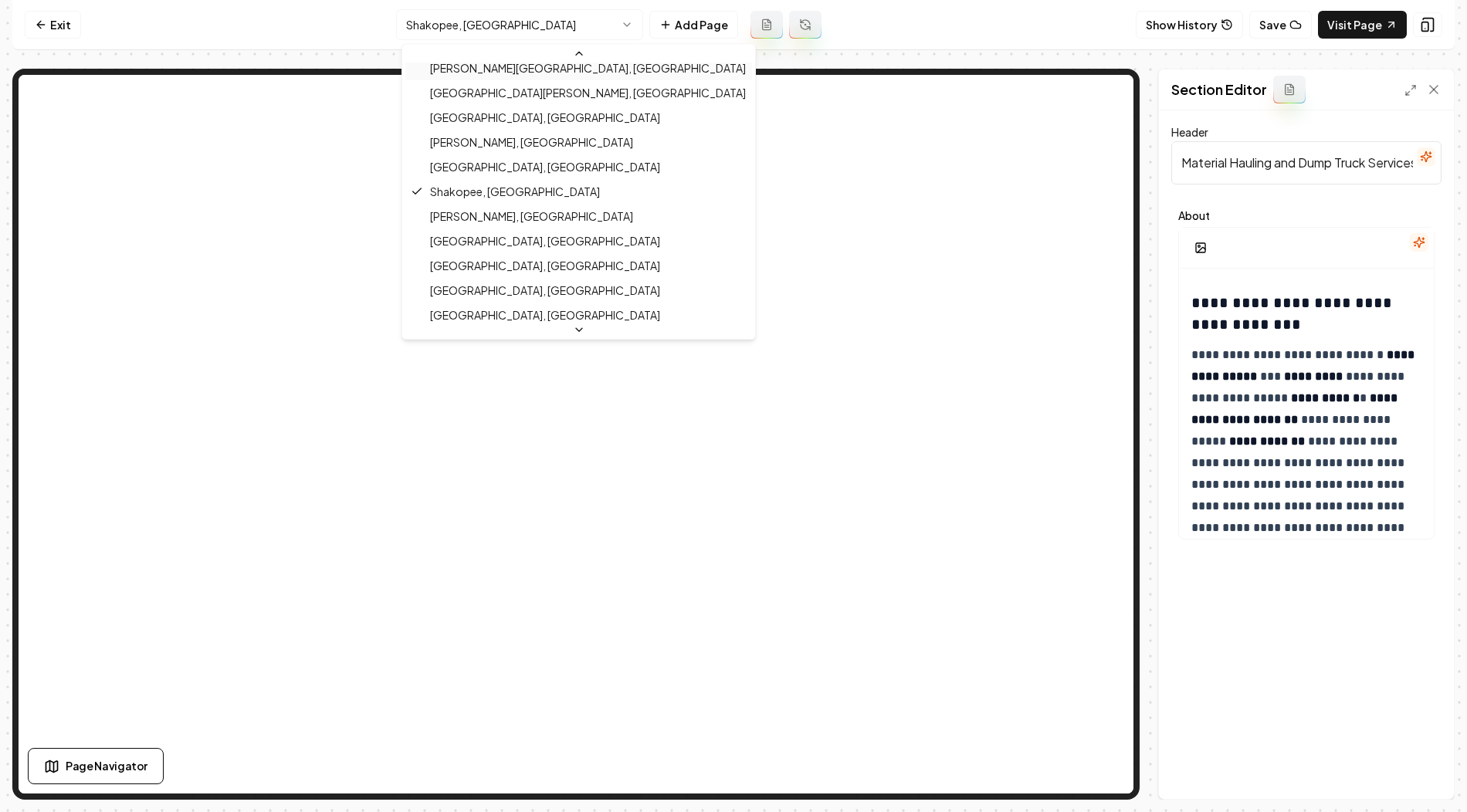
scroll to position [494, 0]
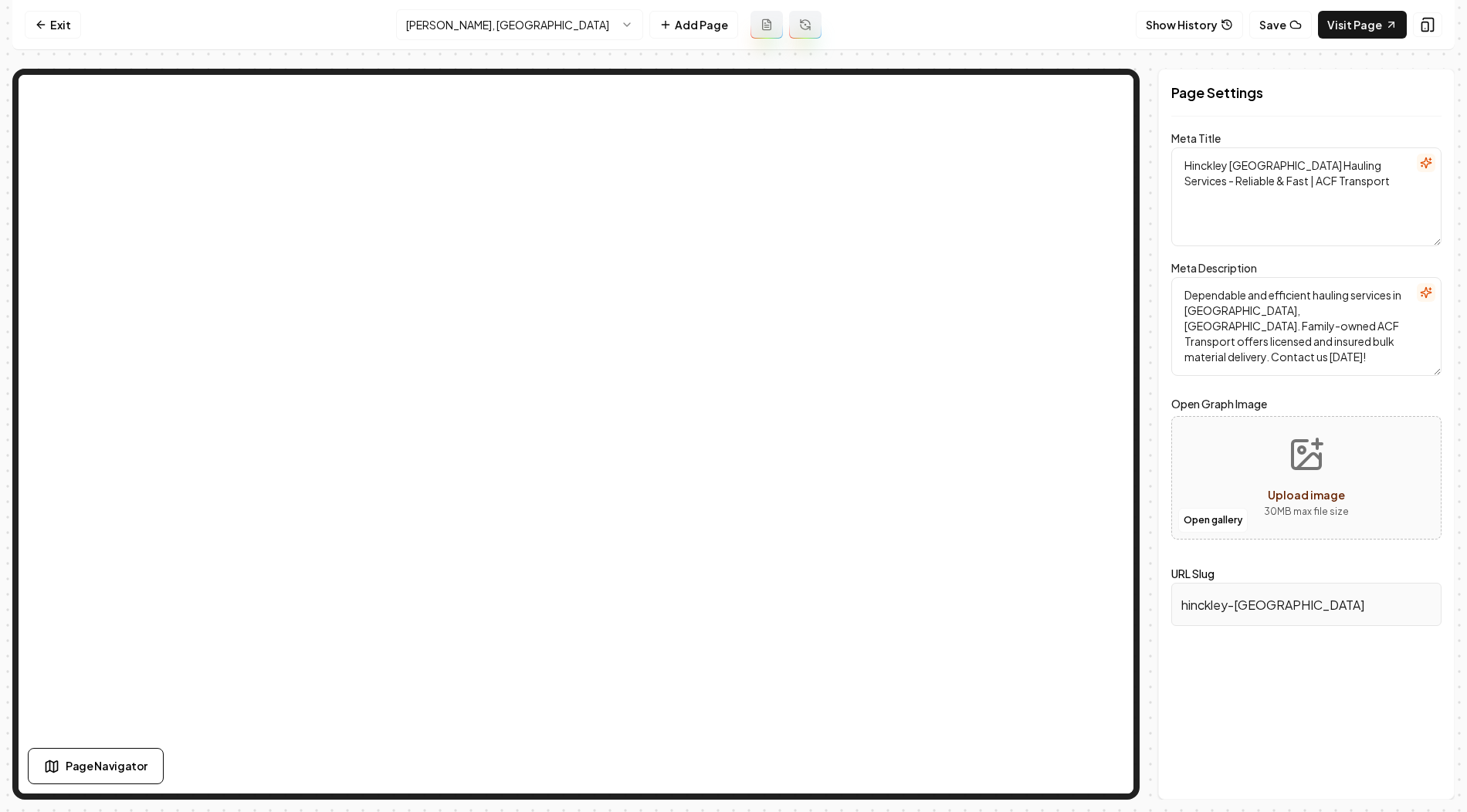
drag, startPoint x: 1183, startPoint y: 165, endPoint x: 1245, endPoint y: 164, distance: 62.0
click at [1245, 164] on textarea "Hinckley MN Hauling Services - Reliable & Fast | ACF Transport" at bounding box center [1306, 196] width 270 height 99
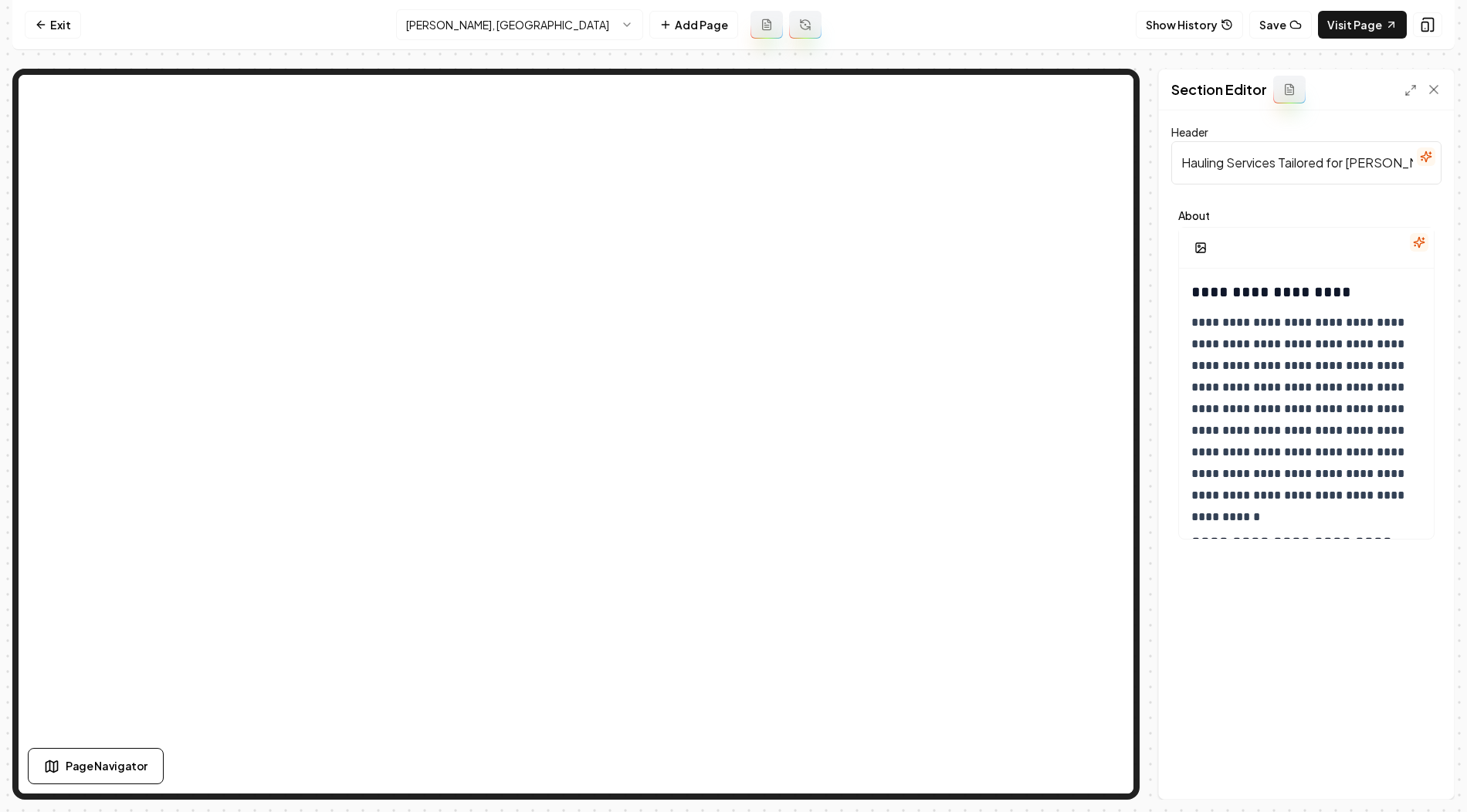
click at [1252, 168] on input "Hauling Services Tailored for Hinckley" at bounding box center [1306, 163] width 270 height 43
paste input "Material Hauling and Dump Truck Services in Hinckley, MN"
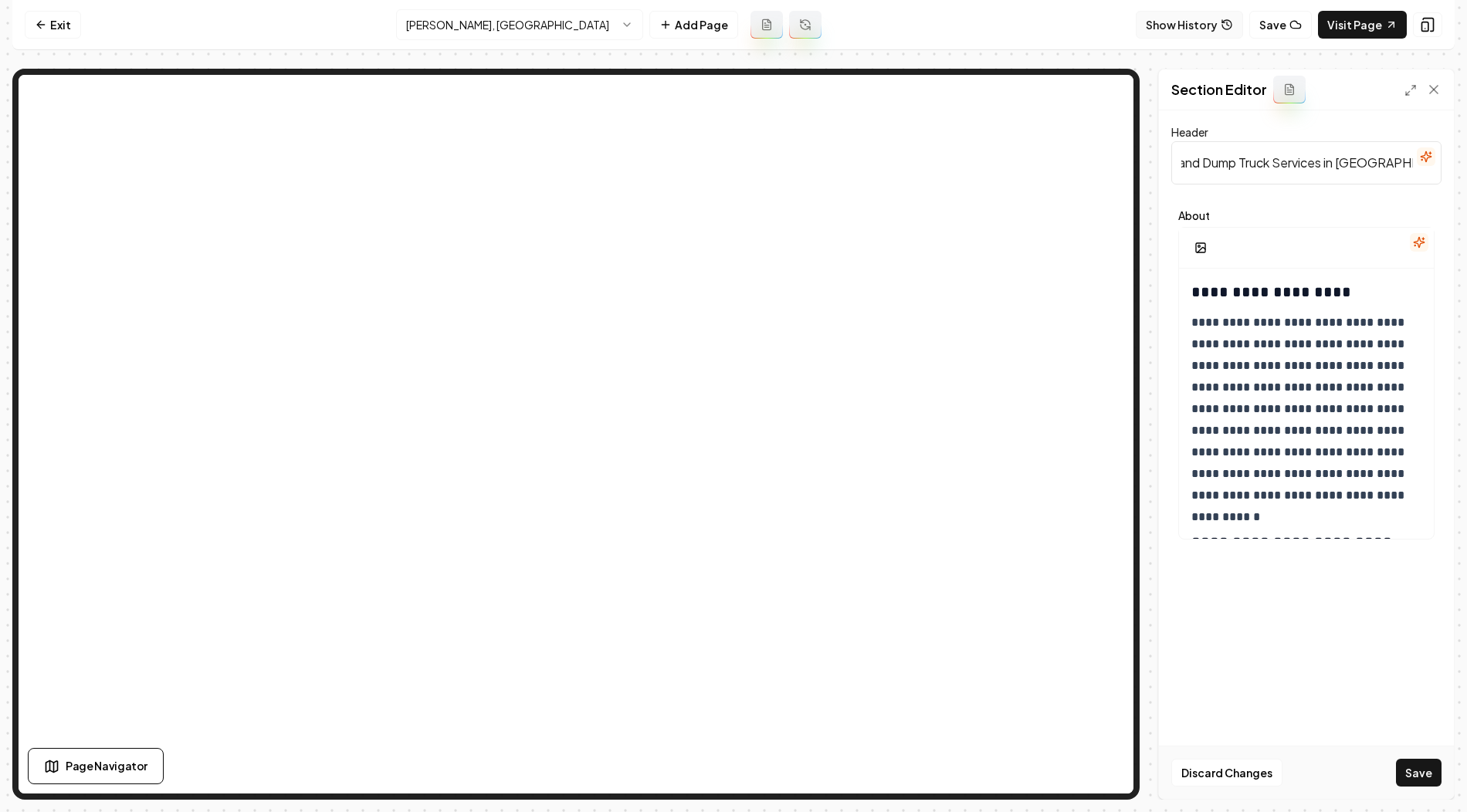
type input "Material Hauling and Dump Truck Services in Hinckley, MN"
click at [1201, 287] on h3 "**********" at bounding box center [1307, 292] width 232 height 21
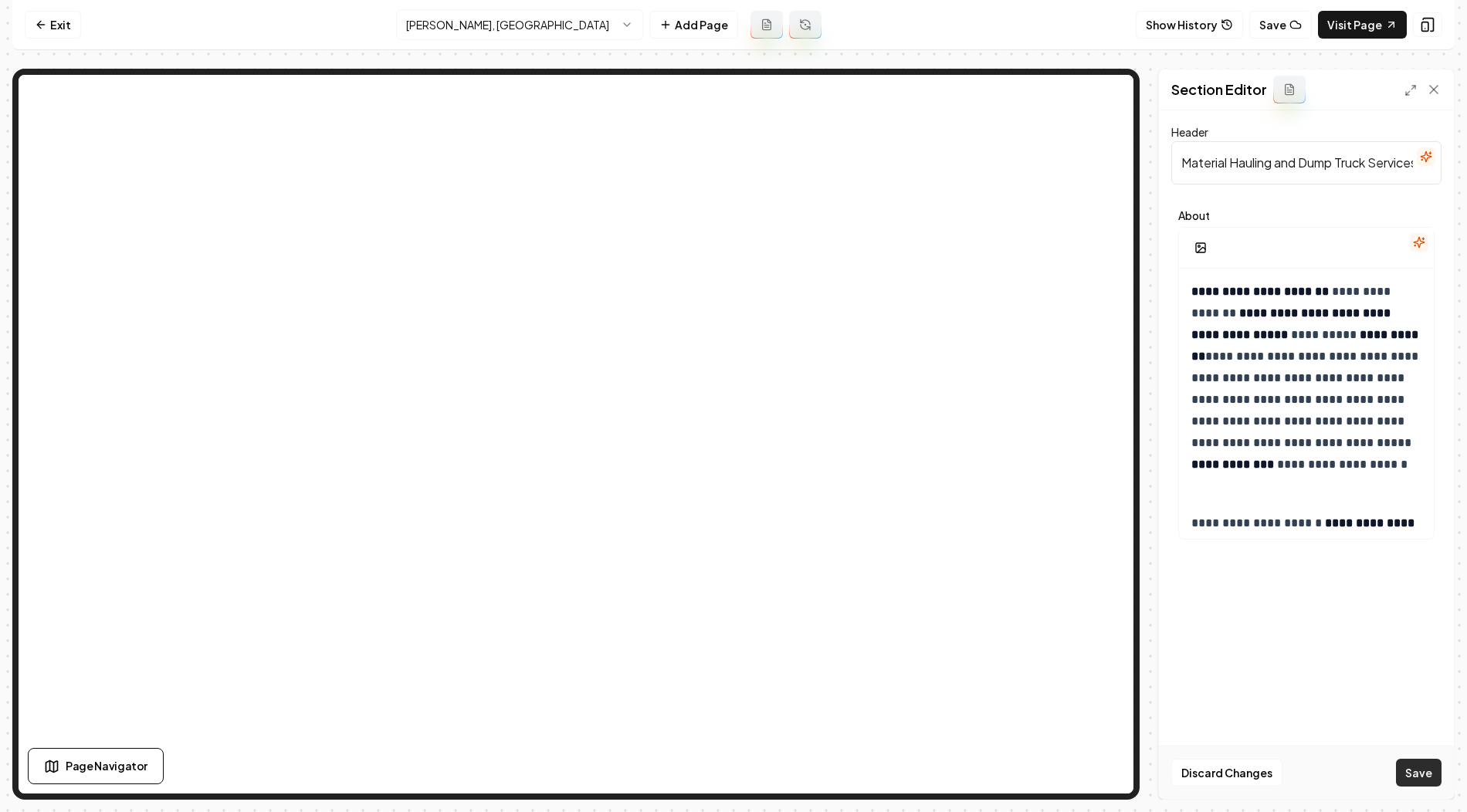
click at [1416, 781] on button "Save" at bounding box center [1418, 773] width 45 height 27
click at [554, 32] on html "**********" at bounding box center [733, 406] width 1467 height 812
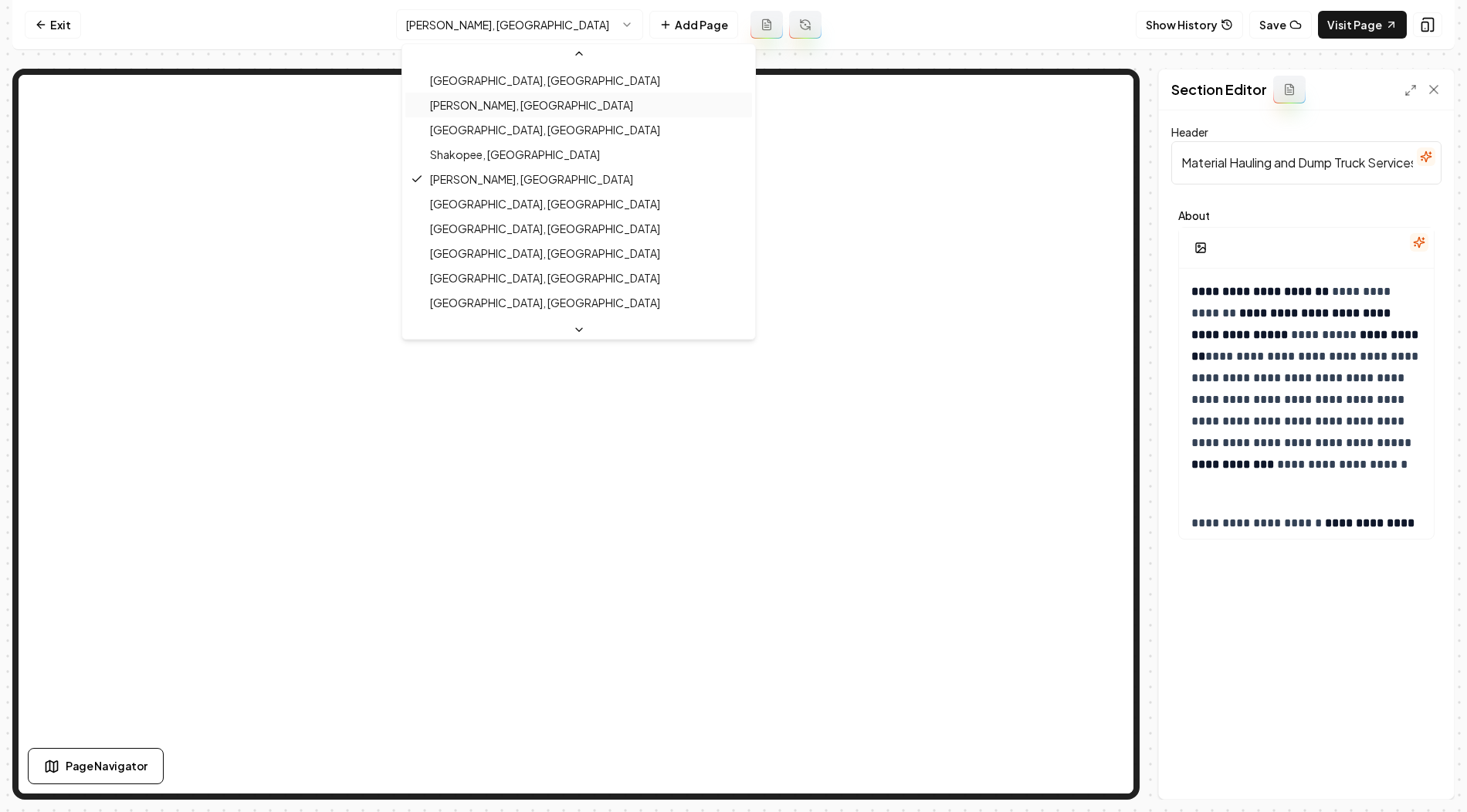
scroll to position [478, 0]
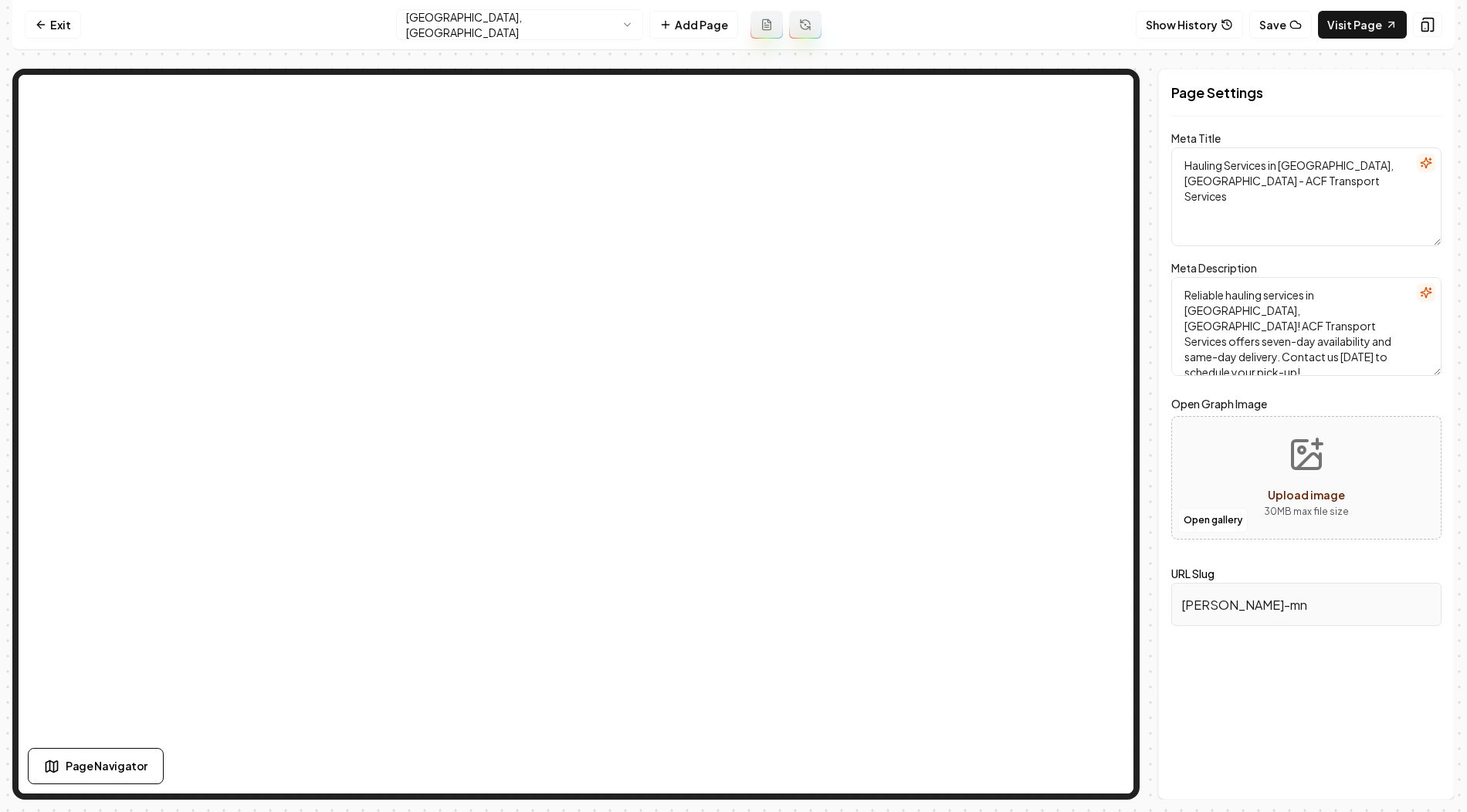
drag, startPoint x: 1277, startPoint y: 166, endPoint x: 1328, endPoint y: 166, distance: 51.0
click at [1328, 166] on textarea "Hauling Services in Foley, MN - ACF Transport Services" at bounding box center [1306, 196] width 270 height 99
click at [598, 44] on nav "Exit Foley, MN Add Page Show History Save Visit Page" at bounding box center [733, 25] width 1442 height 51
click at [582, 33] on html "Computer Required This feature is only available on a computer. Please switch t…" at bounding box center [733, 406] width 1467 height 812
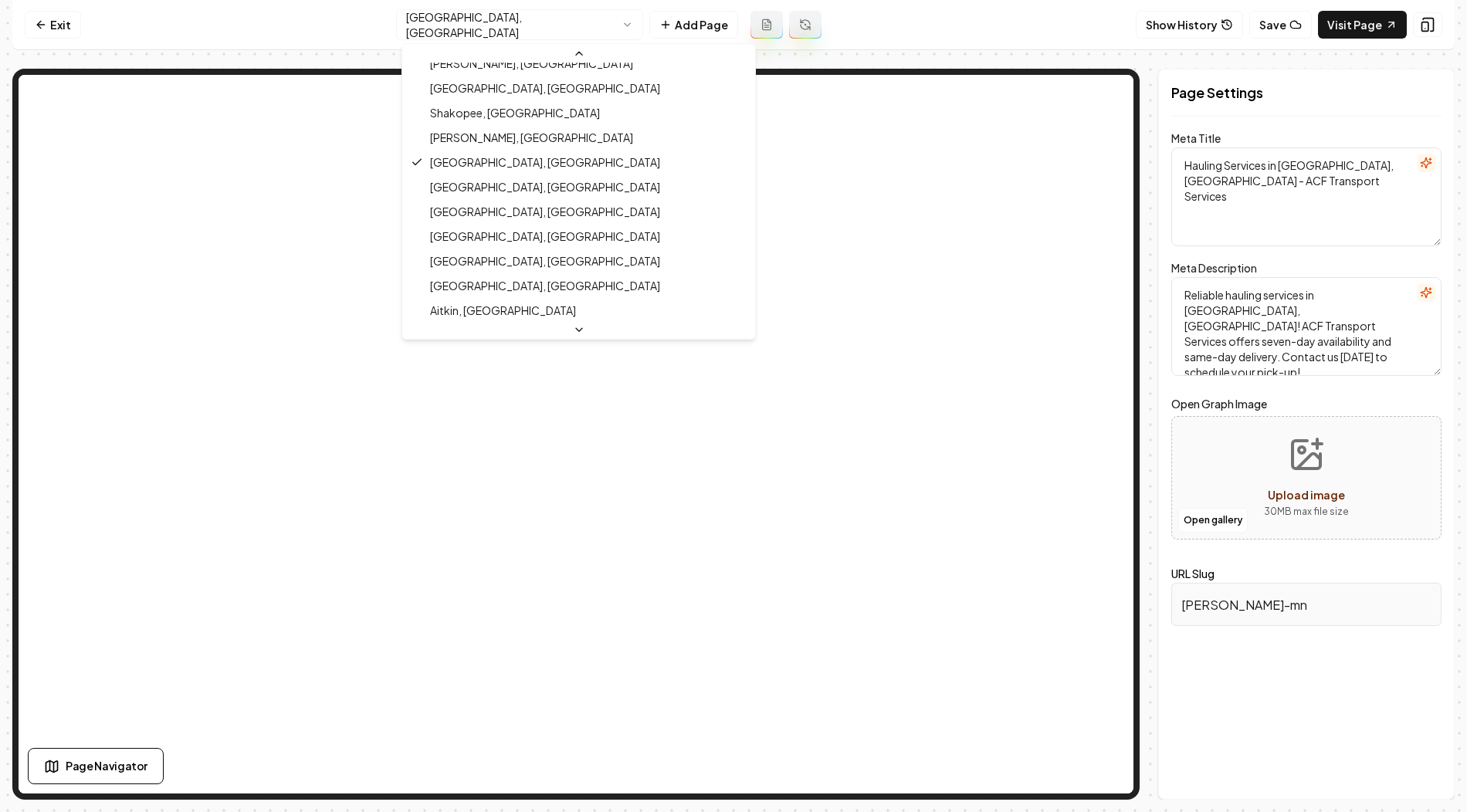
scroll to position [481, 0]
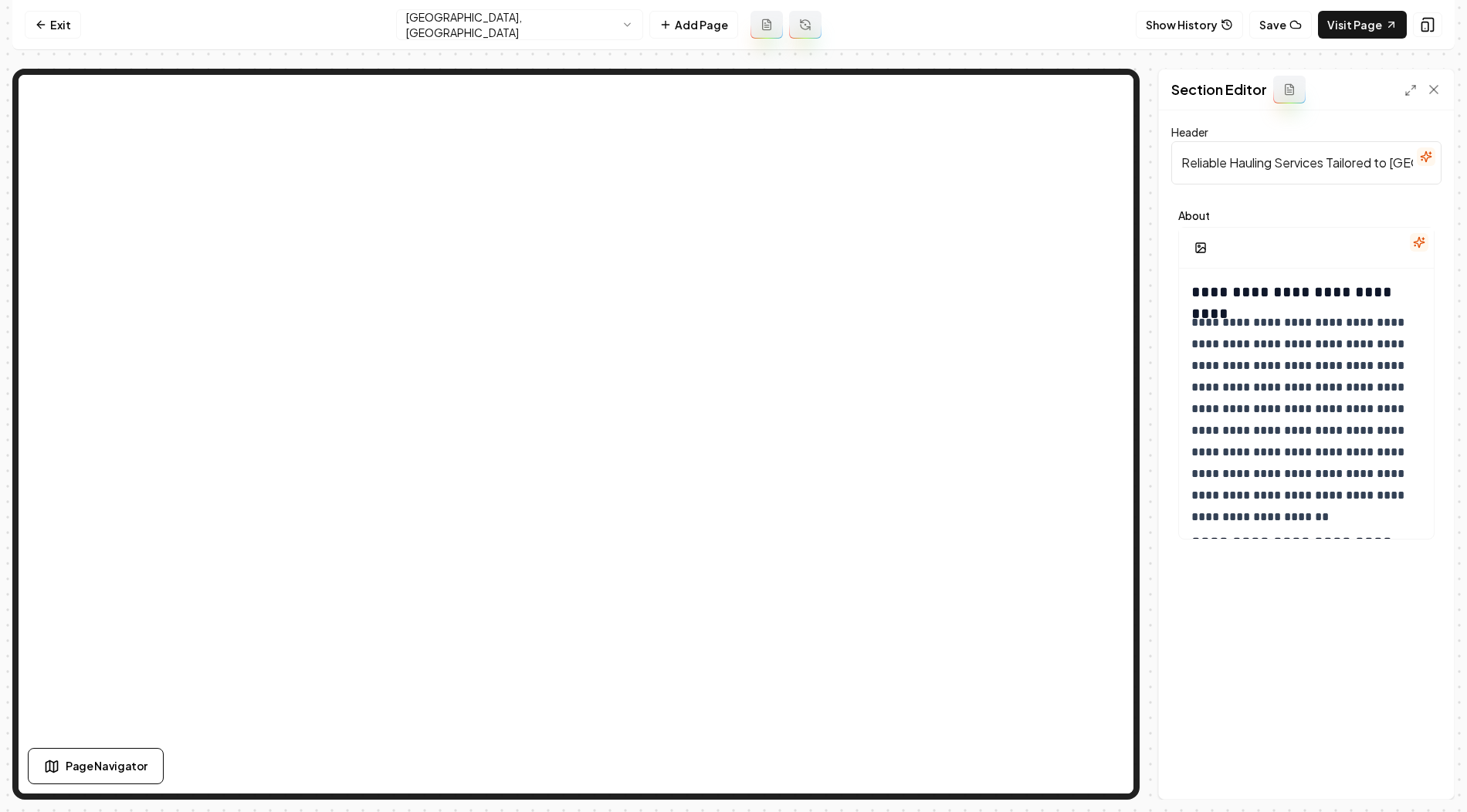
click at [1240, 157] on input "Reliable Hauling Services Tailored to Foley, MN" at bounding box center [1306, 163] width 270 height 43
paste input "Material Hauling and Dump Truck Services in"
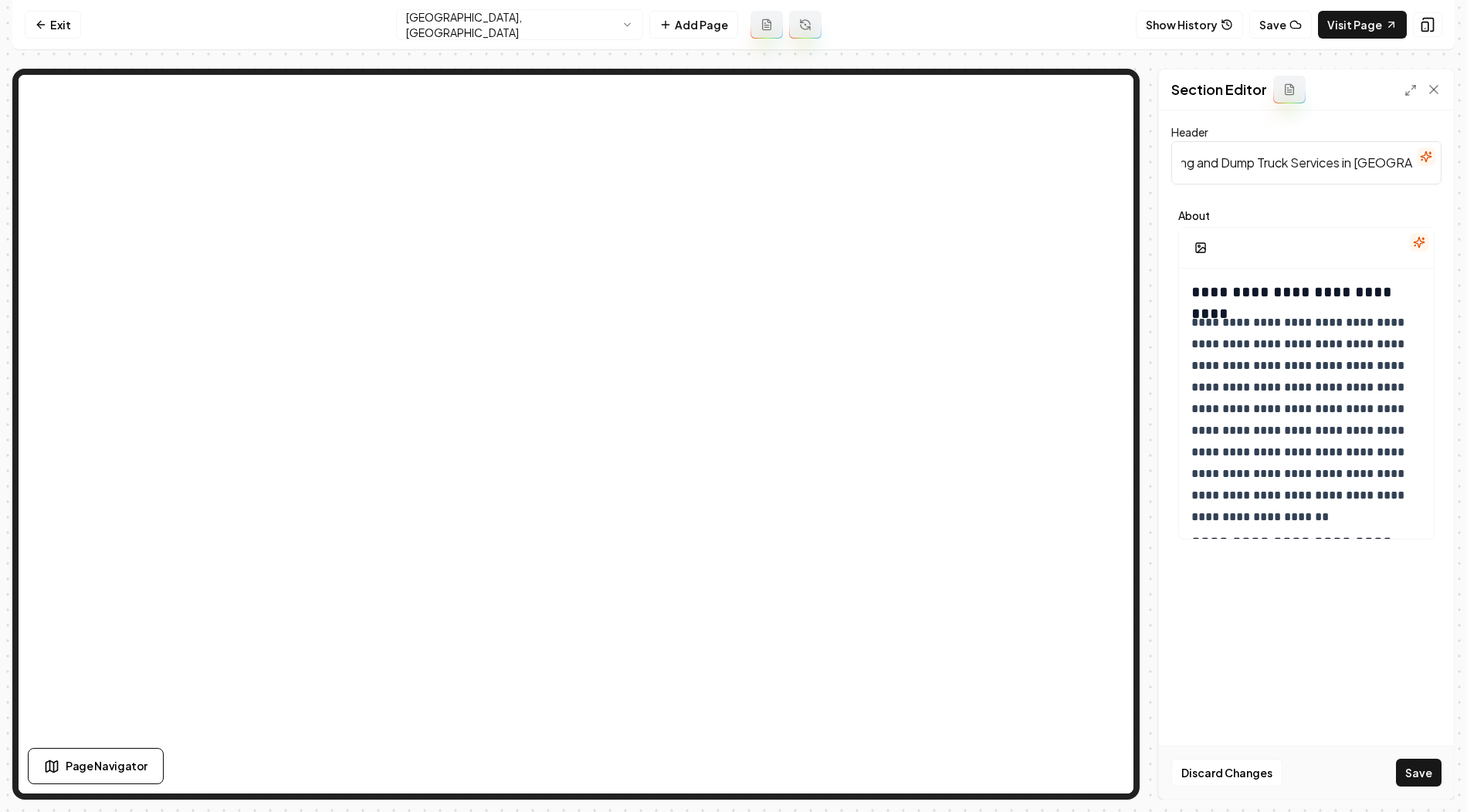
type input "Material Hauling and Dump Truck Services in Foley, MN"
click at [1191, 289] on h3 "**********" at bounding box center [1307, 292] width 232 height 21
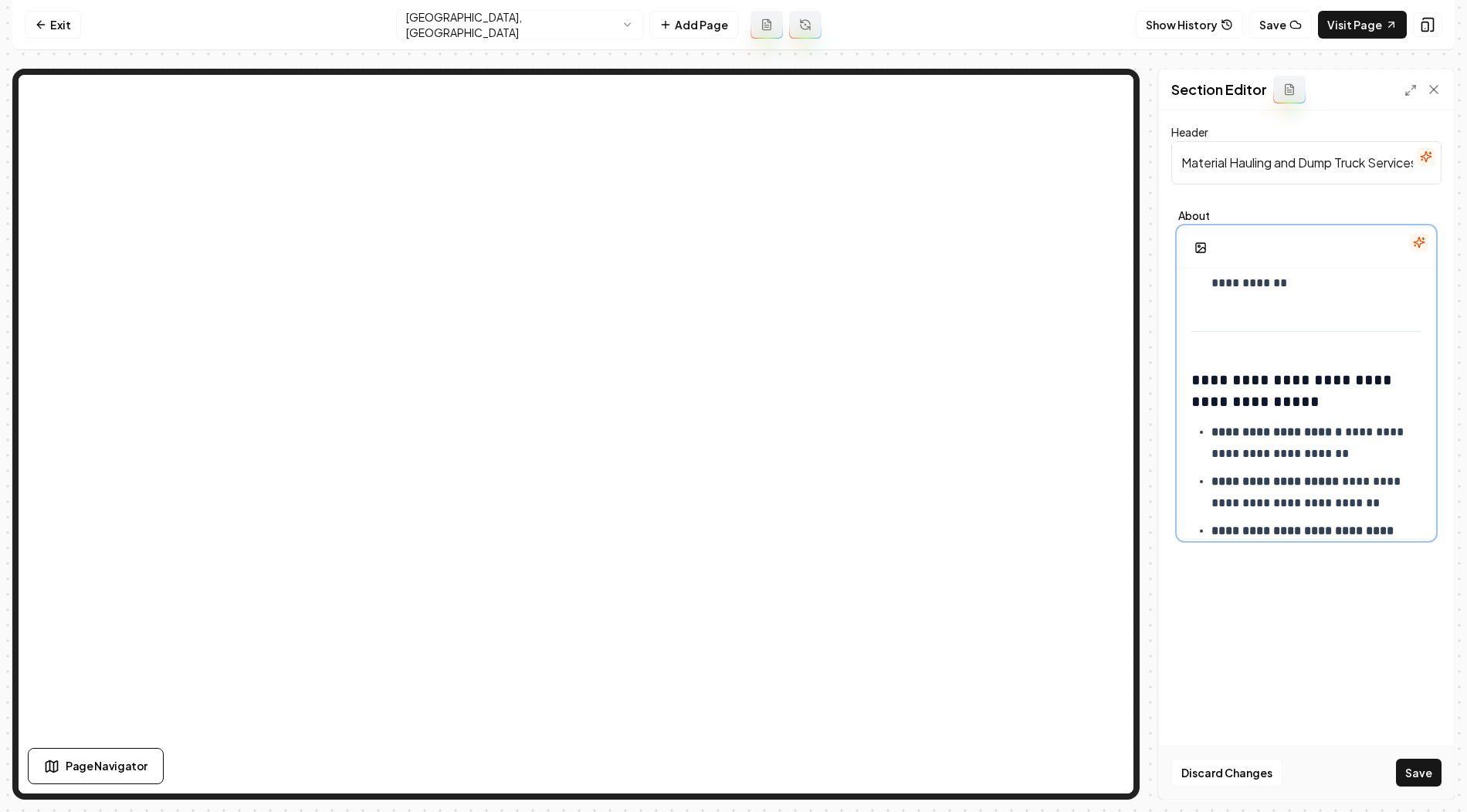
scroll to position [1167, 0]
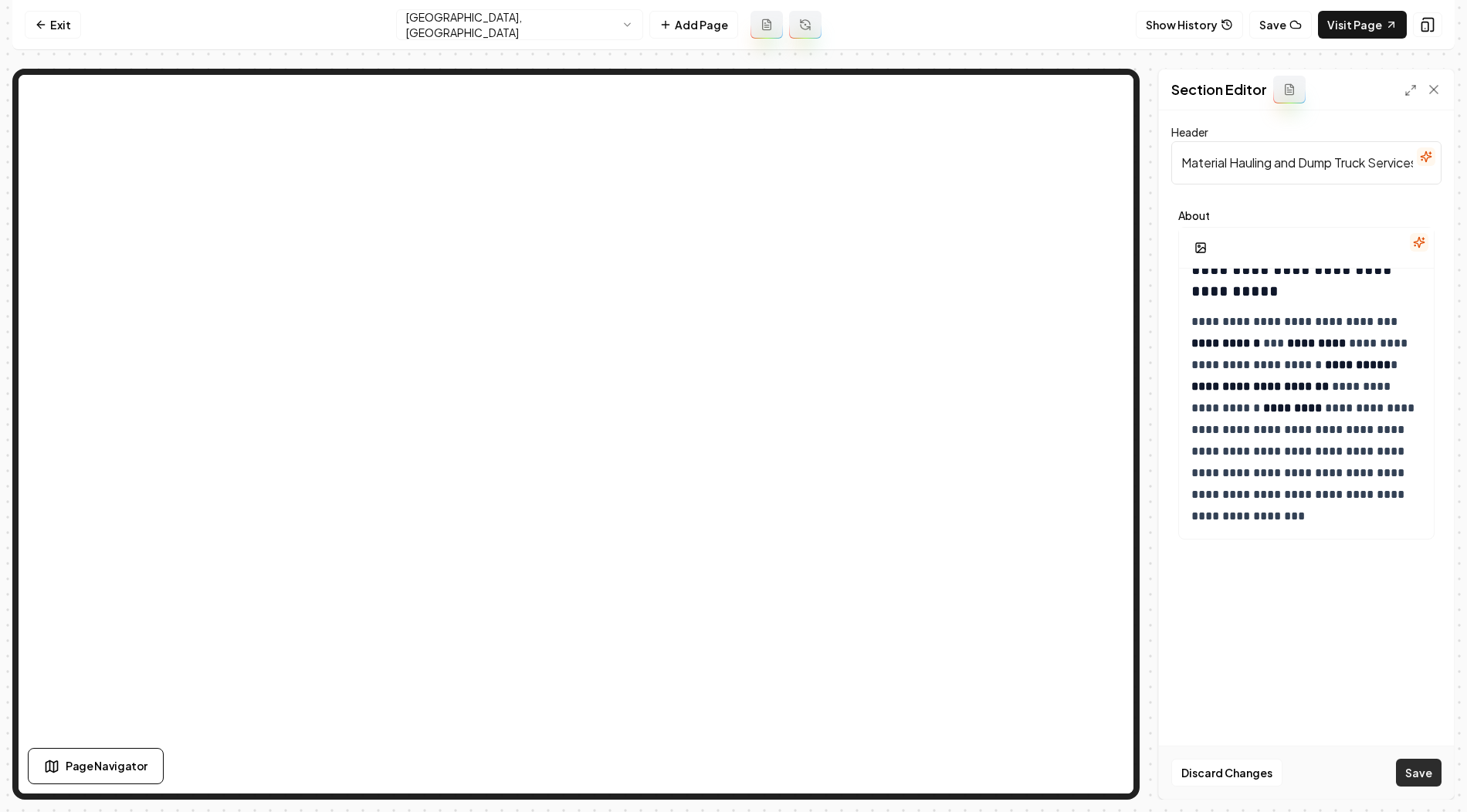
click at [1420, 777] on button "Save" at bounding box center [1418, 773] width 45 height 27
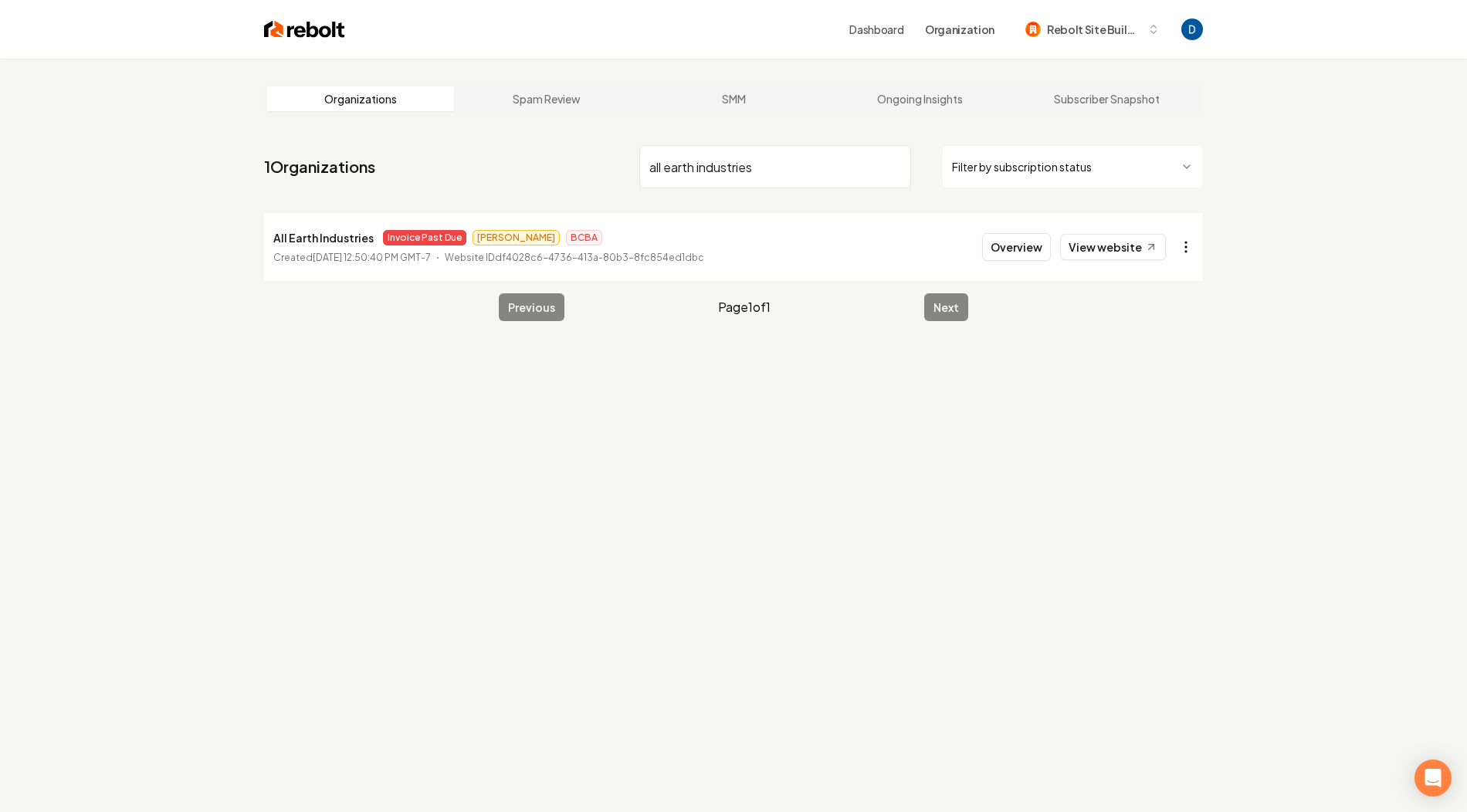
type input "all earth industries"
click at [1187, 242] on html "Dashboard Organization Rebolt Site Builder Organizations Spam Review SMM Ongoin…" at bounding box center [733, 406] width 1467 height 812
click at [1137, 372] on link "View in Stripe" at bounding box center [1148, 381] width 98 height 25
type input "ACF"
click at [1020, 244] on button "Overview" at bounding box center [1016, 247] width 69 height 27
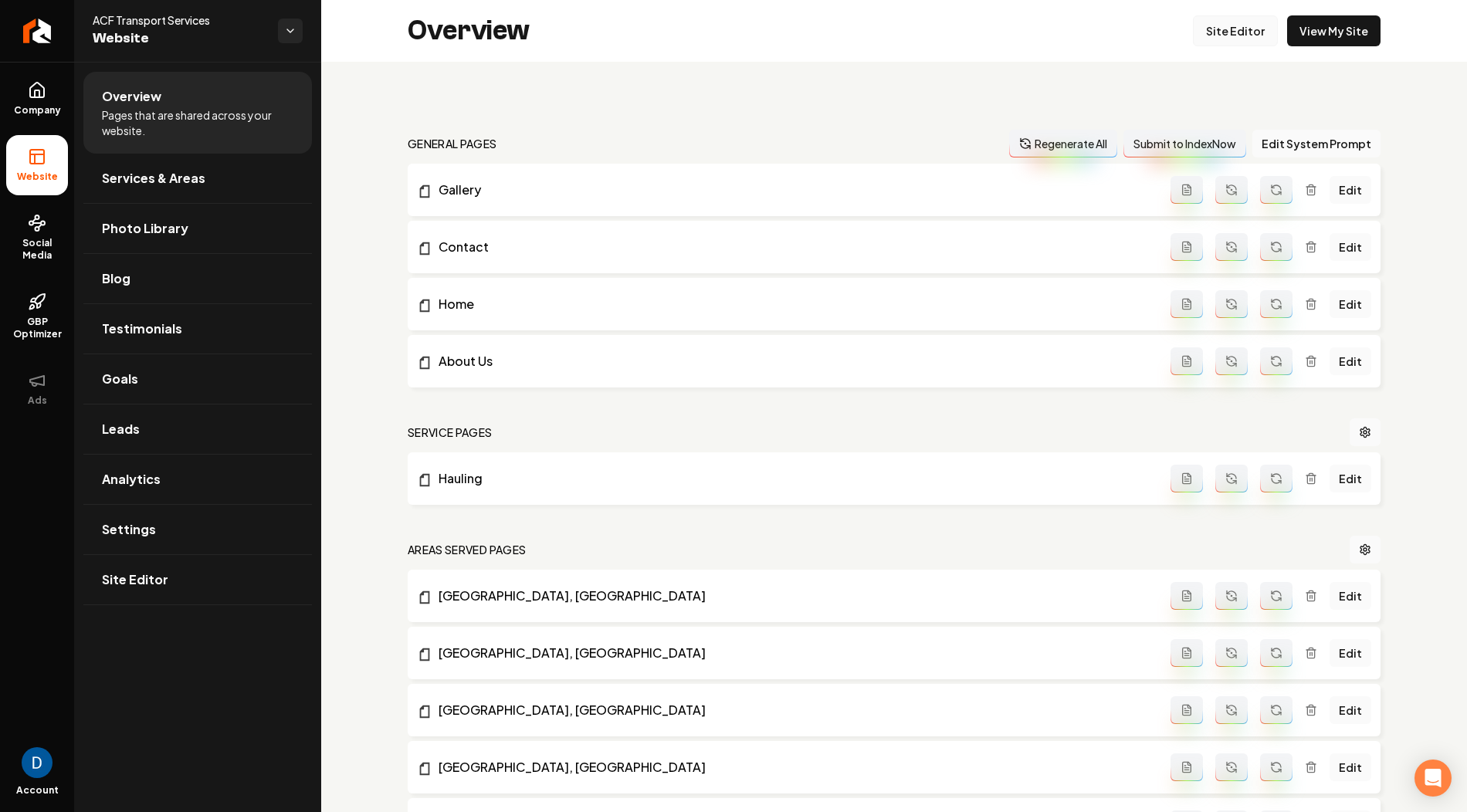
click at [1260, 33] on link "Site Editor" at bounding box center [1235, 31] width 85 height 31
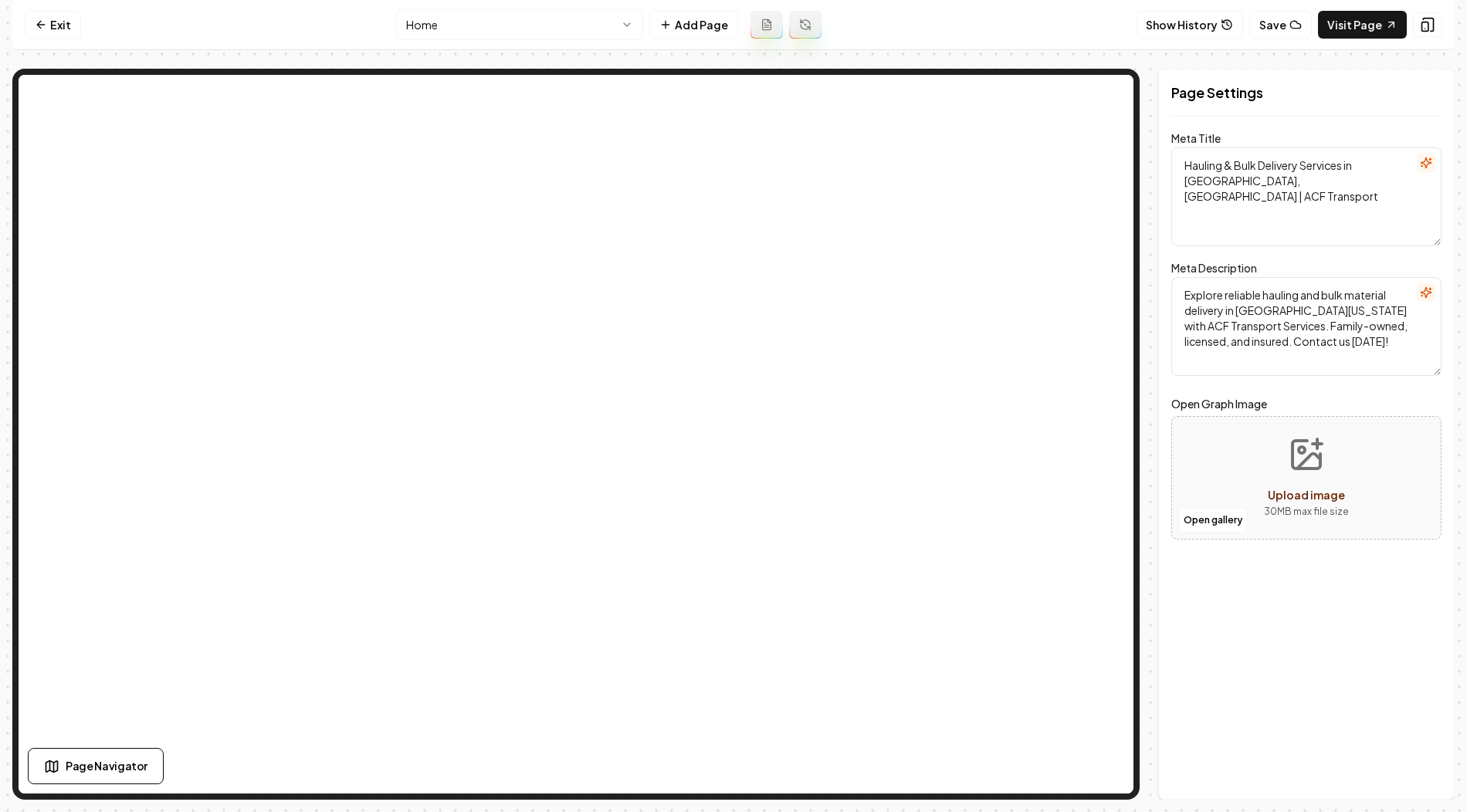
click at [523, 35] on html "Computer Required This feature is only available on a computer. Please switch t…" at bounding box center [733, 406] width 1467 height 812
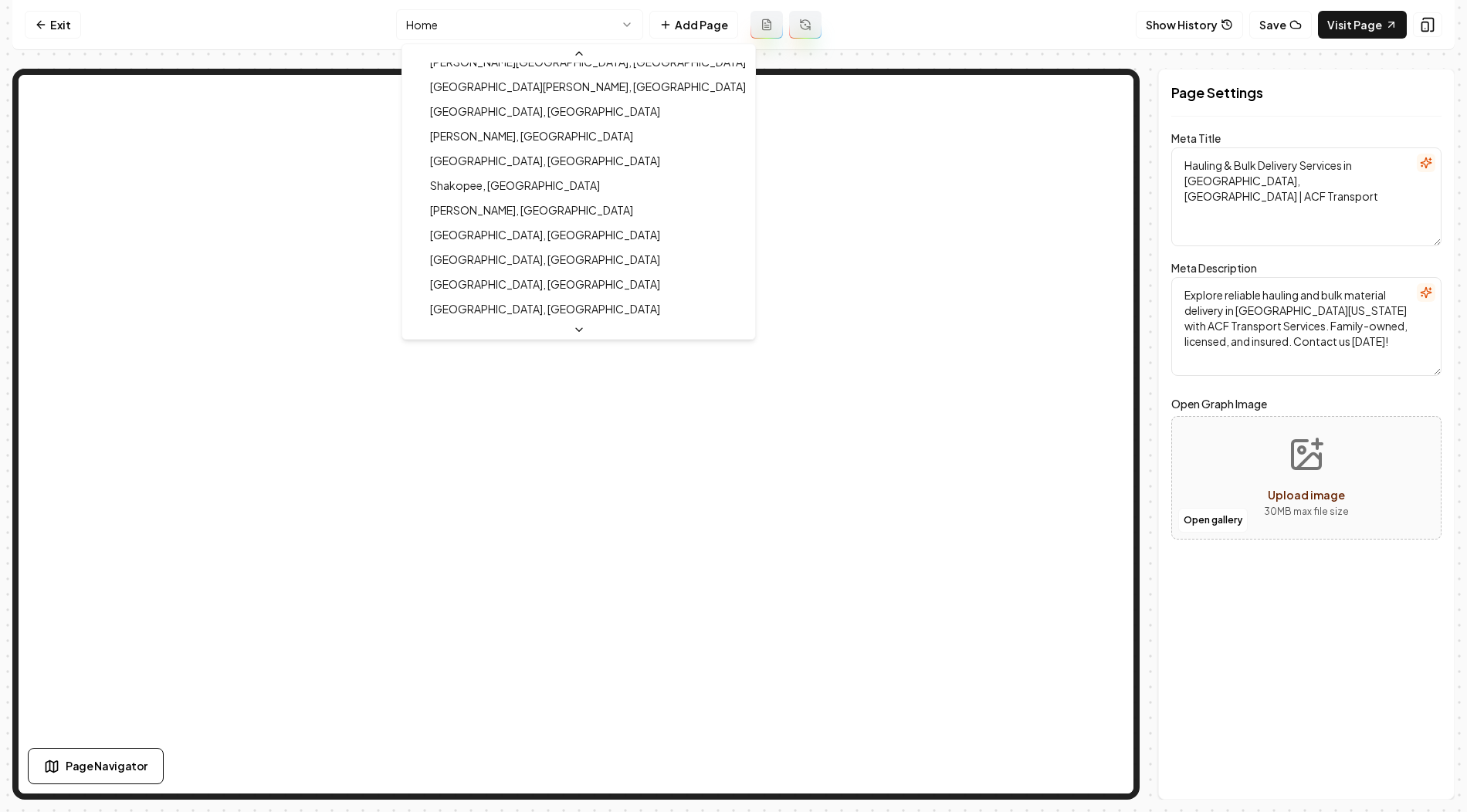
scroll to position [454, 0]
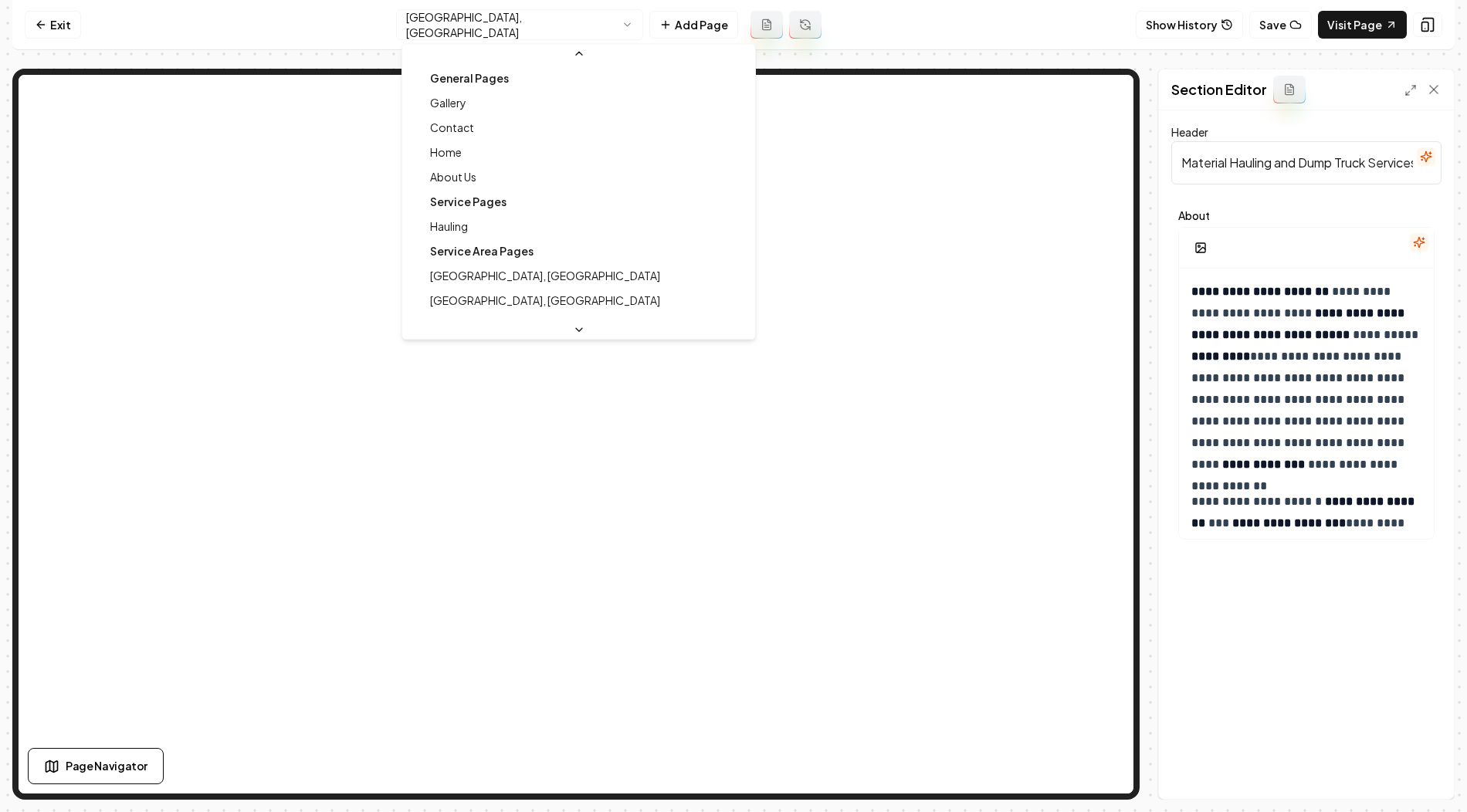
click at [592, 18] on html "**********" at bounding box center [733, 406] width 1467 height 812
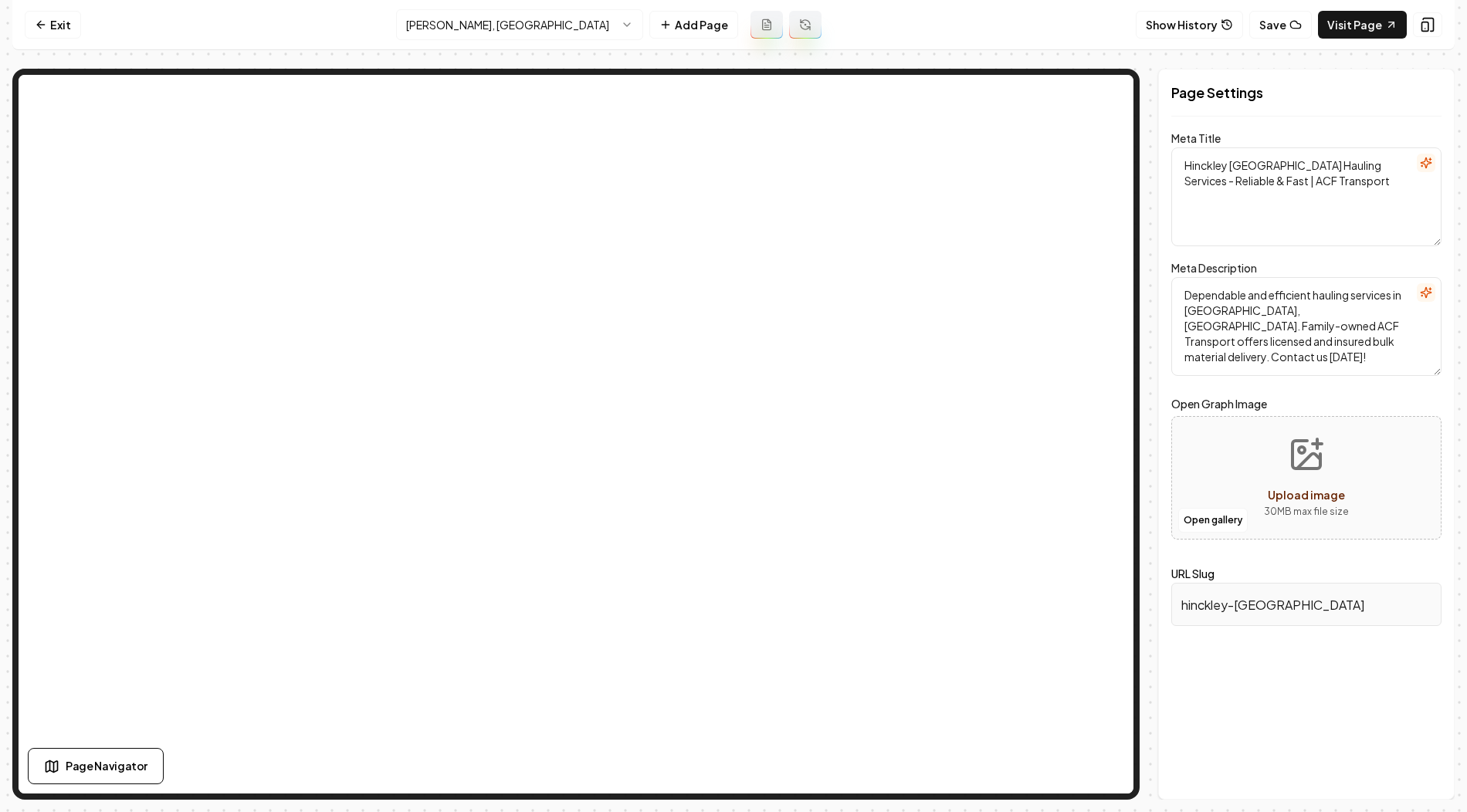
click at [510, 17] on html "Computer Required This feature is only available on a computer. Please switch t…" at bounding box center [733, 406] width 1467 height 812
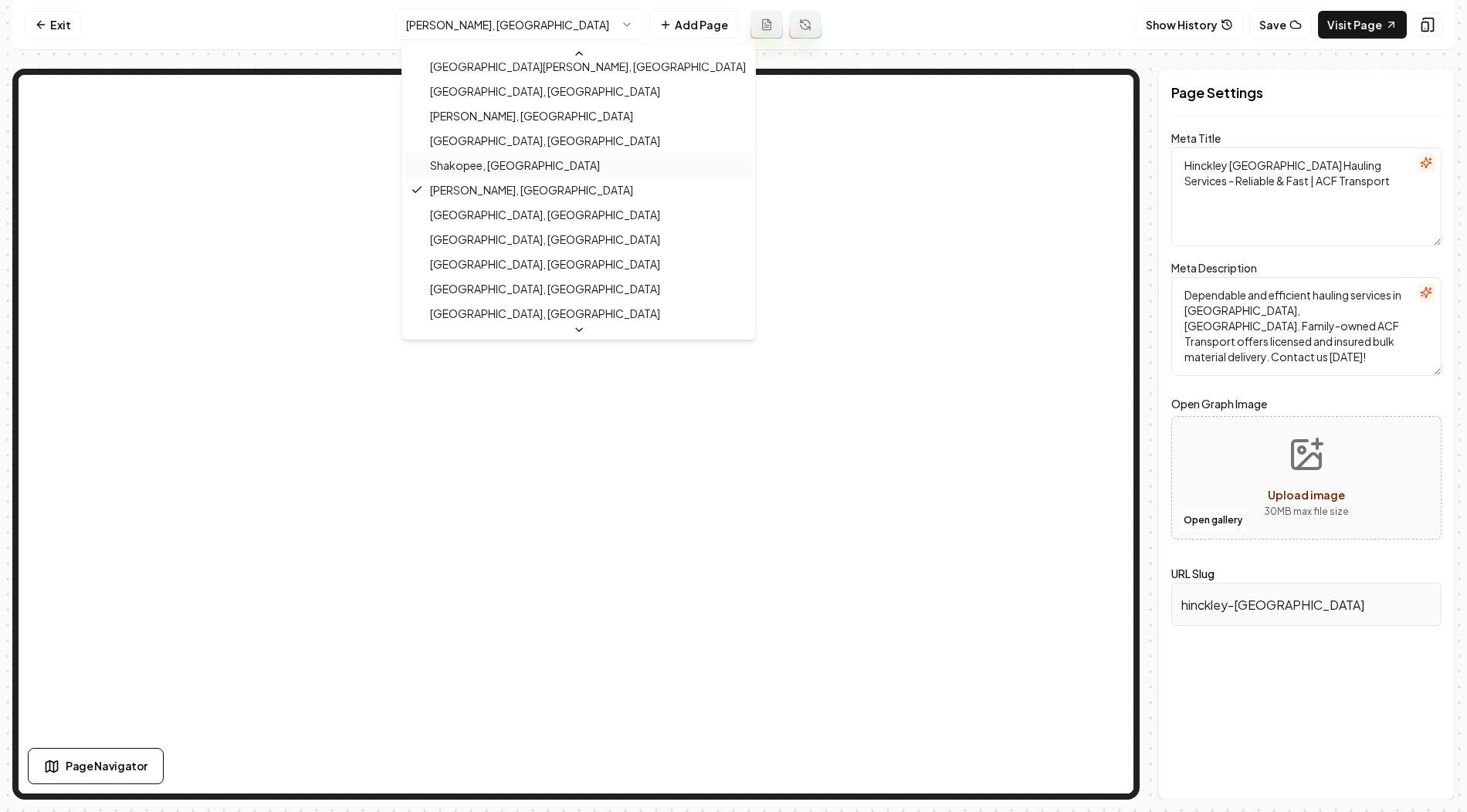
scroll to position [461, 0]
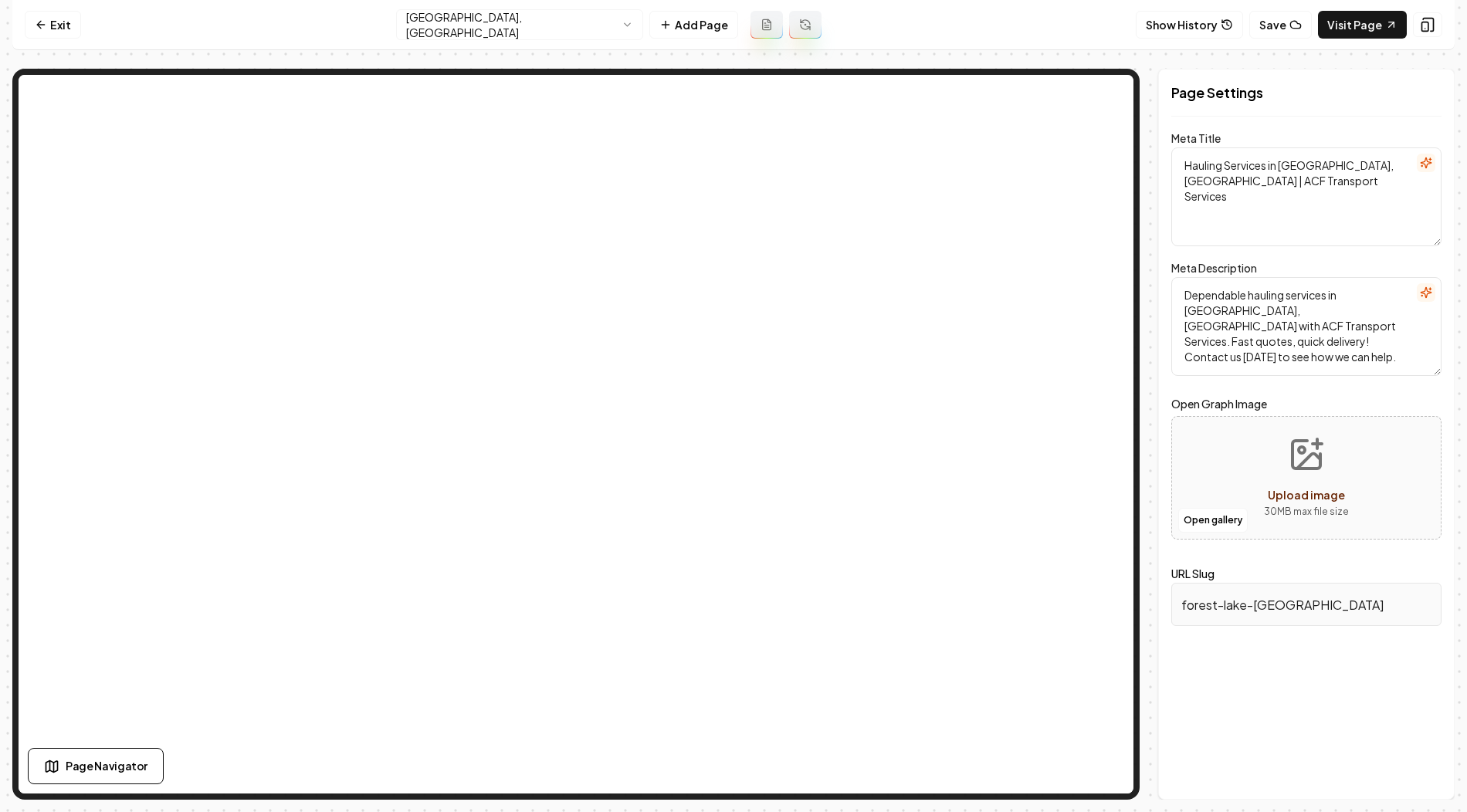
drag, startPoint x: 1280, startPoint y: 165, endPoint x: 1358, endPoint y: 165, distance: 78.0
click at [1358, 165] on textarea "Hauling Services in Forest Lake, MN | ACF Transport Services" at bounding box center [1306, 196] width 270 height 99
click at [563, 24] on html "Computer Required This feature is only available on a computer. Please switch t…" at bounding box center [733, 406] width 1467 height 812
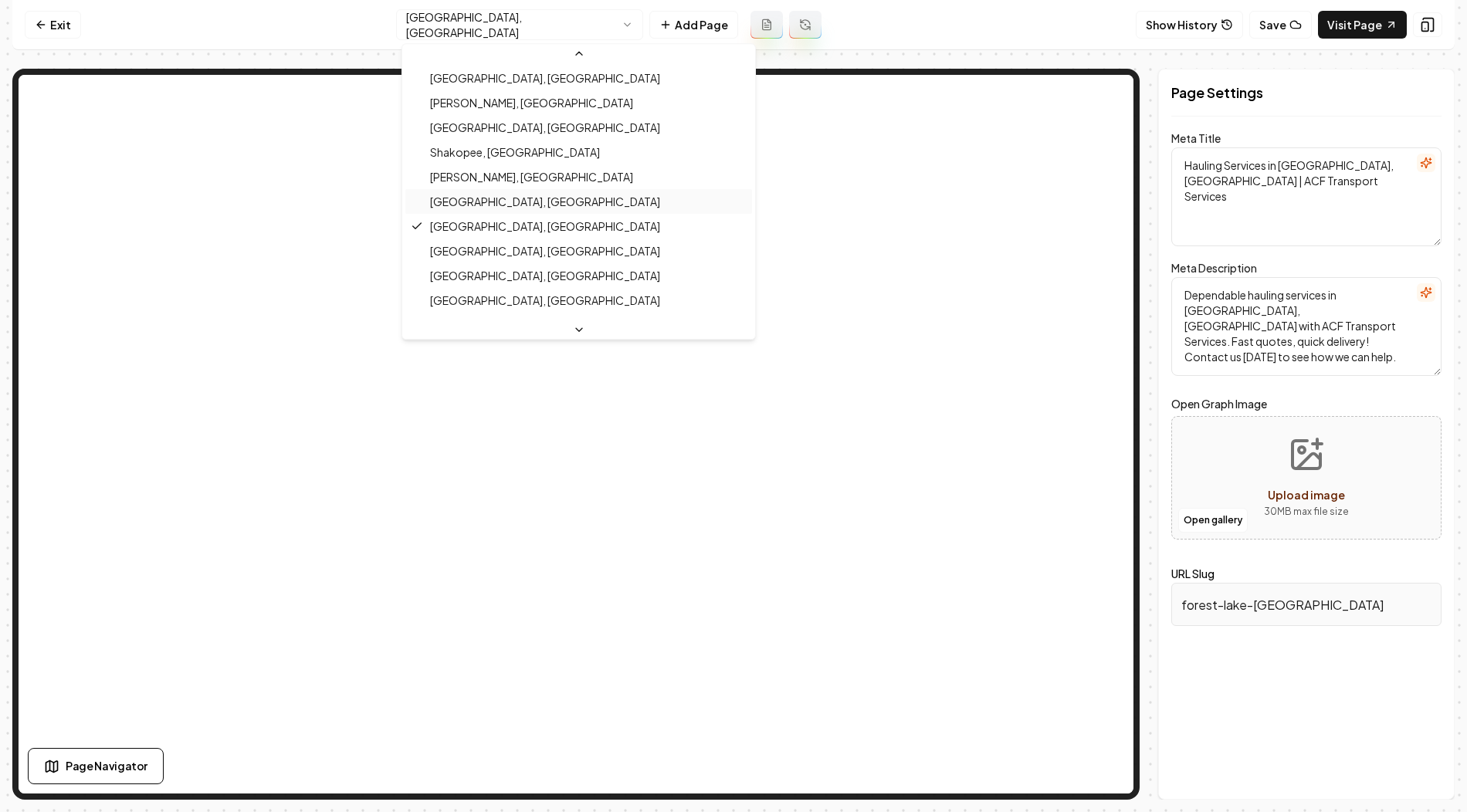
scroll to position [472, 0]
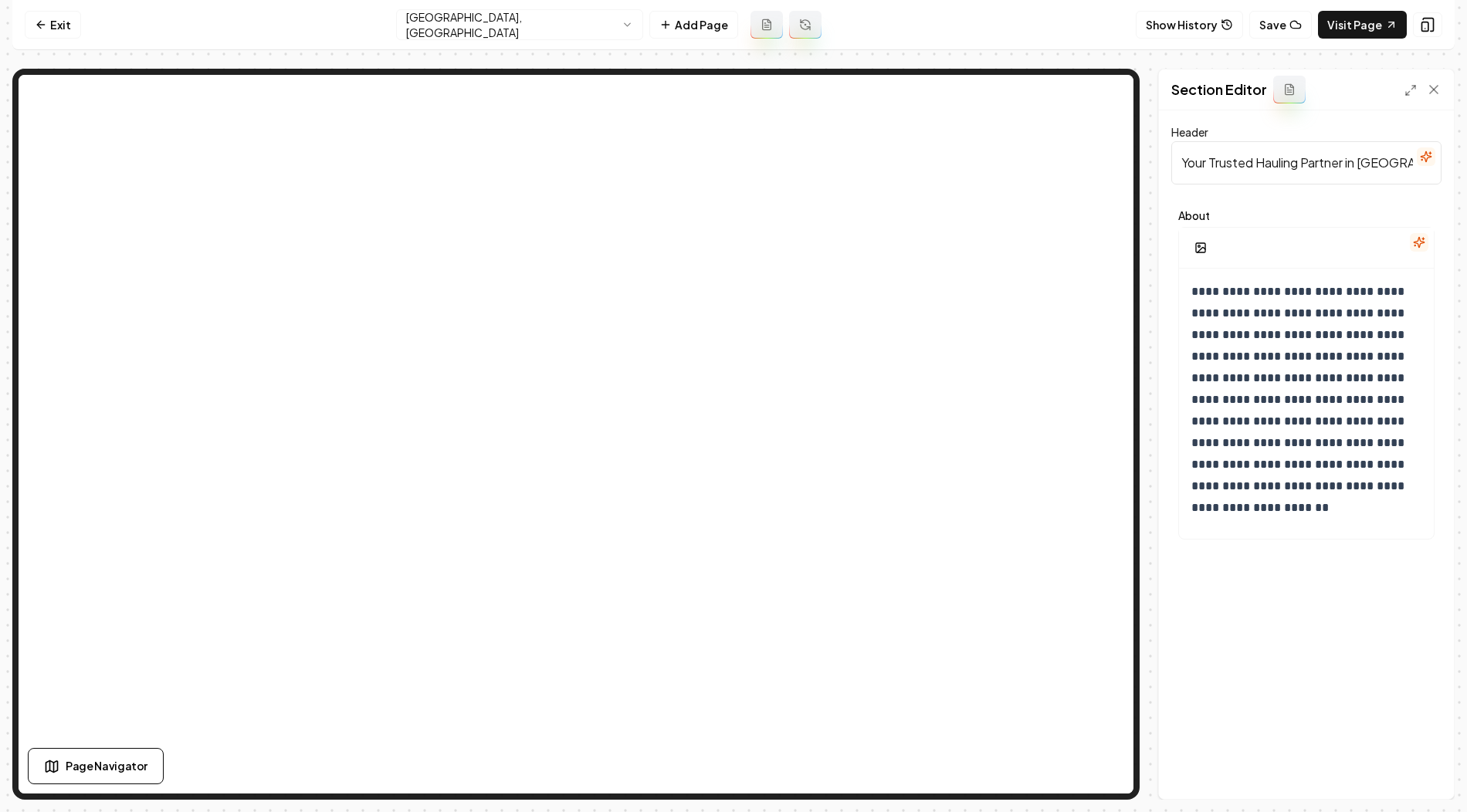
click at [1218, 161] on input "Your Trusted Hauling Partner in Forest Lake" at bounding box center [1306, 163] width 270 height 43
paste input "Material Hauling and Dump Truck Services in Forest Lake, MN"
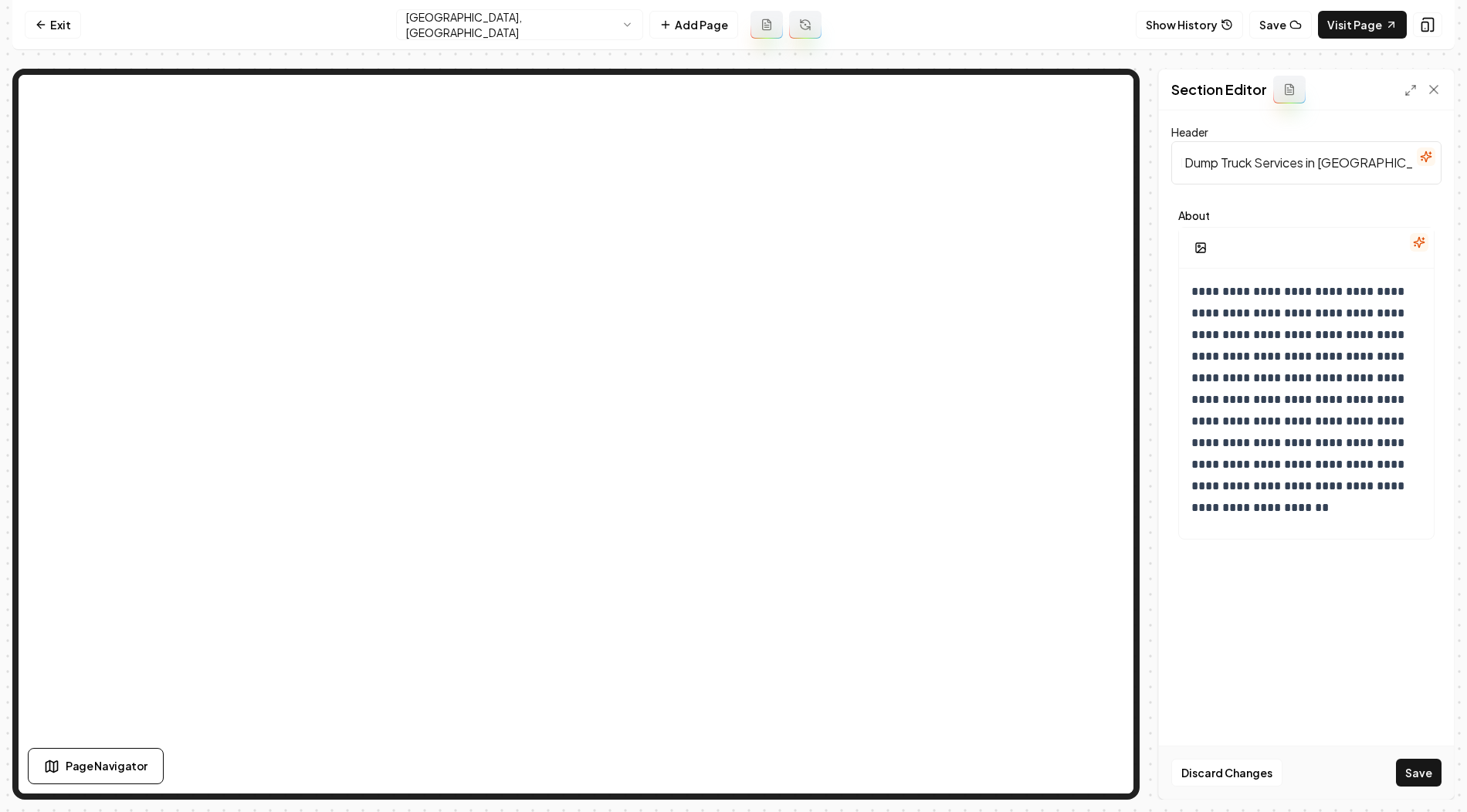
type input "Material Hauling and Dump Truck Services in Forest Lake, MN"
click at [1193, 281] on p "**********" at bounding box center [1307, 400] width 232 height 238
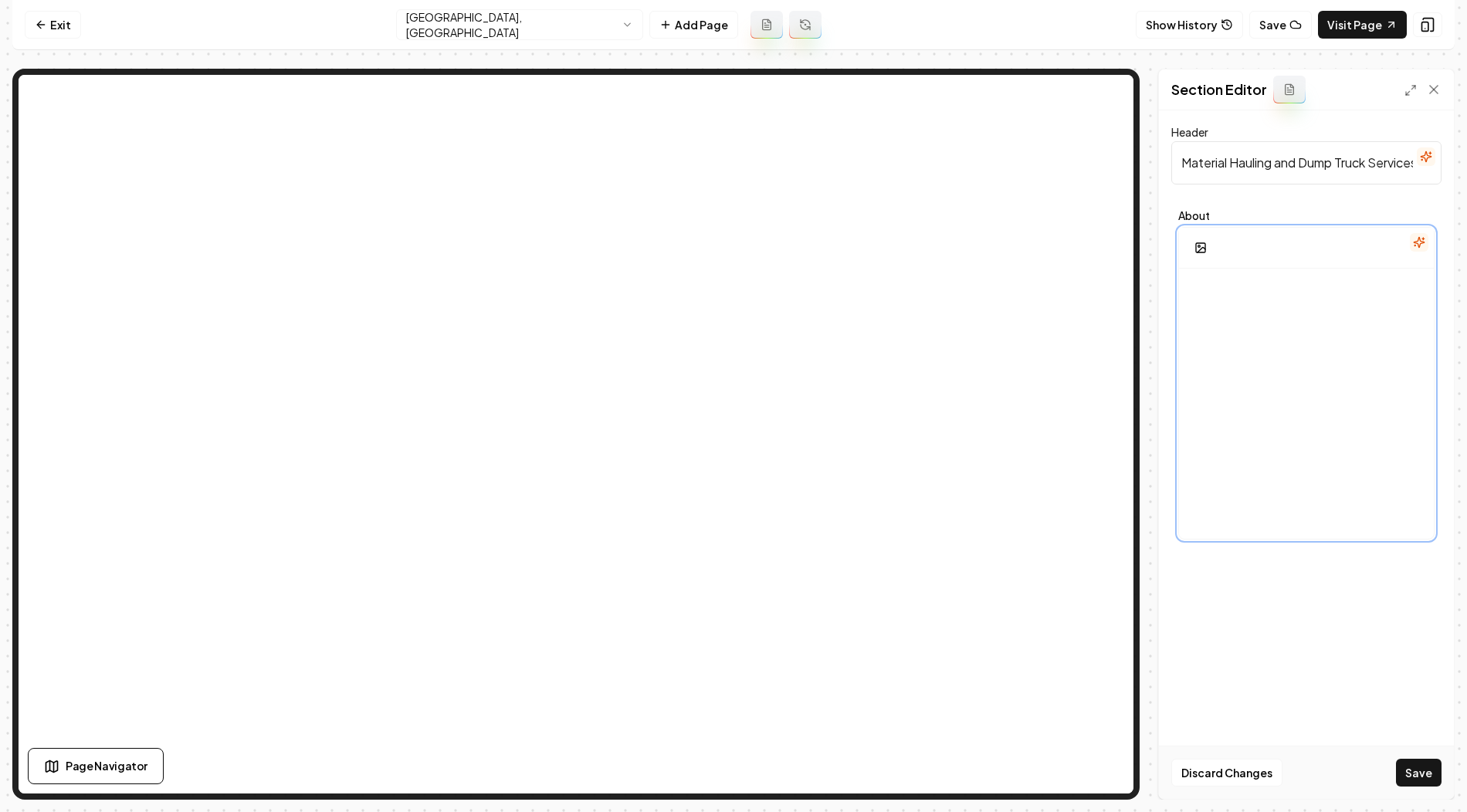
scroll to position [1199, 0]
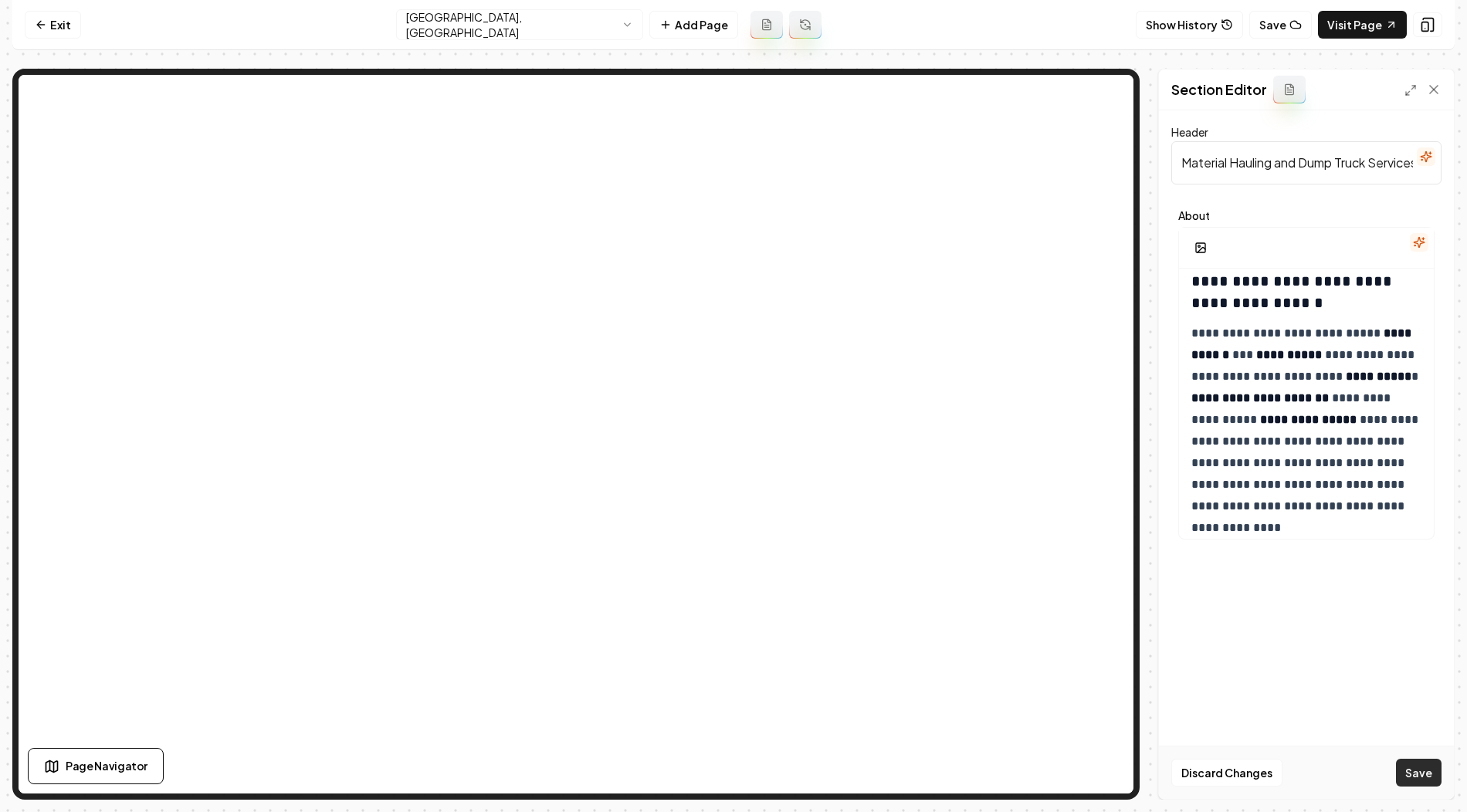
click at [1416, 761] on button "Save" at bounding box center [1418, 773] width 45 height 27
click at [601, 33] on html "**********" at bounding box center [733, 406] width 1467 height 812
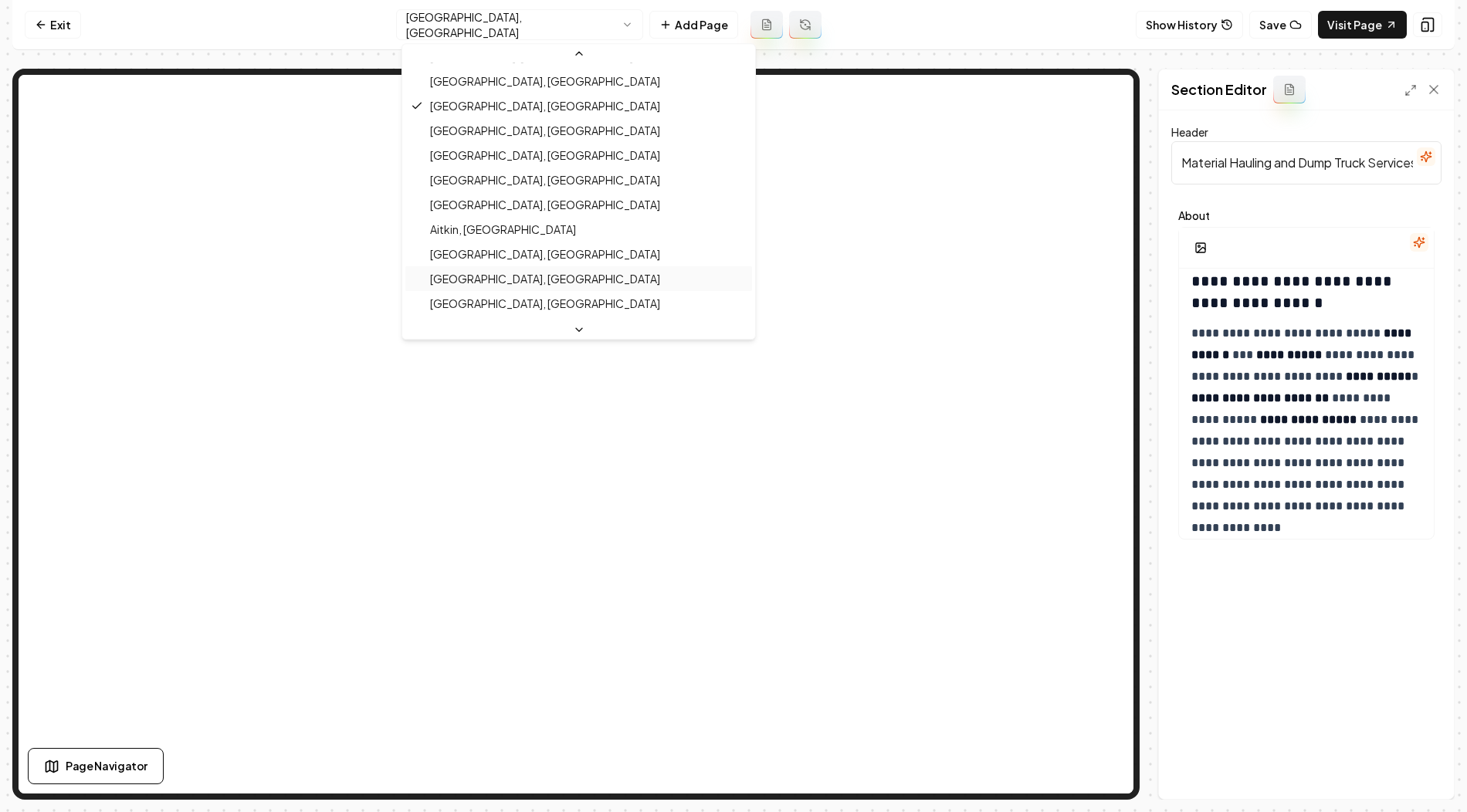
scroll to position [596, 0]
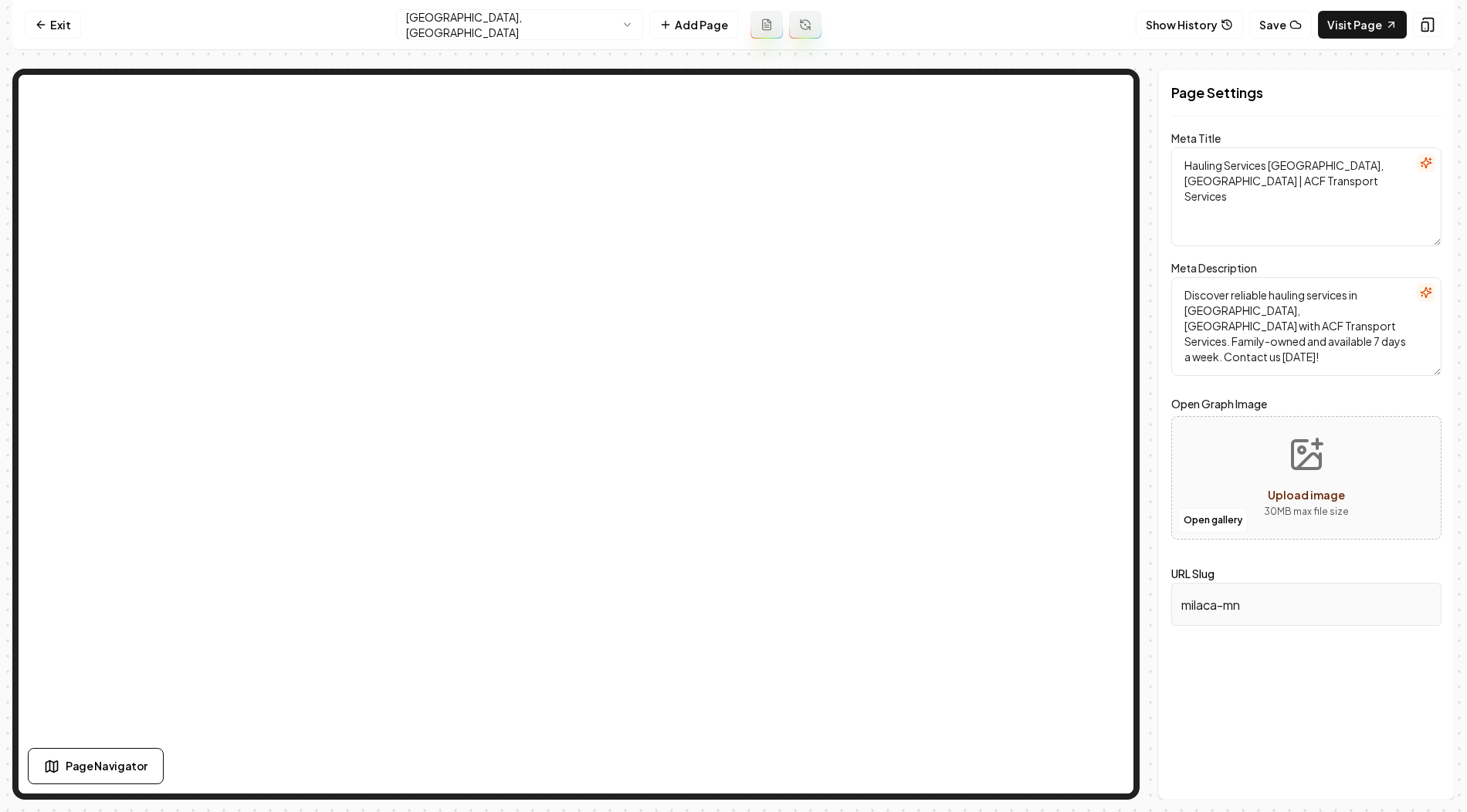
drag, startPoint x: 1272, startPoint y: 167, endPoint x: 1323, endPoint y: 167, distance: 51.0
click at [1323, 167] on textarea "Hauling Services Milaca, MN | ACF Transport Services" at bounding box center [1306, 196] width 270 height 99
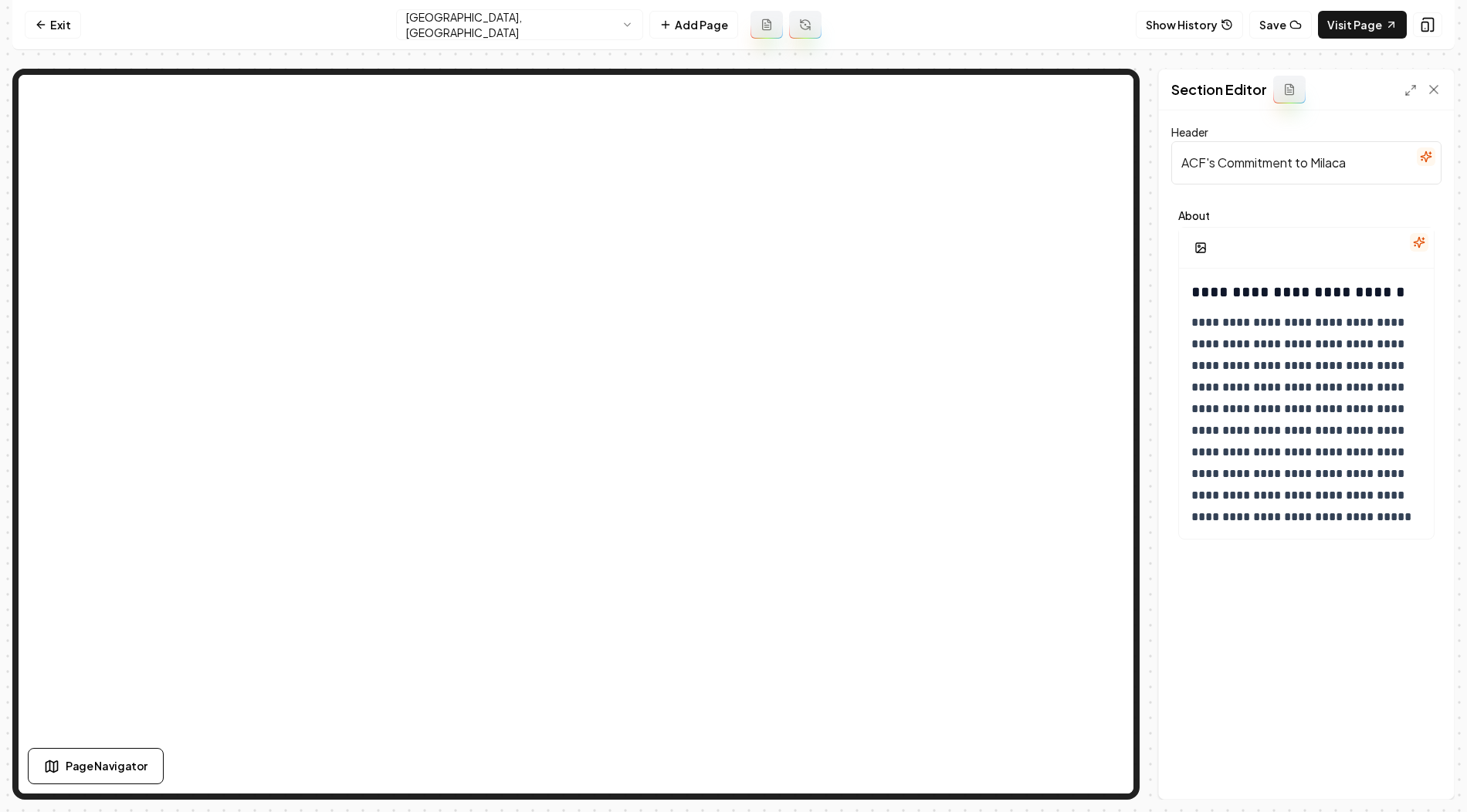
click at [1275, 173] on input "ACF's Commitment to Milaca" at bounding box center [1306, 163] width 270 height 43
paste input "Material Hauling and Dump Truck Services in Milaca, MN"
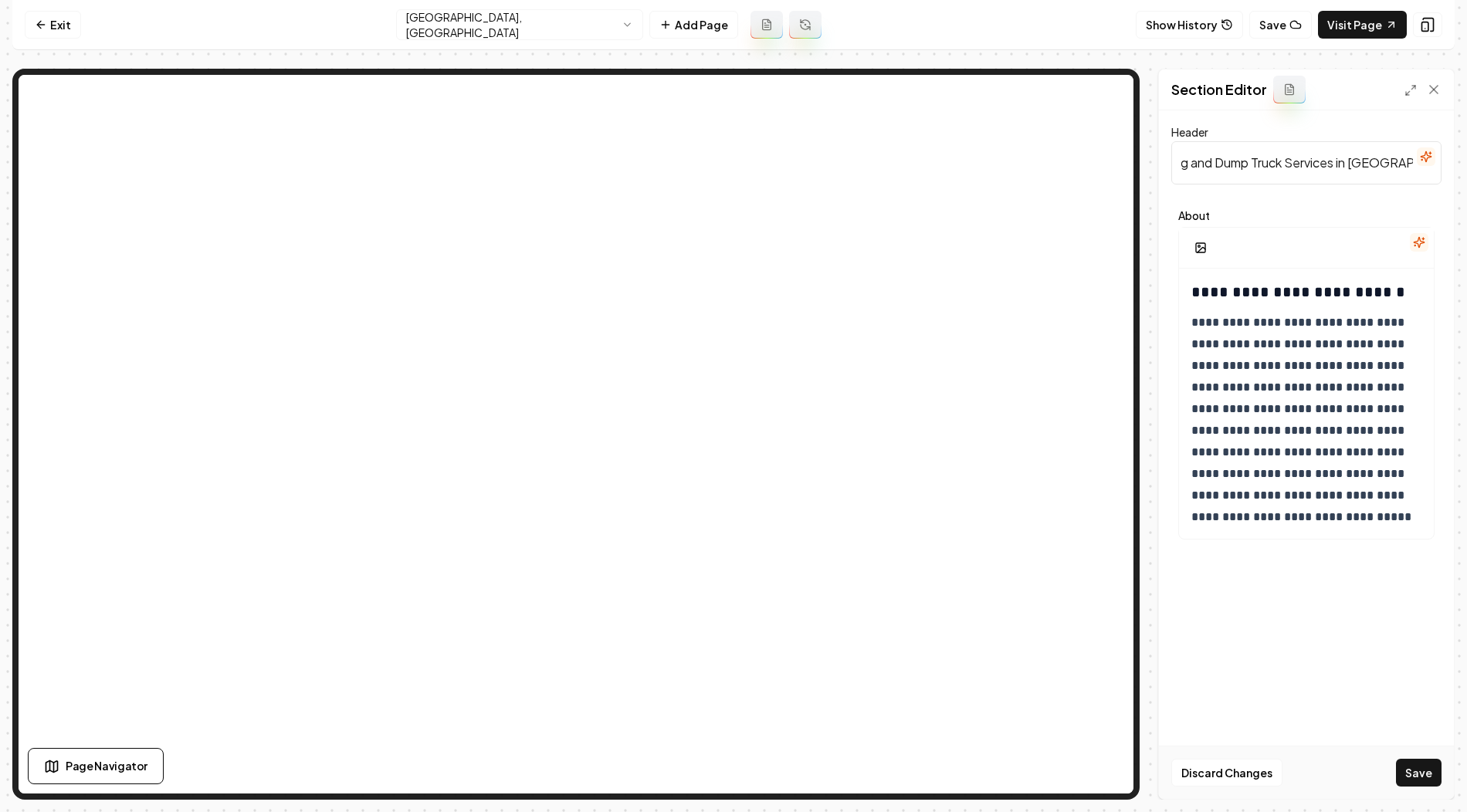
type input "Material Hauling and Dump Truck Services in Milaca, MN"
click at [1191, 290] on h3 "**********" at bounding box center [1307, 292] width 232 height 21
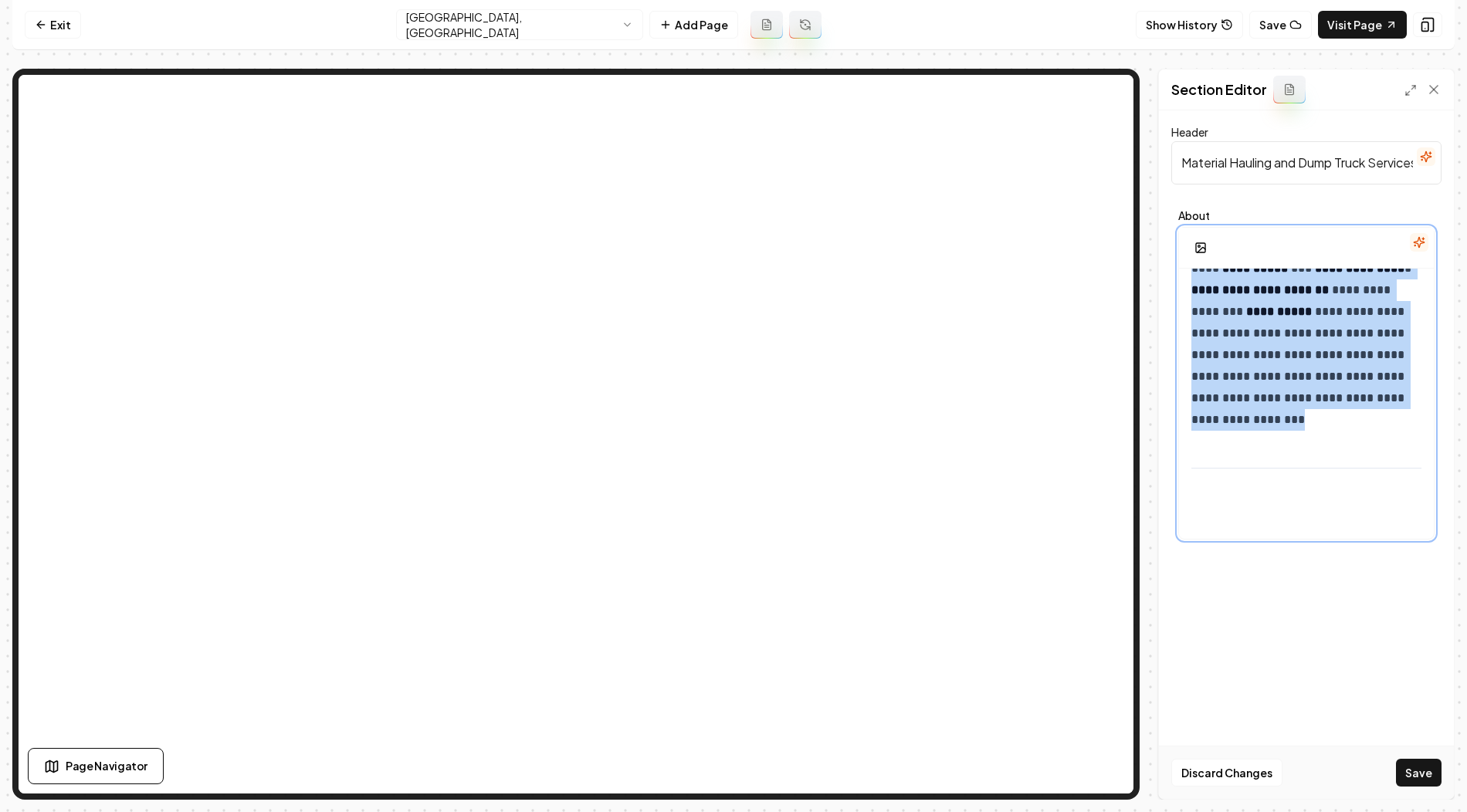
scroll to position [1205, 0]
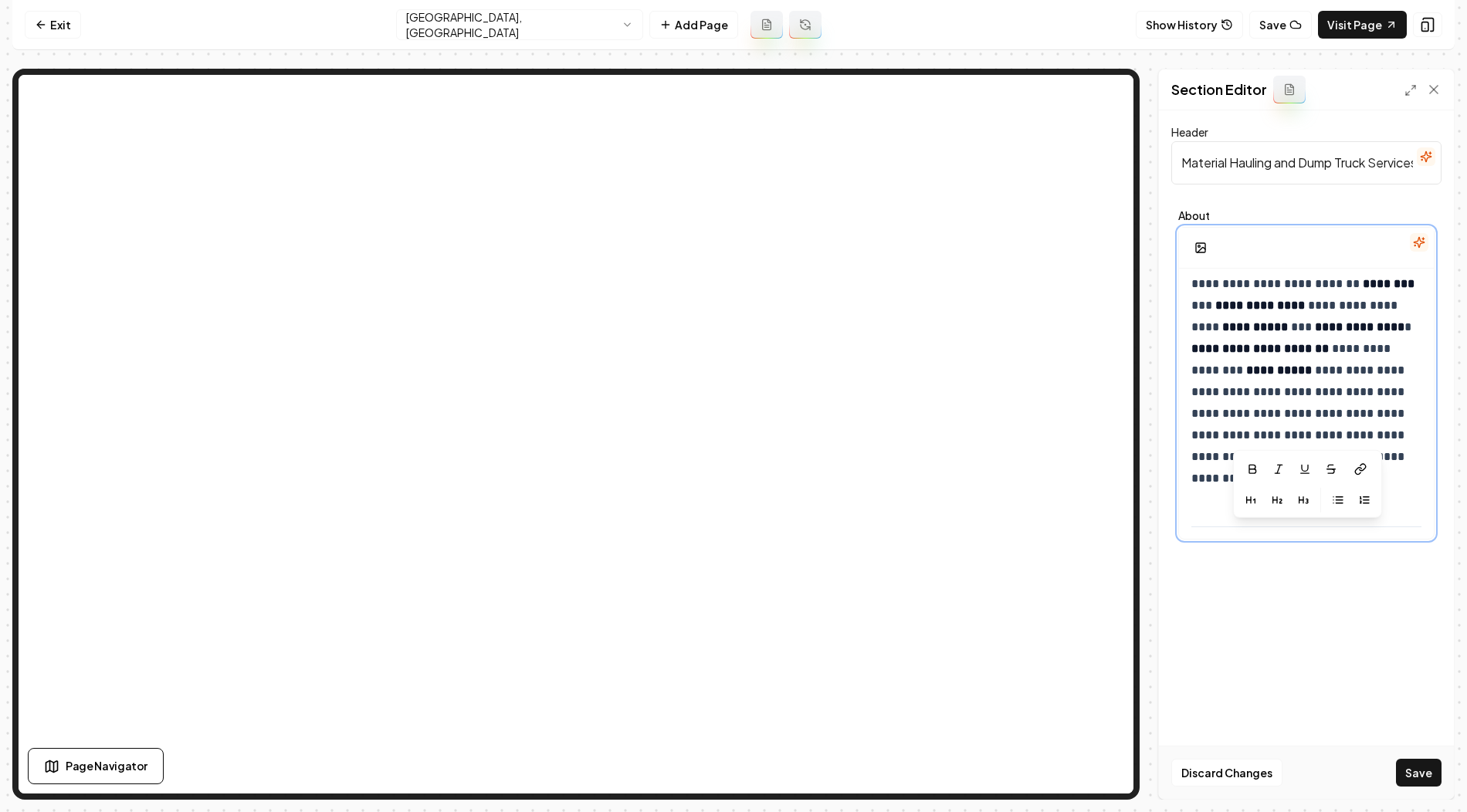
click at [1231, 378] on p "**********" at bounding box center [1307, 382] width 232 height 216
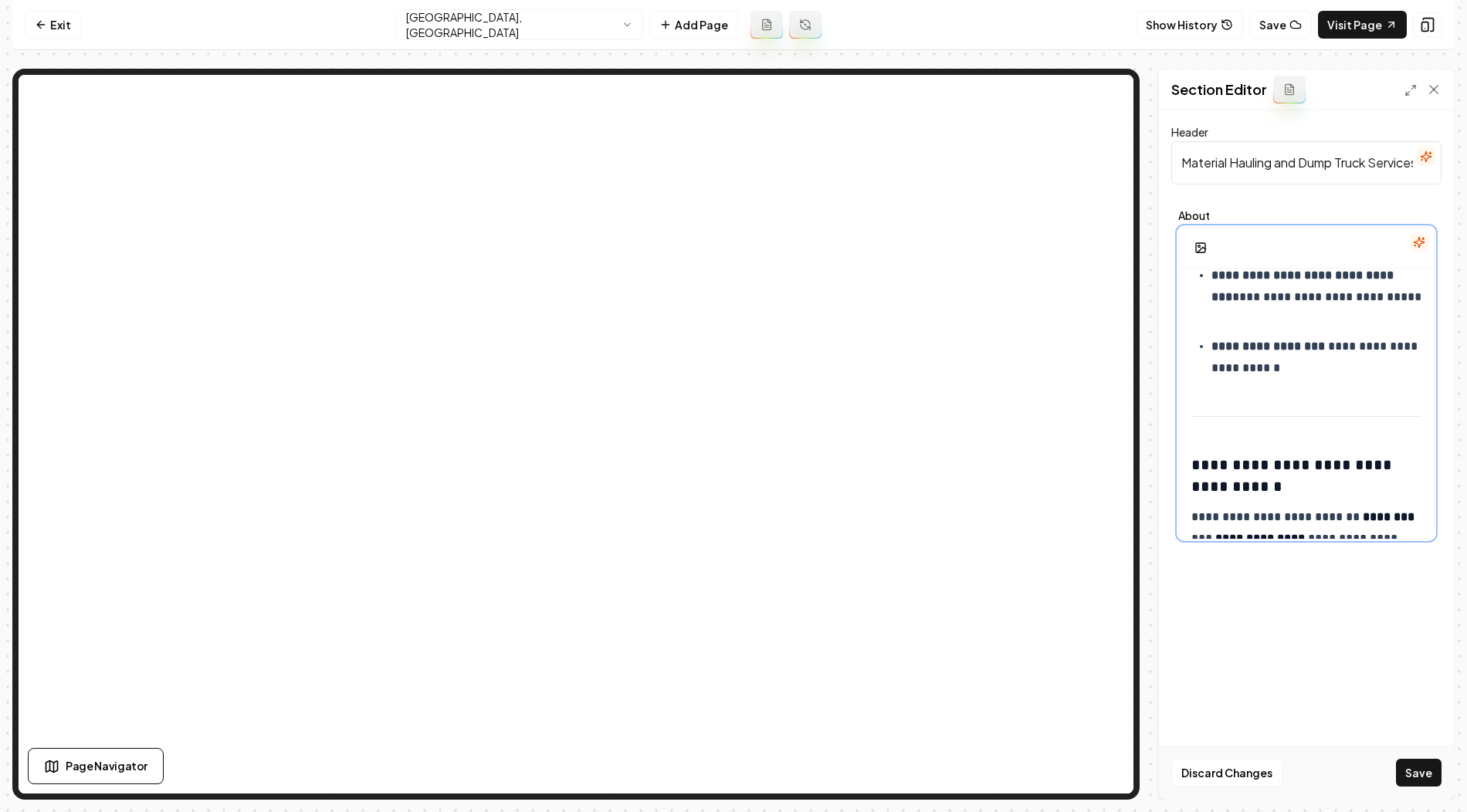
scroll to position [964, 0]
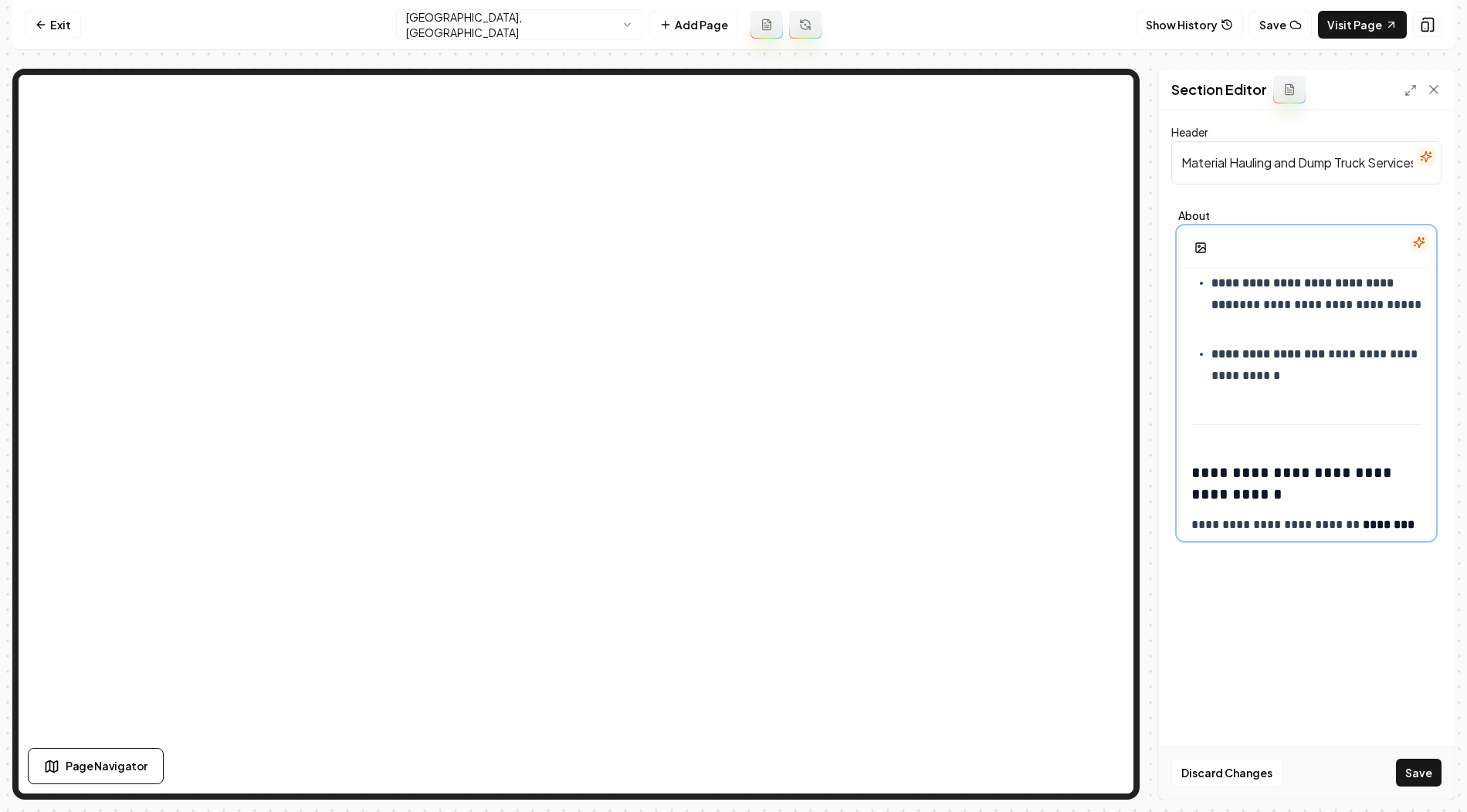
click at [1207, 429] on div "**********" at bounding box center [1306, 43] width 255 height 1476
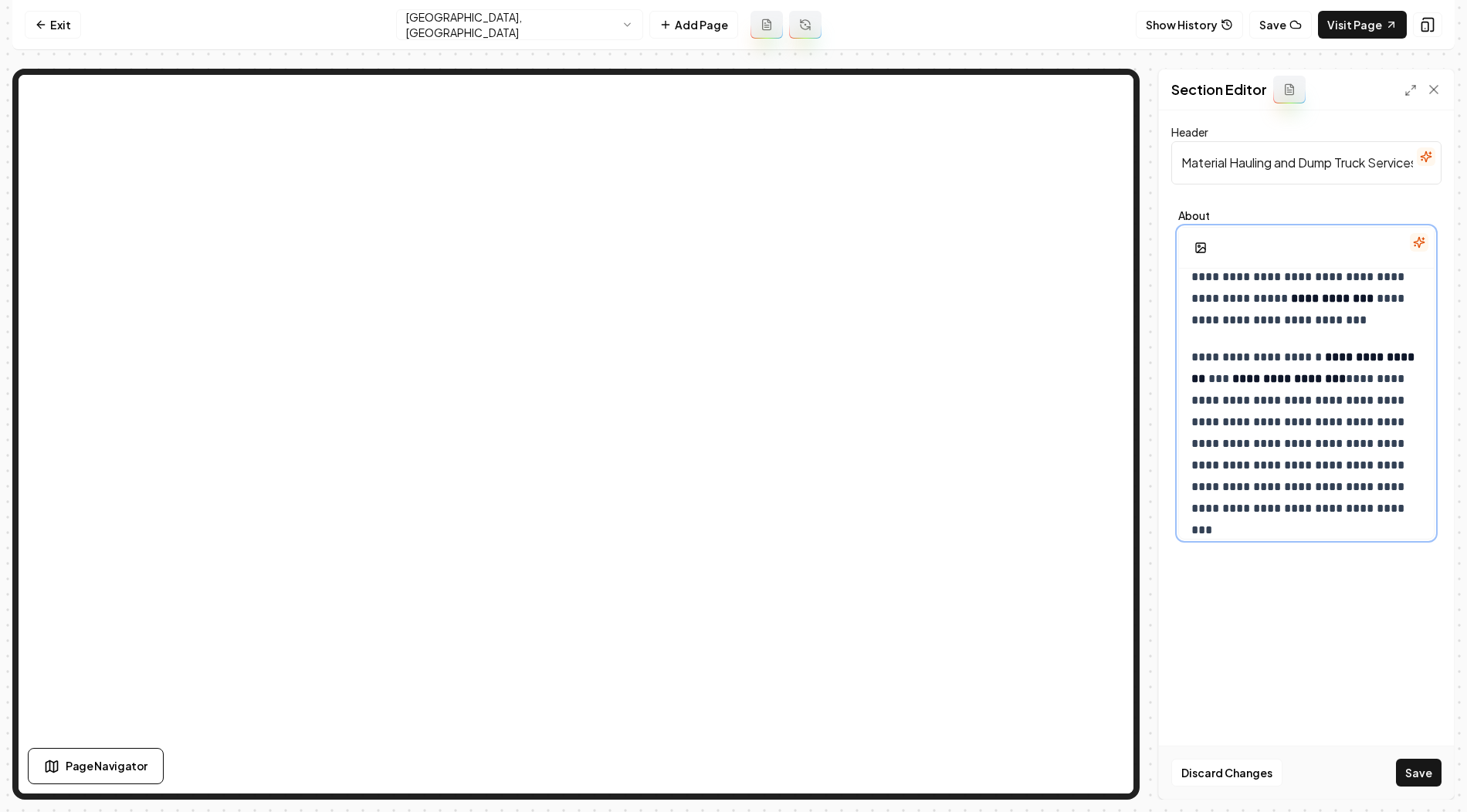
scroll to position [0, 0]
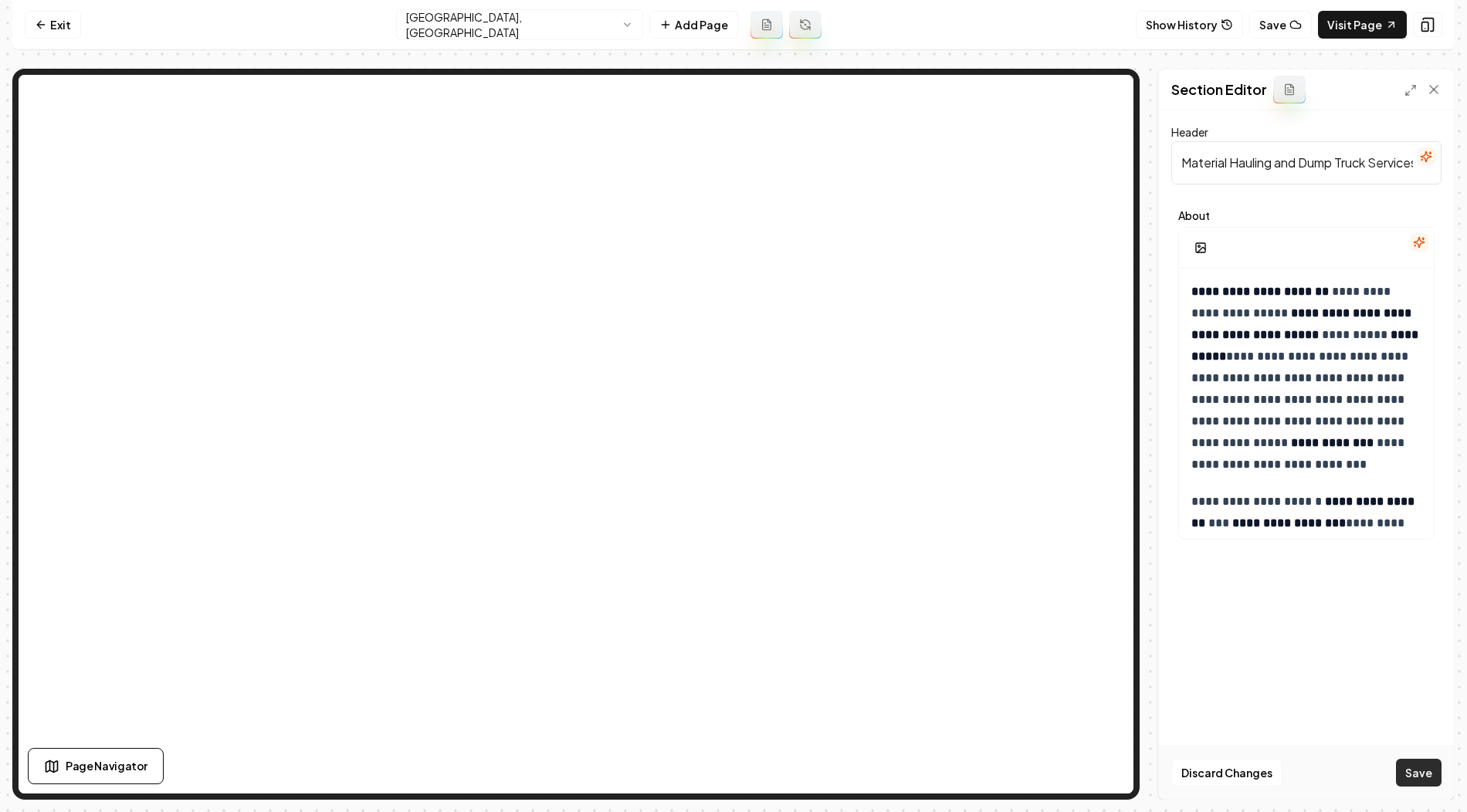
click at [1410, 779] on button "Save" at bounding box center [1418, 773] width 45 height 27
click at [596, 24] on html "**********" at bounding box center [733, 406] width 1467 height 812
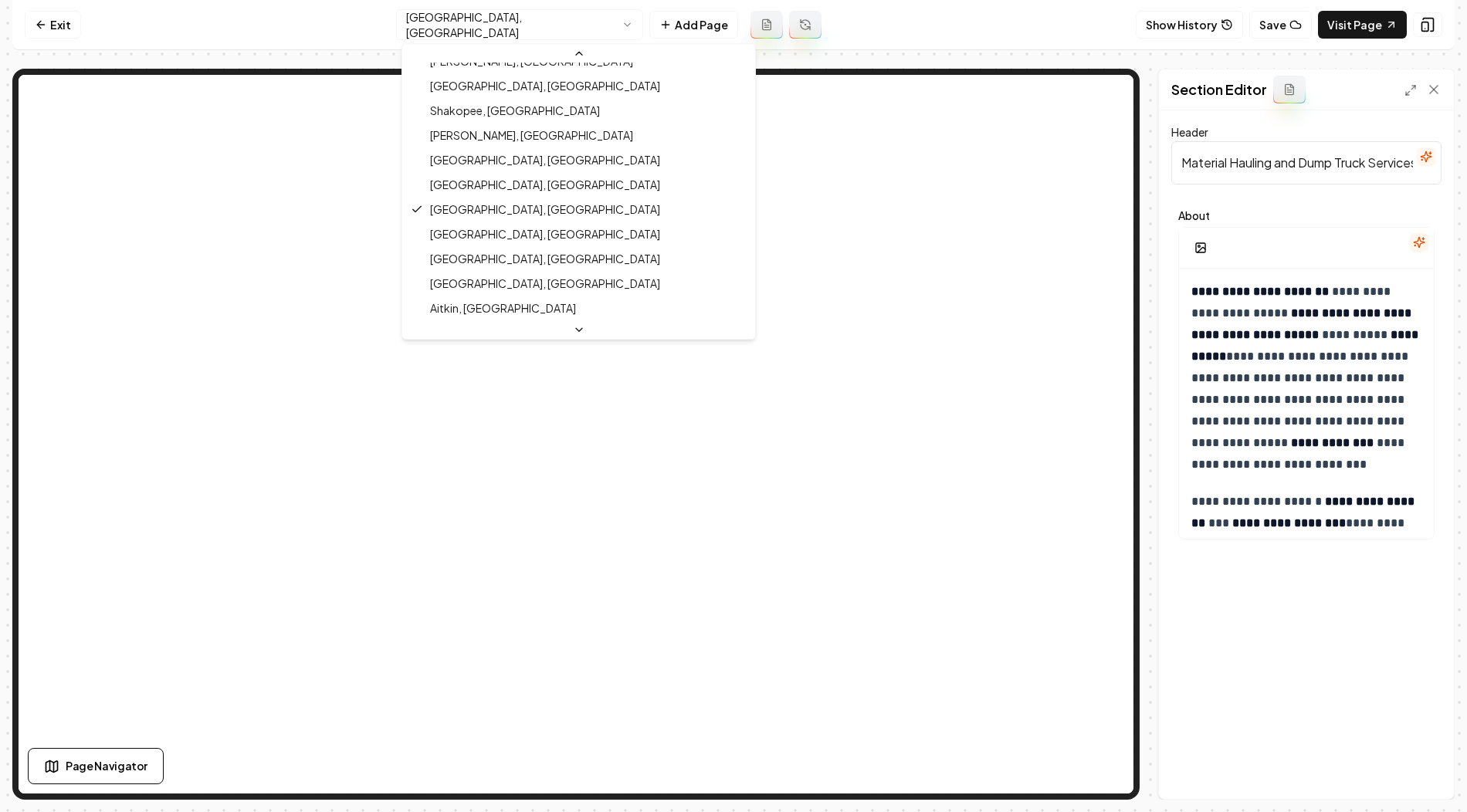
scroll to position [526, 0]
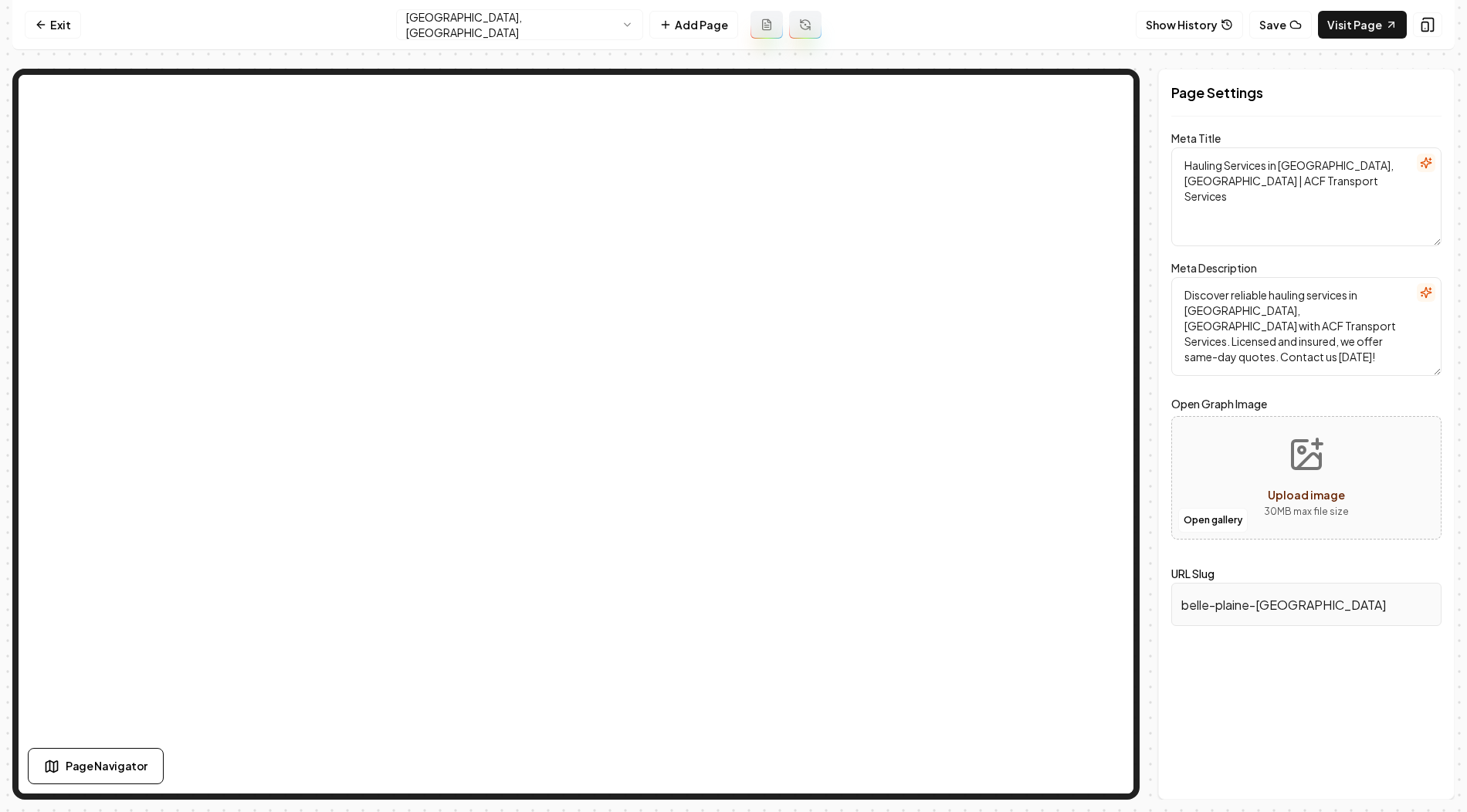
click at [1301, 165] on textarea "Hauling Services in Belle Plaine, MN | ACF Transport Services" at bounding box center [1306, 196] width 270 height 99
drag, startPoint x: 1278, startPoint y: 165, endPoint x: 1359, endPoint y: 165, distance: 81.0
click at [1359, 165] on textarea "Hauling Services in Belle Plaine, MN | ACF Transport Services" at bounding box center [1306, 196] width 270 height 99
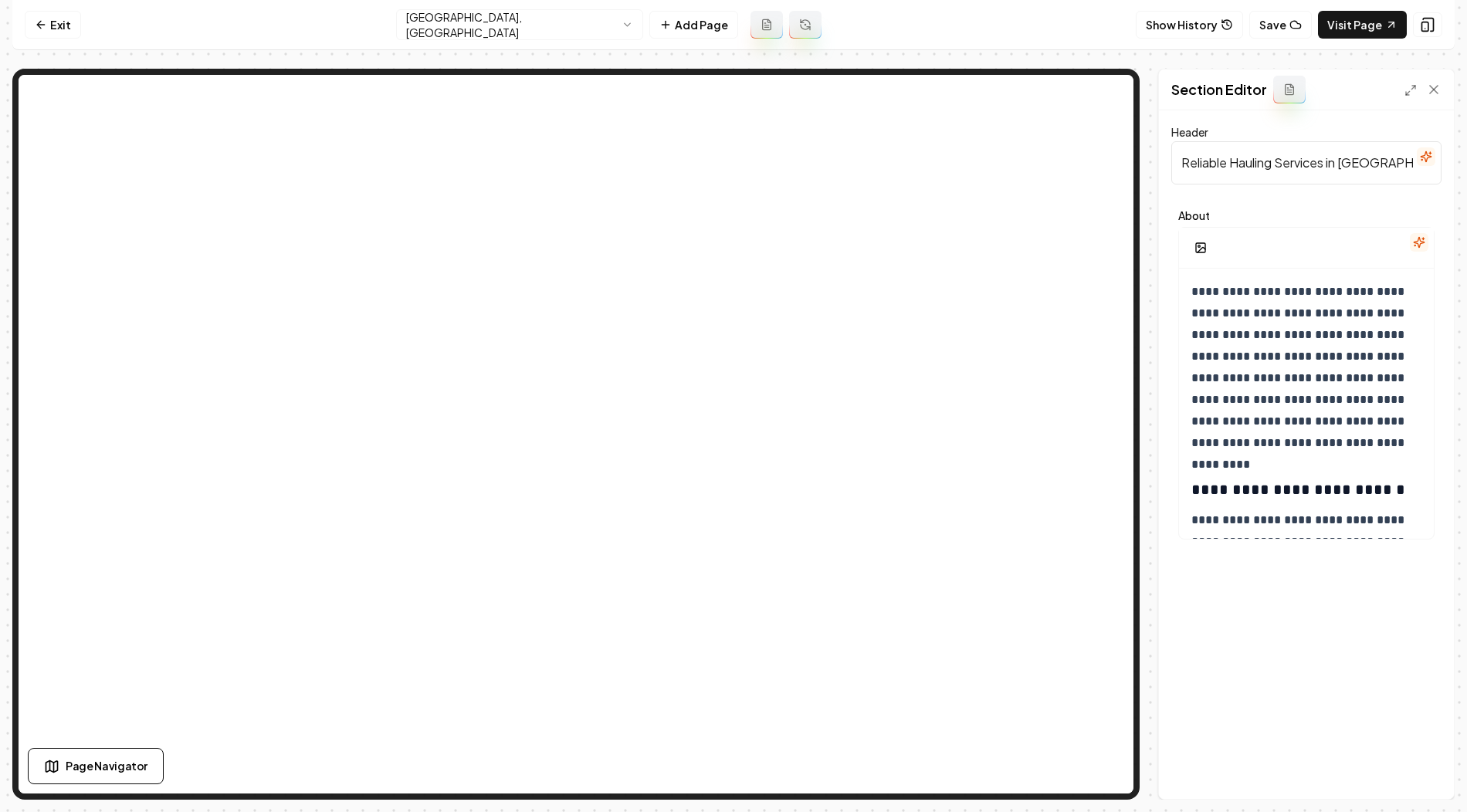
click at [1260, 168] on input "Reliable Hauling Services in Belle Plaine" at bounding box center [1306, 163] width 270 height 43
click at [1266, 152] on input "Reliable Hauling Services in Belle Plaine" at bounding box center [1306, 163] width 270 height 43
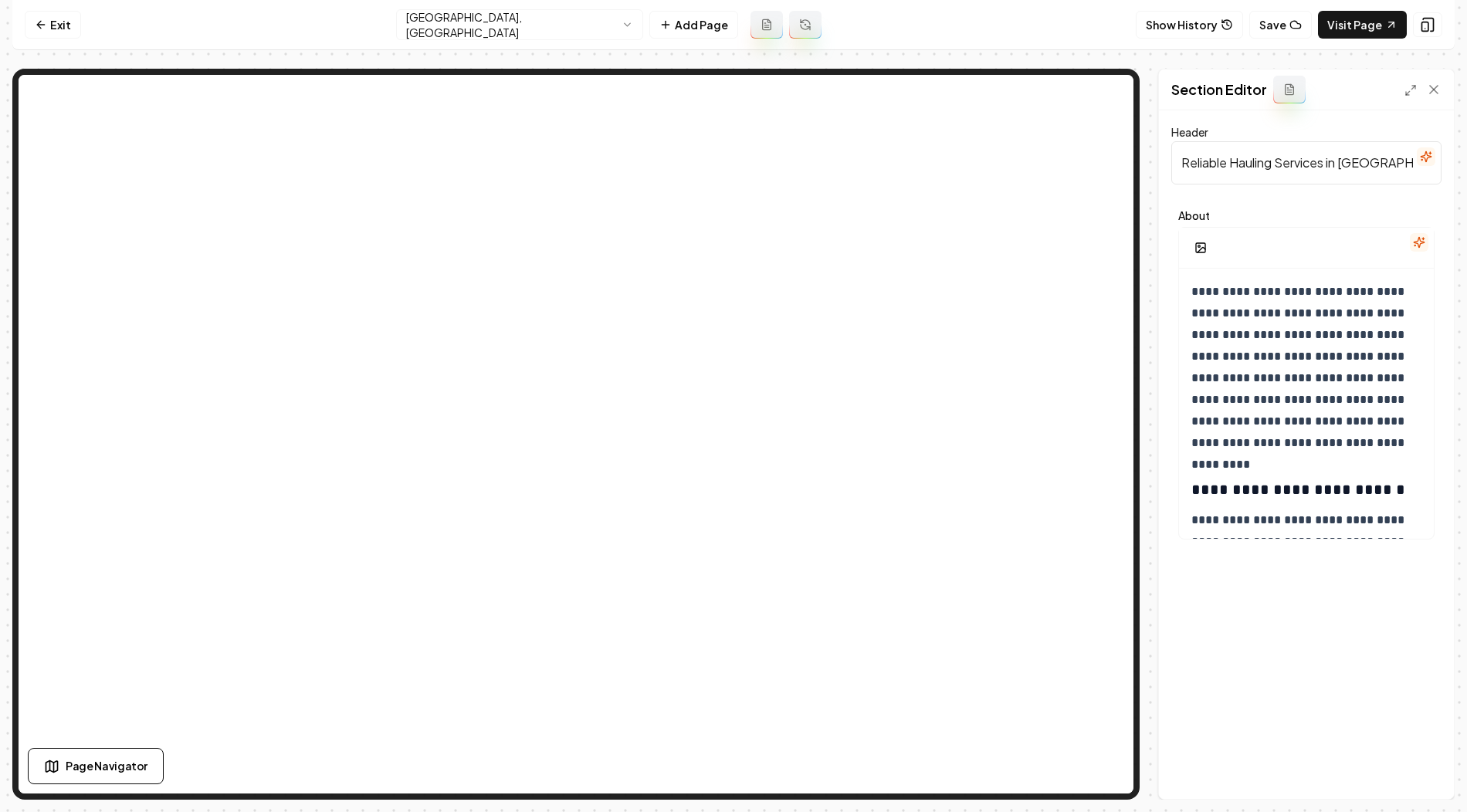
paste input "Material Hauling and Dump Truck Services in Belle Plaine, MN"
type input "Material Hauling and Dump Truck Services in Belle Plaine, MN"
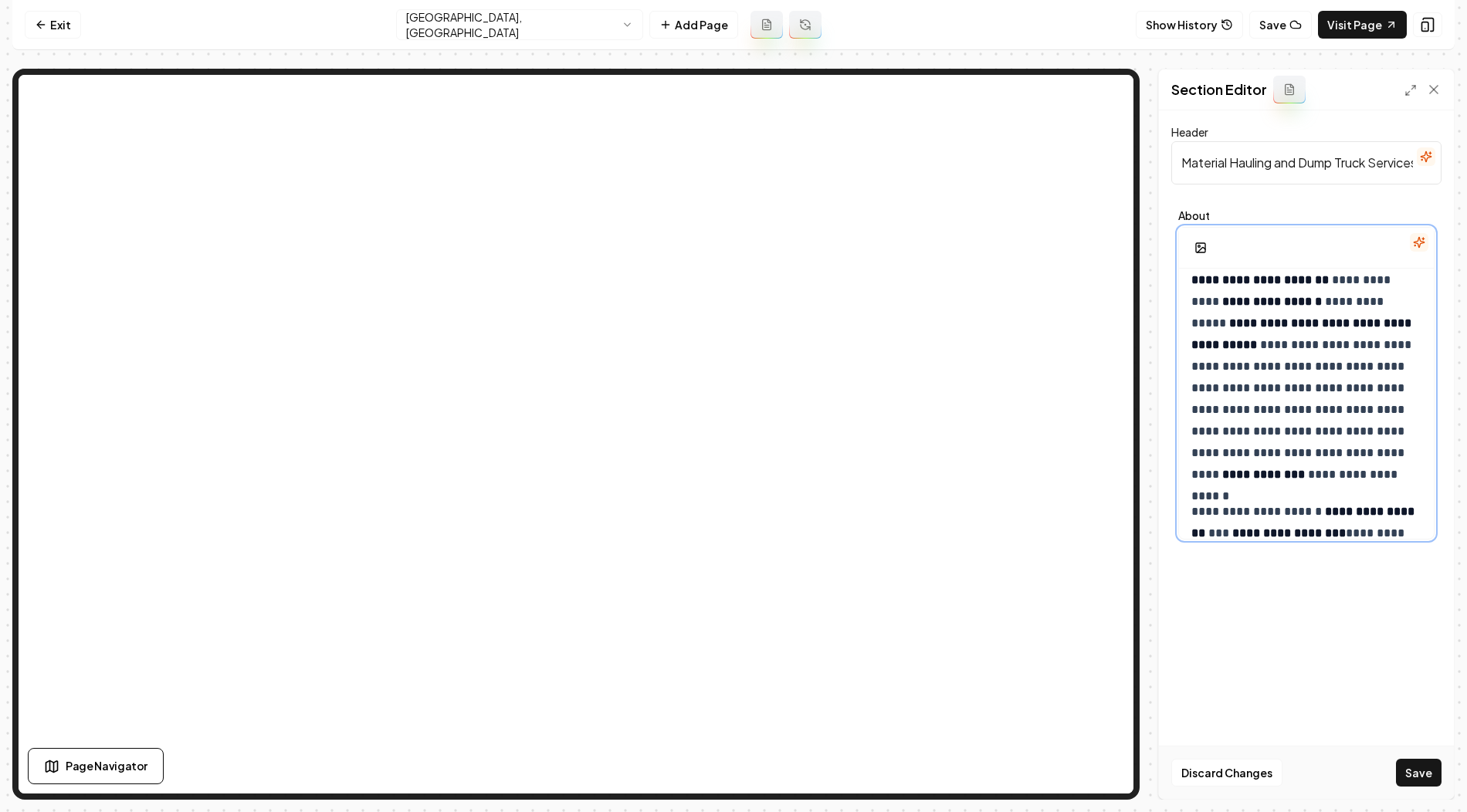
scroll to position [1155, 0]
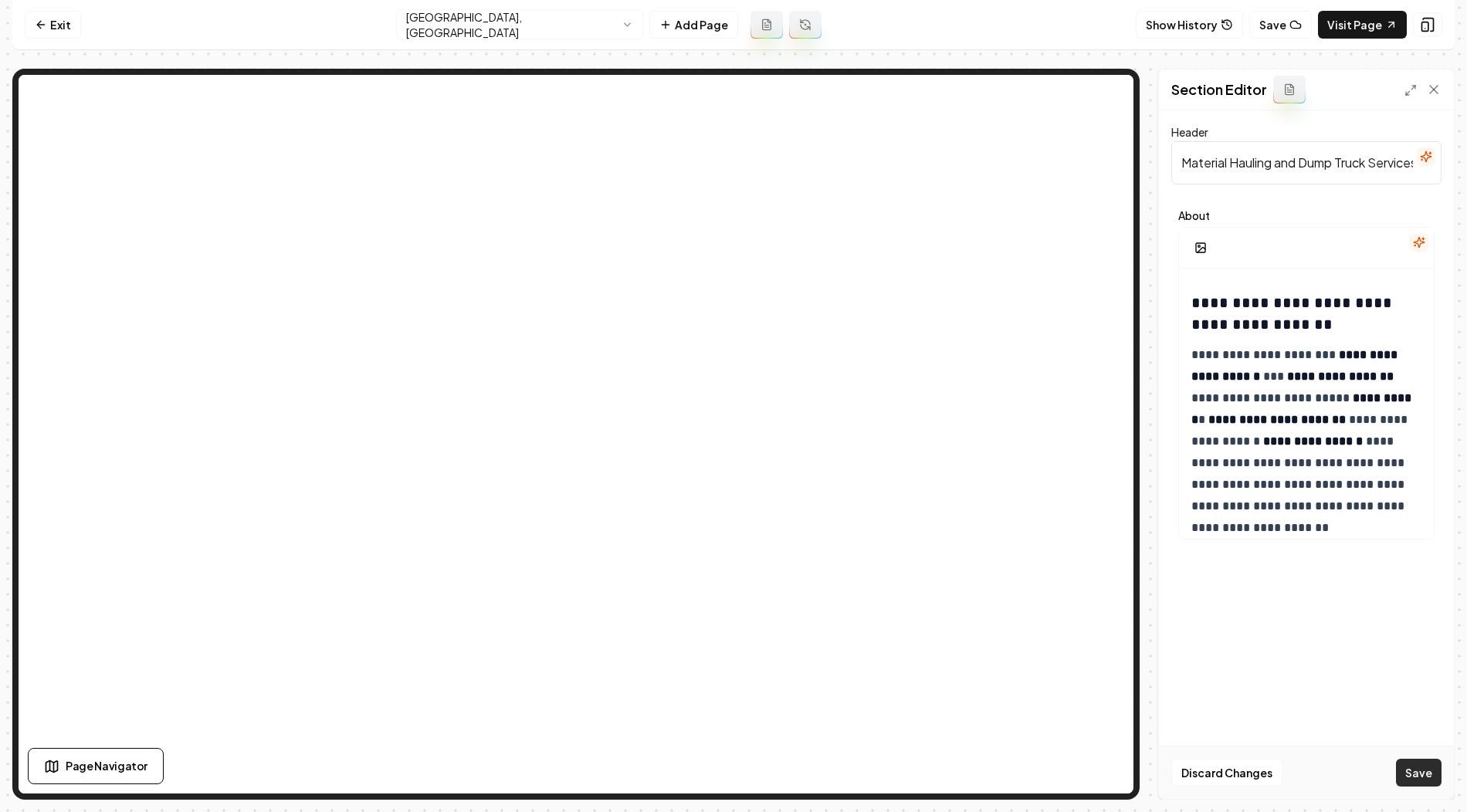
click at [1413, 764] on button "Save" at bounding box center [1418, 773] width 45 height 27
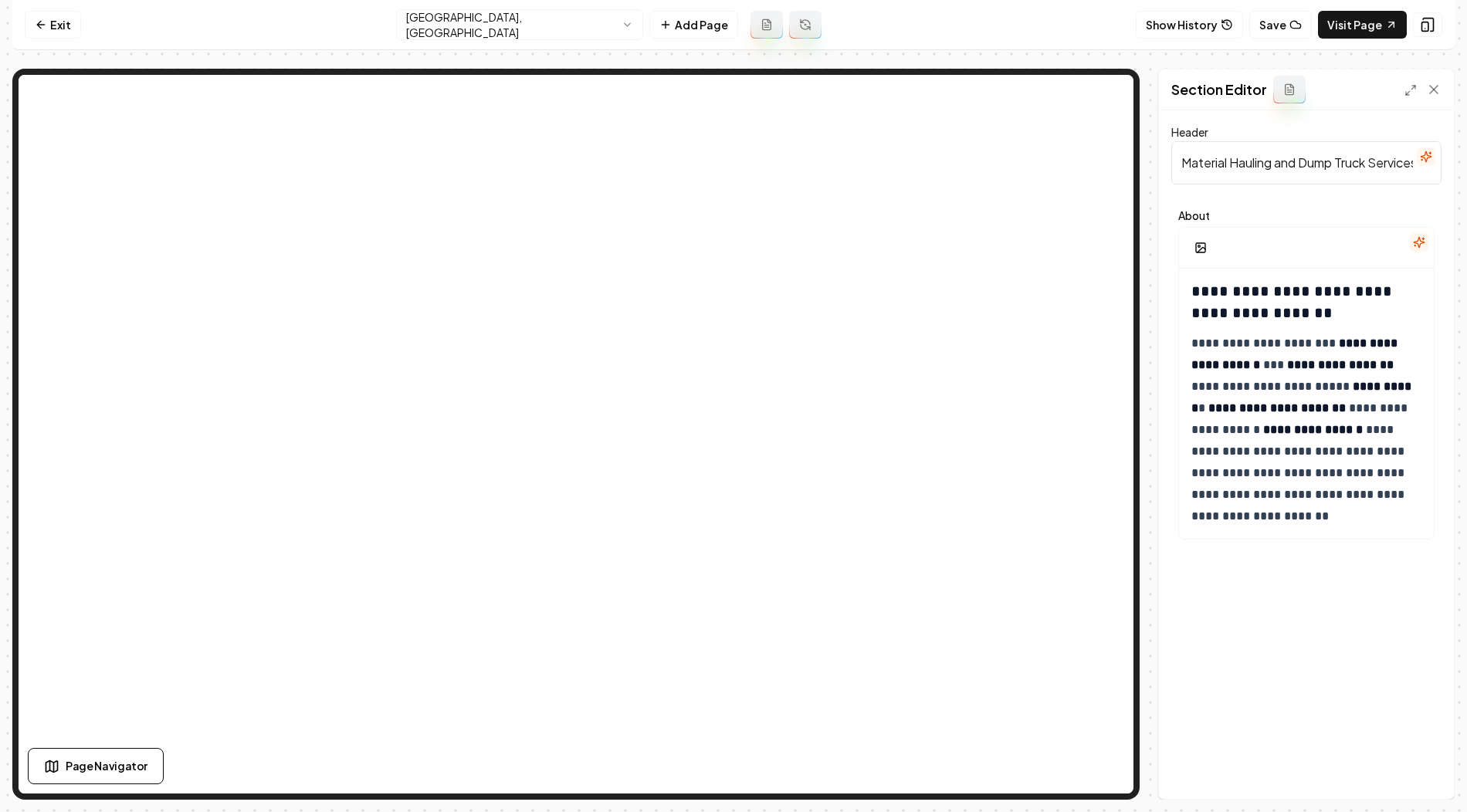
click at [528, 29] on html "**********" at bounding box center [733, 406] width 1467 height 812
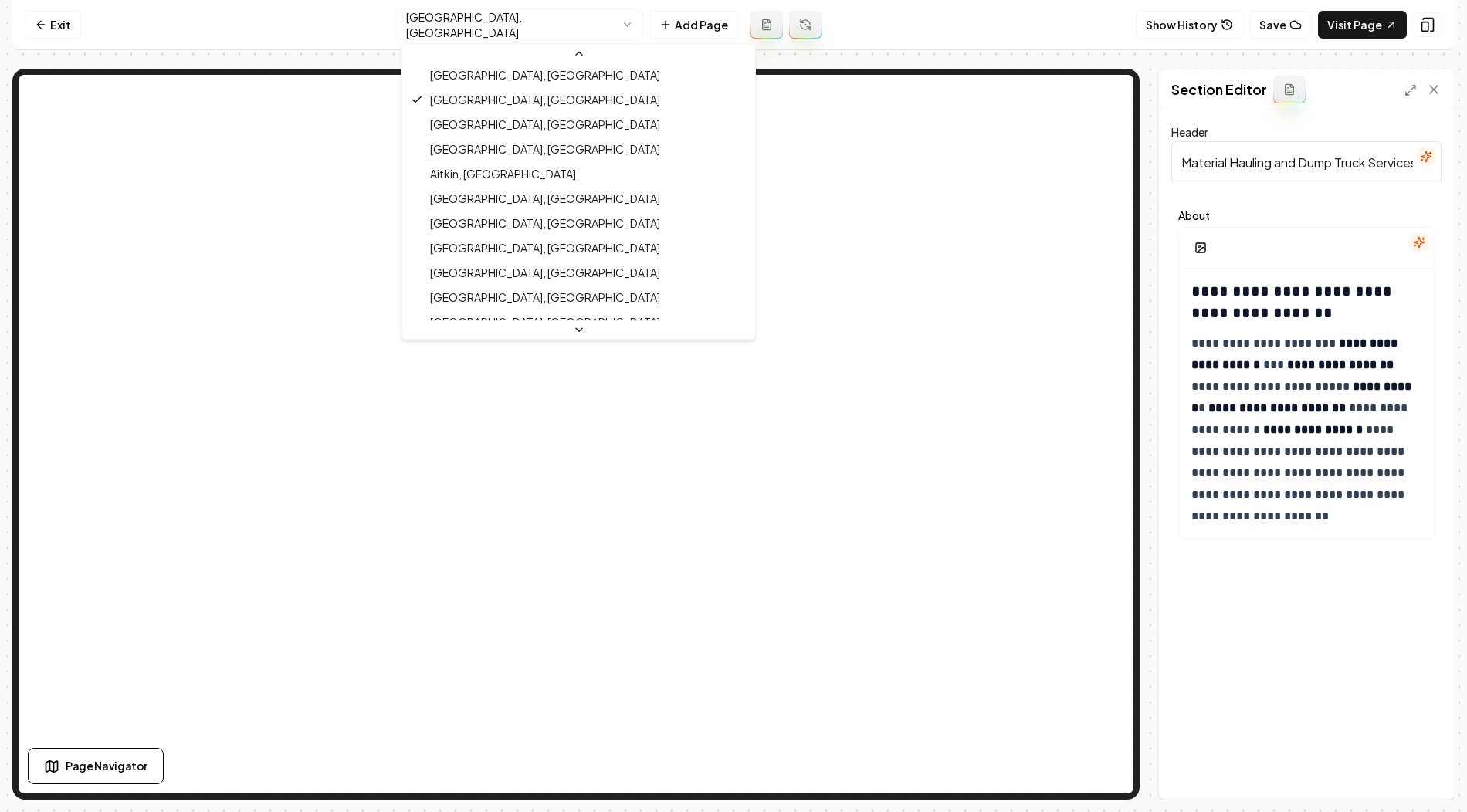
scroll to position [647, 0]
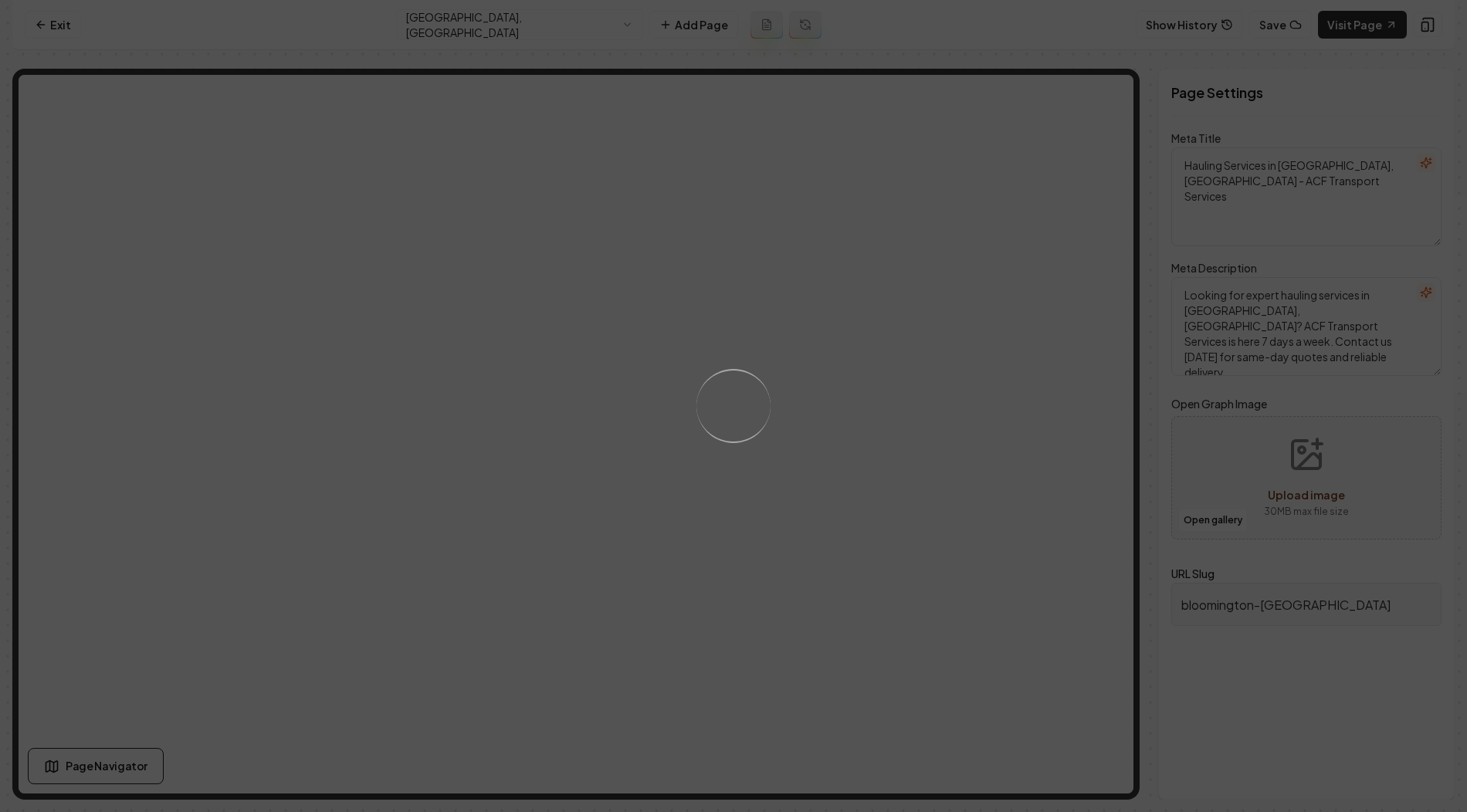
click at [1241, 167] on textarea "Hauling Services in Bloomington, MN - ACF Transport Services" at bounding box center [1306, 196] width 270 height 99
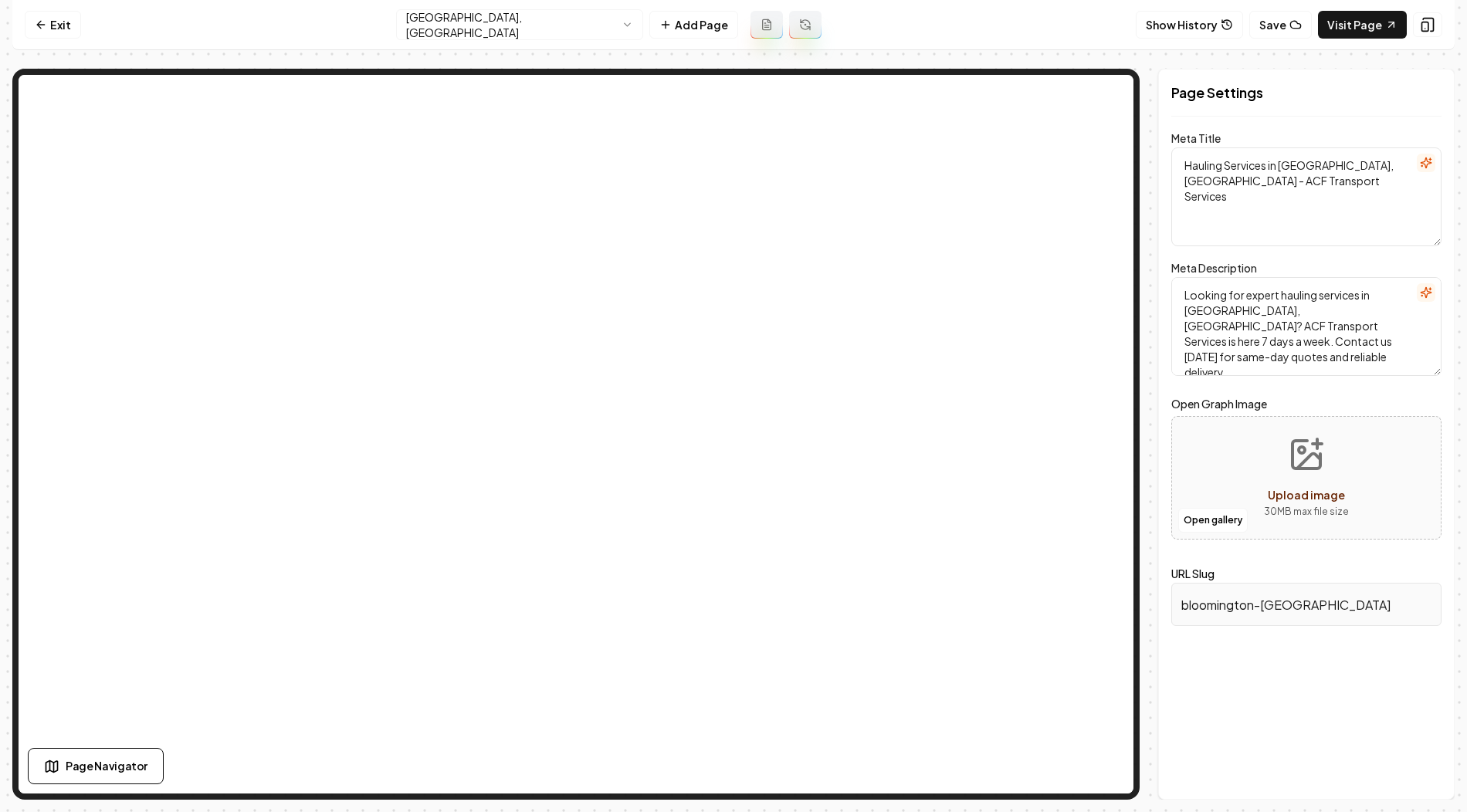
drag, startPoint x: 1281, startPoint y: 167, endPoint x: 1369, endPoint y: 167, distance: 88.0
click at [1369, 167] on textarea "Hauling Services in Bloomington, MN - ACF Transport Services" at bounding box center [1306, 196] width 270 height 99
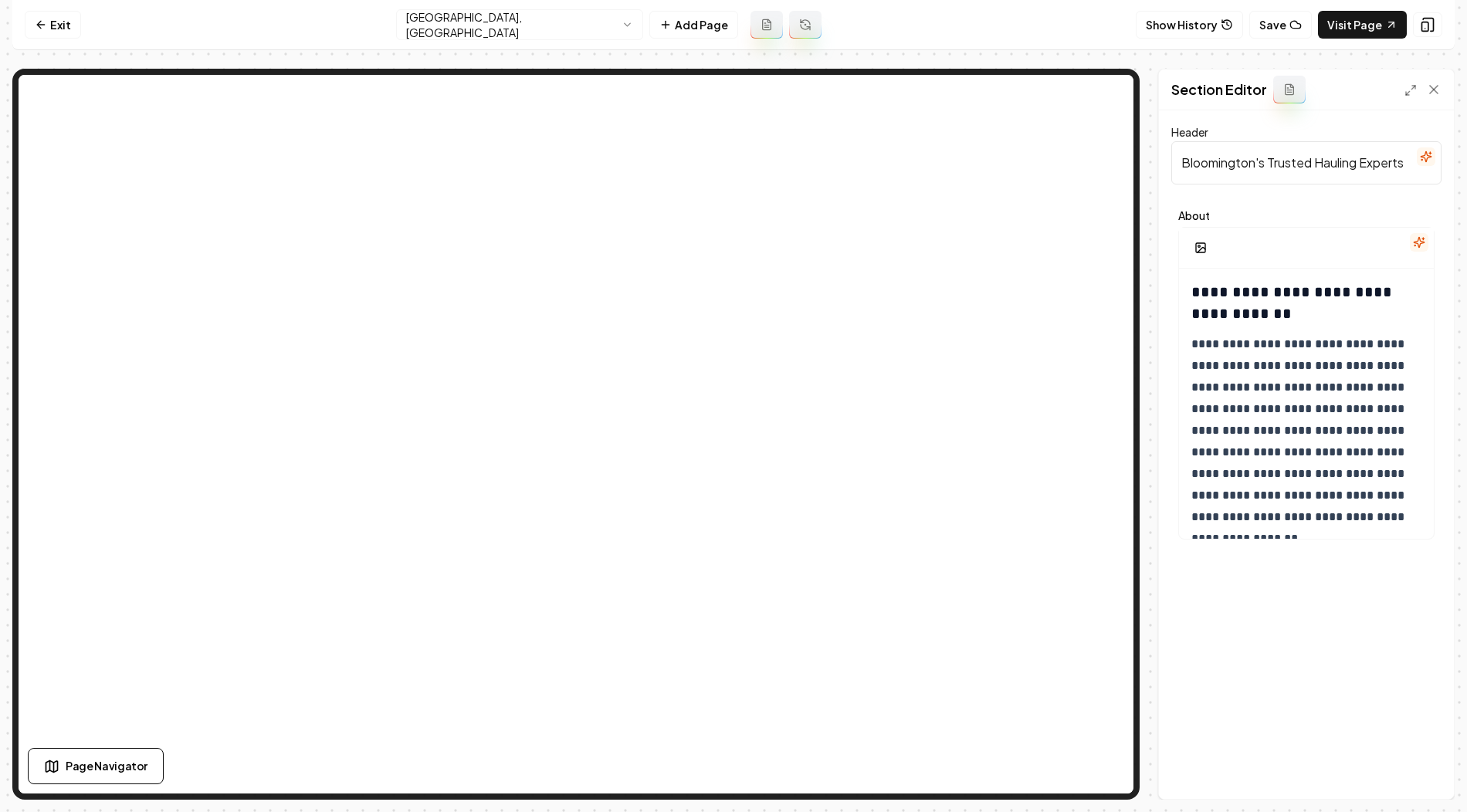
click at [1268, 160] on input "Bloomington's Trusted Hauling Experts" at bounding box center [1306, 163] width 270 height 43
paste input "Material Hauling and Dump Truck Services in Bloomington, MN"
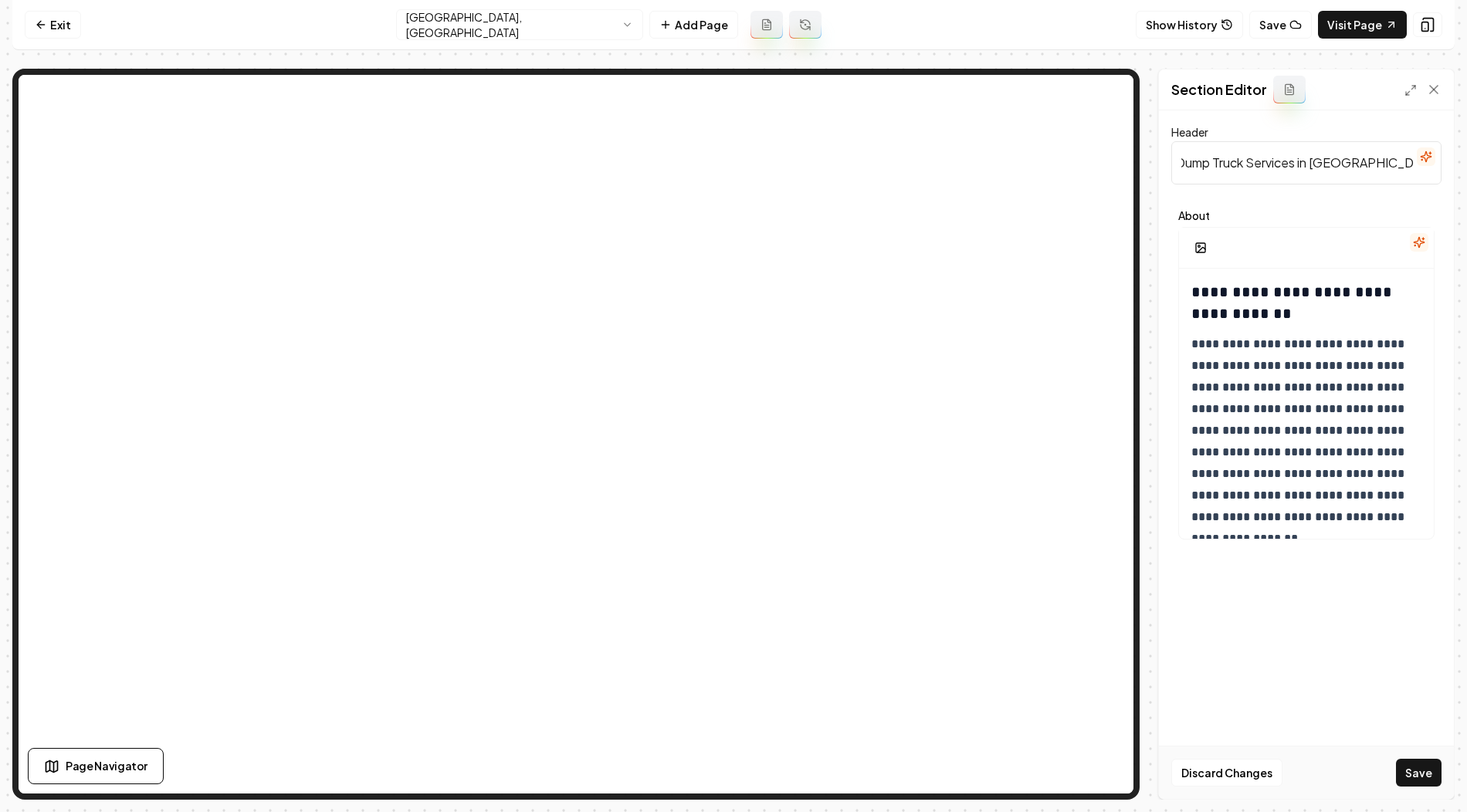
type input "Material Hauling and Dump Truck Services in Bloomington, MN"
click at [1199, 298] on h3 "**********" at bounding box center [1307, 303] width 232 height 43
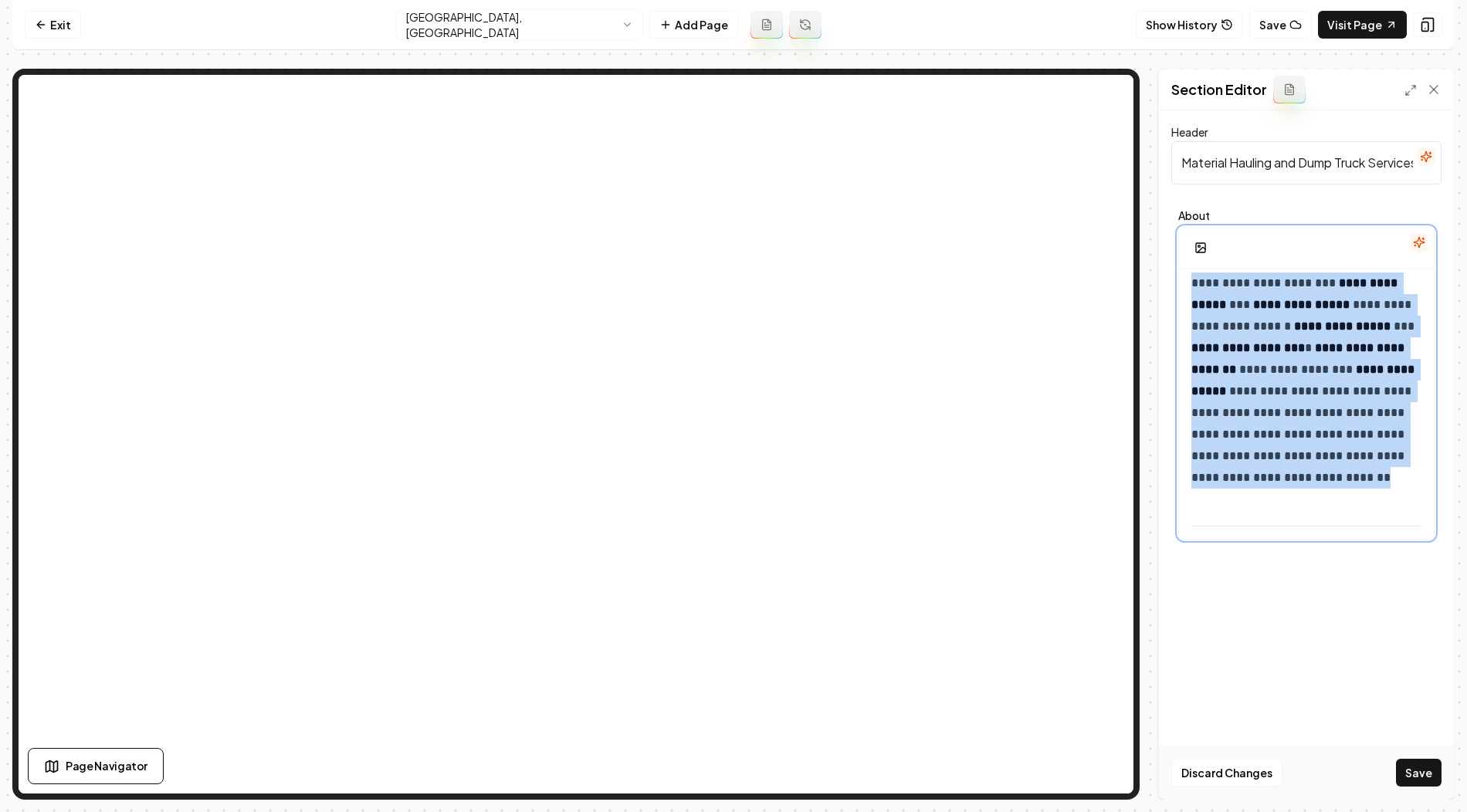
scroll to position [1291, 0]
click at [1419, 777] on button "Save" at bounding box center [1418, 773] width 45 height 27
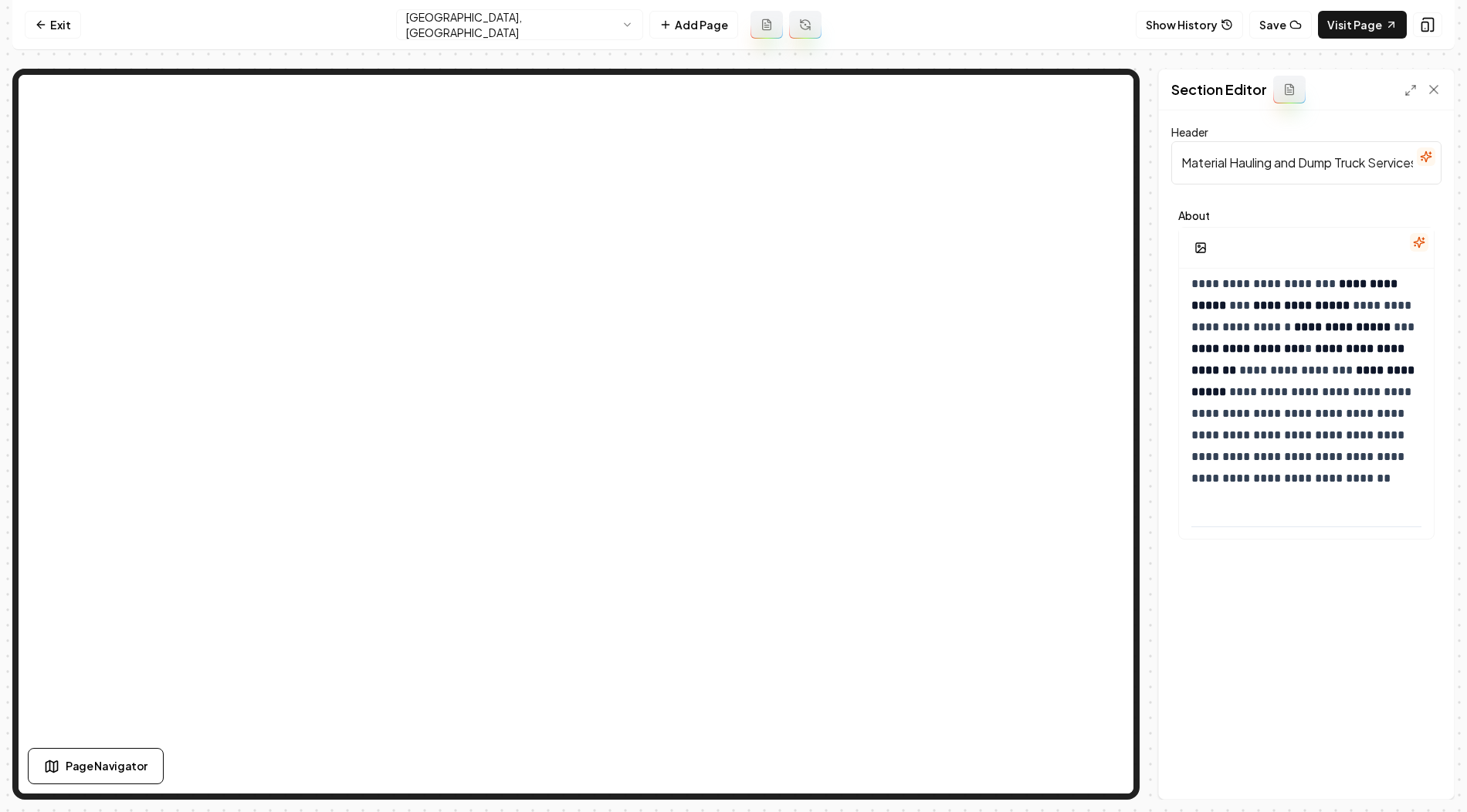
click at [532, 5] on nav "Exit Bloomington, MN Add Page Show History Save Visit Page" at bounding box center [733, 25] width 1442 height 51
click at [521, 29] on html "**********" at bounding box center [733, 406] width 1467 height 812
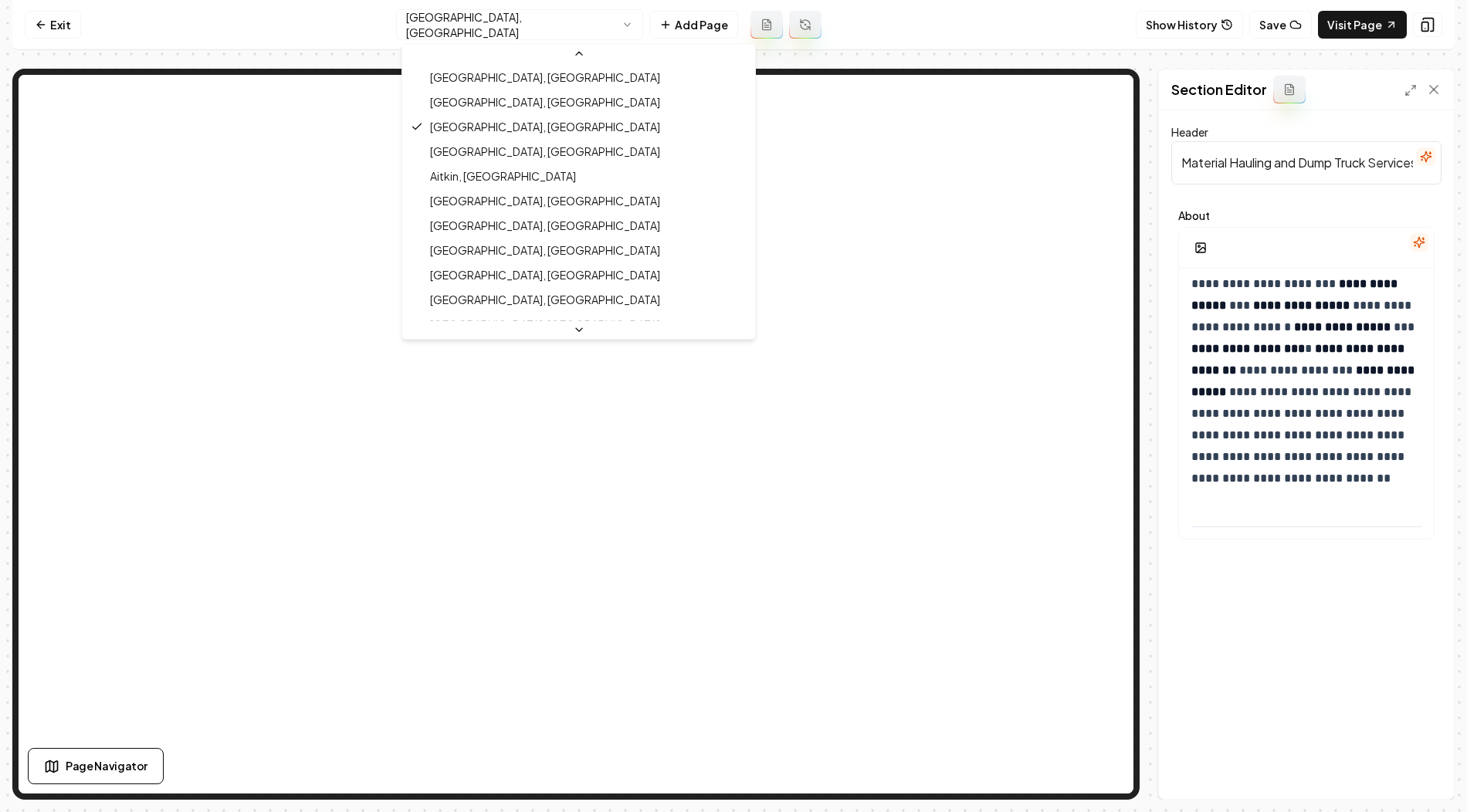
scroll to position [668, 0]
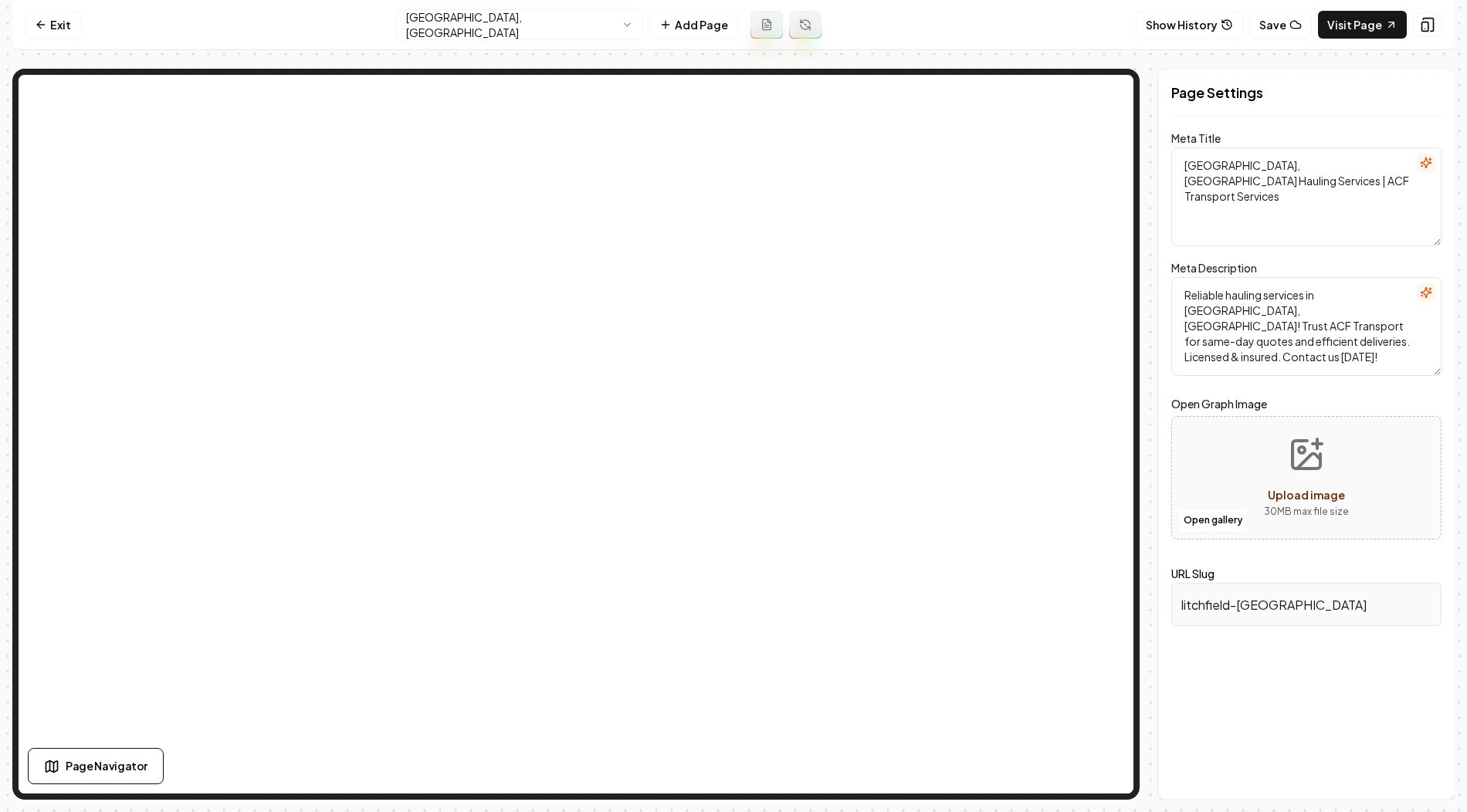
drag, startPoint x: 1180, startPoint y: 167, endPoint x: 1253, endPoint y: 167, distance: 73.0
click at [1253, 167] on textarea "Litchfield, MN Hauling Services | ACF Transport Services" at bounding box center [1306, 196] width 270 height 99
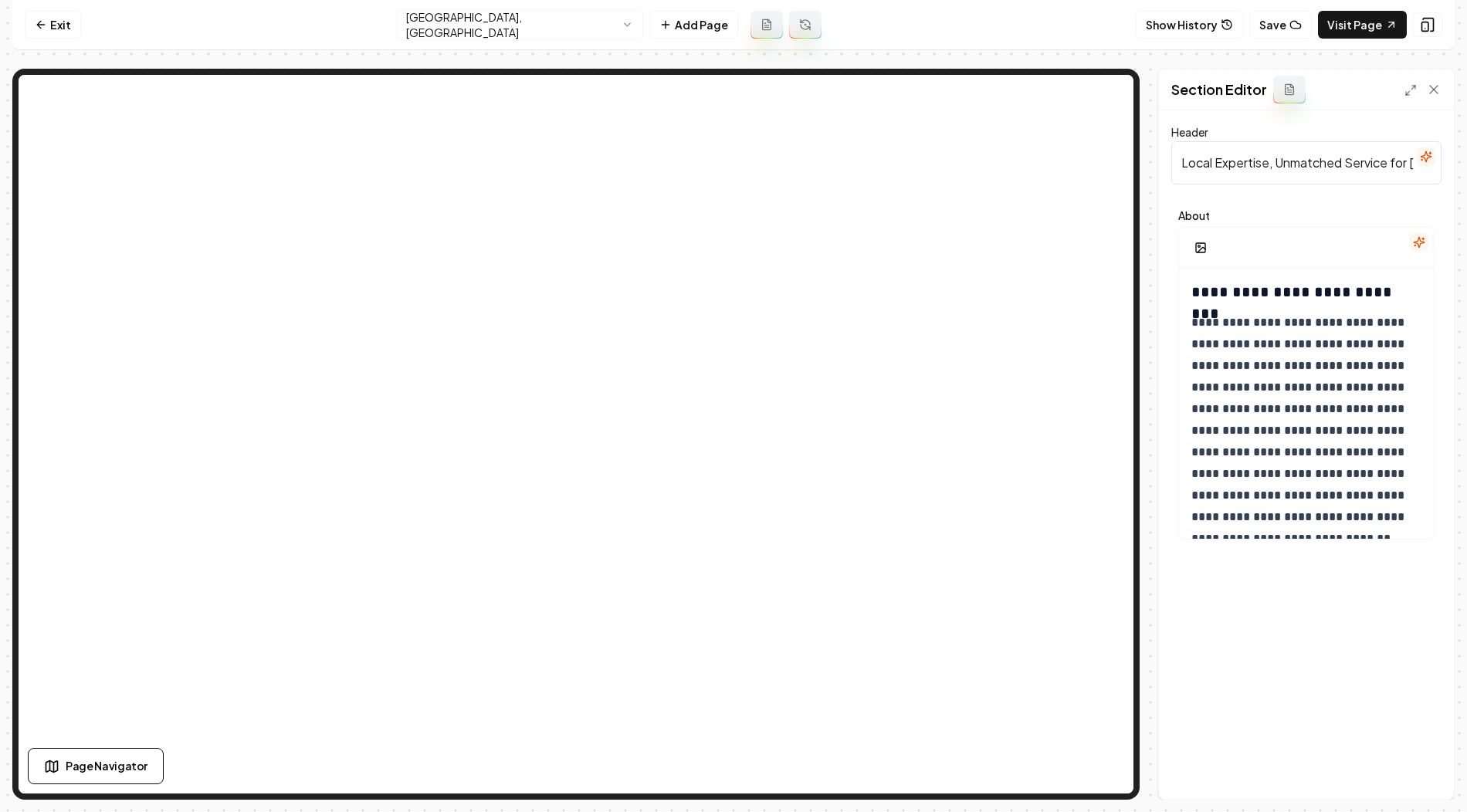
click at [1263, 167] on input "Local Expertise, Unmatched Service for Litchfield, MN" at bounding box center [1306, 163] width 270 height 43
paste input "Material Hauling and Dump Truck Services in"
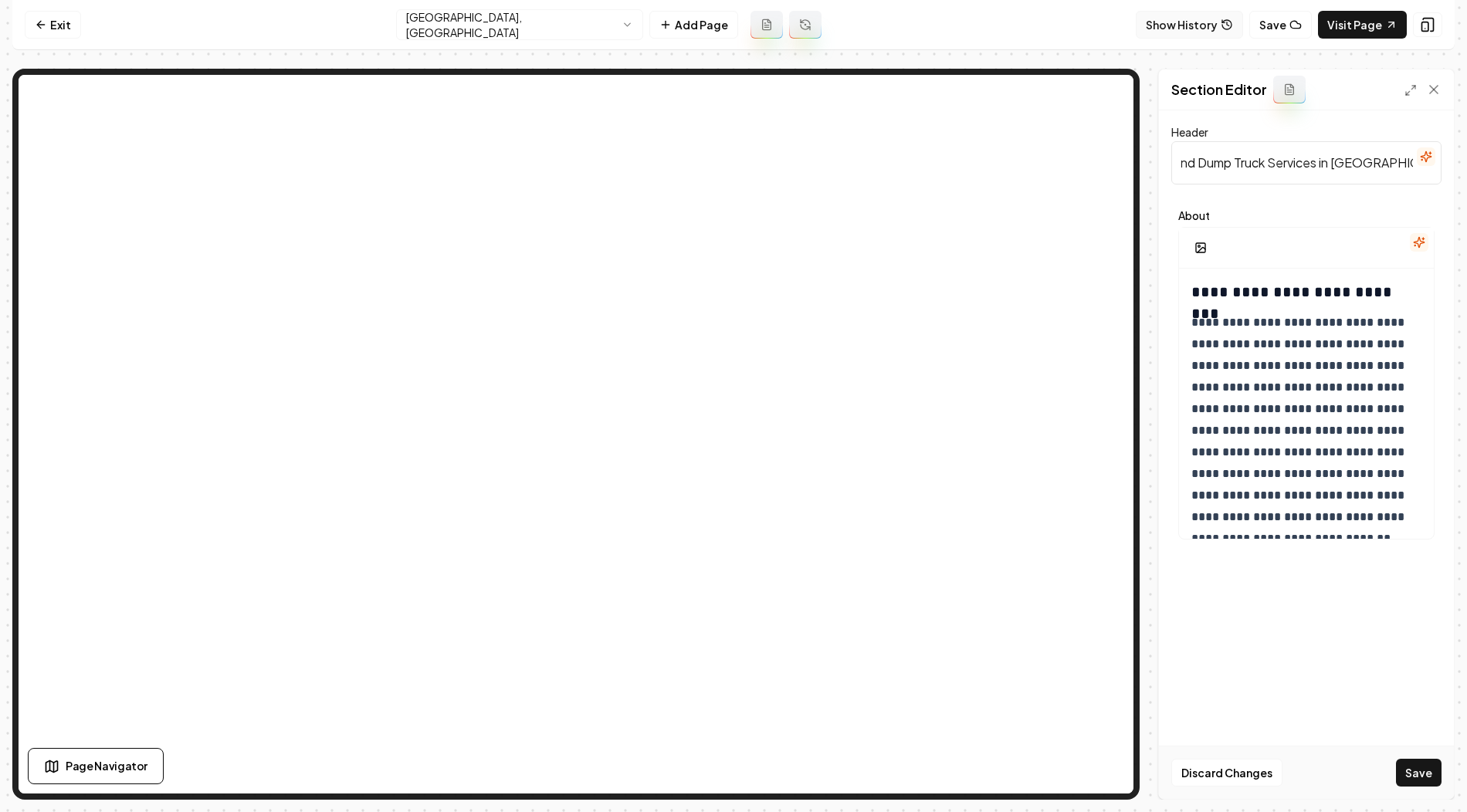
type input "Material Hauling and Dump Truck Services in Litchfield, MN"
click at [1191, 286] on h3 "**********" at bounding box center [1307, 292] width 232 height 21
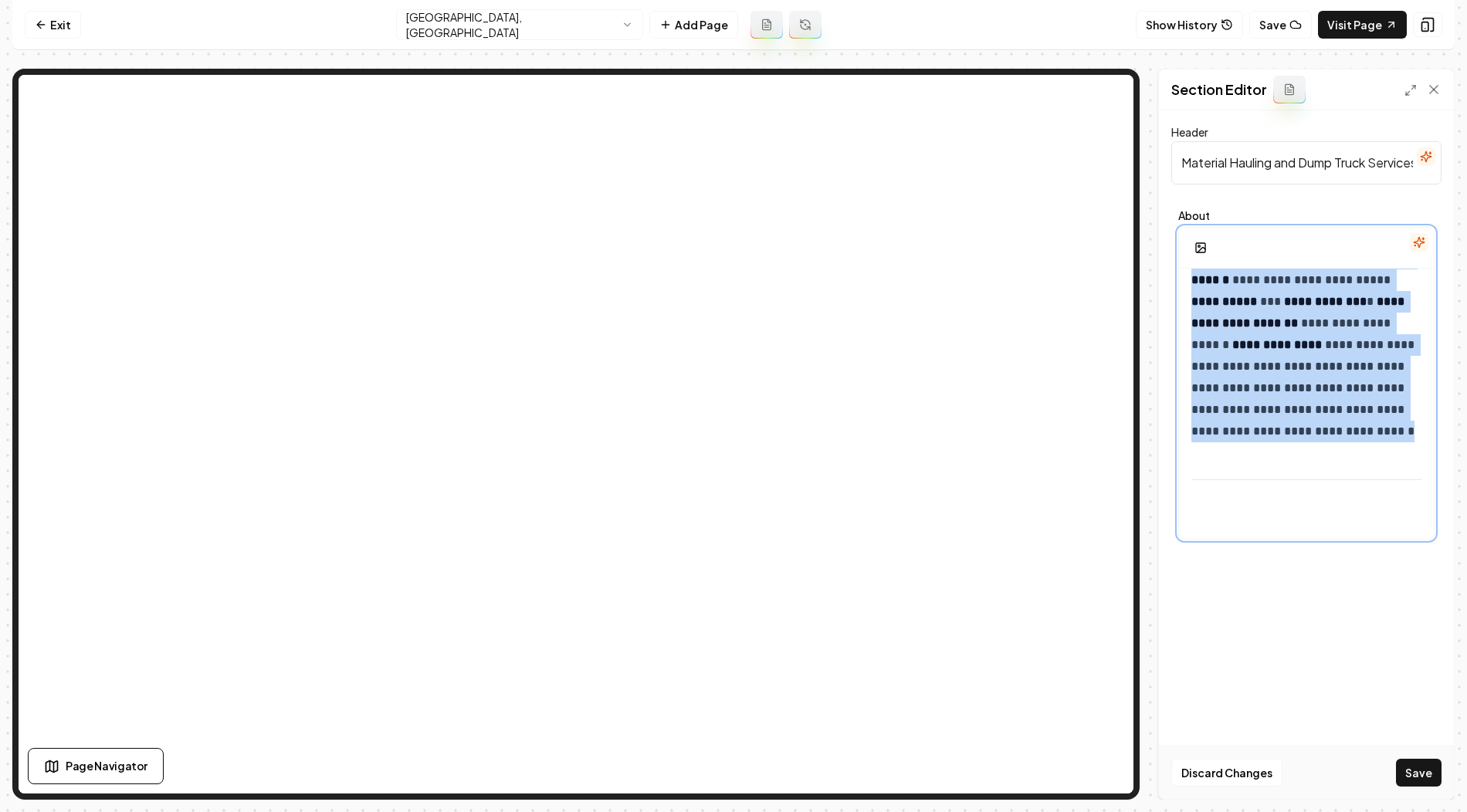
scroll to position [1205, 0]
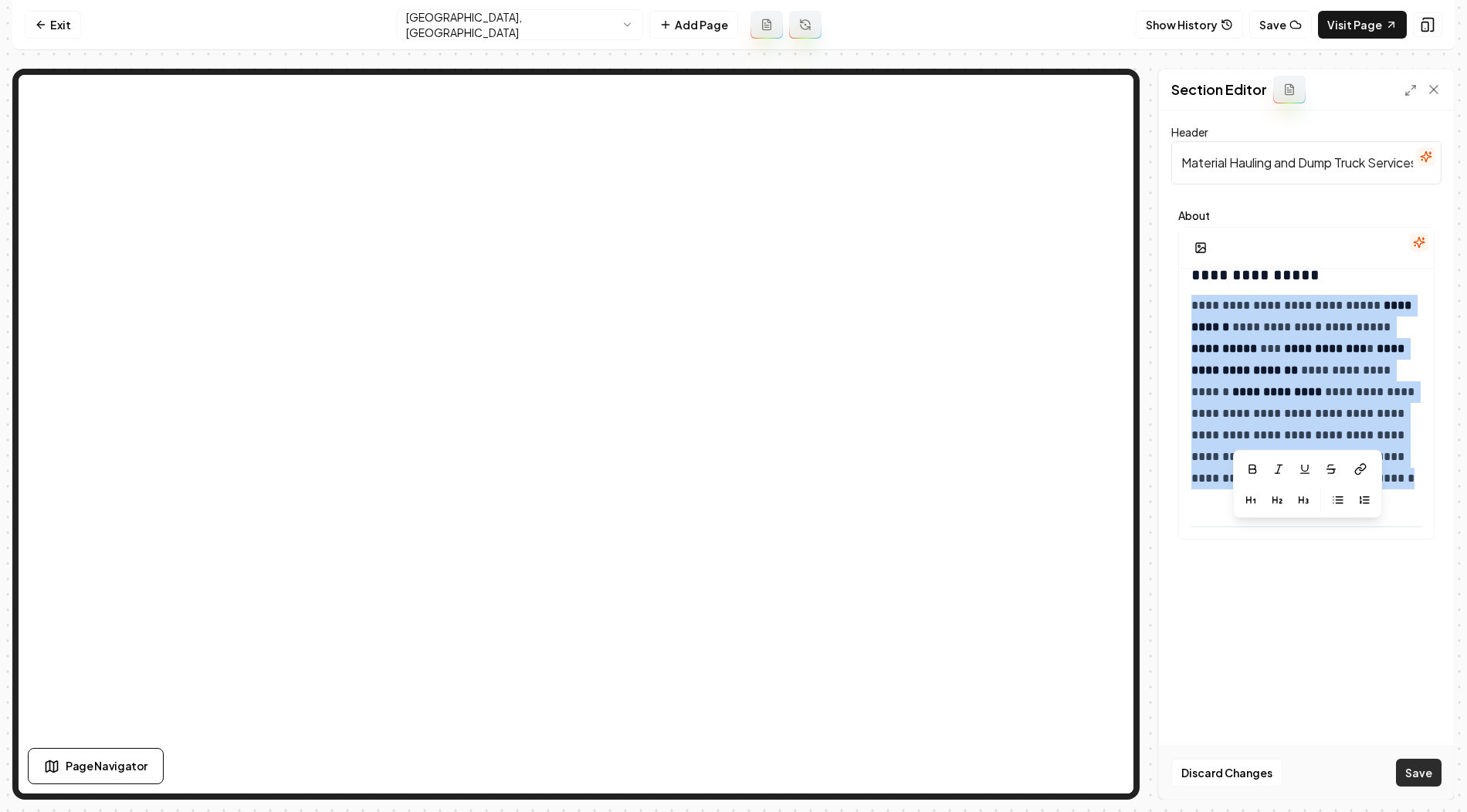
click at [1404, 769] on button "Save" at bounding box center [1418, 773] width 45 height 27
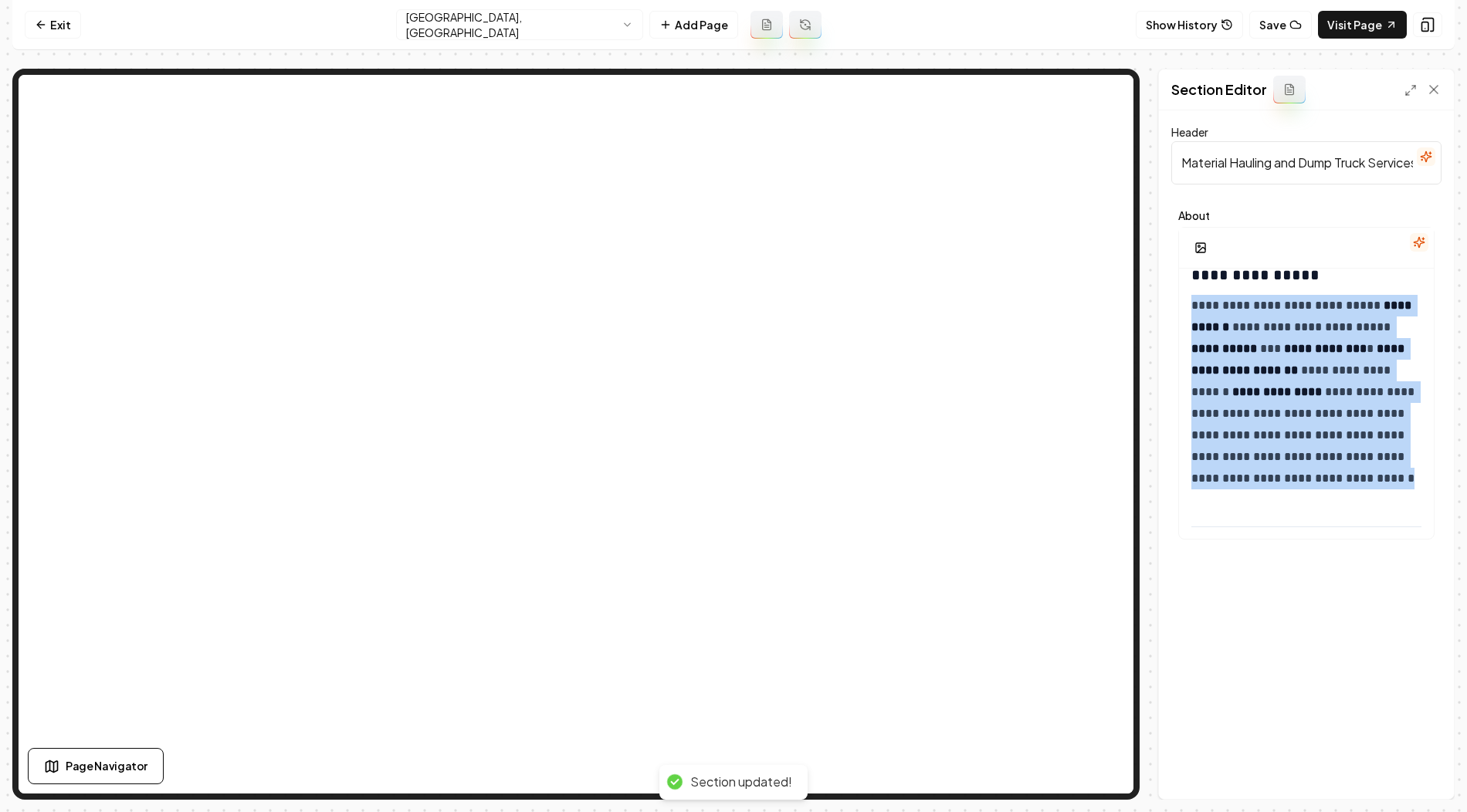
click at [532, 25] on html "**********" at bounding box center [733, 406] width 1467 height 812
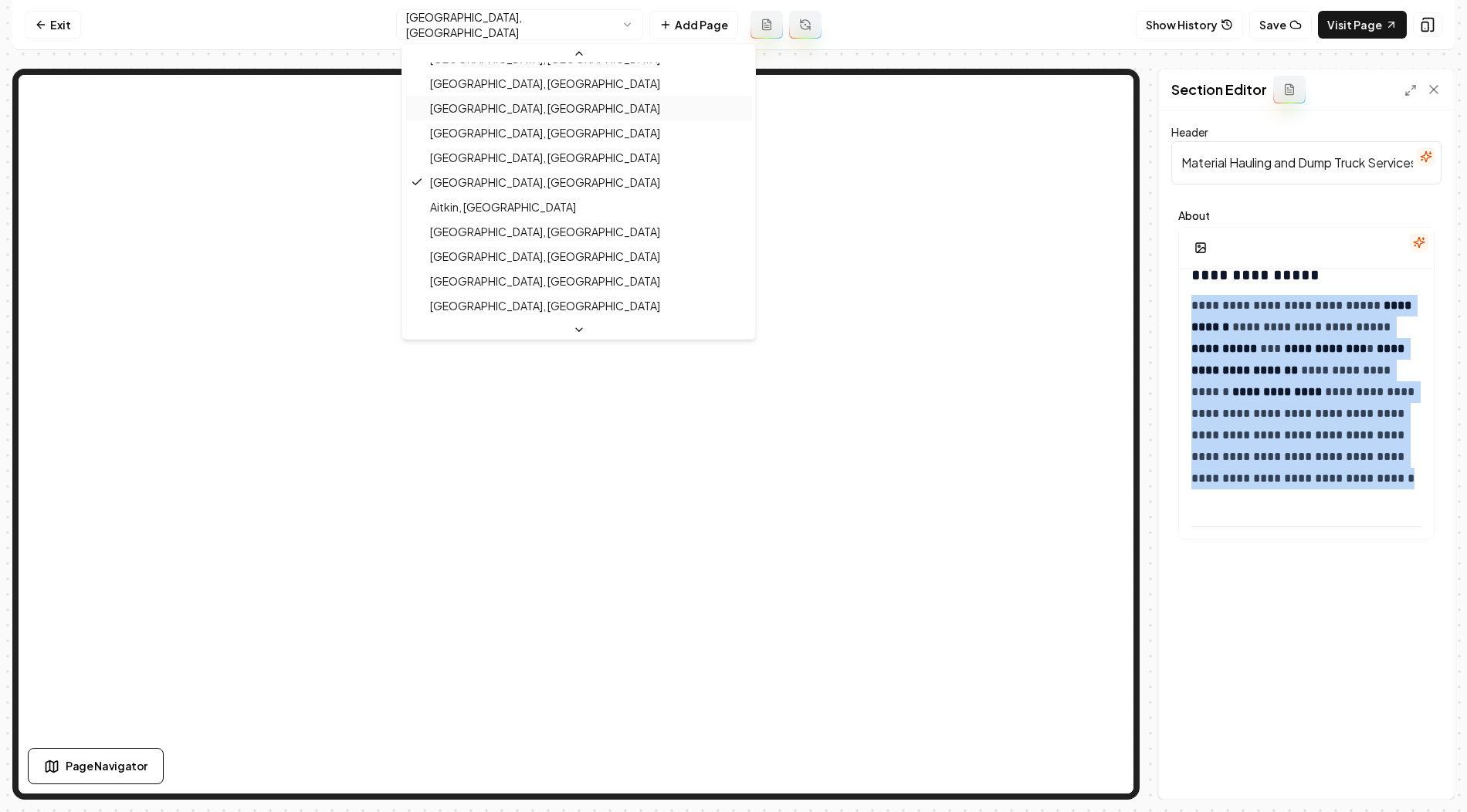
scroll to position [613, 0]
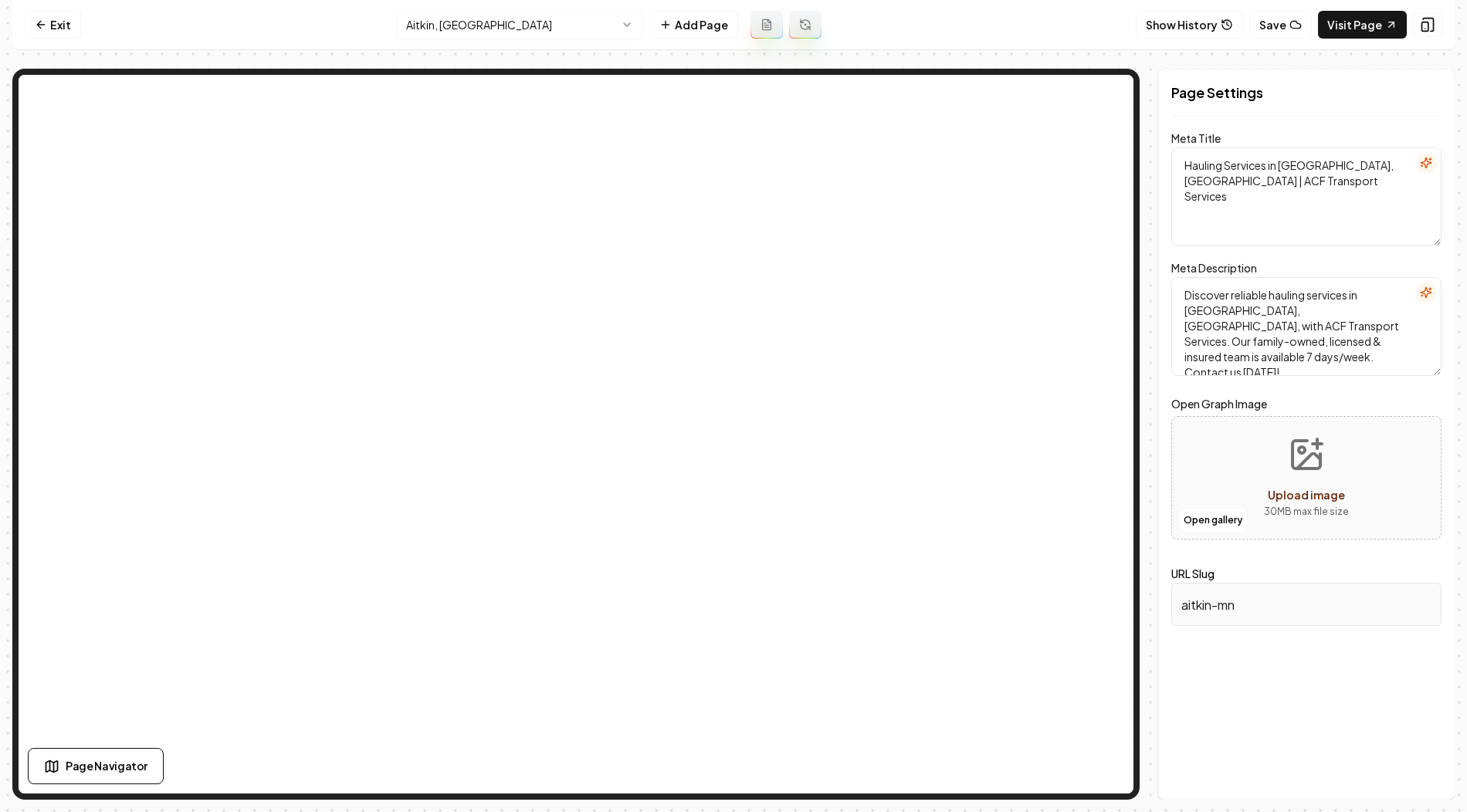
drag, startPoint x: 1281, startPoint y: 163, endPoint x: 1327, endPoint y: 163, distance: 46.0
click at [1327, 163] on textarea "Hauling Services in Aitkin, MN | ACF Transport Services" at bounding box center [1306, 196] width 270 height 99
click at [559, 15] on html "Computer Required This feature is only available on a computer. Please switch t…" at bounding box center [733, 406] width 1467 height 812
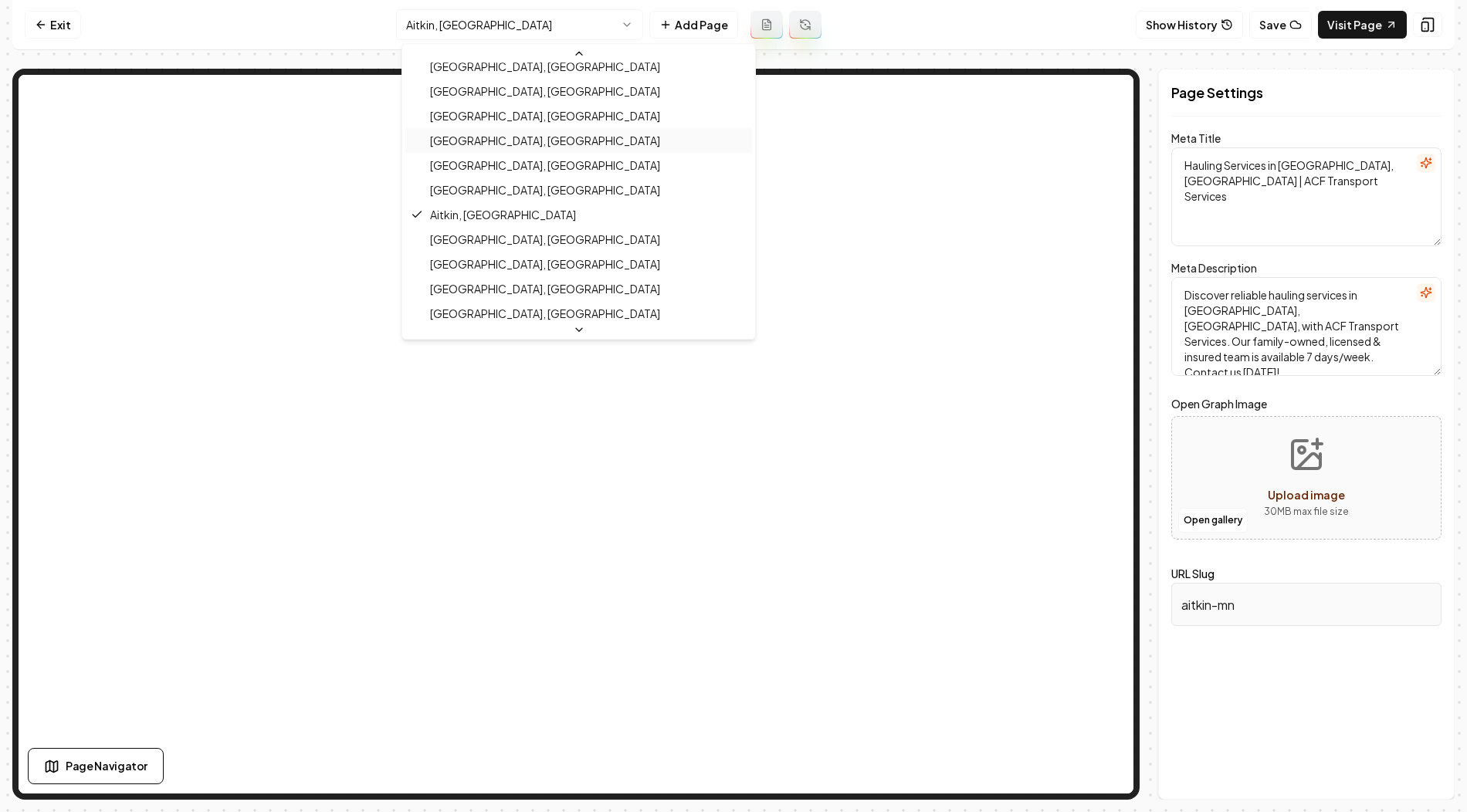
scroll to position [605, 0]
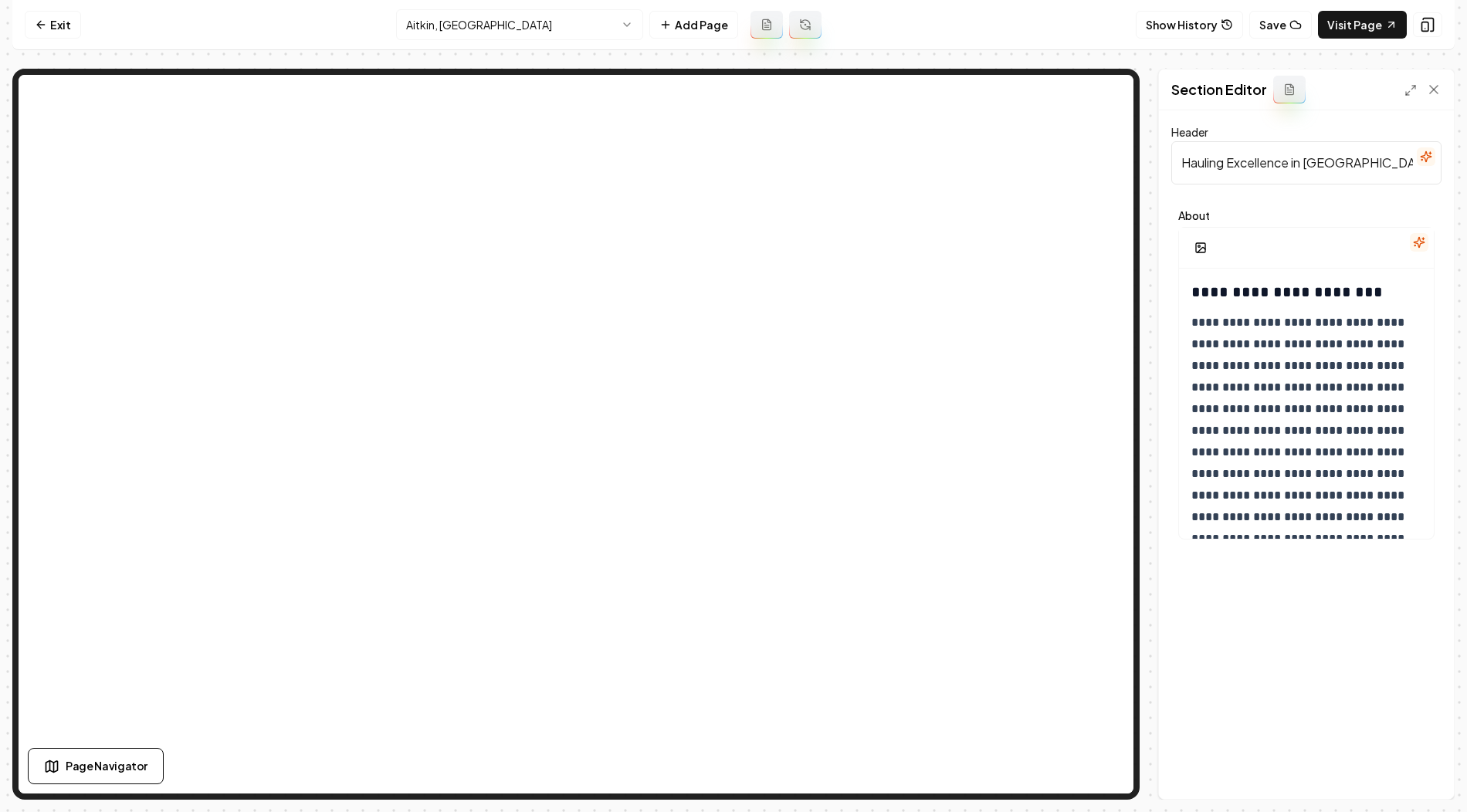
click at [1282, 173] on input "Hauling Excellence in Aitkin, MN" at bounding box center [1306, 163] width 270 height 43
paste input "Material Hauling and Dump Truck Services"
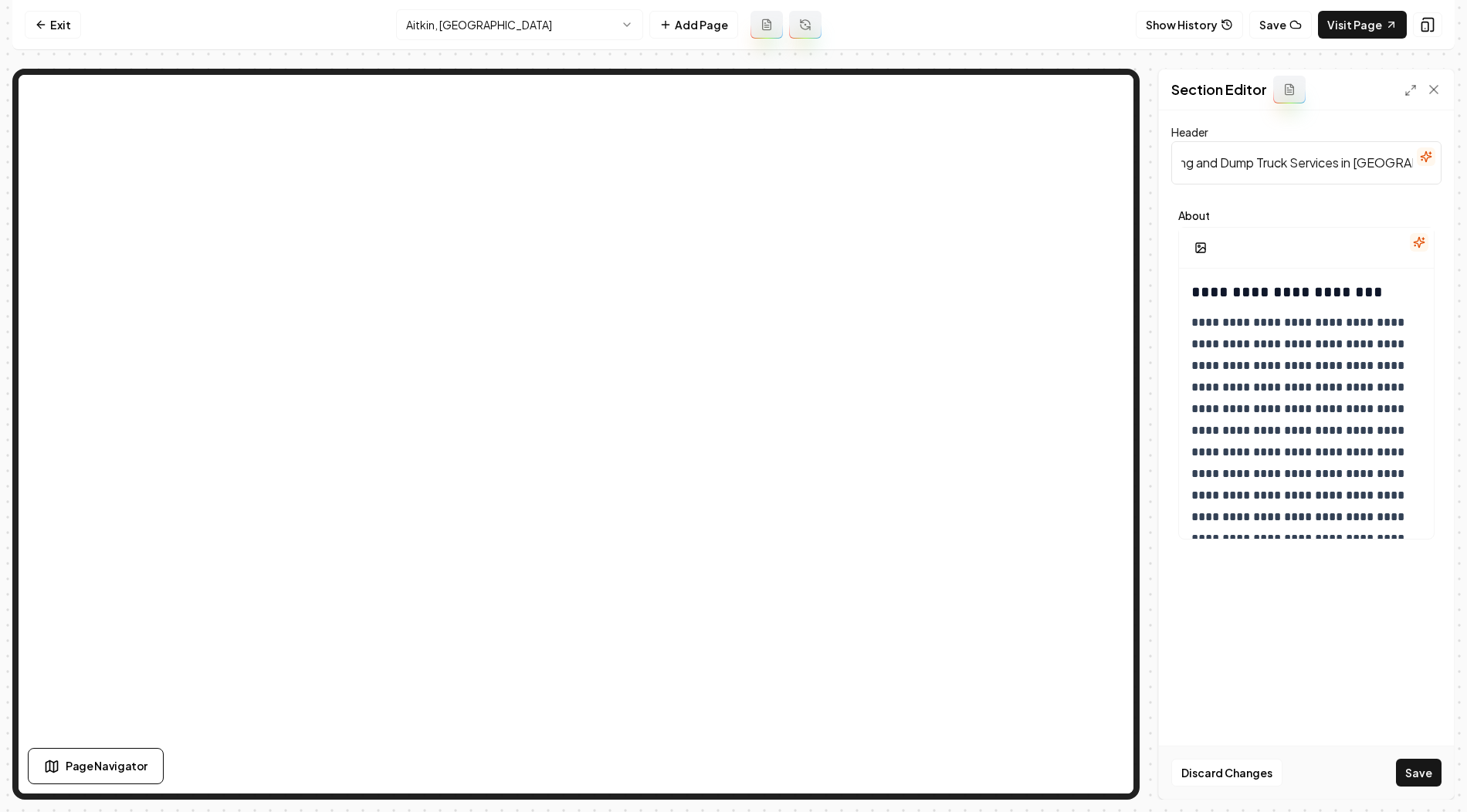
type input "Material Hauling and Dump Truck Services in Aitkin, MN"
click at [1232, 344] on p "**********" at bounding box center [1307, 442] width 232 height 260
click at [1206, 296] on h3 "**********" at bounding box center [1307, 292] width 232 height 21
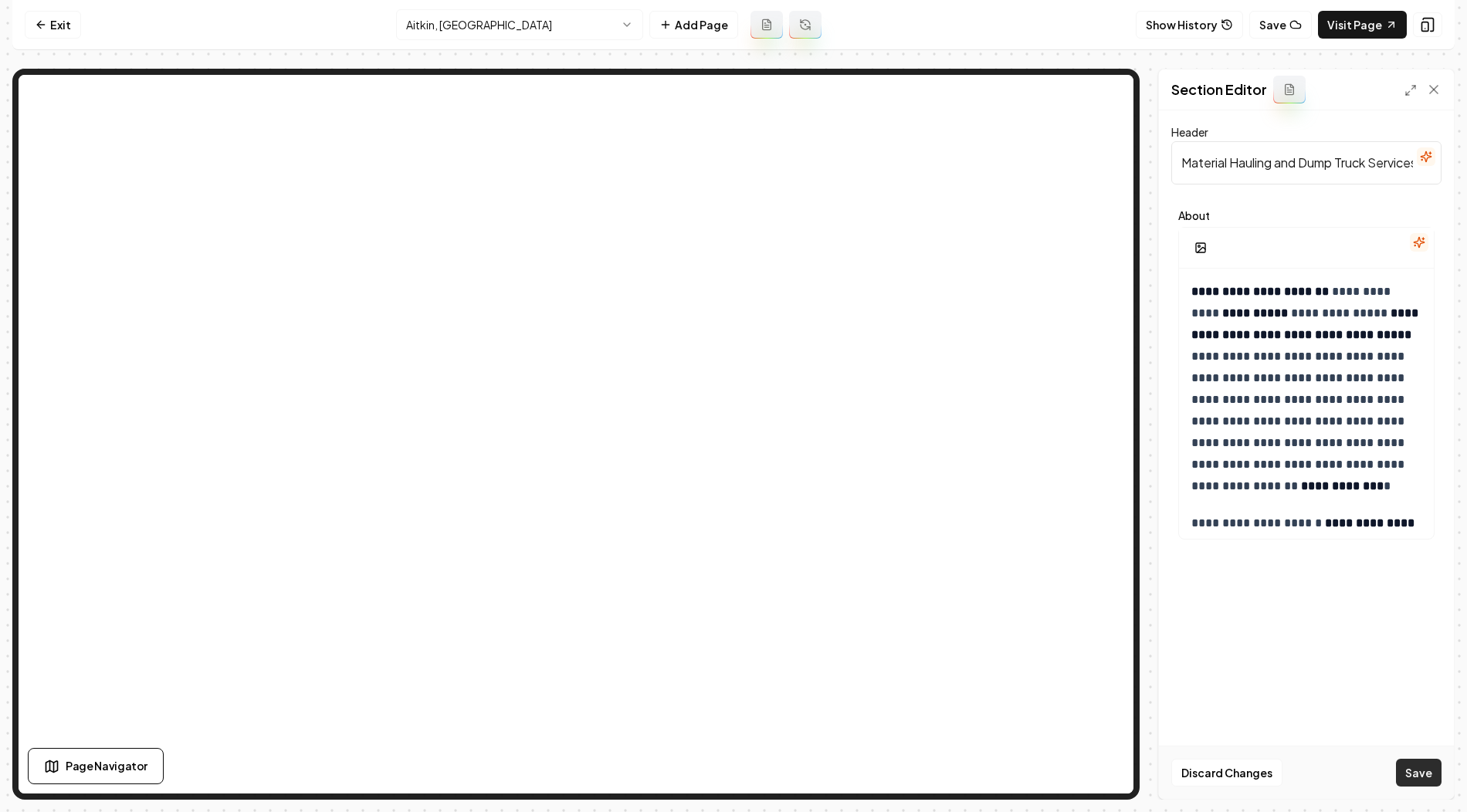
click at [1404, 772] on button "Save" at bounding box center [1418, 773] width 45 height 27
click at [519, 19] on html "**********" at bounding box center [733, 406] width 1467 height 812
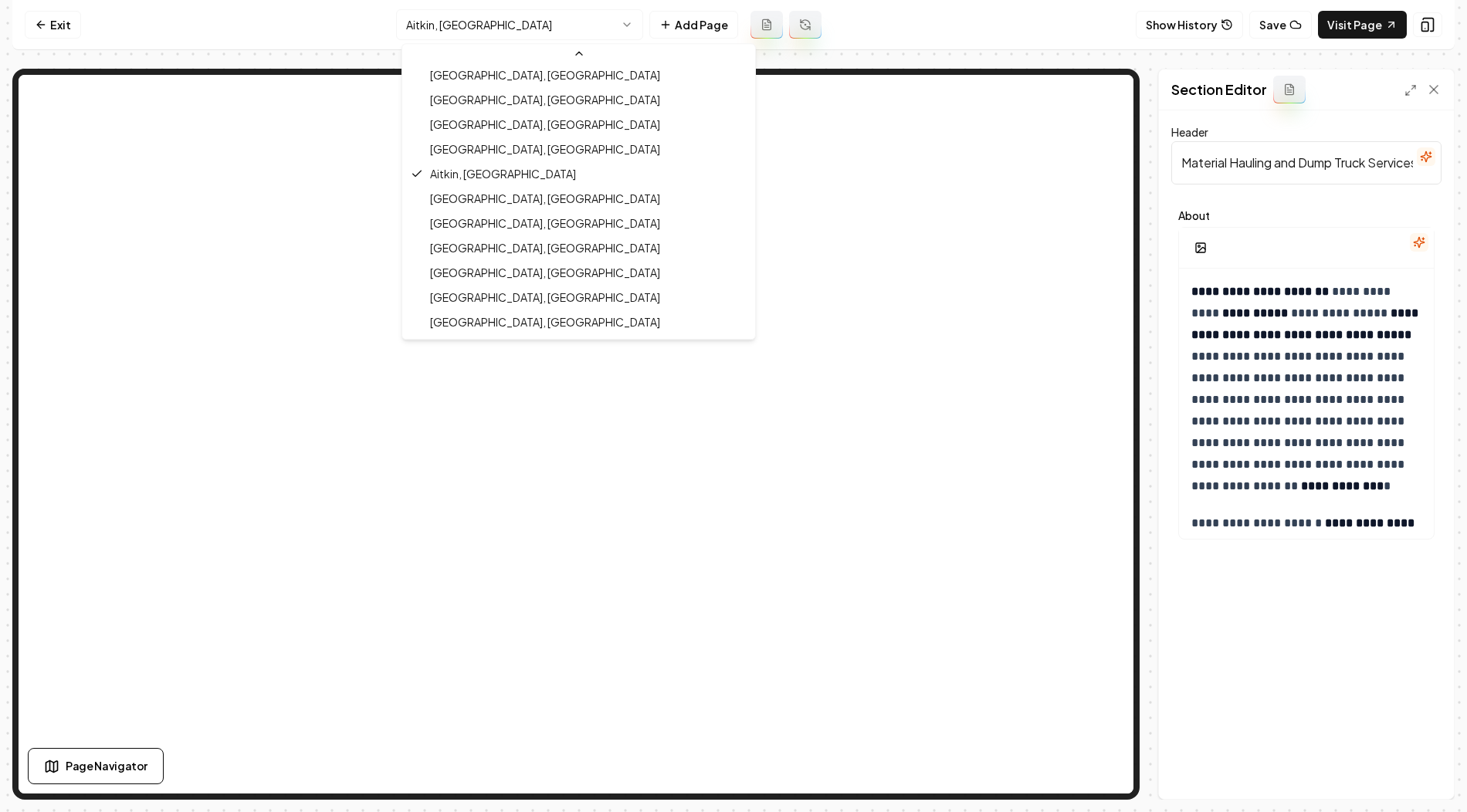
scroll to position [668, 0]
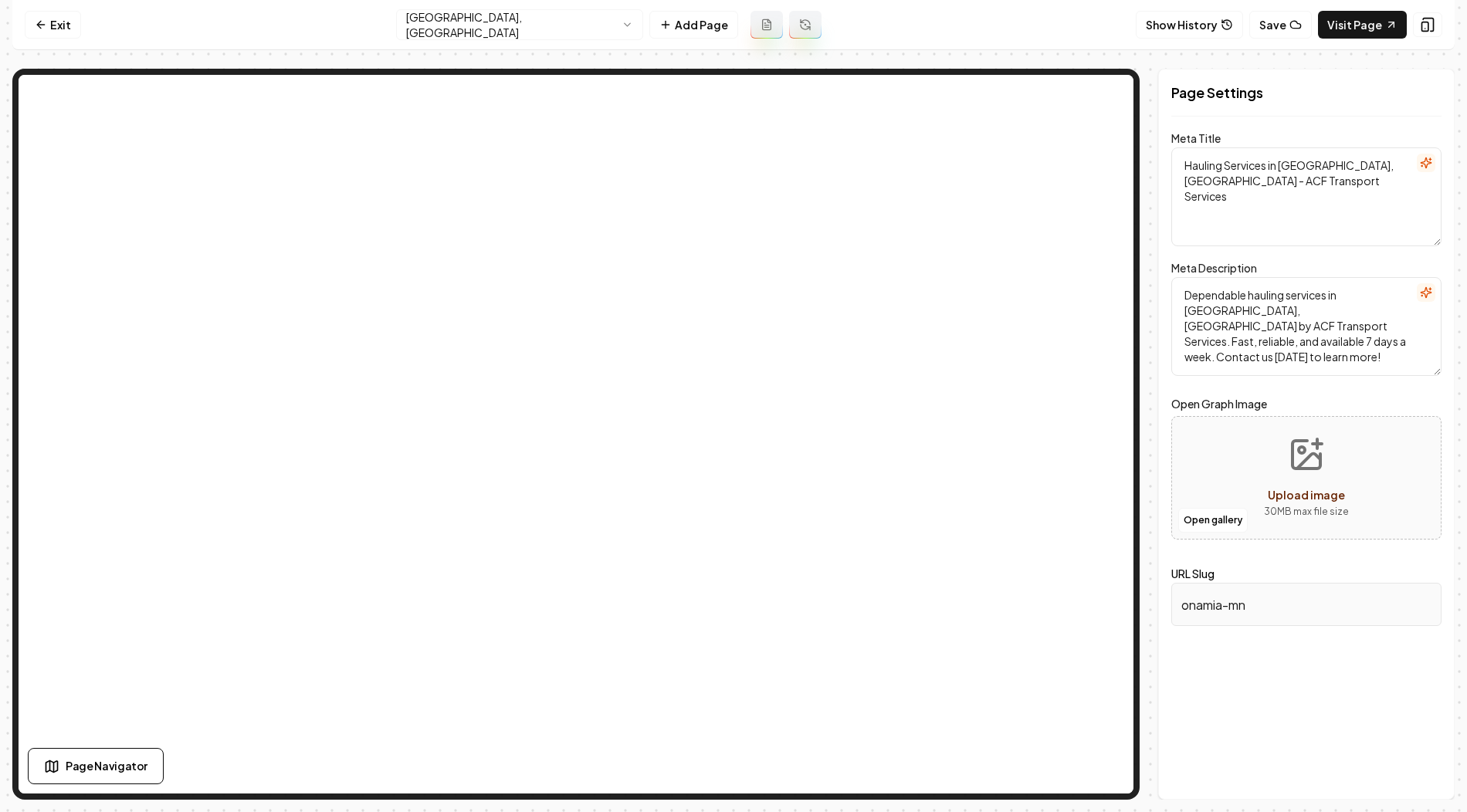
click at [1301, 164] on textarea "Hauling Services in Onamia, MN - ACF Transport Services" at bounding box center [1306, 196] width 270 height 99
drag, startPoint x: 1283, startPoint y: 165, endPoint x: 1341, endPoint y: 165, distance: 58.0
click at [1341, 165] on textarea "Hauling Services in Onamia, MN - ACF Transport Services" at bounding box center [1306, 196] width 270 height 99
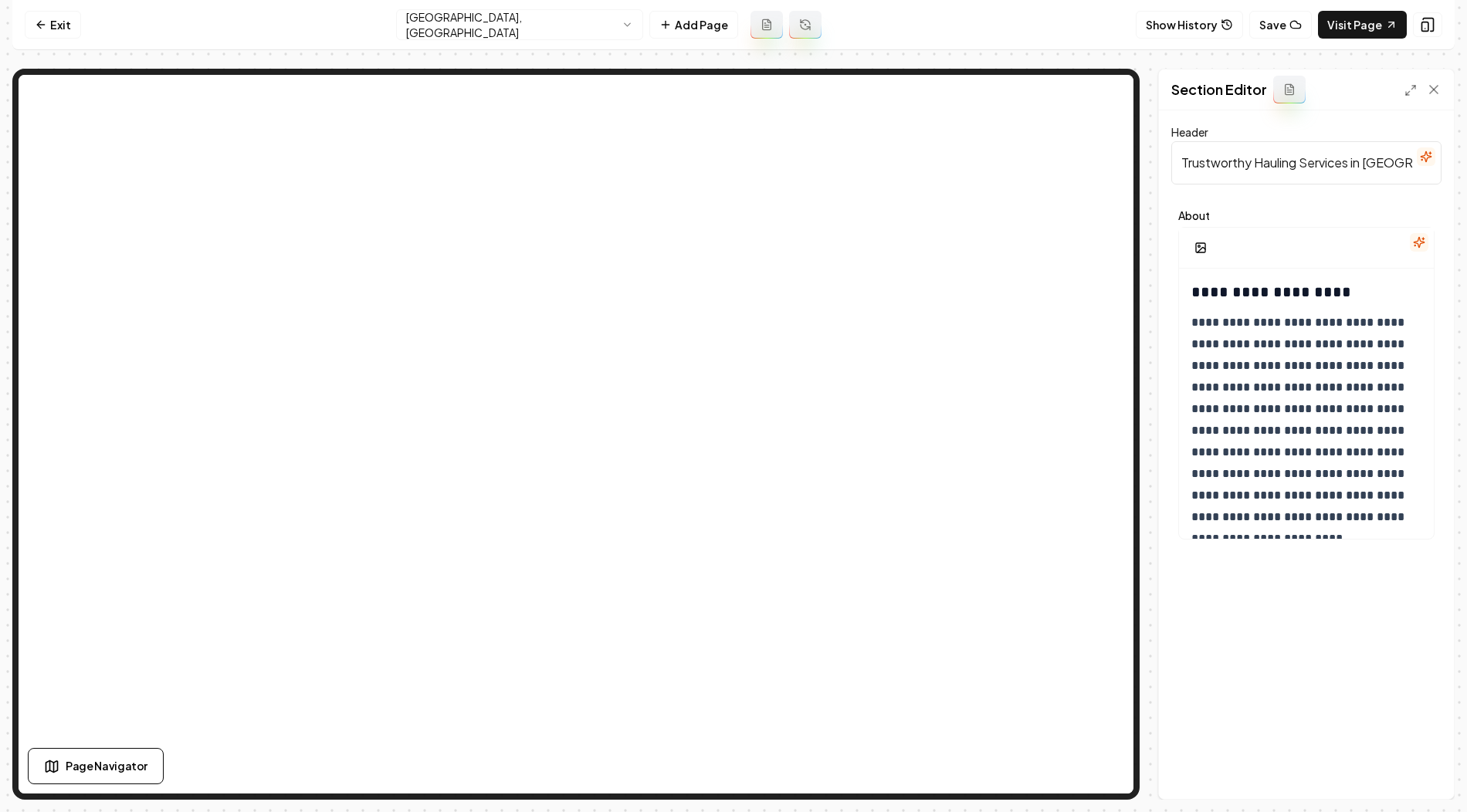
click at [1259, 157] on input "Trustworthy Hauling Services in Onamia" at bounding box center [1306, 163] width 270 height 43
paste input "Material Hauling and Dump Truck Services in Onamia, MN"
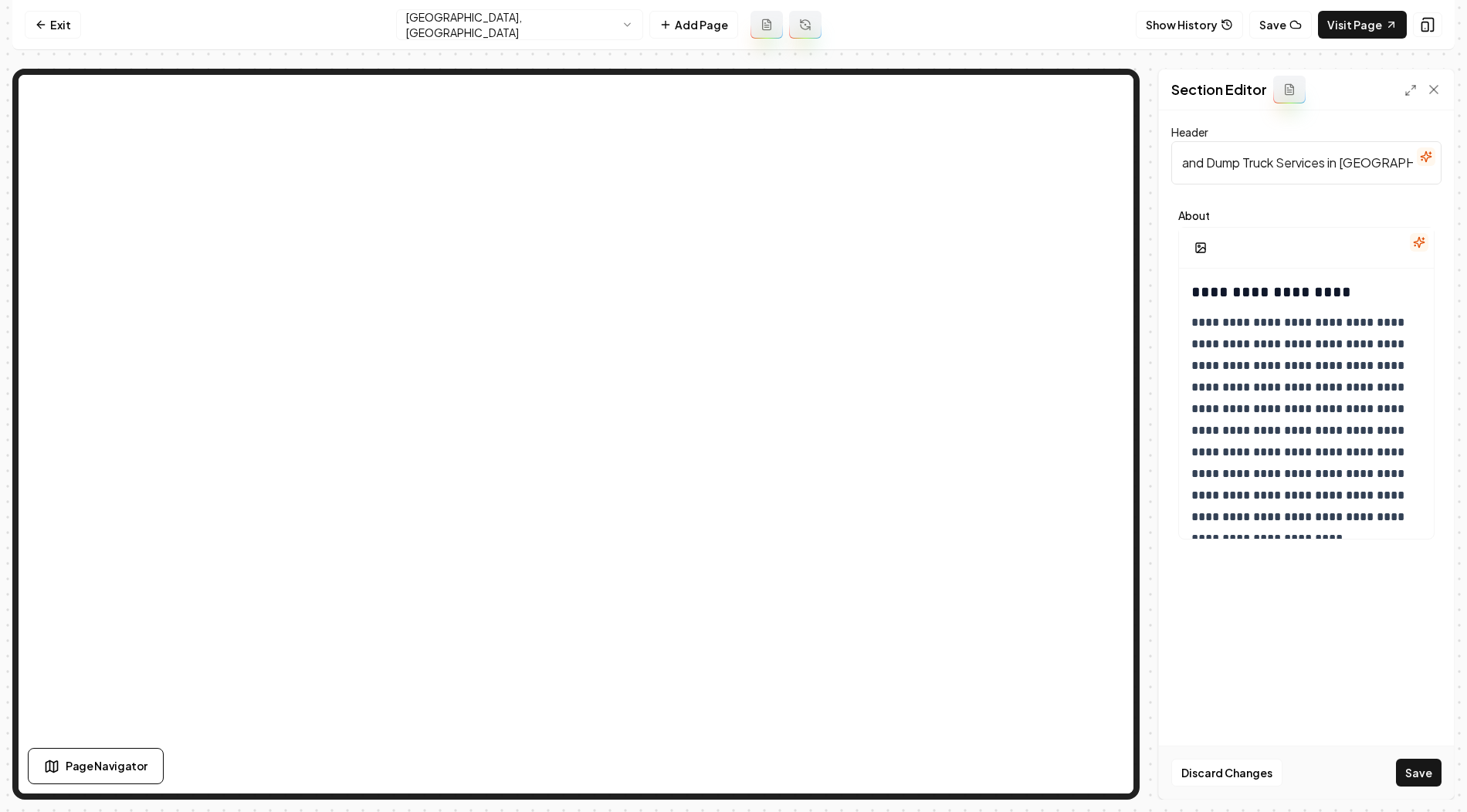
type input "Material Hauling and Dump Truck Services in Onamia, MN"
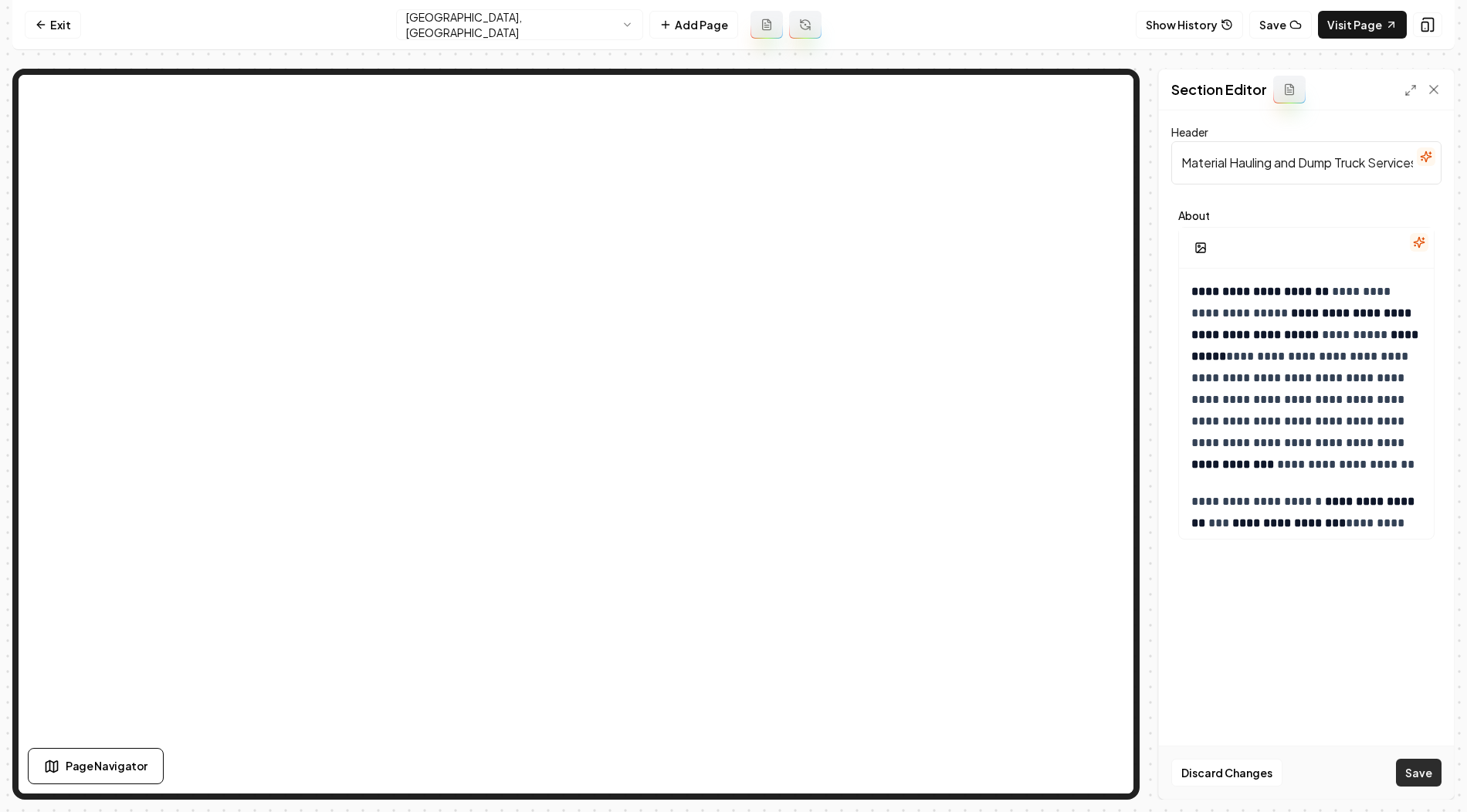
click at [1422, 773] on button "Save" at bounding box center [1418, 773] width 45 height 27
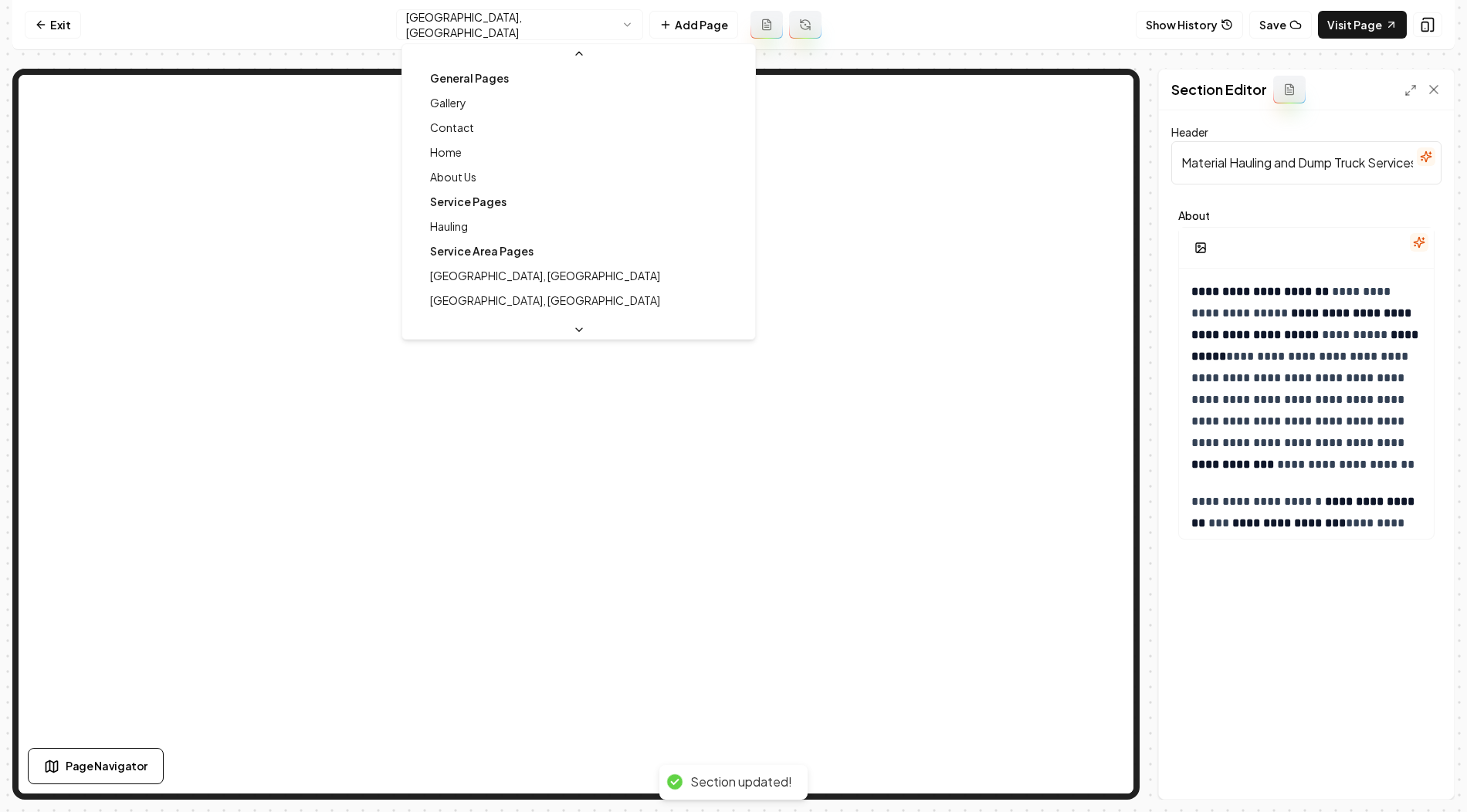
click at [533, 20] on html "**********" at bounding box center [733, 406] width 1467 height 812
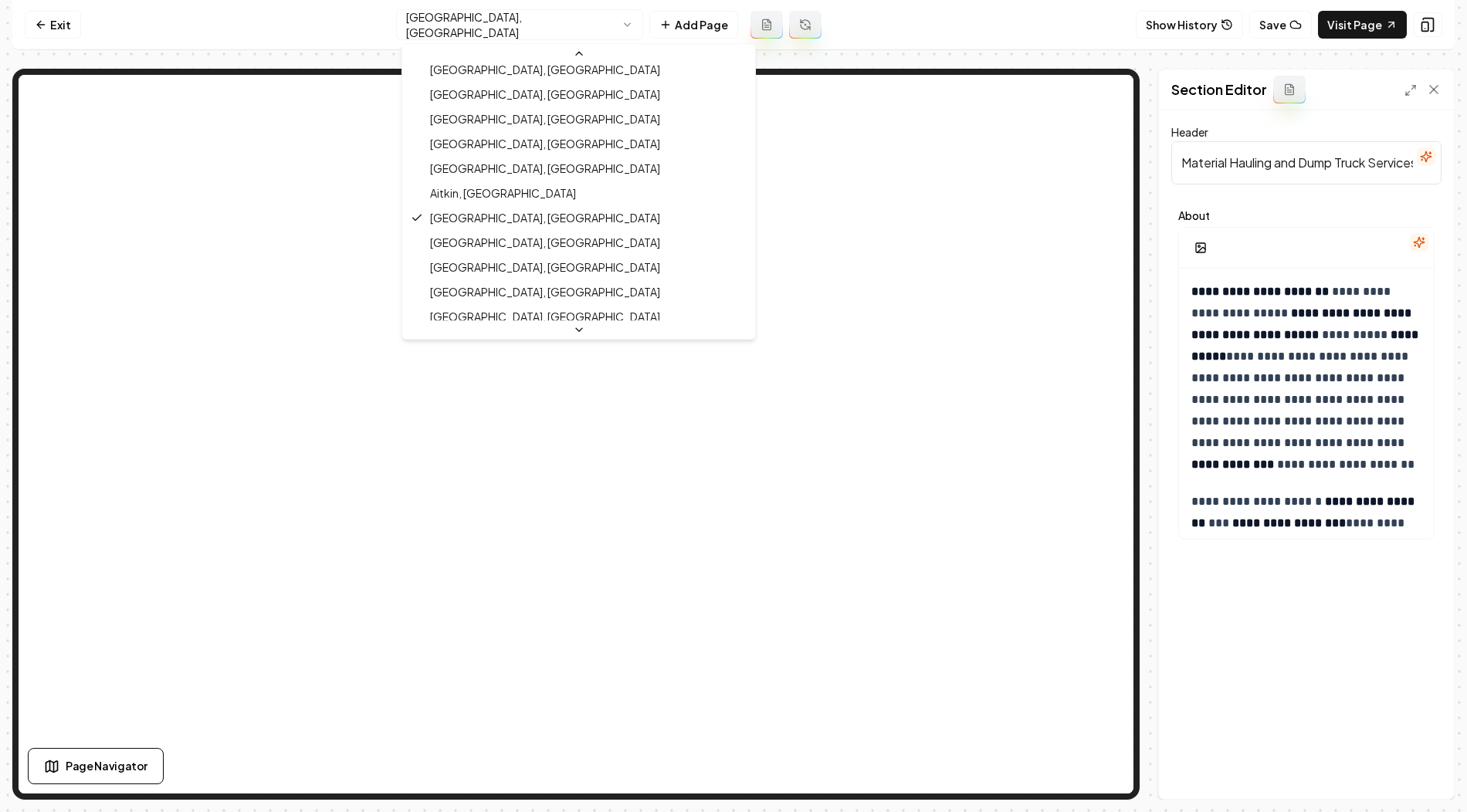
scroll to position [632, 0]
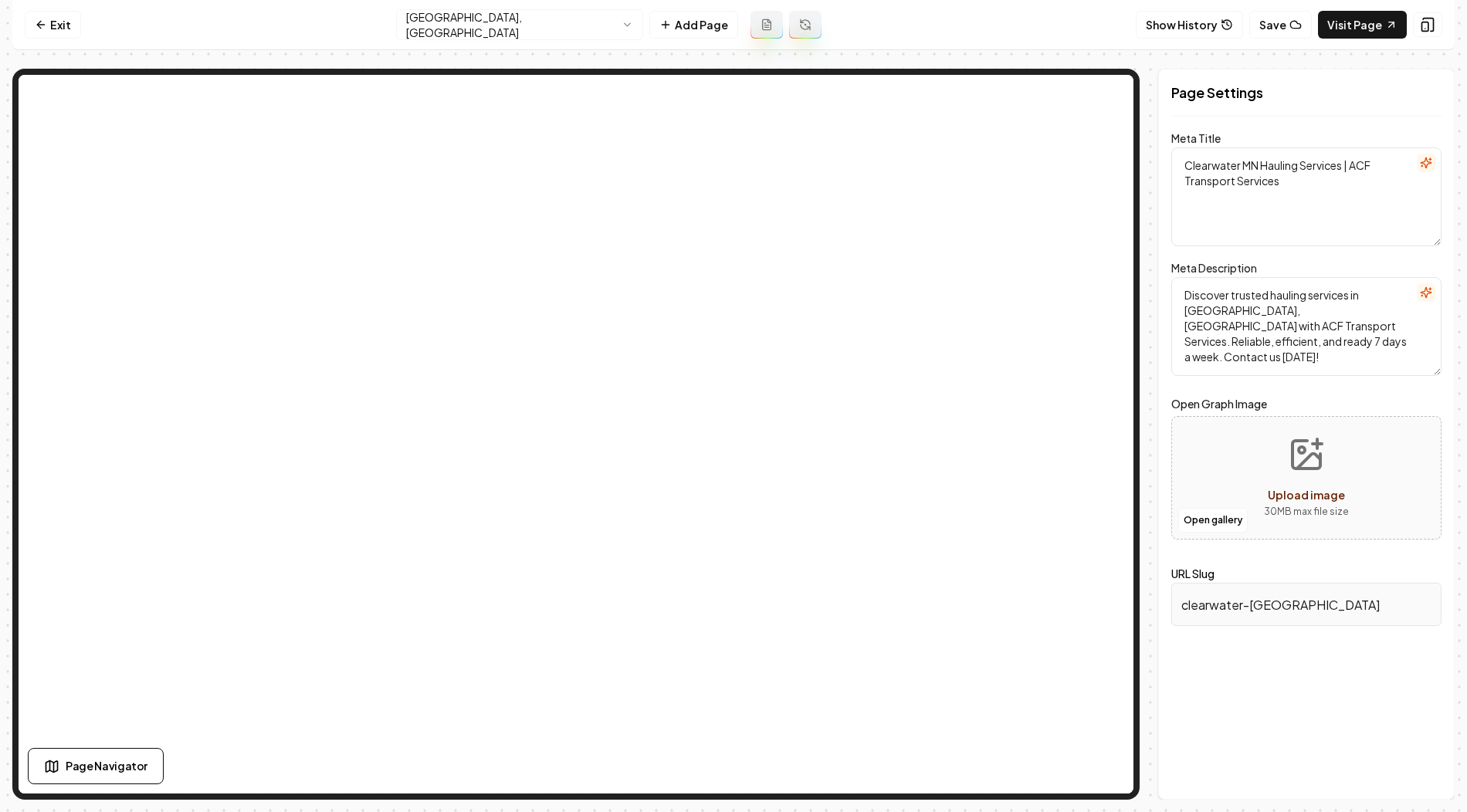
click at [1233, 165] on textarea "Clearwater MN Hauling Services | ACF Transport Services" at bounding box center [1306, 196] width 270 height 99
drag, startPoint x: 1186, startPoint y: 162, endPoint x: 1260, endPoint y: 159, distance: 74.1
click at [1260, 159] on textarea "Clearwater MN Hauling Services | ACF Transport Services" at bounding box center [1306, 196] width 270 height 99
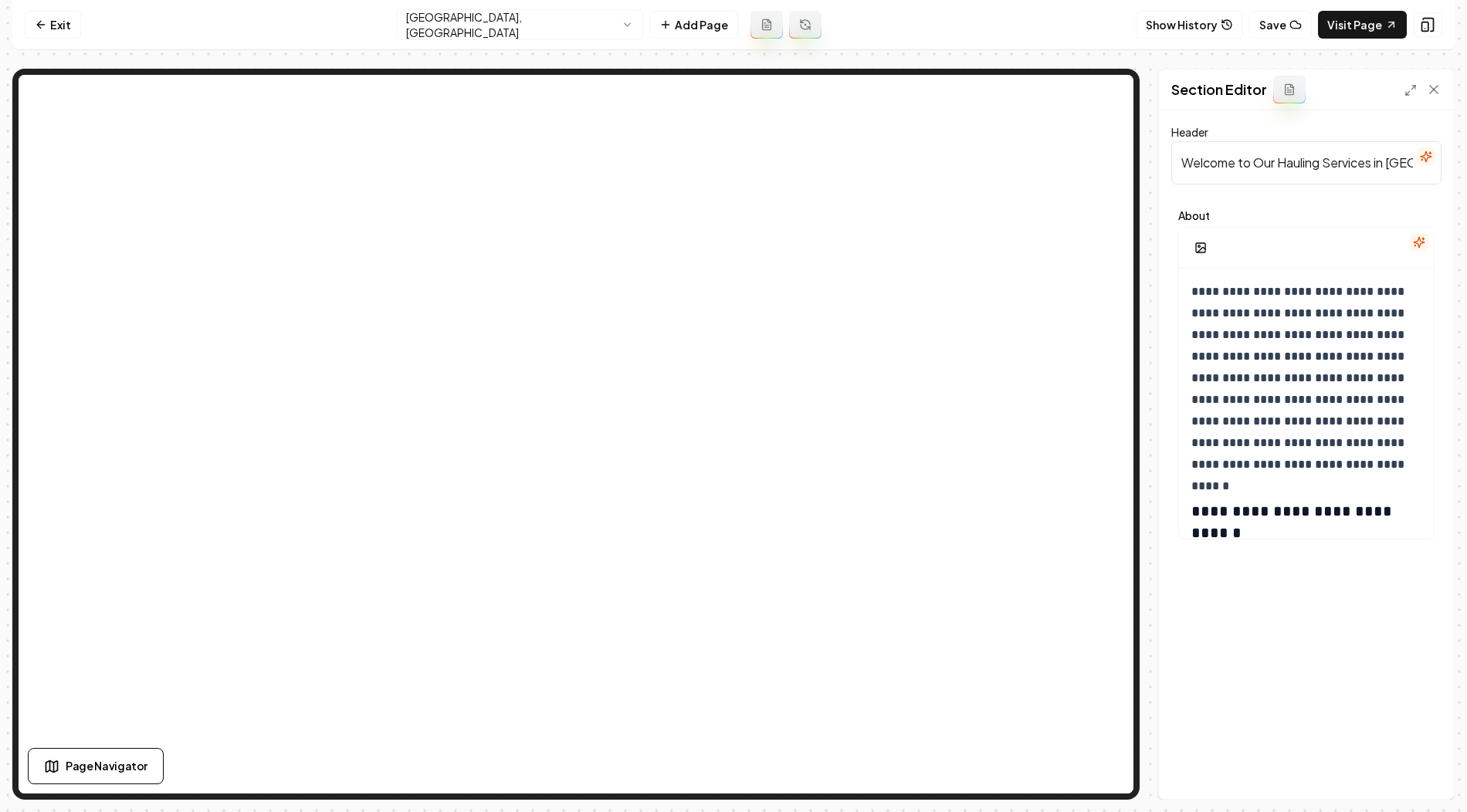
click at [1270, 161] on input "Welcome to Our Hauling Services in Clearwater" at bounding box center [1306, 163] width 270 height 43
paste input "Material Hauling and Dump Truck Services in Clearwater, MN"
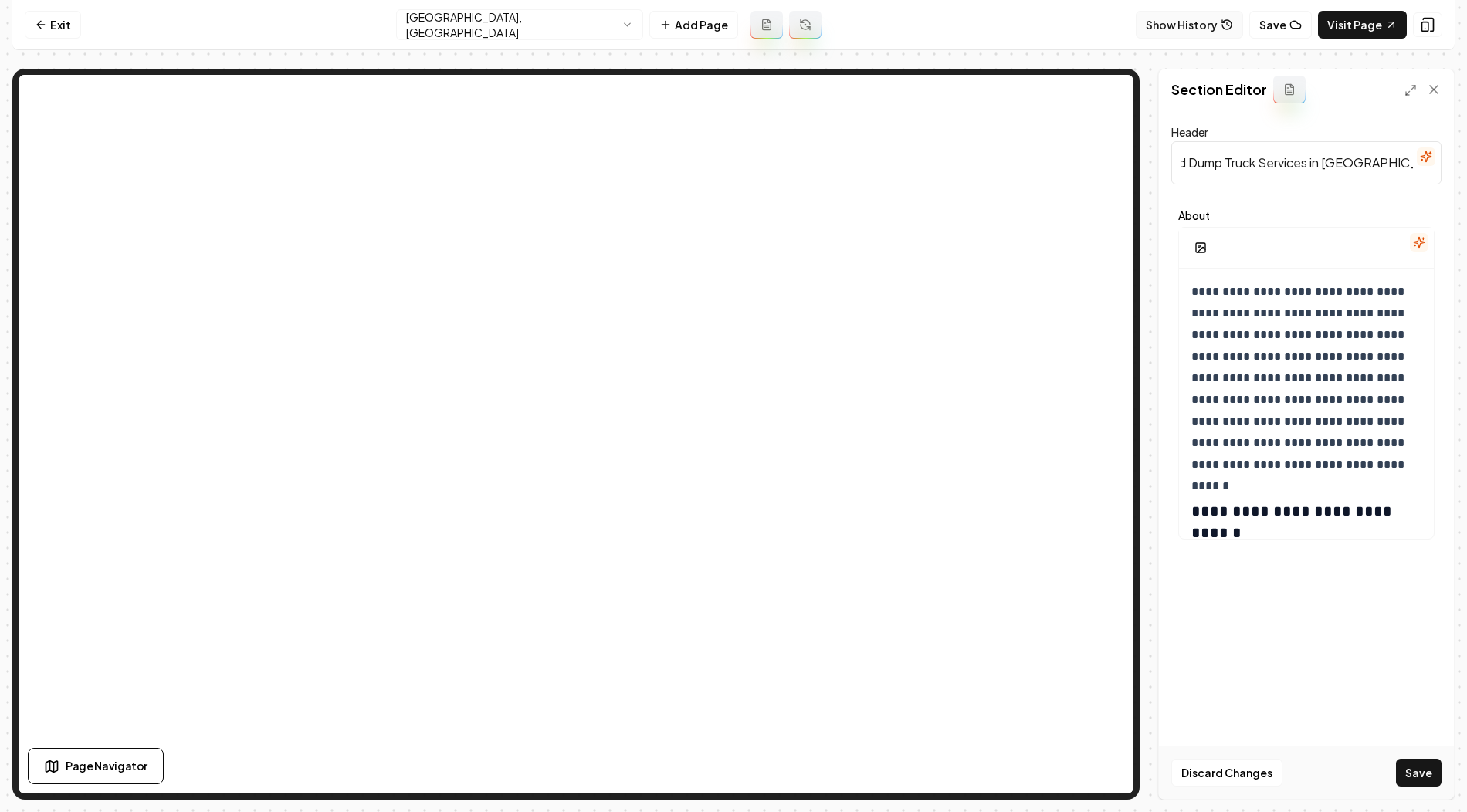
type input "Material Hauling and Dump Truck Services in Clearwater, MN"
click at [1199, 298] on p "**********" at bounding box center [1307, 378] width 232 height 195
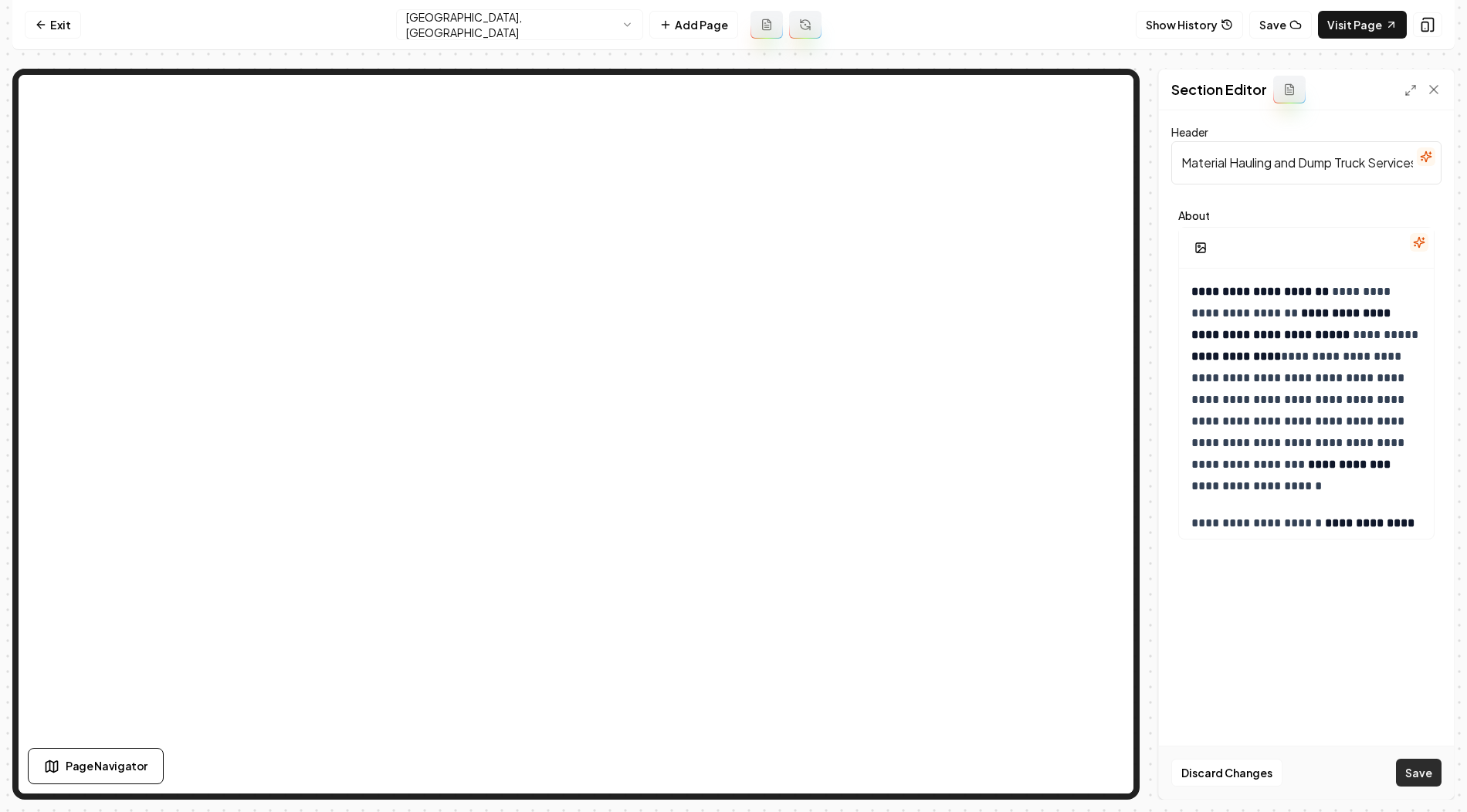
click at [1424, 776] on button "Save" at bounding box center [1418, 773] width 45 height 27
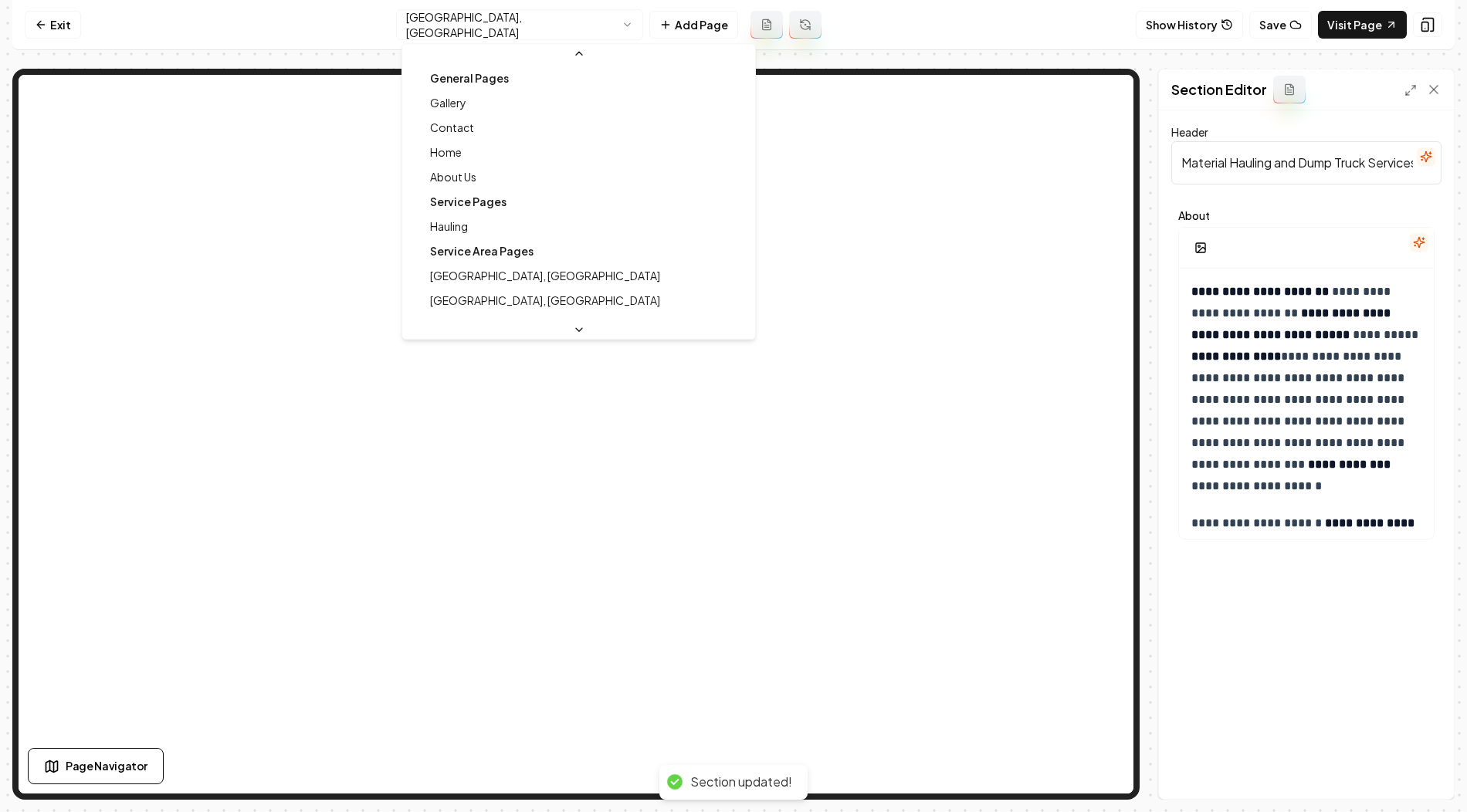
click at [504, 21] on html "**********" at bounding box center [733, 406] width 1467 height 812
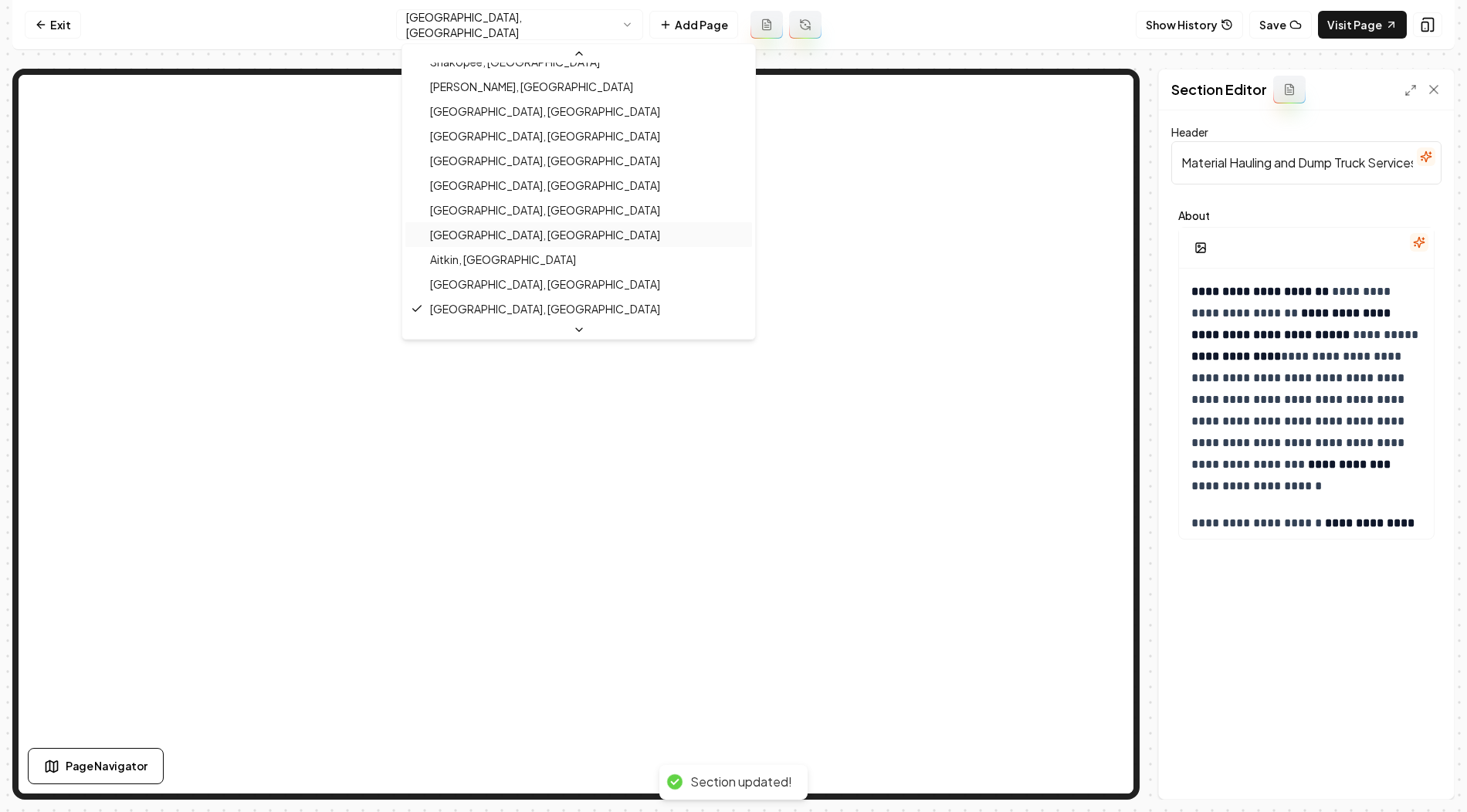
scroll to position [668, 0]
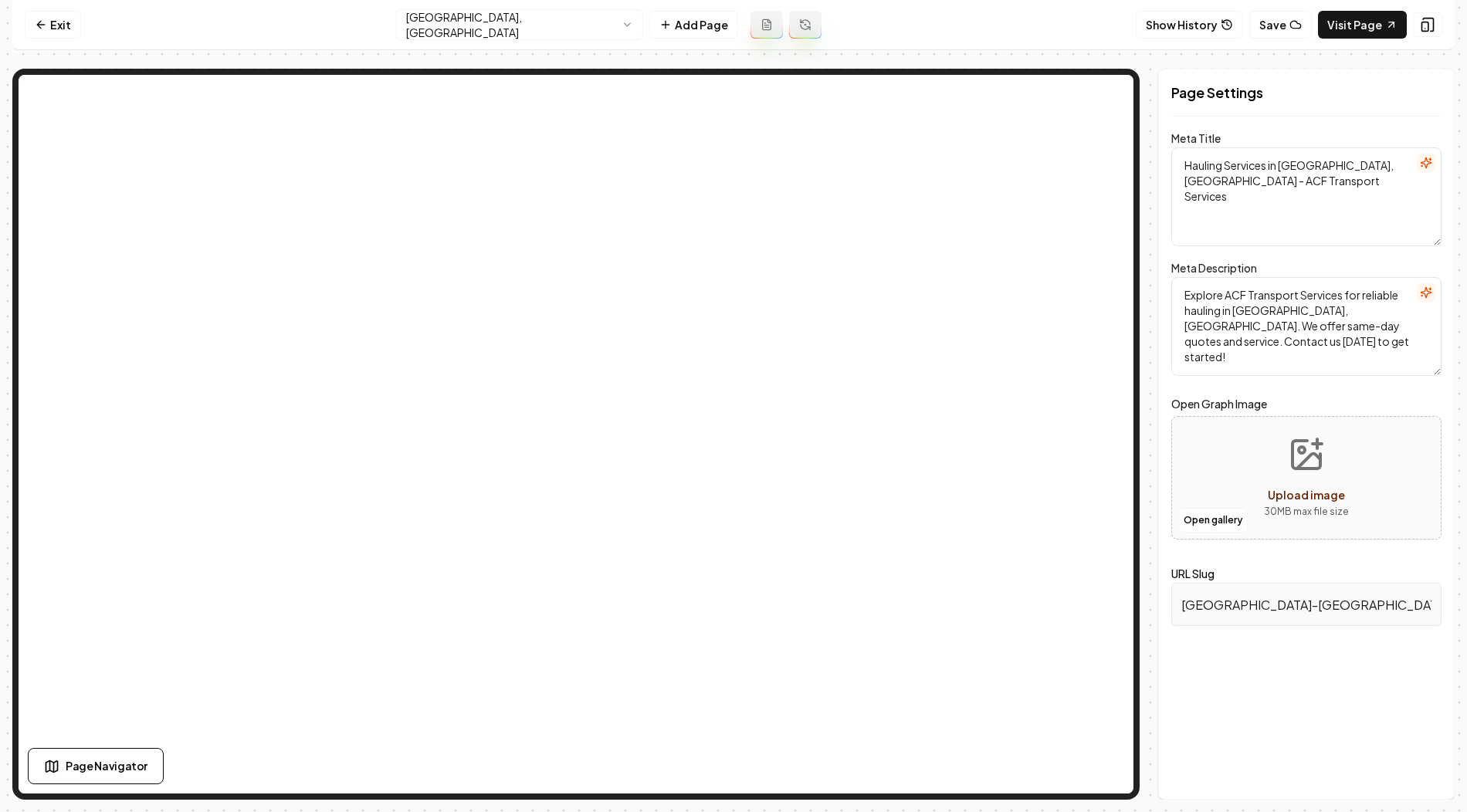
click at [1262, 165] on textarea "Hauling Services in Paynesville, MN - ACF Transport Services" at bounding box center [1306, 196] width 270 height 99
drag, startPoint x: 1281, startPoint y: 165, endPoint x: 1359, endPoint y: 162, distance: 78.1
click at [1359, 162] on textarea "Hauling Services in Paynesville, MN - ACF Transport Services" at bounding box center [1306, 196] width 270 height 99
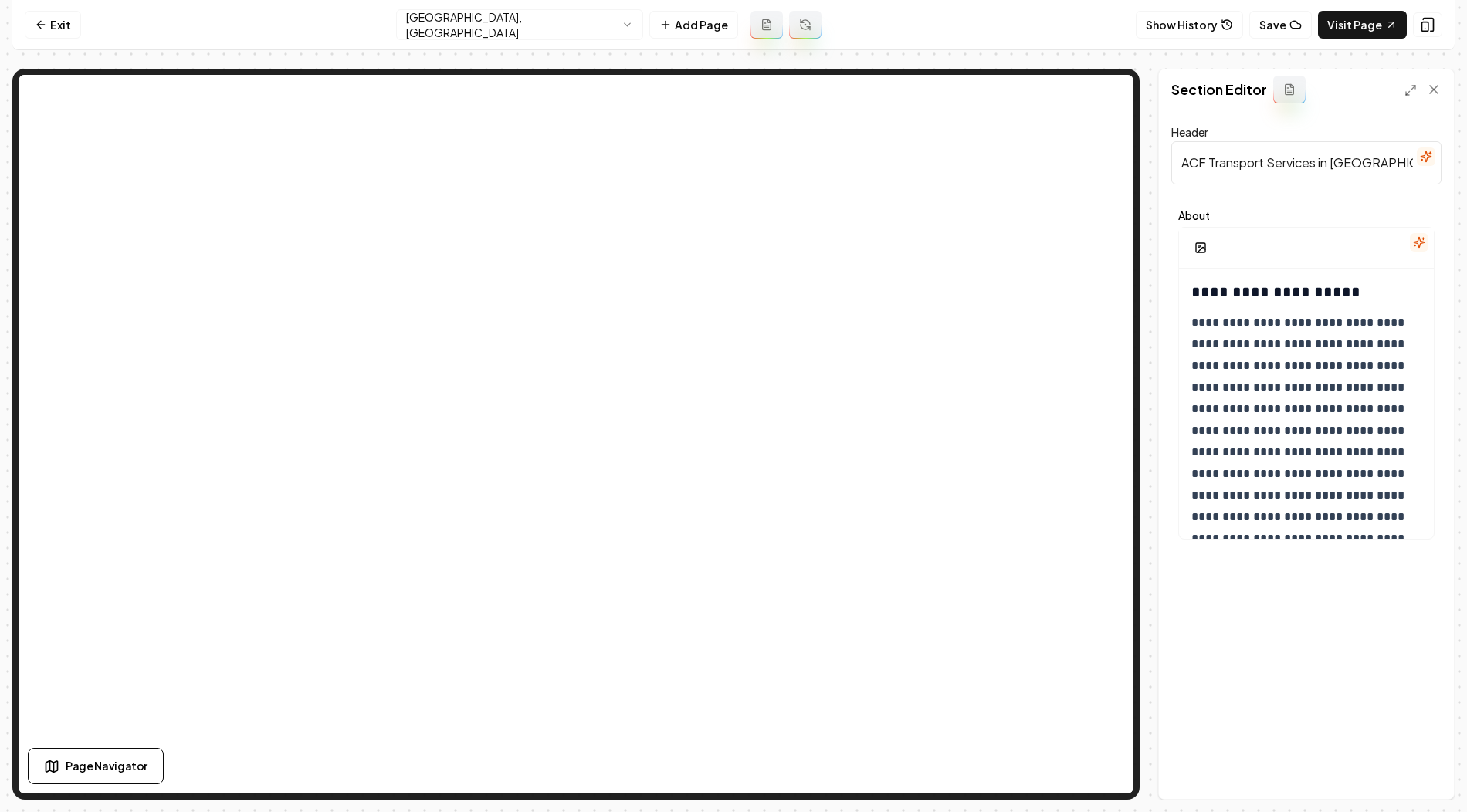
click at [1235, 175] on input "ACF Transport Services in Paynesville, MN" at bounding box center [1306, 163] width 270 height 43
paste input "Material Hauling and Dump Truck"
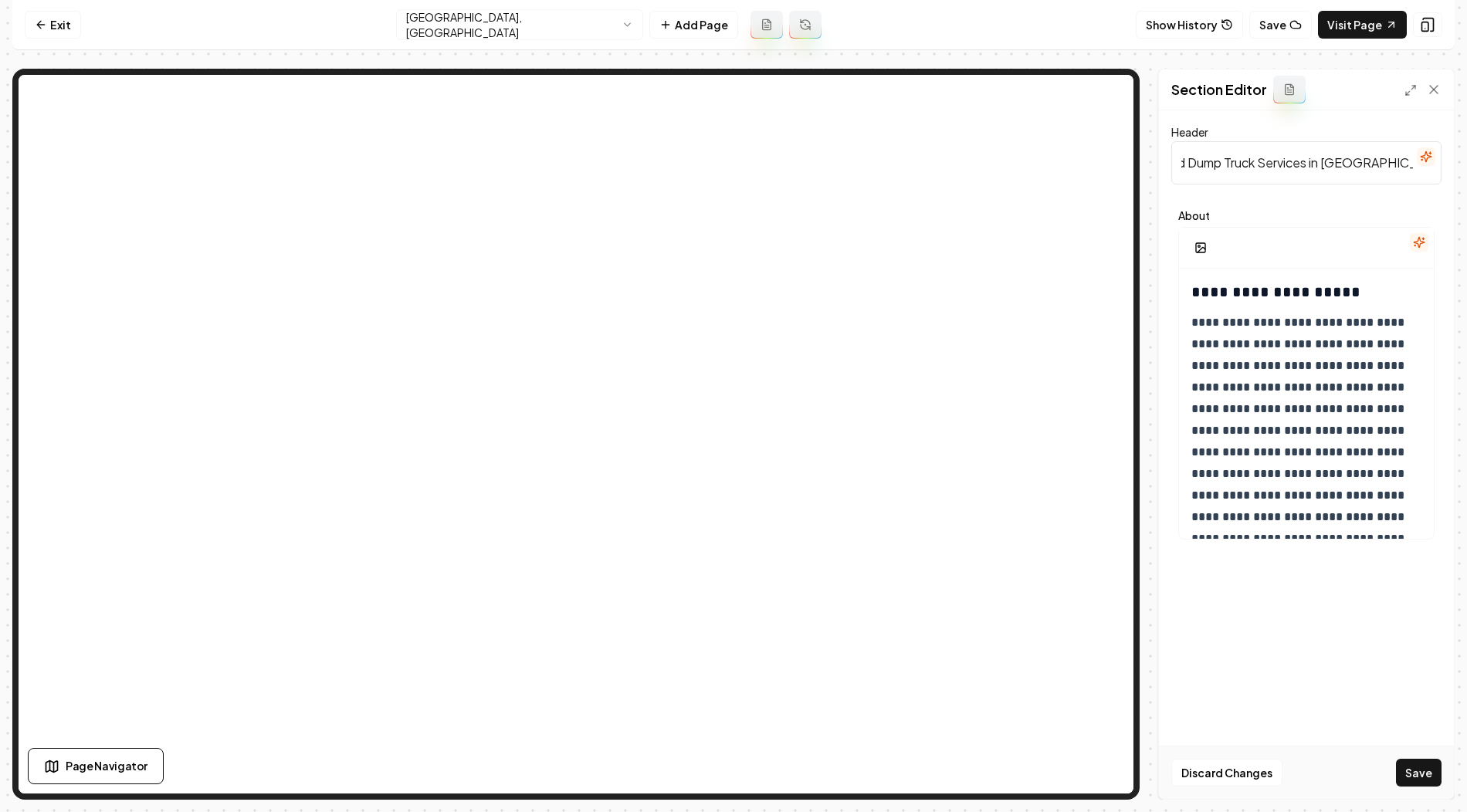
type input "Material Hauling and Dump Truck Services in Paynesville, MN"
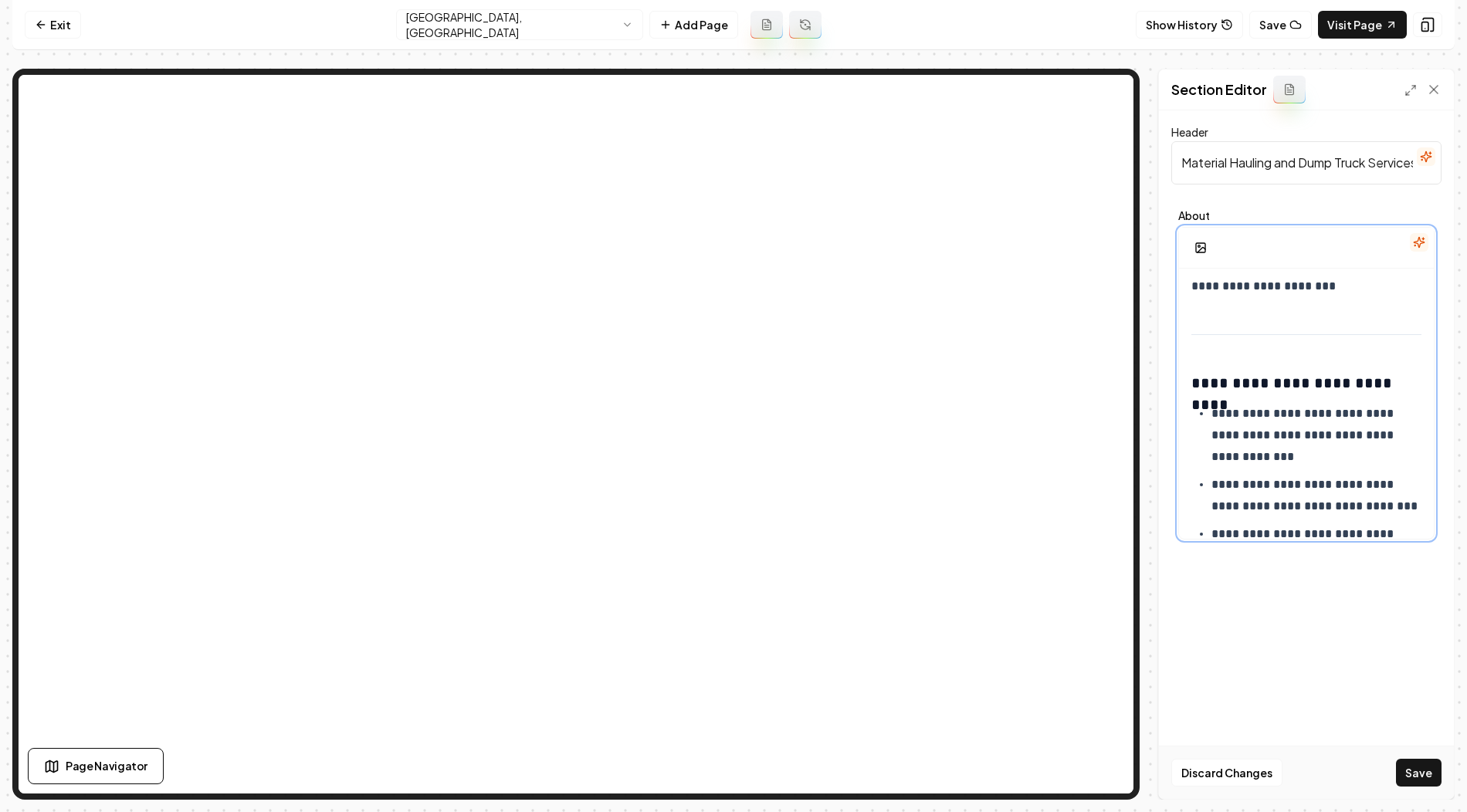
scroll to position [1210, 0]
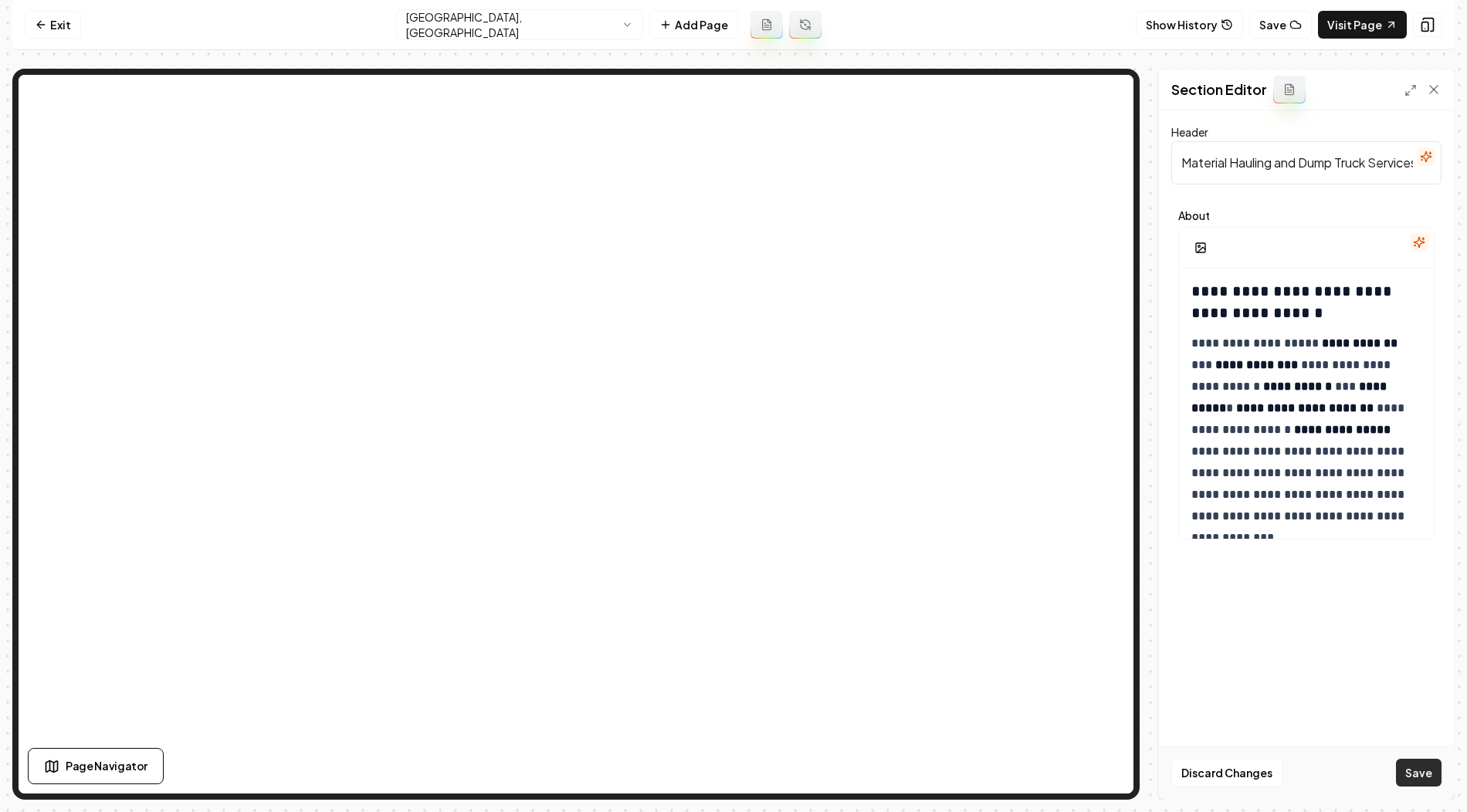
click at [1421, 777] on button "Save" at bounding box center [1418, 773] width 45 height 27
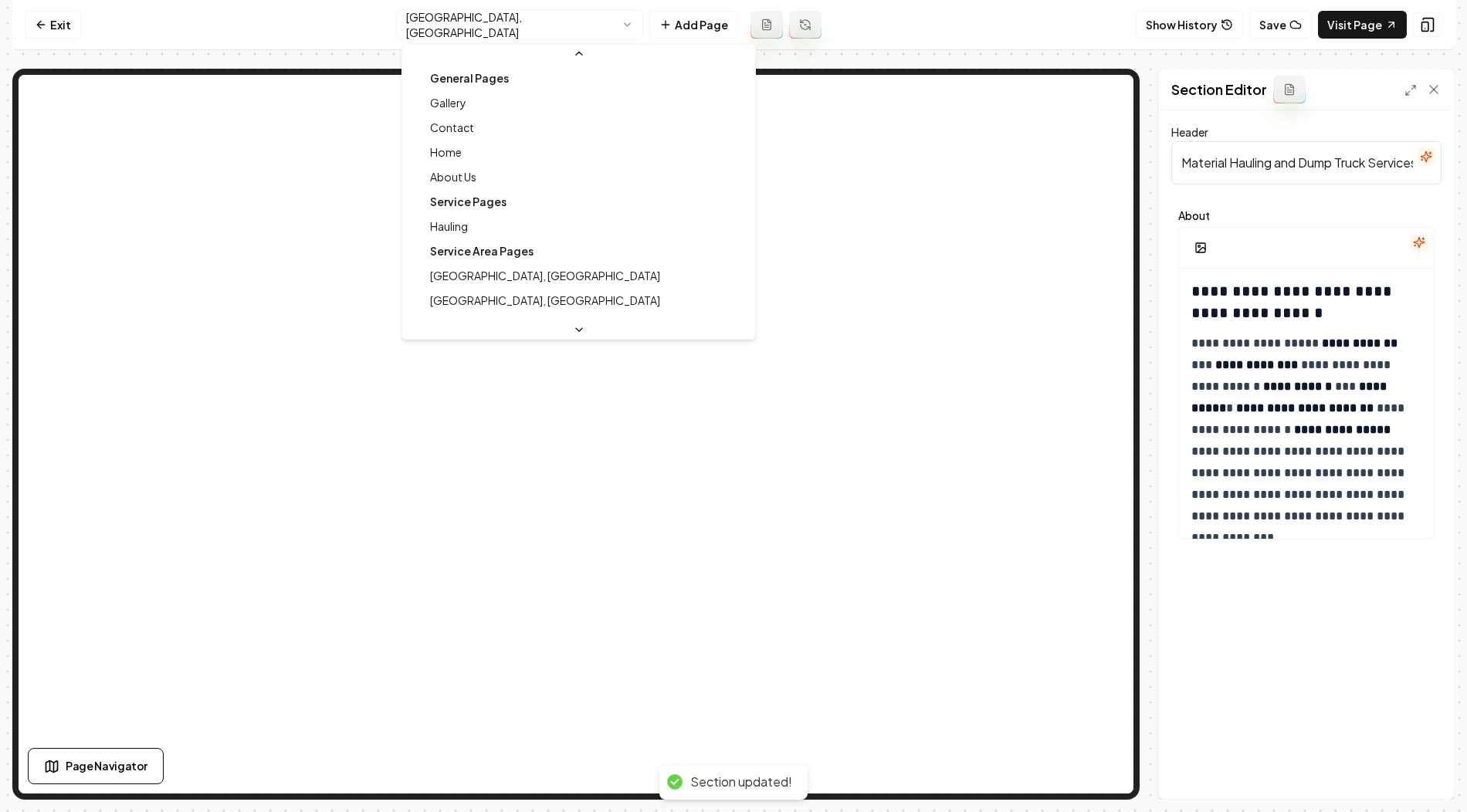
click at [491, 27] on html "**********" at bounding box center [733, 406] width 1467 height 812
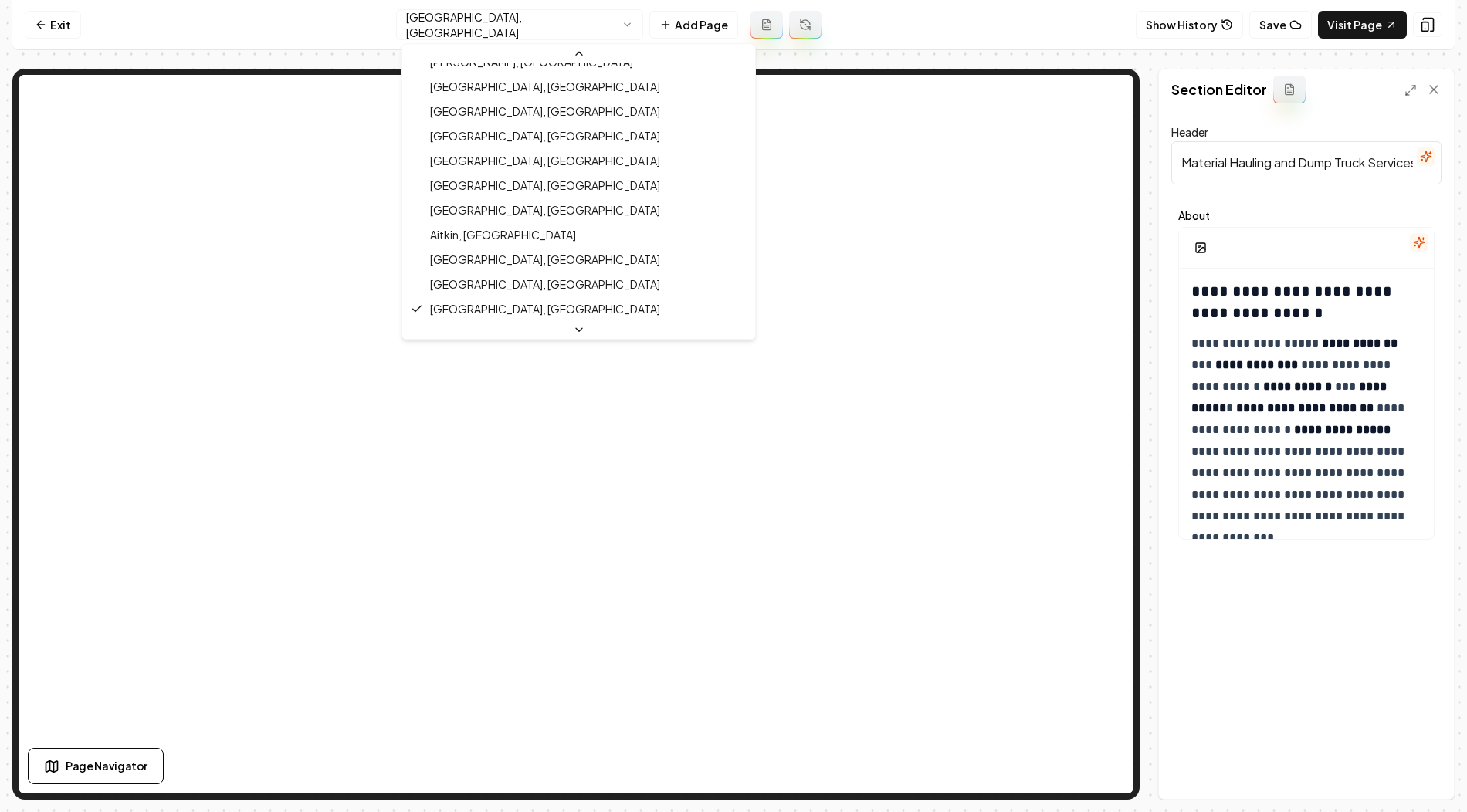
scroll to position [668, 0]
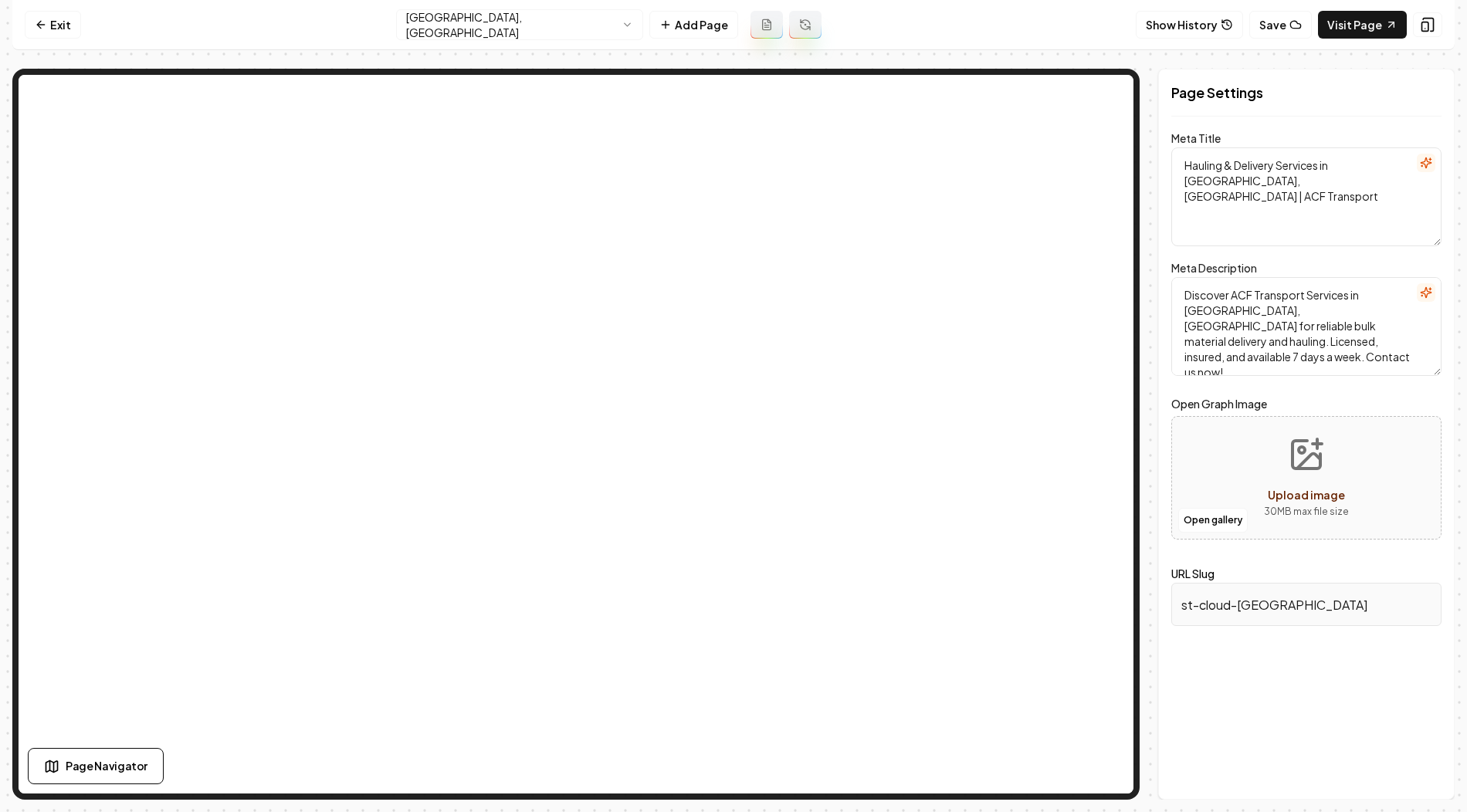
click at [1222, 166] on textarea "Hauling & Delivery Services in St. Cloud, MN | ACF Transport" at bounding box center [1306, 196] width 270 height 99
drag, startPoint x: 1332, startPoint y: 165, endPoint x: 1399, endPoint y: 165, distance: 67.0
click at [1399, 165] on textarea "Hauling & Delivery Services in St. Cloud, MN | ACF Transport" at bounding box center [1306, 196] width 270 height 99
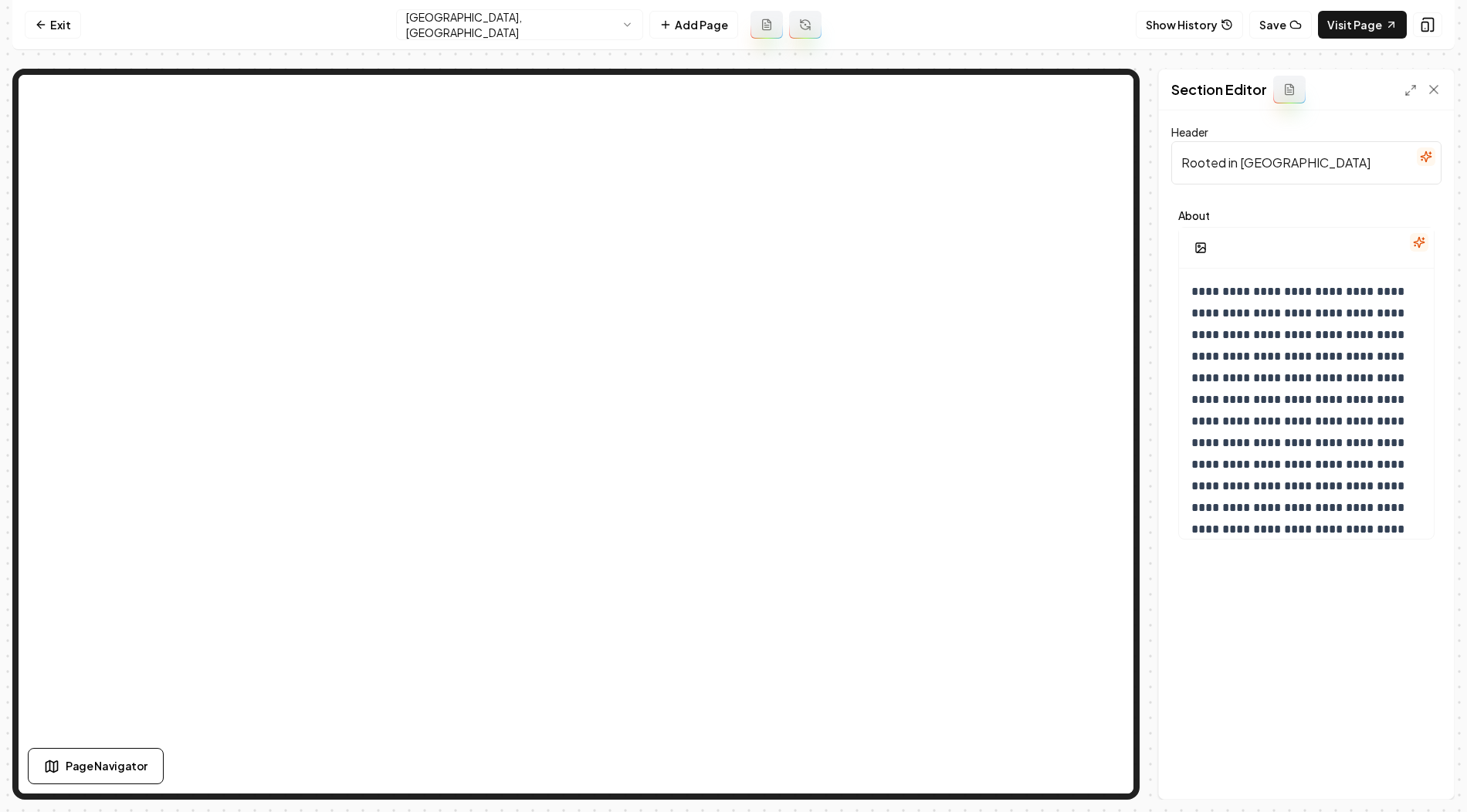
click at [1251, 145] on input "Rooted in St. Cloud" at bounding box center [1306, 163] width 270 height 43
paste input "Material Hauling and Dump Truck Services in St. Cloud, MN"
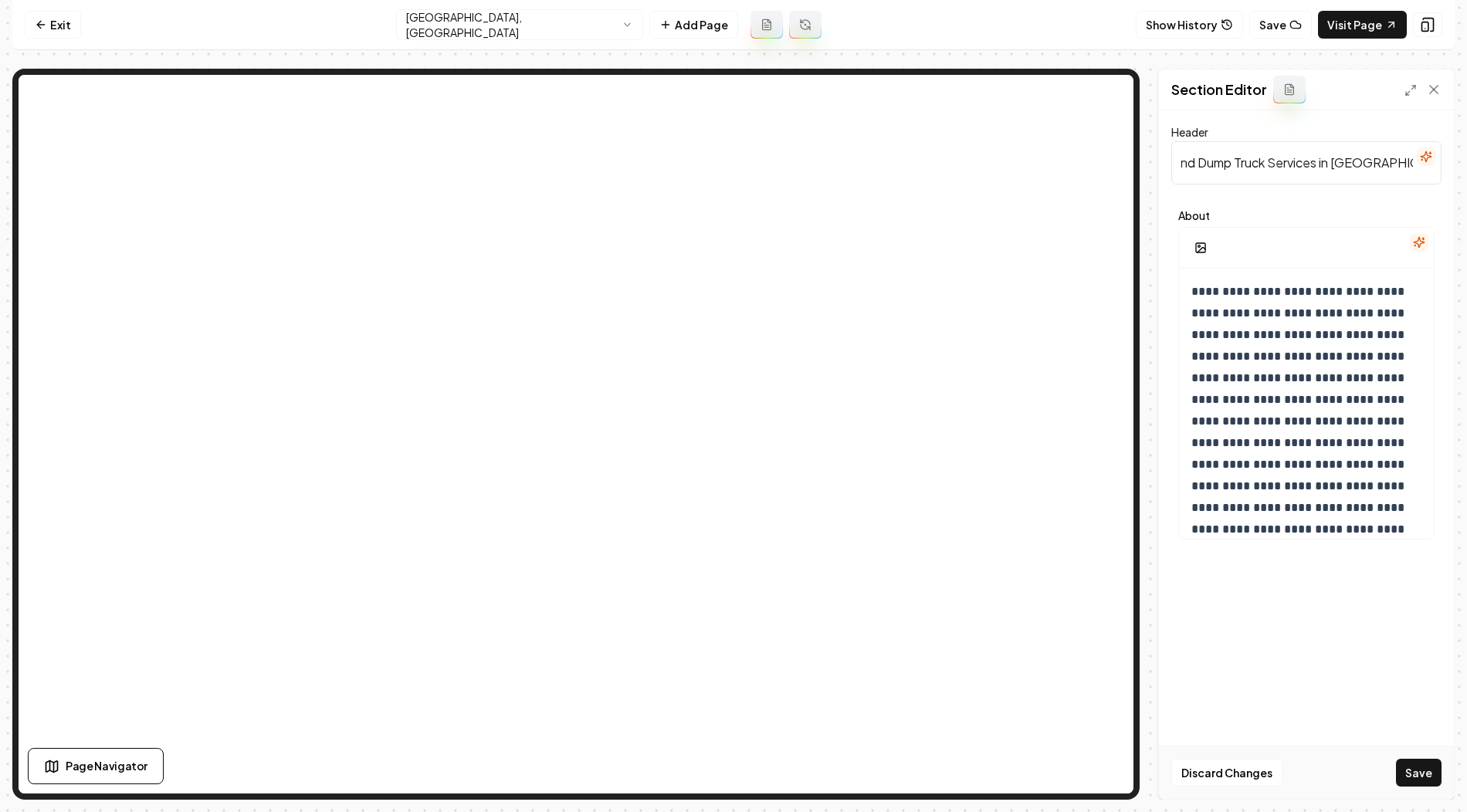
type input "Material Hauling and Dump Truck Services in St. Cloud, MN"
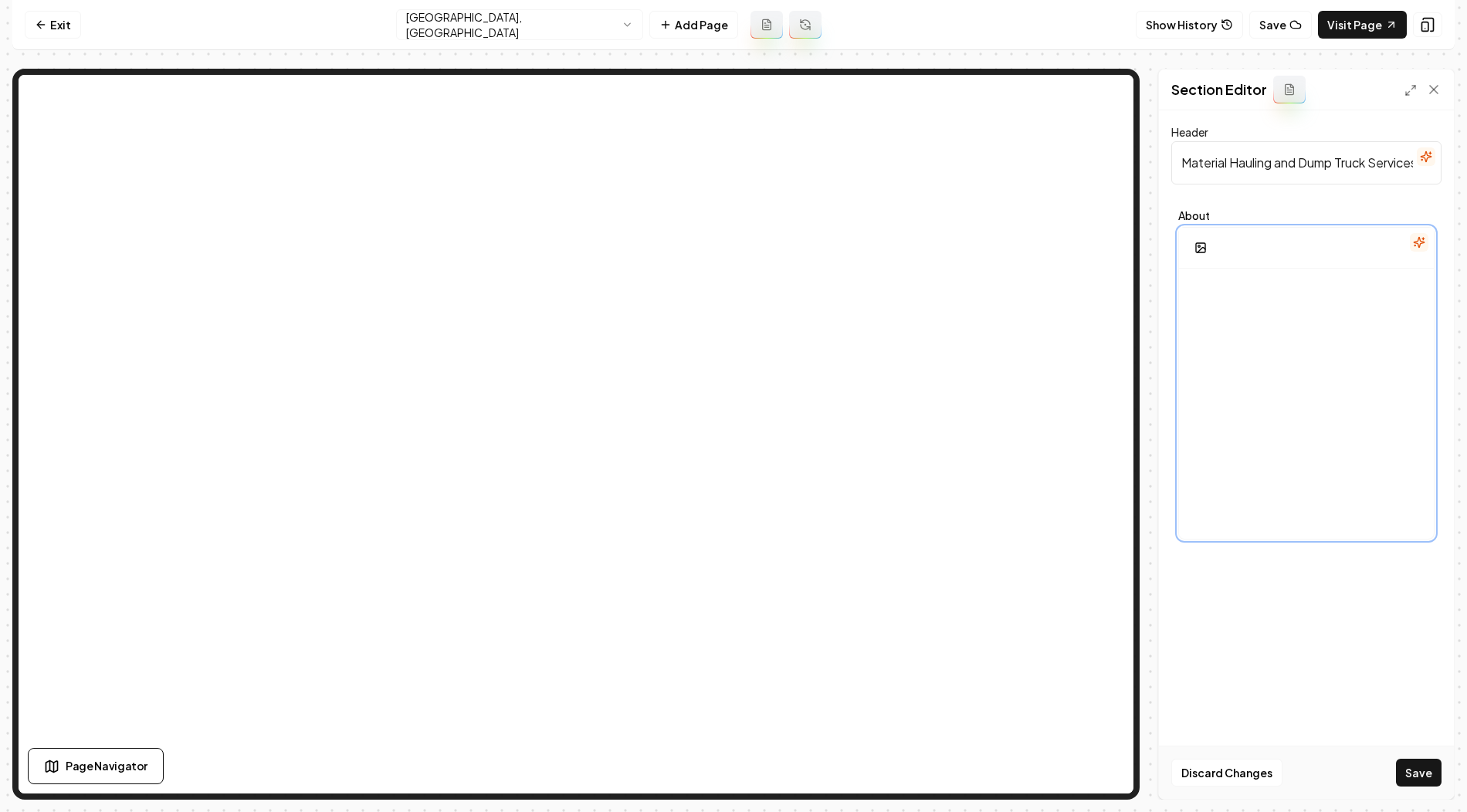
scroll to position [1220, 0]
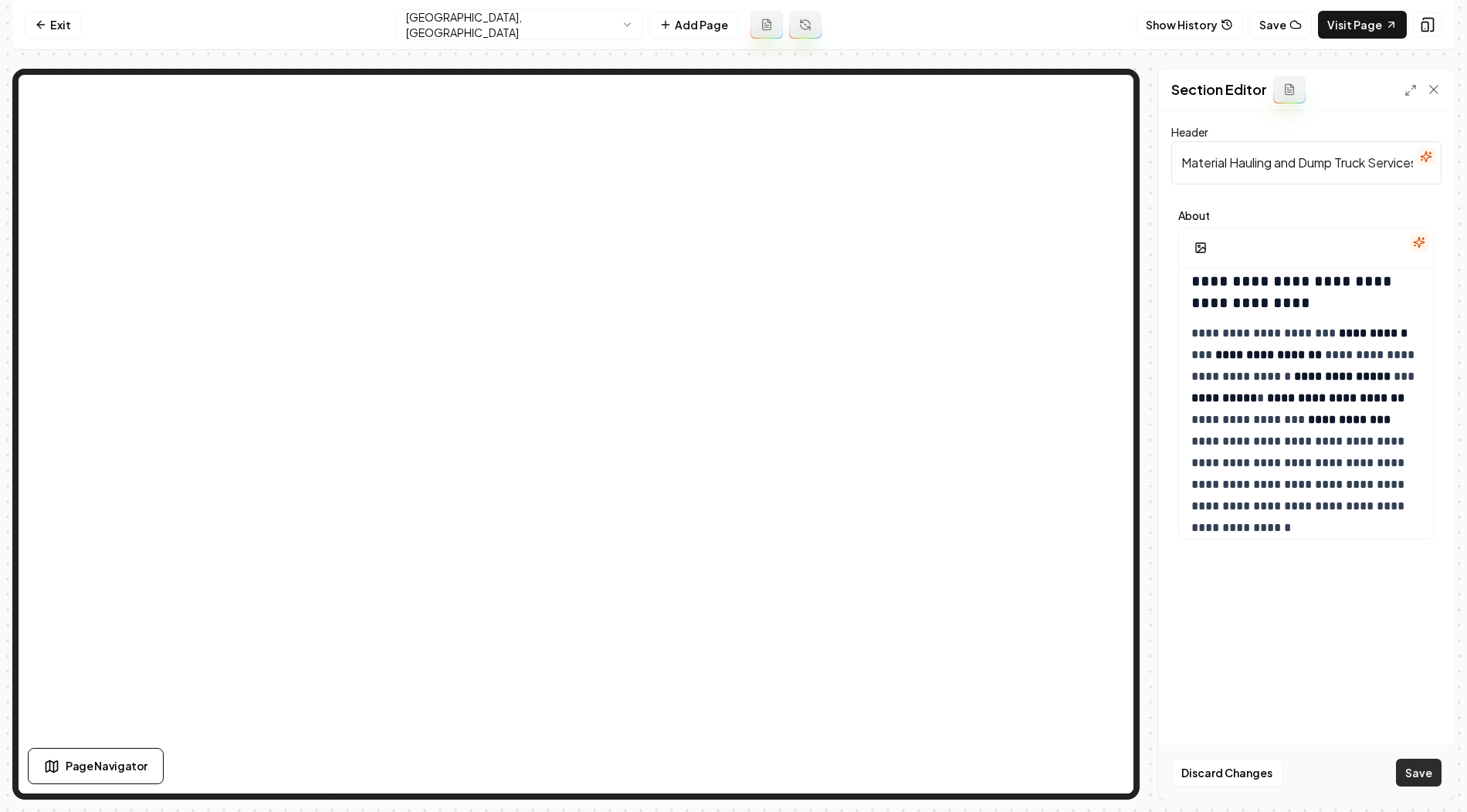
click at [1415, 767] on button "Save" at bounding box center [1418, 773] width 45 height 27
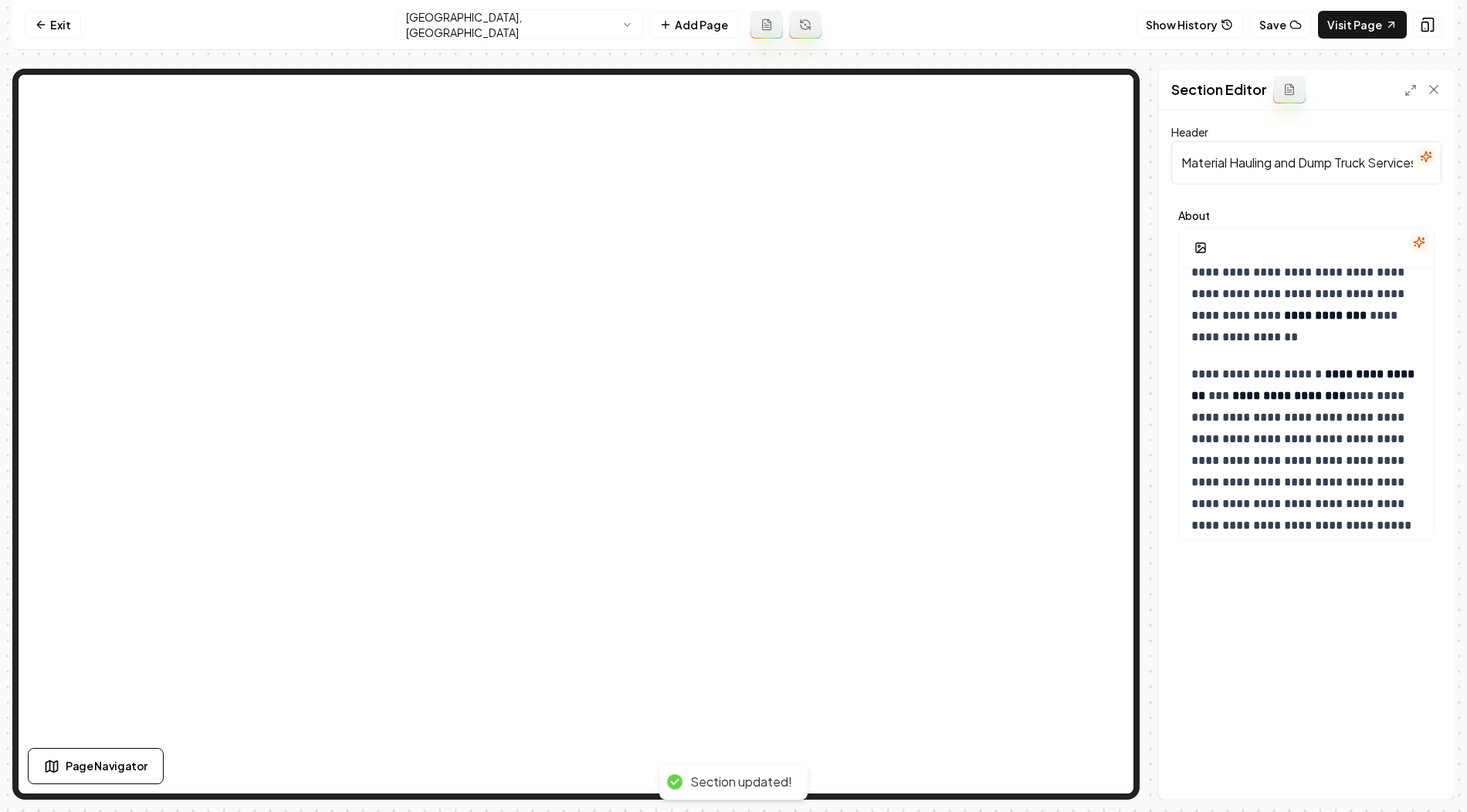
scroll to position [0, 0]
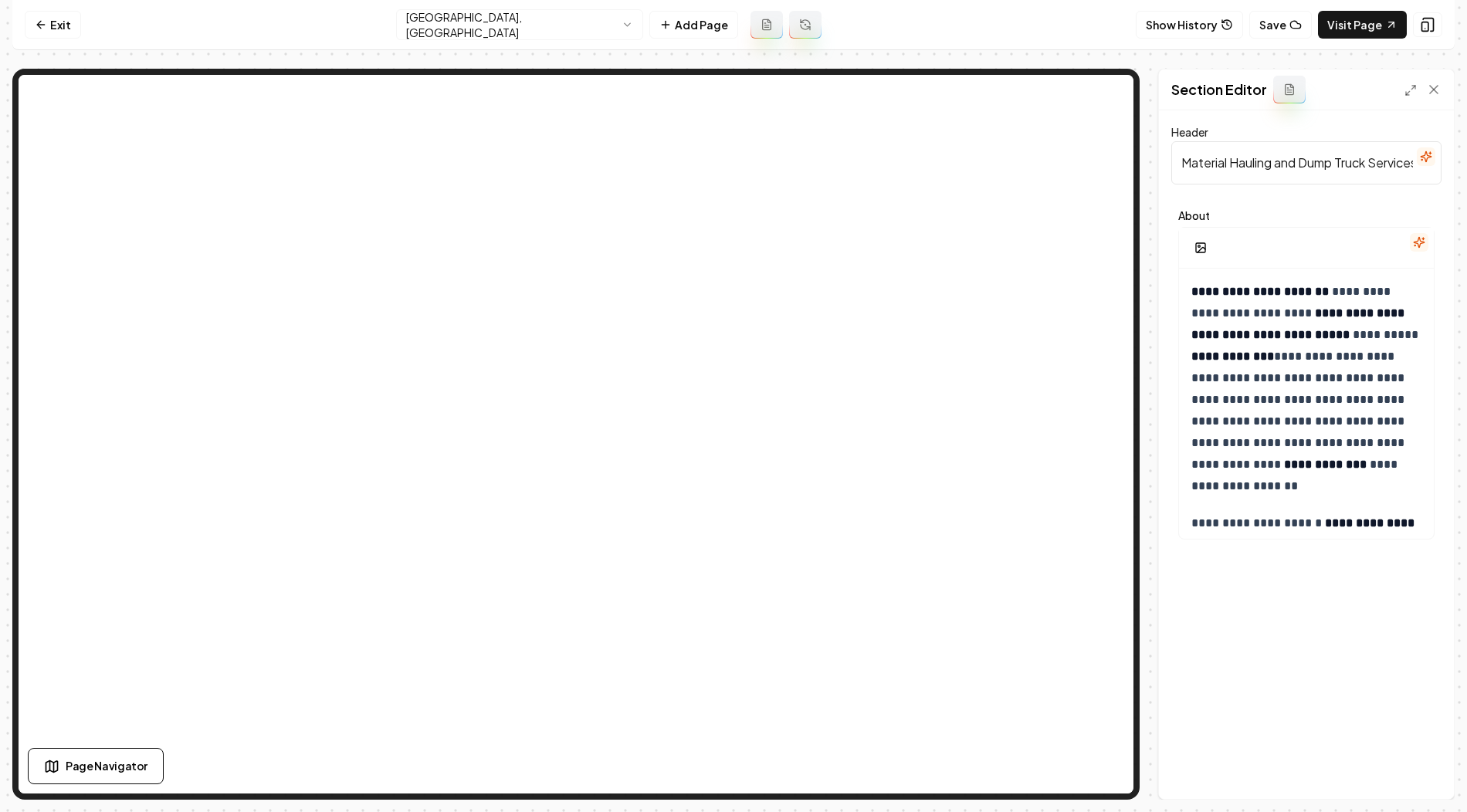
click at [581, 18] on html "**********" at bounding box center [733, 406] width 1467 height 812
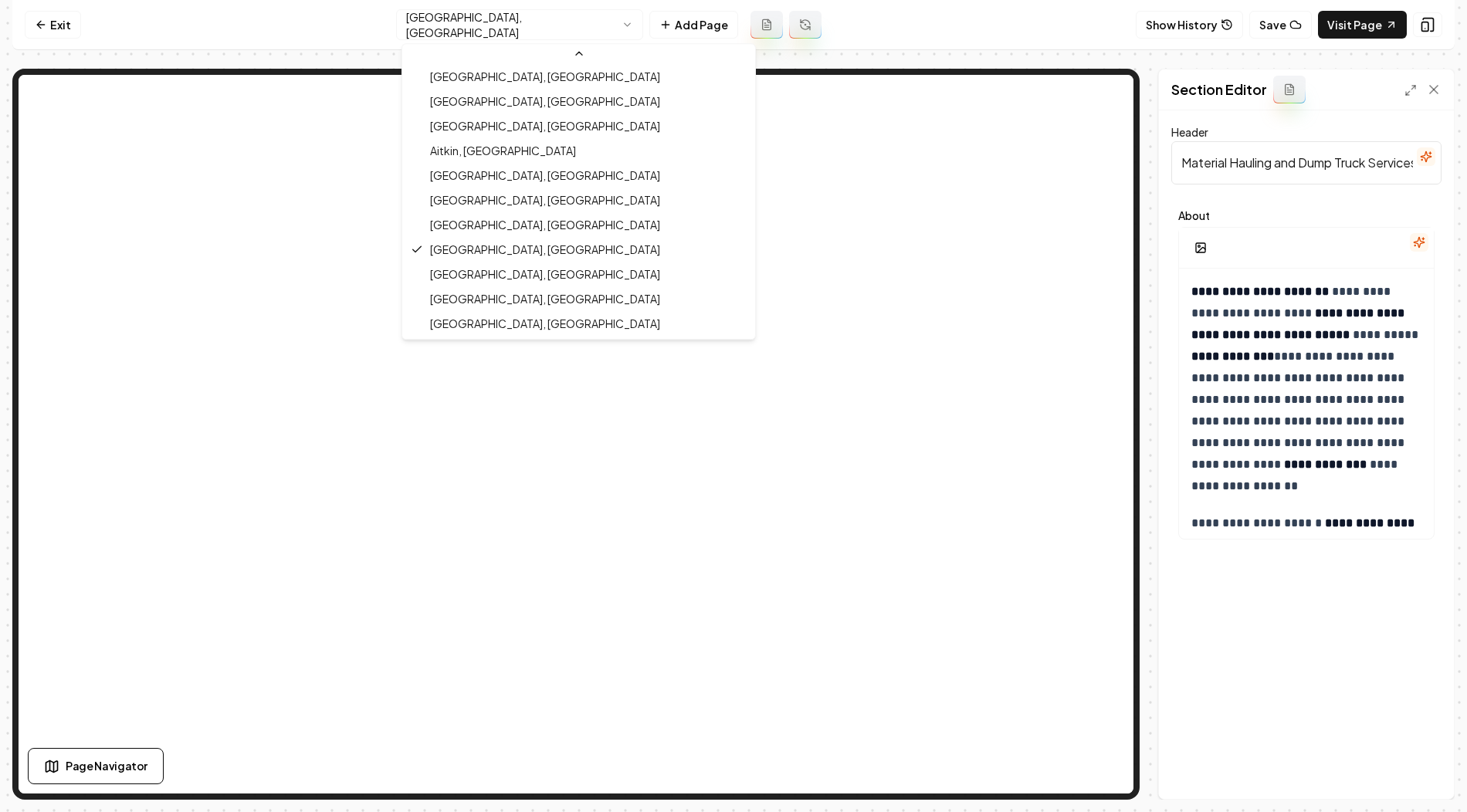
scroll to position [668, 0]
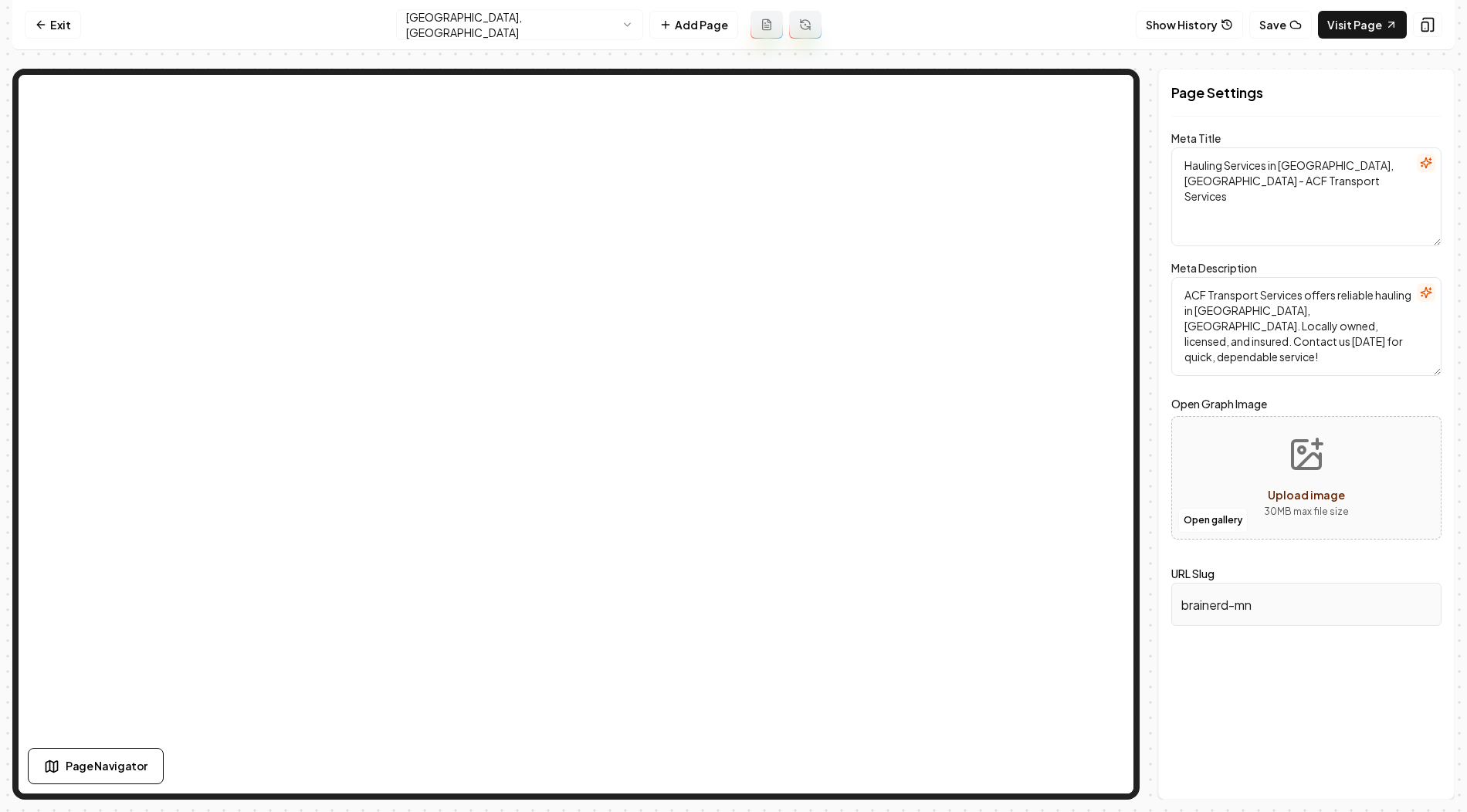
drag, startPoint x: 1279, startPoint y: 166, endPoint x: 1343, endPoint y: 166, distance: 64.0
click at [1343, 166] on textarea "Hauling Services in Brainerd, MN - ACF Transport Services" at bounding box center [1306, 196] width 270 height 99
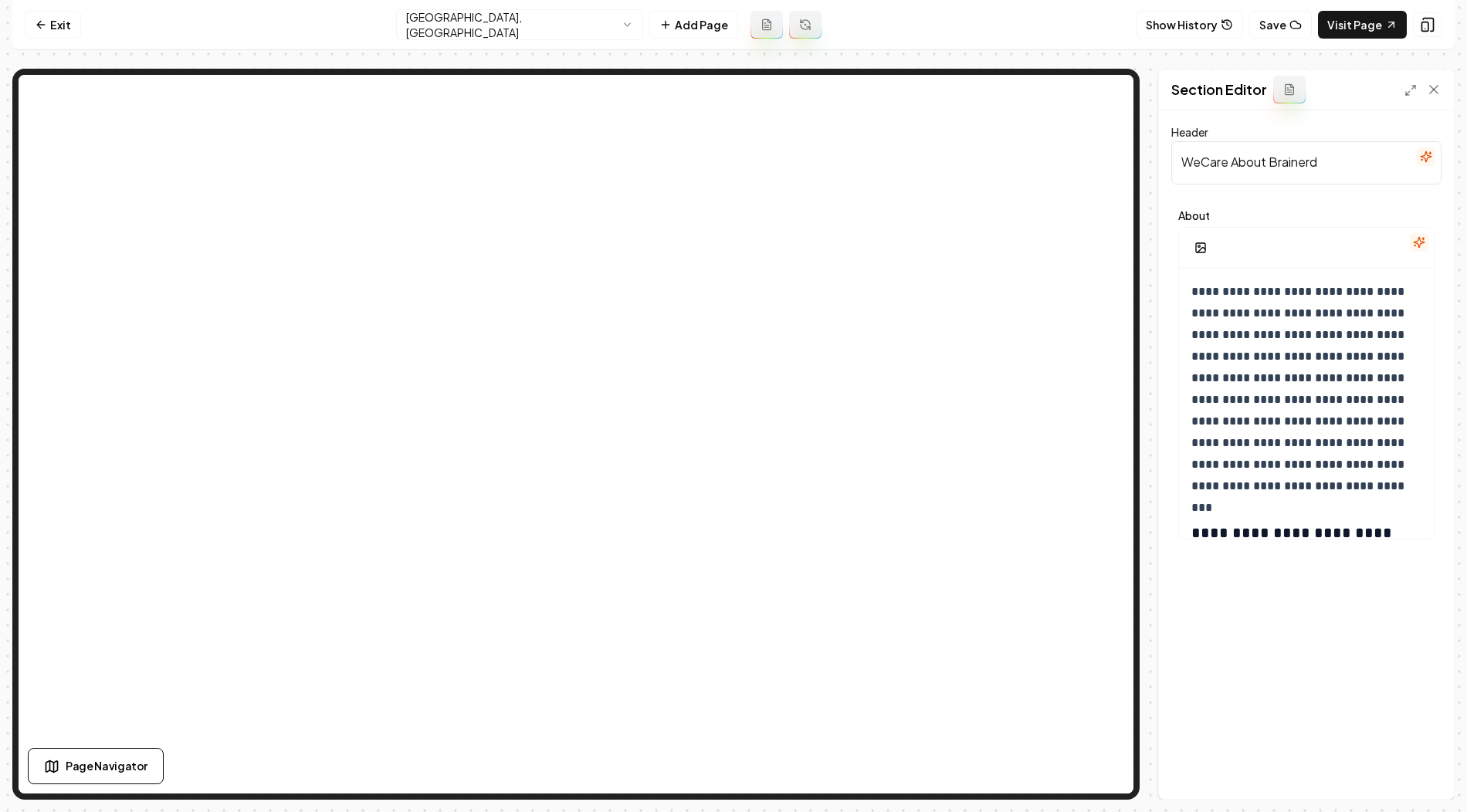
click at [1269, 163] on input "WeCare About Brainerd" at bounding box center [1306, 163] width 270 height 43
paste input "Material Hauling and Dump Truck Services in Brainerd, MN"
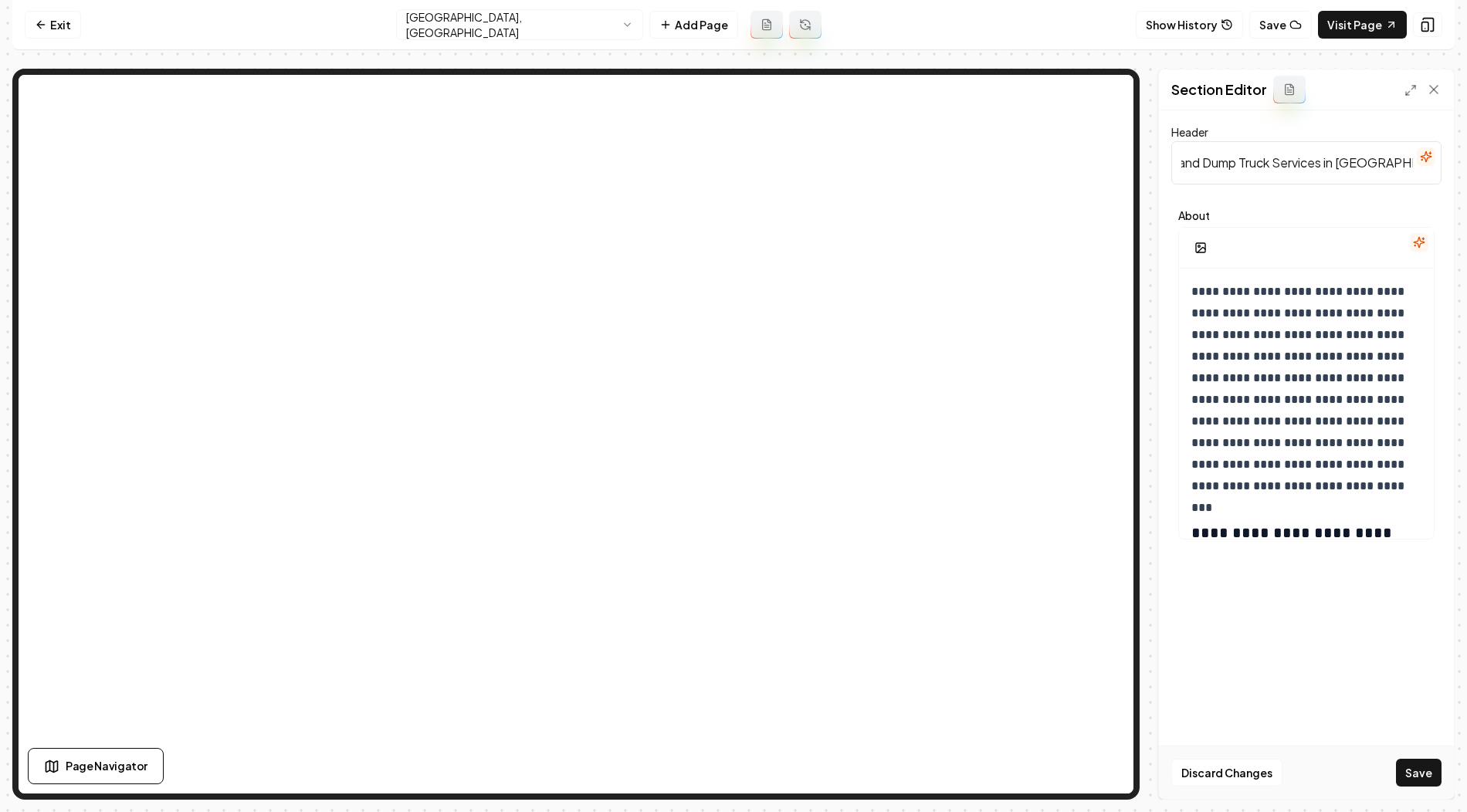
type input "Material Hauling and Dump Truck Services in Brainerd, MN"
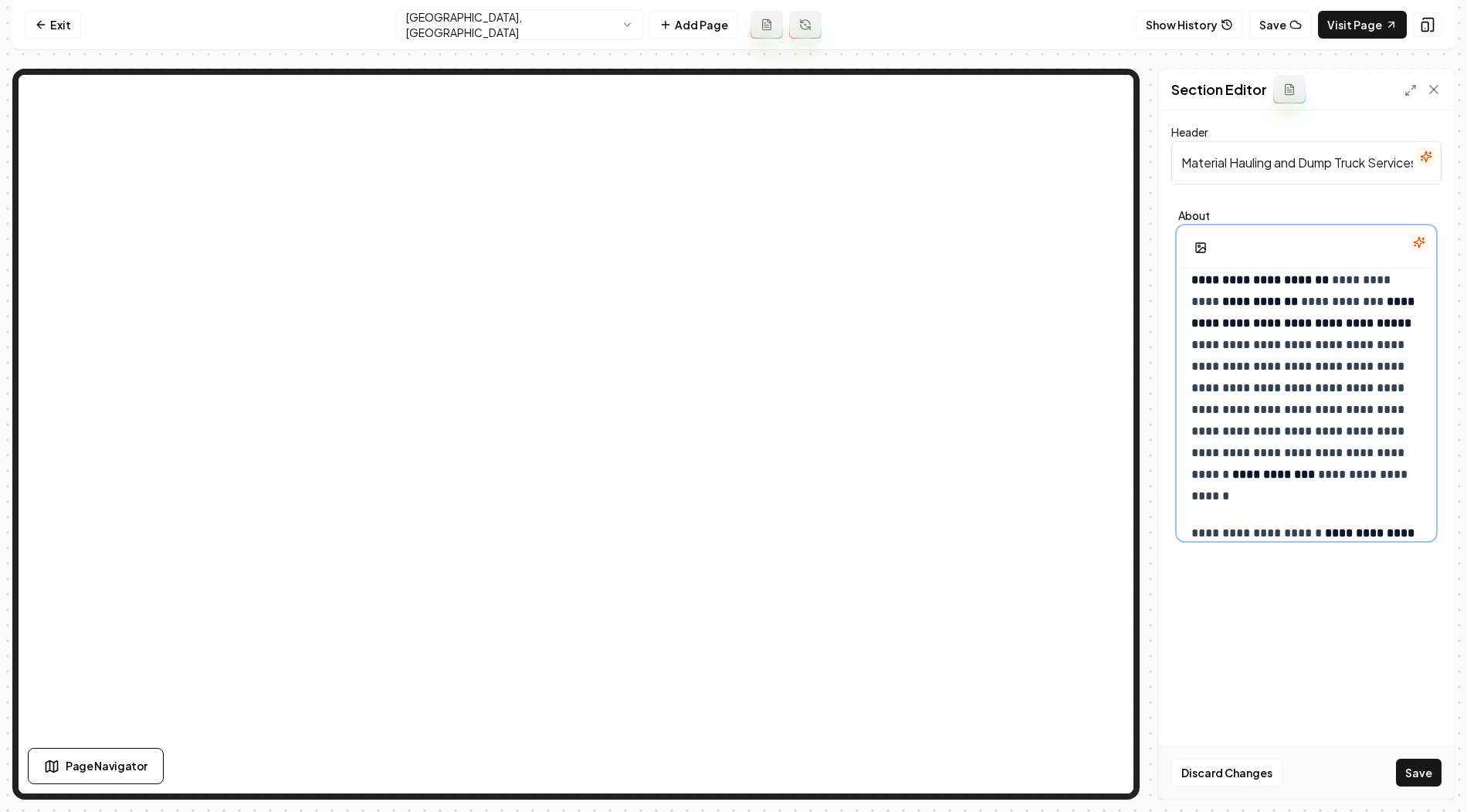
scroll to position [1242, 0]
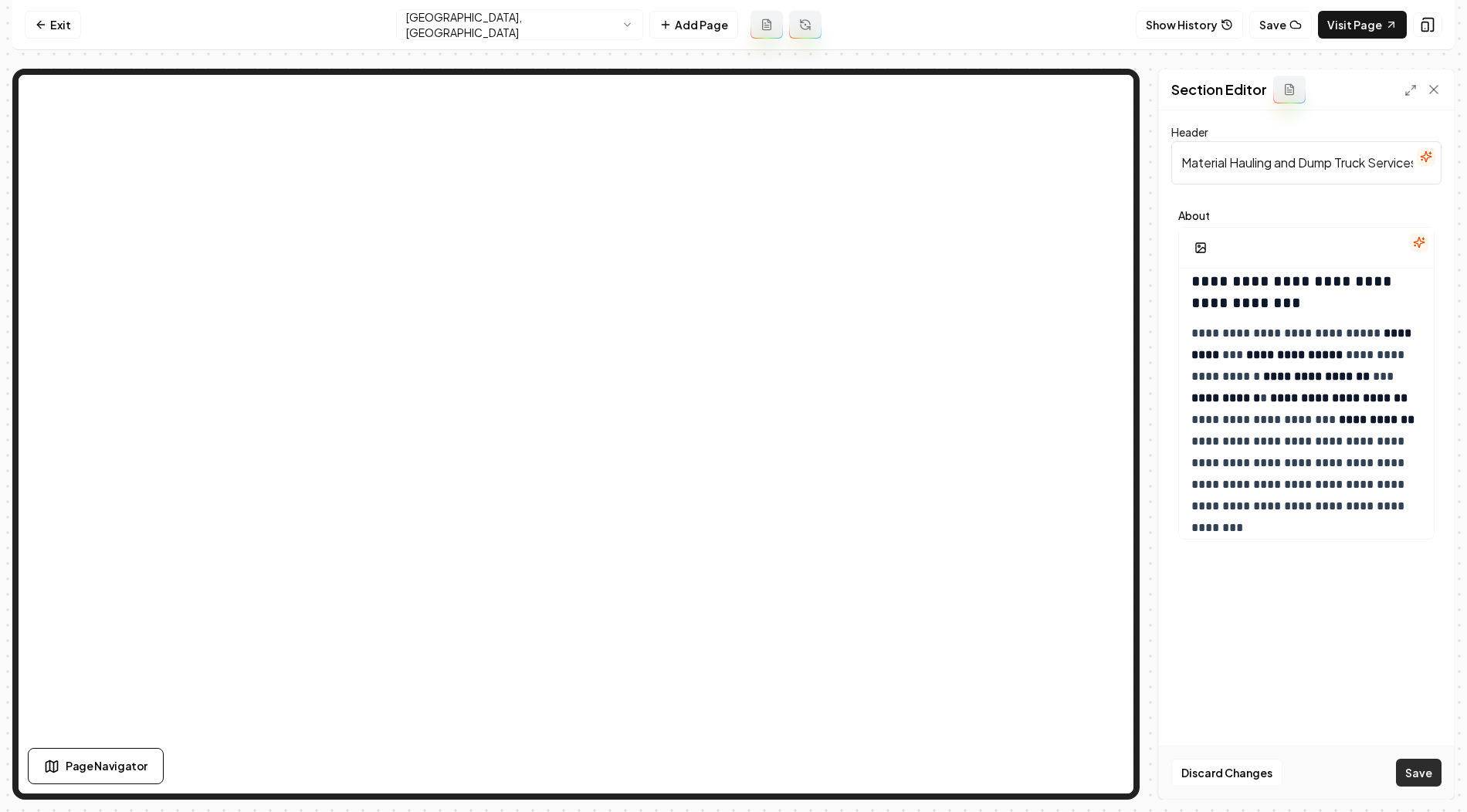
click at [1413, 767] on button "Save" at bounding box center [1418, 773] width 45 height 27
click at [588, 29] on html "**********" at bounding box center [733, 406] width 1467 height 812
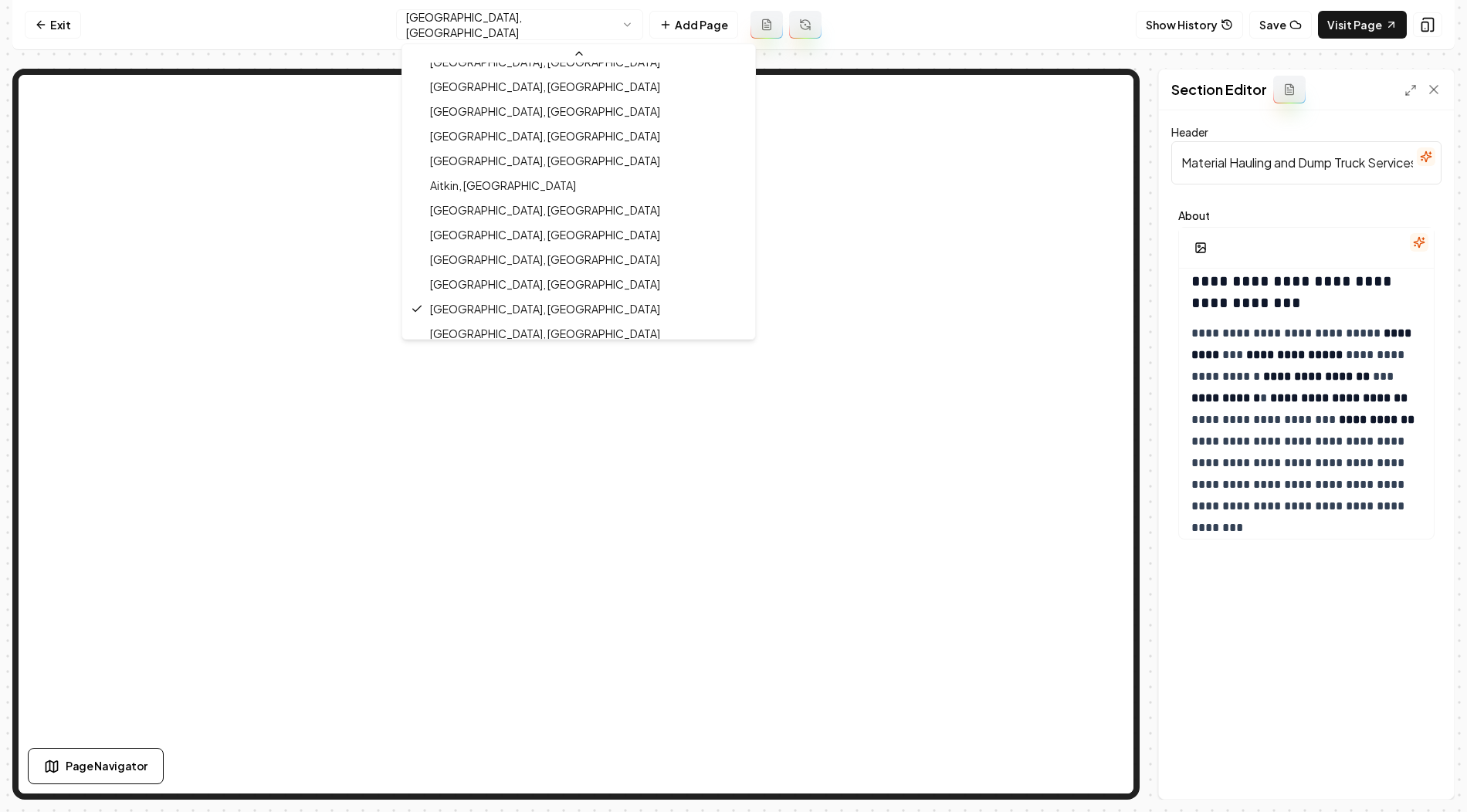
scroll to position [668, 0]
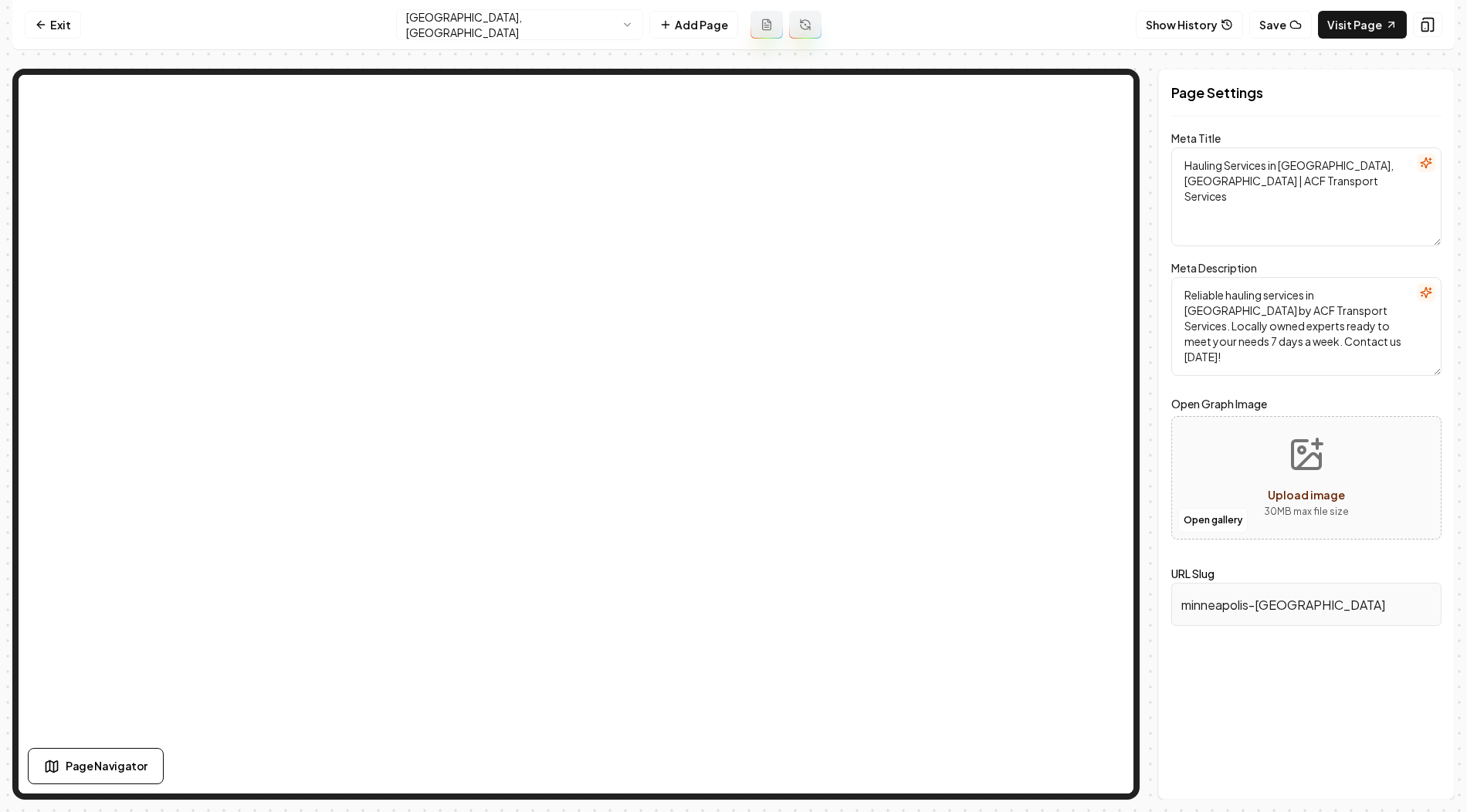
click at [1278, 176] on textarea "Hauling Services in Minneapolis, MN | ACF Transport Services" at bounding box center [1306, 196] width 270 height 99
drag, startPoint x: 1282, startPoint y: 165, endPoint x: 1362, endPoint y: 164, distance: 80.0
click at [1362, 164] on textarea "Hauling Services in Minneapolis, MN | ACF Transport Services" at bounding box center [1306, 196] width 270 height 99
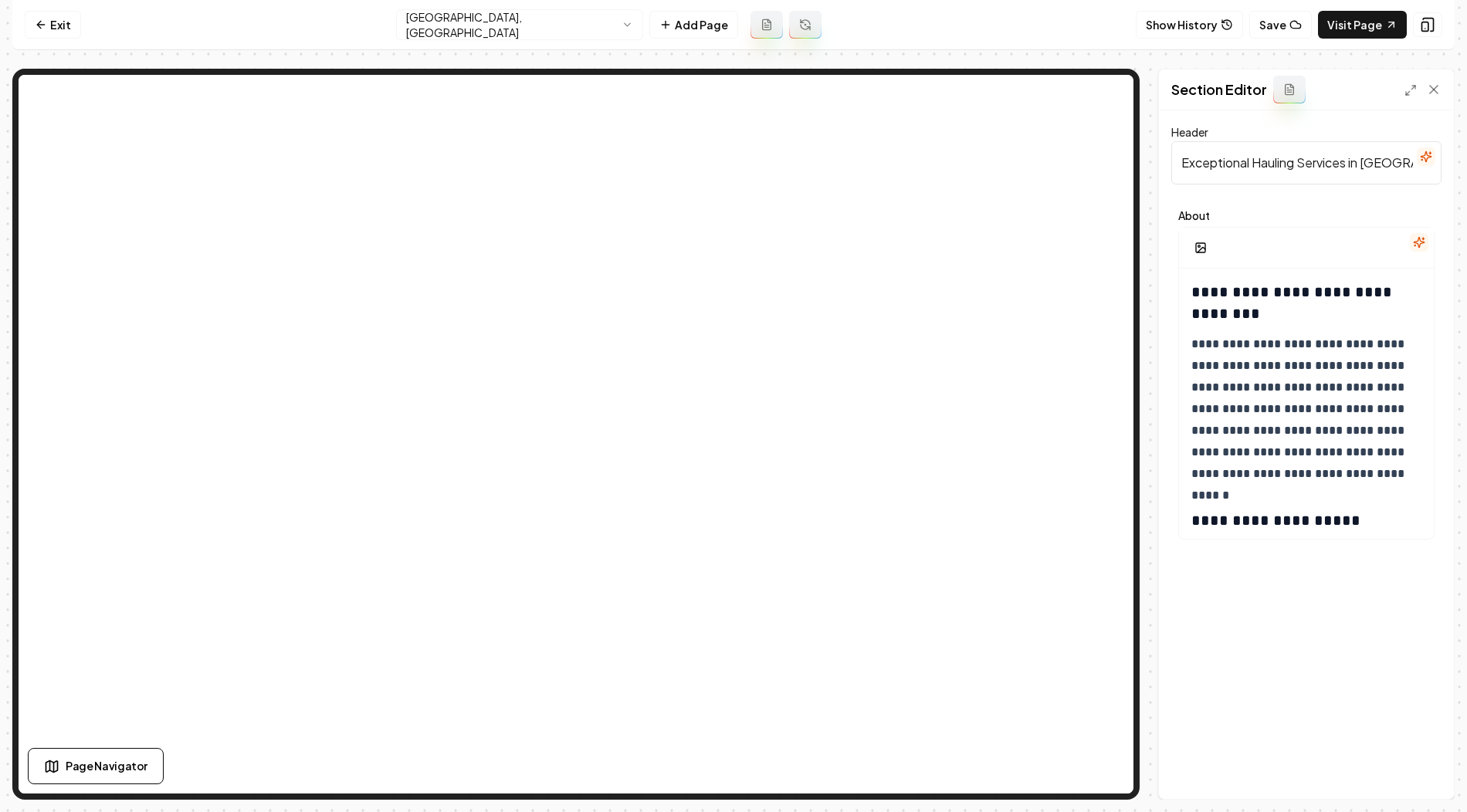
click at [1310, 167] on input "Exceptional Hauling Services in Minneapolis" at bounding box center [1306, 163] width 270 height 43
paste input "Material Hauling and Dump Truck Services in Minneapolis, MN"
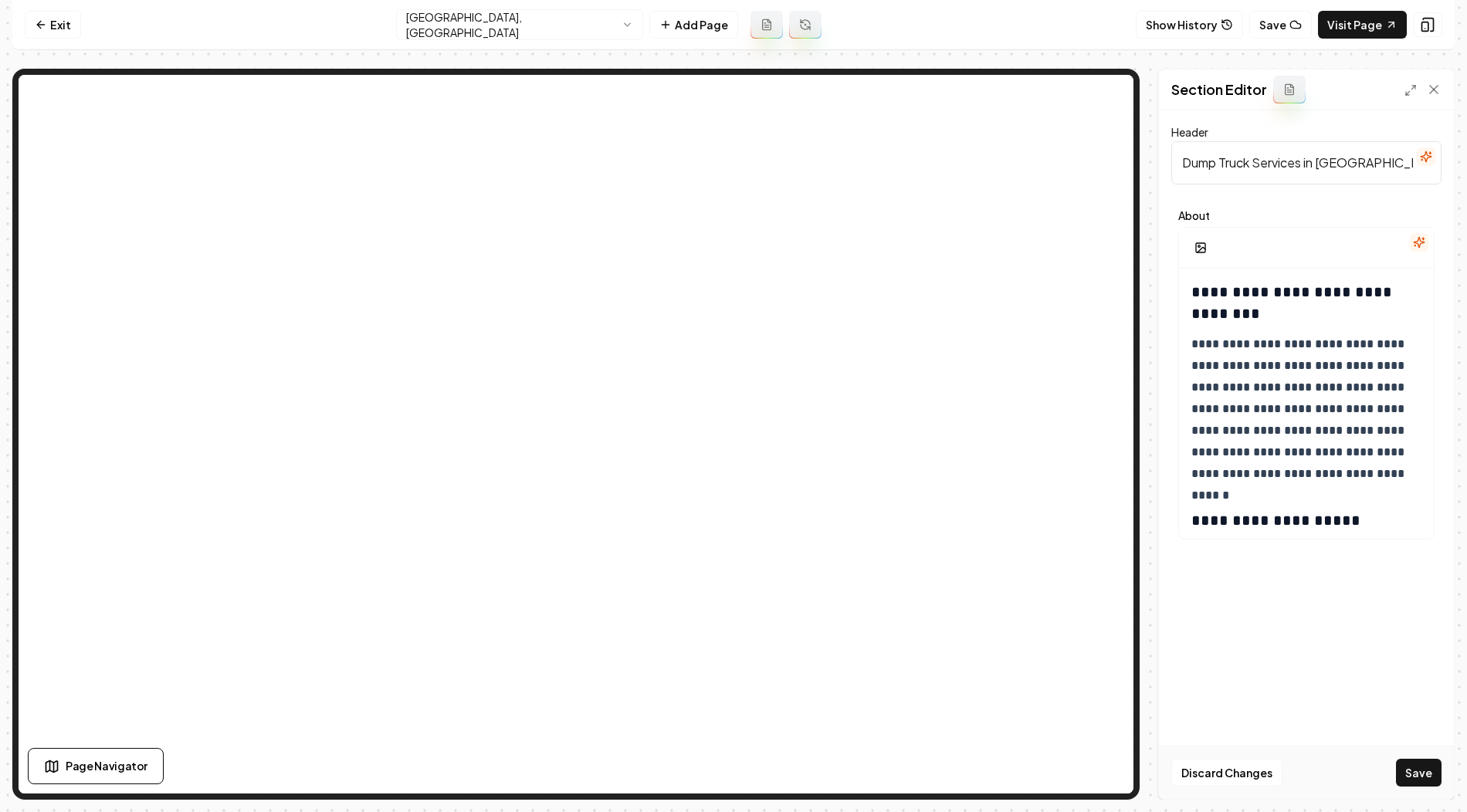
type input "Material Hauling and Dump Truck Services in Minneapolis, MN"
click at [1191, 282] on h3 "**********" at bounding box center [1307, 303] width 232 height 43
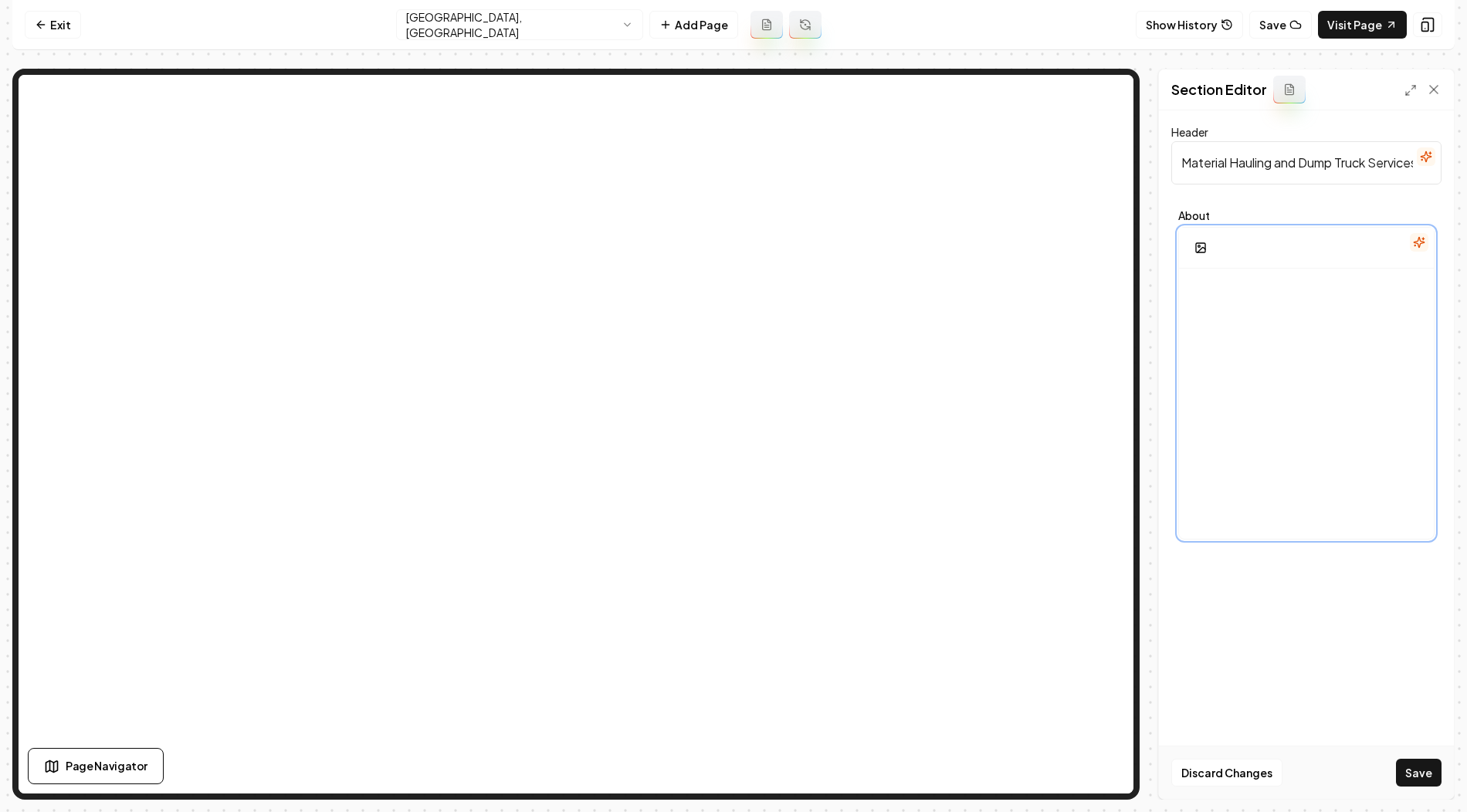
scroll to position [1176, 0]
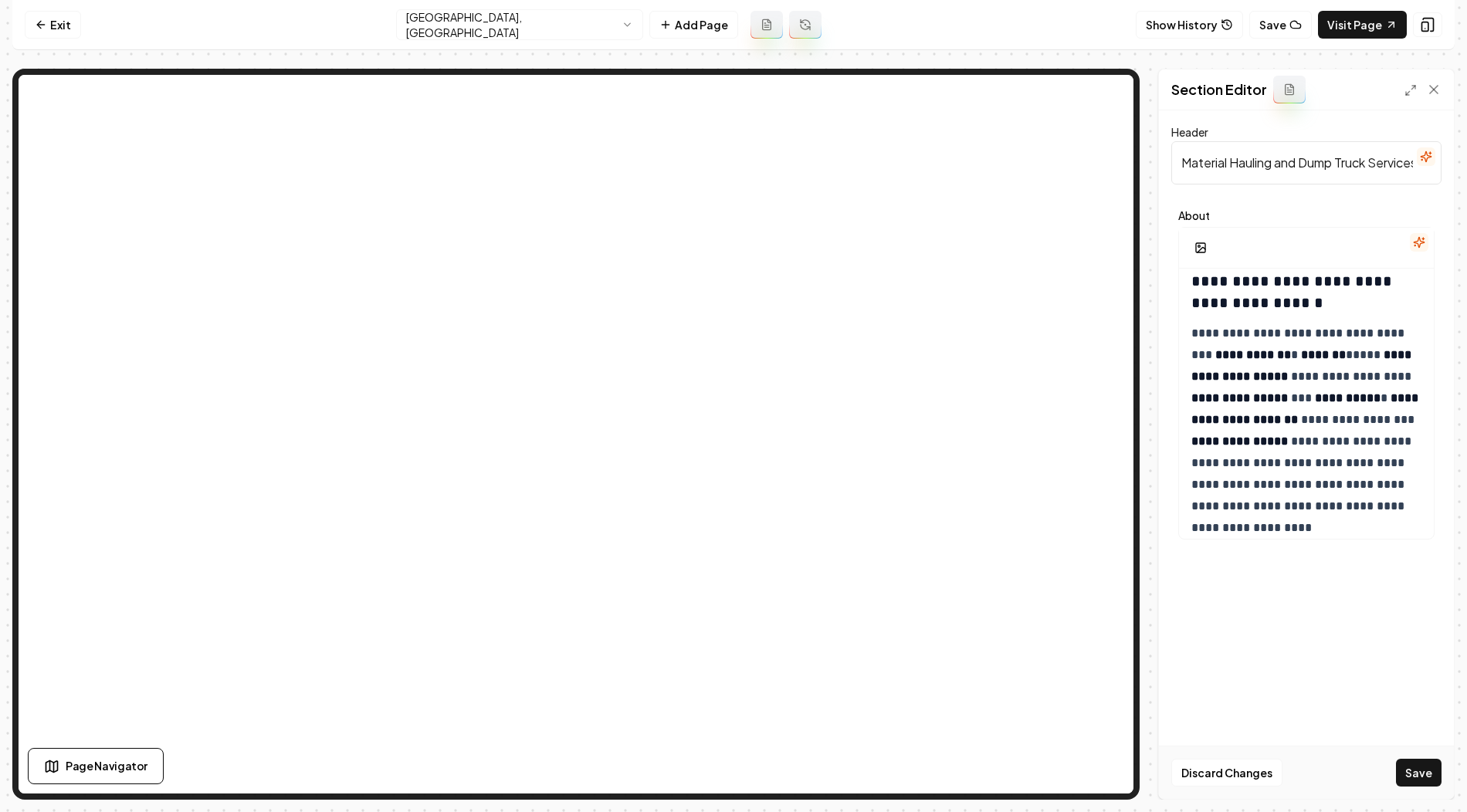
click at [1418, 787] on div "Discard Changes Save" at bounding box center [1307, 773] width 295 height 53
click at [1422, 769] on button "Save" at bounding box center [1418, 773] width 45 height 27
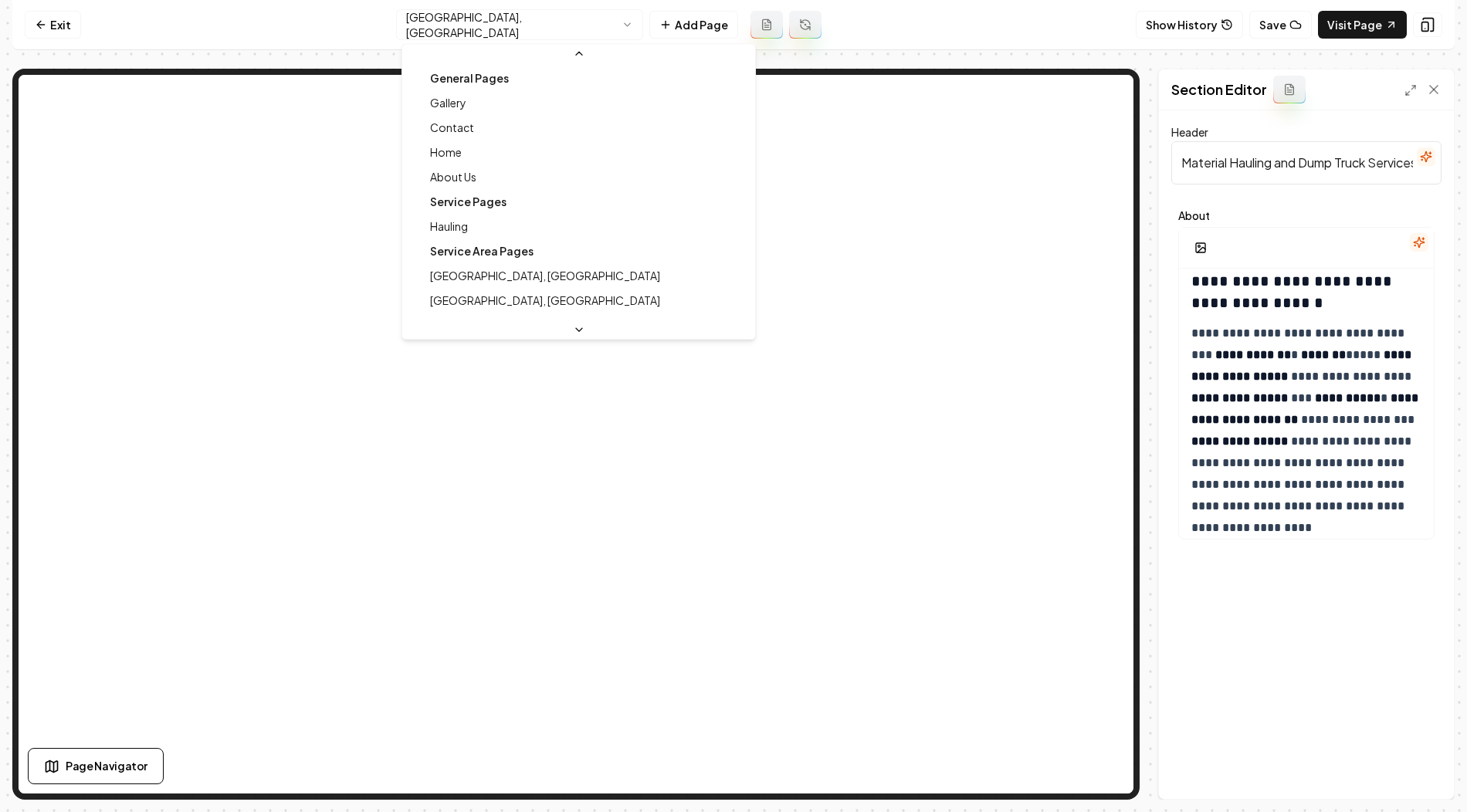
click at [575, 29] on html "**********" at bounding box center [733, 406] width 1467 height 812
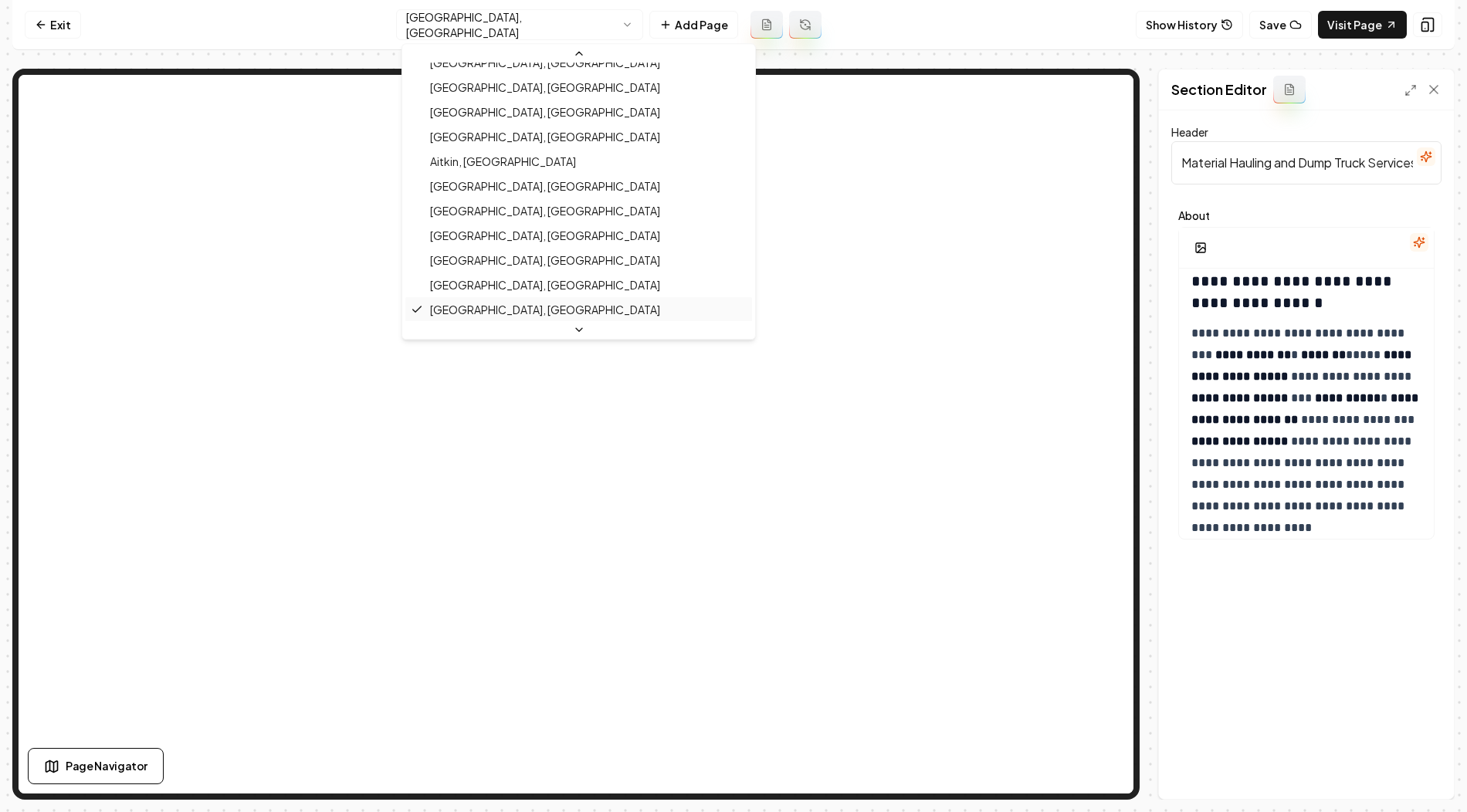
scroll to position [668, 0]
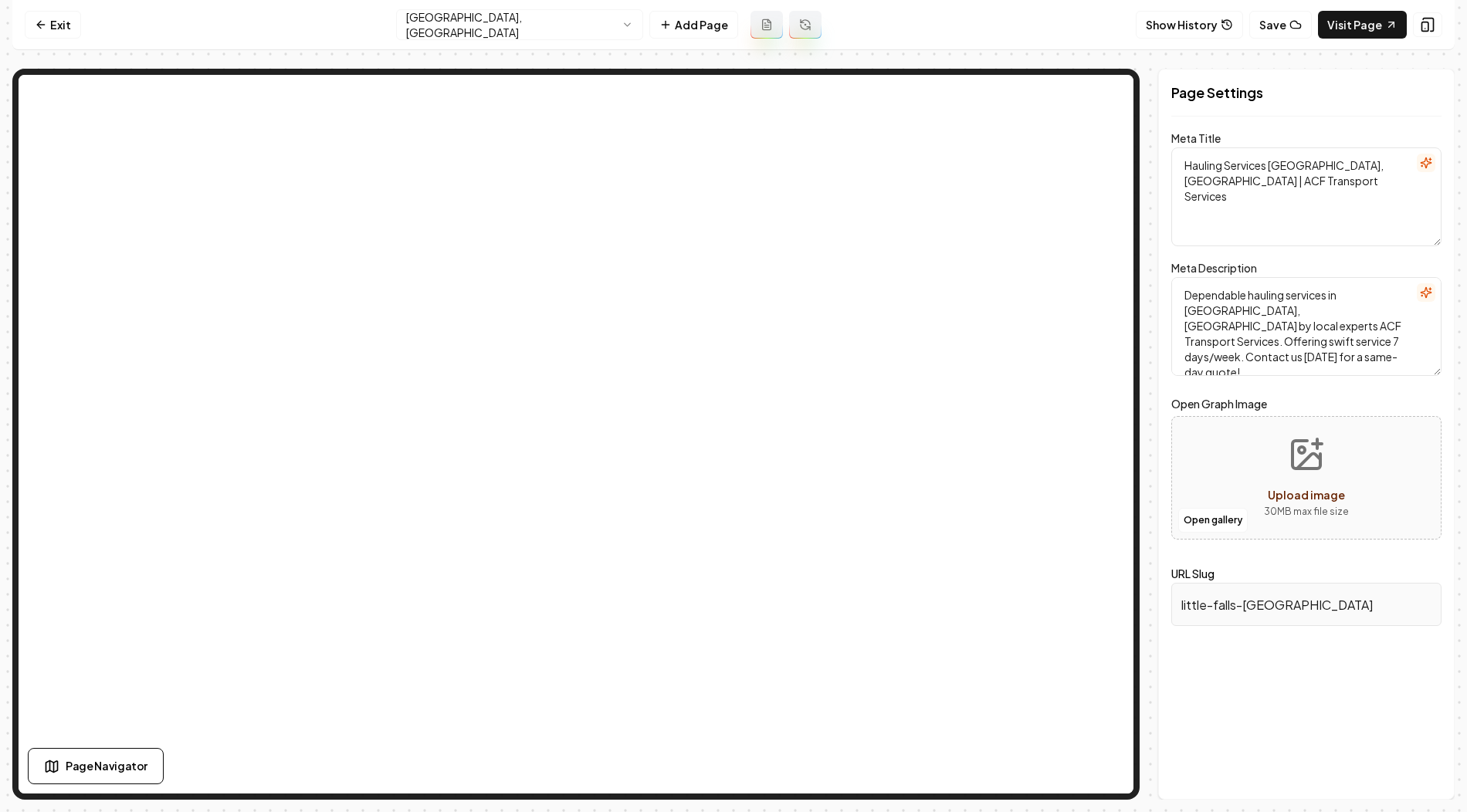
drag, startPoint x: 1269, startPoint y: 165, endPoint x: 1342, endPoint y: 165, distance: 73.0
click at [1342, 165] on textarea "Hauling Services Little Falls, MN | ACF Transport Services" at bounding box center [1306, 196] width 270 height 99
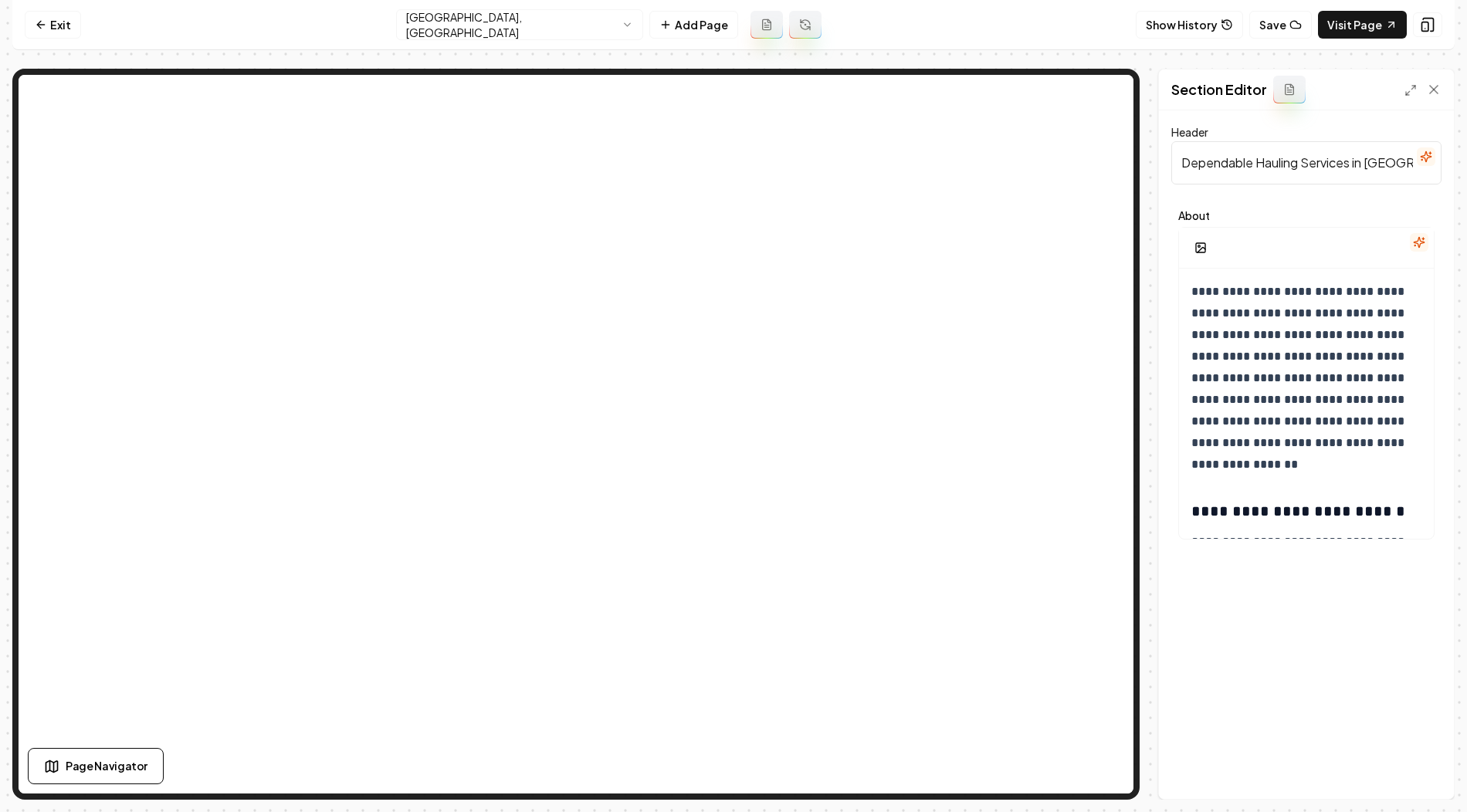
click at [1242, 151] on input "Dependable Hauling Services in Little Falls" at bounding box center [1306, 163] width 270 height 43
paste input "Material Hauling and Dump Truck Services in Little Falls, MN"
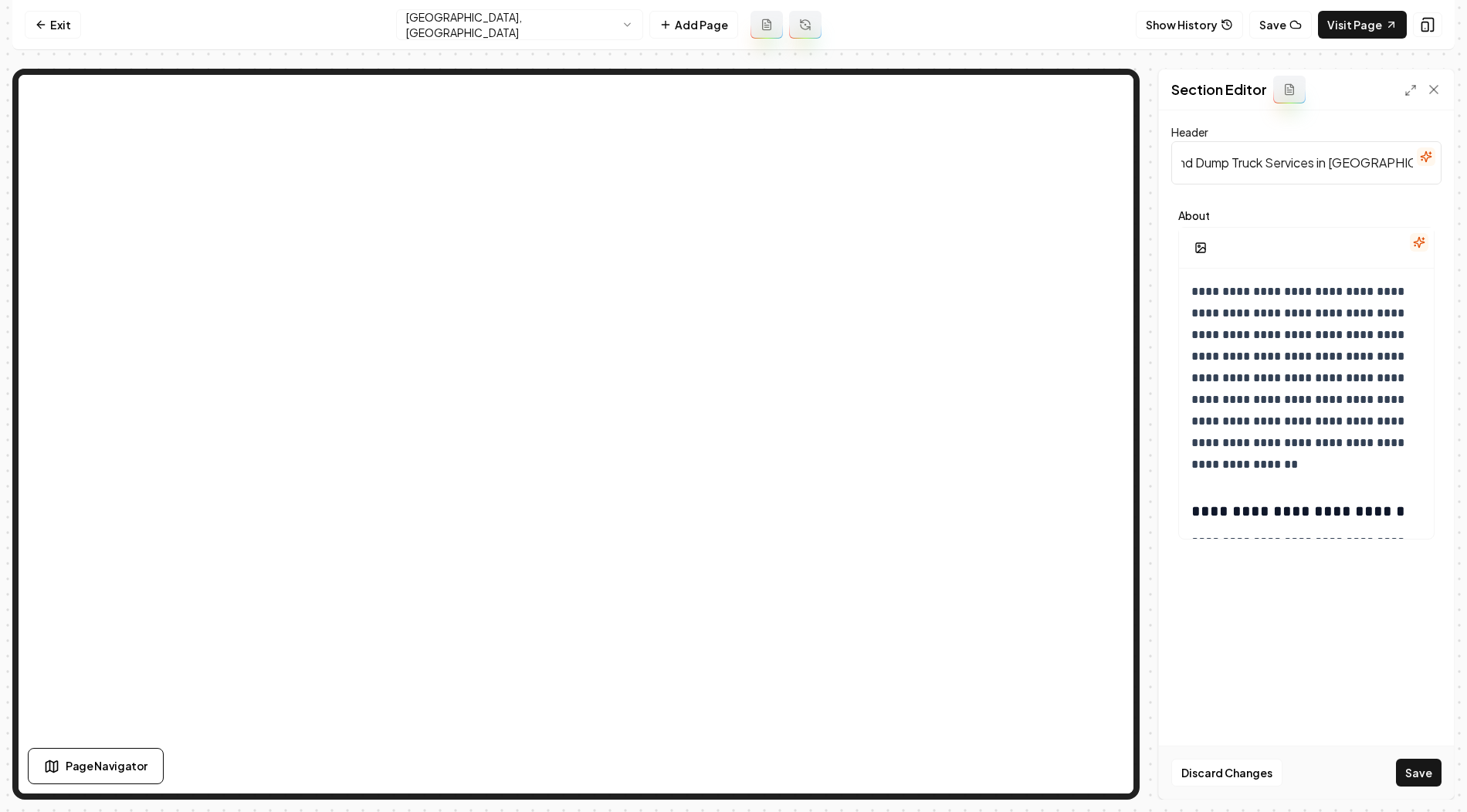
type input "Material Hauling and Dump Truck Services in Little Falls, MN"
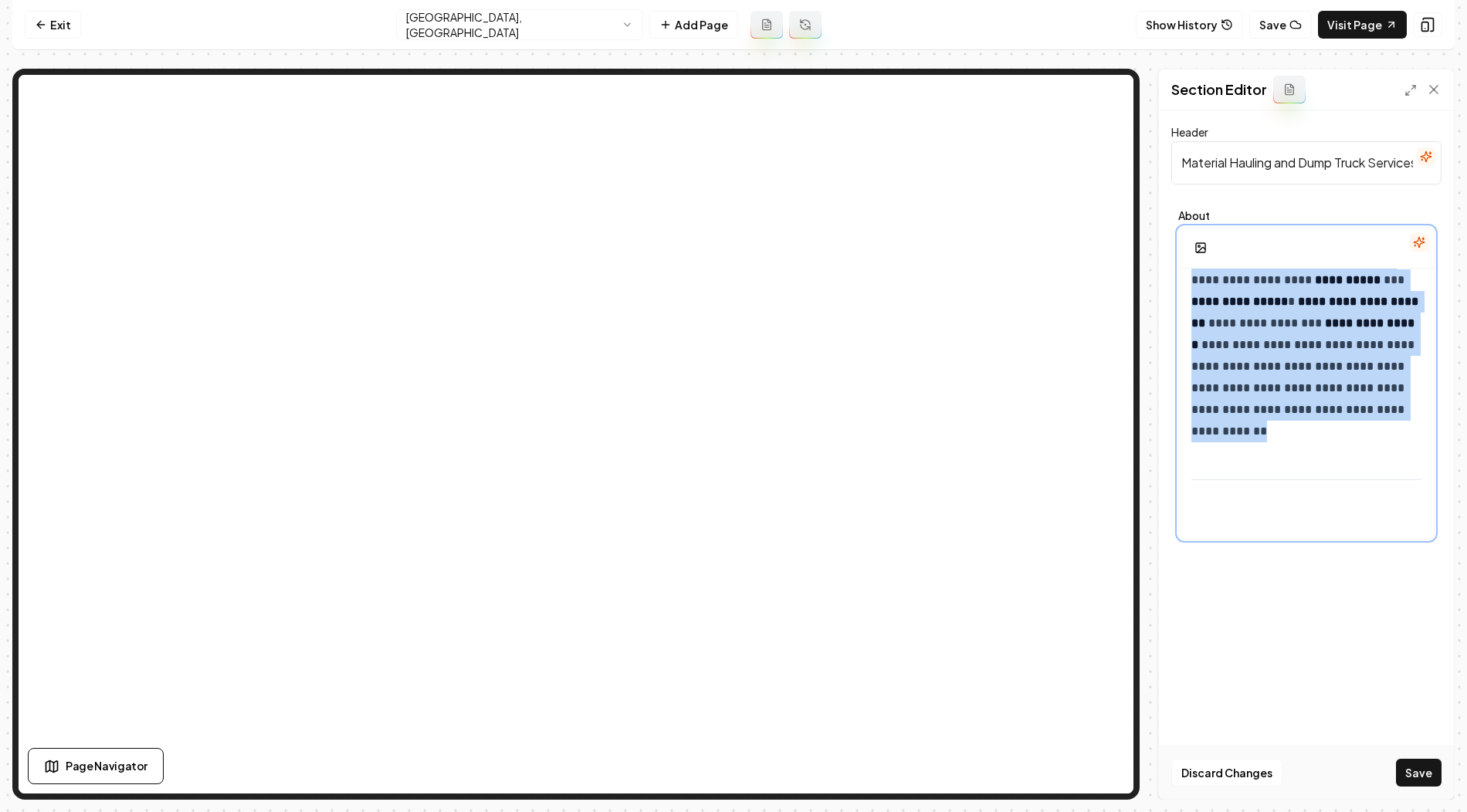
scroll to position [1205, 0]
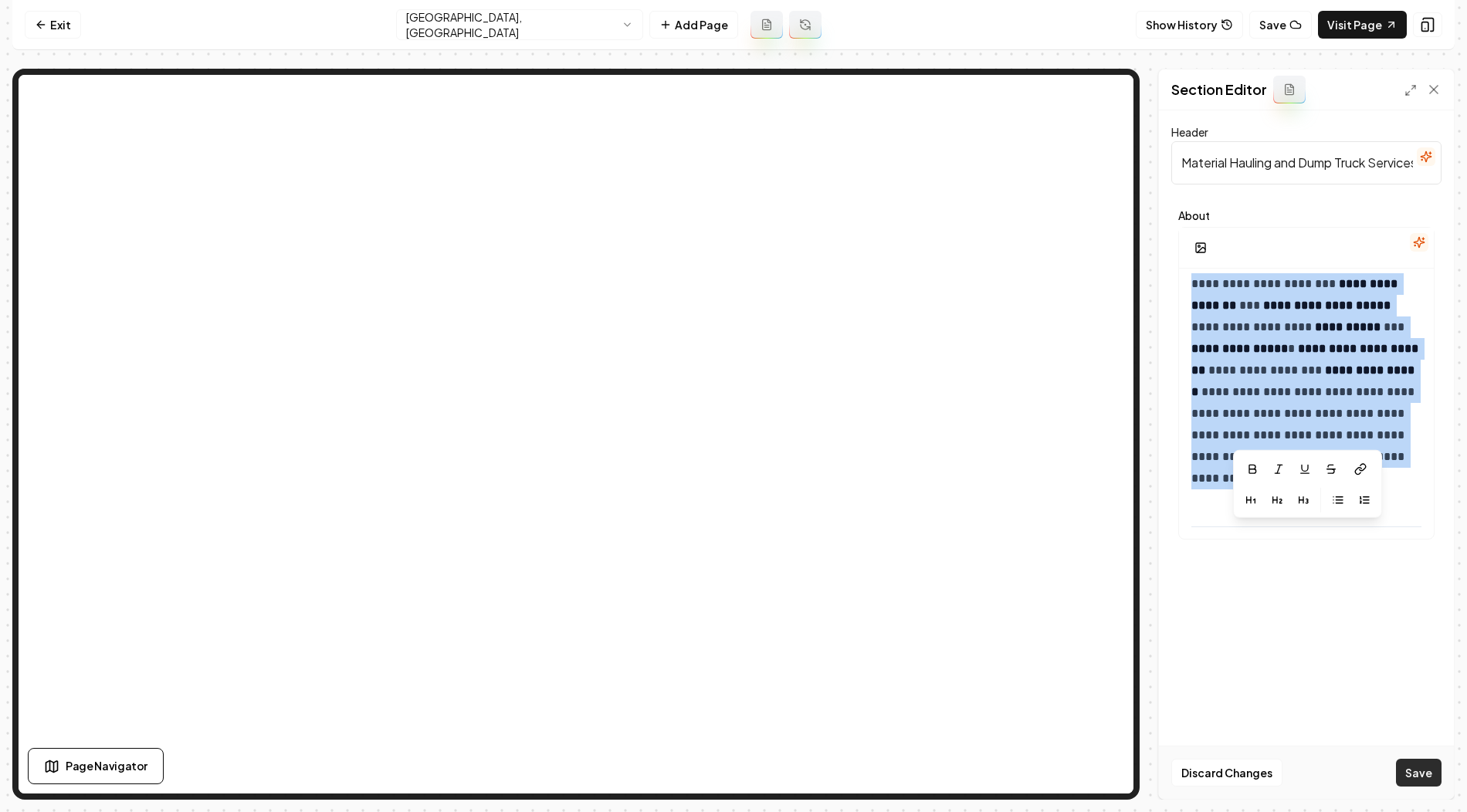
click at [1406, 778] on button "Save" at bounding box center [1418, 773] width 45 height 27
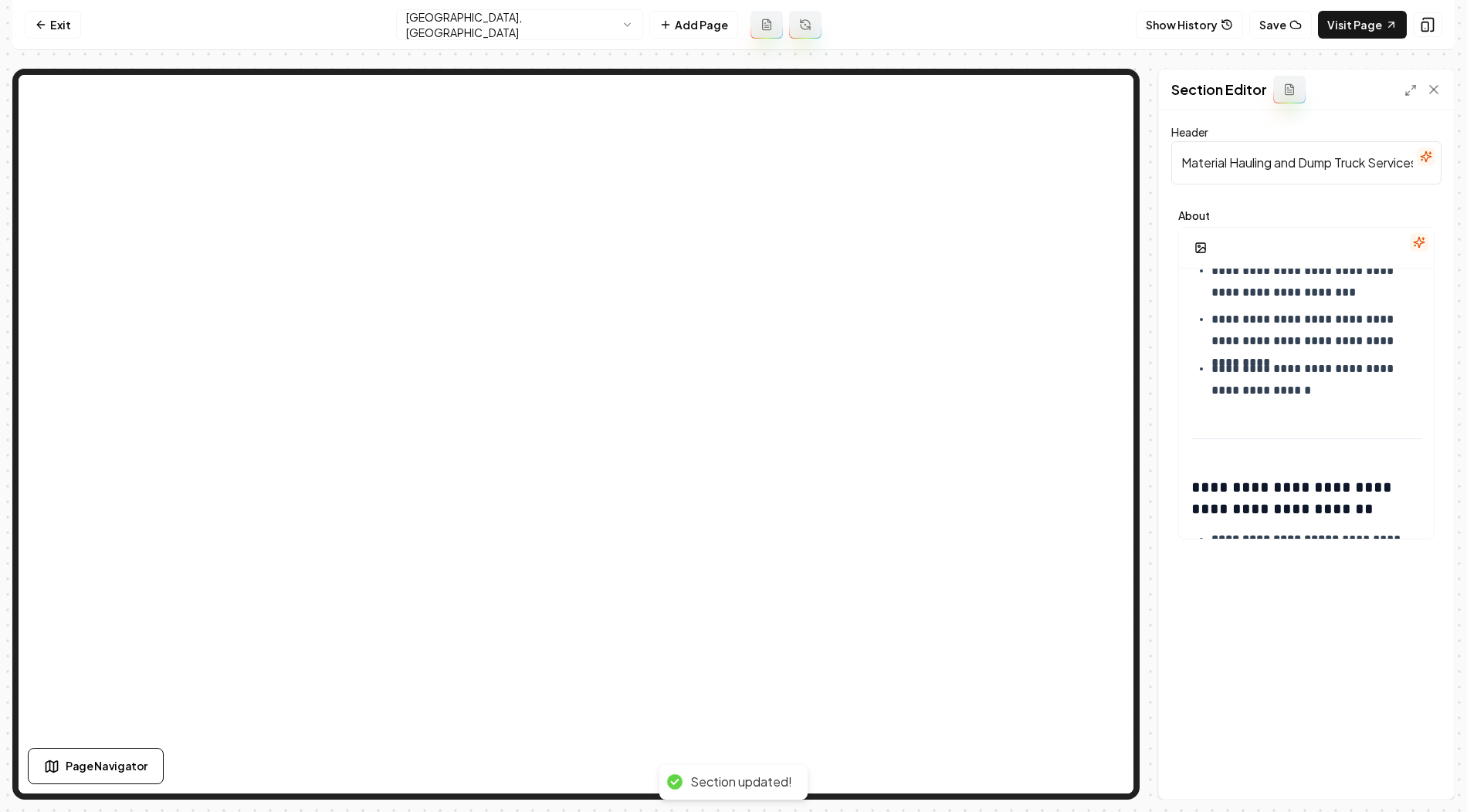
scroll to position [0, 0]
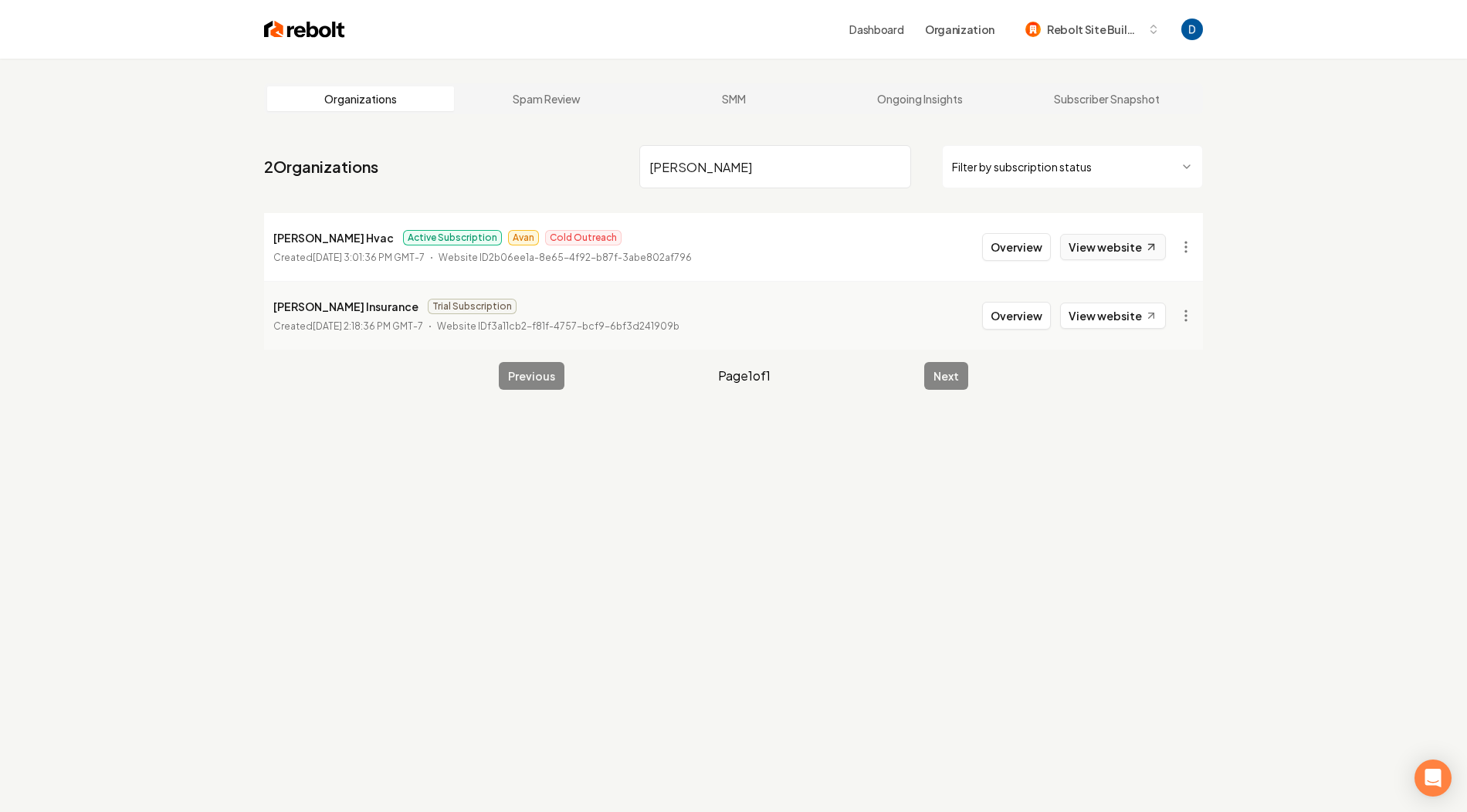
type input "[PERSON_NAME]"
click at [1090, 244] on link "View website" at bounding box center [1112, 247] width 105 height 27
click at [1034, 242] on button "Overview" at bounding box center [1016, 247] width 69 height 27
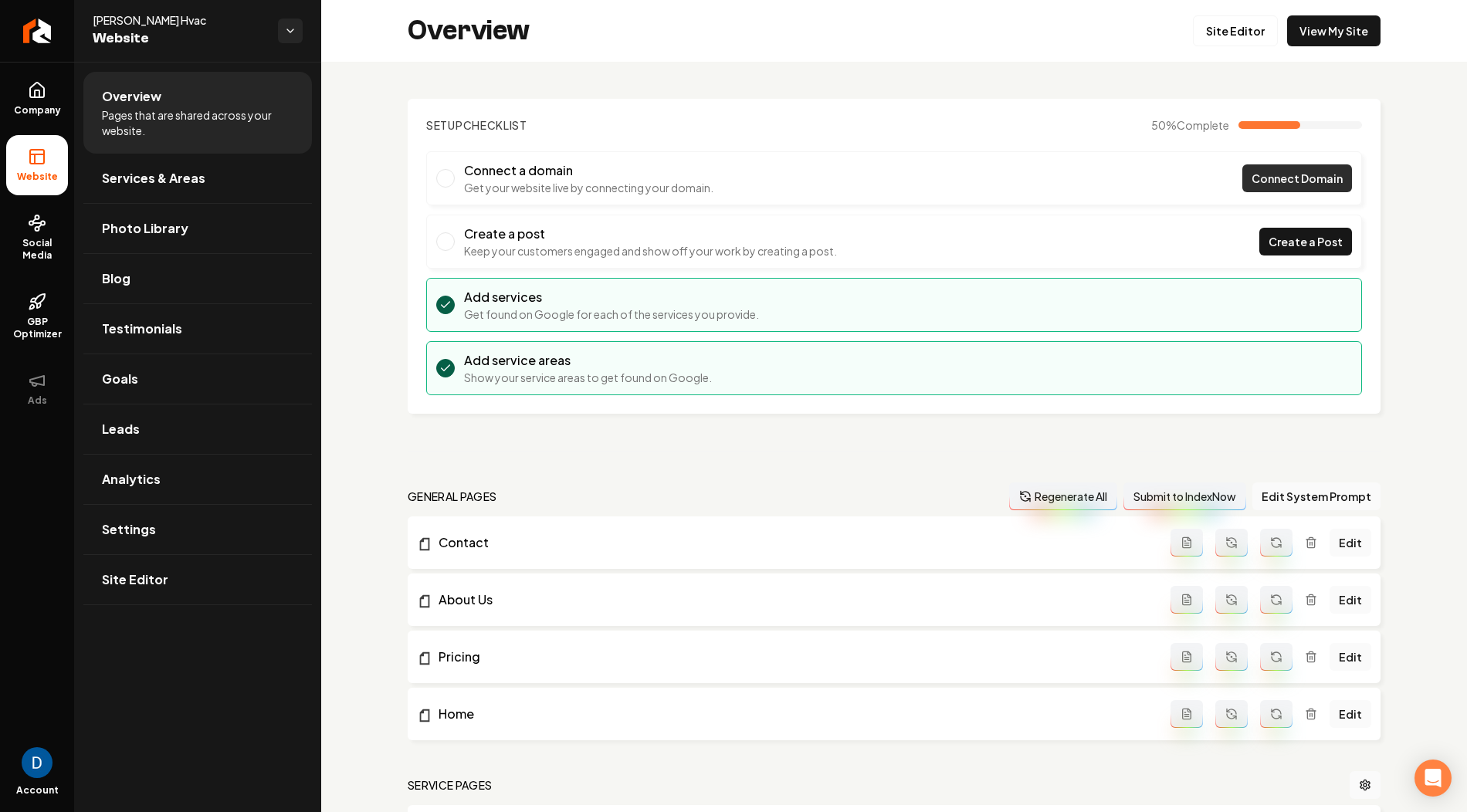
click at [1284, 183] on span "Connect Domain" at bounding box center [1297, 178] width 91 height 16
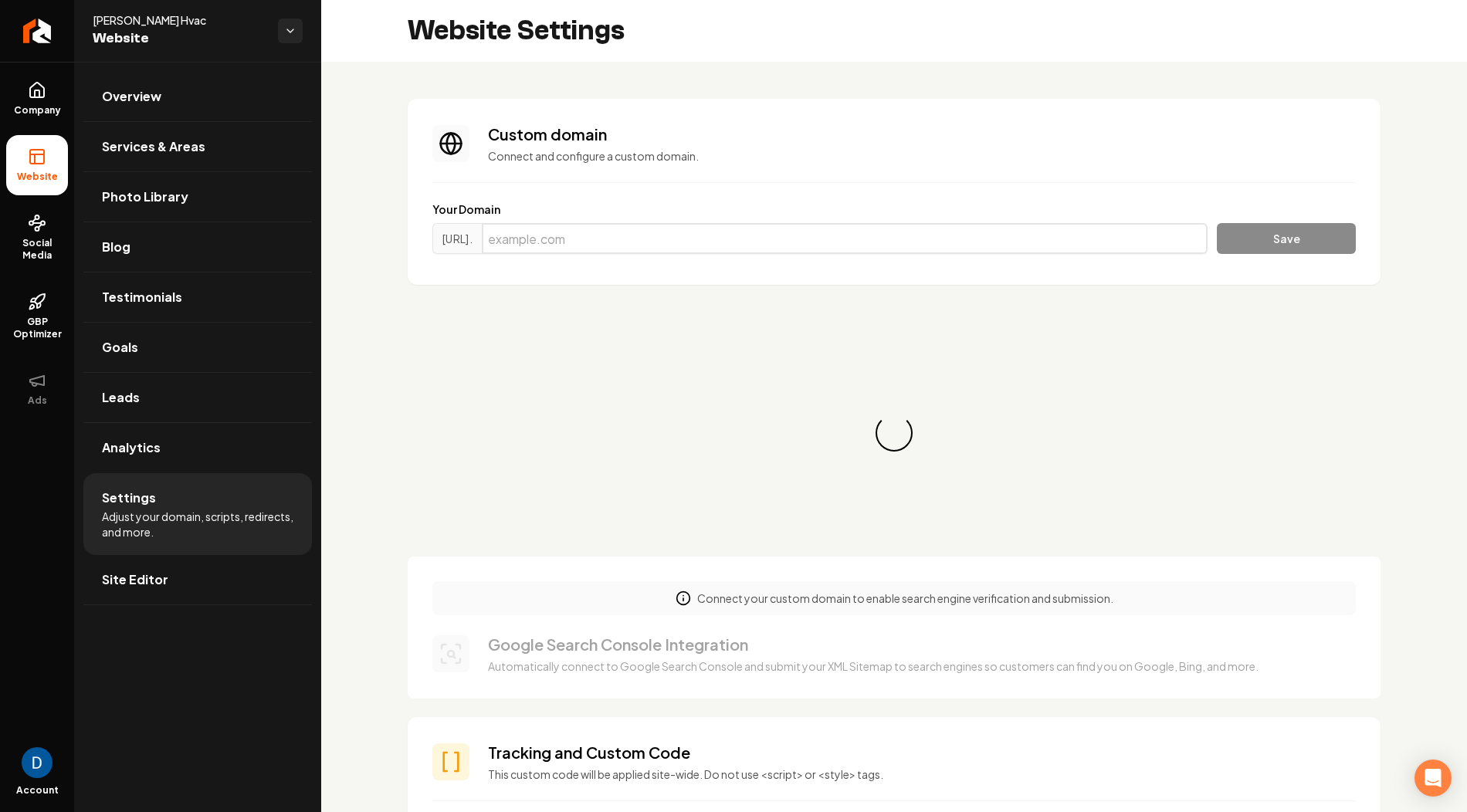
click at [626, 235] on input "Main content area" at bounding box center [845, 238] width 725 height 31
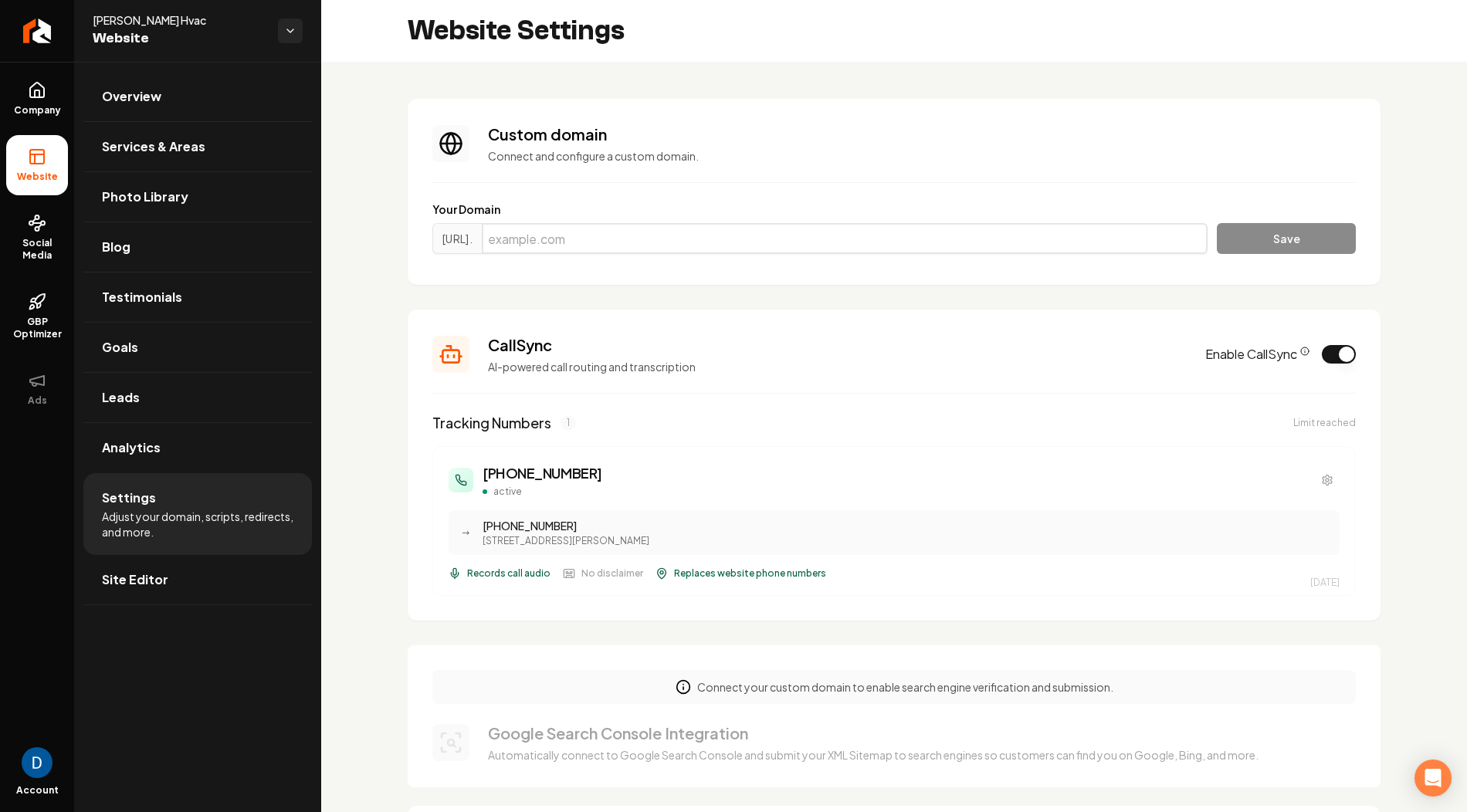
paste input "[DOMAIN_NAME]"
type input "[DOMAIN_NAME]"
click at [1288, 238] on button "Save" at bounding box center [1286, 238] width 139 height 31
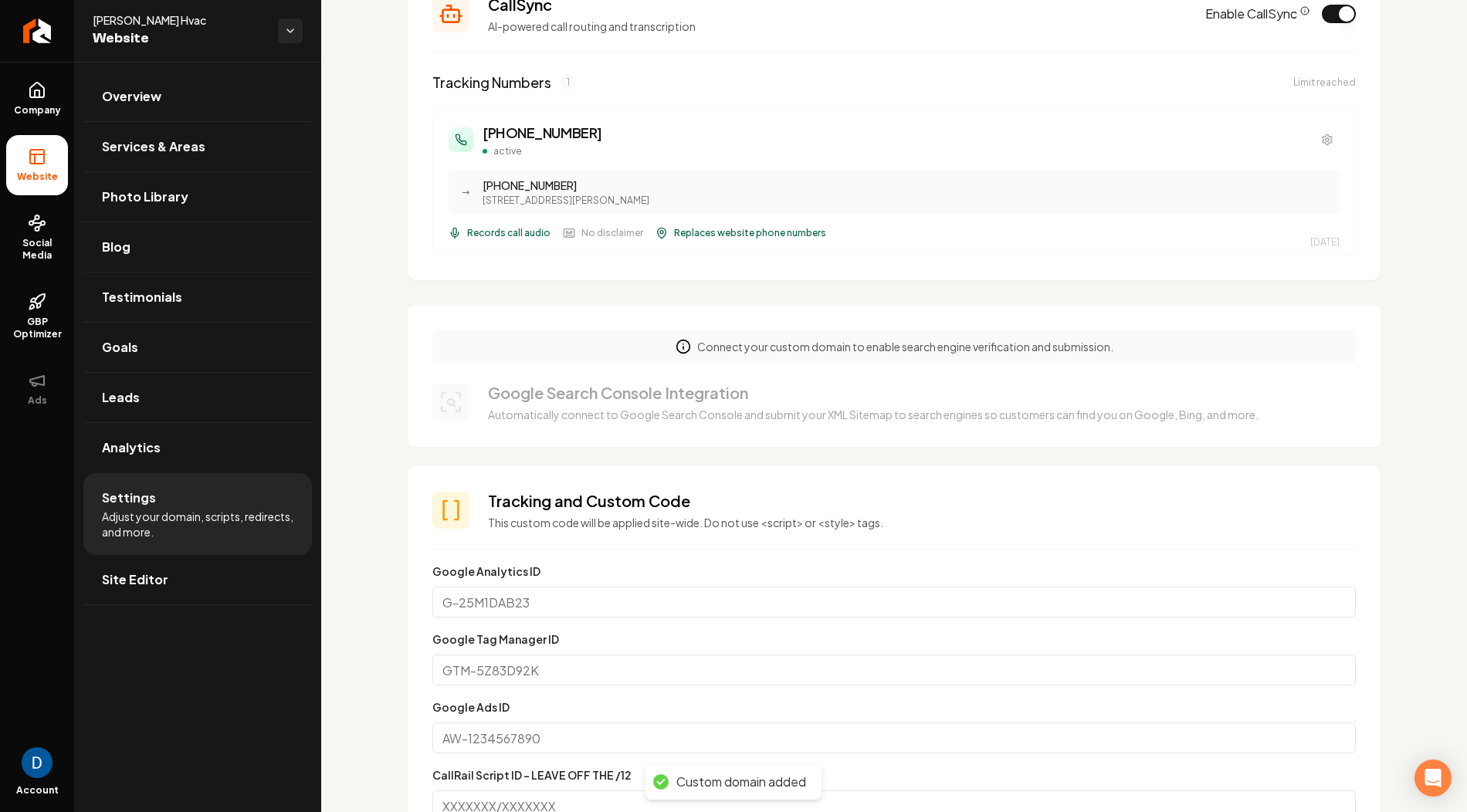
scroll to position [419, 0]
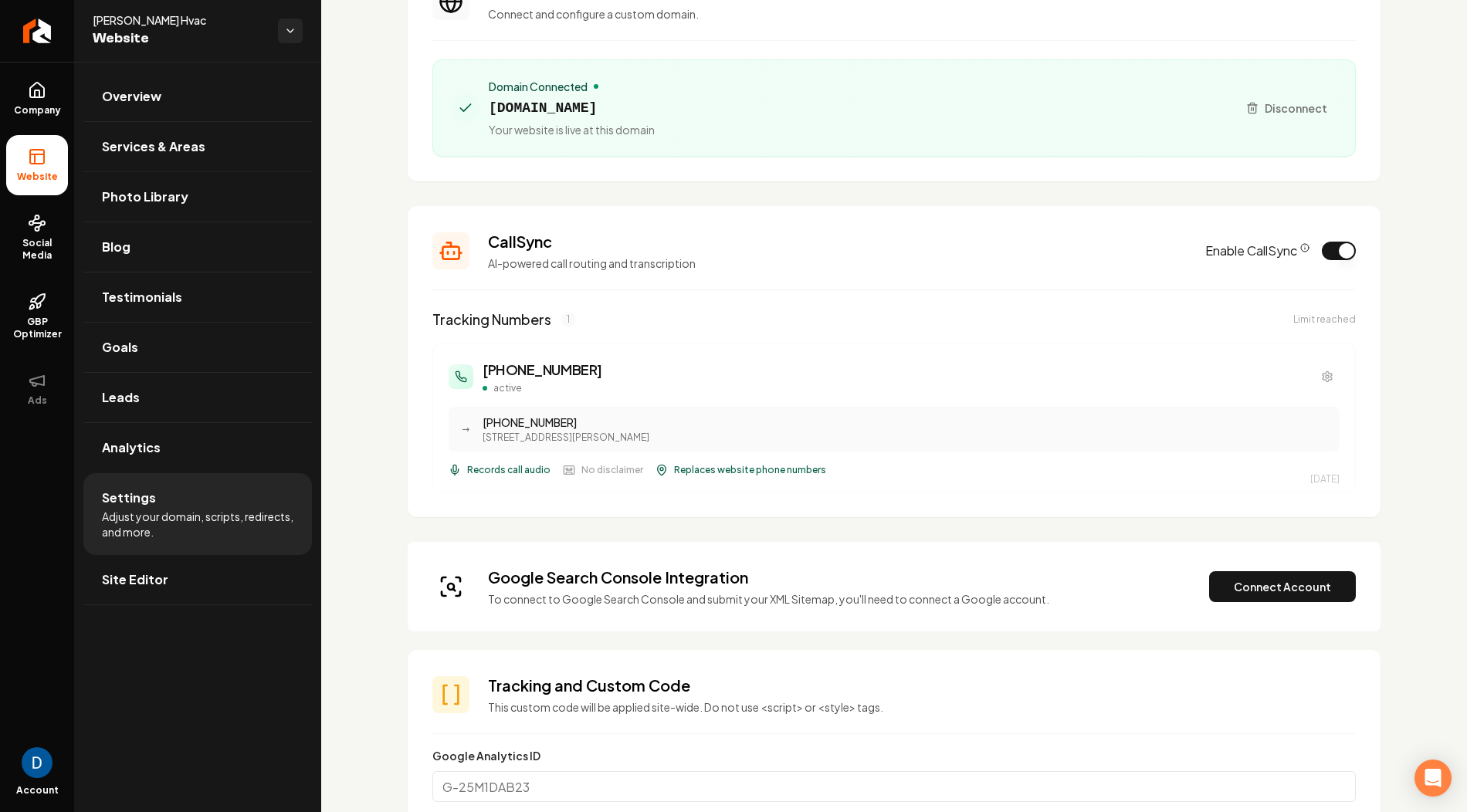
scroll to position [426, 0]
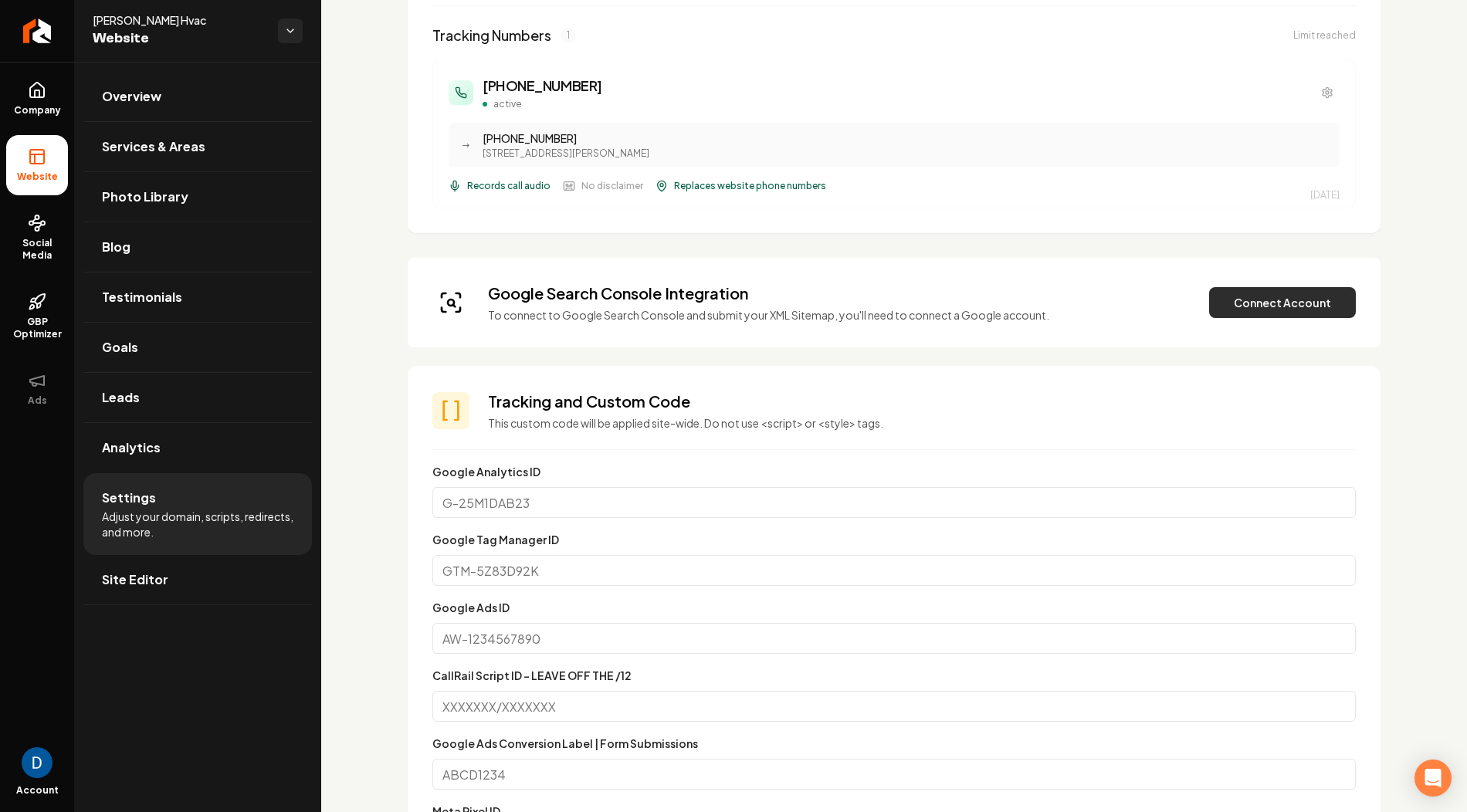
click at [1275, 309] on button "Connect Account" at bounding box center [1282, 303] width 147 height 31
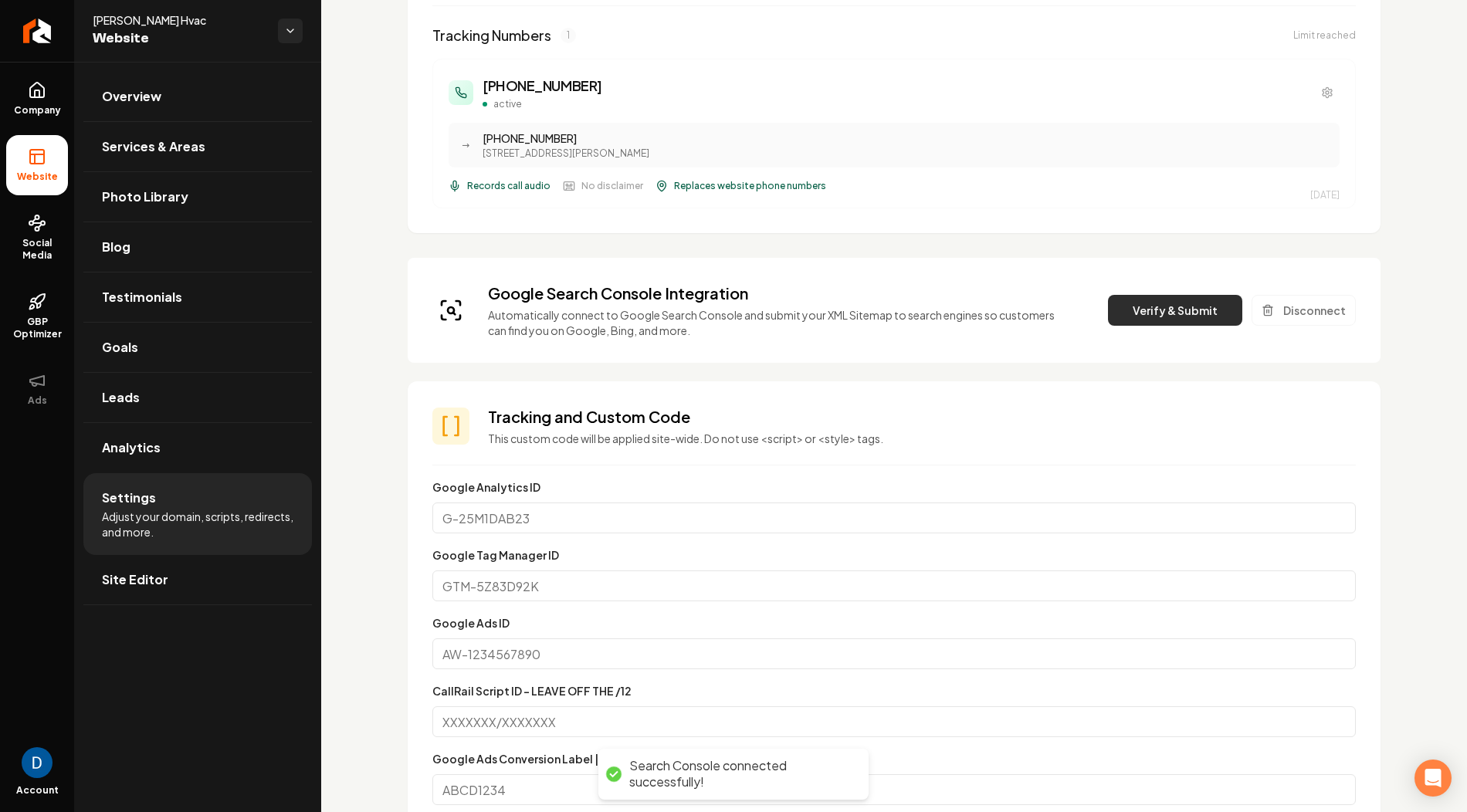
click at [1174, 298] on button "Verify & Submit" at bounding box center [1175, 310] width 135 height 31
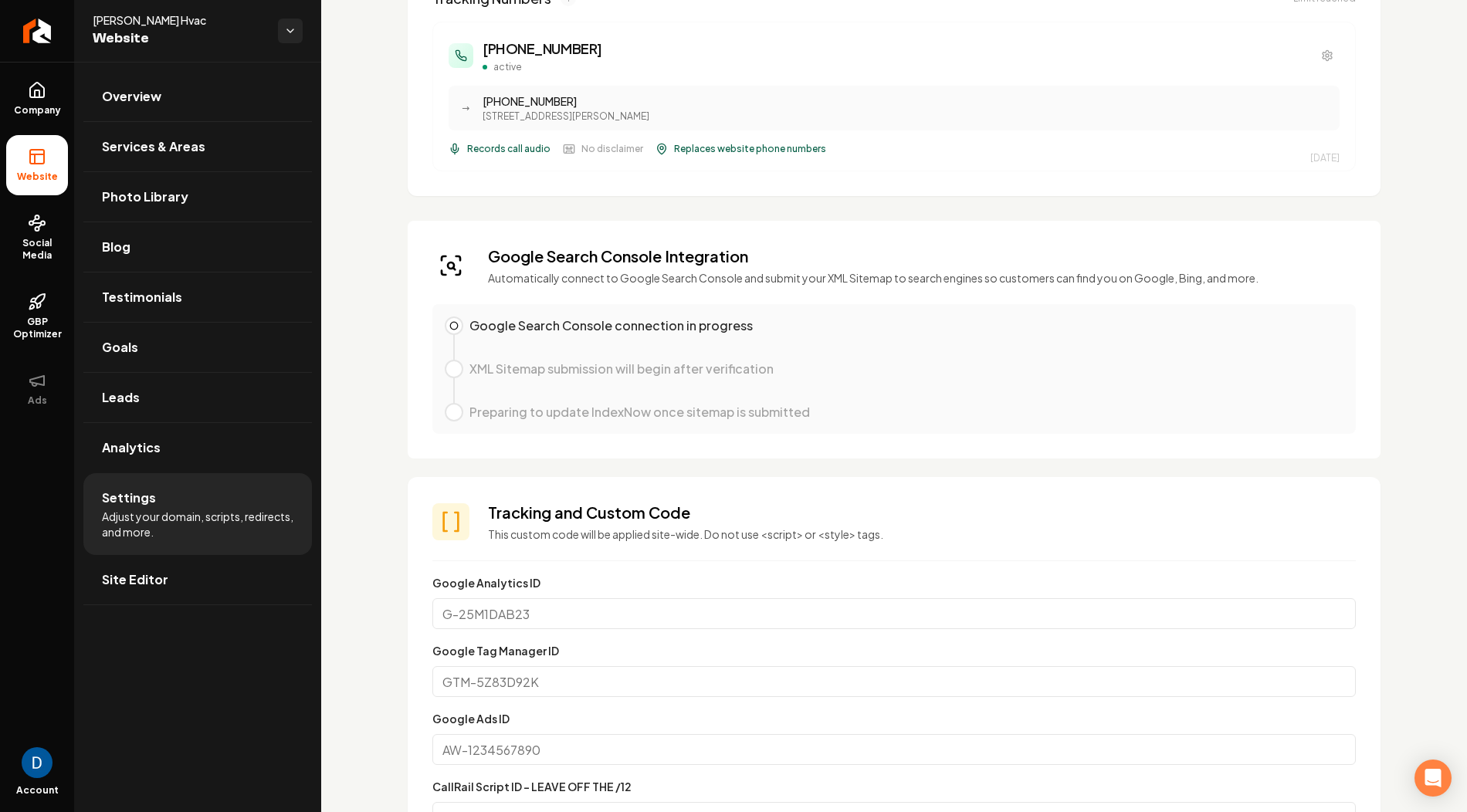
scroll to position [467, 0]
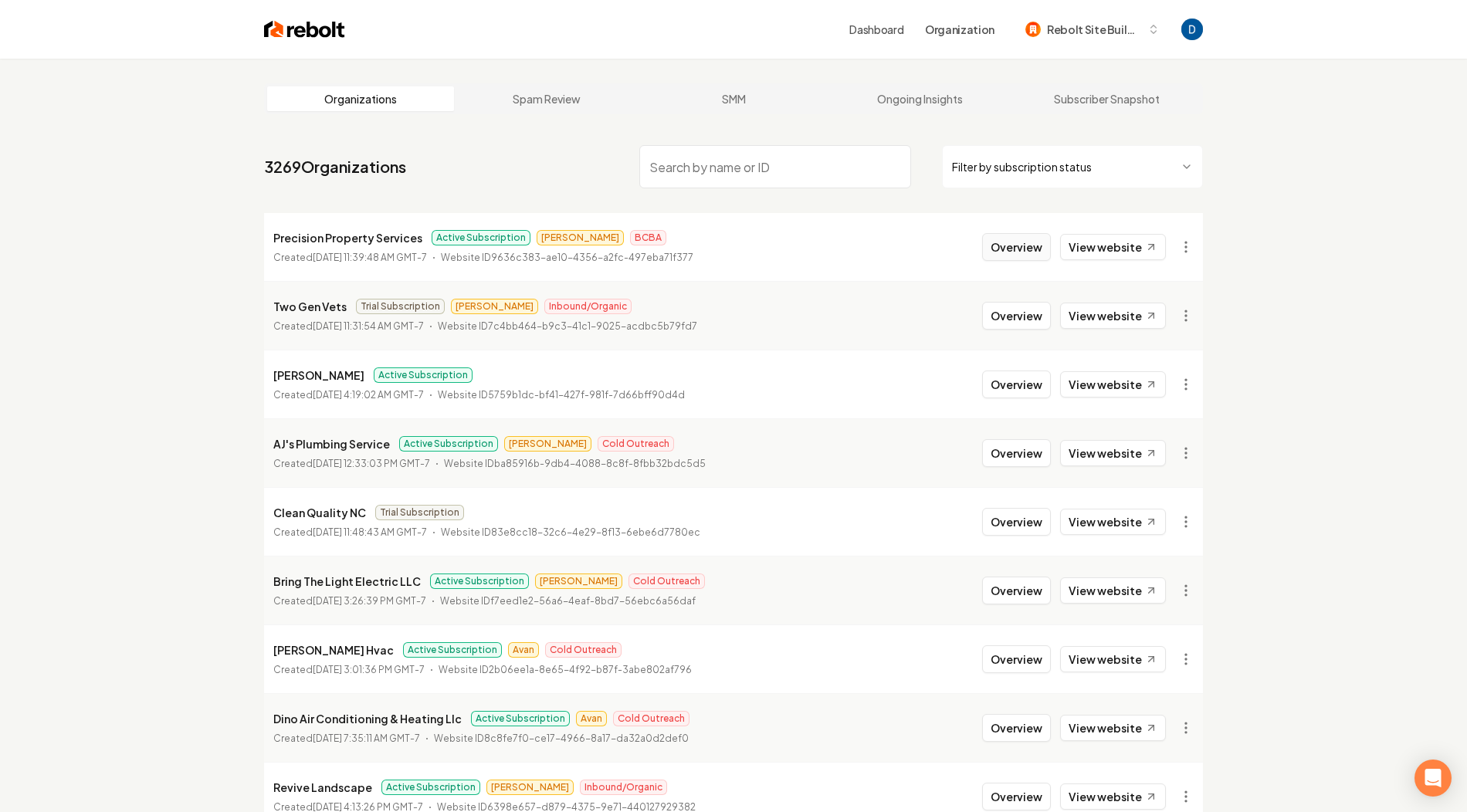
click at [1015, 251] on button "Overview" at bounding box center [1016, 247] width 69 height 27
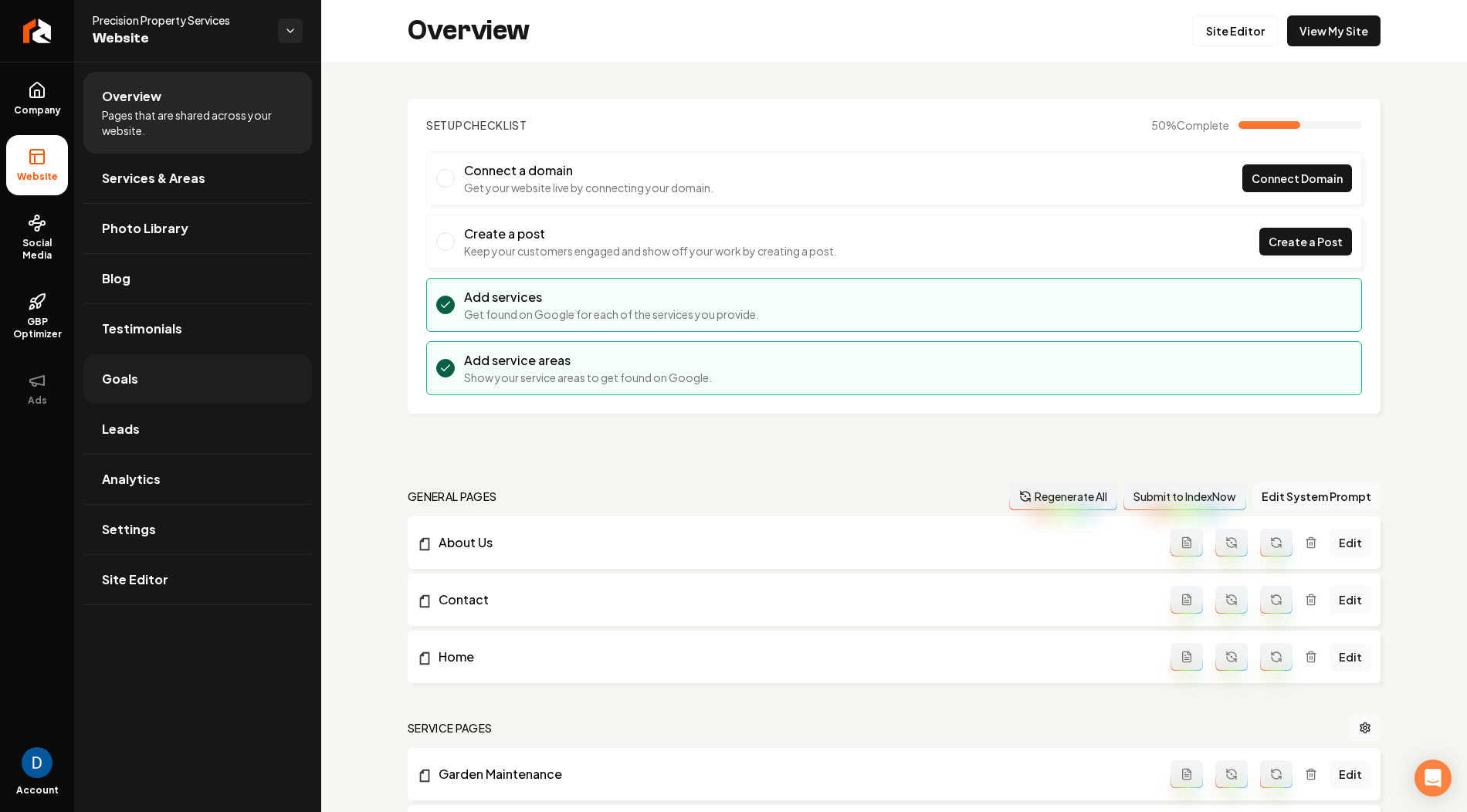
click at [145, 373] on link "Goals" at bounding box center [197, 379] width 229 height 50
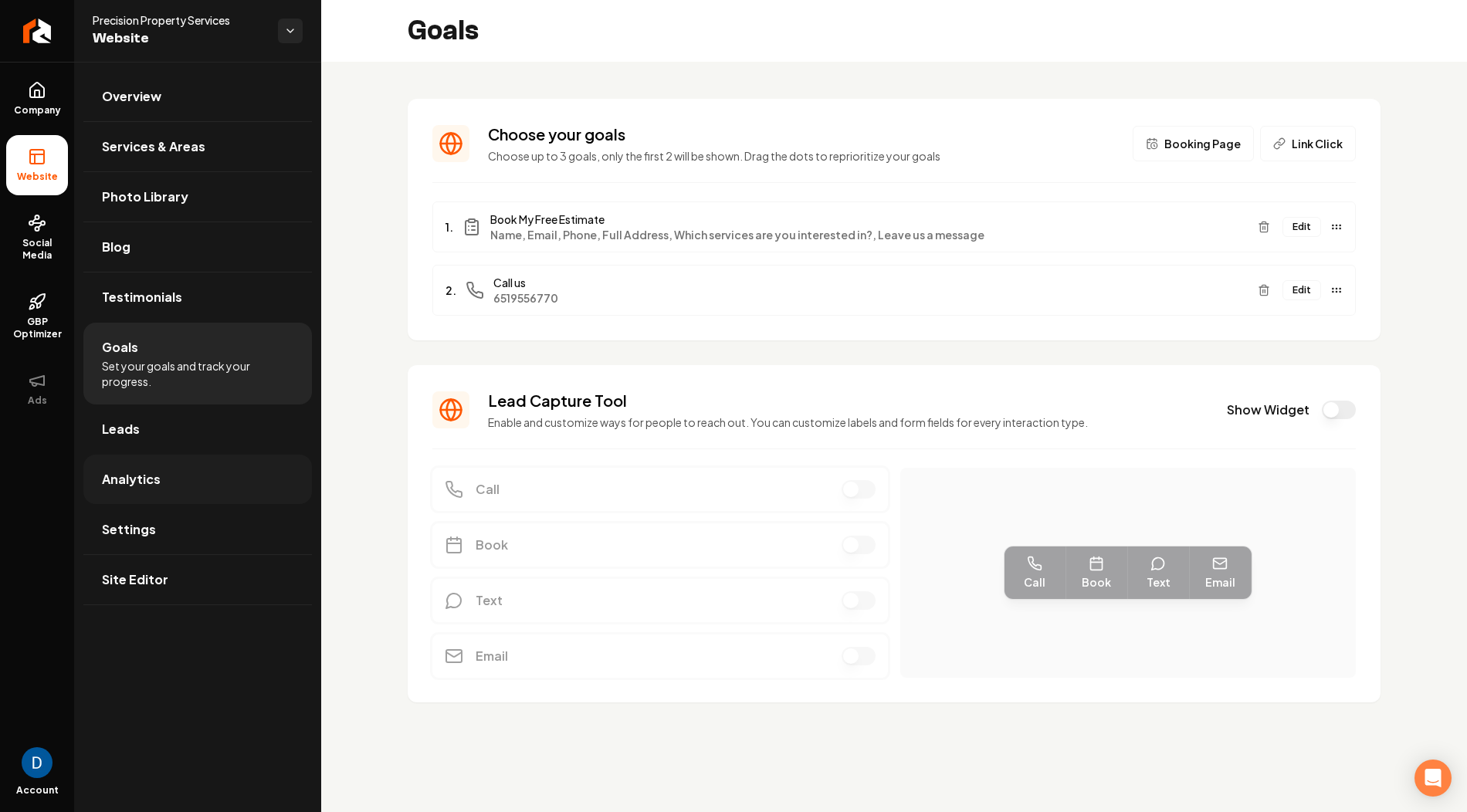
click at [145, 490] on link "Analytics" at bounding box center [197, 479] width 229 height 50
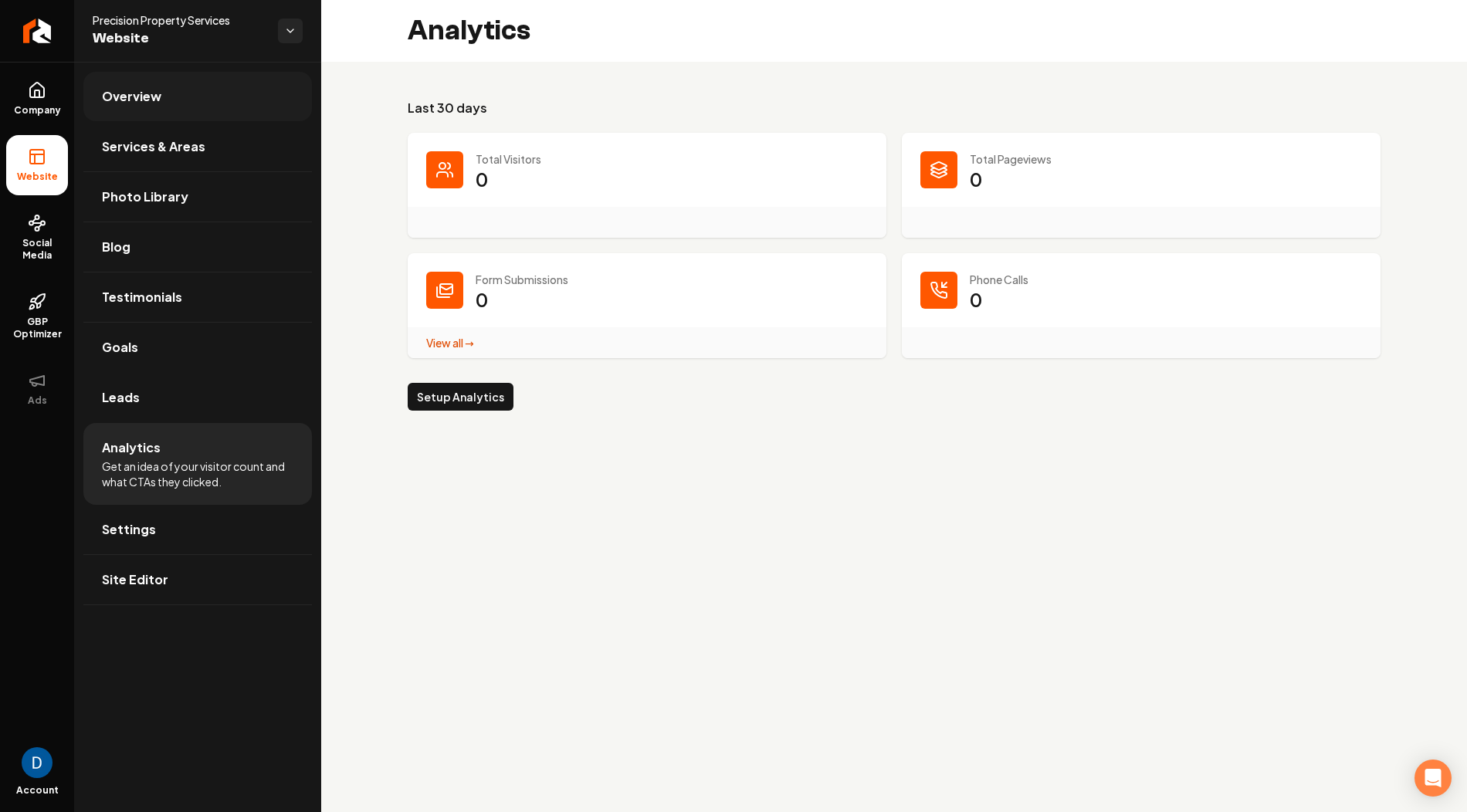
click at [253, 93] on link "Overview" at bounding box center [197, 97] width 229 height 50
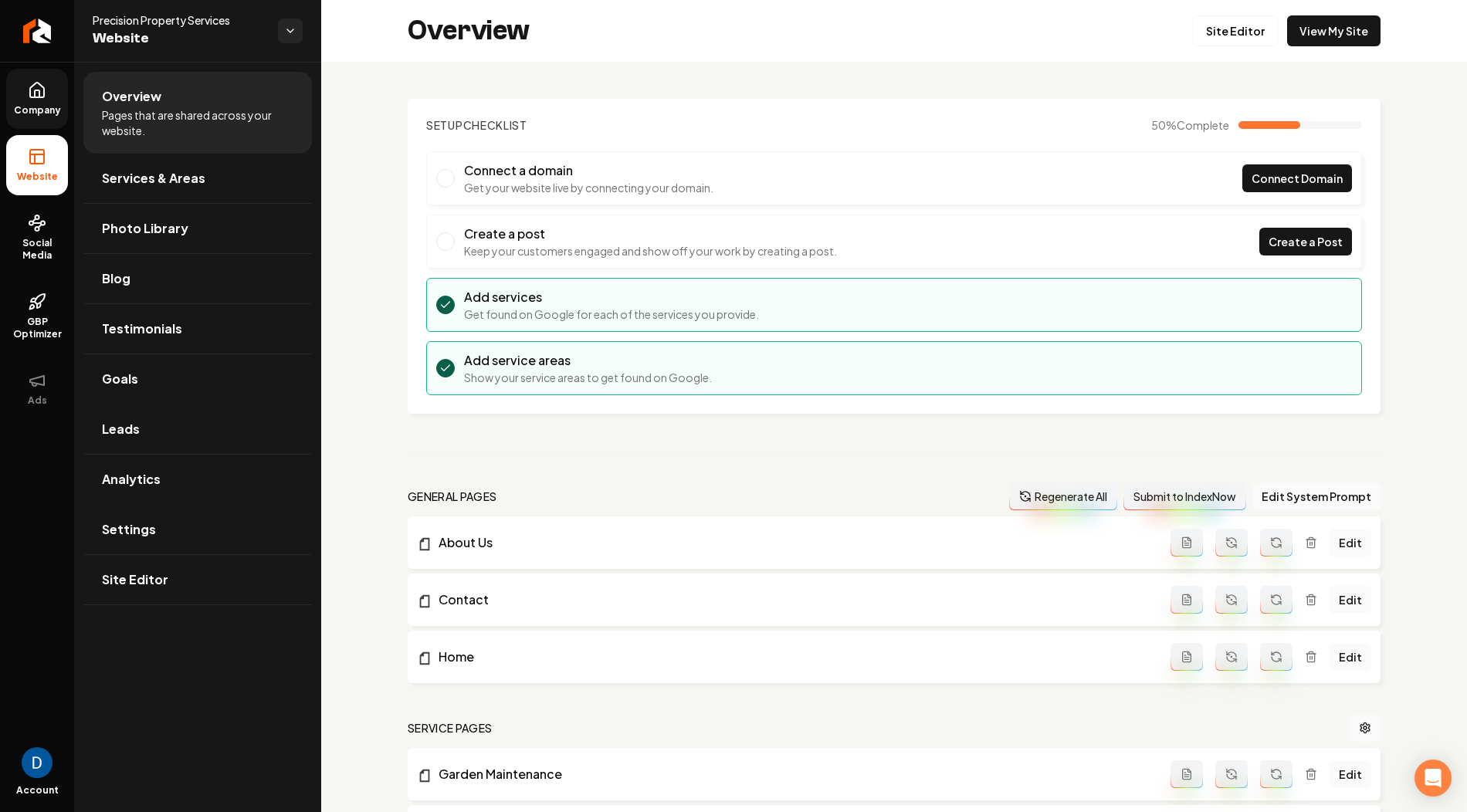
click at [33, 105] on span "Company" at bounding box center [37, 111] width 59 height 12
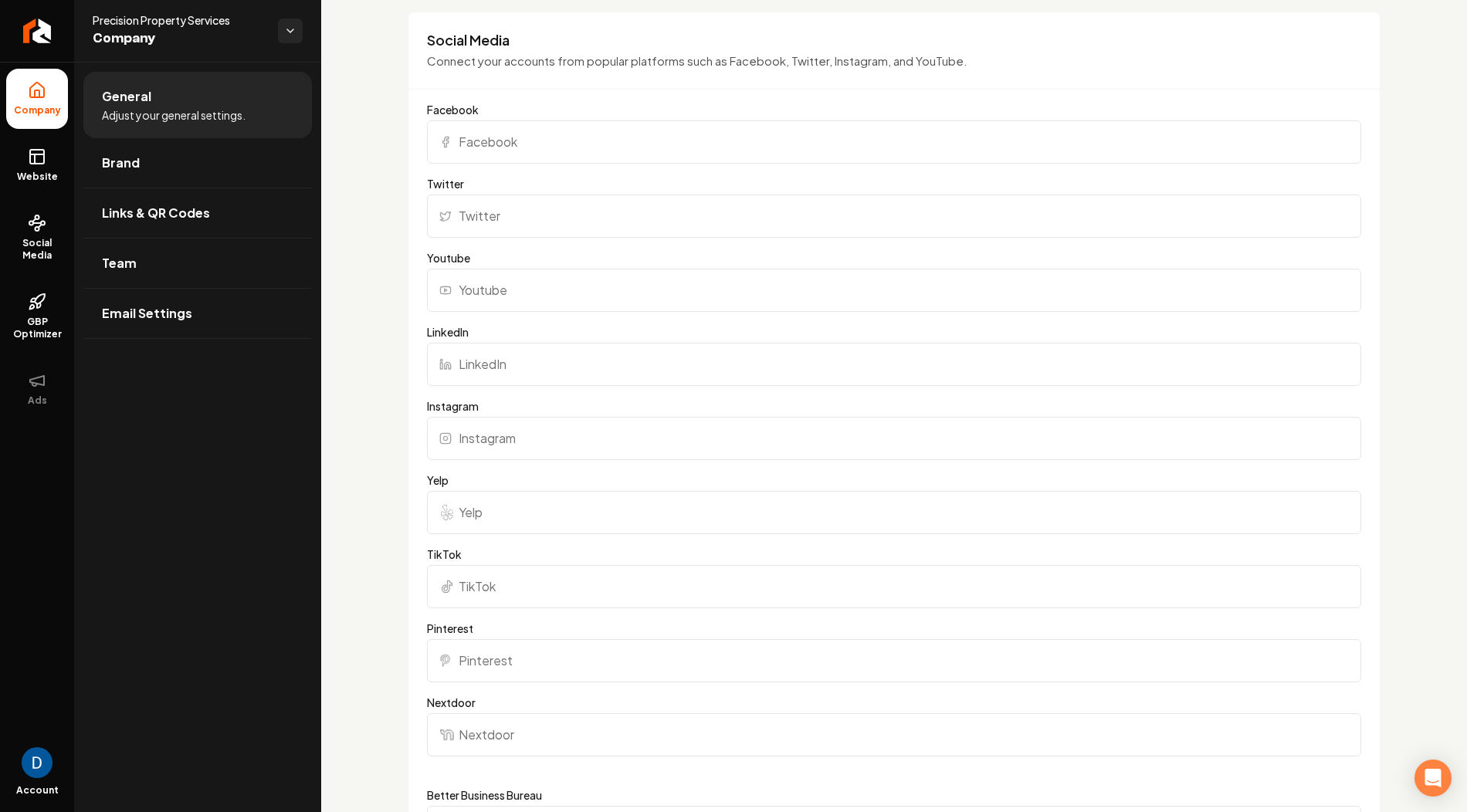
scroll to position [2296, 0]
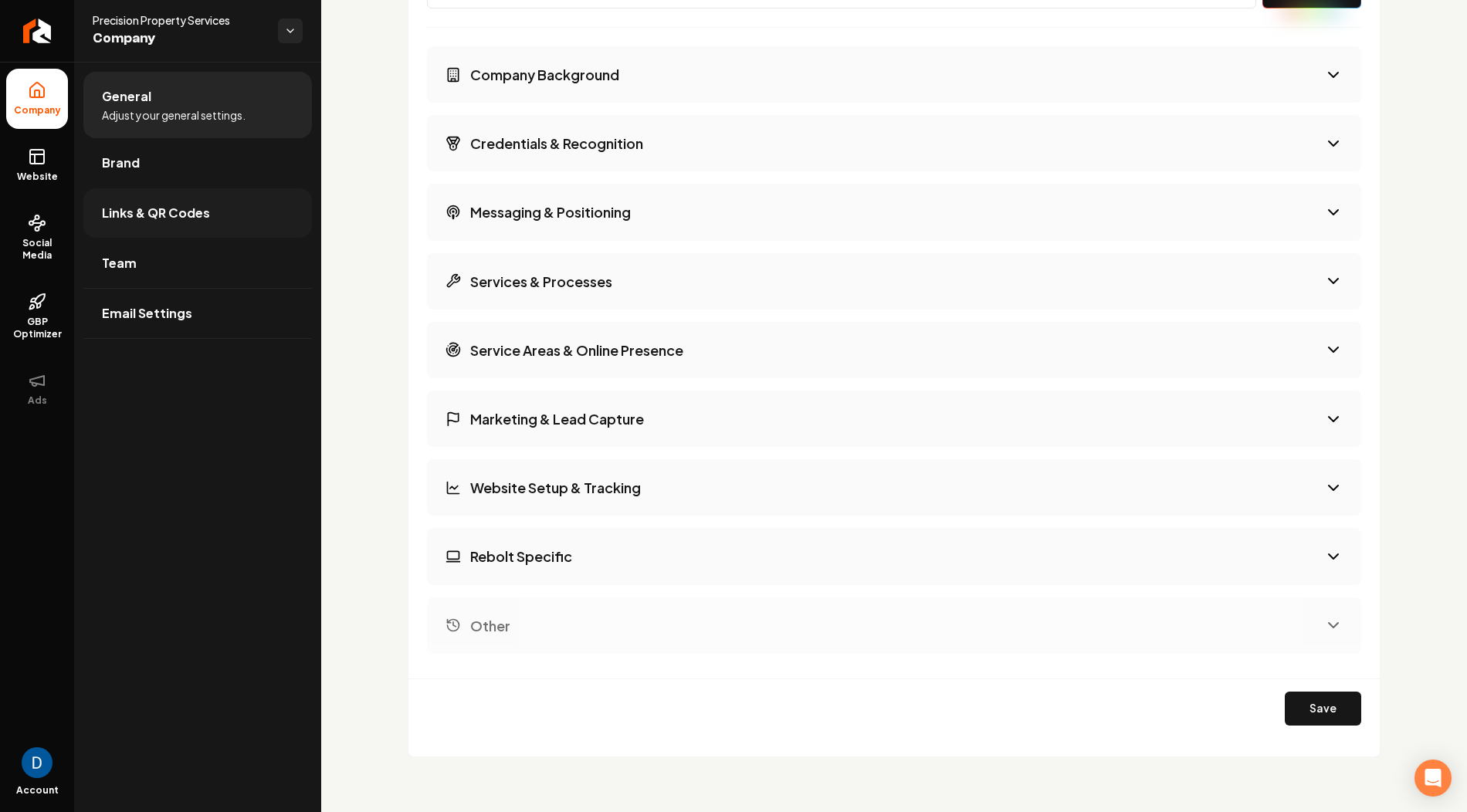
click at [179, 230] on link "Links & QR Codes" at bounding box center [197, 214] width 229 height 50
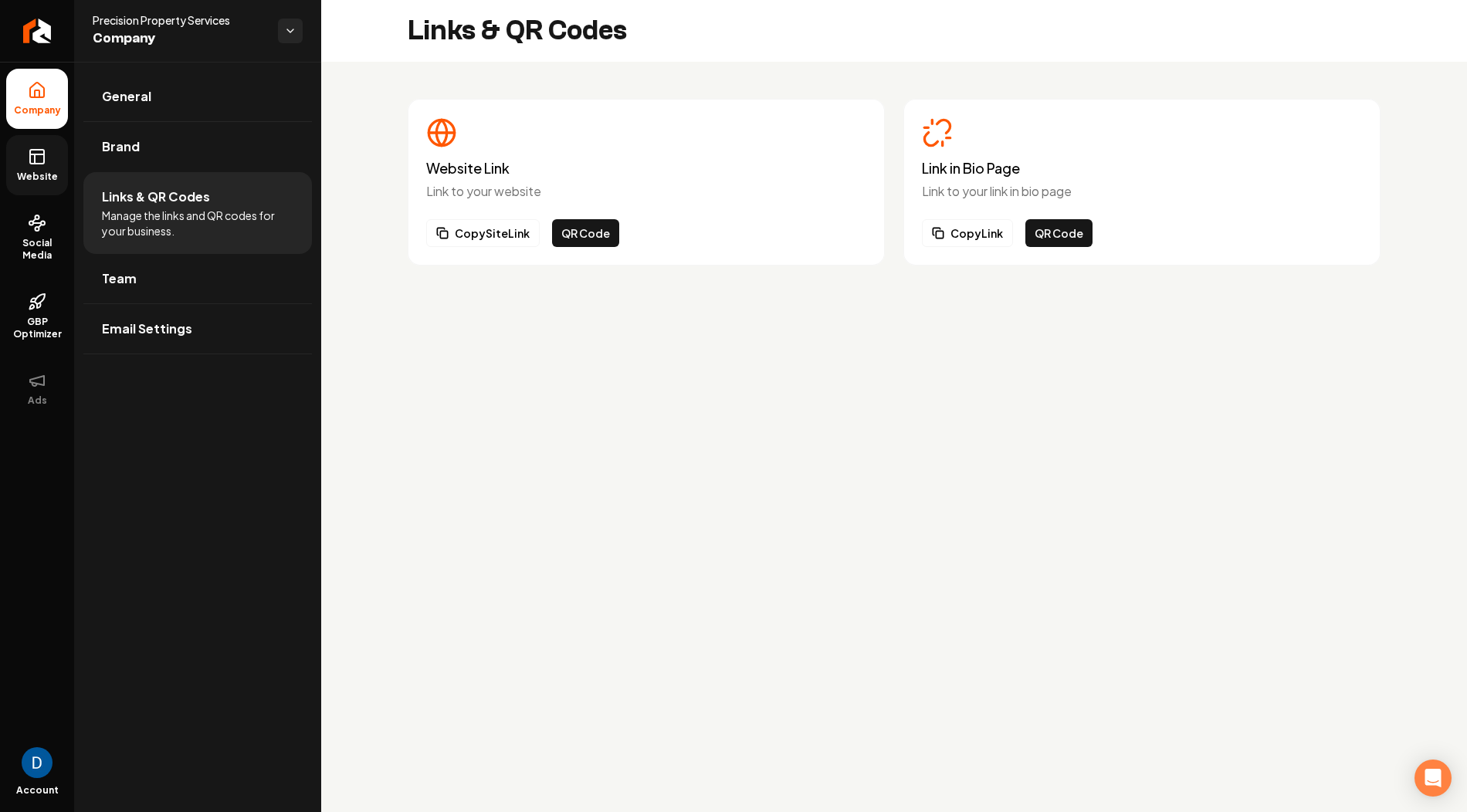
click at [36, 172] on span "Website" at bounding box center [38, 177] width 53 height 12
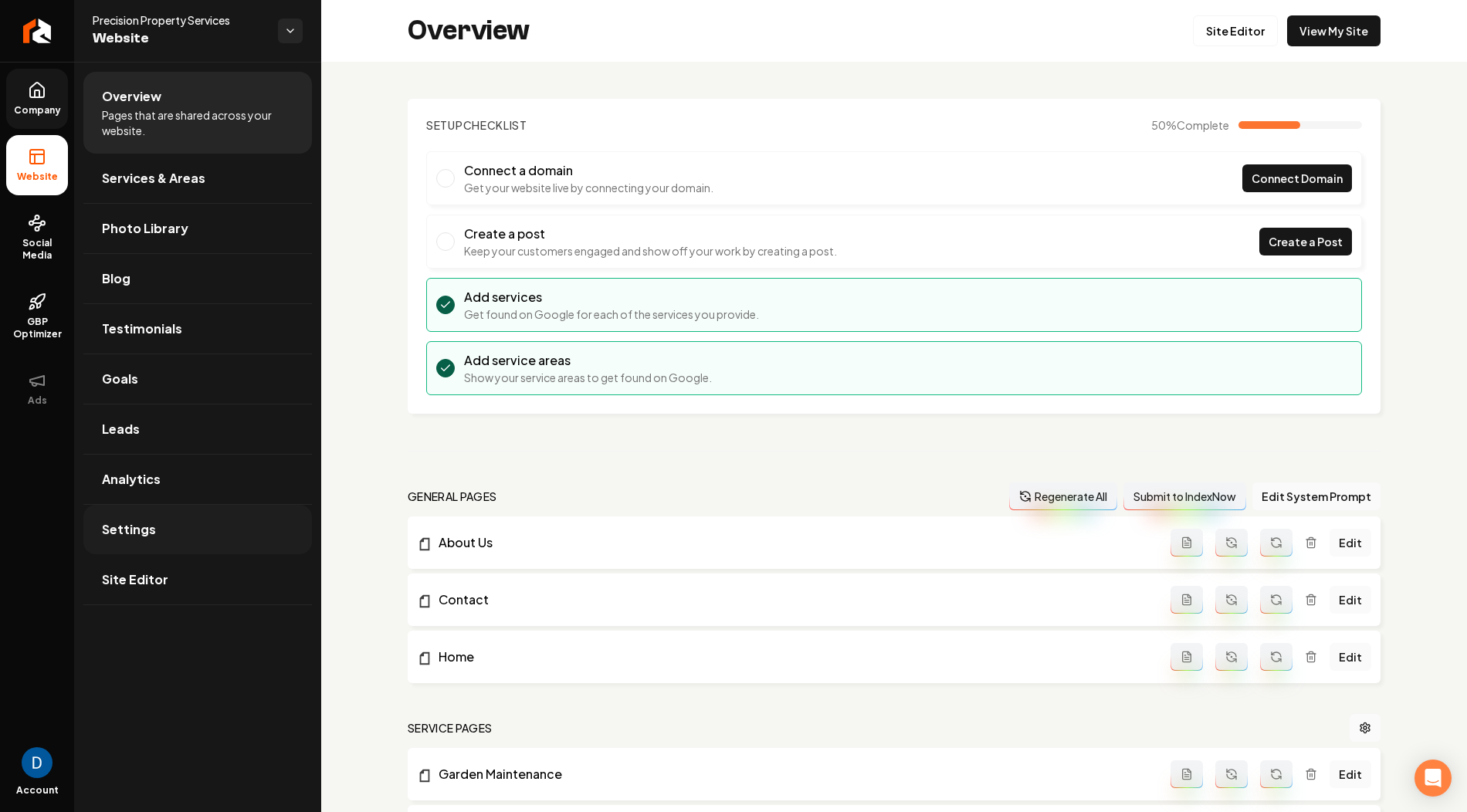
click at [172, 522] on link "Settings" at bounding box center [197, 530] width 229 height 50
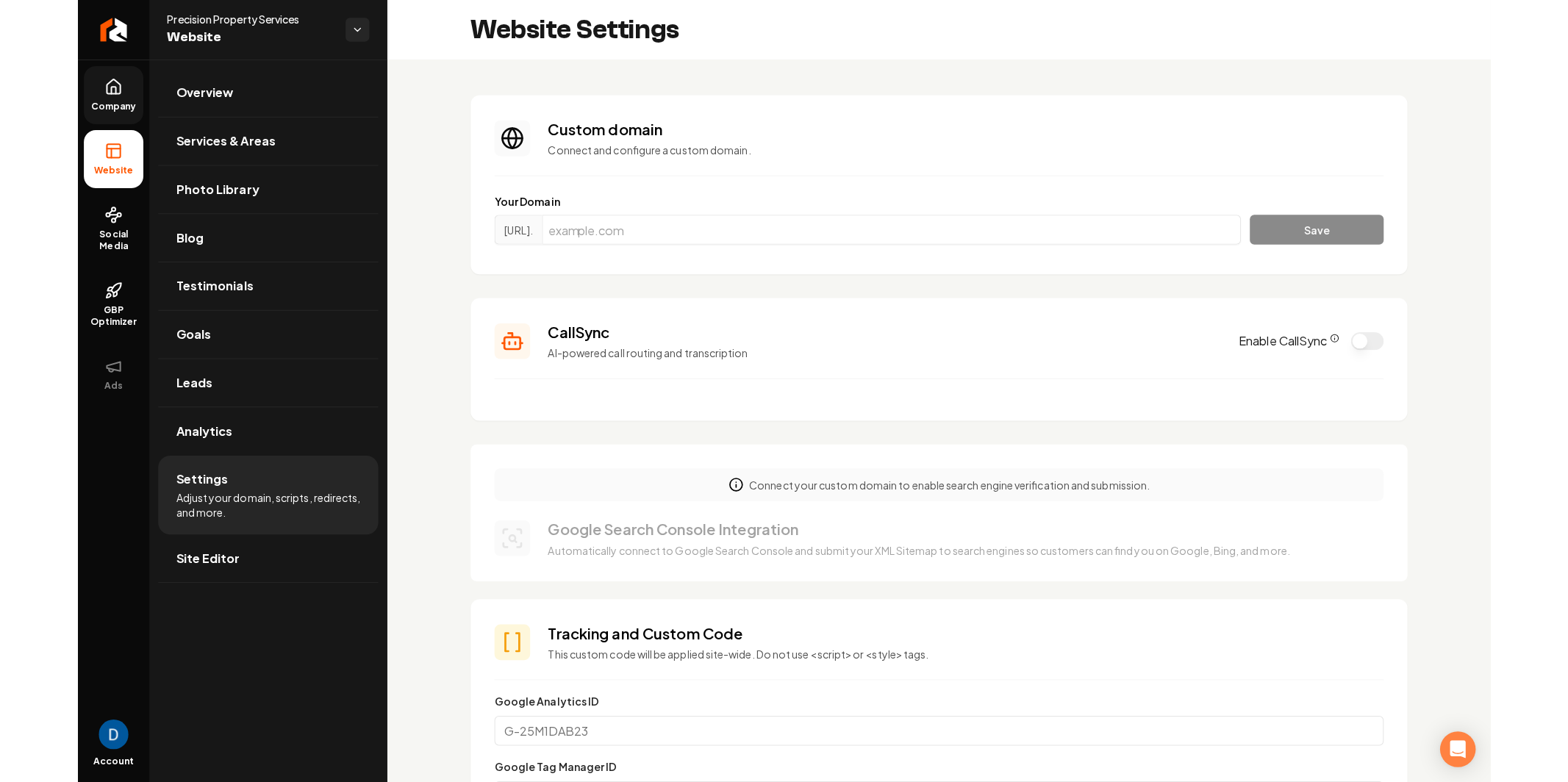
scroll to position [63, 0]
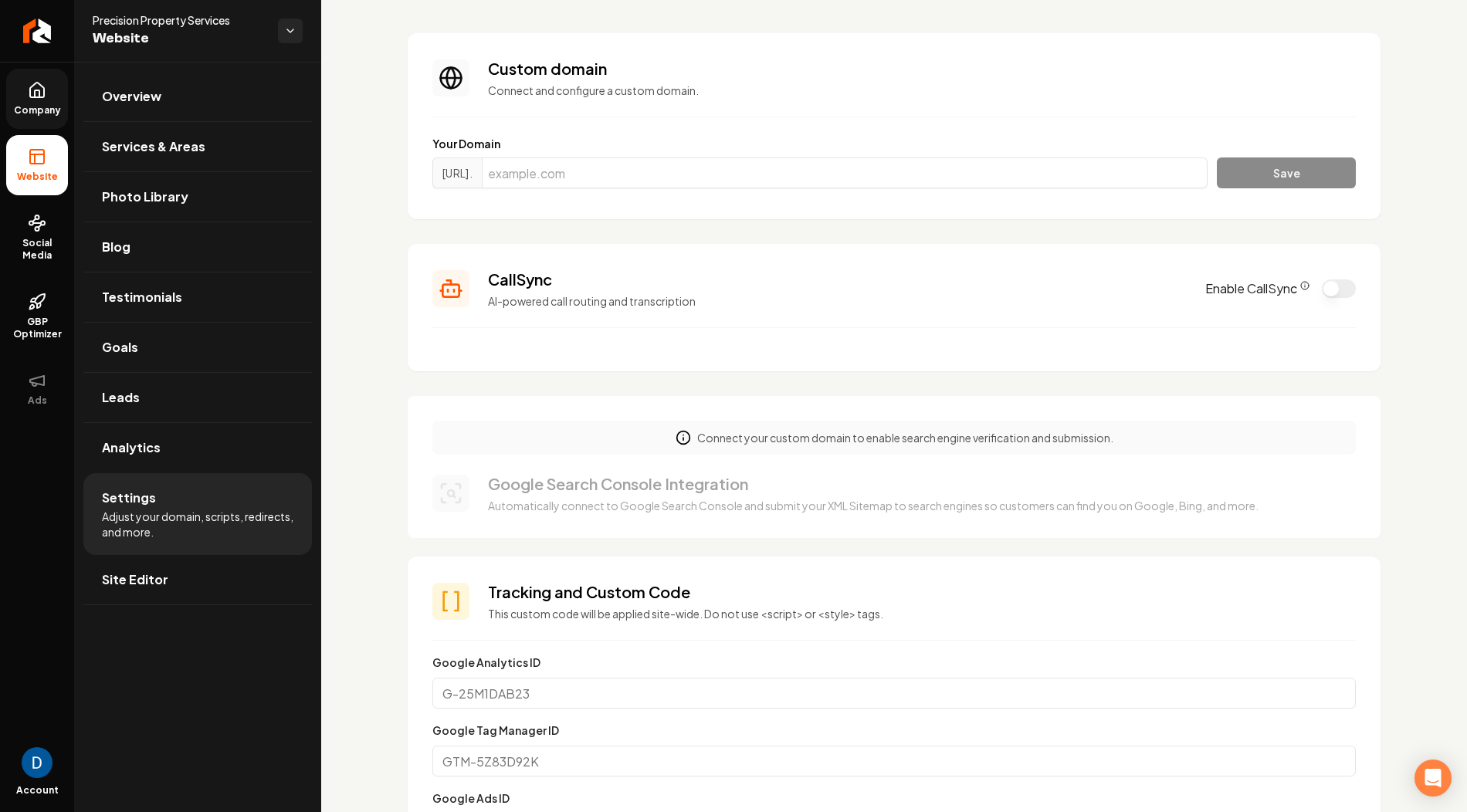
click at [552, 595] on h3 "Tracking and Custom Code" at bounding box center [922, 592] width 868 height 21
copy h3 "Tracking and Custom Code"
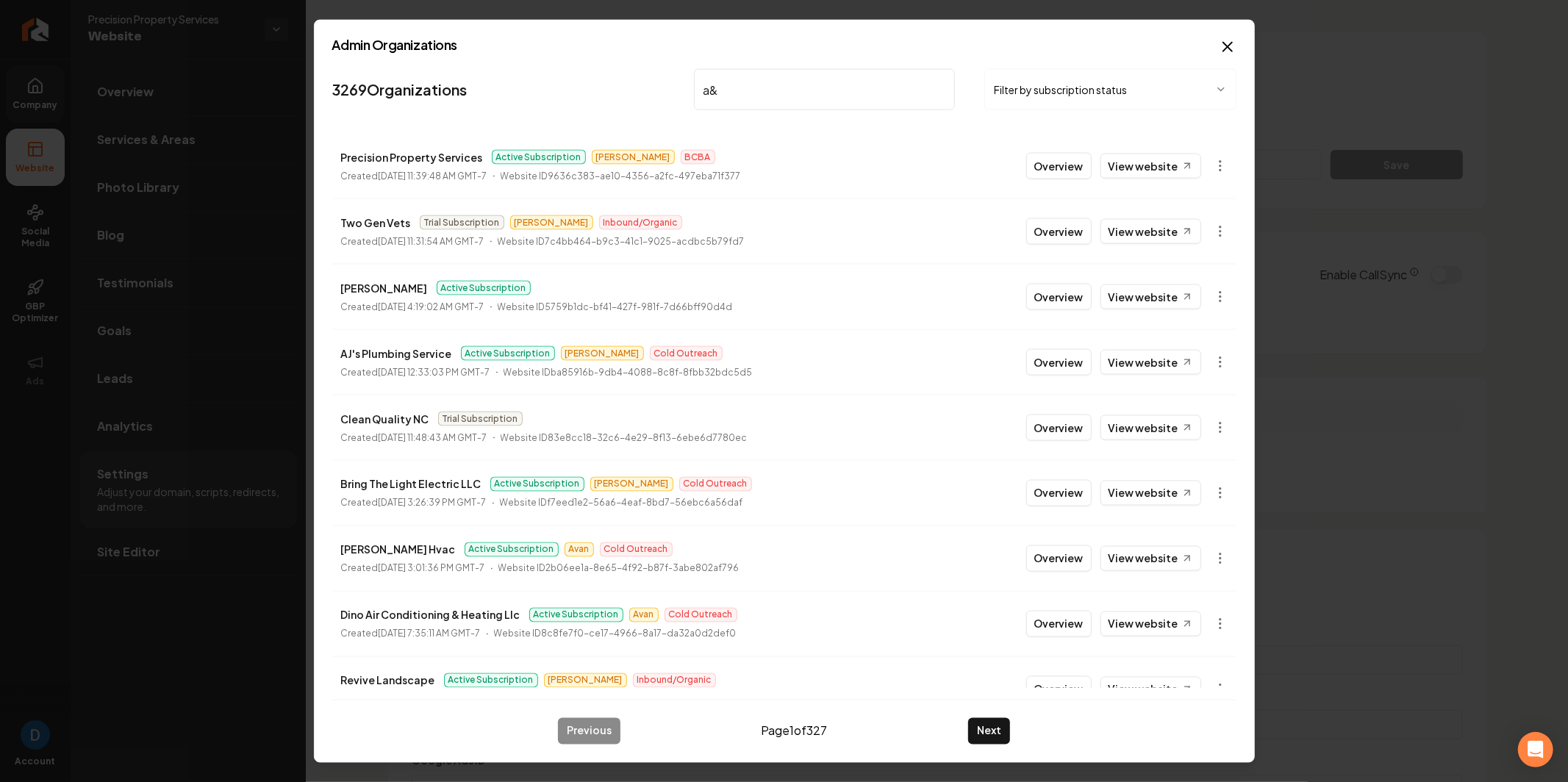
type input "a&a"
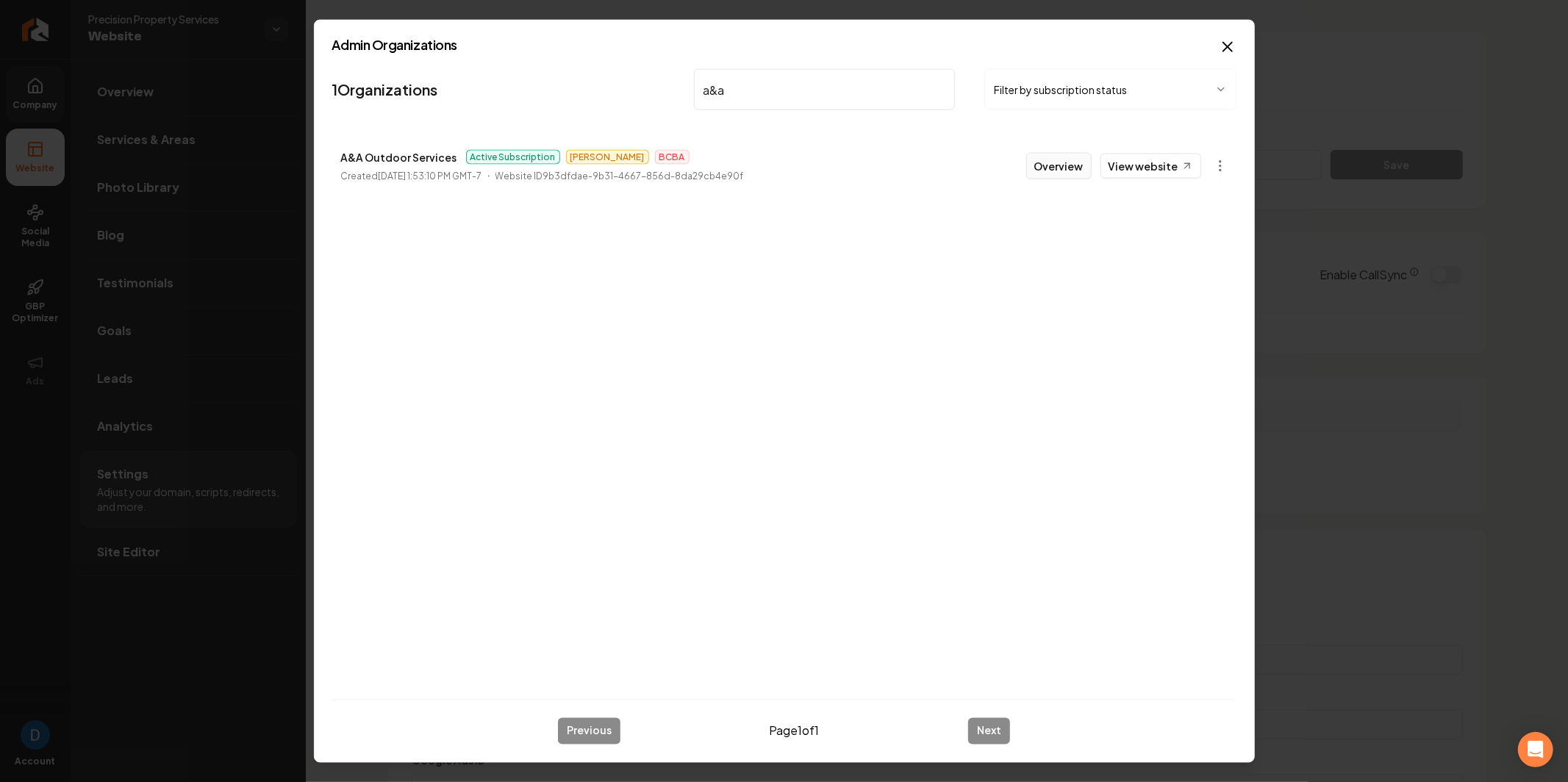
click at [1070, 162] on button "Overview" at bounding box center [1059, 166] width 65 height 26
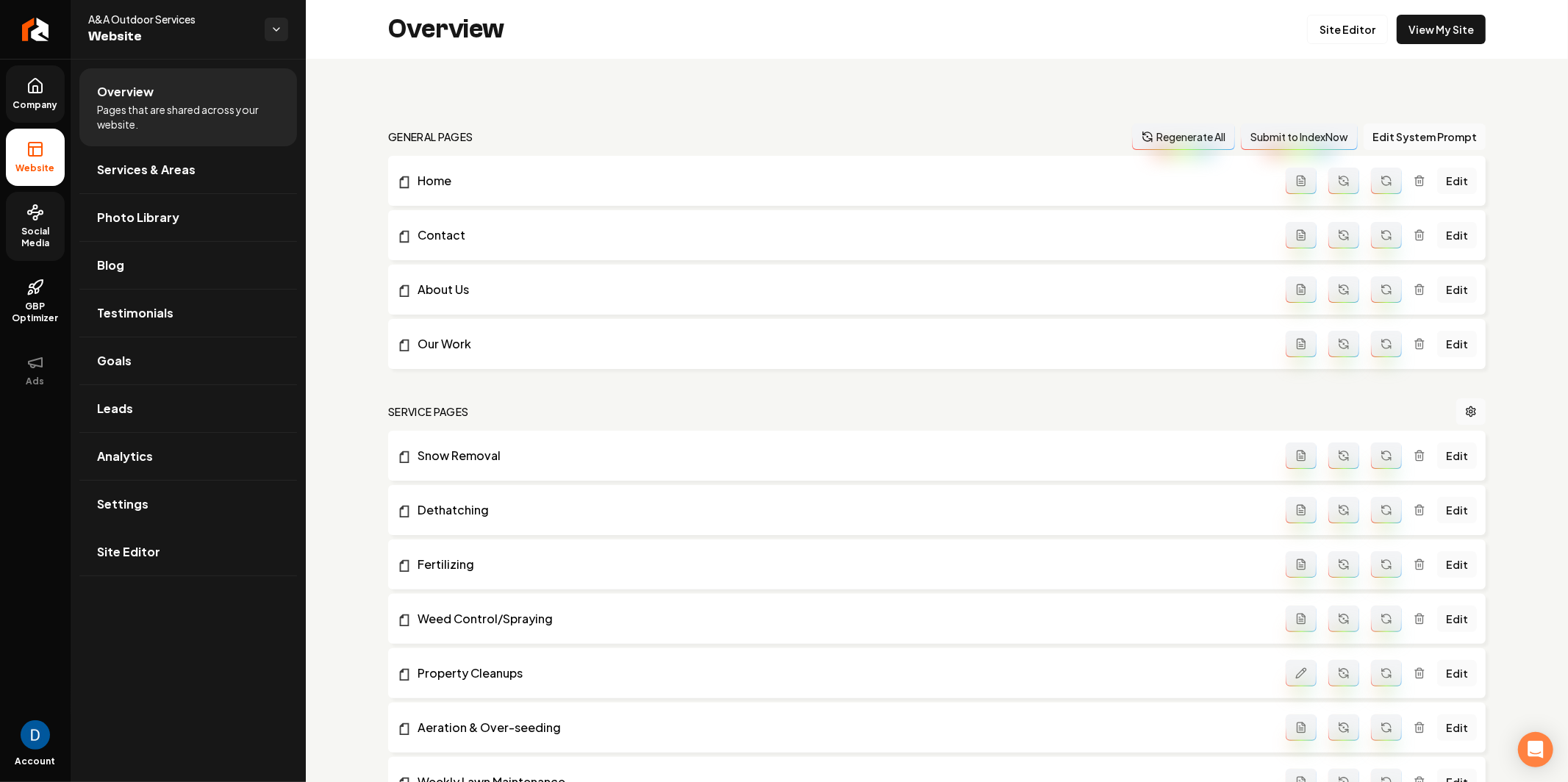
click at [41, 229] on span "Social Media" at bounding box center [35, 237] width 59 height 24
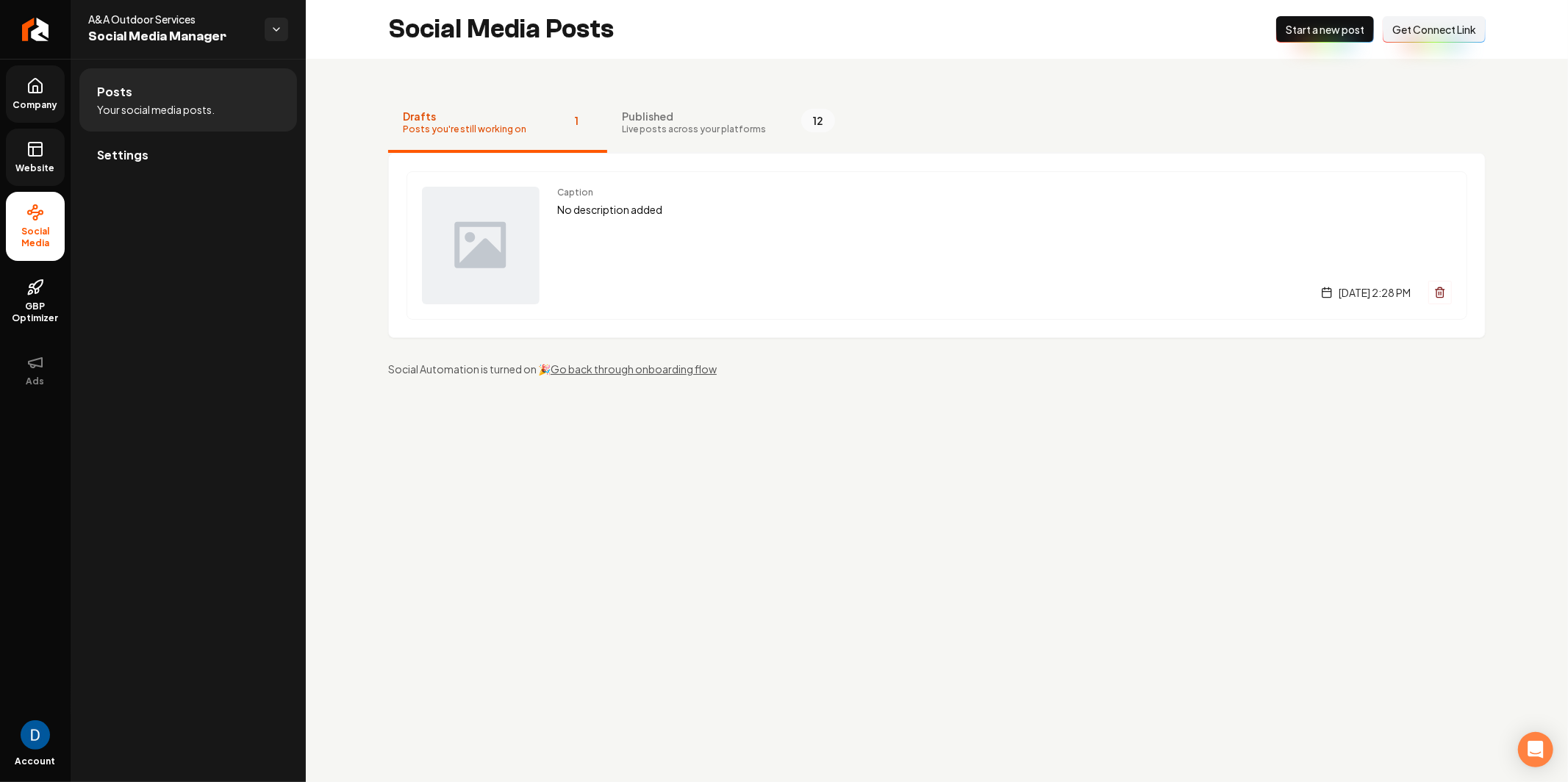
click at [1396, 29] on span "Get Connect Link" at bounding box center [1434, 29] width 84 height 15
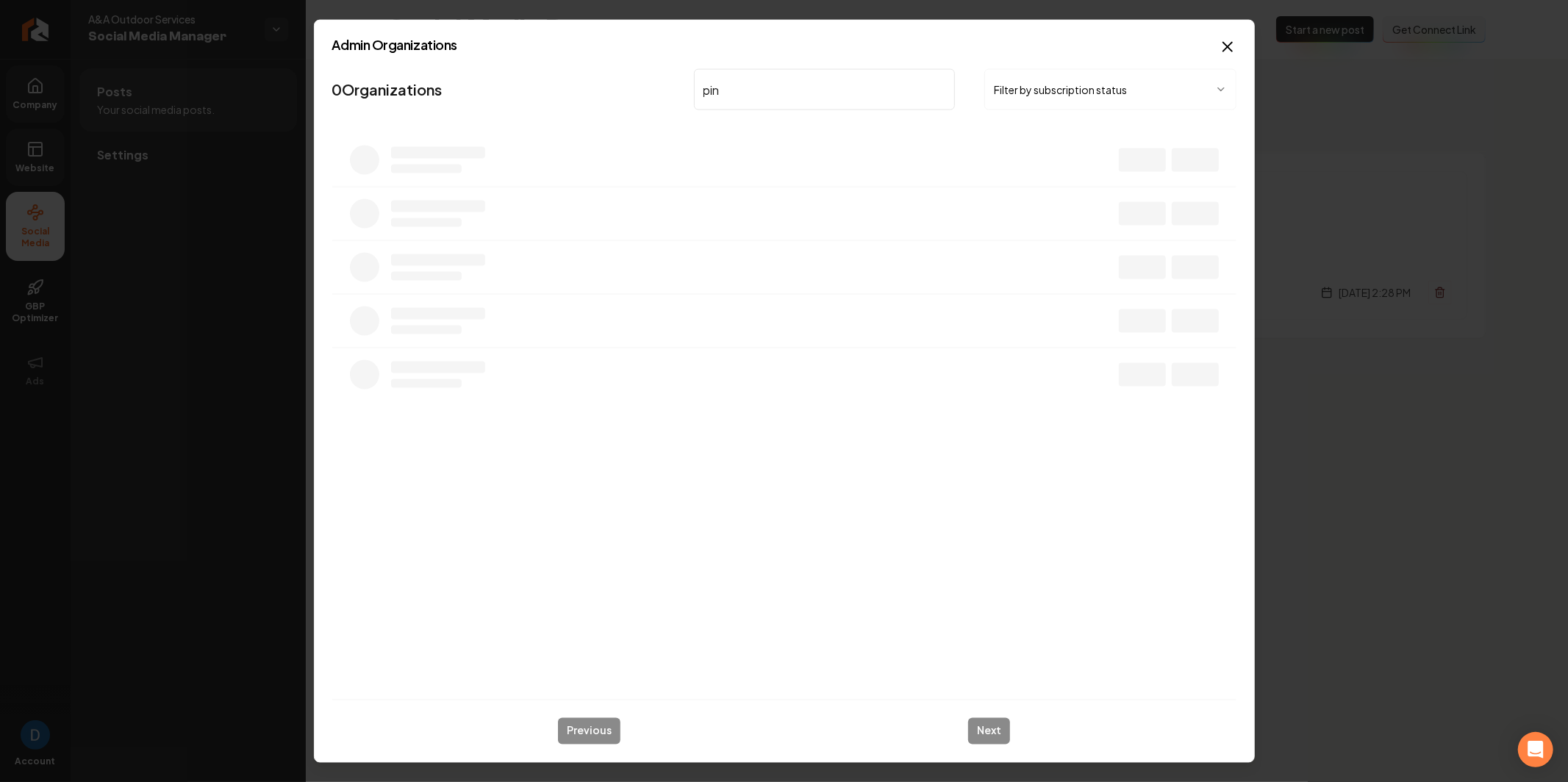
type input "pine"
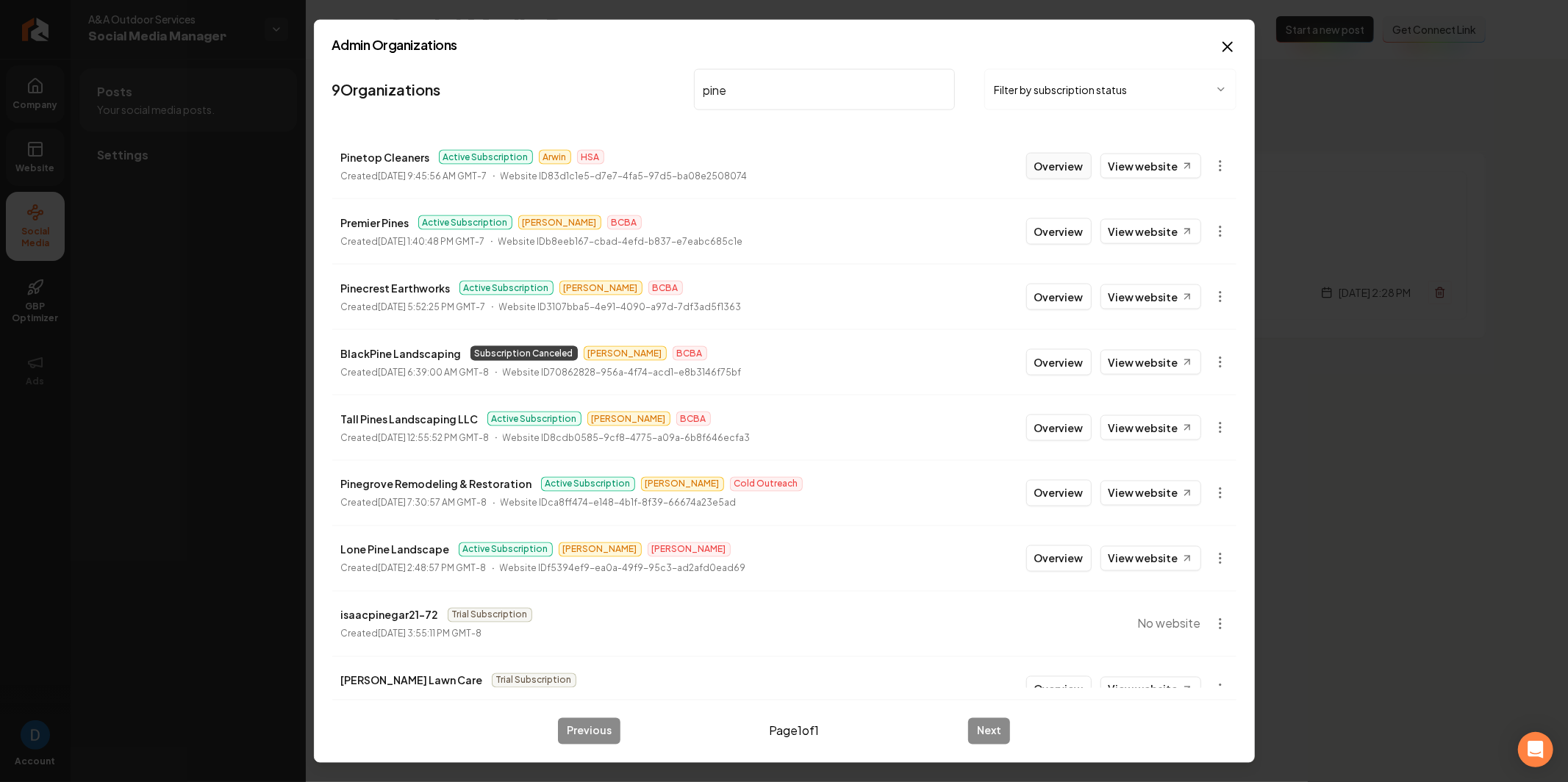
click at [1065, 167] on button "Overview" at bounding box center [1059, 166] width 65 height 26
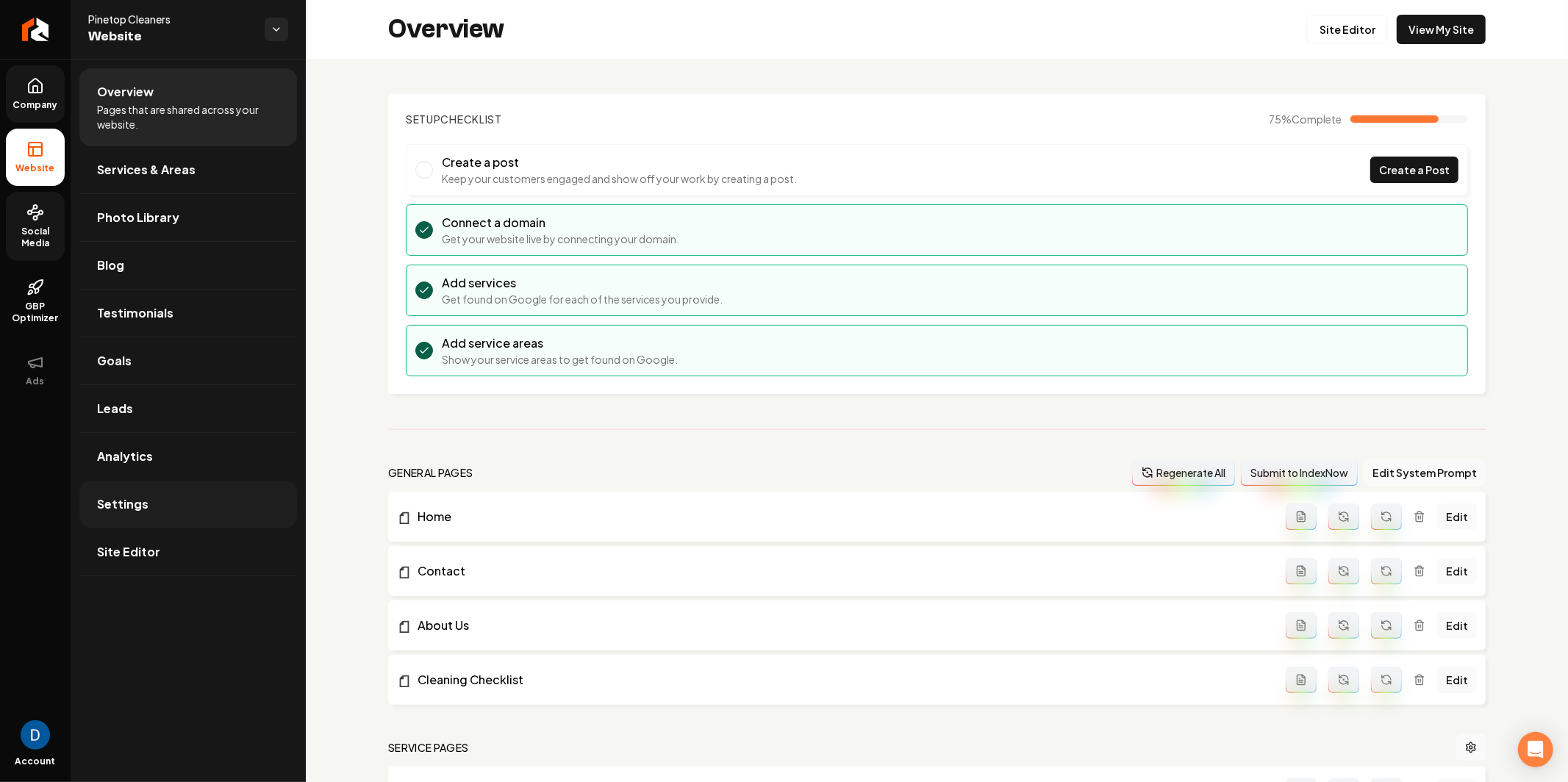
click at [122, 516] on link "Settings" at bounding box center [188, 504] width 218 height 47
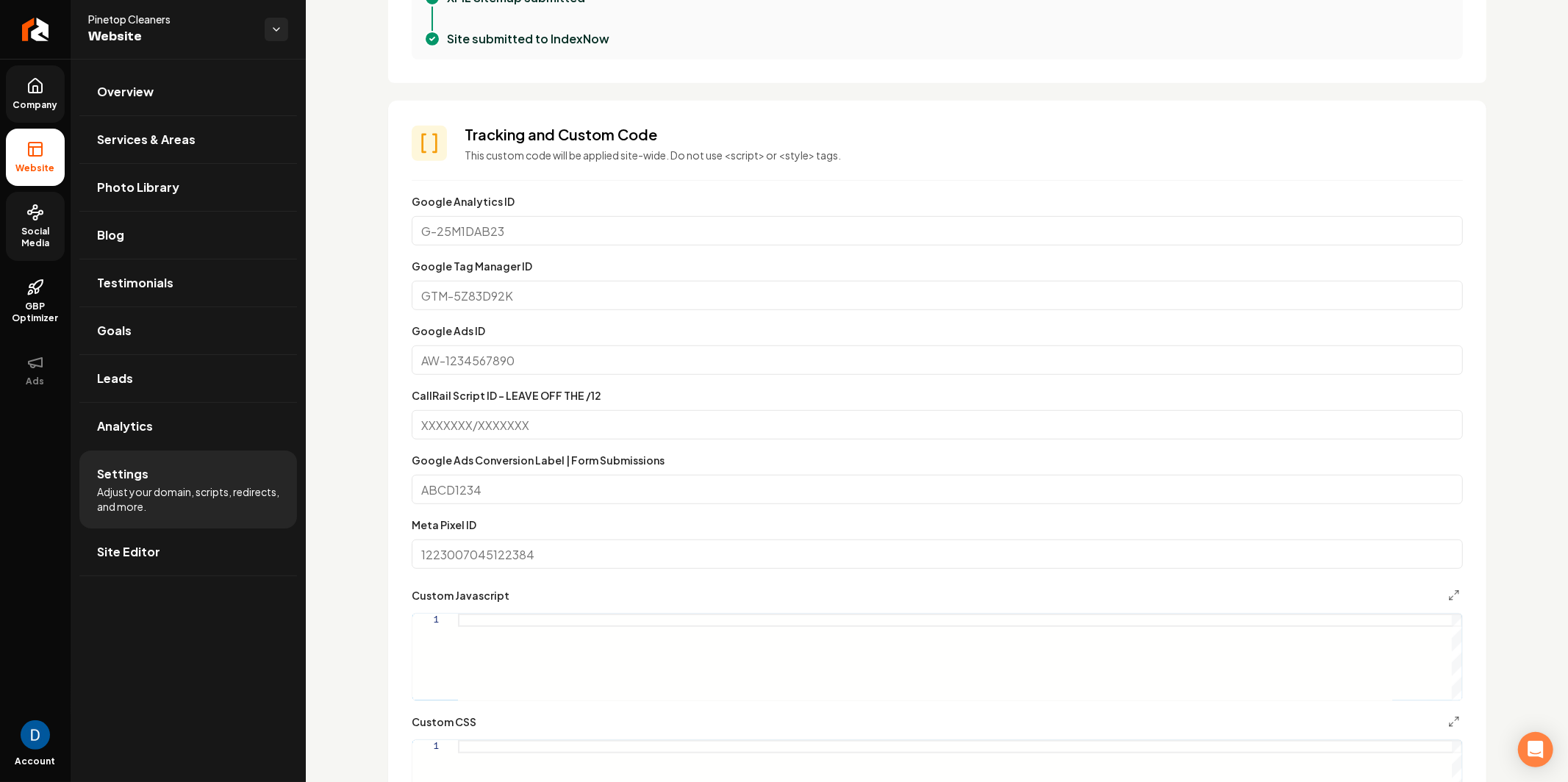
scroll to position [540, 0]
click at [516, 351] on input "Google Ads ID" at bounding box center [937, 365] width 1051 height 29
paste input "W-17513486066"></script>"
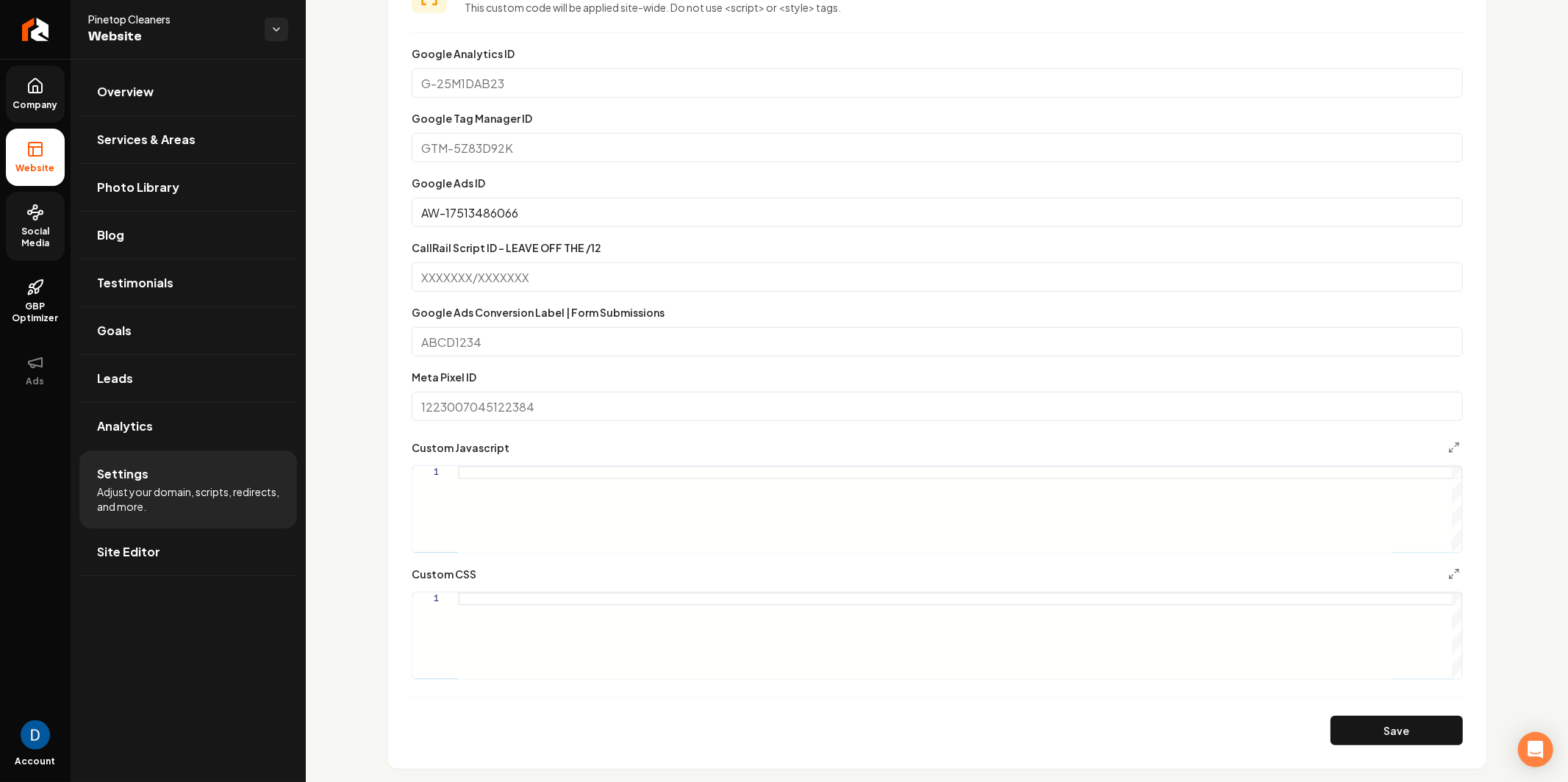
scroll to position [695, 0]
type input "AW-17513486066"
click at [1396, 718] on button "Save" at bounding box center [1397, 727] width 132 height 29
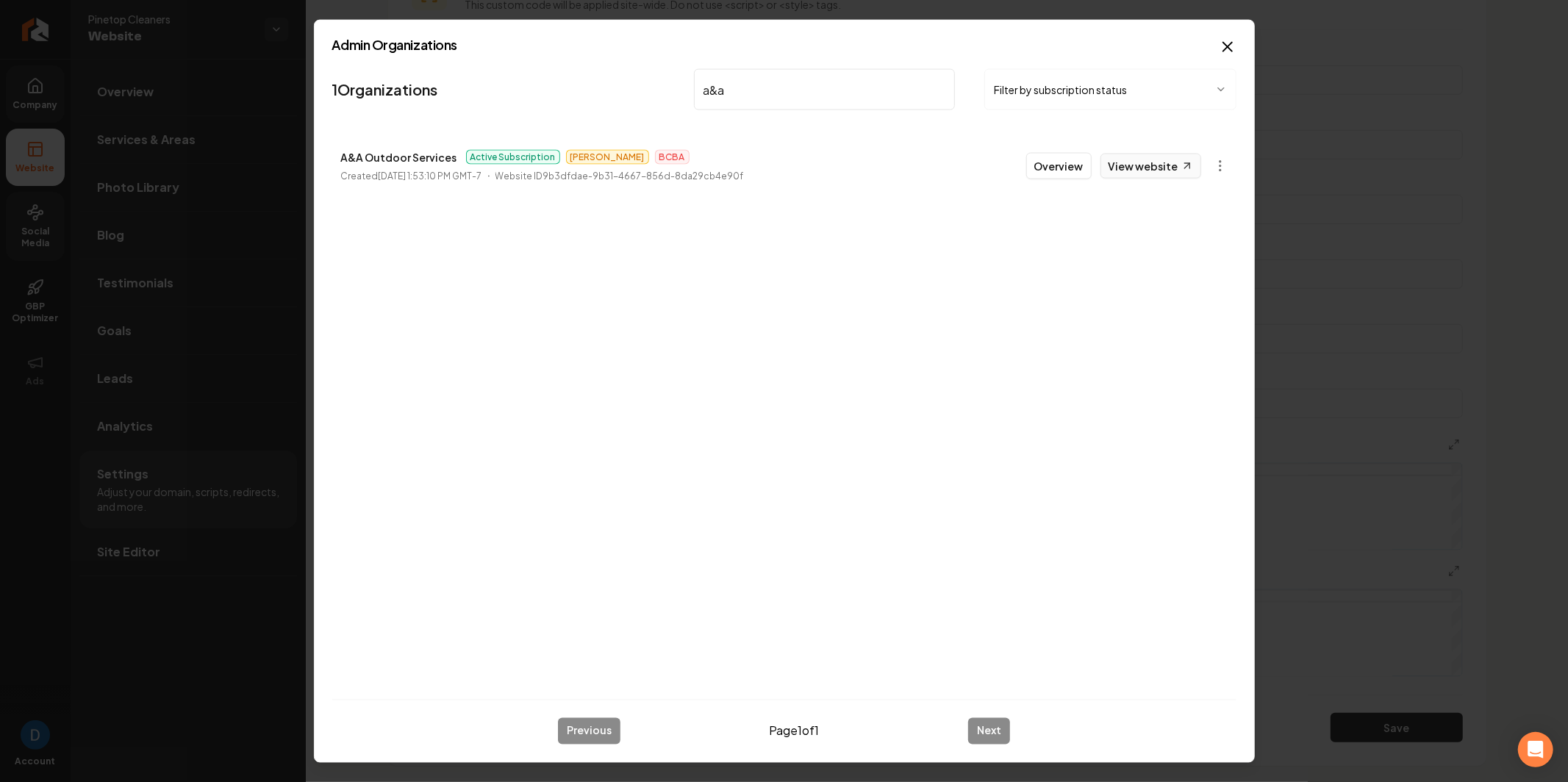
type input "a&a"
click at [1163, 174] on link "View website" at bounding box center [1150, 166] width 100 height 25
click at [365, 150] on p "A&A Outdoor Services" at bounding box center [399, 158] width 116 height 18
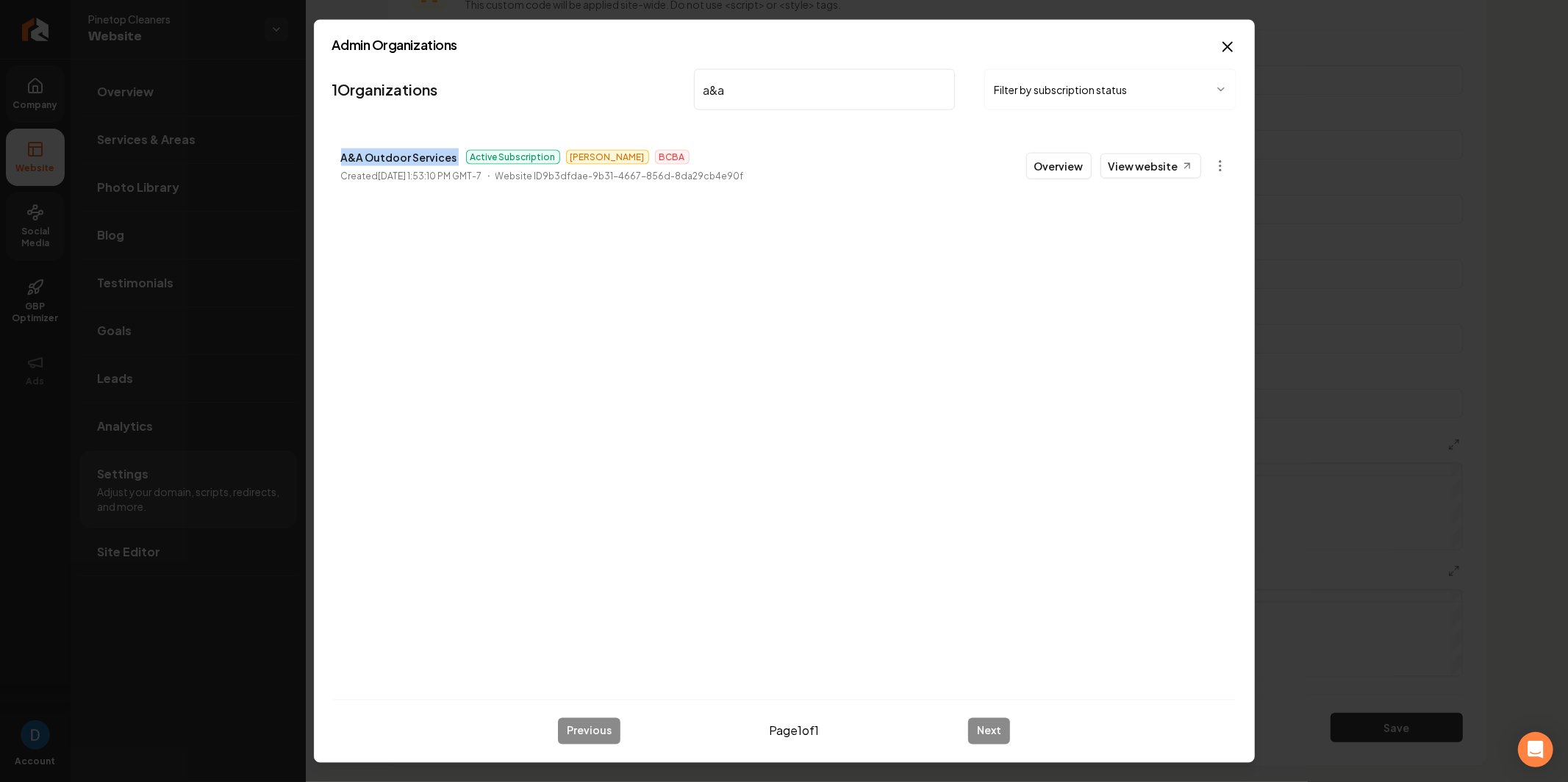
copy p "A&A Outdoor Services"
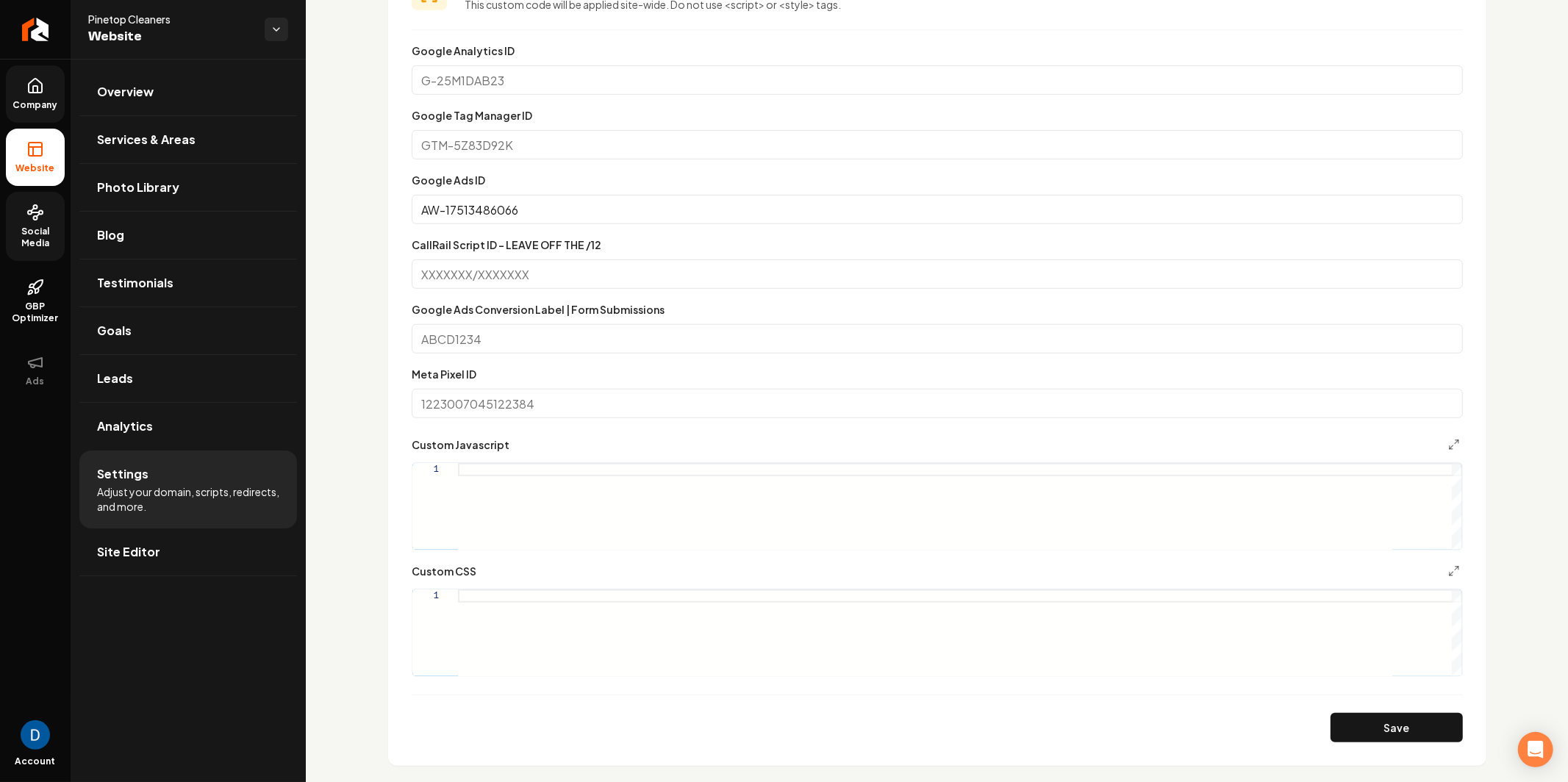
click at [21, 85] on link "Company" at bounding box center [35, 94] width 59 height 57
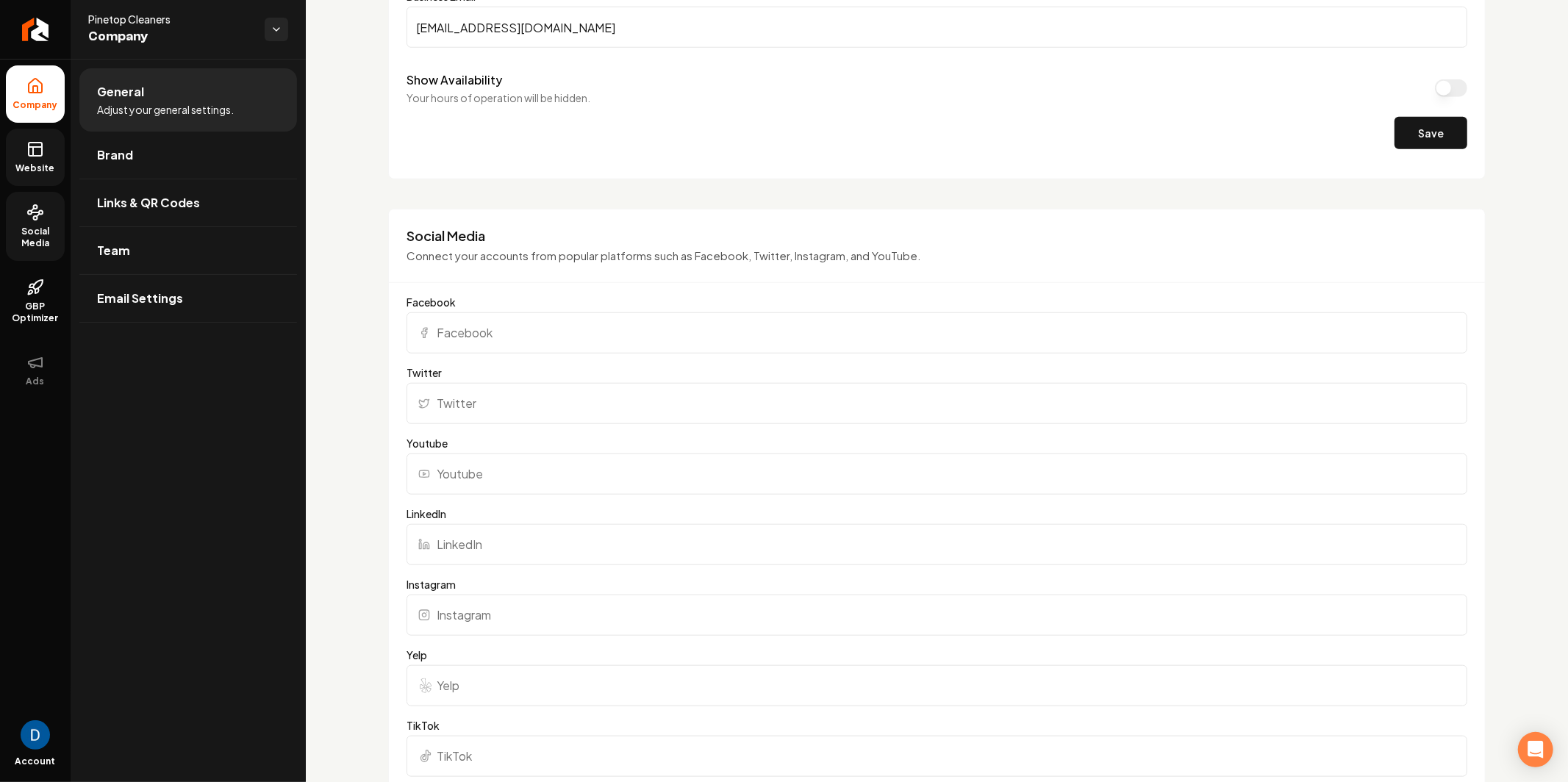
scroll to position [1027, 0]
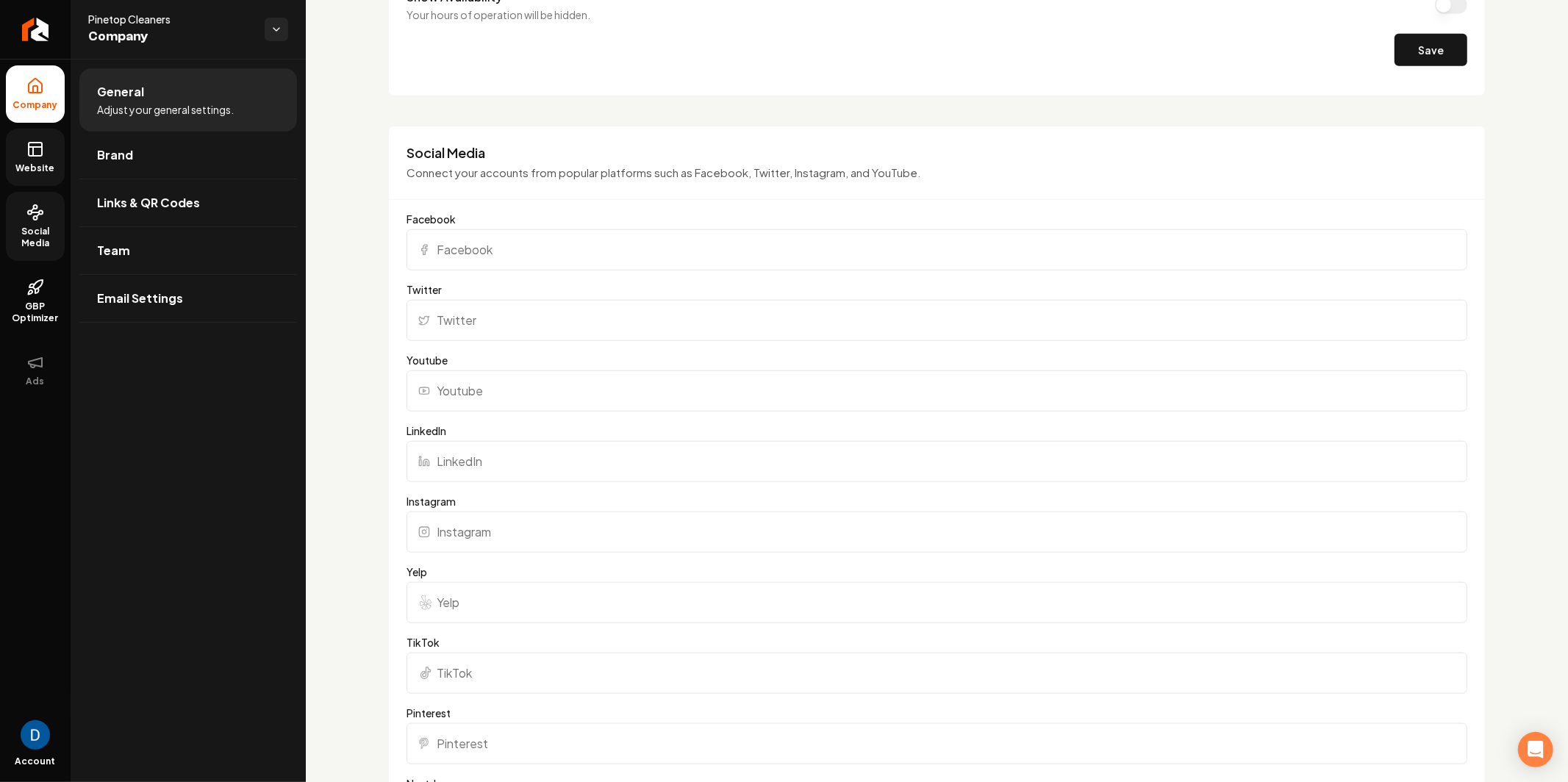
click at [29, 158] on icon at bounding box center [35, 149] width 18 height 18
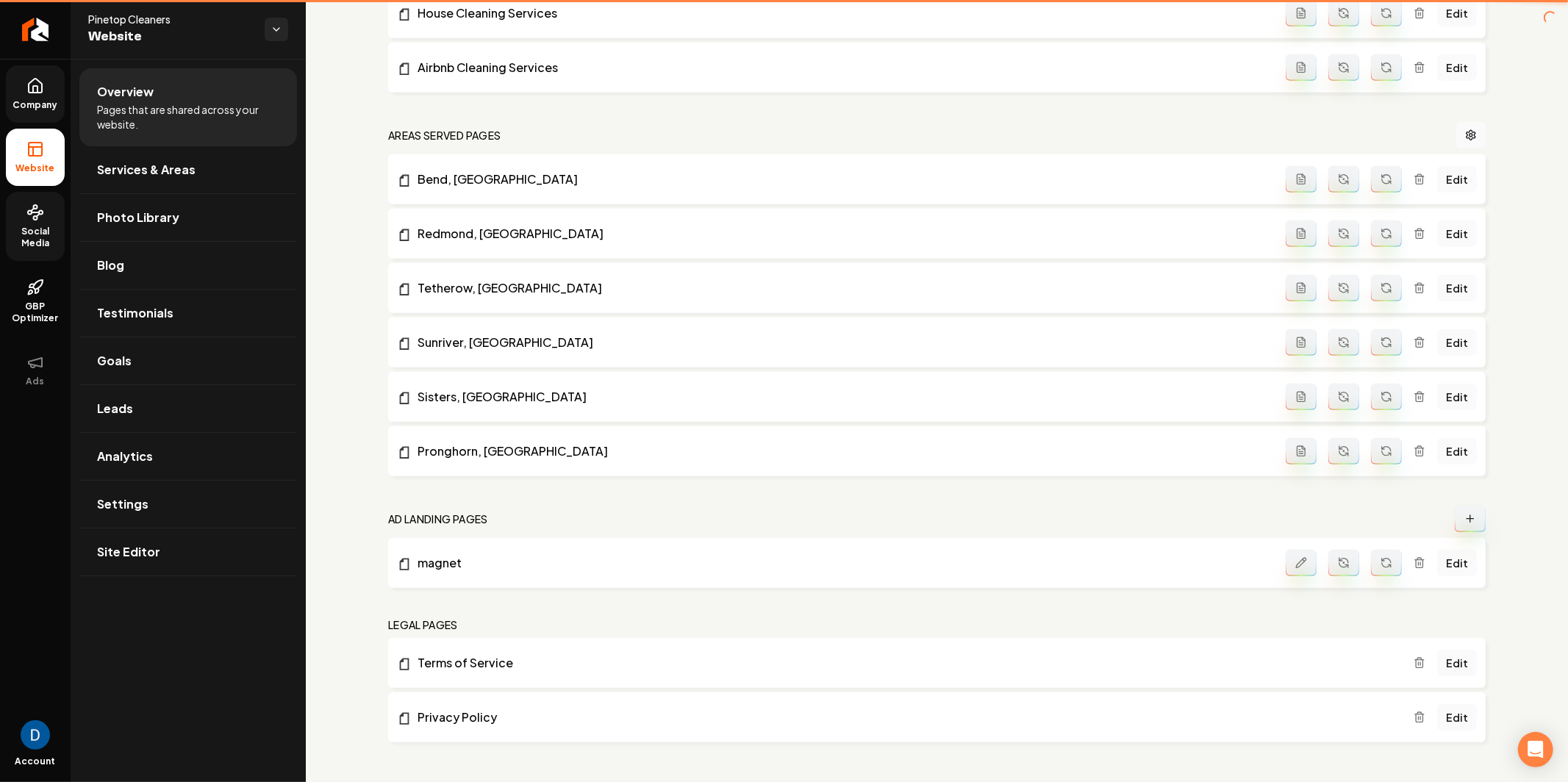
scroll to position [938, 0]
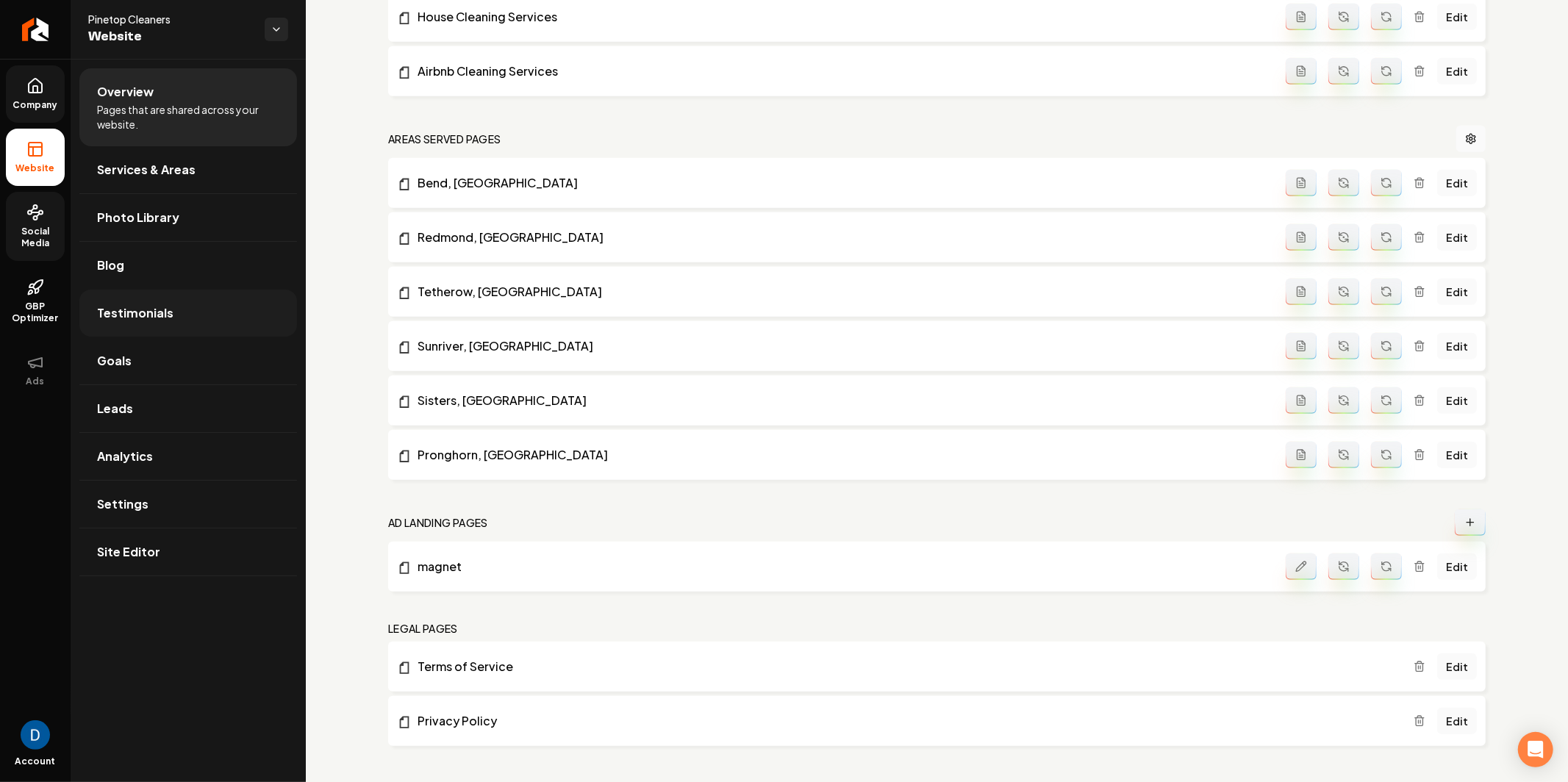
click at [217, 322] on link "Testimonials" at bounding box center [188, 313] width 218 height 47
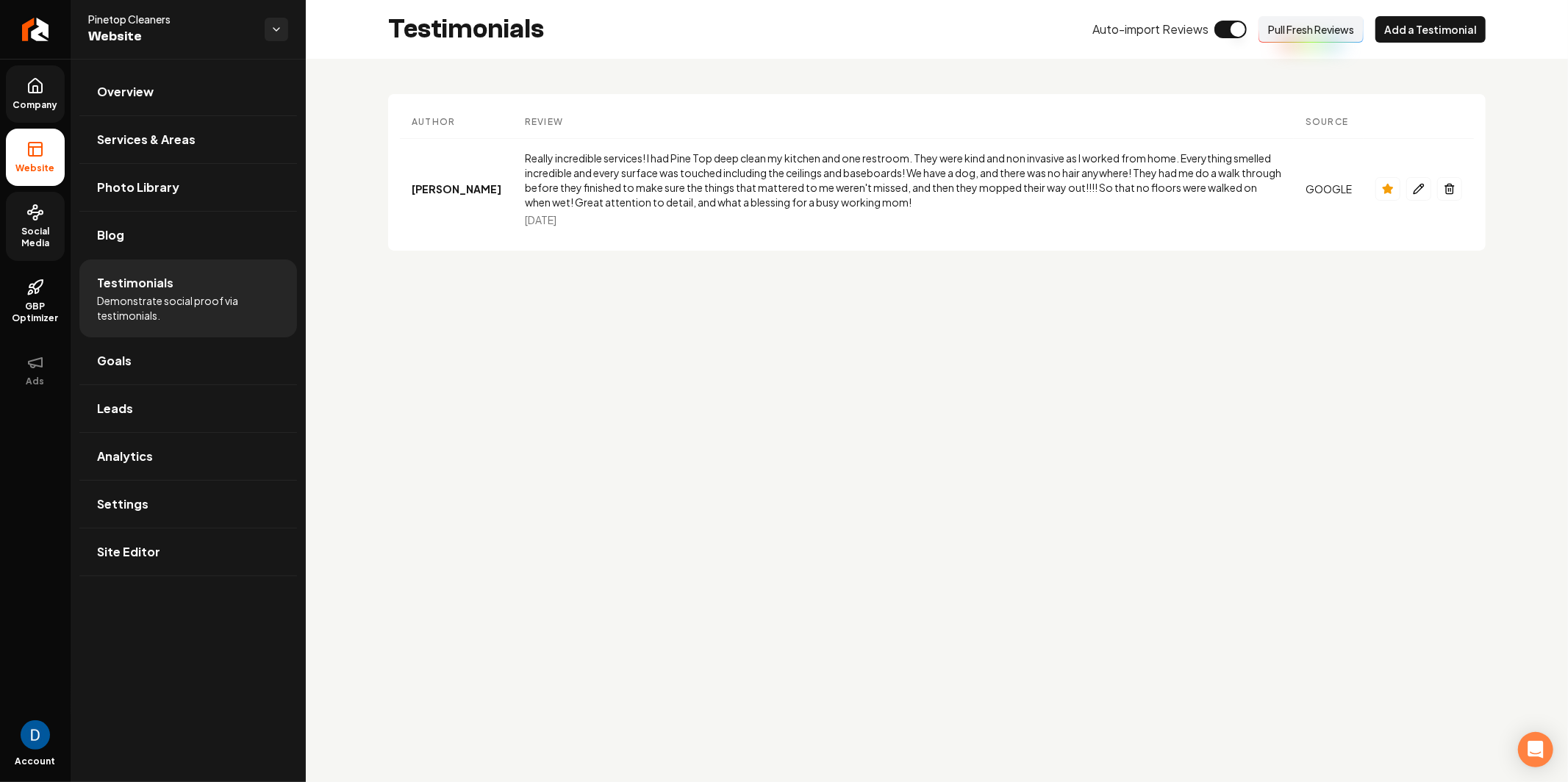
click at [1347, 35] on button "Pull Fresh Reviews" at bounding box center [1311, 29] width 105 height 26
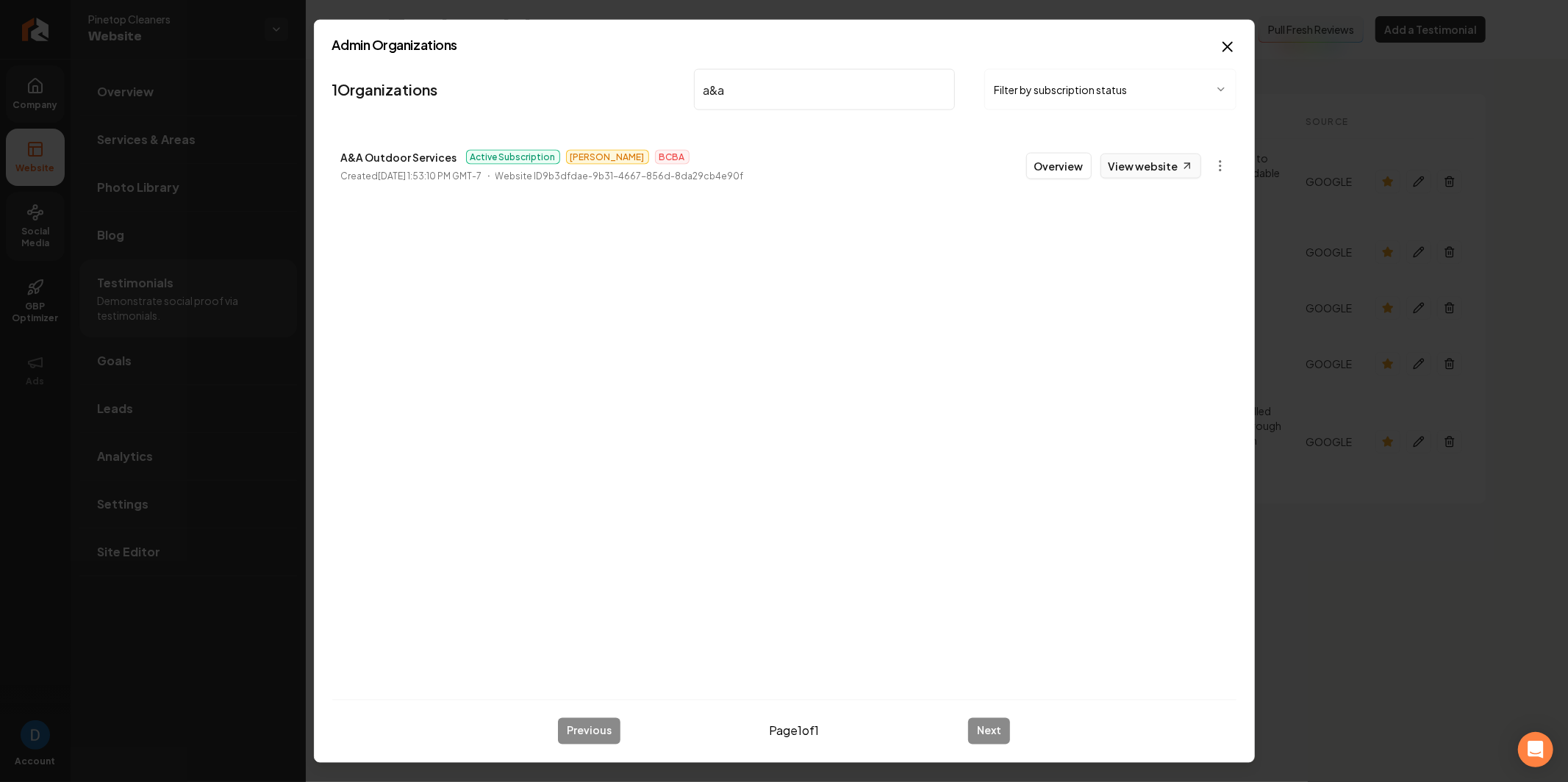
type input "a&a"
click at [1143, 169] on link "View website" at bounding box center [1150, 166] width 100 height 25
click at [1051, 166] on button "Overview" at bounding box center [1059, 166] width 65 height 26
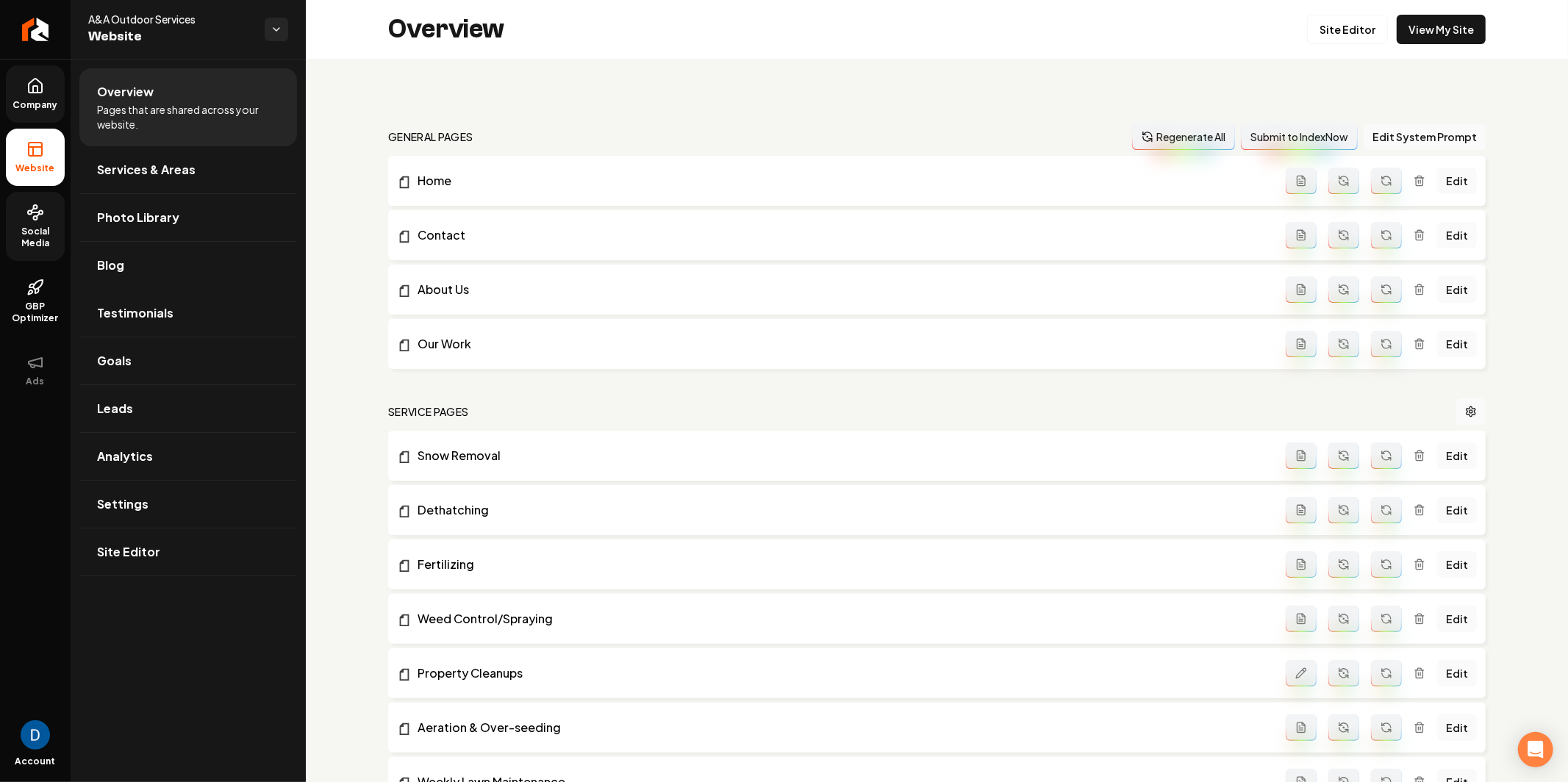
click at [26, 224] on link "Social Media" at bounding box center [35, 226] width 59 height 69
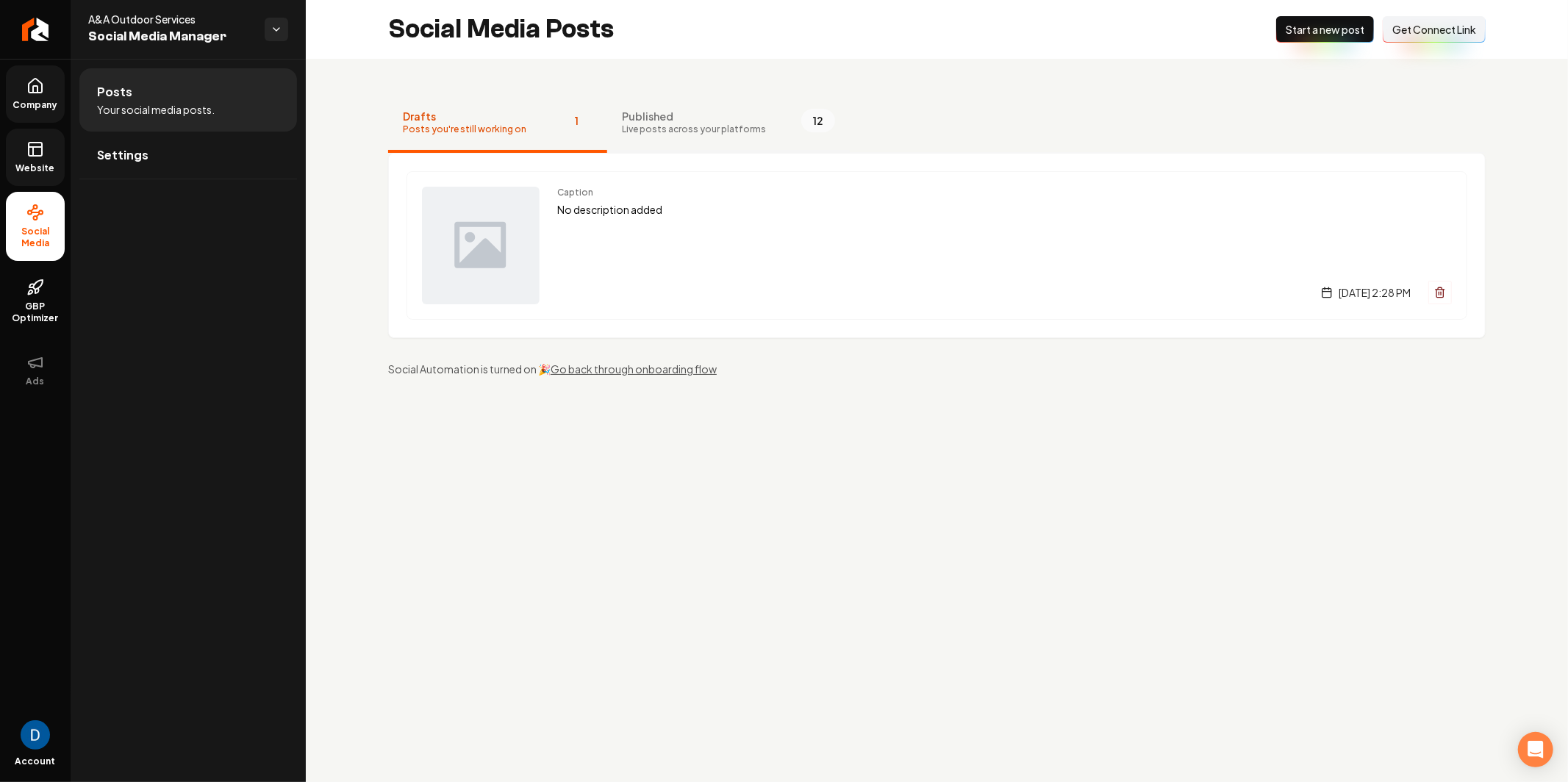
drag, startPoint x: 824, startPoint y: 120, endPoint x: 814, endPoint y: 122, distance: 10.2
click at [824, 120] on button "Published Live posts across your platforms 12" at bounding box center [728, 123] width 242 height 59
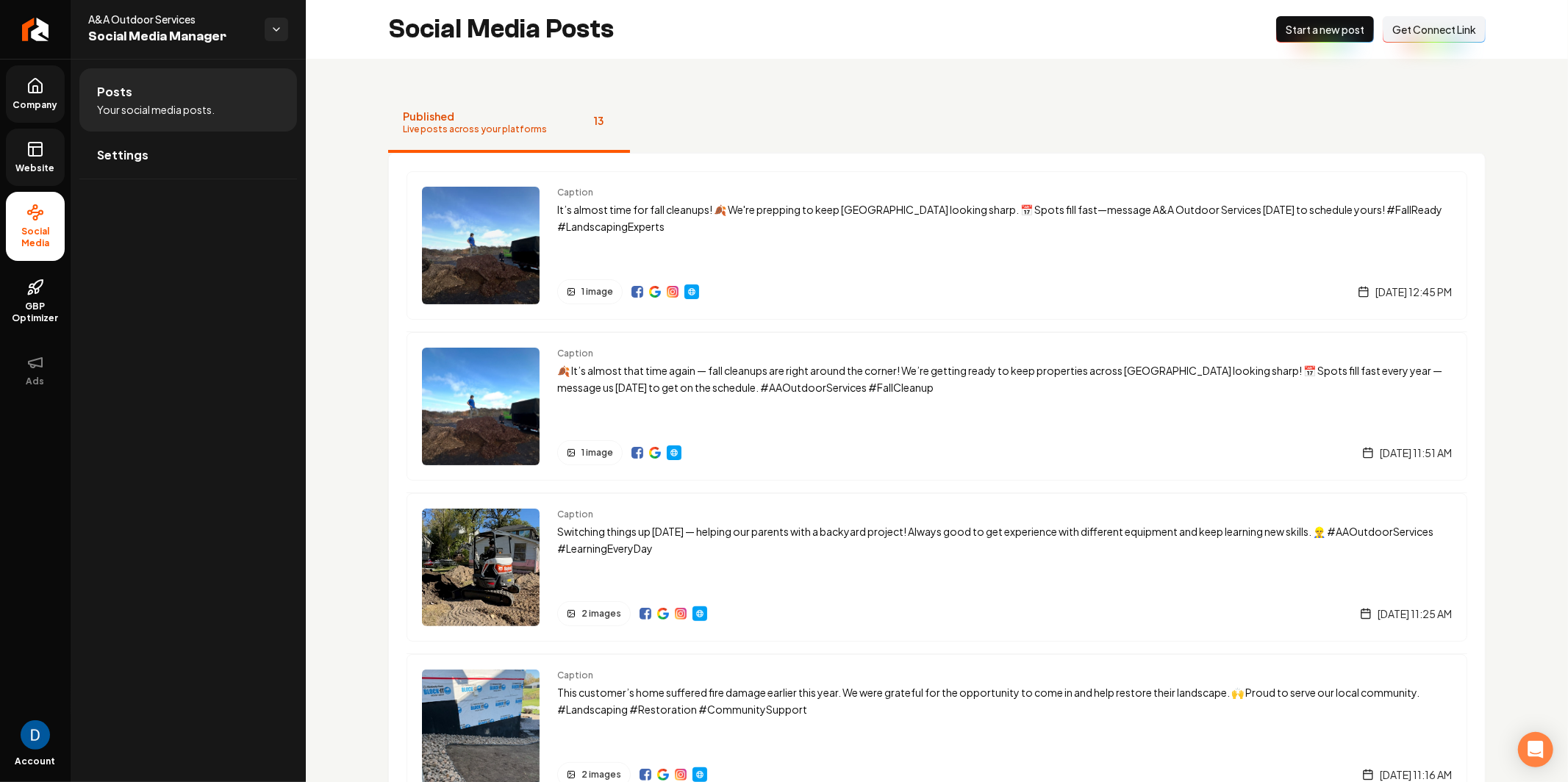
click at [828, 225] on p "It’s almost time for fall cleanups! 🍂 We're prepping to keep [GEOGRAPHIC_DATA] …" at bounding box center [1005, 218] width 895 height 33
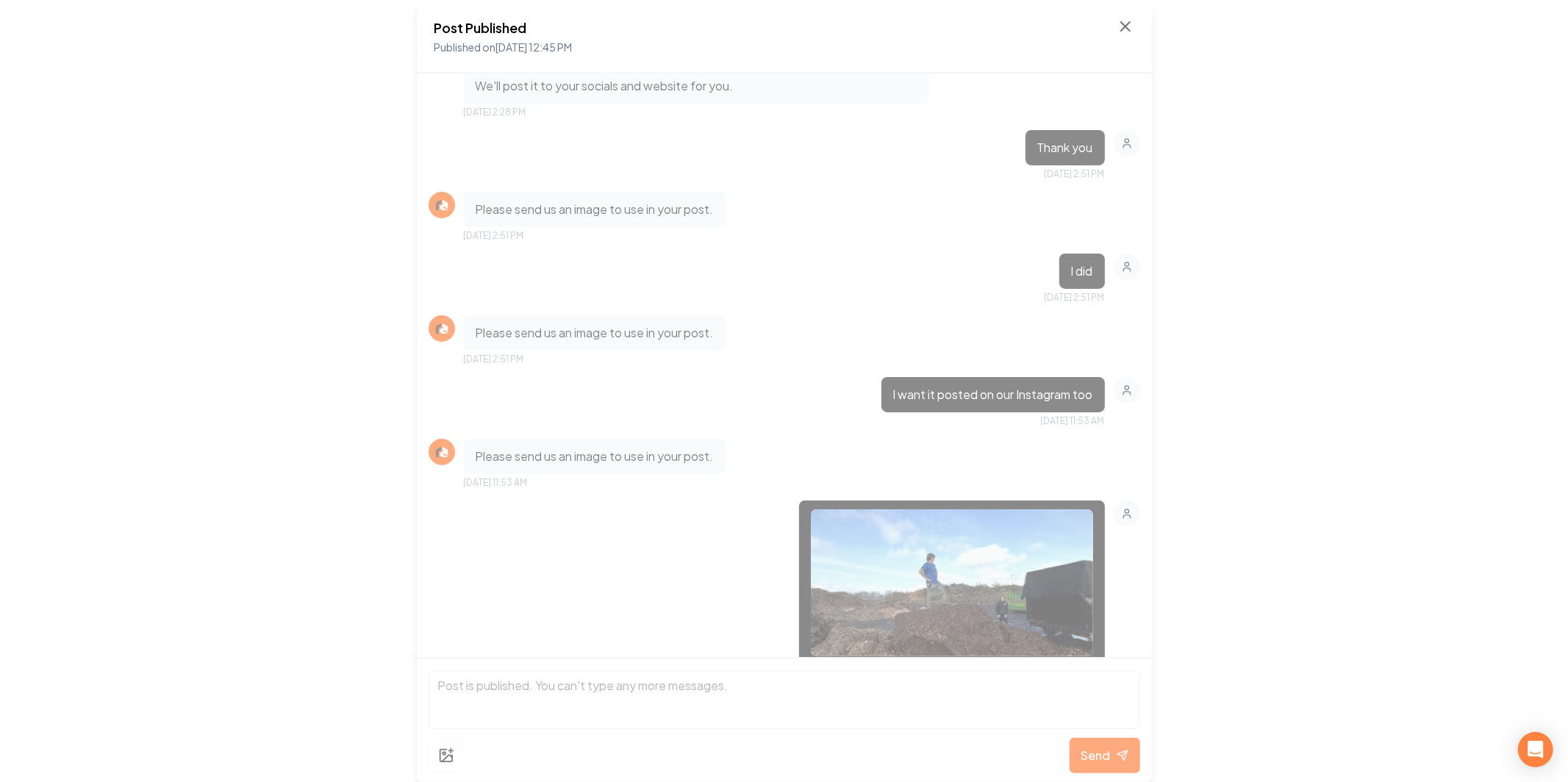
scroll to position [367, 0]
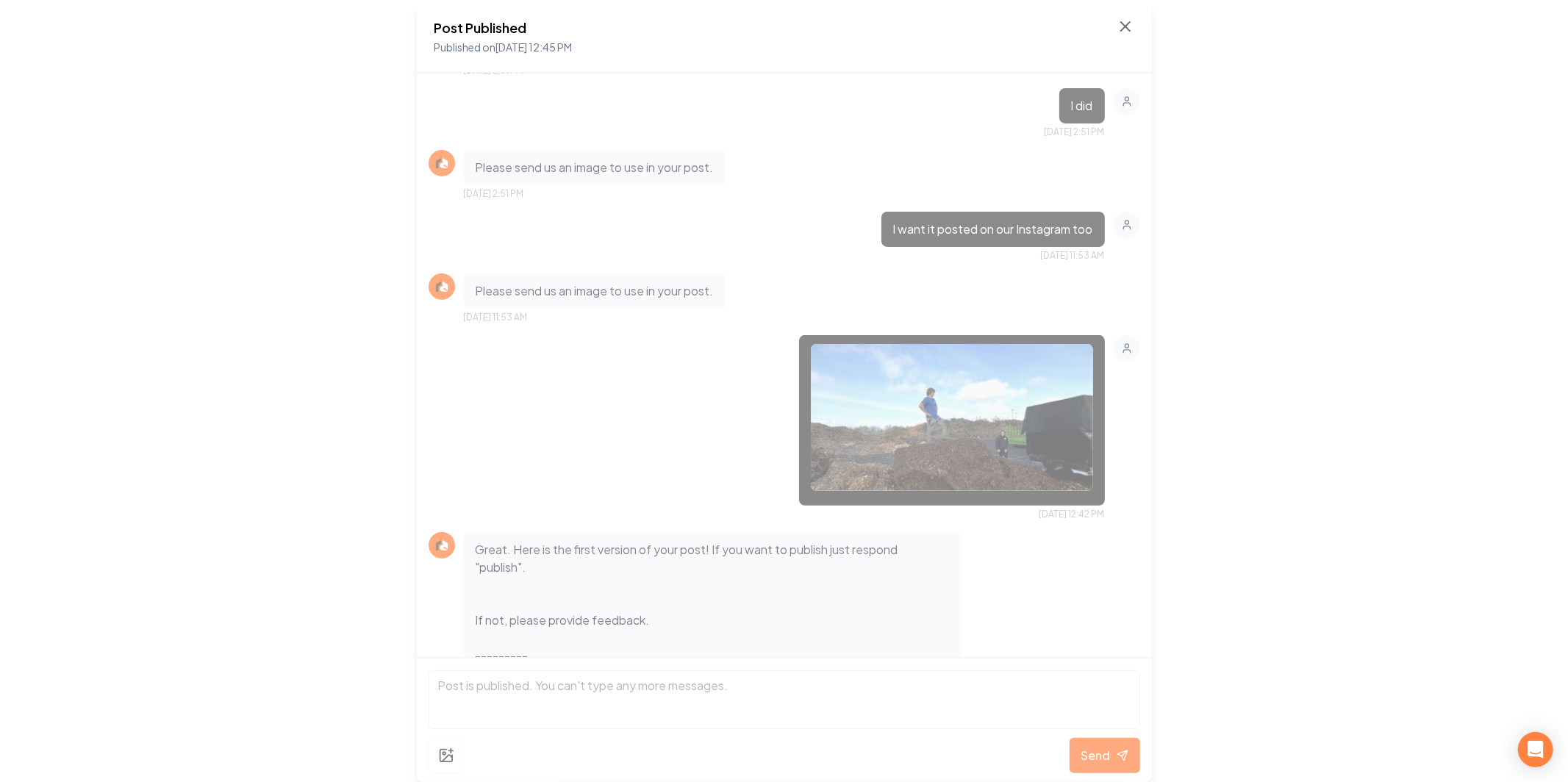
click at [916, 398] on img at bounding box center [952, 417] width 282 height 147
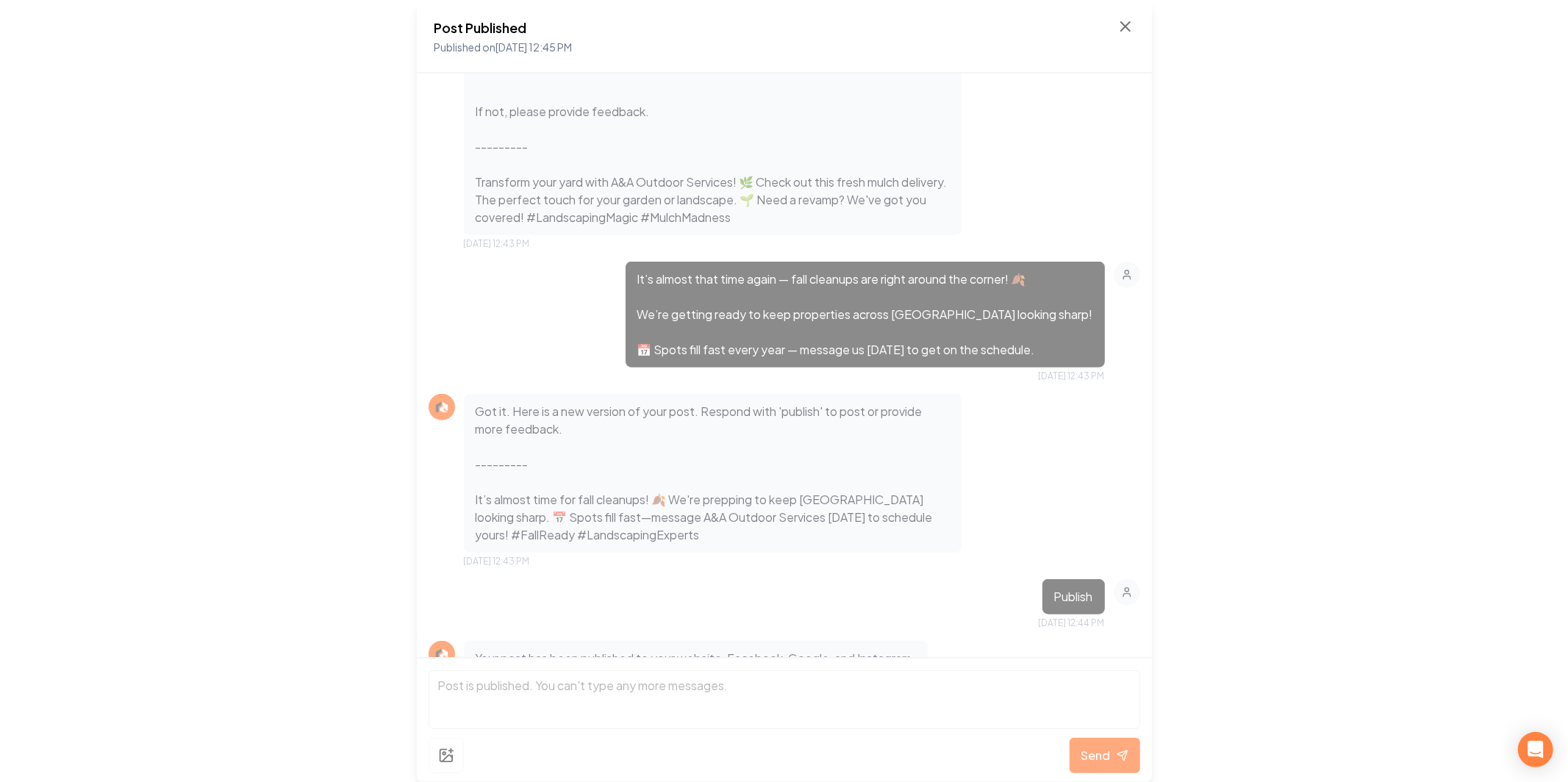
scroll to position [921, 0]
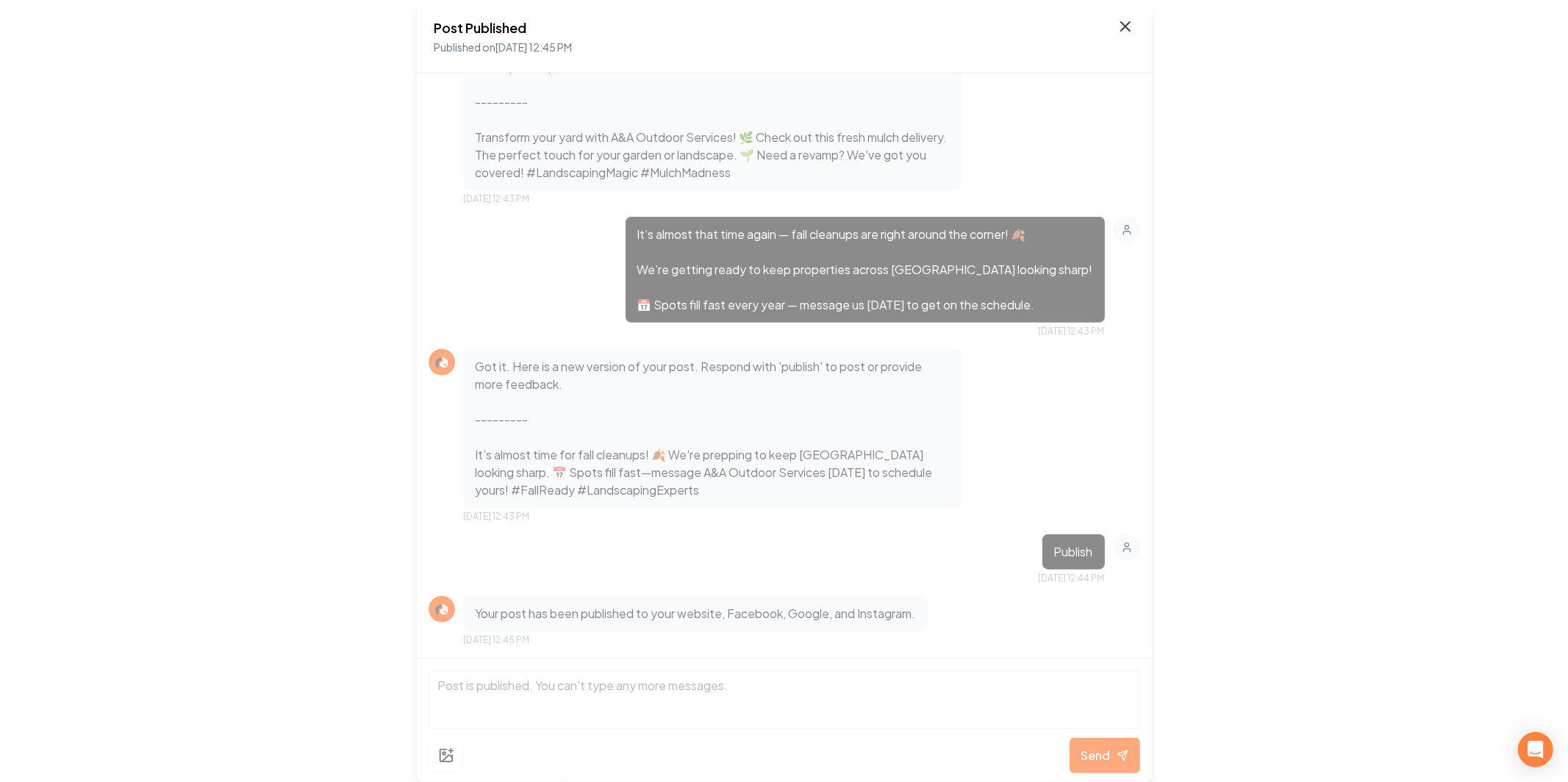
click at [1130, 18] on icon at bounding box center [1126, 27] width 18 height 18
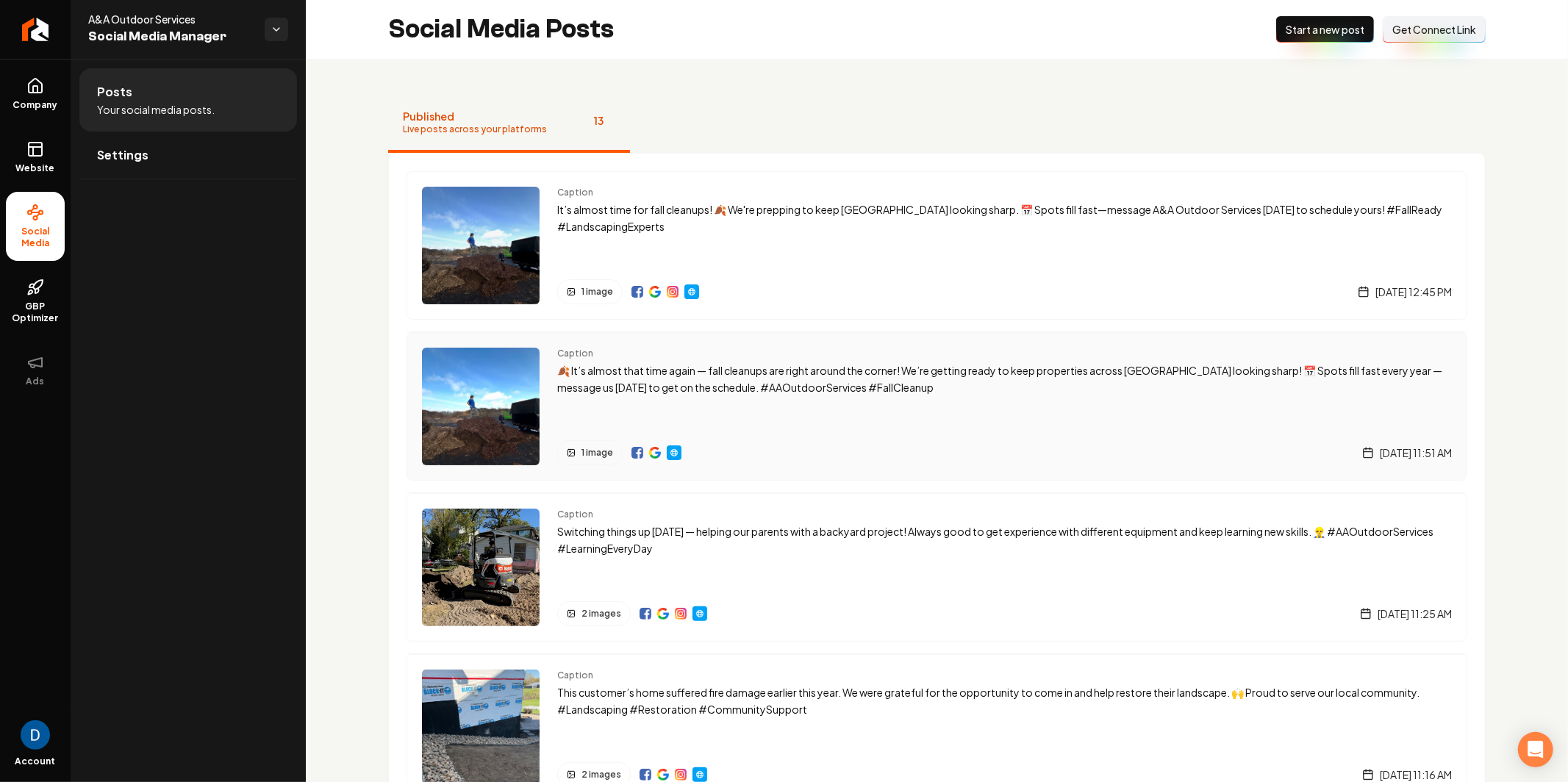
click at [935, 411] on div "Caption 🍂 It’s almost that time again — fall cleanups are right around the corn…" at bounding box center [1005, 407] width 895 height 118
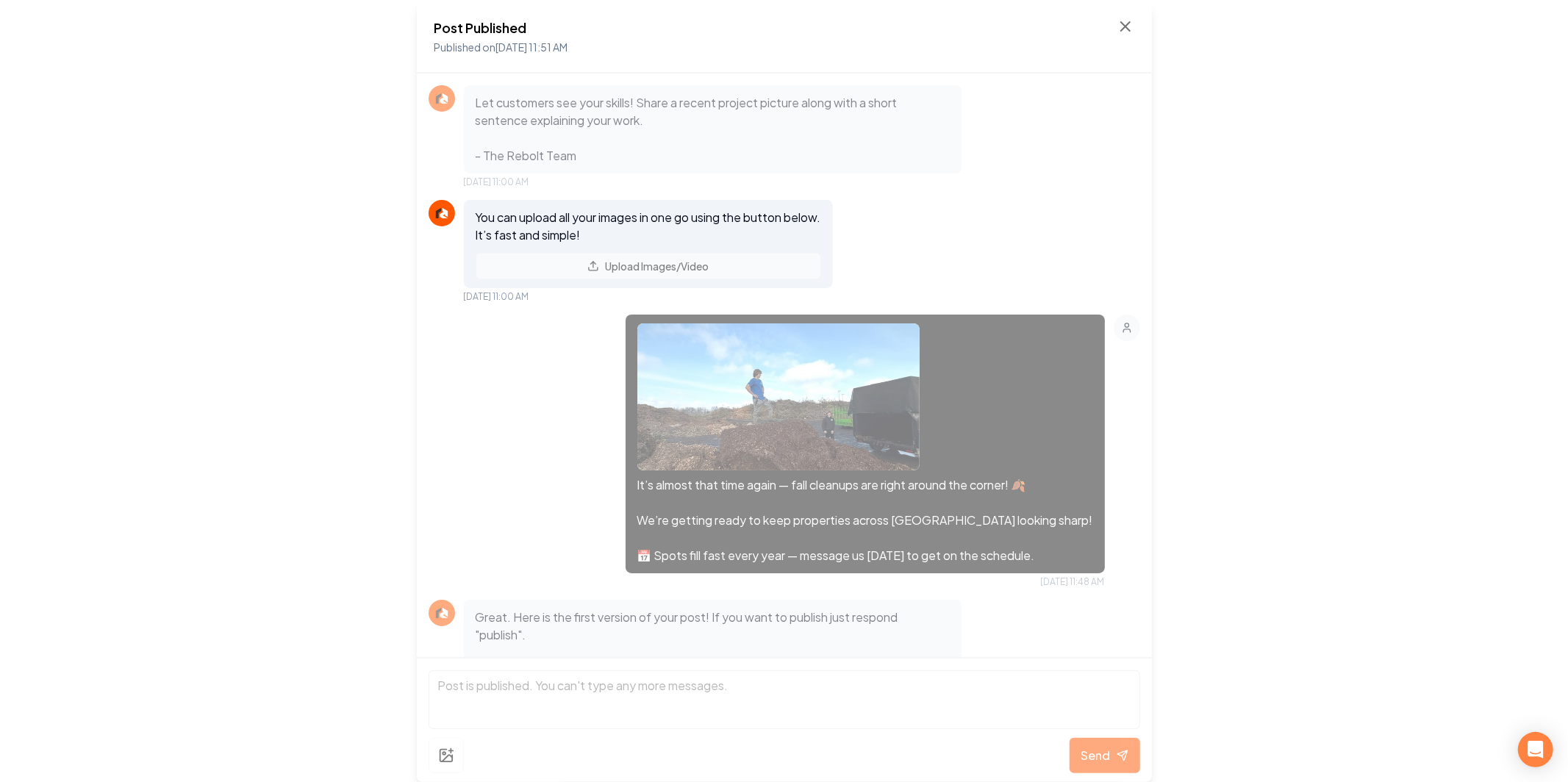
scroll to position [603, 0]
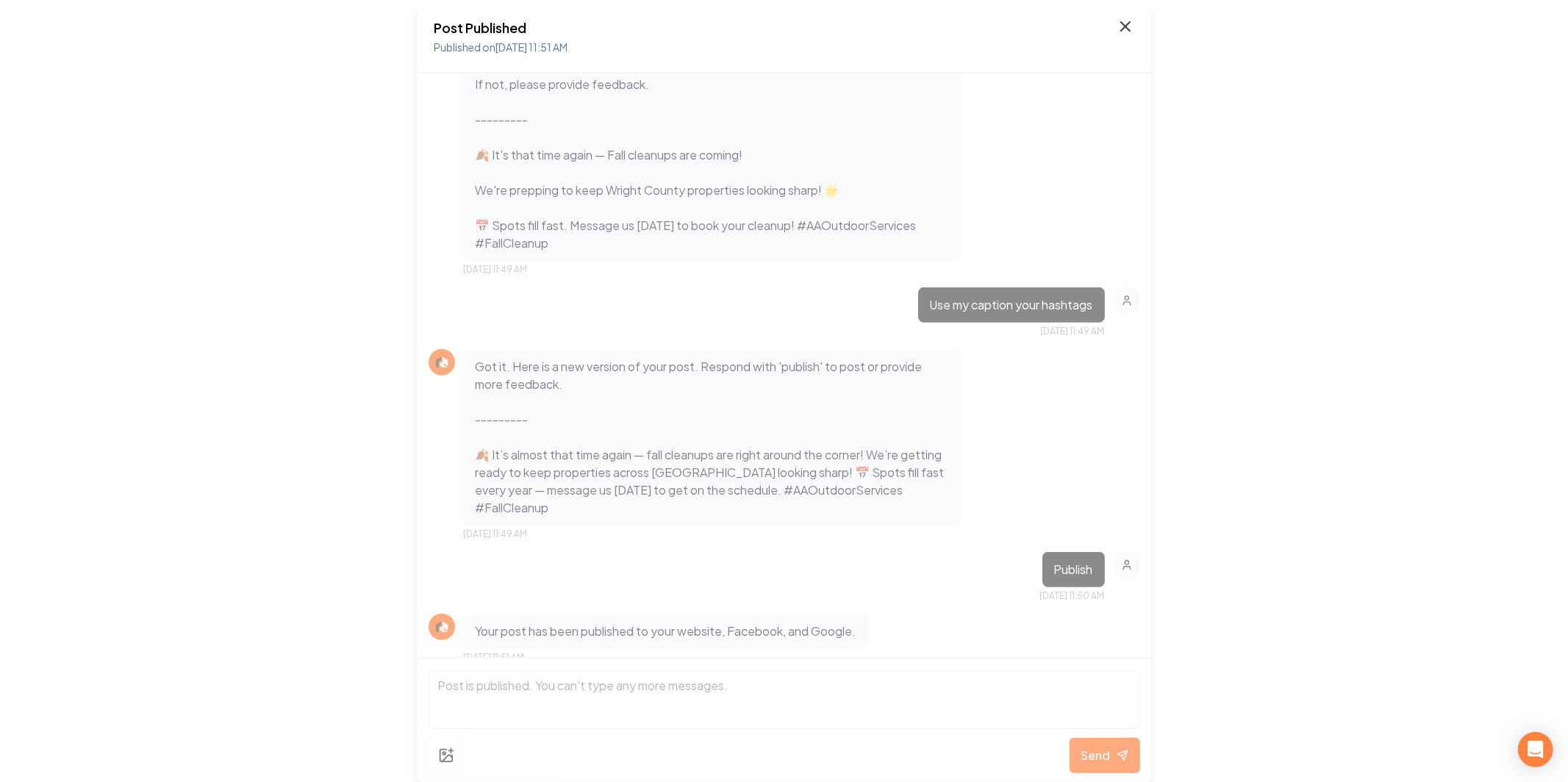
click at [1123, 33] on icon at bounding box center [1126, 27] width 18 height 18
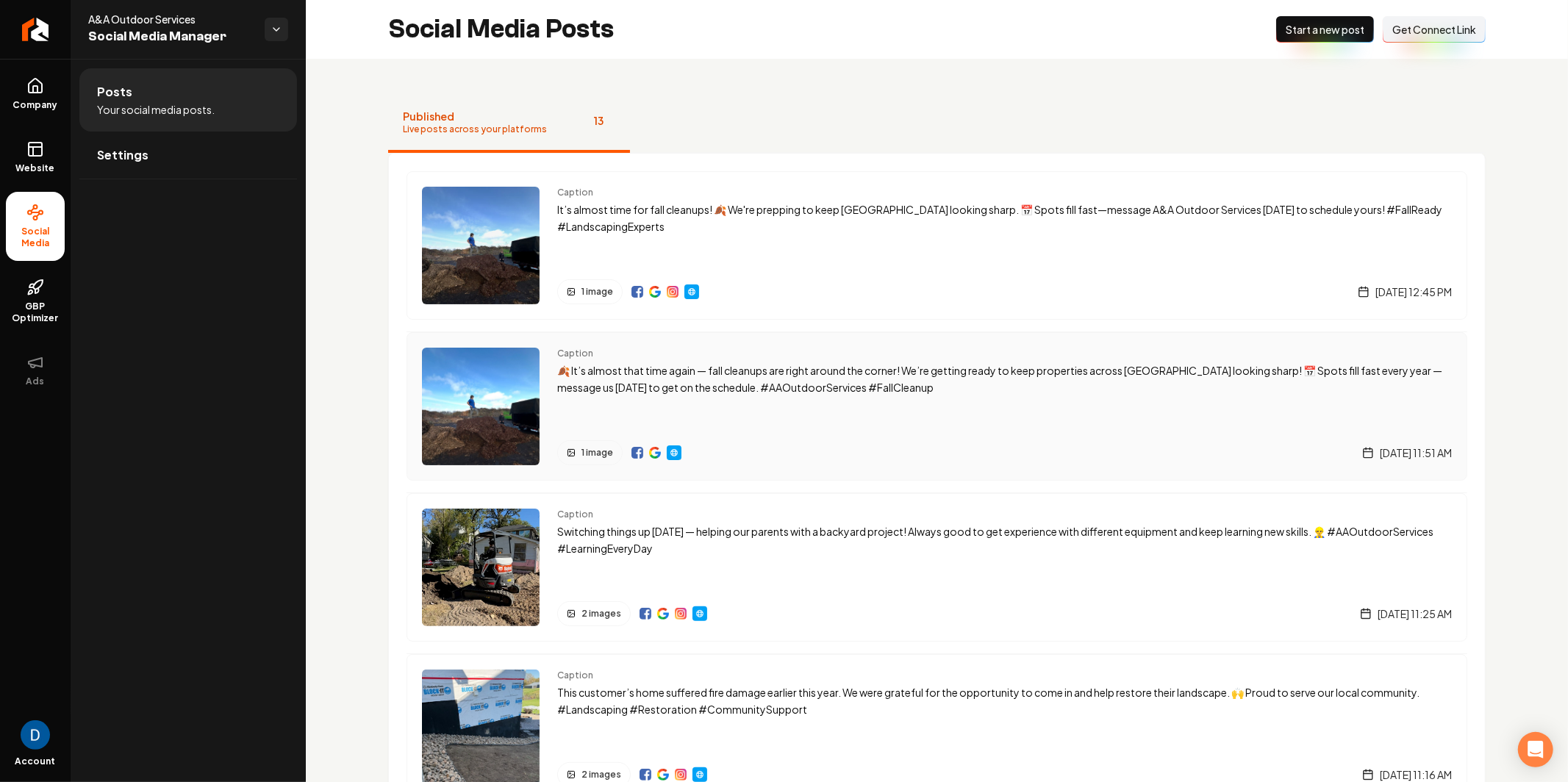
click at [633, 456] on img "Main content area" at bounding box center [637, 452] width 11 height 11
click at [640, 290] on img "Main content area" at bounding box center [637, 291] width 11 height 11
click at [43, 156] on icon at bounding box center [35, 149] width 18 height 18
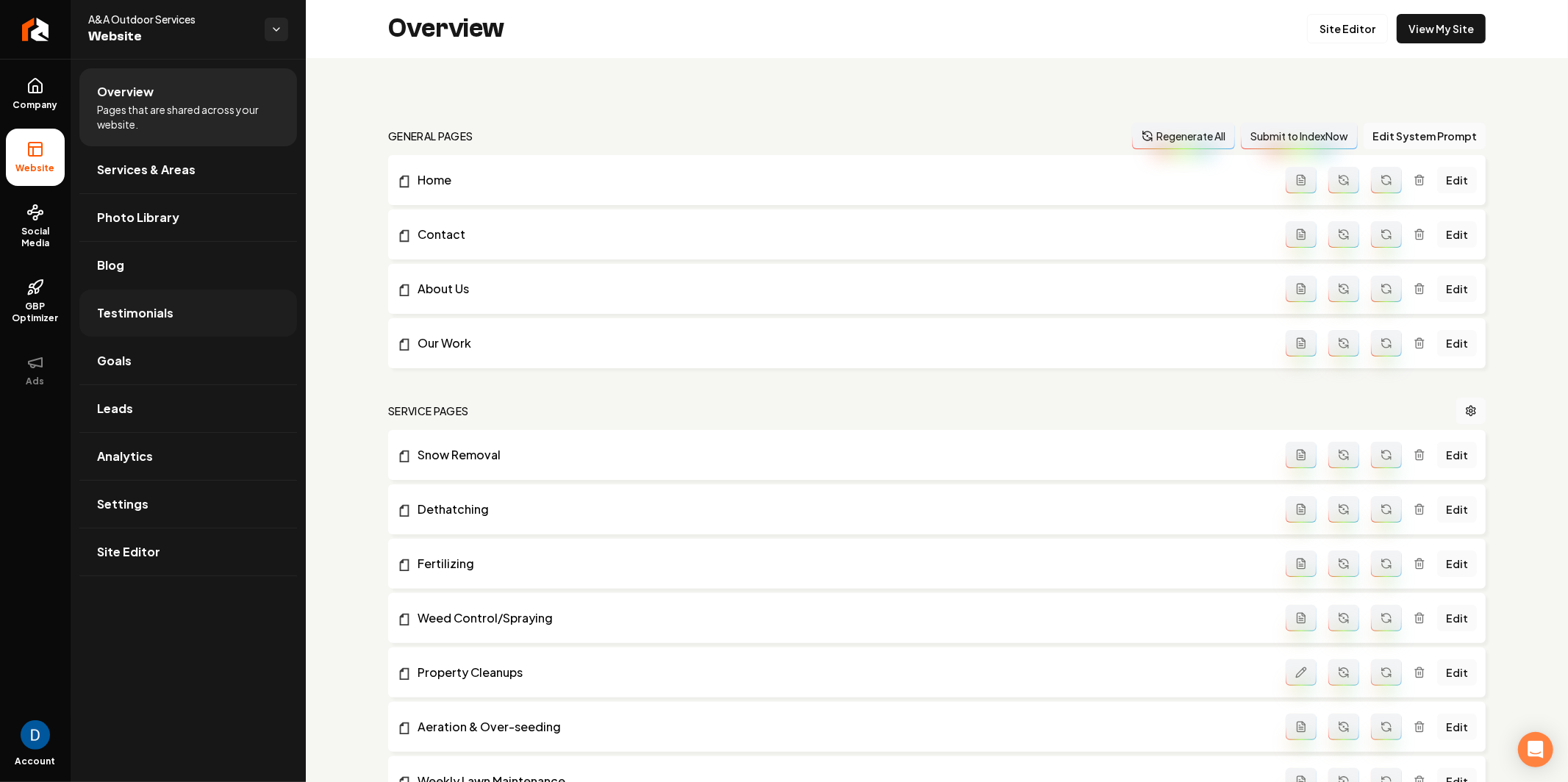
click at [173, 303] on link "Testimonials" at bounding box center [188, 313] width 218 height 47
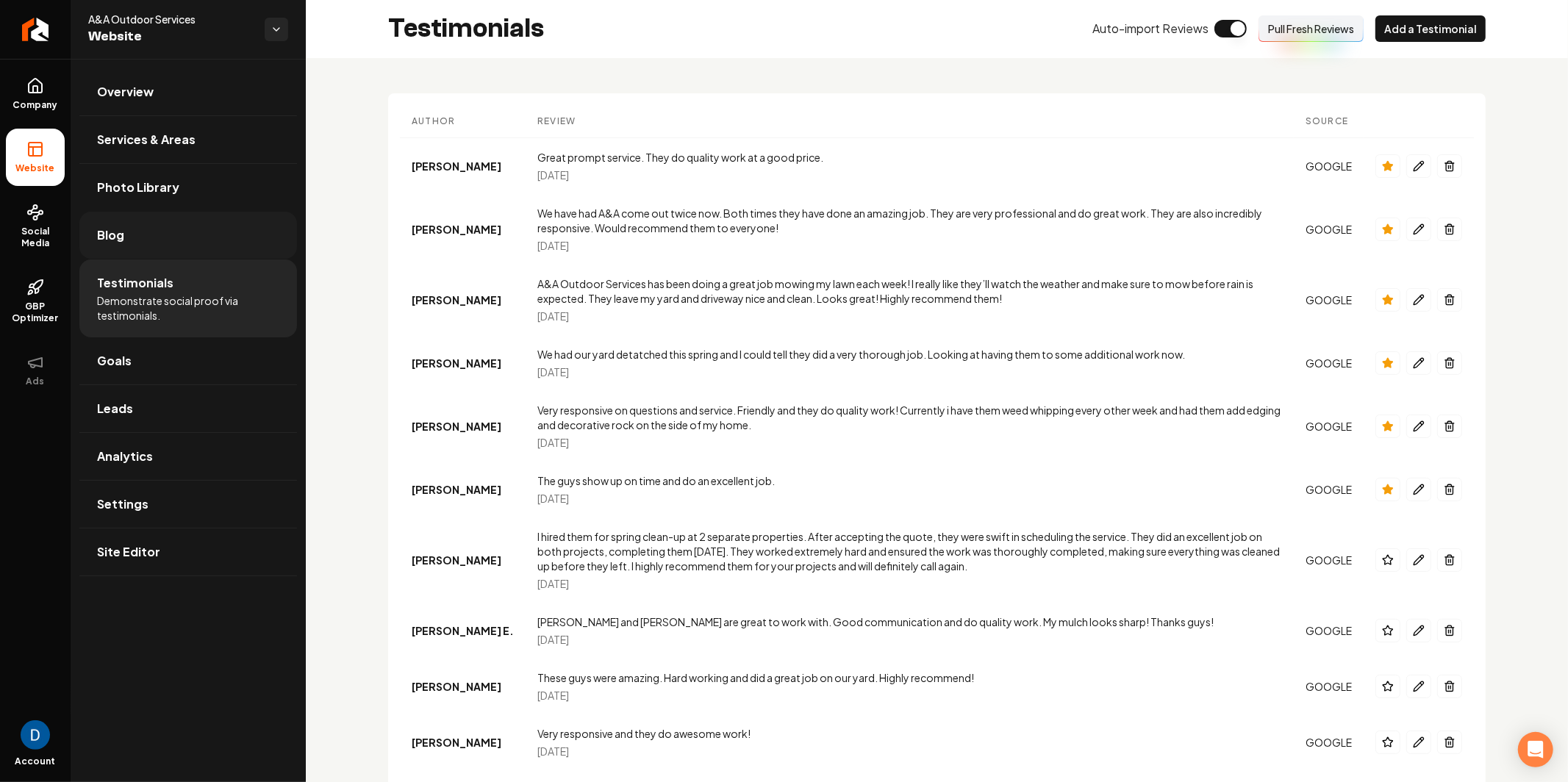
click at [153, 218] on link "Blog" at bounding box center [188, 235] width 218 height 47
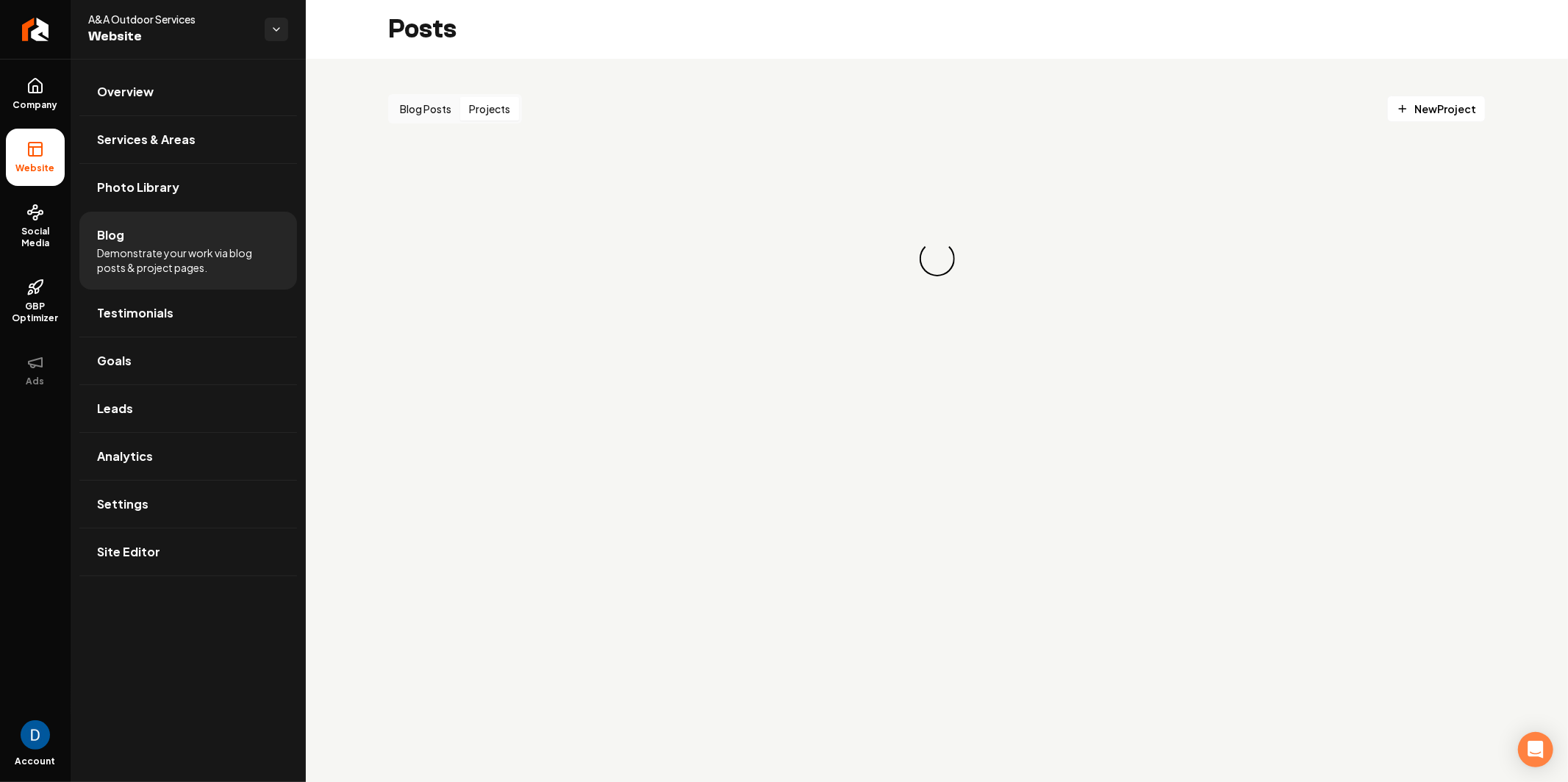
click at [495, 109] on button "Projects" at bounding box center [490, 109] width 59 height 24
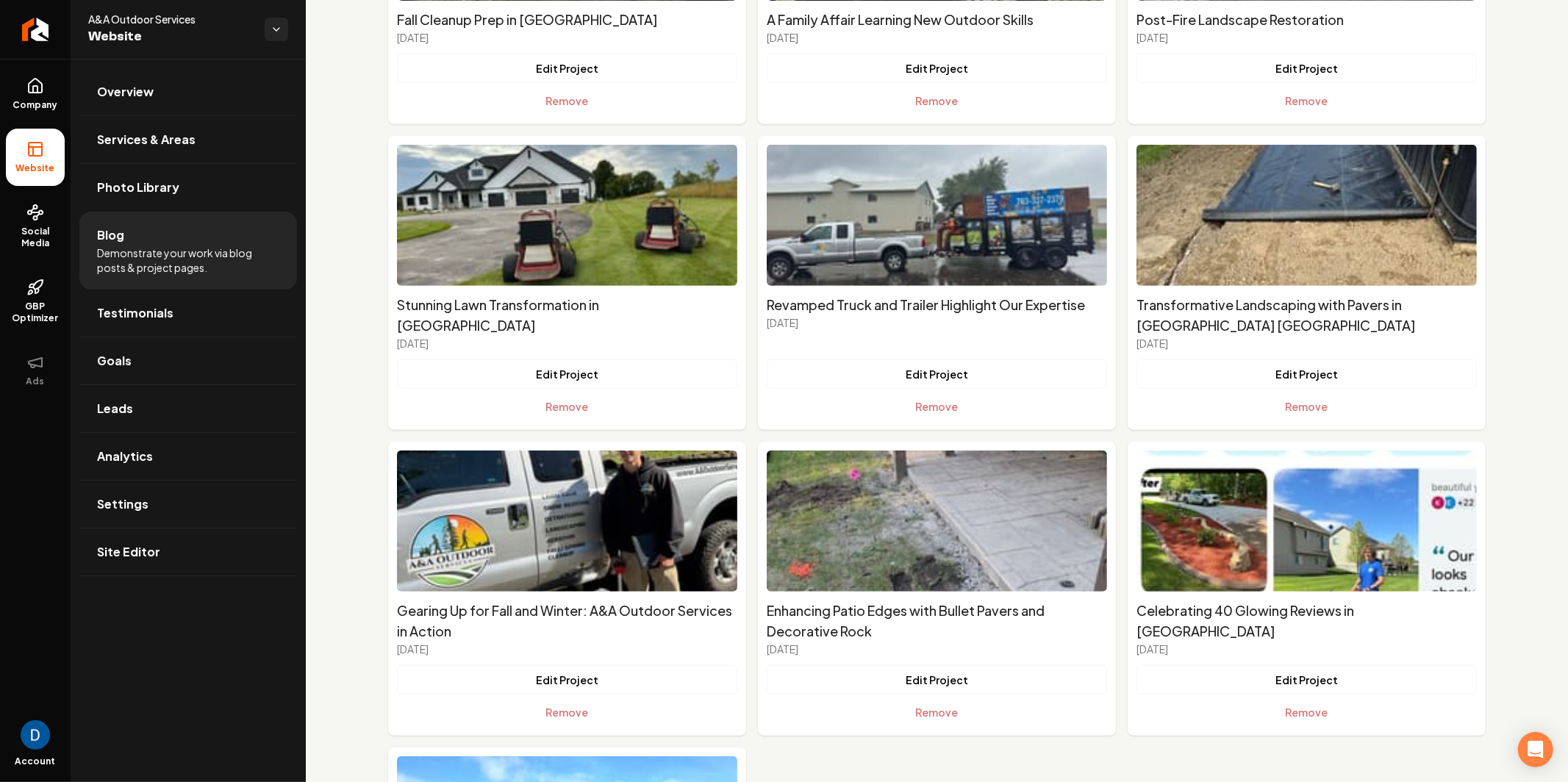
scroll to position [337, 0]
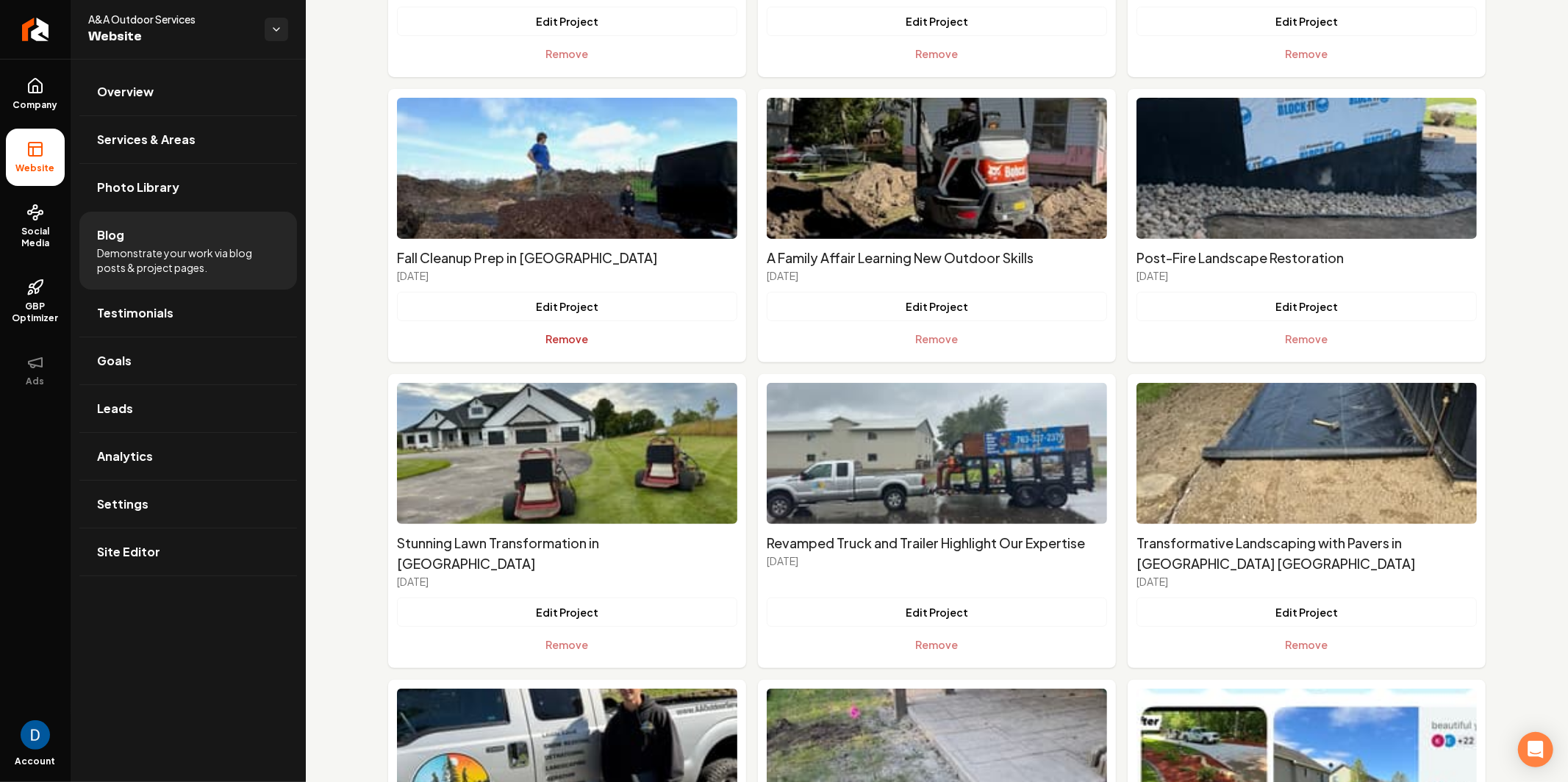
click at [540, 344] on button "Remove" at bounding box center [566, 339] width 340 height 29
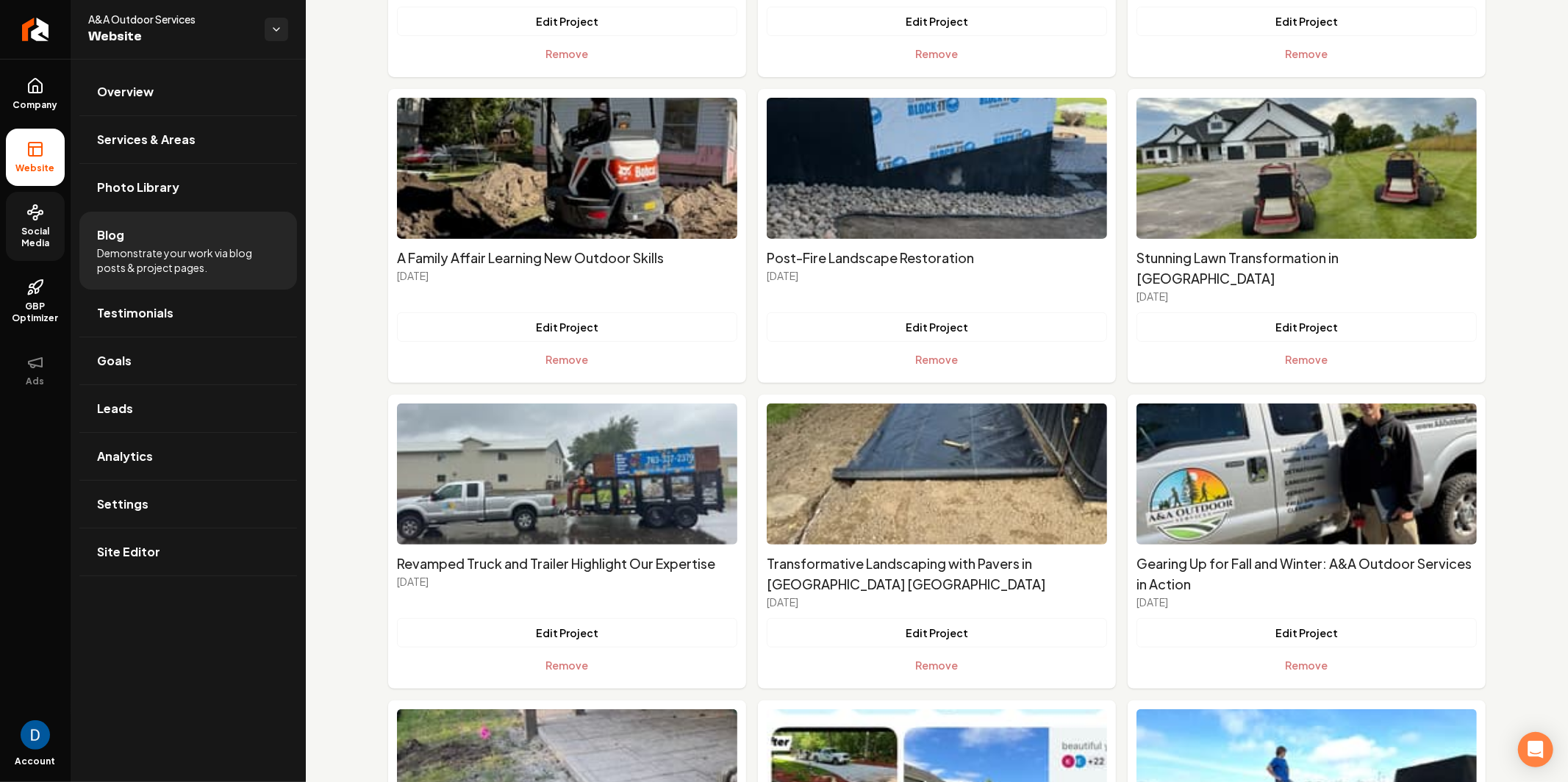
click at [31, 242] on span "Social Media" at bounding box center [35, 237] width 59 height 24
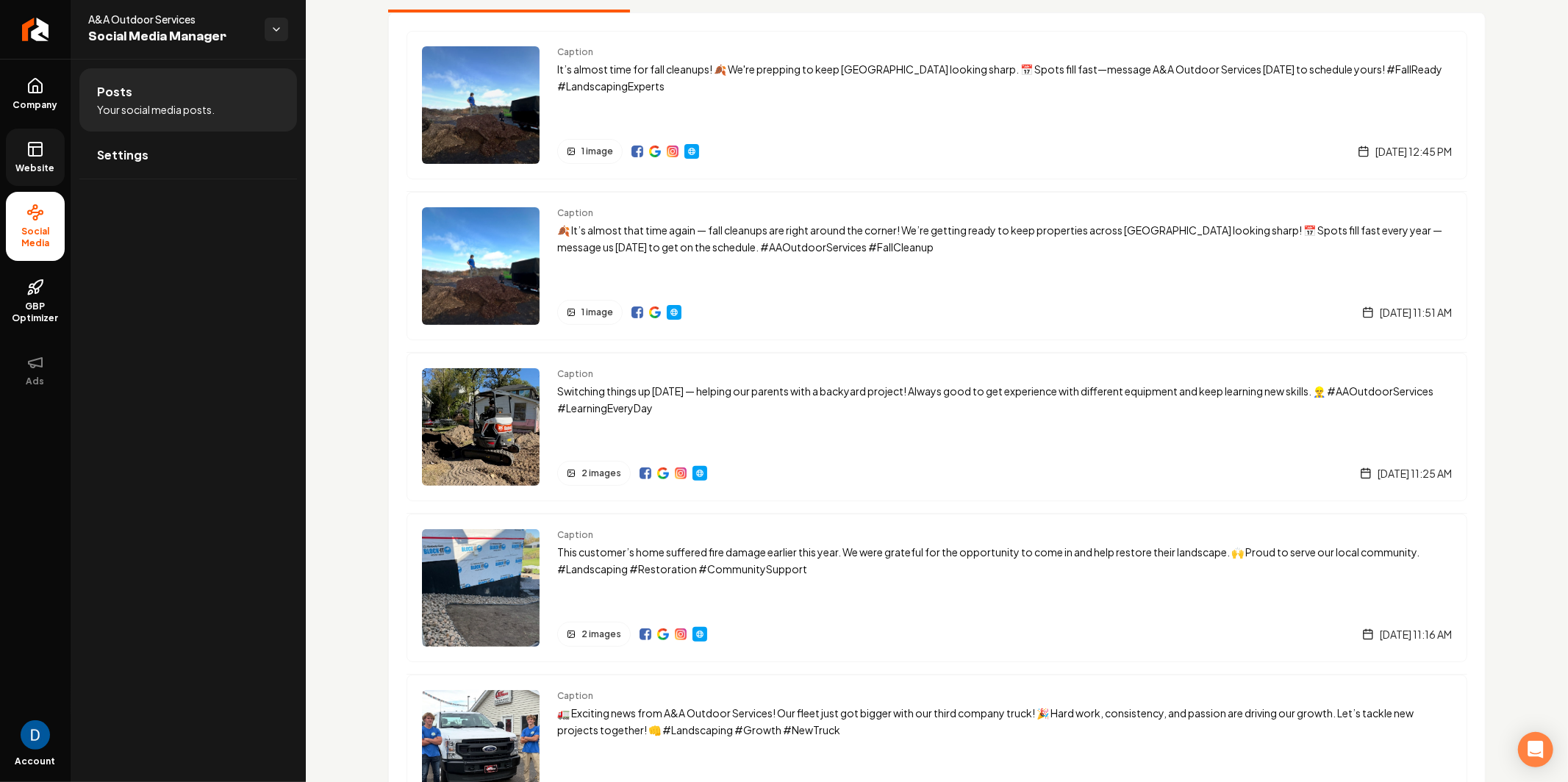
scroll to position [109, 0]
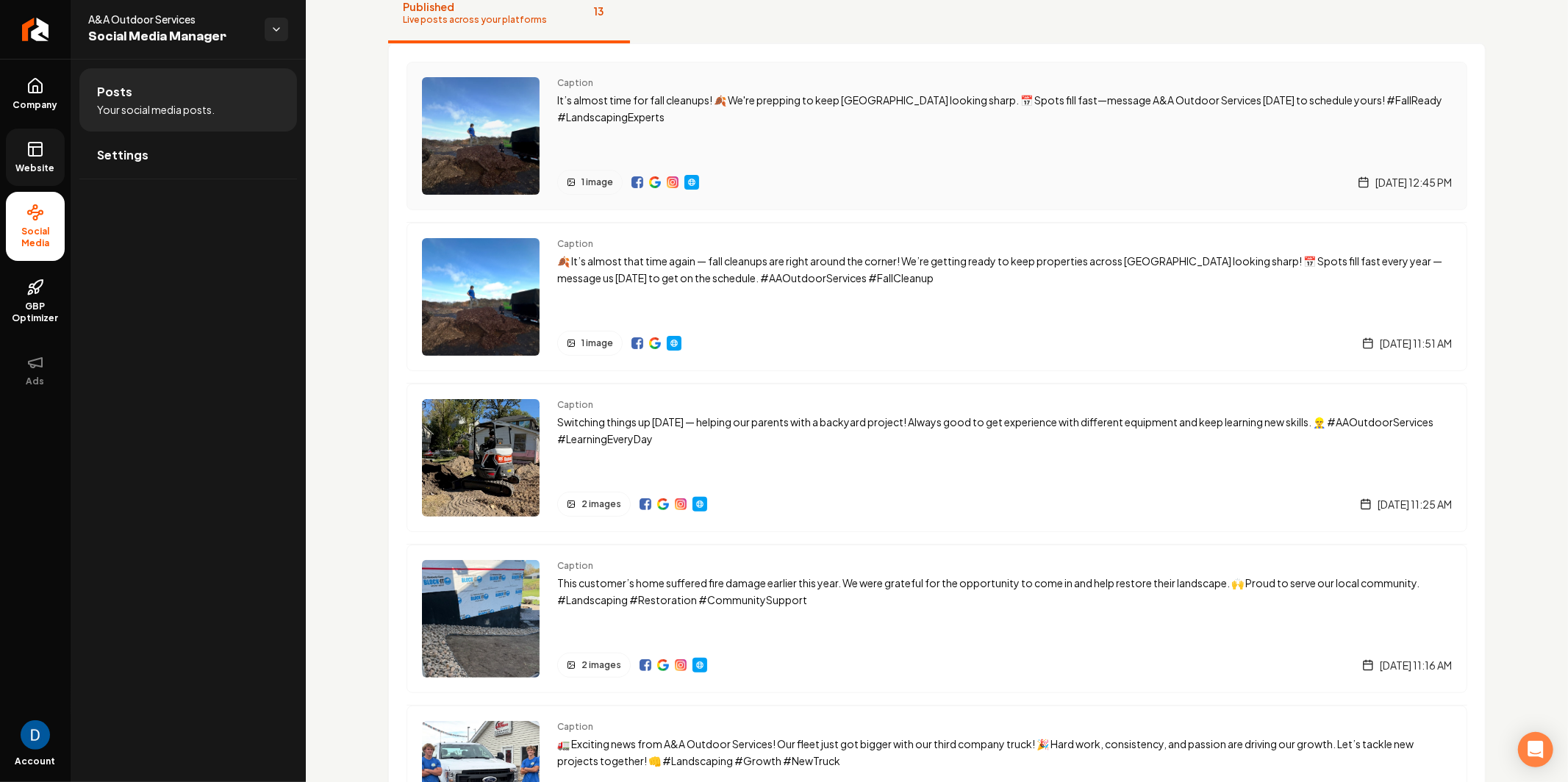
click at [490, 145] on img "Main content area" at bounding box center [481, 136] width 118 height 118
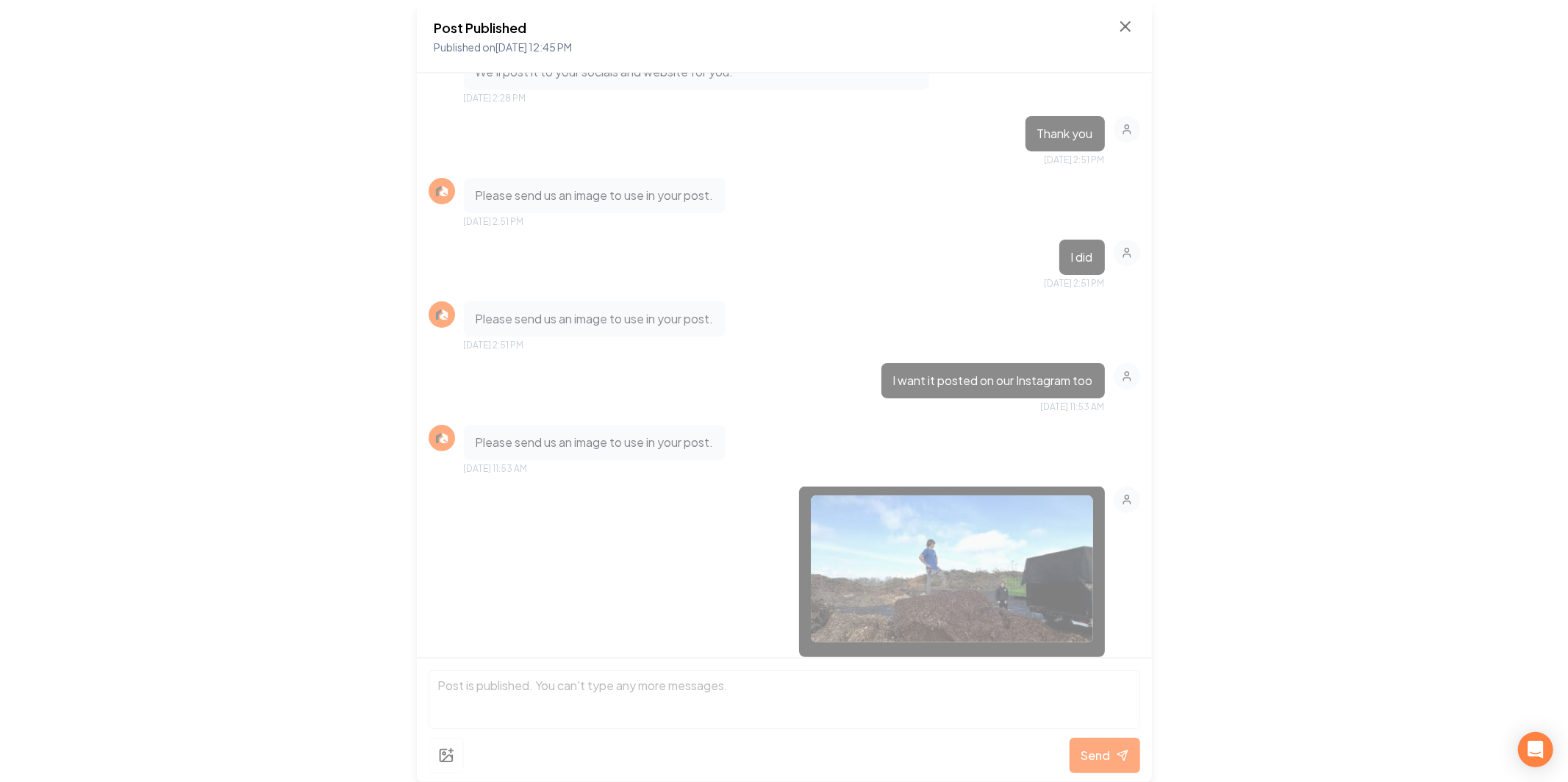
scroll to position [335, 0]
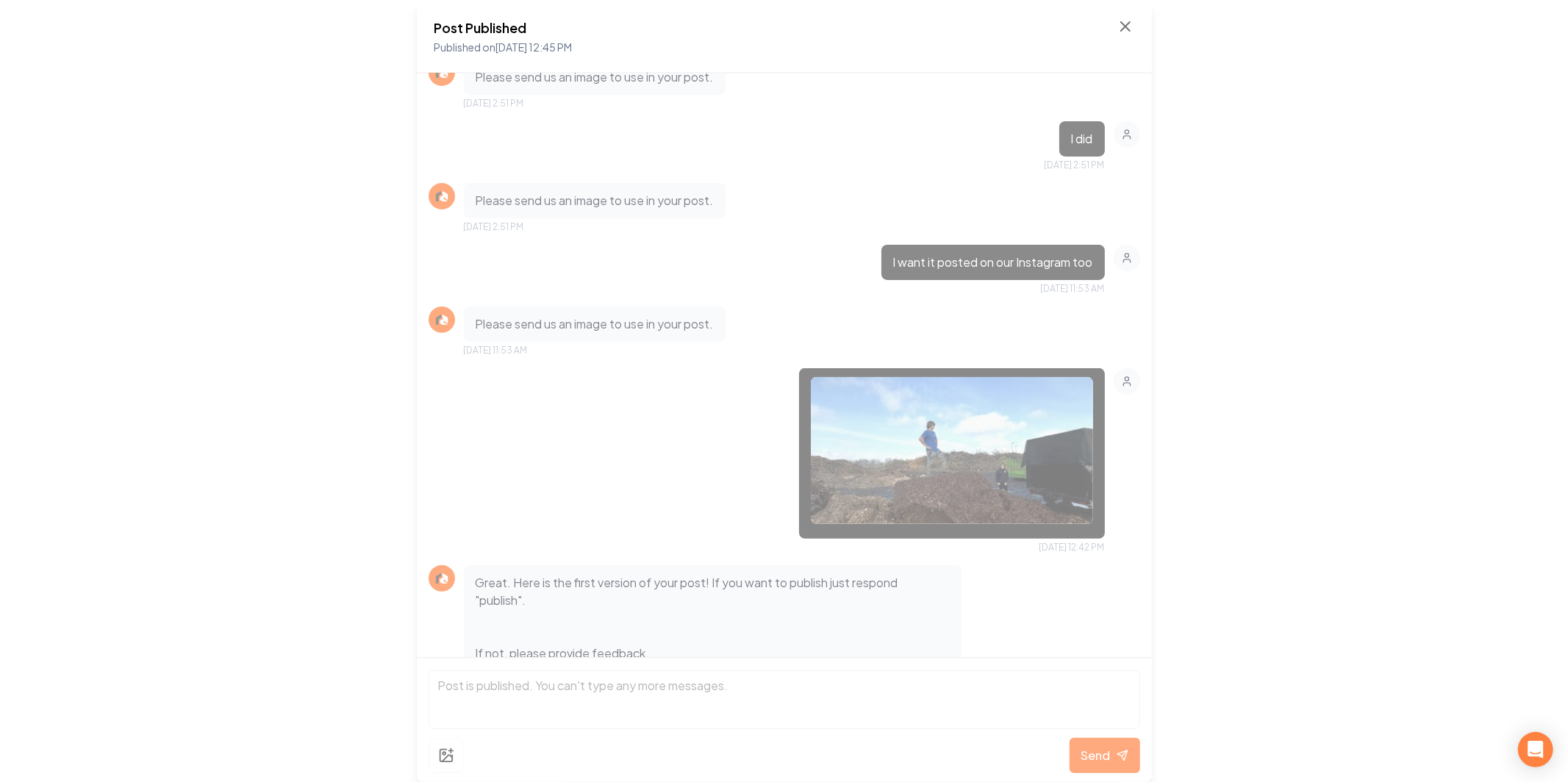
click at [954, 480] on img at bounding box center [952, 451] width 282 height 147
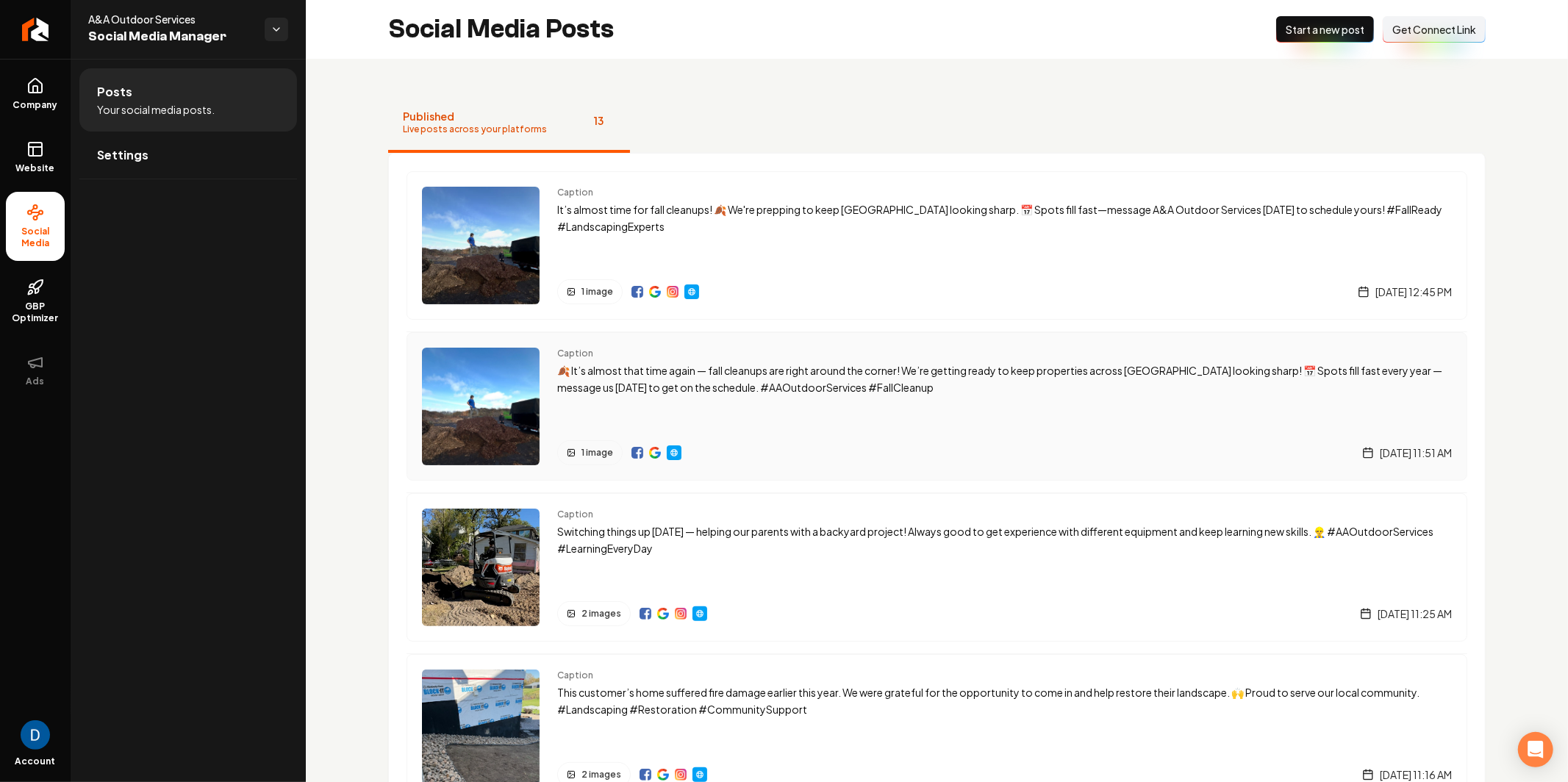
click at [478, 402] on img "Main content area" at bounding box center [481, 407] width 118 height 118
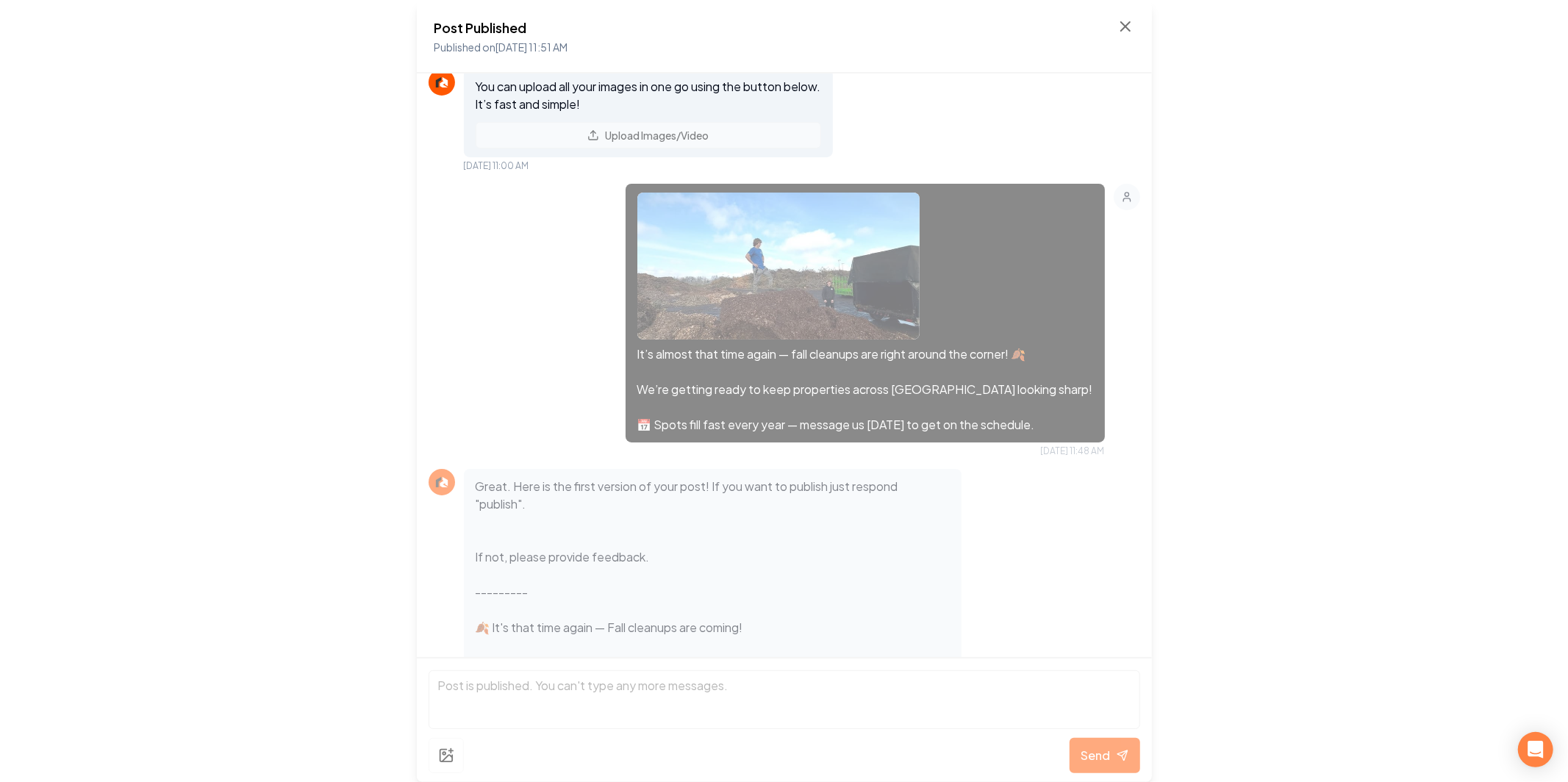
scroll to position [50, 0]
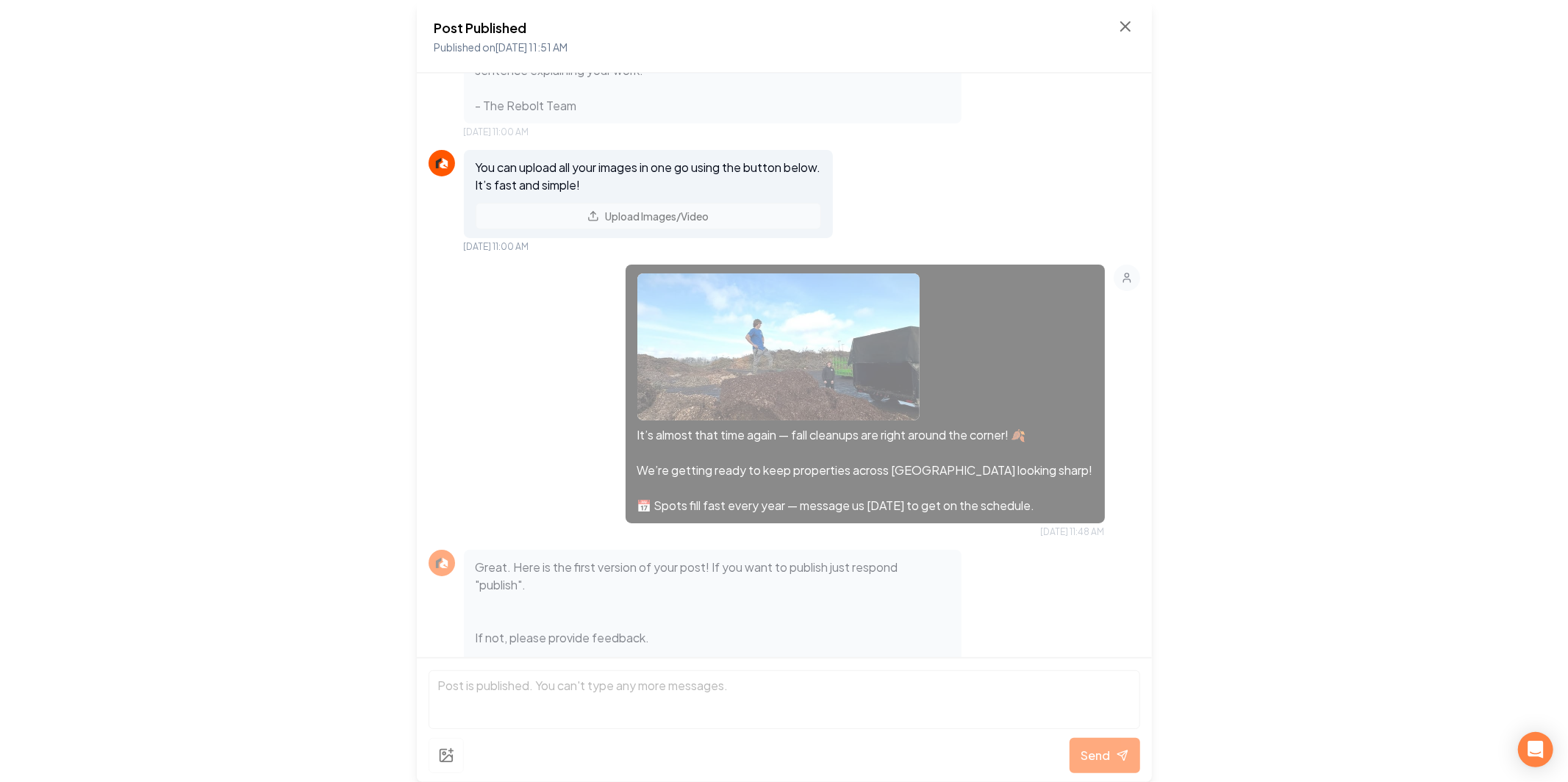
click at [856, 325] on img at bounding box center [779, 347] width 282 height 147
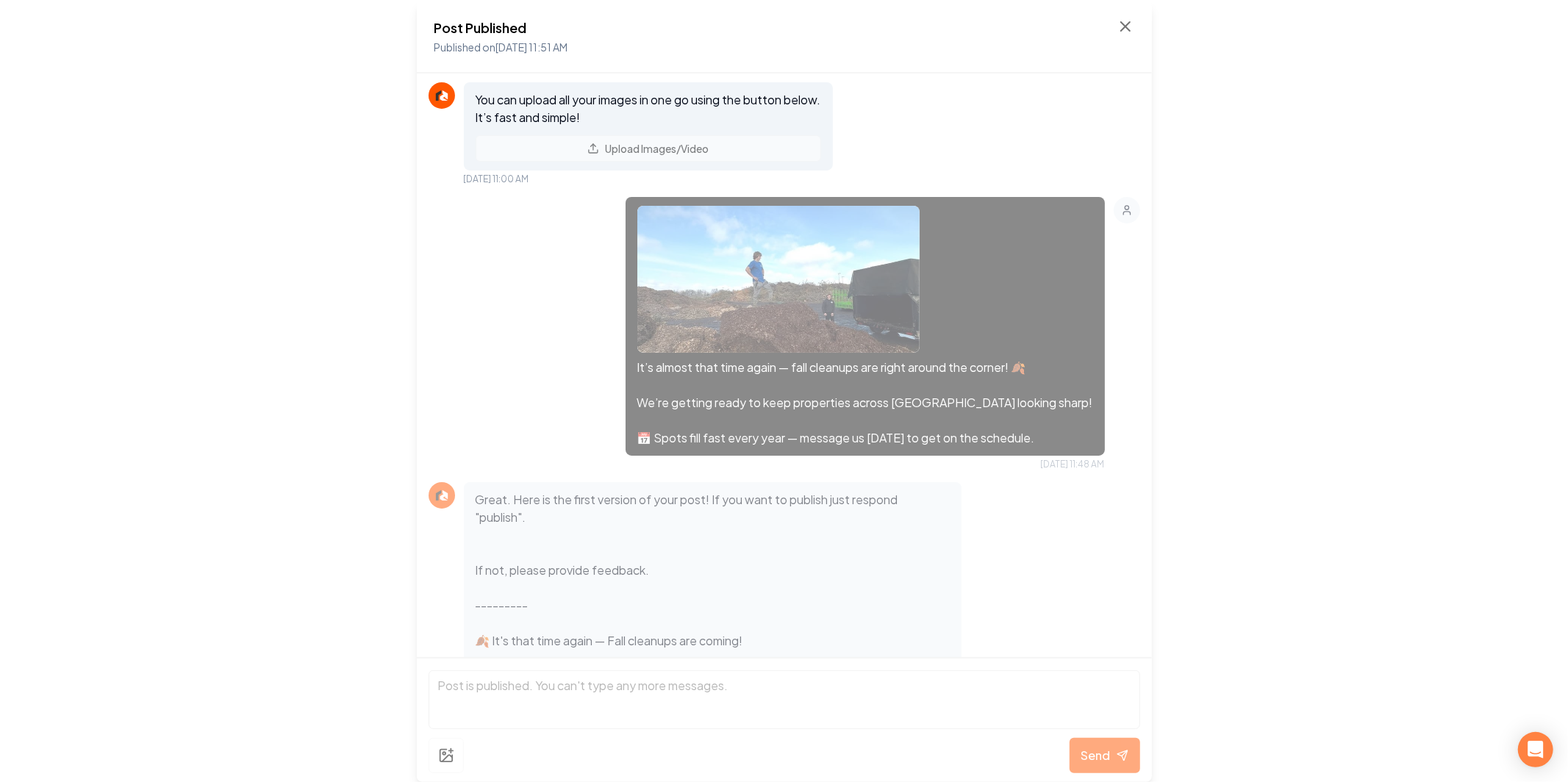
scroll to position [27, 0]
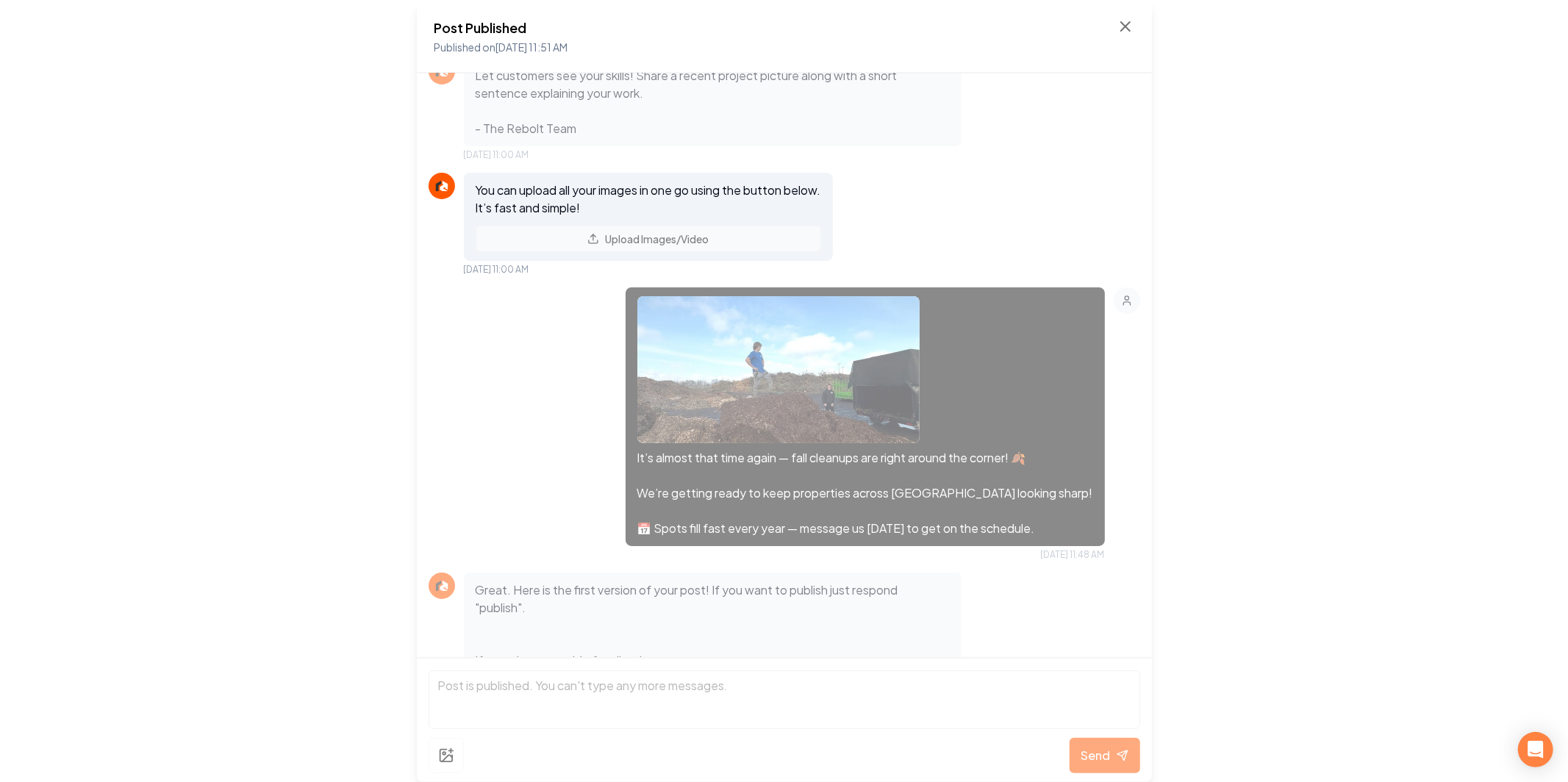
click at [326, 368] on div "Post Published Published on [DATE] 11:51 AM Let customers see your skills! Shar…" at bounding box center [784, 391] width 1568 height 782
click at [886, 359] on img at bounding box center [779, 370] width 282 height 147
click at [885, 359] on img at bounding box center [779, 370] width 282 height 147
click at [1126, 26] on icon at bounding box center [1126, 27] width 18 height 18
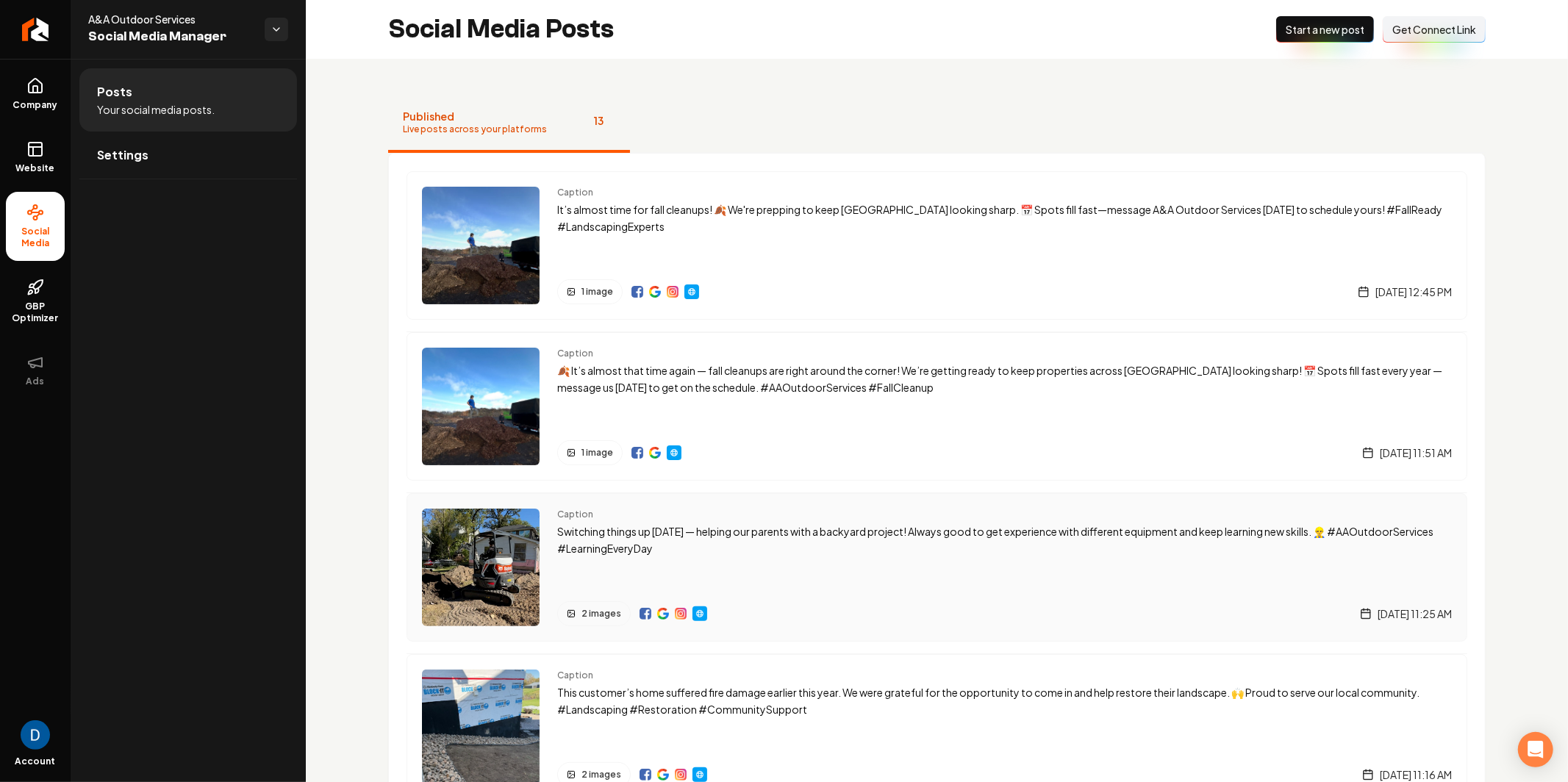
click at [675, 608] on img "Main content area" at bounding box center [681, 614] width 11 height 11
